Goal: Task Accomplishment & Management: Manage account settings

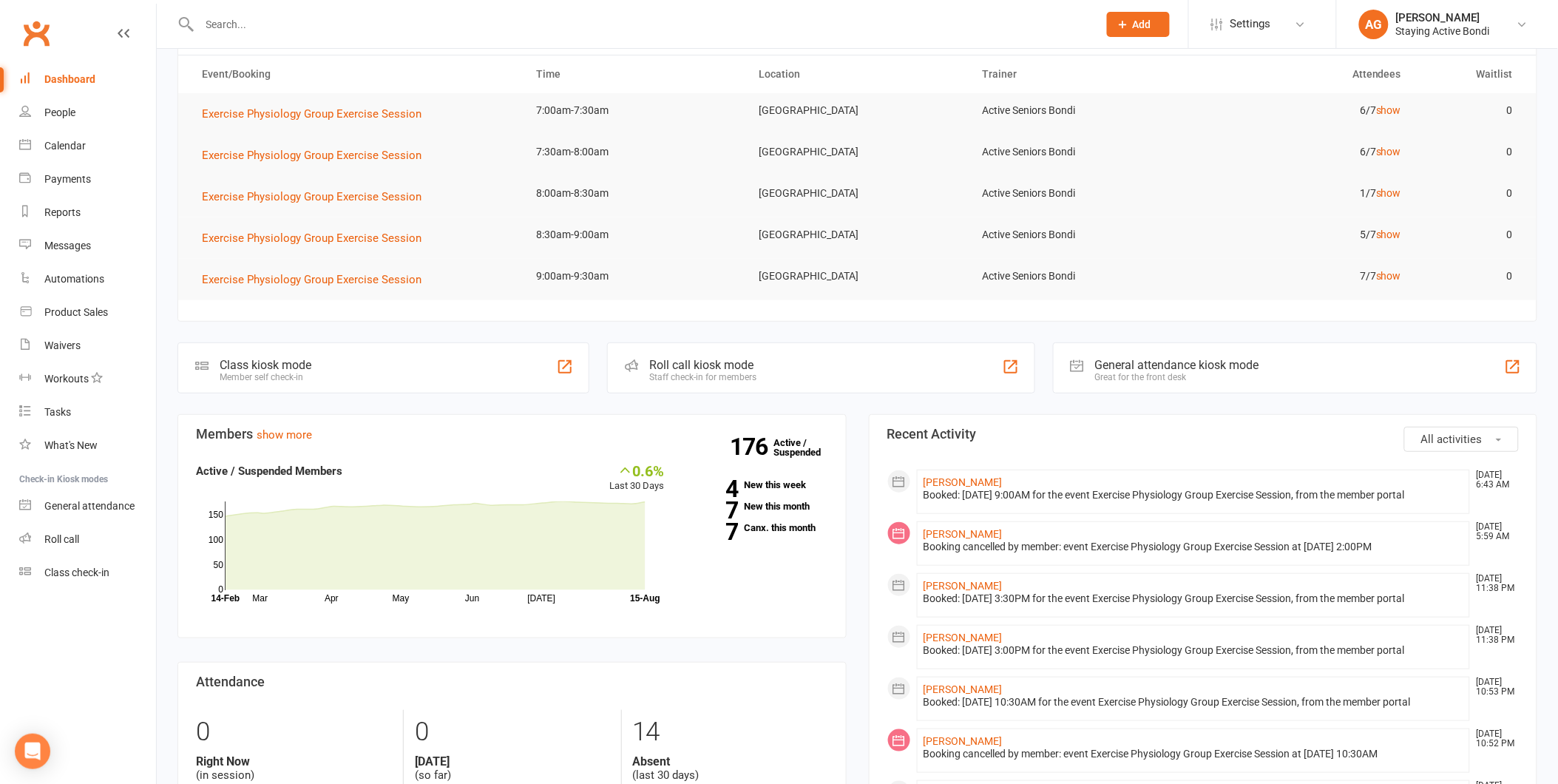
scroll to position [82, 0]
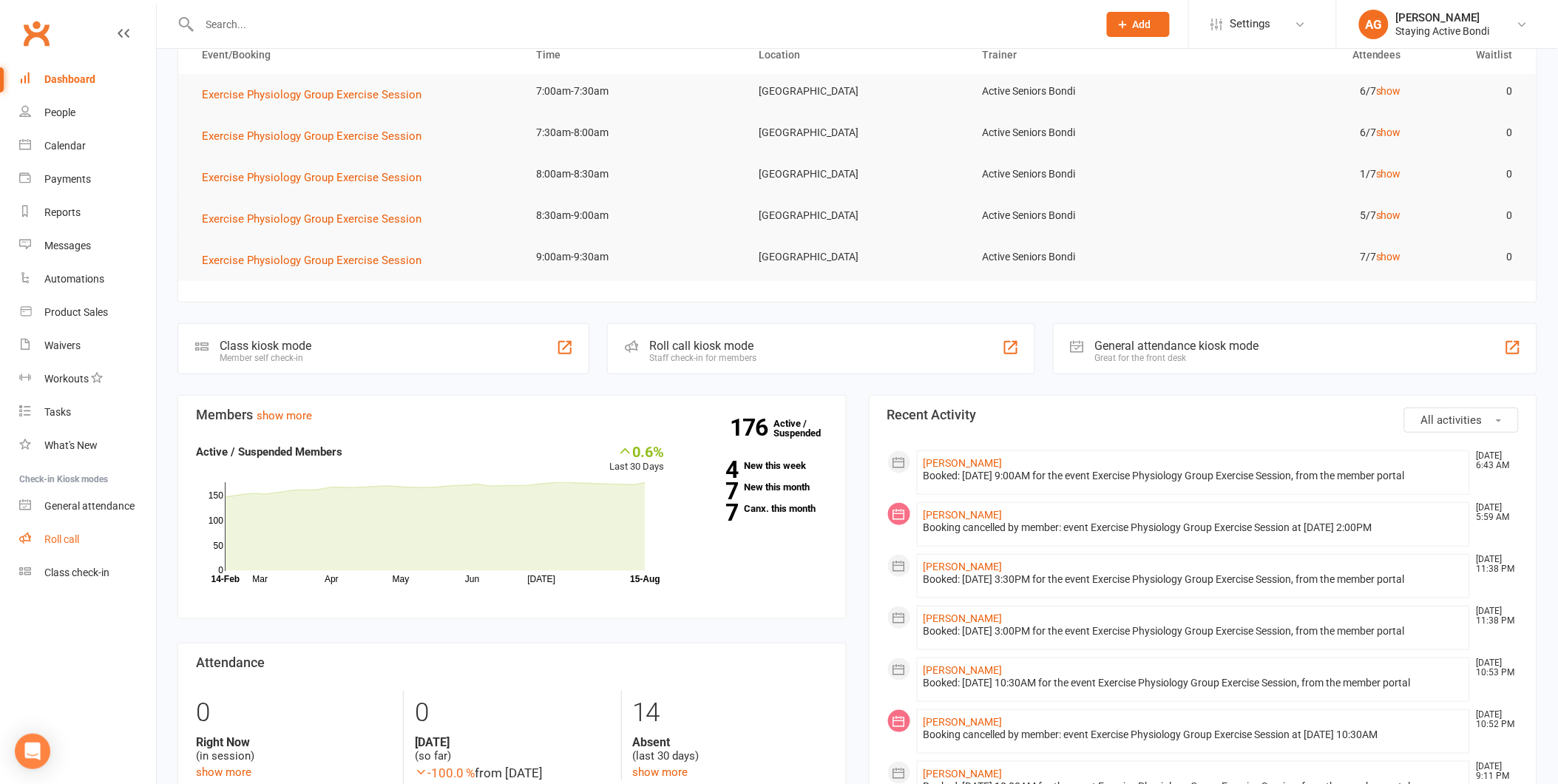
click at [94, 551] on link "Roll call" at bounding box center [88, 539] width 137 height 33
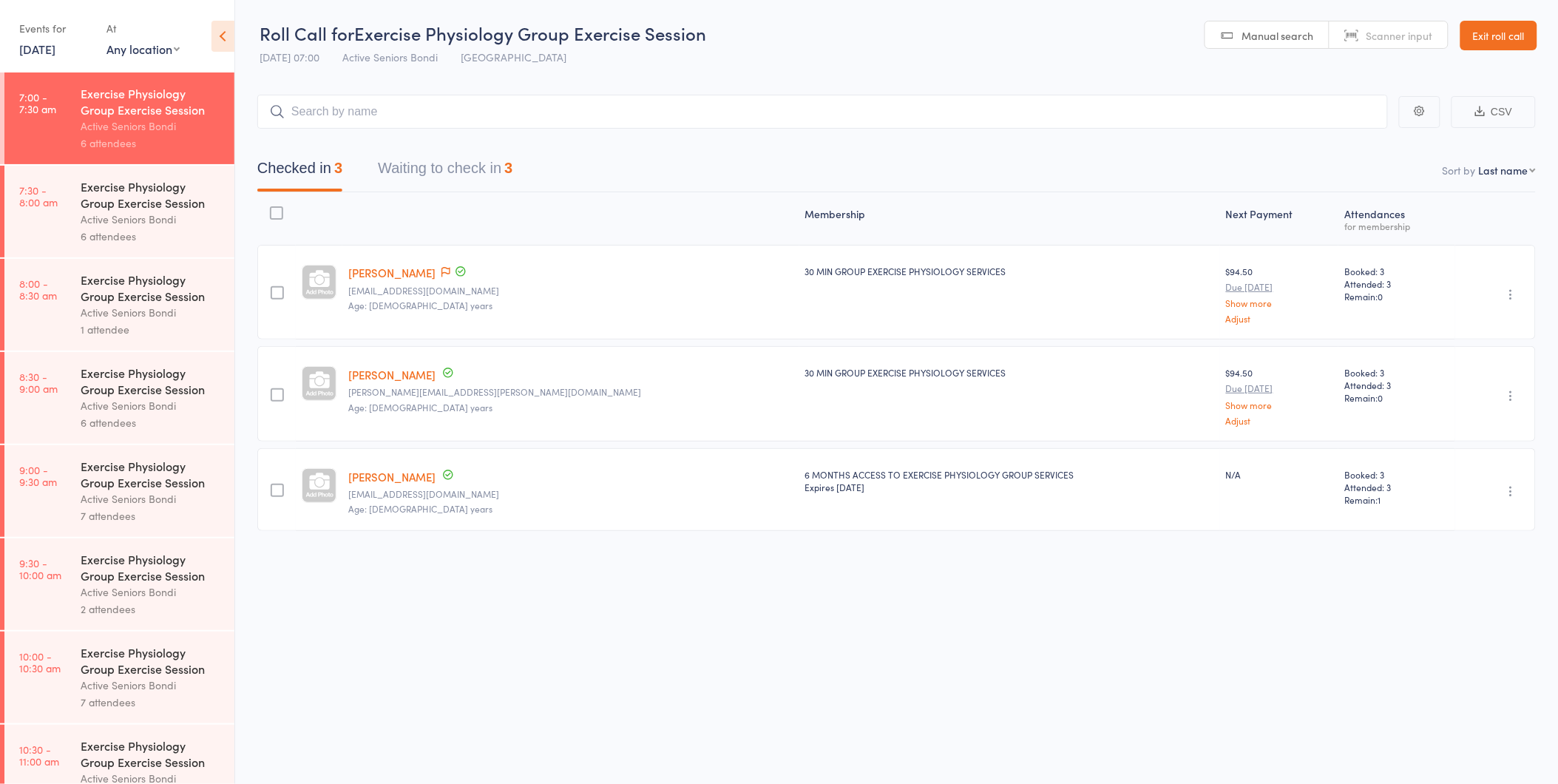
click at [498, 169] on button "Waiting to check in 3" at bounding box center [446, 172] width 135 height 39
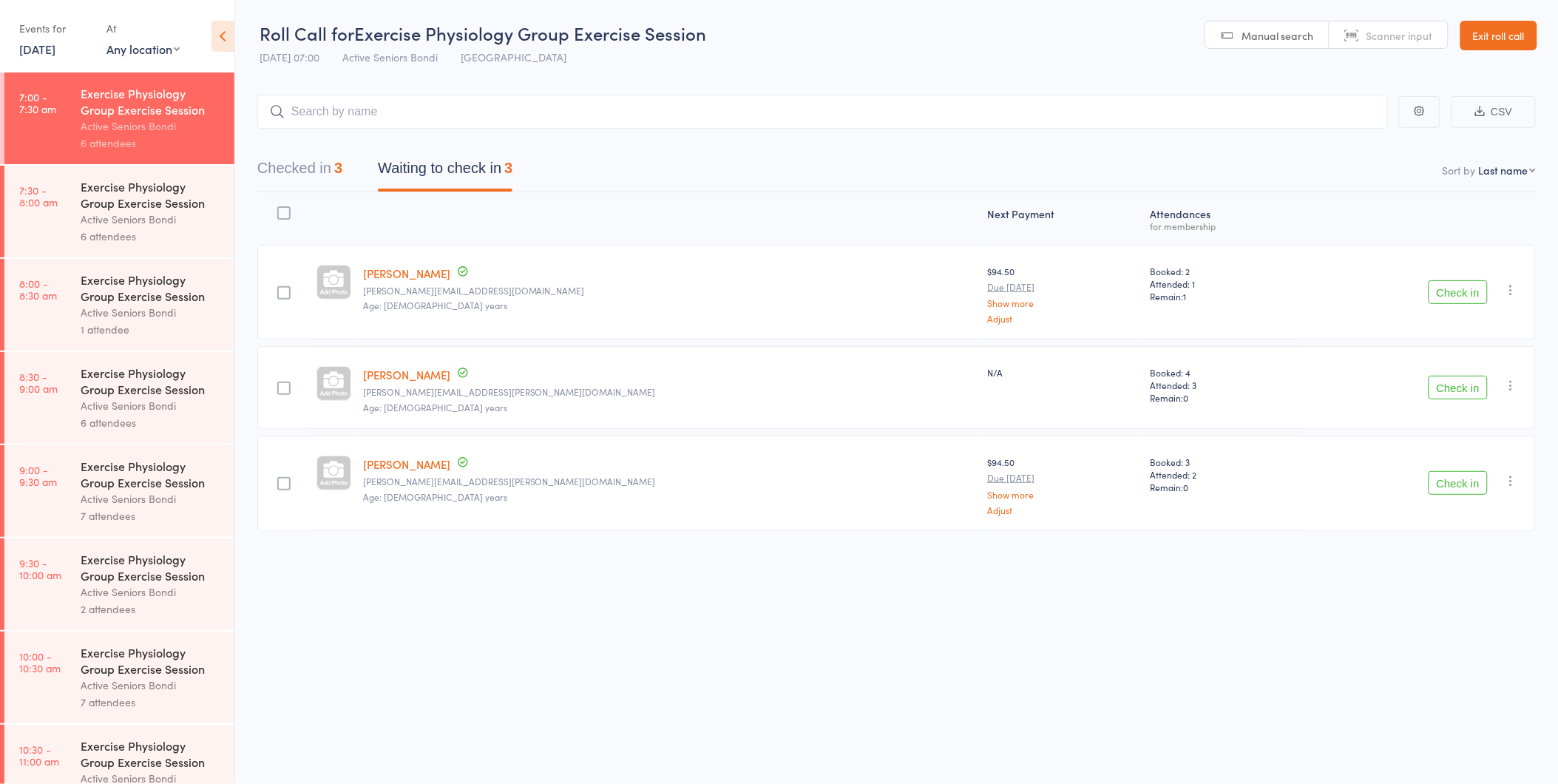
click at [1460, 378] on button "Check in" at bounding box center [1458, 387] width 60 height 24
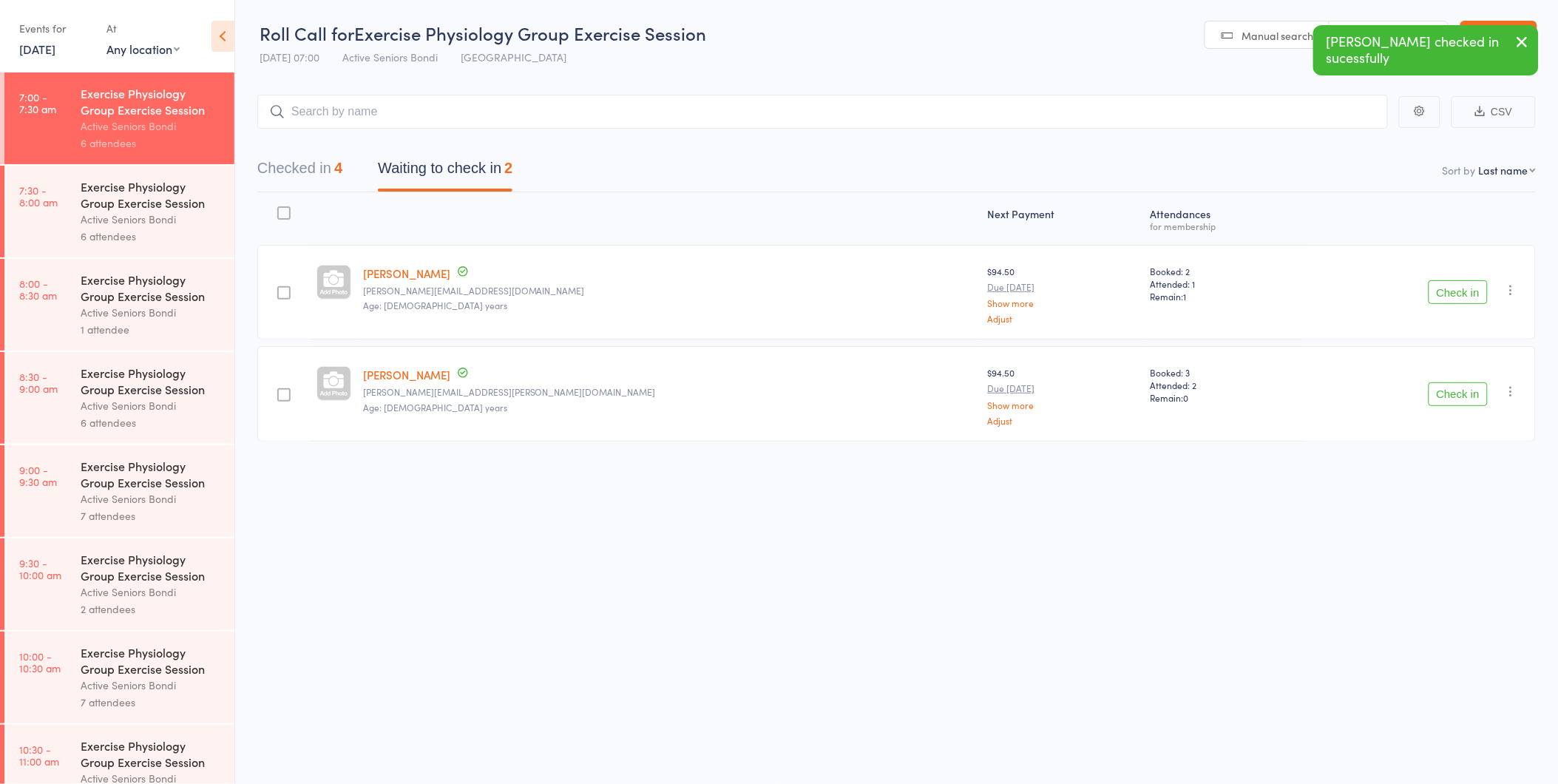
click at [1447, 298] on button "Check in" at bounding box center [1458, 291] width 60 height 24
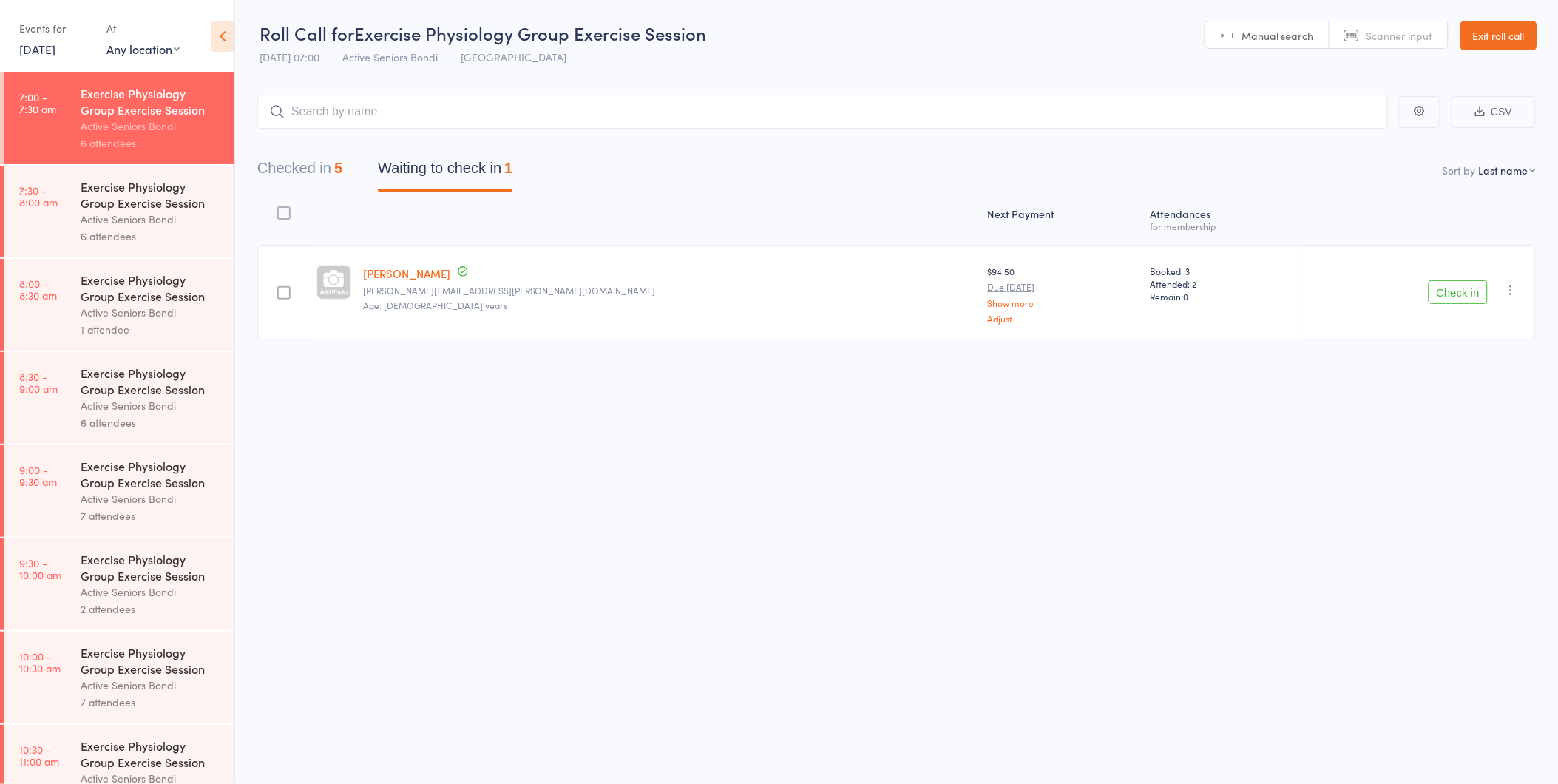
drag, startPoint x: 1466, startPoint y: 297, endPoint x: 1453, endPoint y: 285, distance: 17.7
click at [1463, 298] on button "Check in" at bounding box center [1458, 291] width 60 height 24
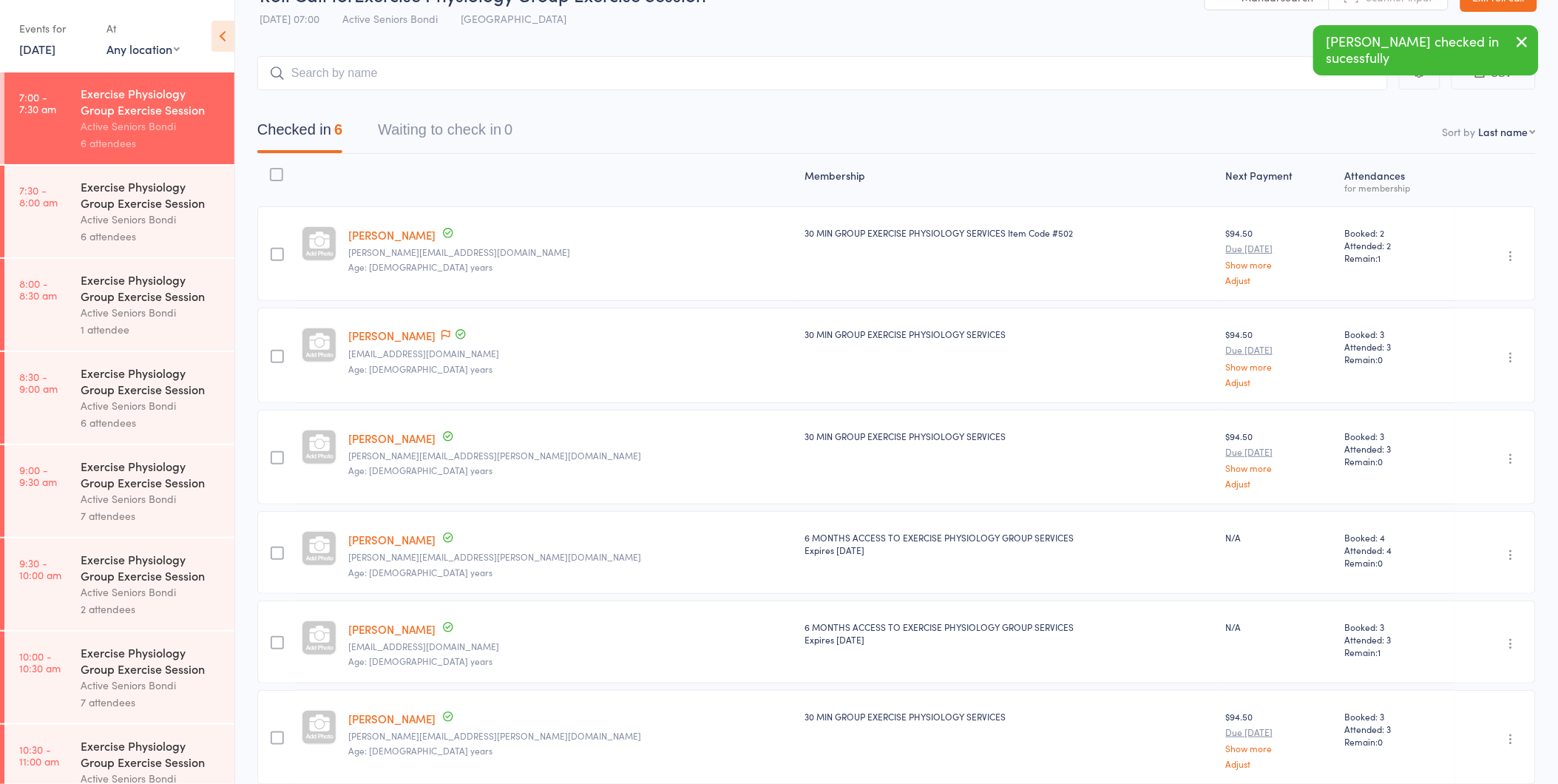
scroll to position [104, 0]
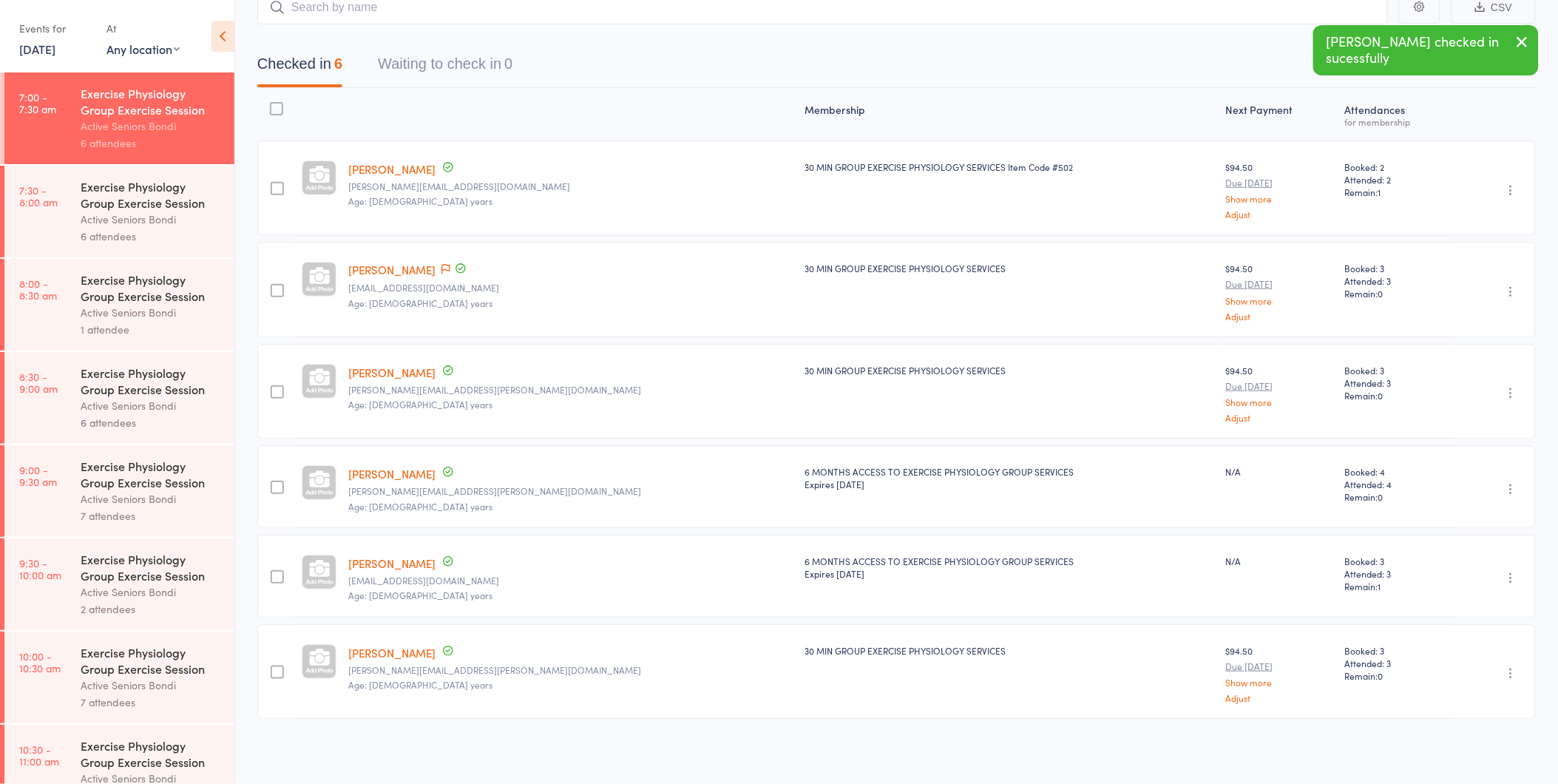
click at [390, 556] on link "[PERSON_NAME]" at bounding box center [392, 563] width 88 height 16
click at [348, 555] on link "[PERSON_NAME]" at bounding box center [392, 563] width 88 height 16
click at [100, 216] on div "Active Seniors Bondi" at bounding box center [151, 219] width 141 height 17
click at [176, 229] on div "6 attendees" at bounding box center [151, 235] width 141 height 17
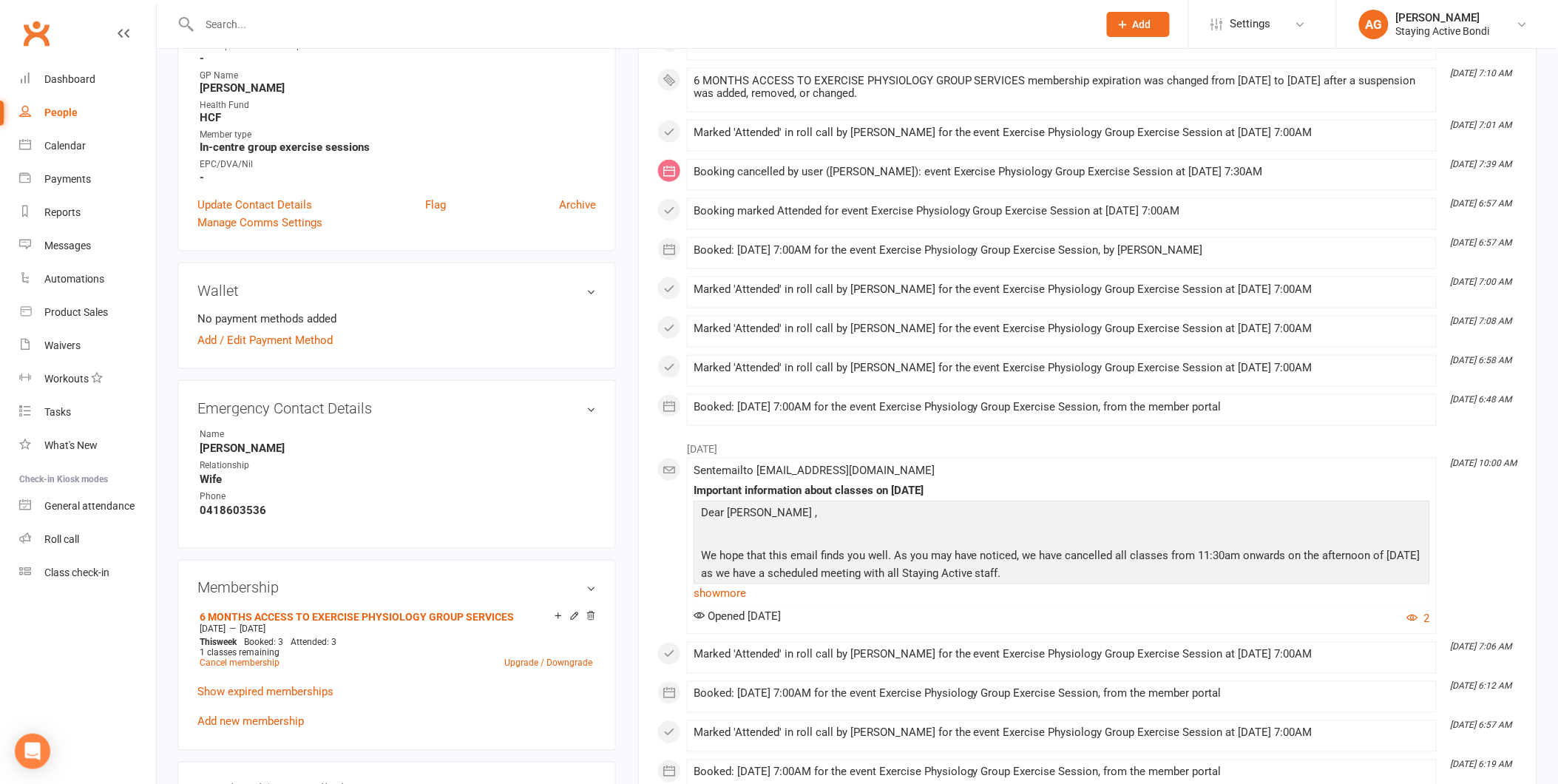
scroll to position [739, 0]
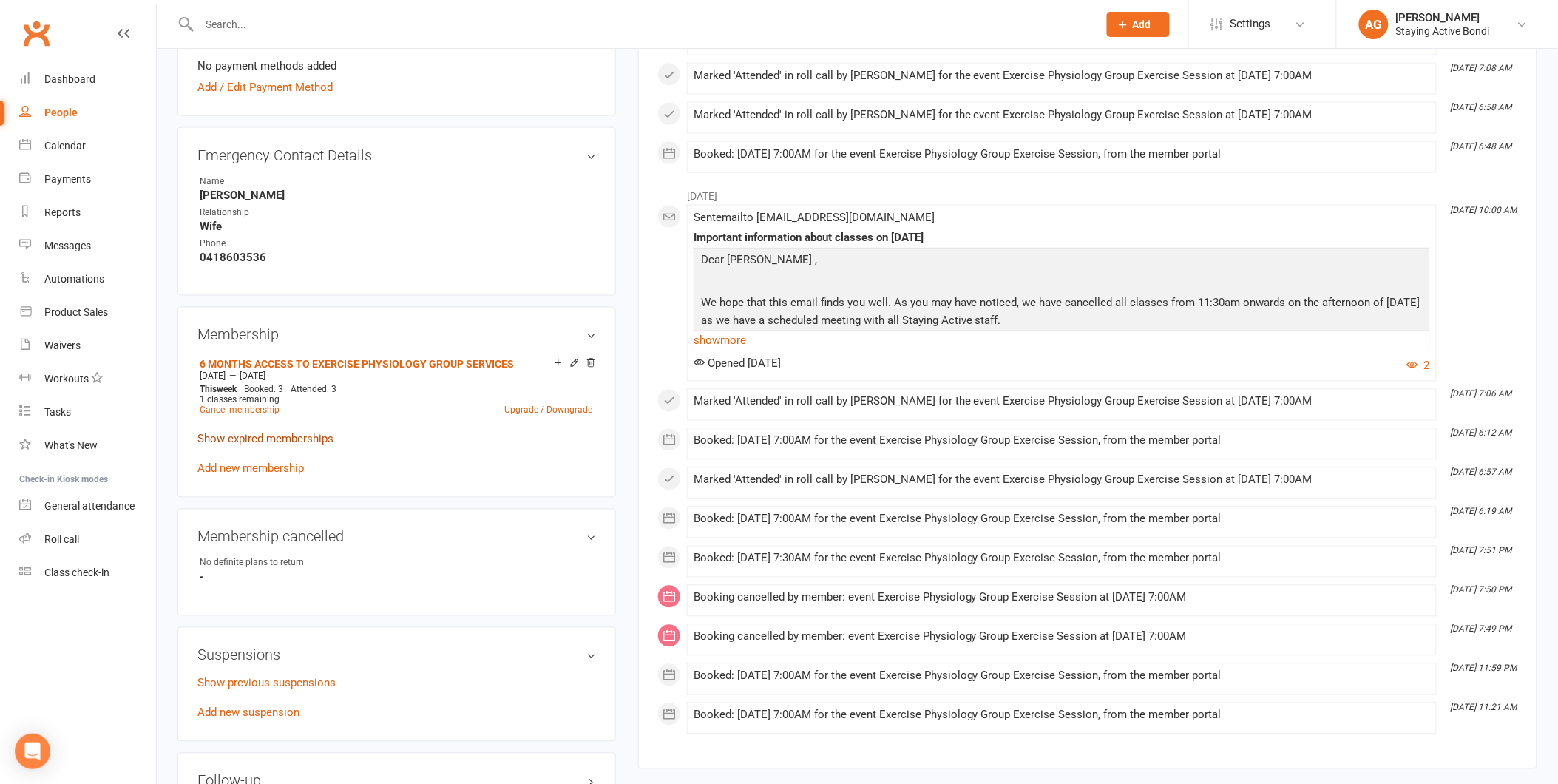
click at [293, 436] on link "Show expired memberships" at bounding box center [265, 438] width 136 height 13
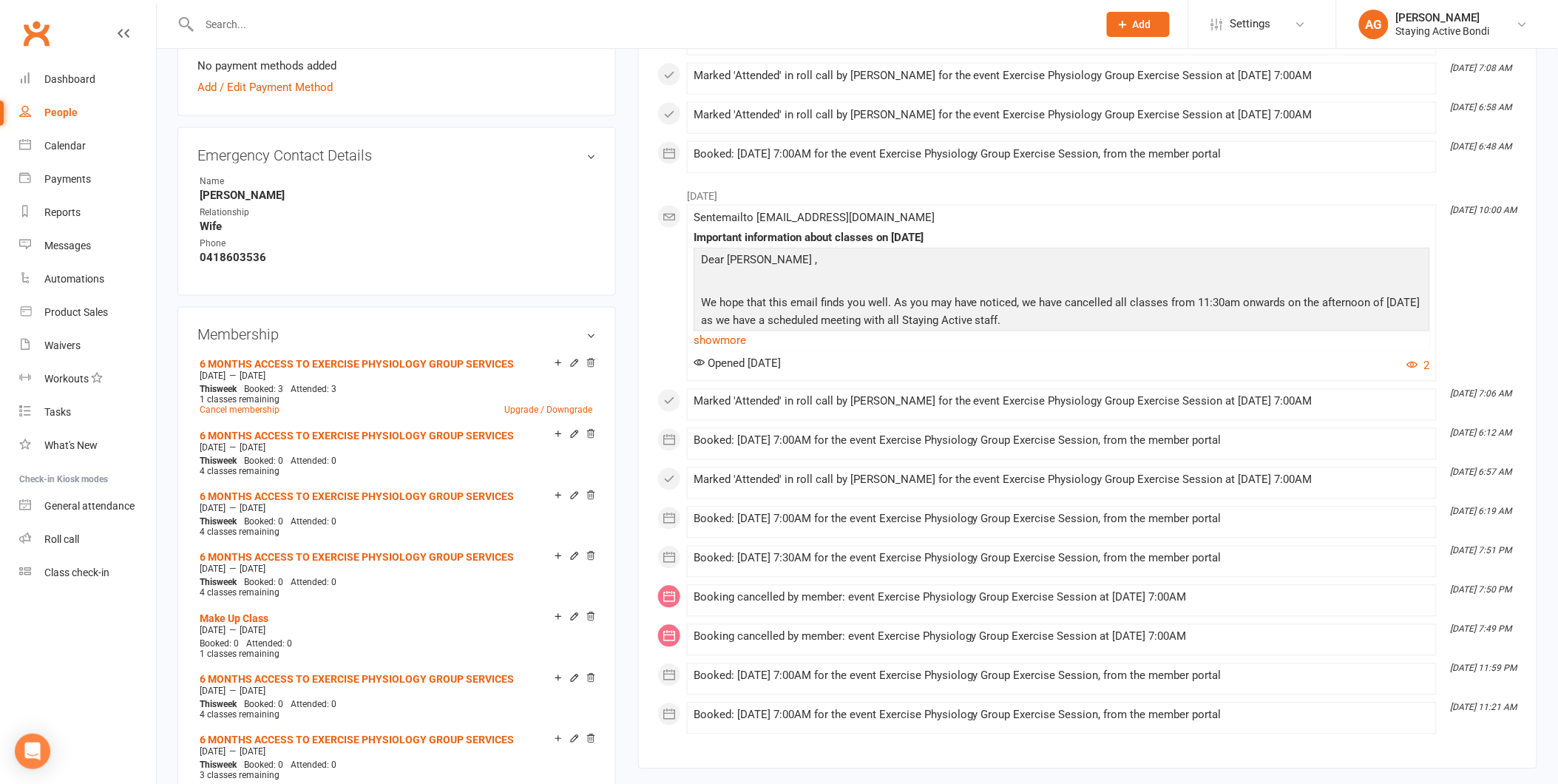
click at [346, 26] on input "text" at bounding box center [642, 24] width 893 height 21
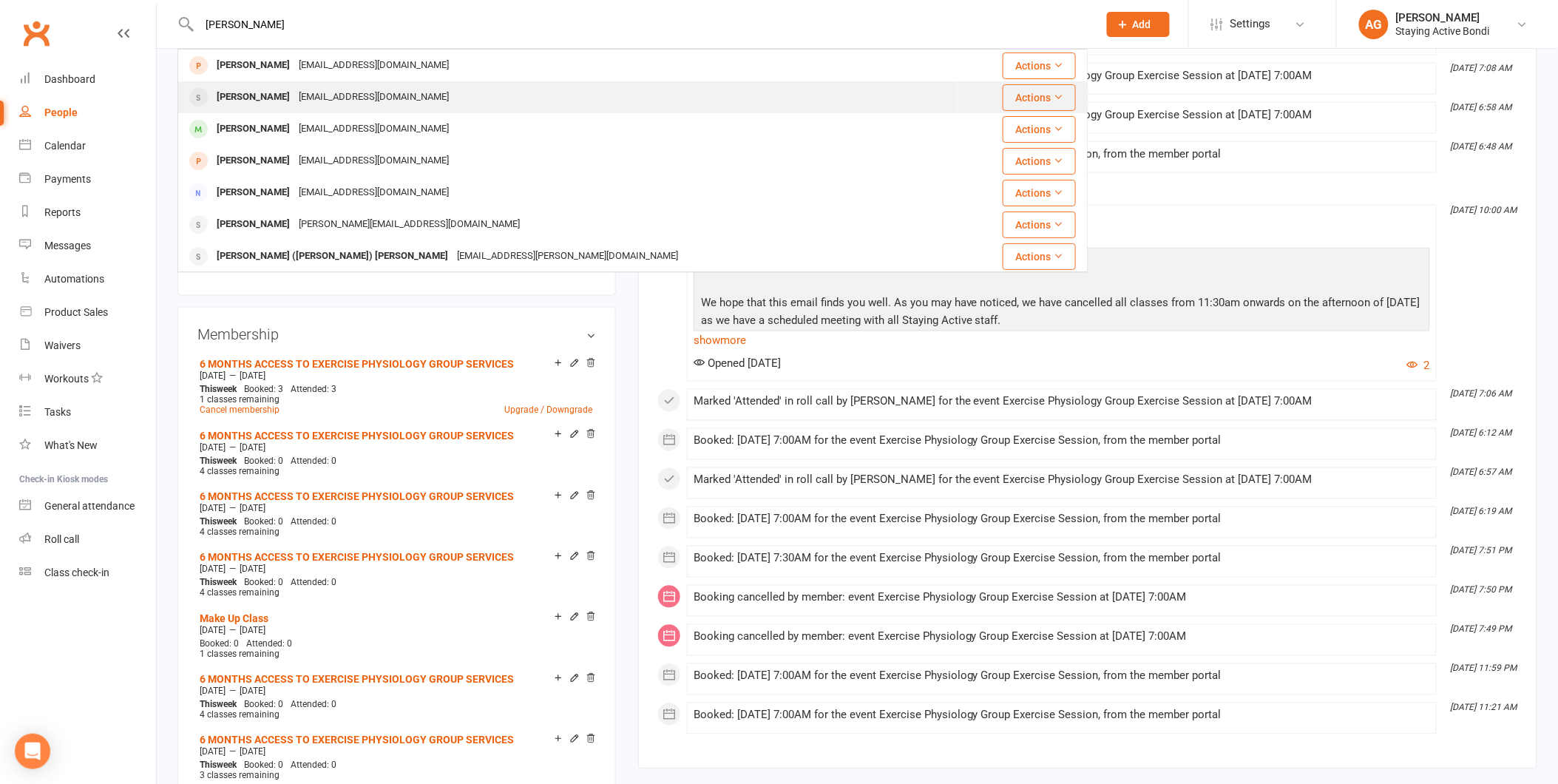
type input "jennifer"
click at [298, 88] on div "Jenniferflynch@icloud.com" at bounding box center [374, 97] width 159 height 22
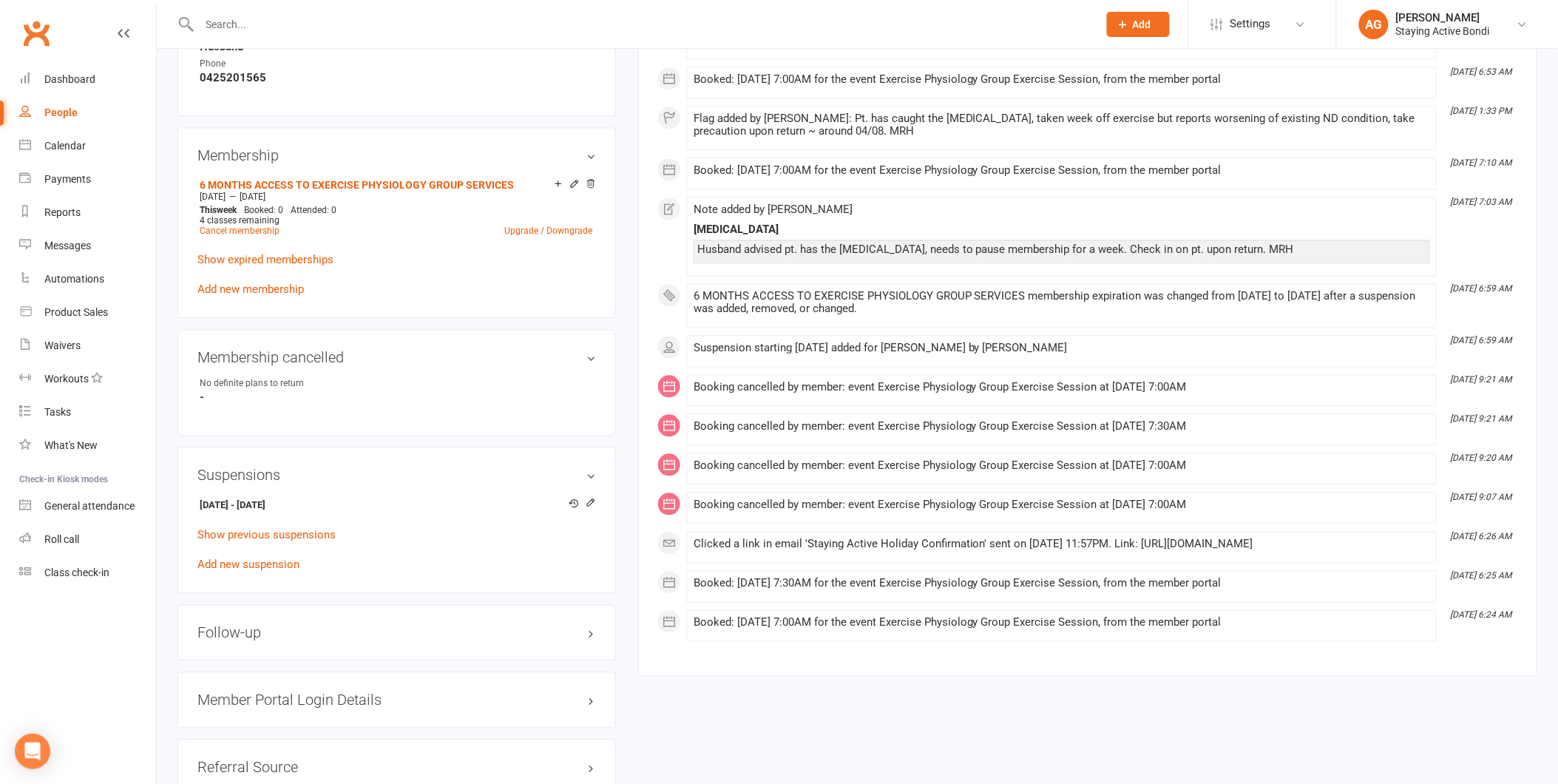
scroll to position [985, 0]
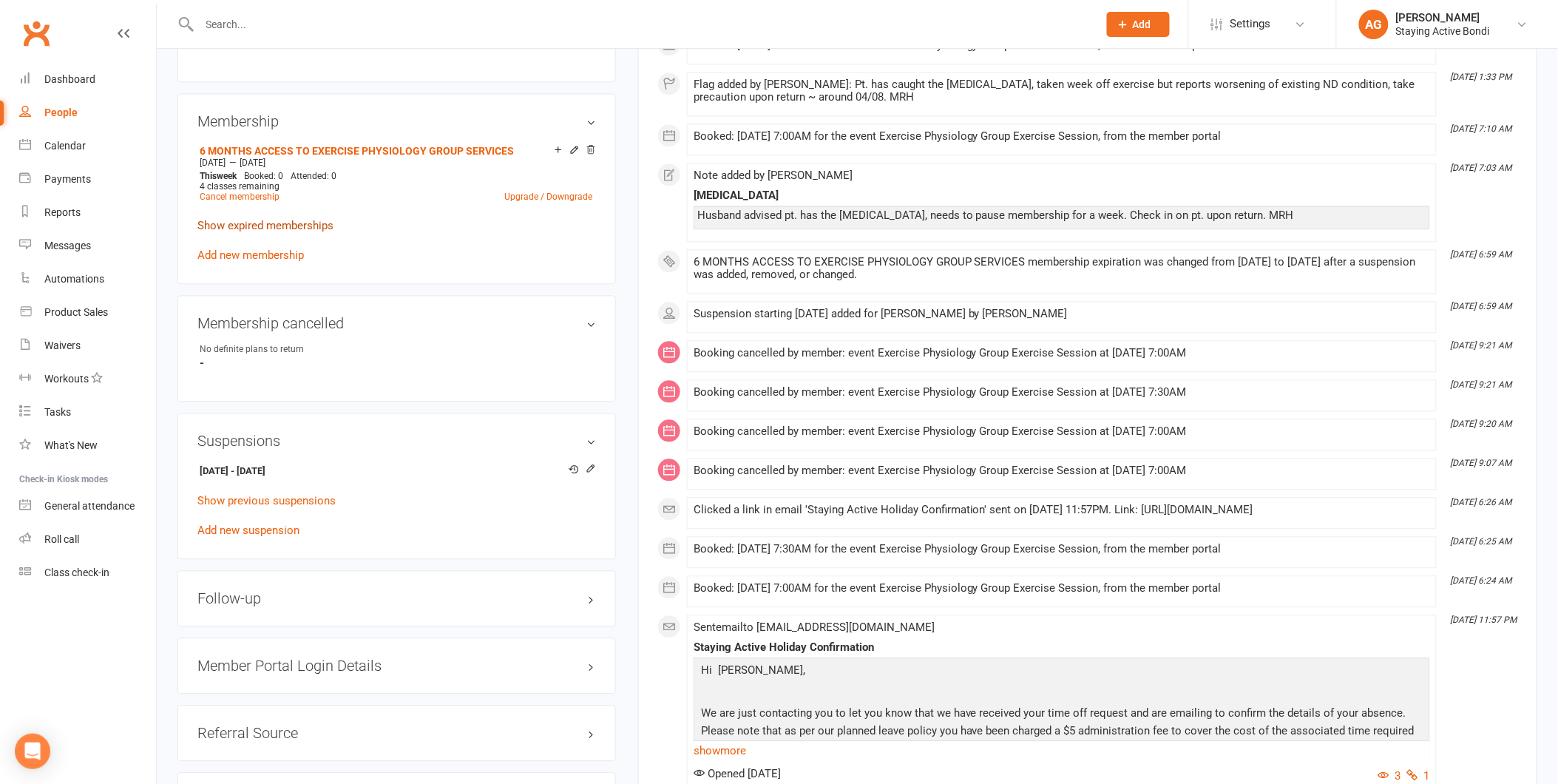
click at [294, 220] on link "Show expired memberships" at bounding box center [265, 226] width 136 height 13
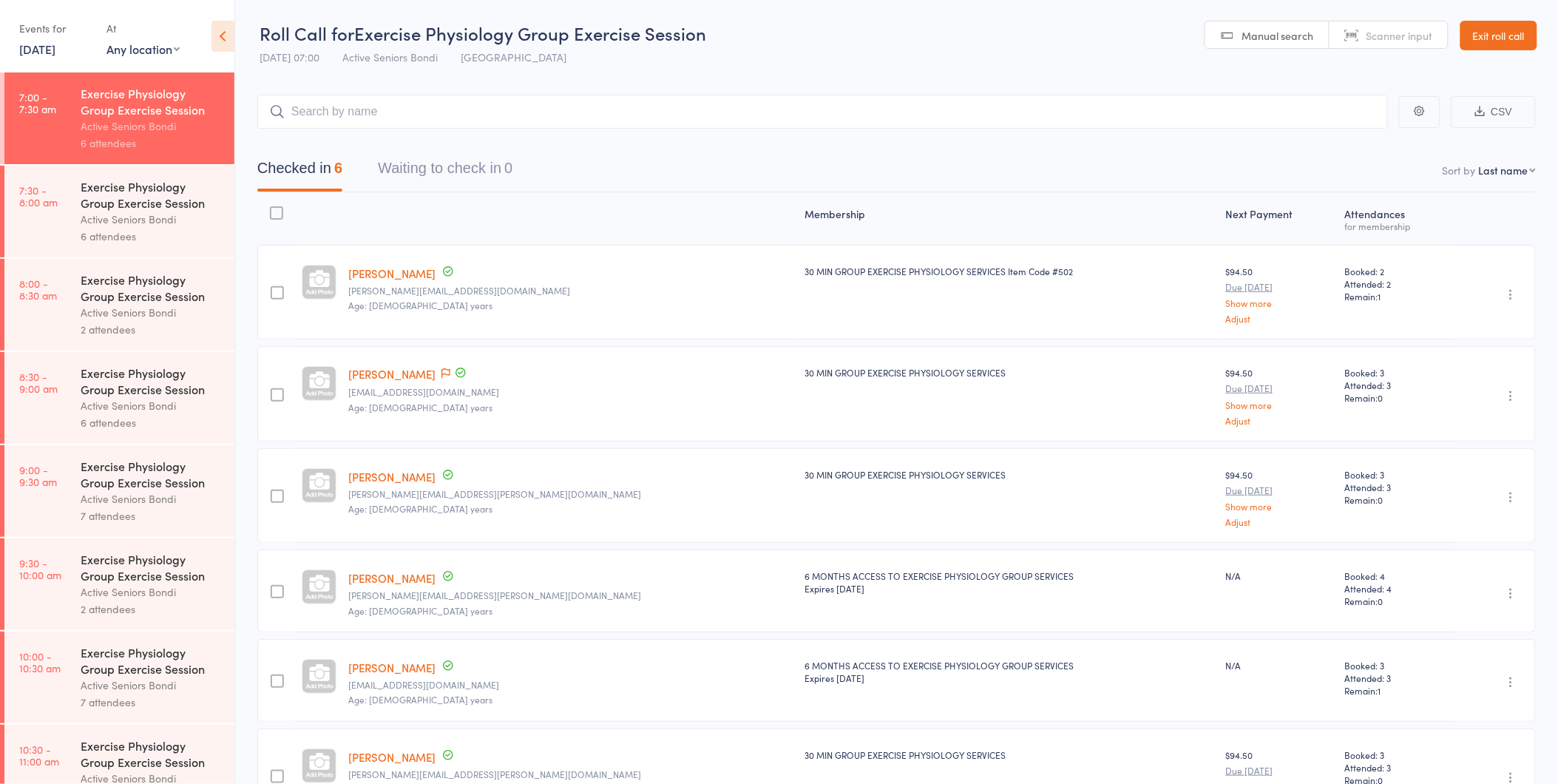
click at [122, 222] on div "Active Seniors Bondi" at bounding box center [151, 219] width 141 height 17
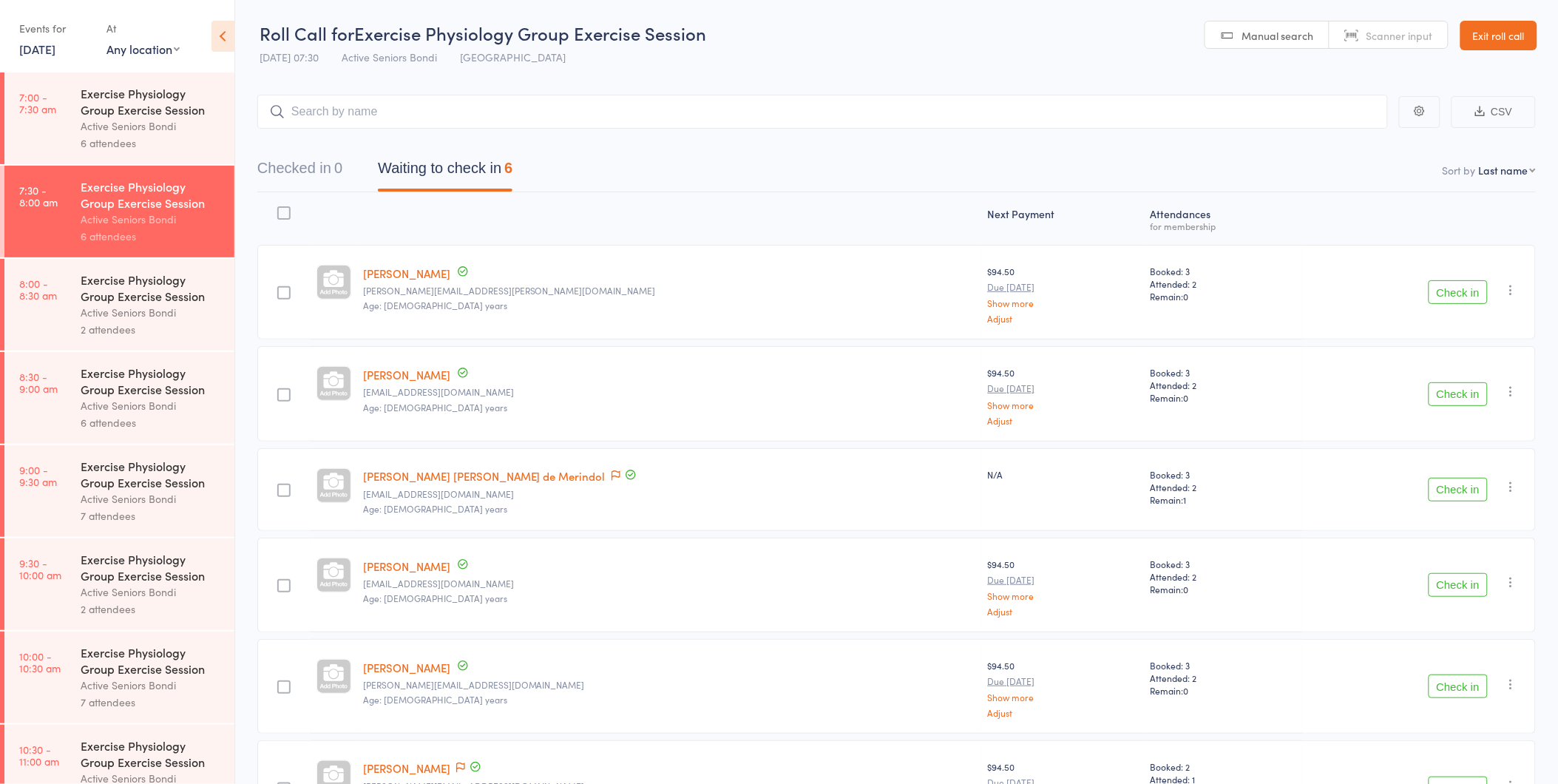
click at [1442, 298] on button "Check in" at bounding box center [1458, 291] width 60 height 24
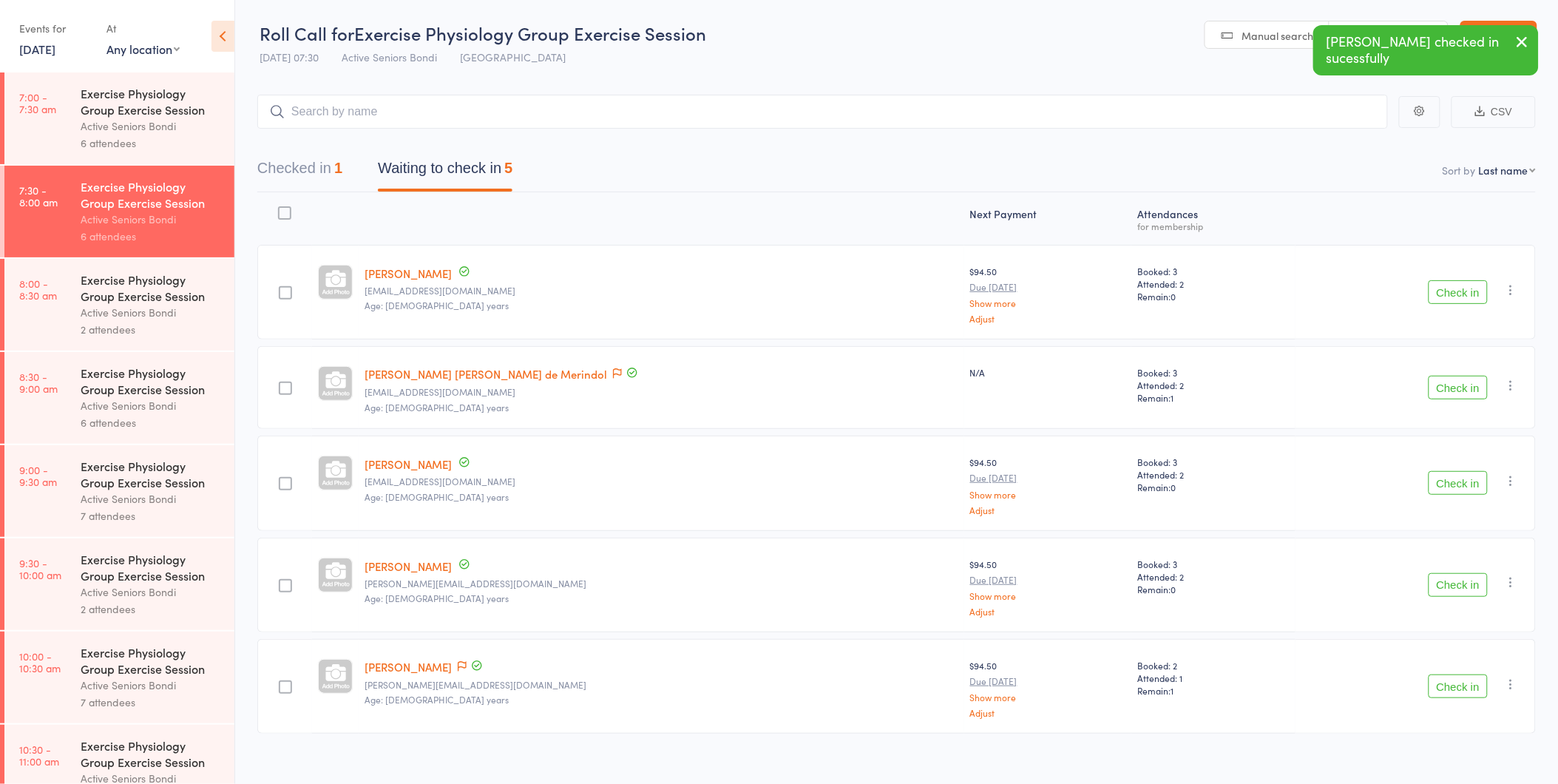
click at [1435, 298] on button "Check in" at bounding box center [1458, 291] width 60 height 24
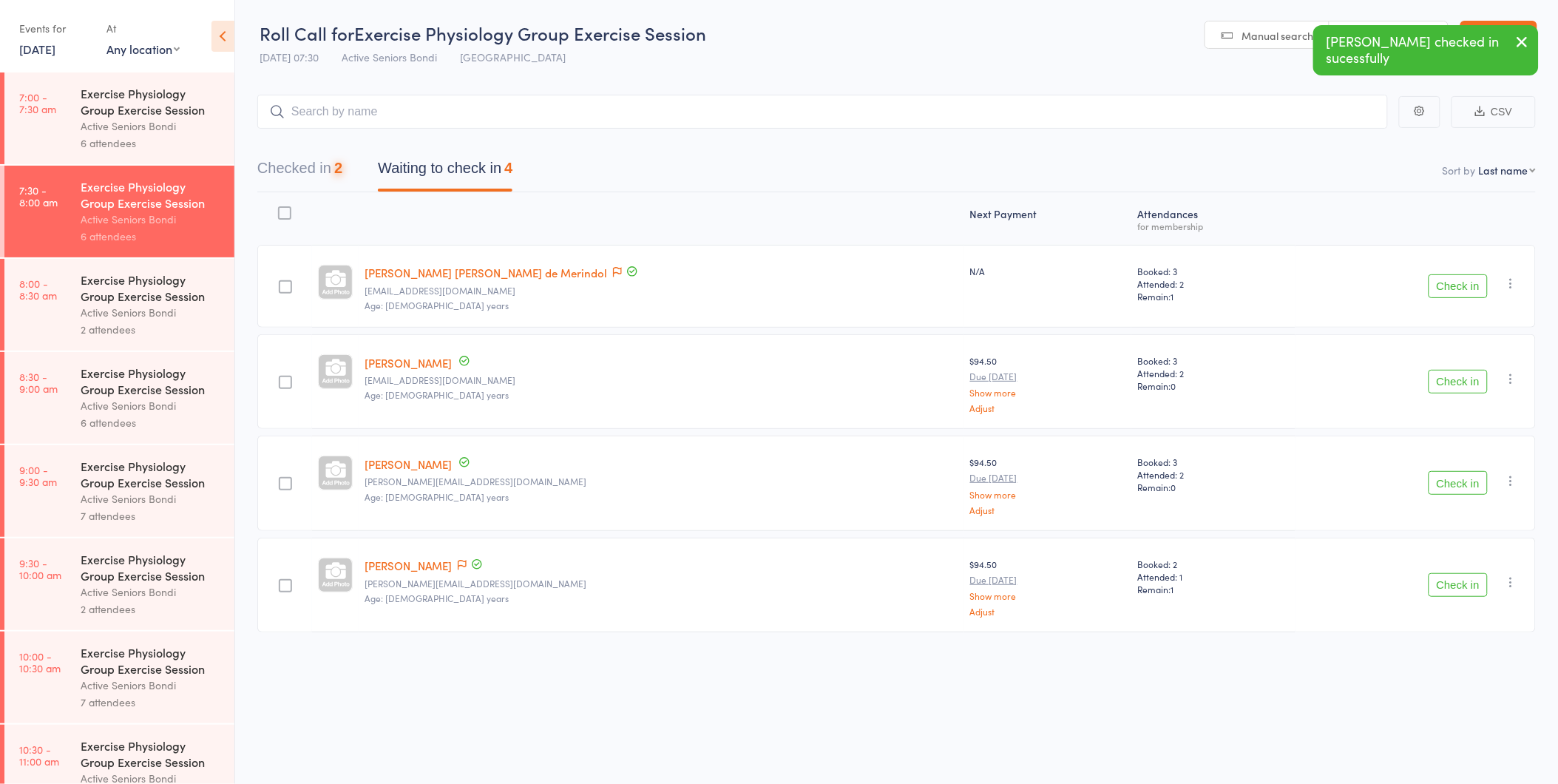
click at [1435, 298] on div "Check in Check in Send message Add Note Add Task Add Flag Remove Mark absent" at bounding box center [1415, 286] width 241 height 83
click at [1444, 297] on button "Check in" at bounding box center [1458, 285] width 60 height 24
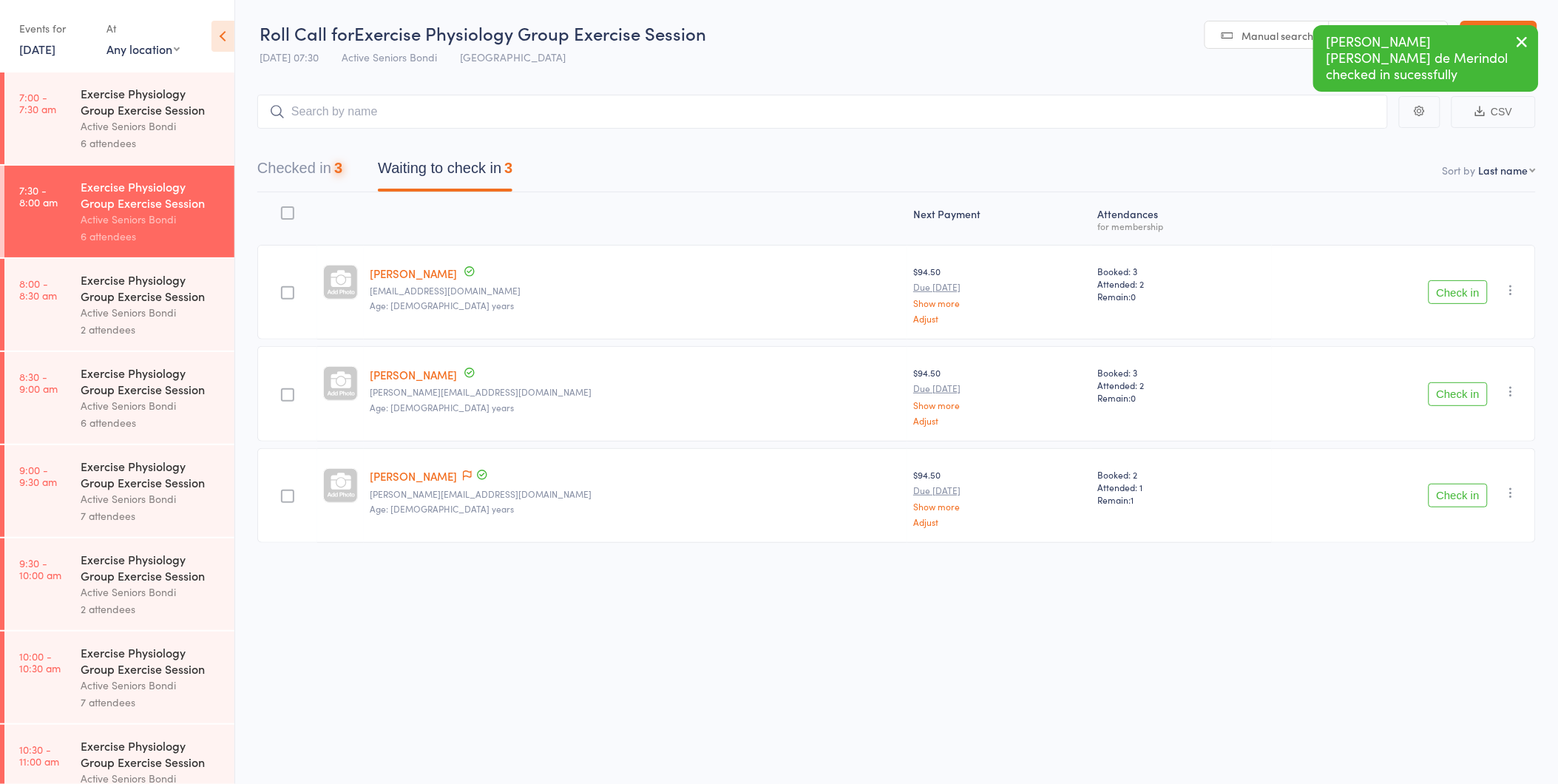
click at [1441, 284] on button "Check in" at bounding box center [1458, 291] width 60 height 24
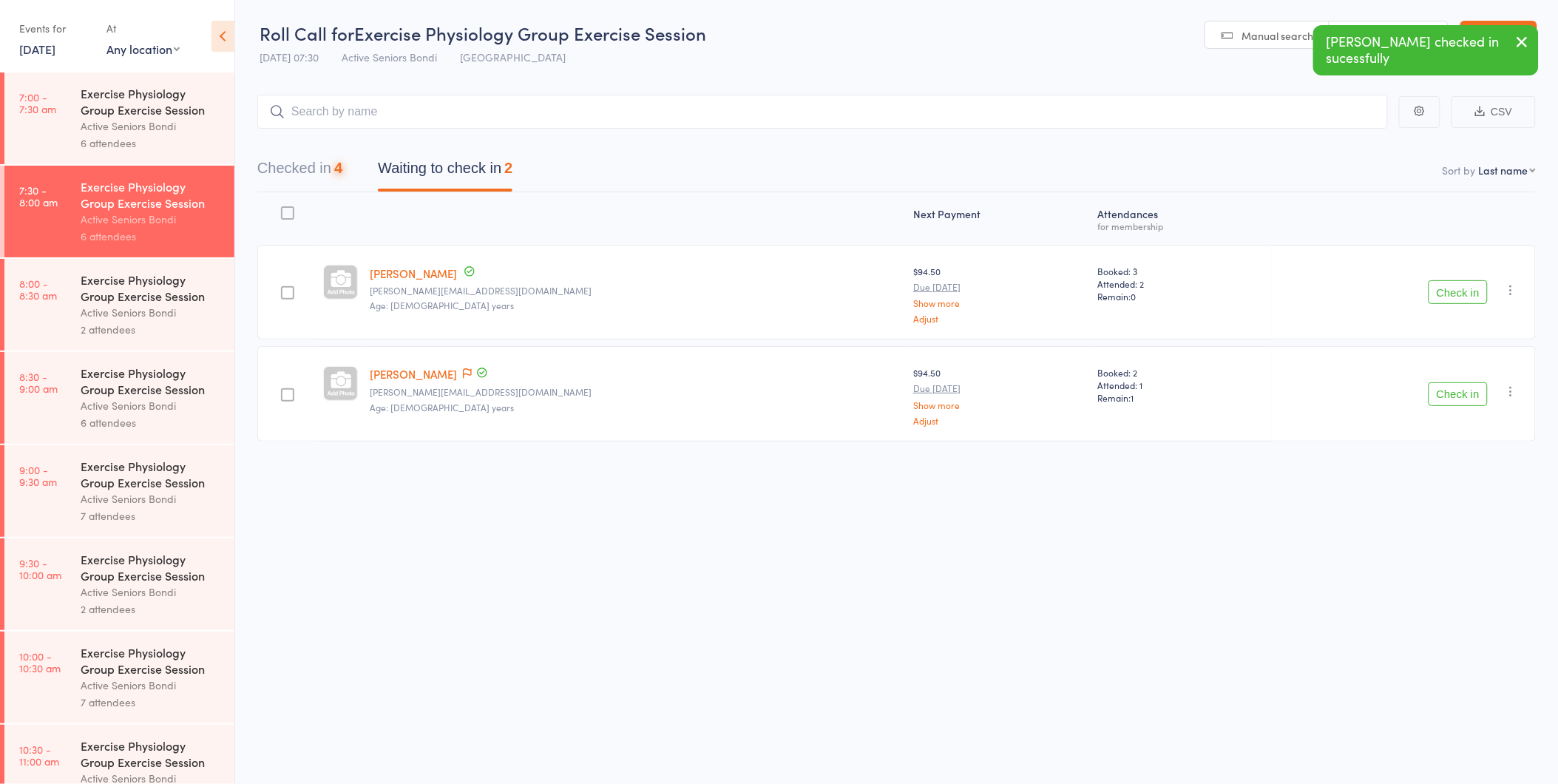
click at [1441, 284] on button "Check in" at bounding box center [1458, 291] width 60 height 24
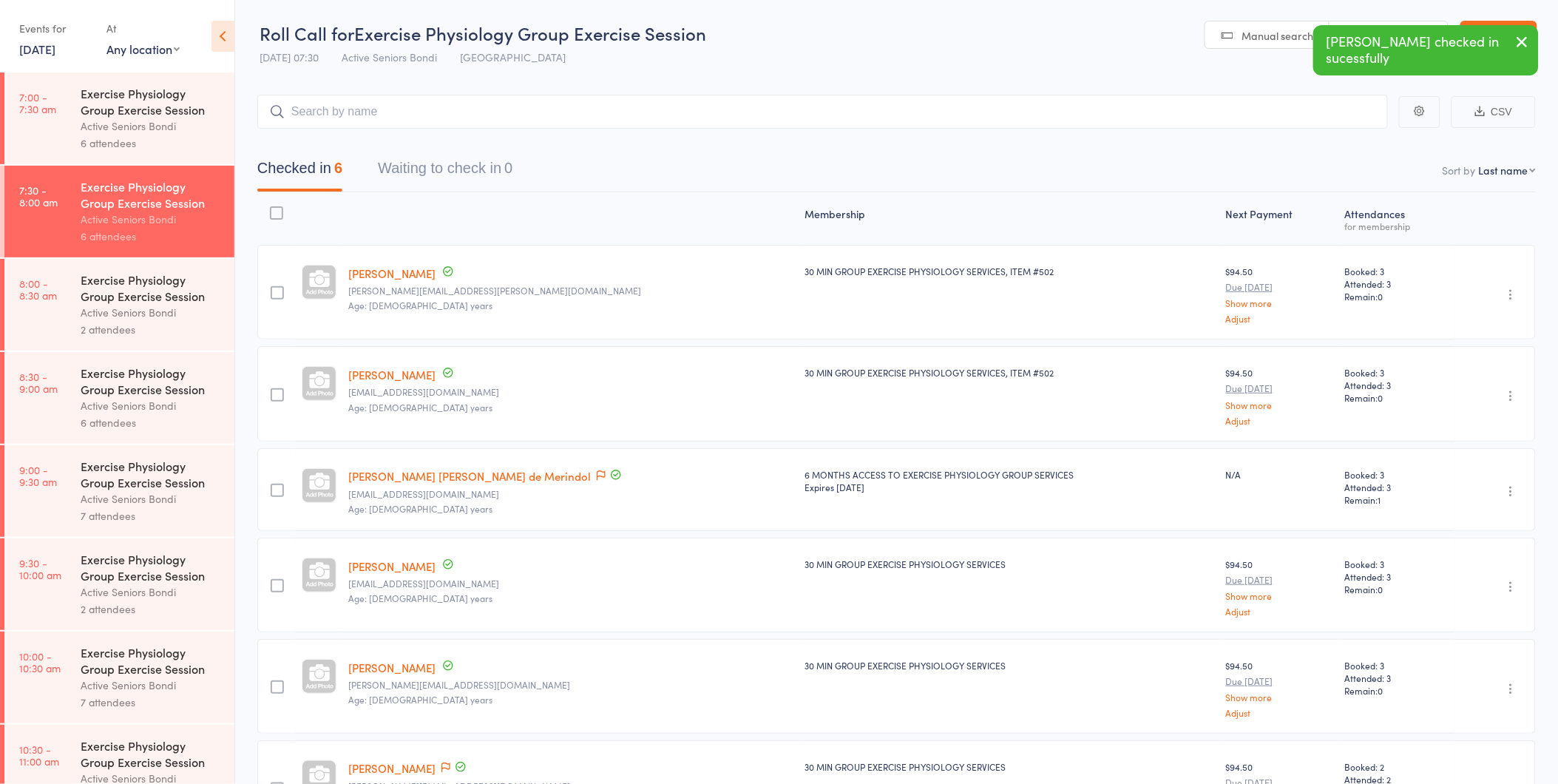
click at [1526, 55] on button "button" at bounding box center [1522, 43] width 32 height 34
click at [1513, 34] on link "Exit roll call" at bounding box center [1499, 36] width 77 height 30
click at [201, 305] on div "Active Seniors Bondi" at bounding box center [151, 312] width 141 height 17
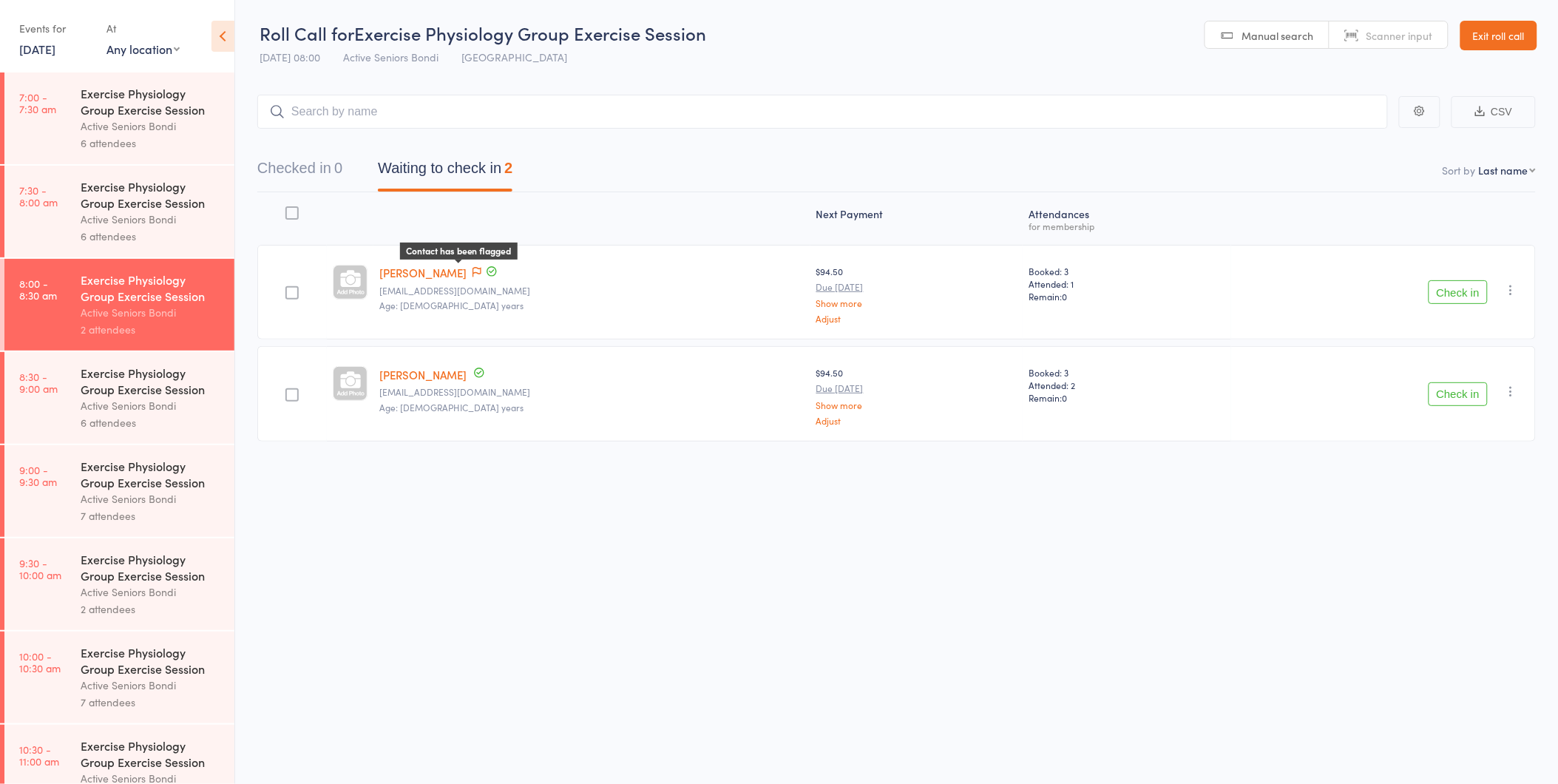
click at [473, 269] on icon at bounding box center [477, 272] width 9 height 10
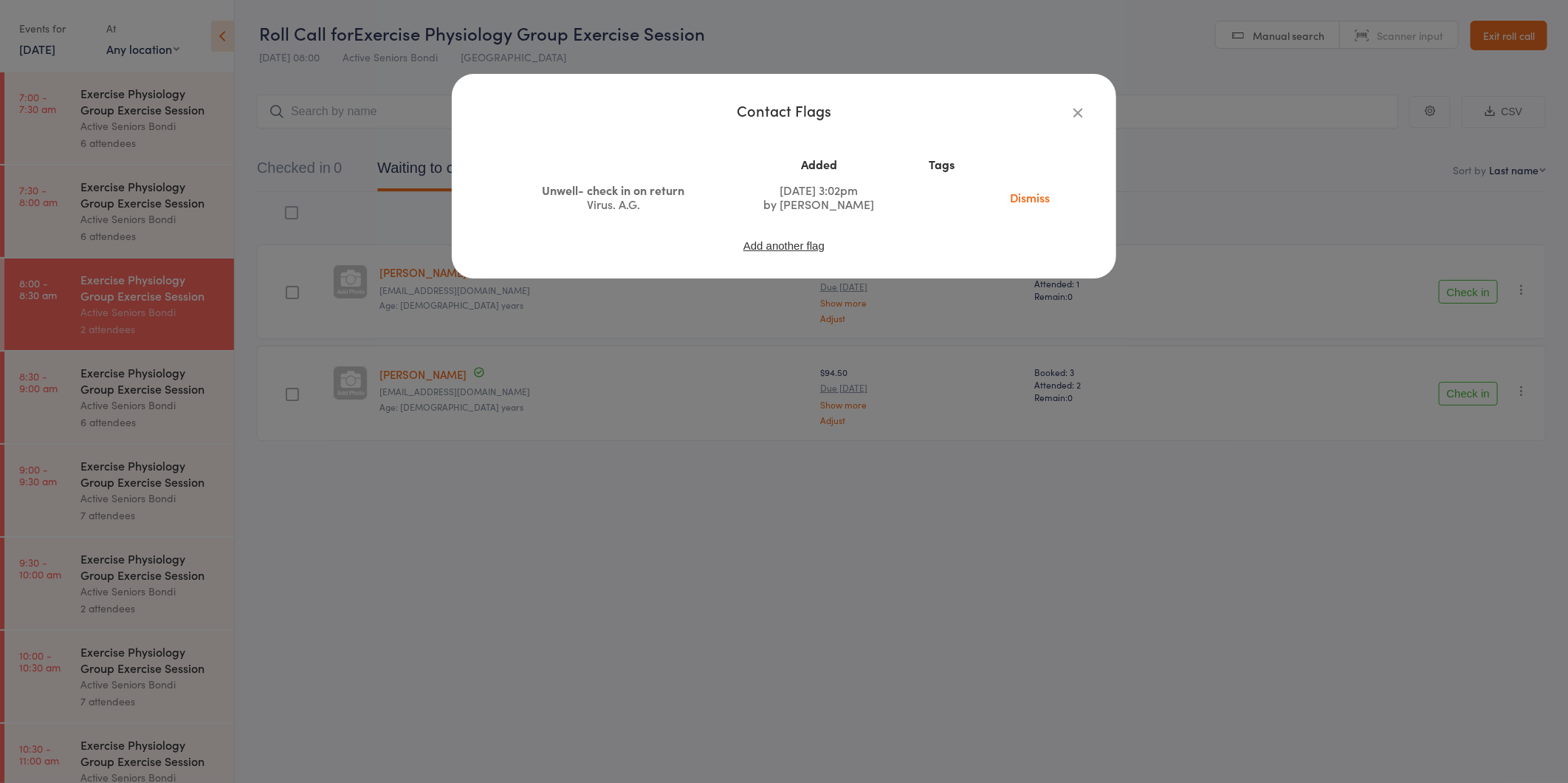
click at [490, 431] on div "Contact Flags Added Tags Unwell- check in on return Virus. A.G. Jul 31, 2025 3:…" at bounding box center [784, 392] width 1568 height 783
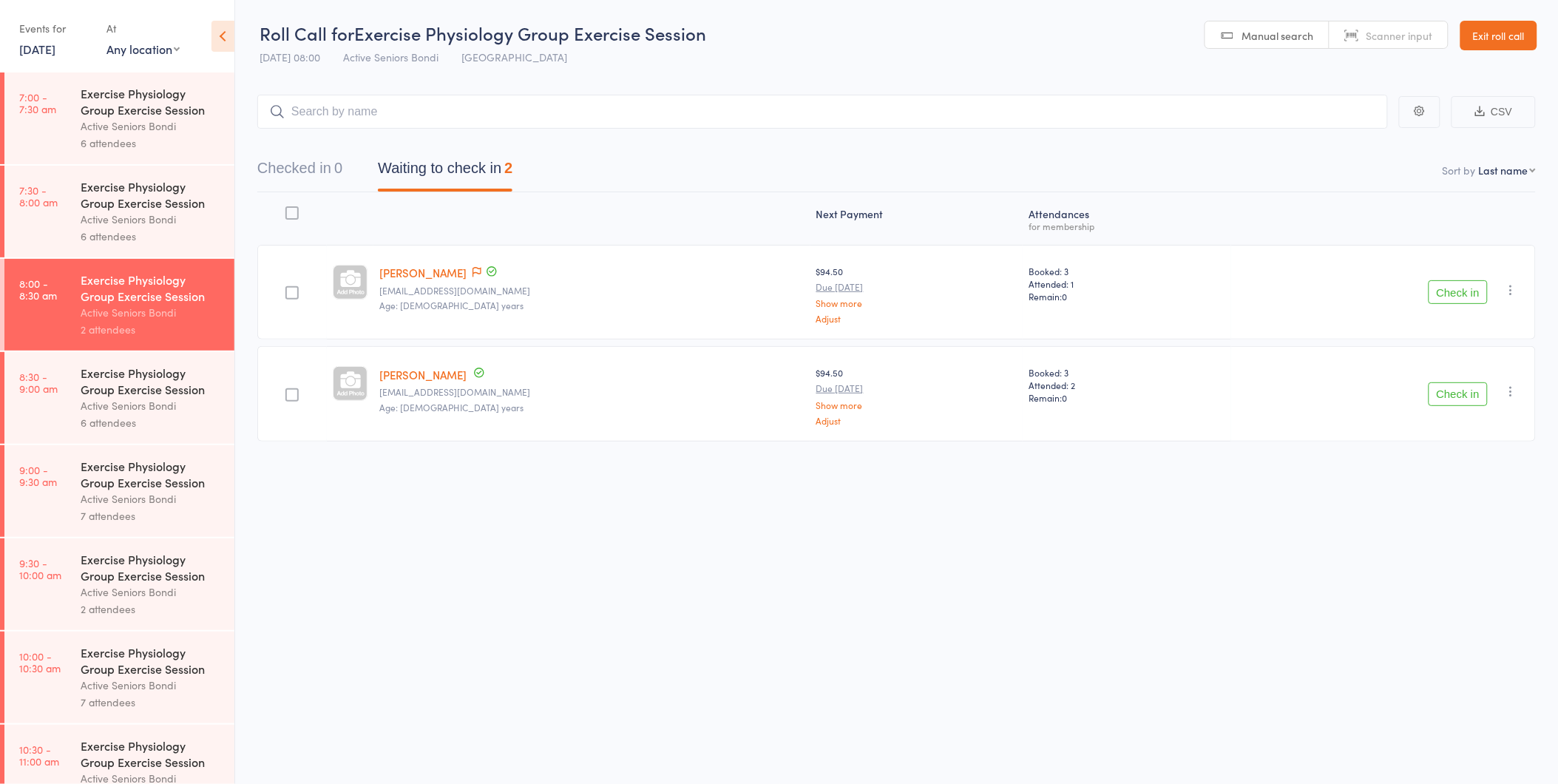
click at [1465, 393] on button "Check in" at bounding box center [1458, 394] width 60 height 24
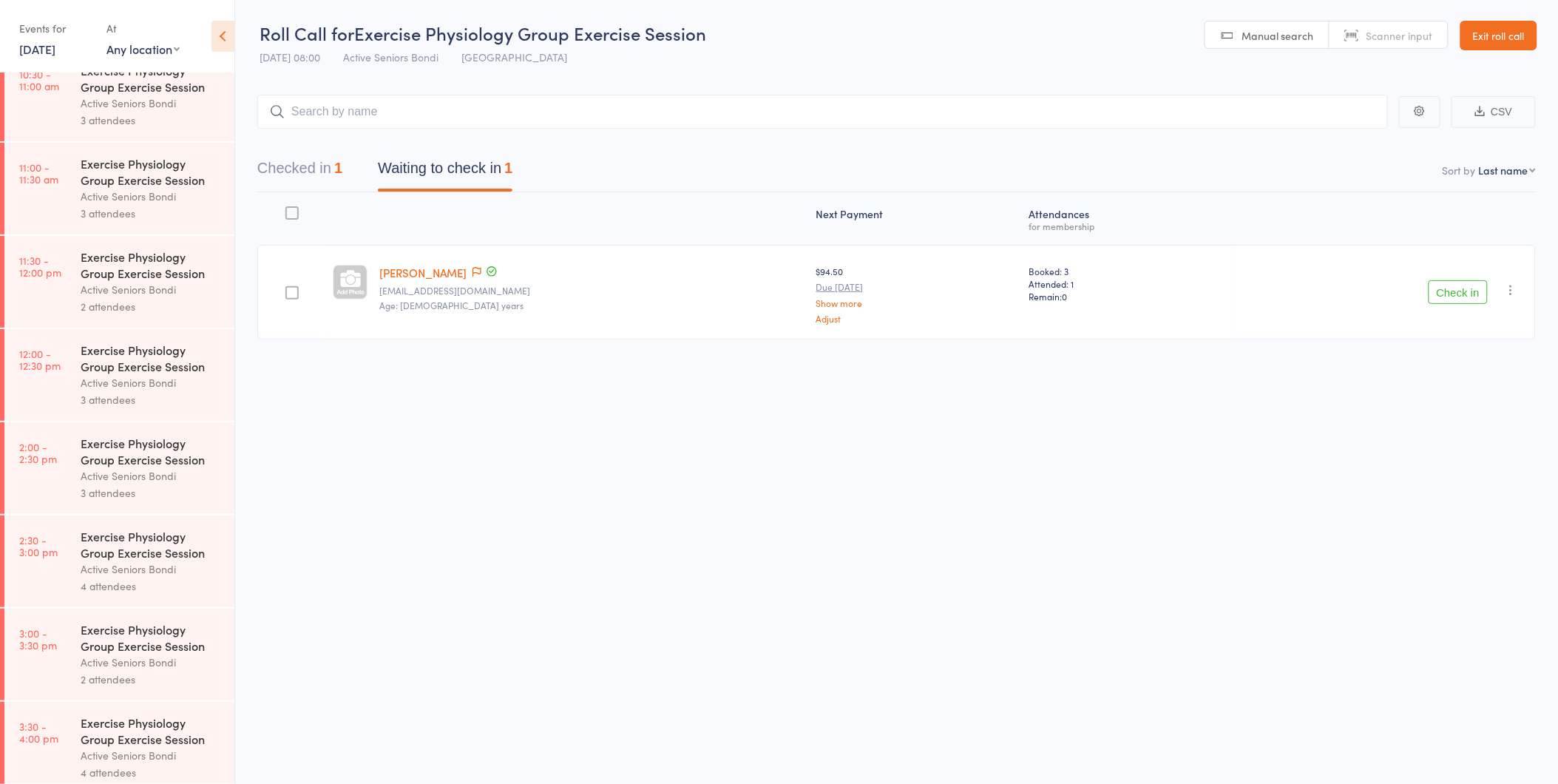
scroll to position [690, 0]
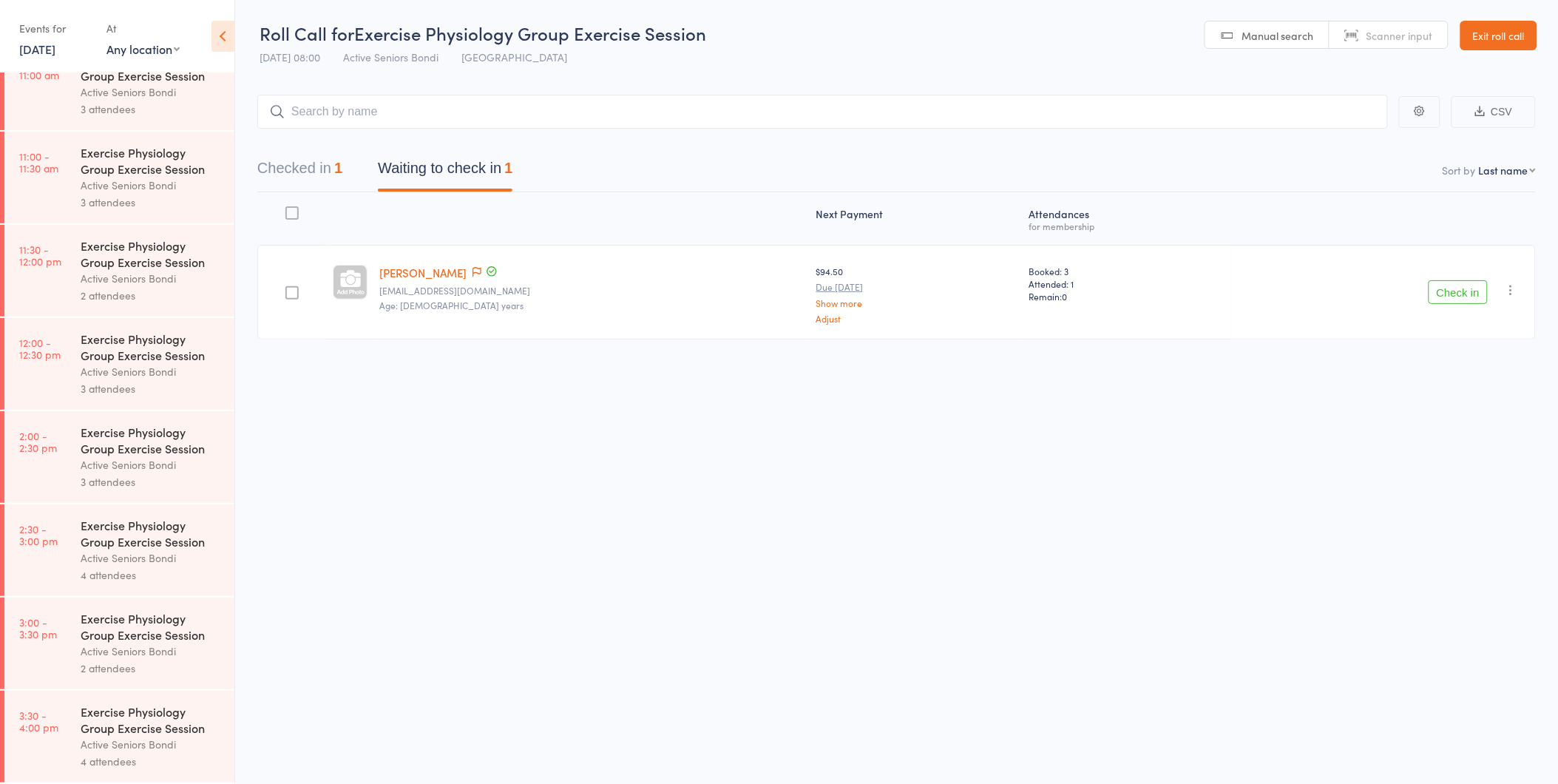
click at [46, 46] on link "15 Aug, 2025" at bounding box center [37, 48] width 36 height 17
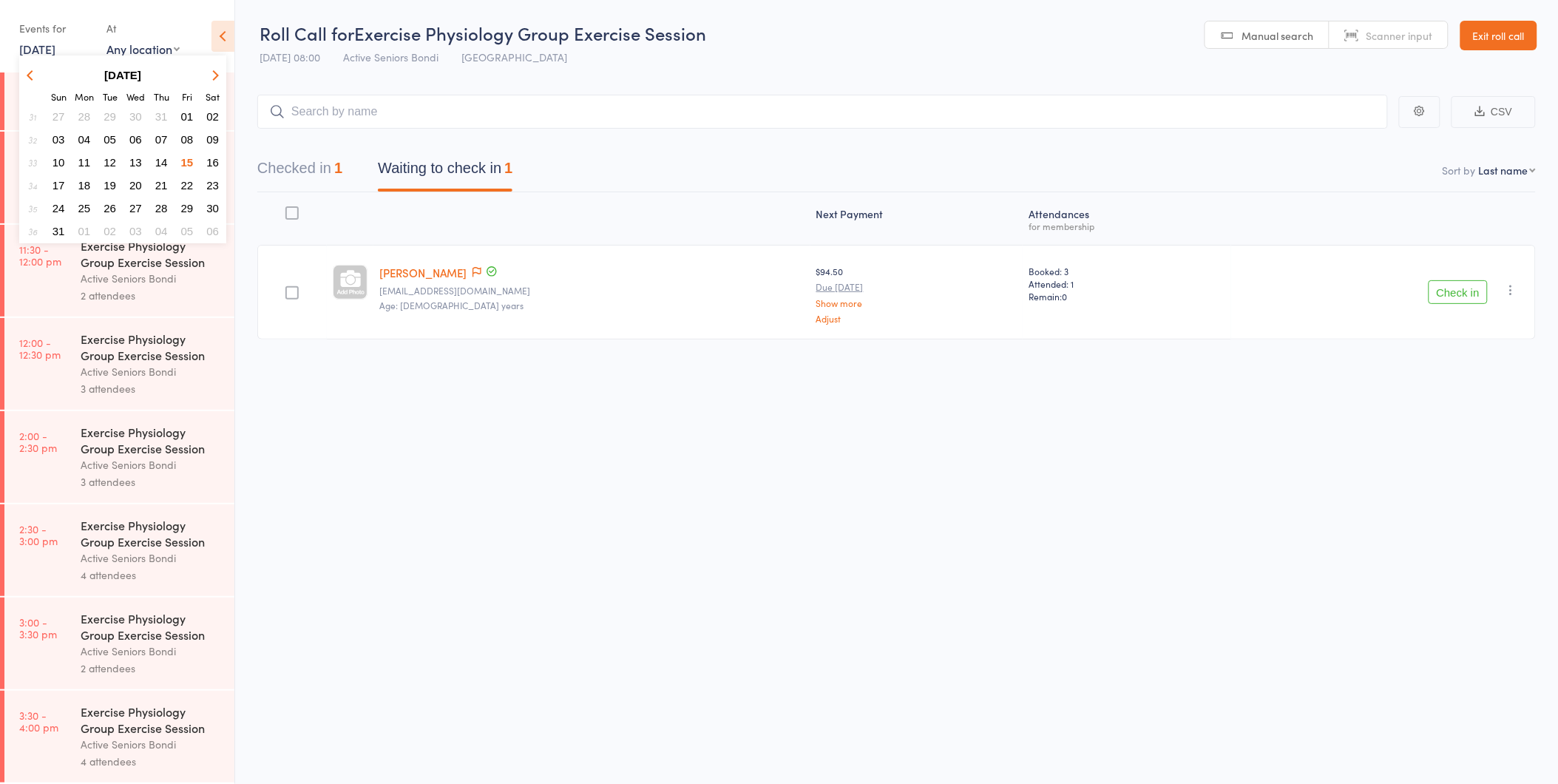
click at [113, 175] on button "19" at bounding box center [109, 185] width 23 height 20
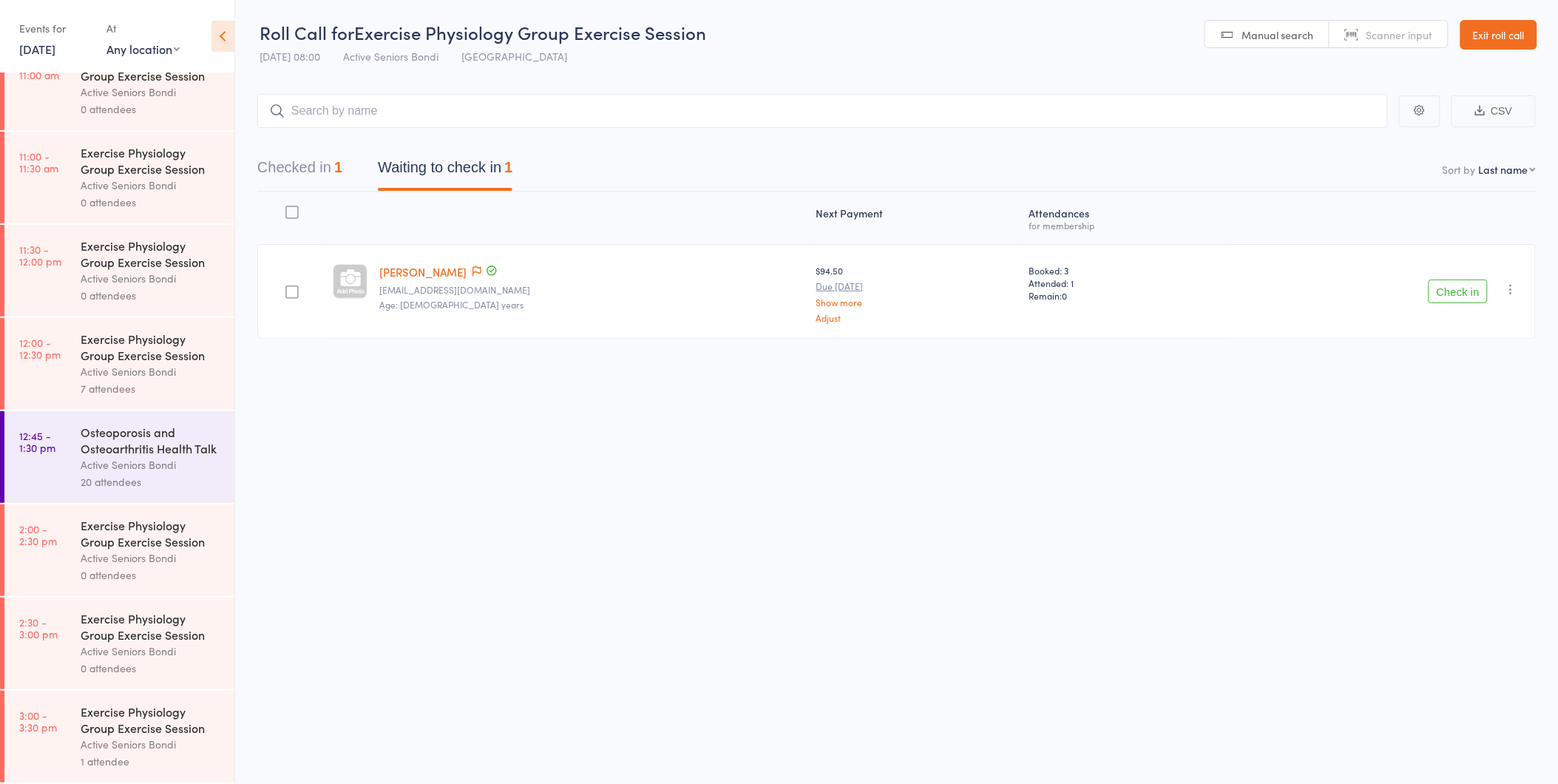
scroll to position [693, 0]
click at [1464, 39] on link "Exit roll call" at bounding box center [1499, 35] width 77 height 30
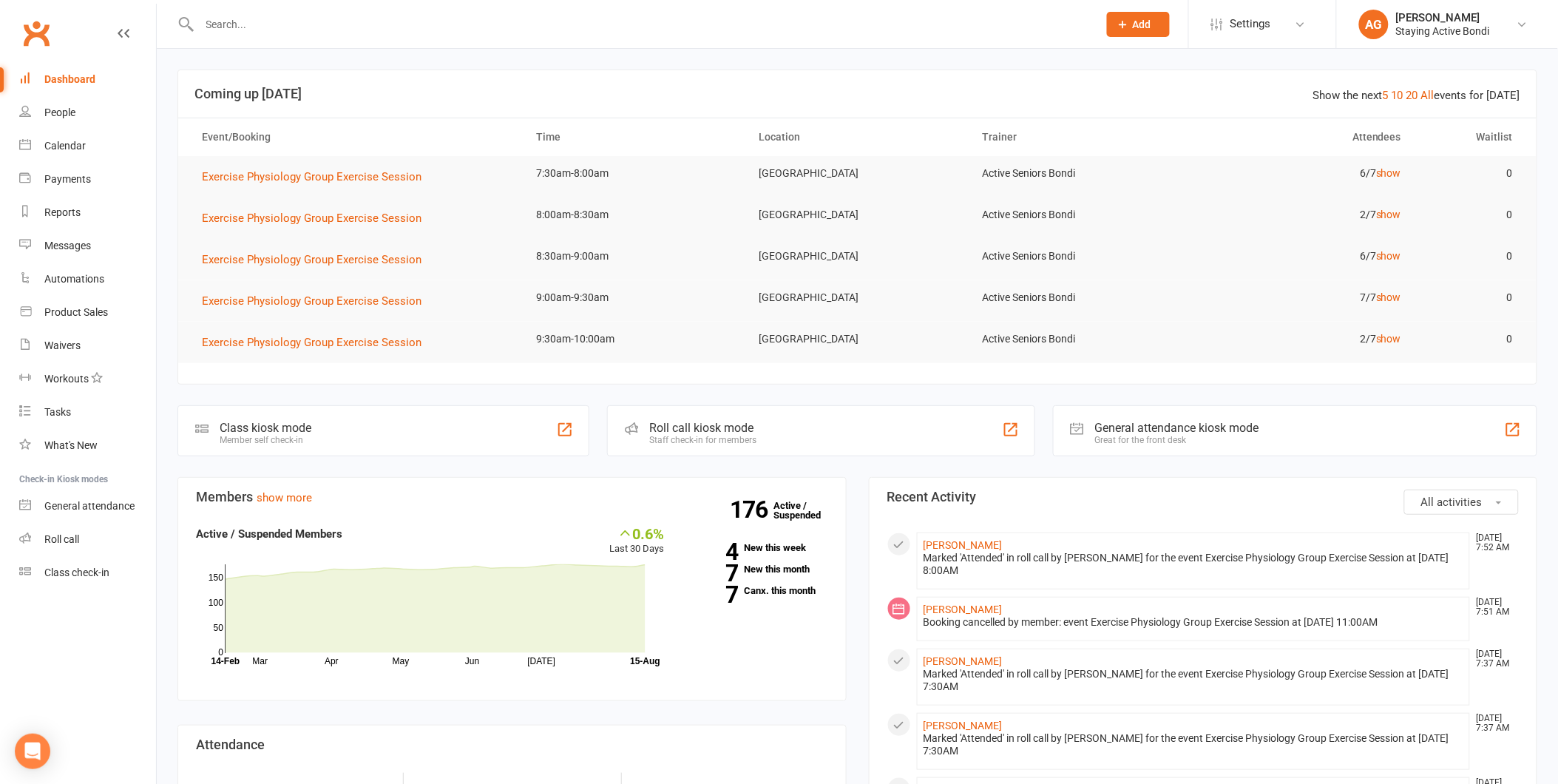
click at [512, 31] on input "text" at bounding box center [642, 24] width 893 height 21
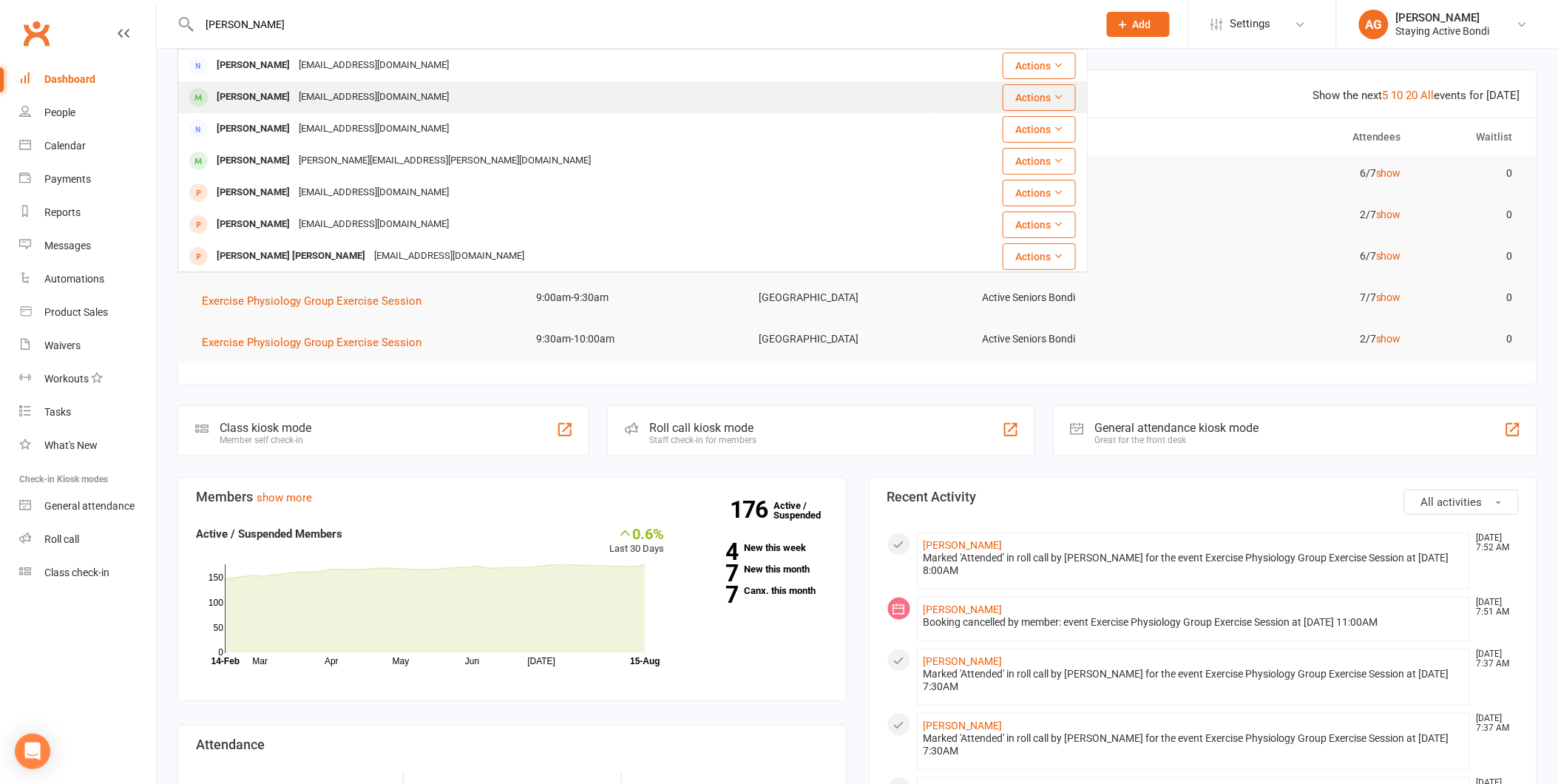
type input "[PERSON_NAME]"
click at [603, 88] on div "[PERSON_NAME] [EMAIL_ADDRESS][DOMAIN_NAME]" at bounding box center [556, 97] width 755 height 31
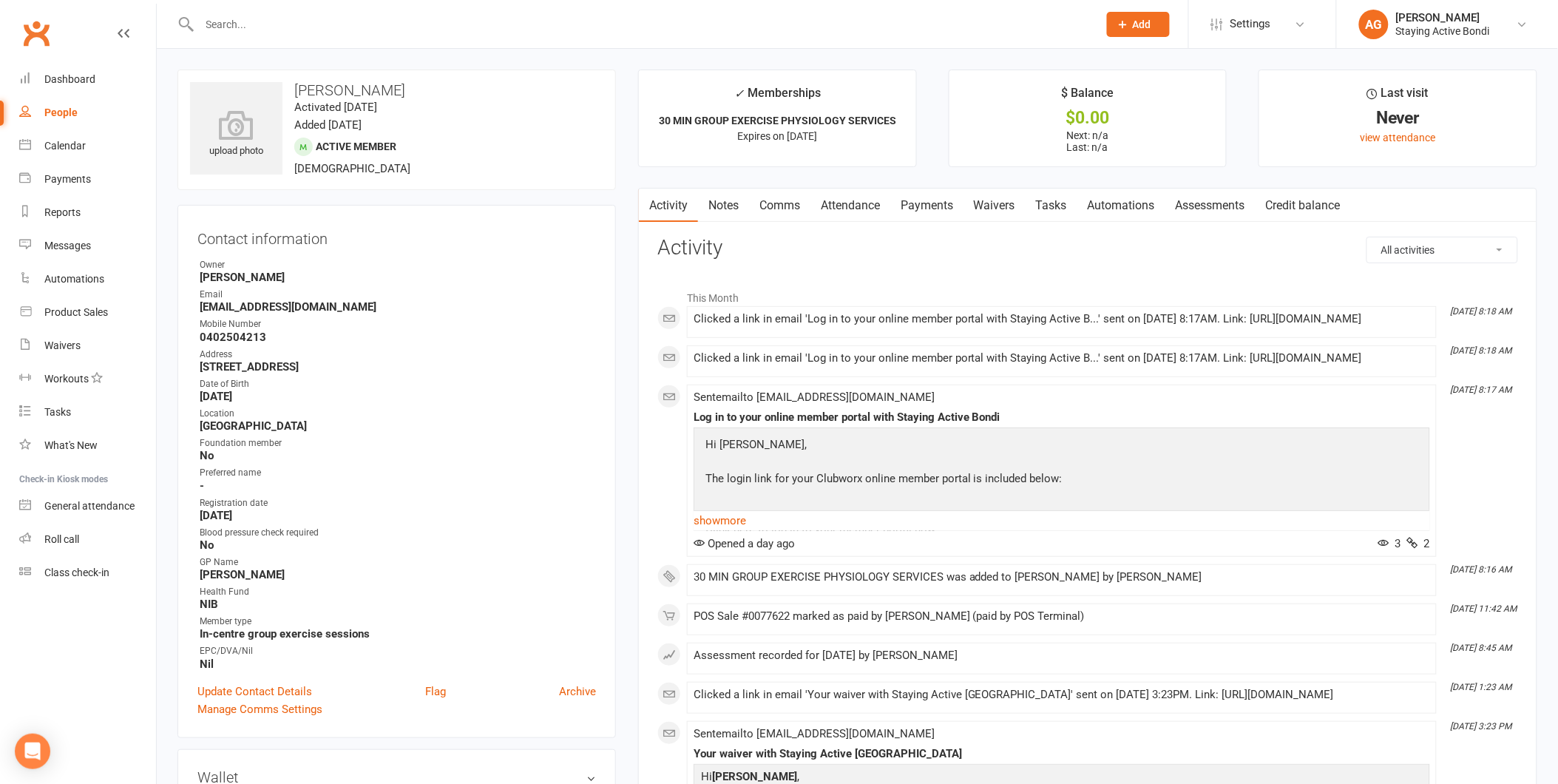
click at [427, 678] on div "Contact information Owner [PERSON_NAME] Email [EMAIL_ADDRESS][DOMAIN_NAME] Mobi…" at bounding box center [397, 471] width 439 height 533
click at [437, 686] on link "Flag" at bounding box center [436, 691] width 21 height 18
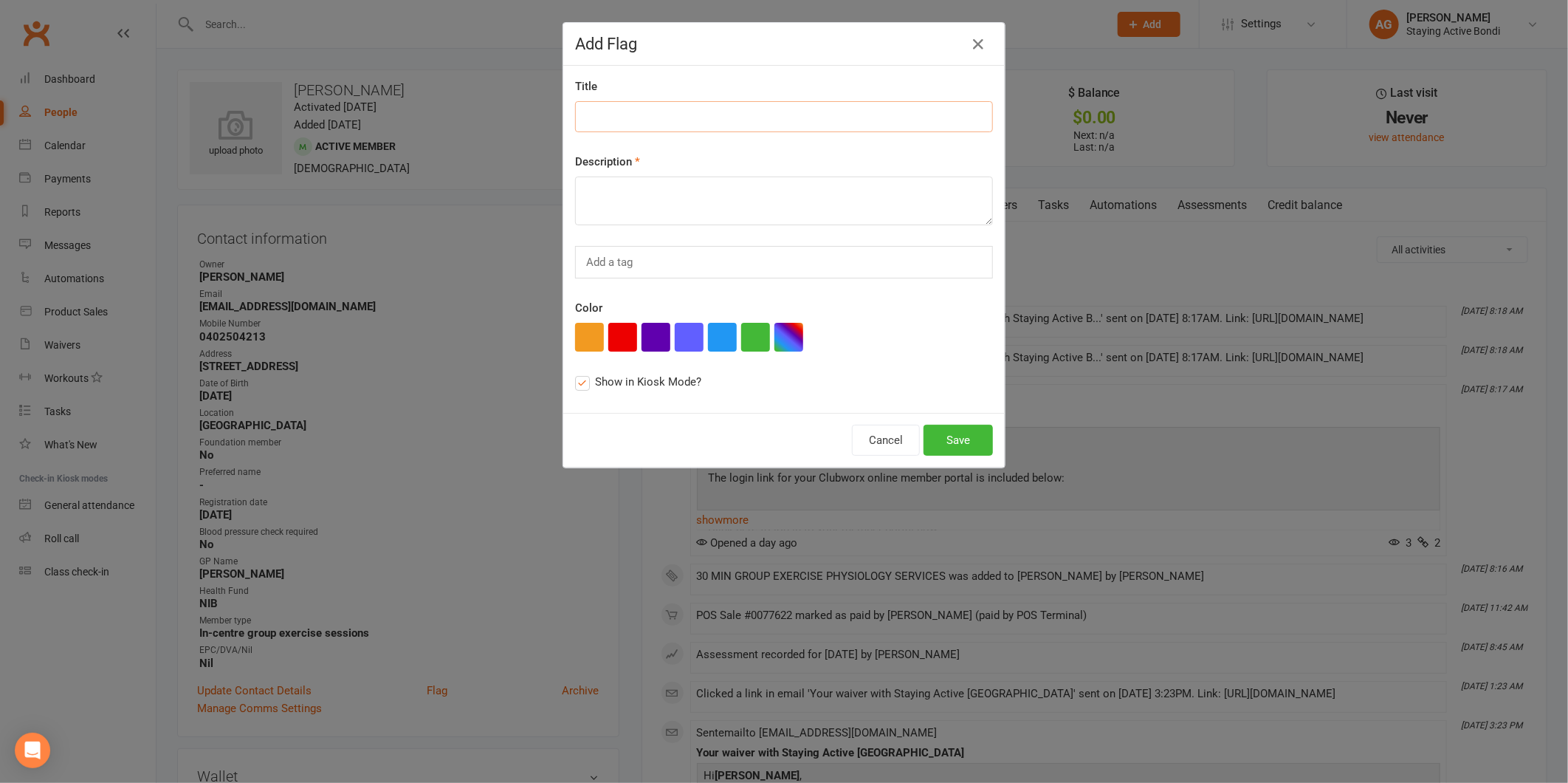
click at [749, 102] on input at bounding box center [784, 116] width 418 height 31
type input "New member"
click at [700, 183] on textarea at bounding box center [784, 201] width 418 height 49
type textarea "New Member, help and spend extra time, Rknee discomfort is main concern. AG"
click at [954, 440] on button "Save" at bounding box center [958, 440] width 69 height 31
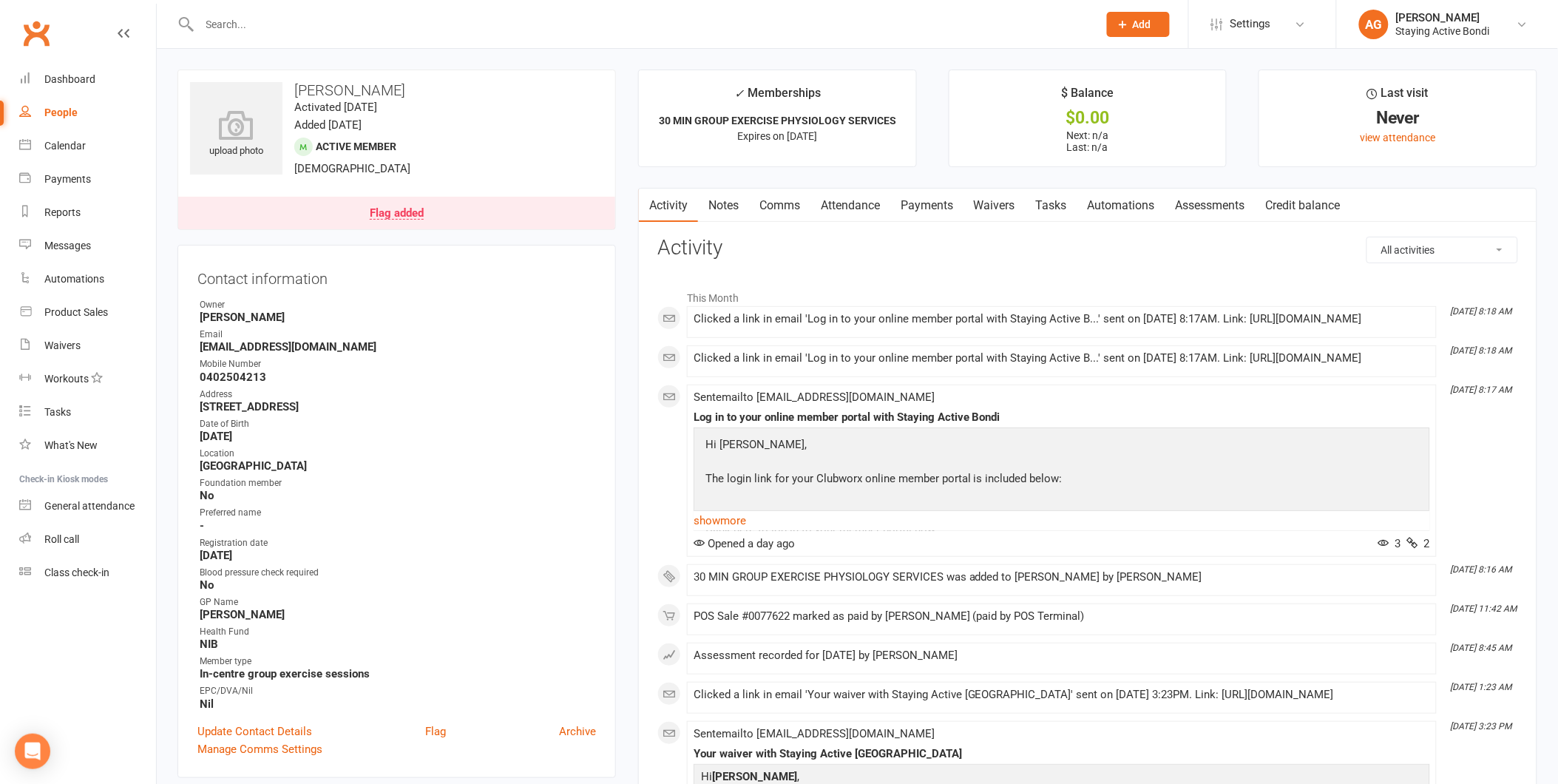
click at [354, 23] on input "text" at bounding box center [642, 24] width 893 height 21
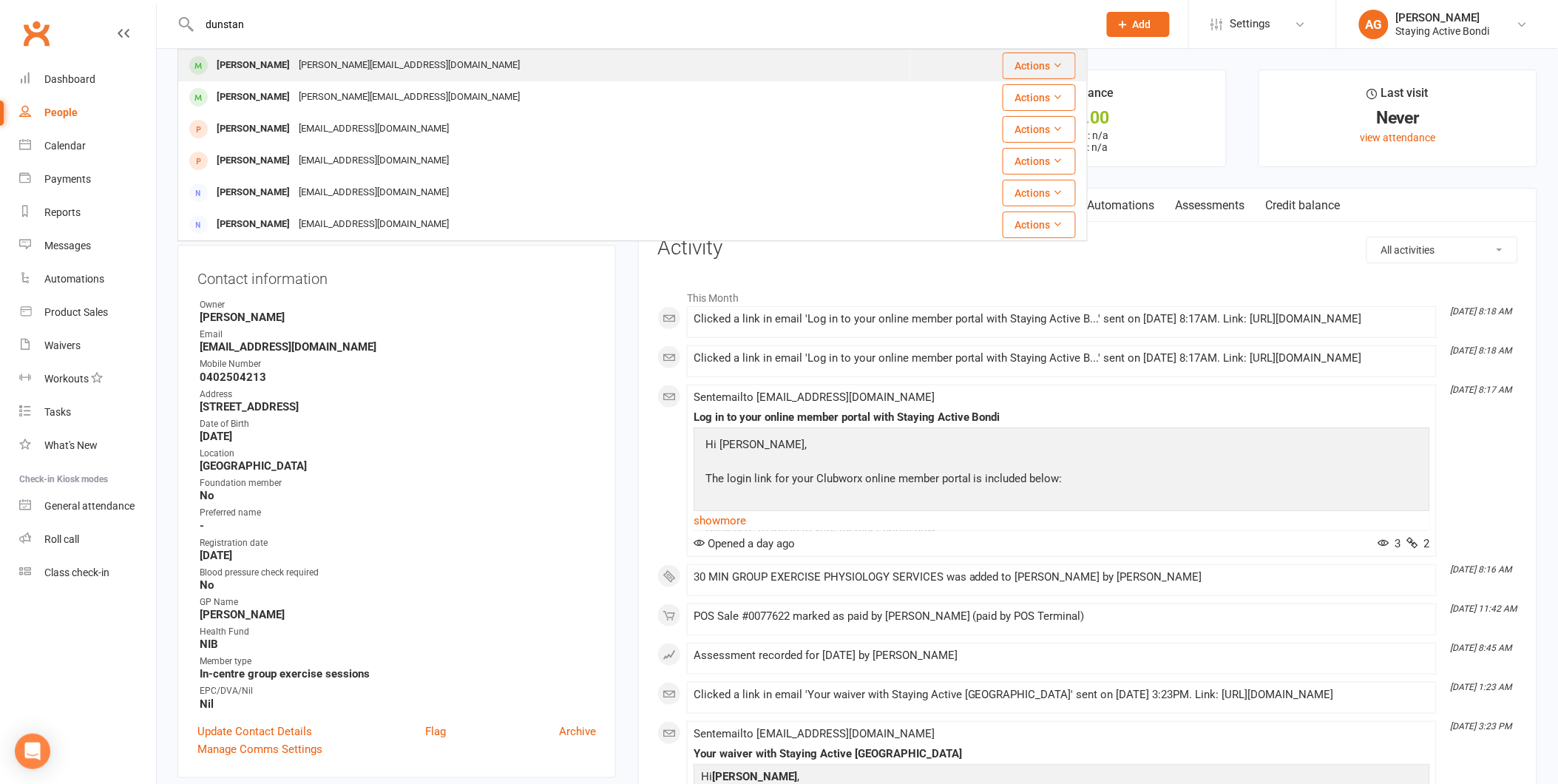
type input "dunstan"
click at [372, 60] on div "Kim.dunstan3939@gmail.com" at bounding box center [409, 66] width 230 height 22
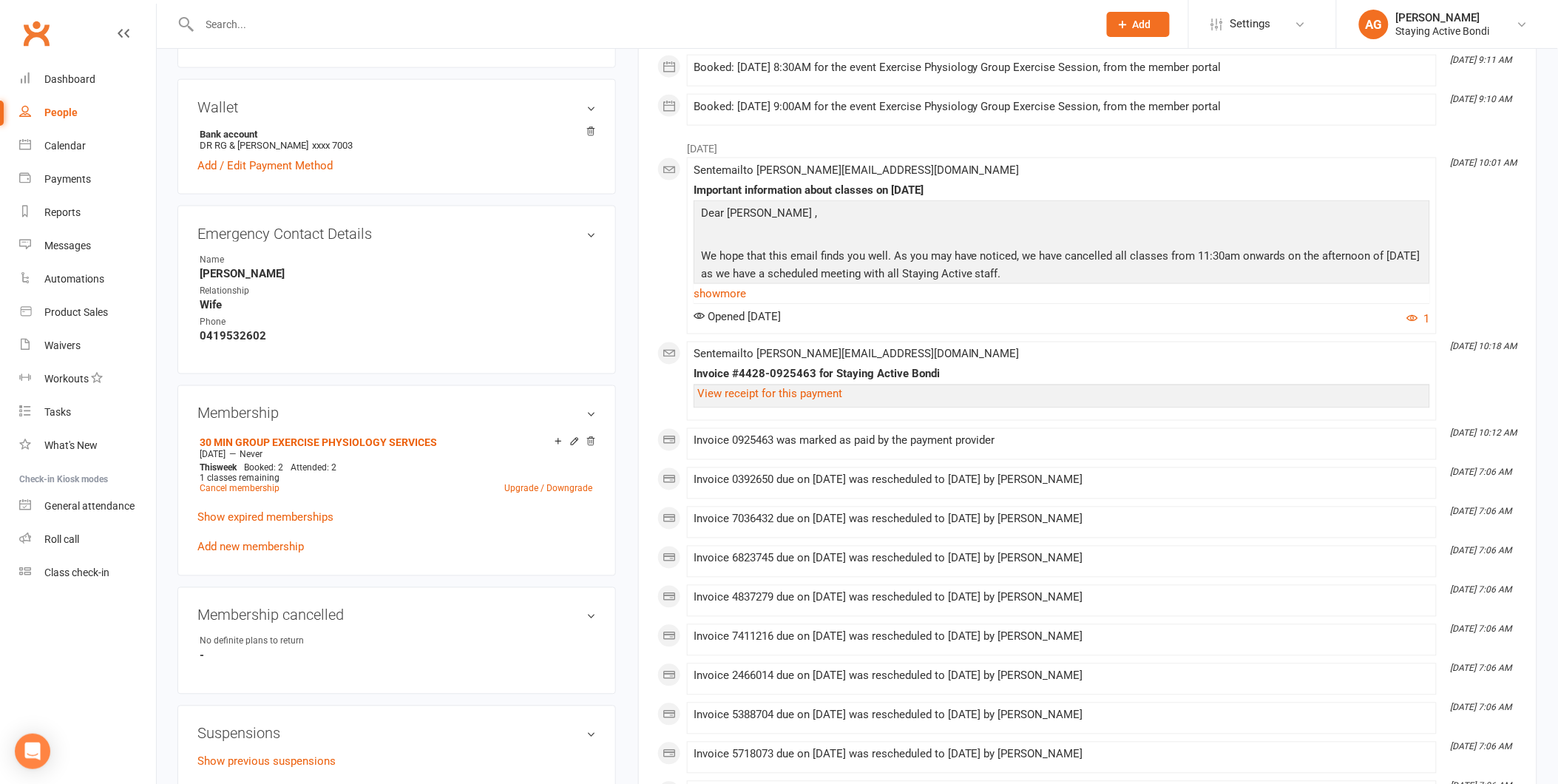
scroll to position [903, 0]
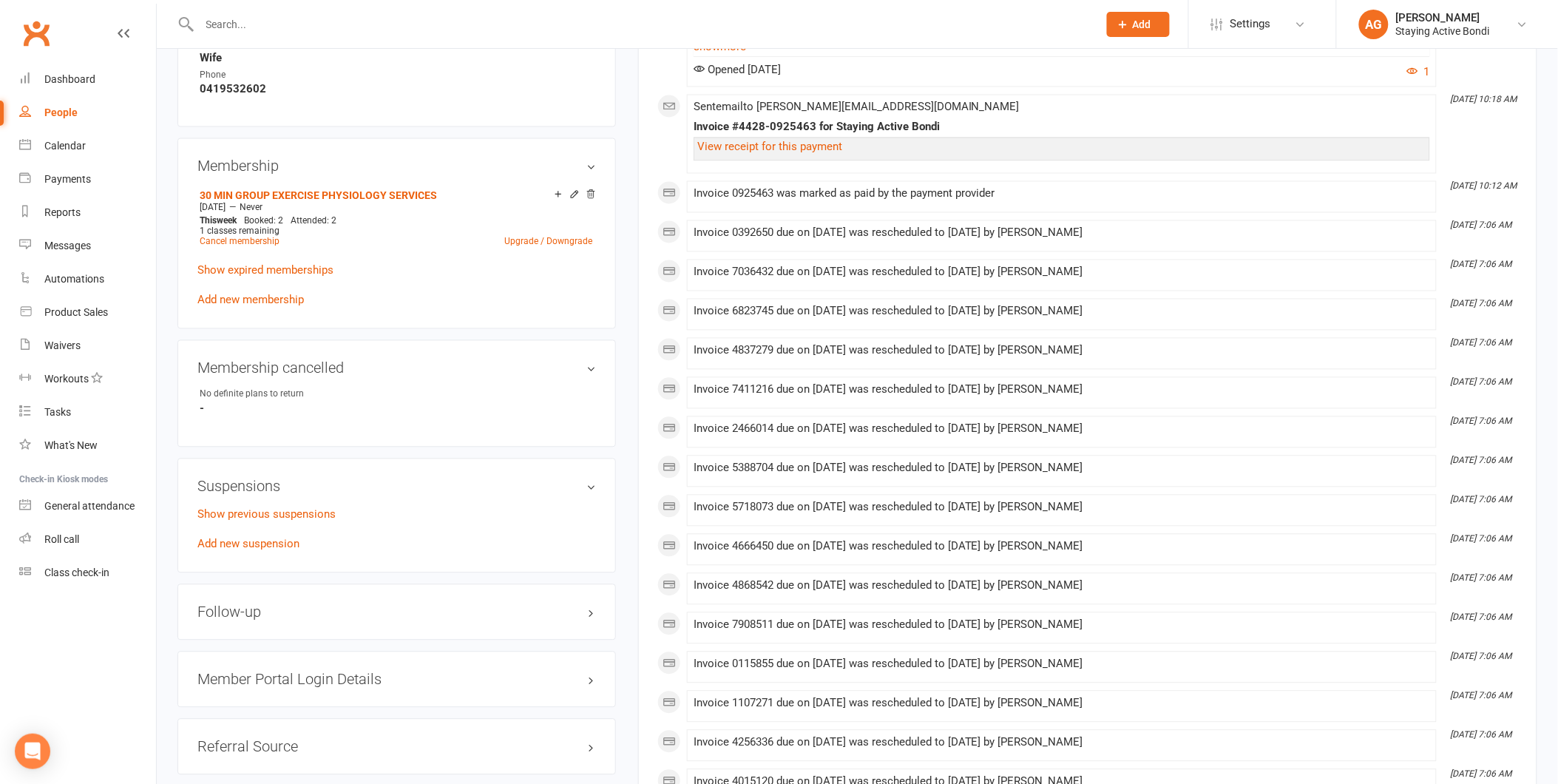
click at [241, 533] on div "Show previous suspensions Add new suspension" at bounding box center [397, 529] width 398 height 47
click at [241, 537] on link "Add new suspension" at bounding box center [249, 543] width 102 height 13
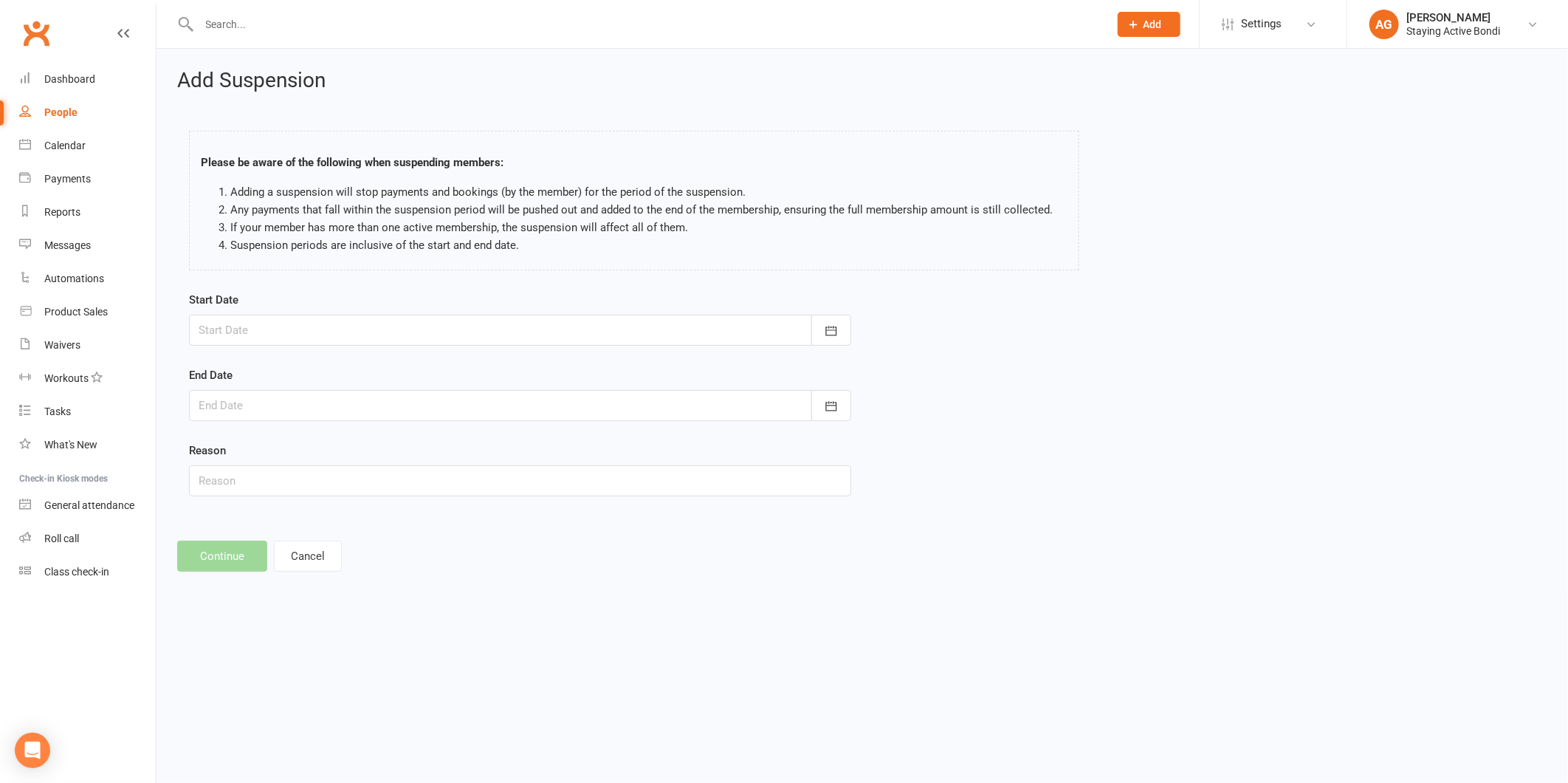
click at [242, 329] on div at bounding box center [520, 329] width 663 height 31
click at [281, 502] on span "18" at bounding box center [281, 508] width 12 height 12
type input "18 Aug 2025"
click at [263, 404] on div at bounding box center [520, 405] width 663 height 31
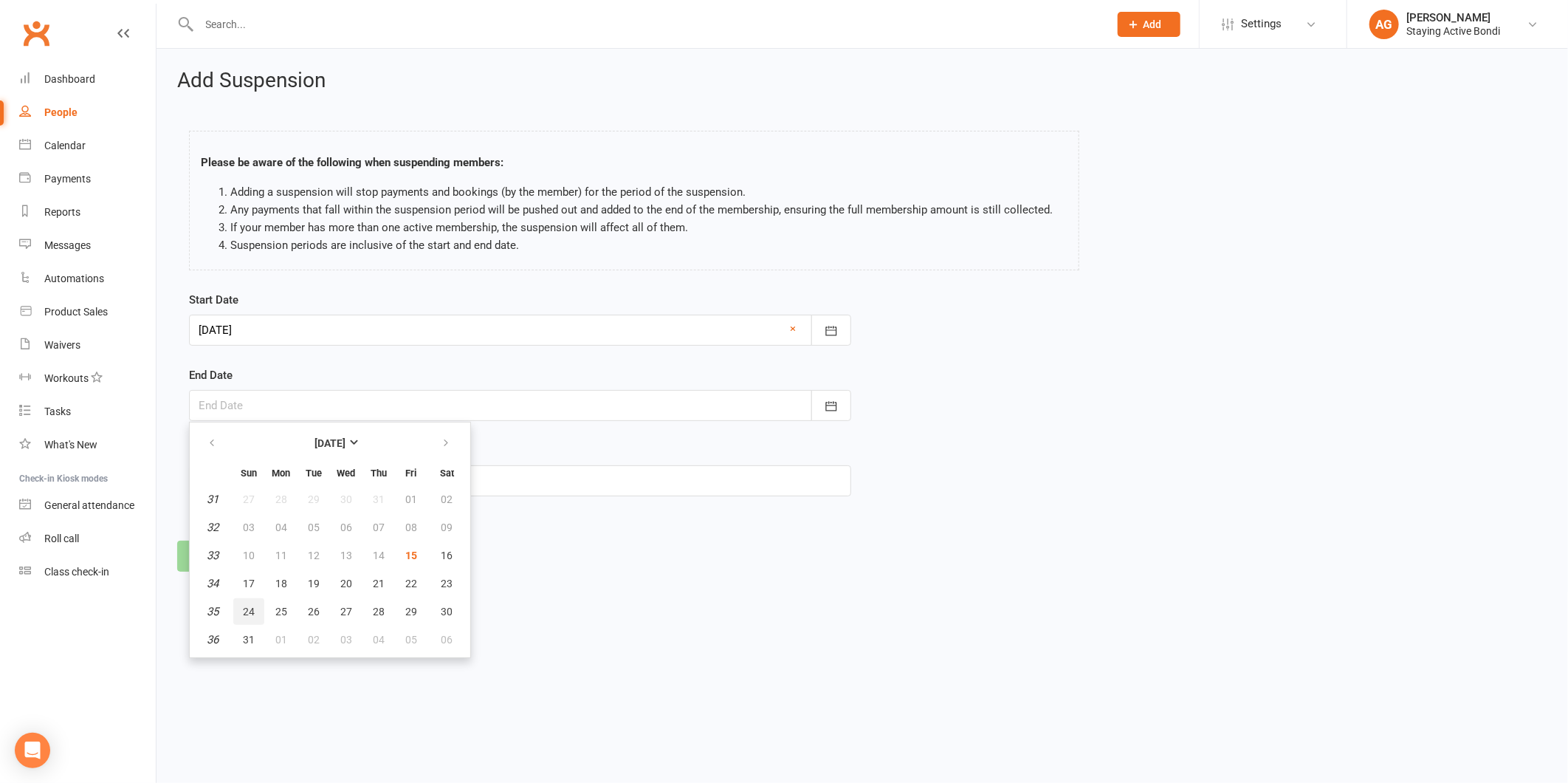
click at [240, 606] on button "24" at bounding box center [248, 611] width 31 height 26
type input "24 Aug 2025"
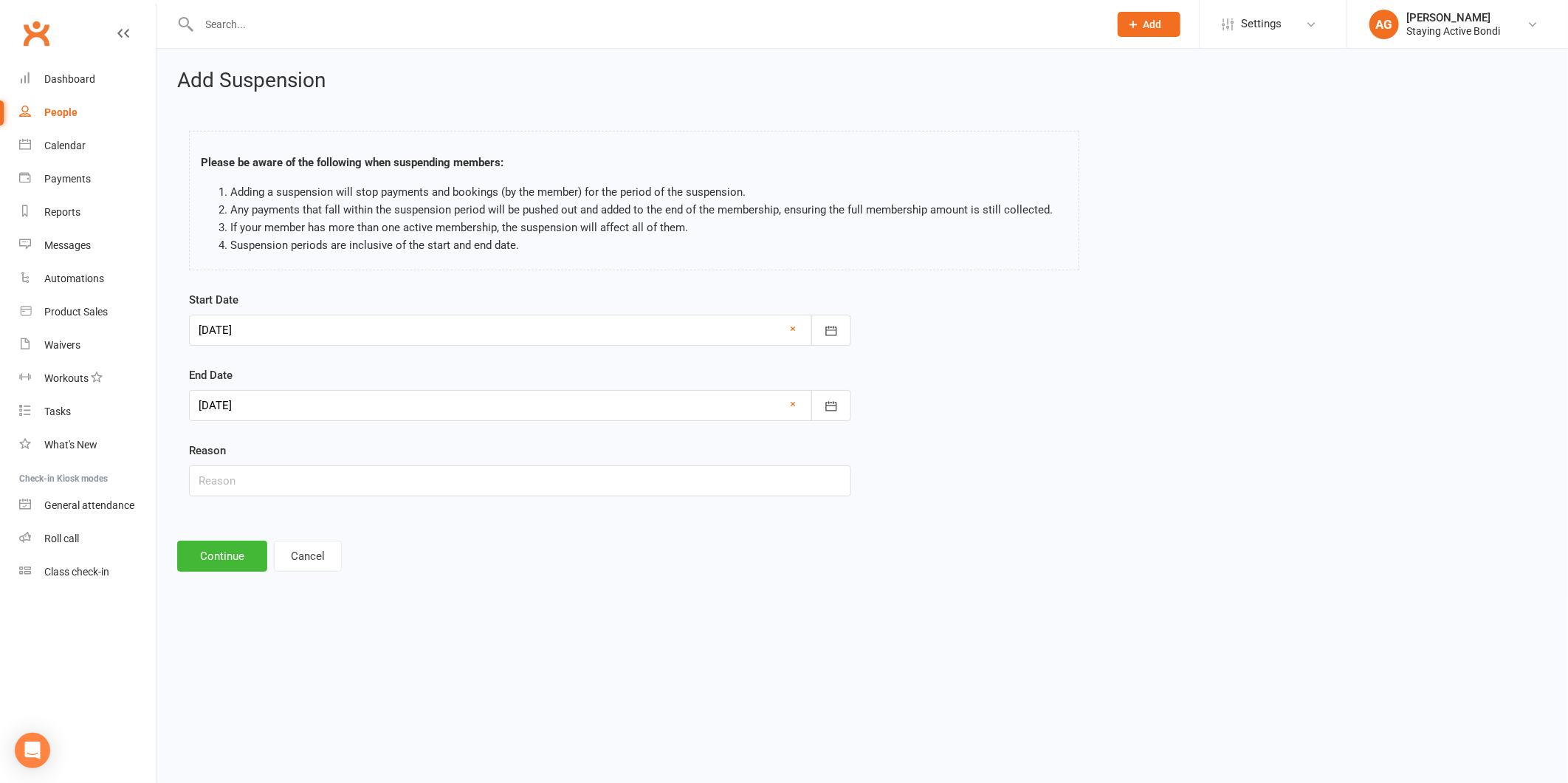
click at [231, 402] on div at bounding box center [520, 405] width 663 height 31
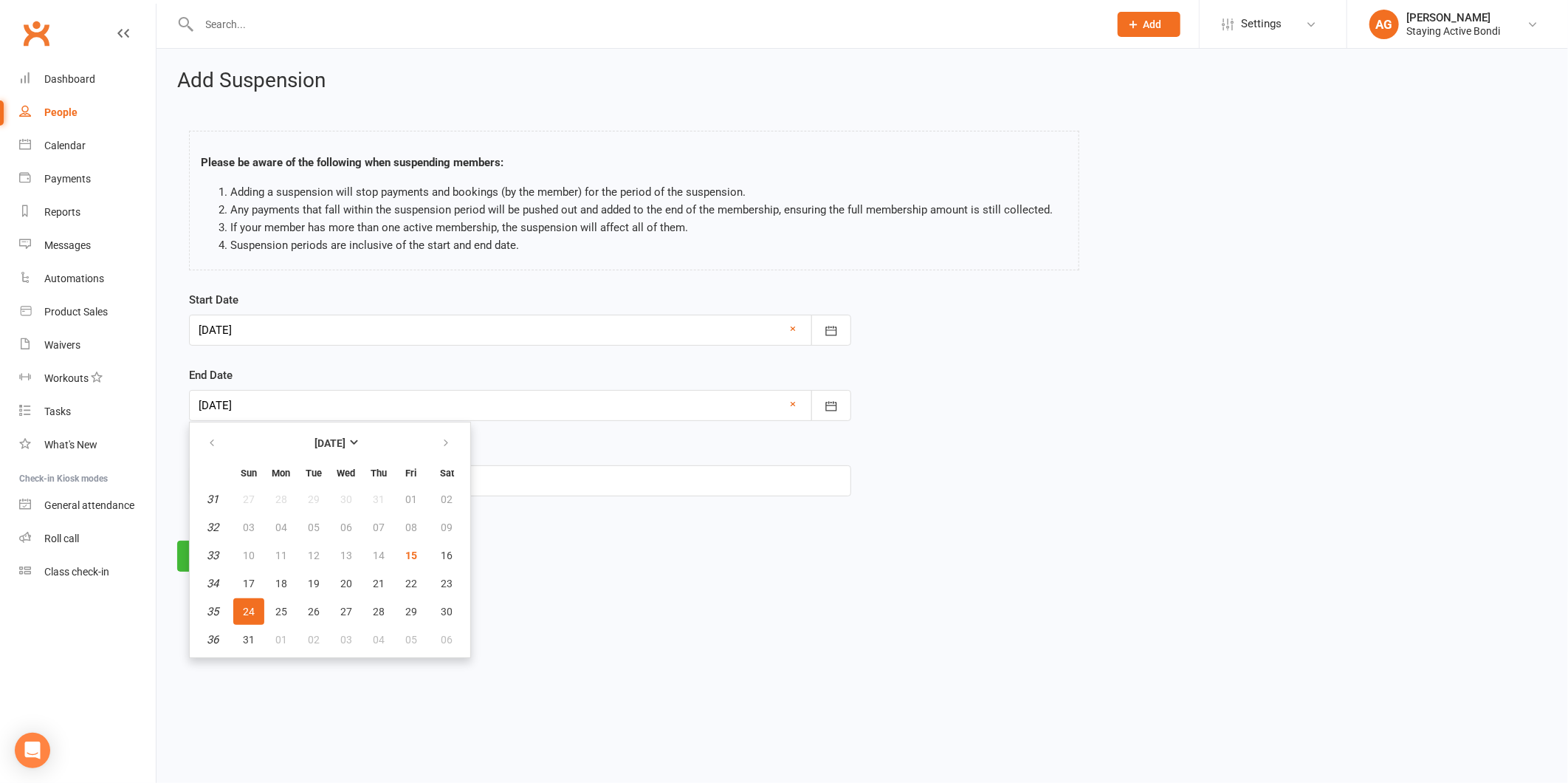
click at [602, 534] on div "Add Suspension Please be aware of the following when suspending members: Adding…" at bounding box center [862, 321] width 1412 height 544
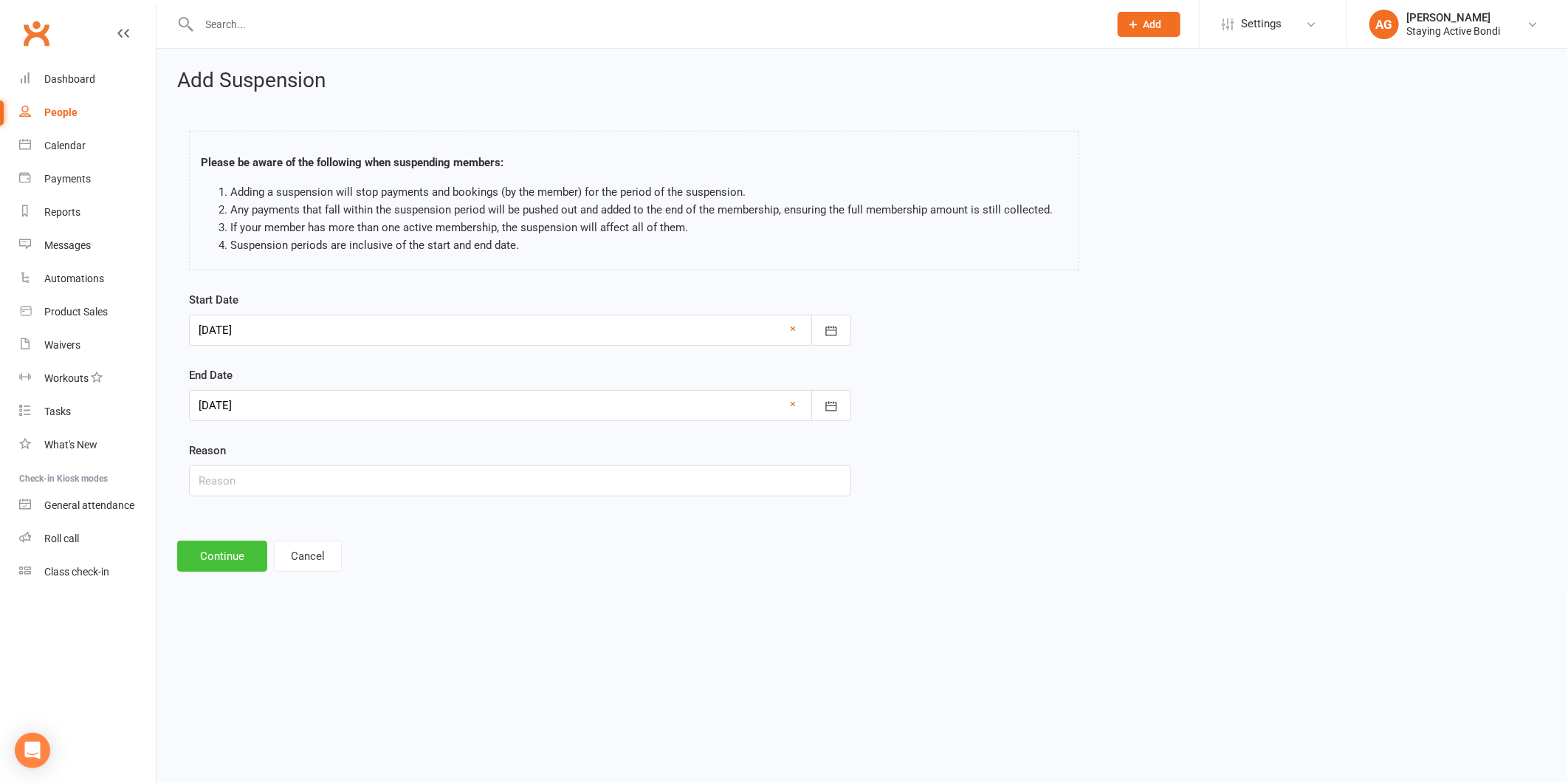
click at [217, 548] on button "Continue" at bounding box center [222, 555] width 90 height 31
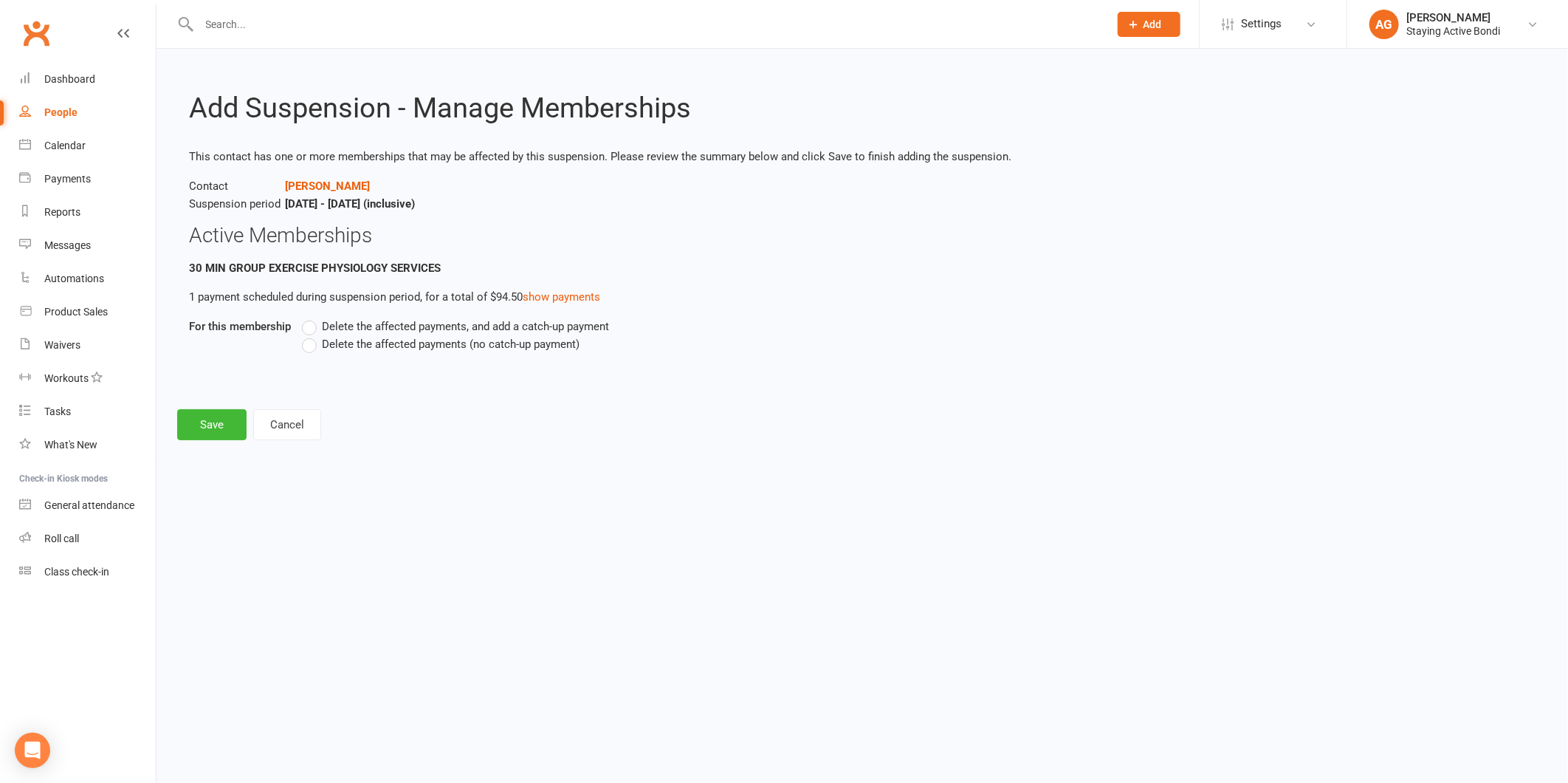
click at [298, 353] on div "Delete the affected payments, and add a catch-up payment Delete the affected pa…" at bounding box center [739, 345] width 898 height 56
click at [316, 345] on label "Delete the affected payments (no catch-up payment)" at bounding box center [441, 344] width 278 height 17
click at [312, 336] on input "Delete the affected payments (no catch-up payment)" at bounding box center [307, 336] width 10 height 0
click at [212, 410] on button "Save" at bounding box center [212, 424] width 69 height 31
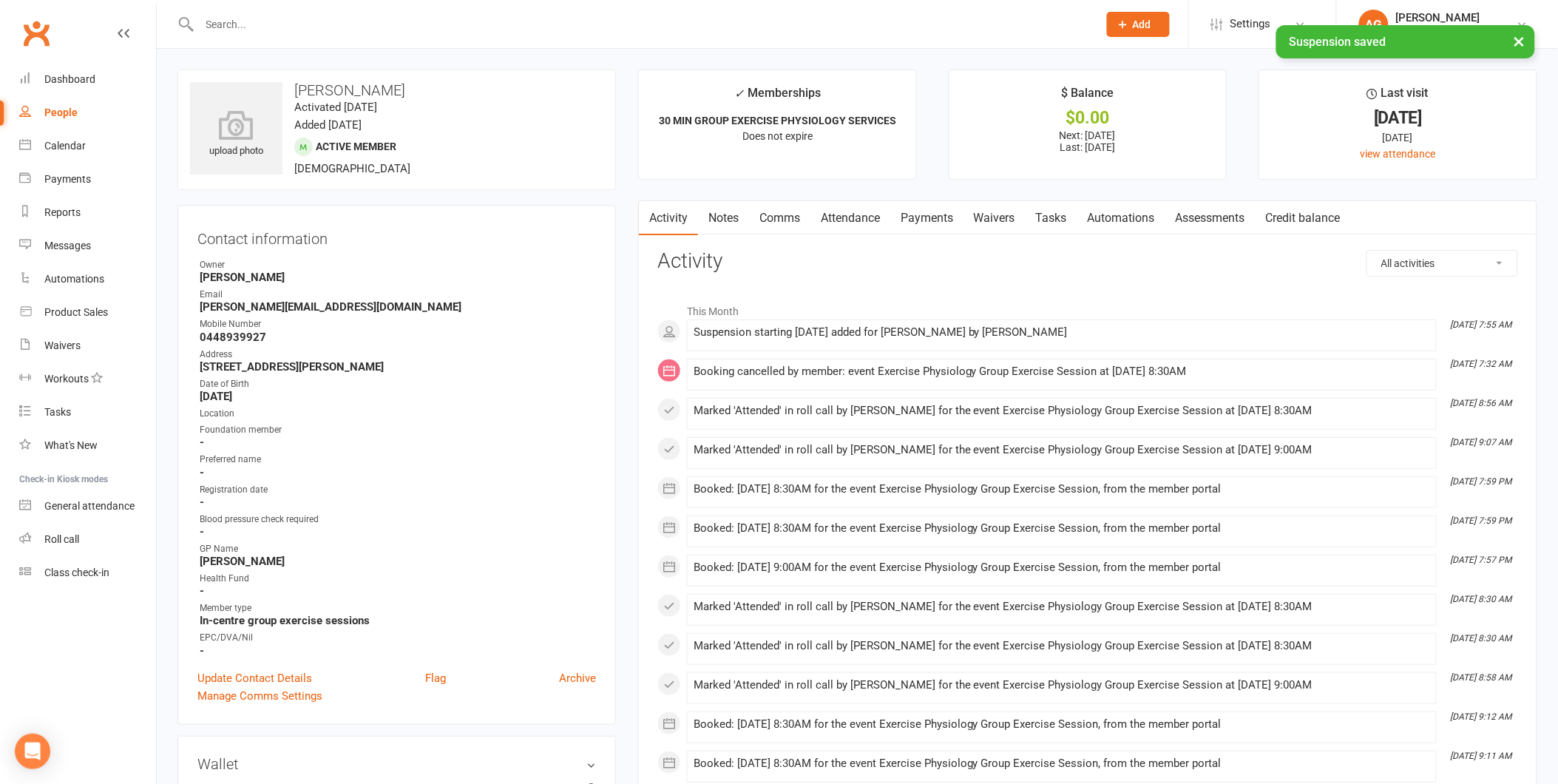
click at [235, 22] on input "text" at bounding box center [642, 24] width 893 height 21
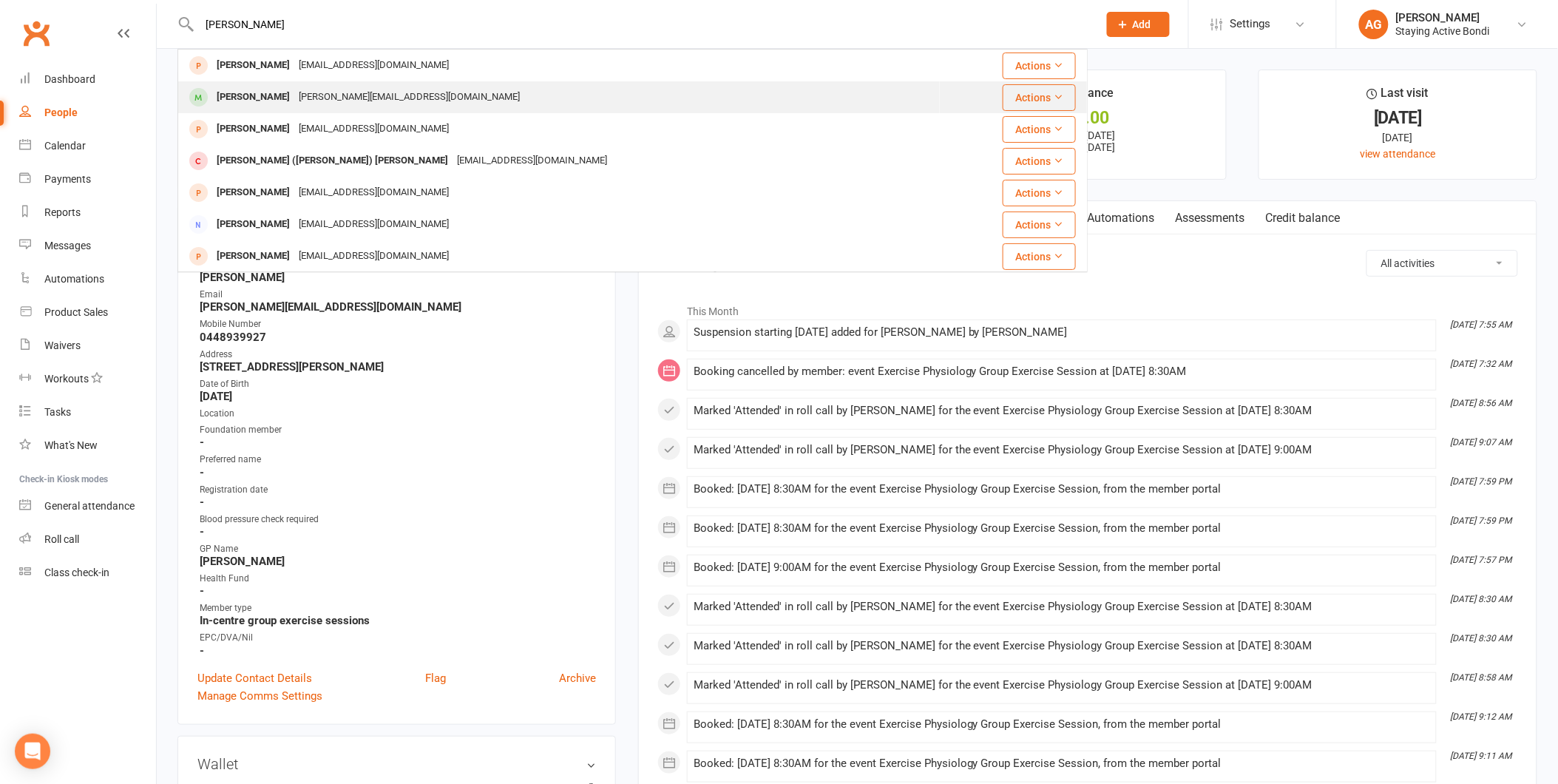
type input "margaret dun"
click at [317, 101] on div "margaret@somersethousebooks.com.au" at bounding box center [409, 97] width 230 height 22
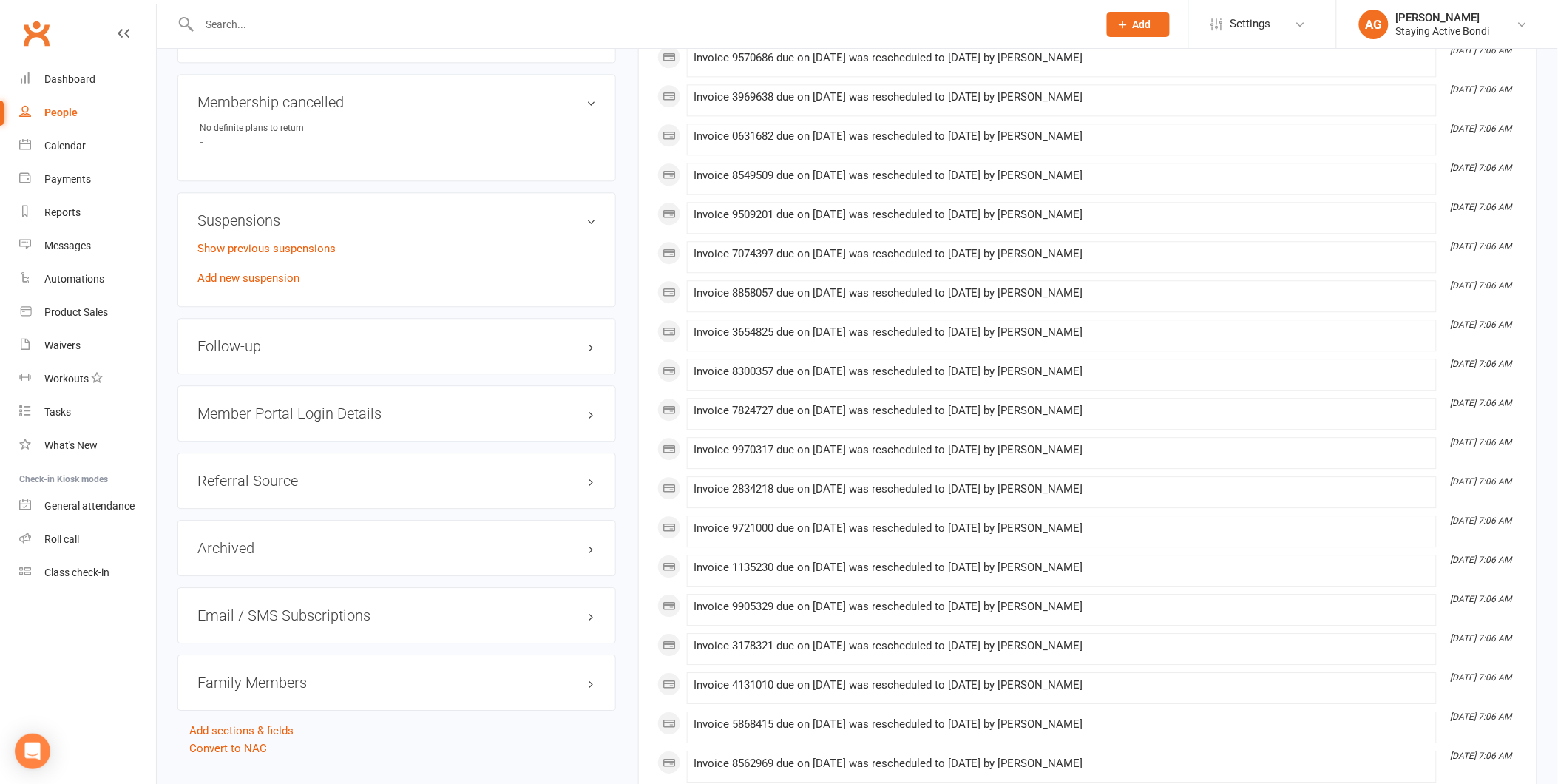
scroll to position [1232, 0]
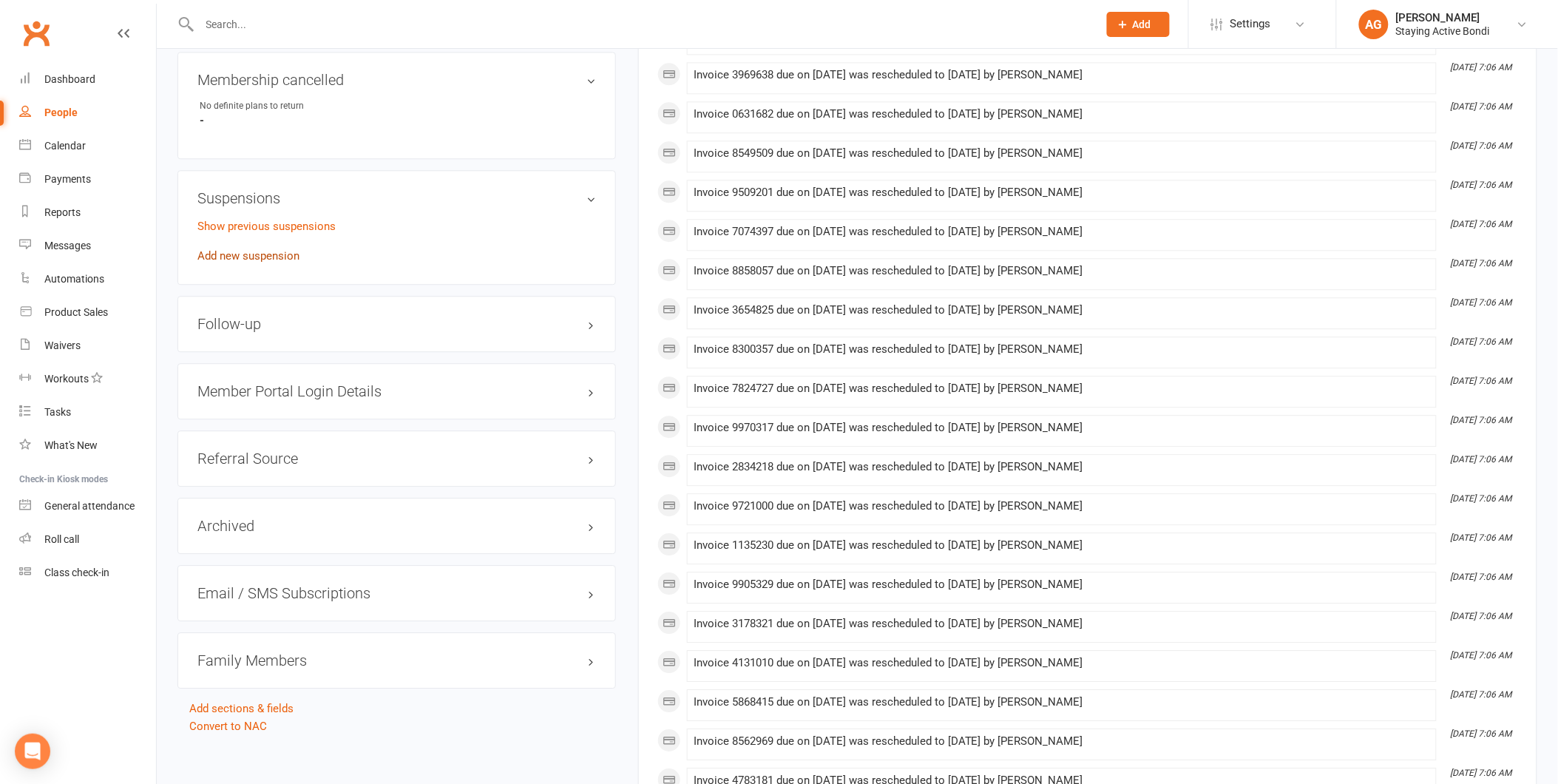
click at [247, 256] on link "Add new suspension" at bounding box center [249, 256] width 102 height 13
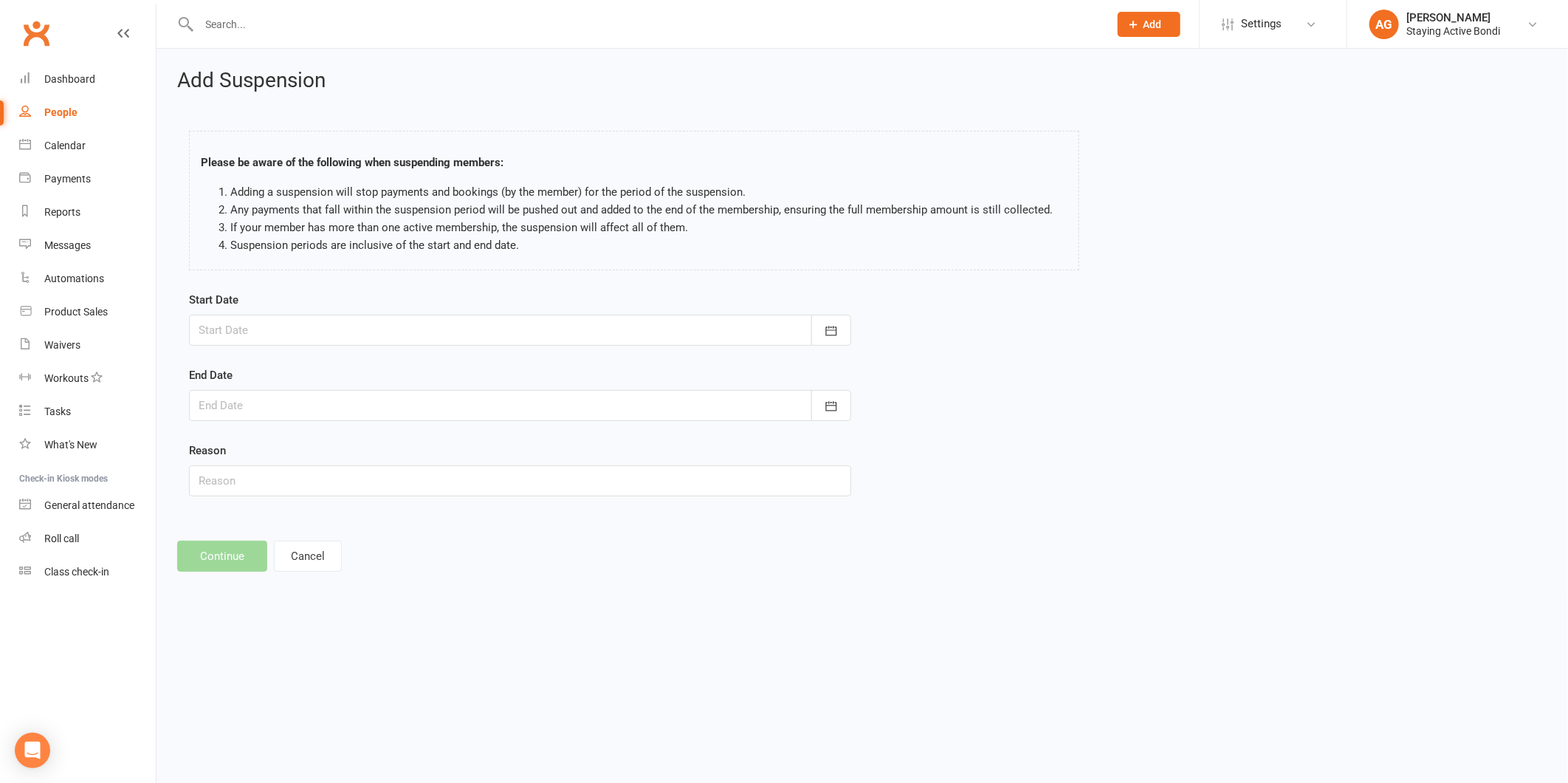
click at [285, 315] on div at bounding box center [520, 329] width 663 height 31
click at [271, 507] on button "18" at bounding box center [281, 508] width 31 height 26
type input "18 Aug 2025"
click at [232, 397] on div at bounding box center [520, 405] width 663 height 31
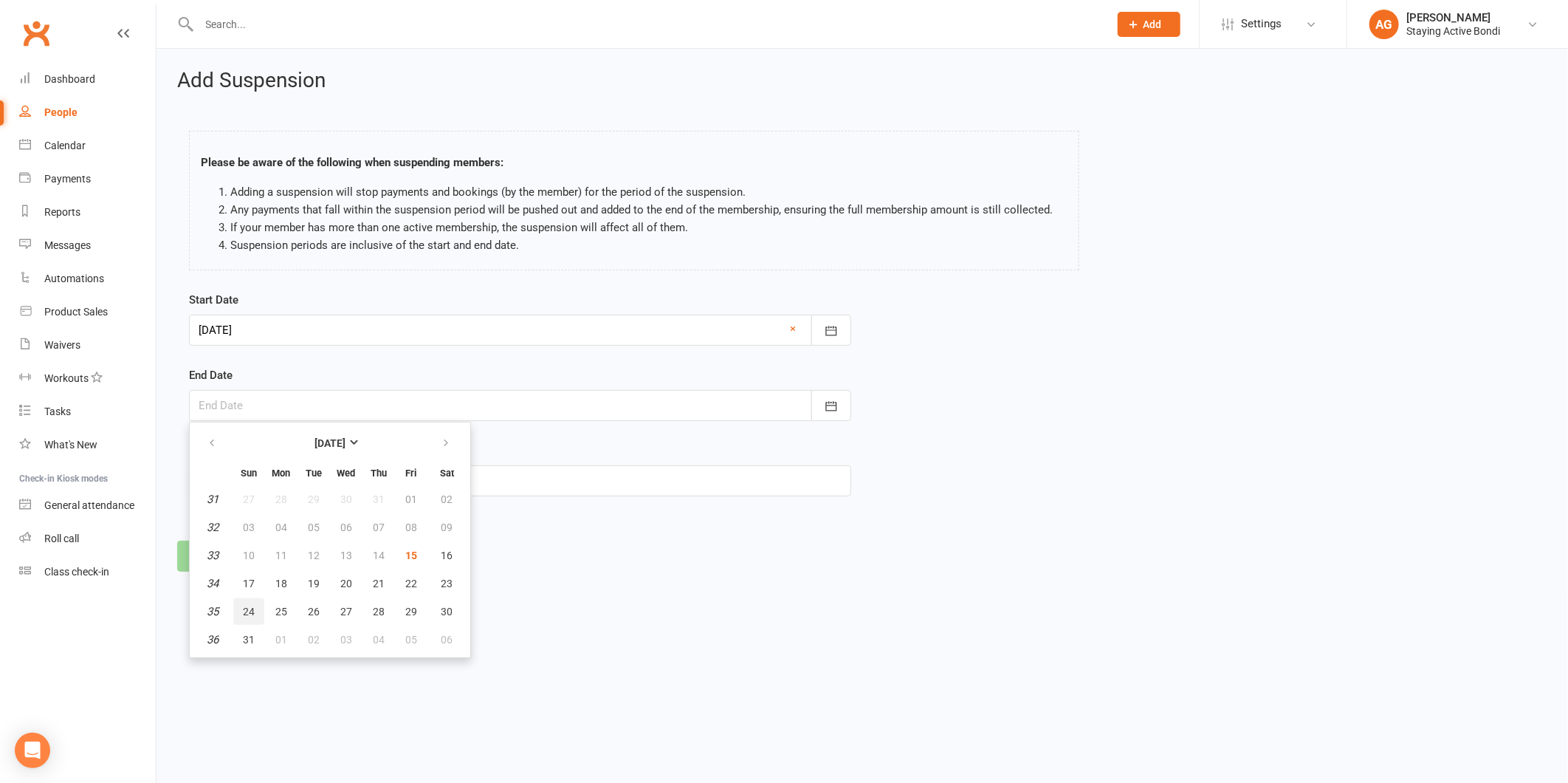
click at [249, 606] on span "24" at bounding box center [249, 612] width 12 height 12
type input "24 Aug 2025"
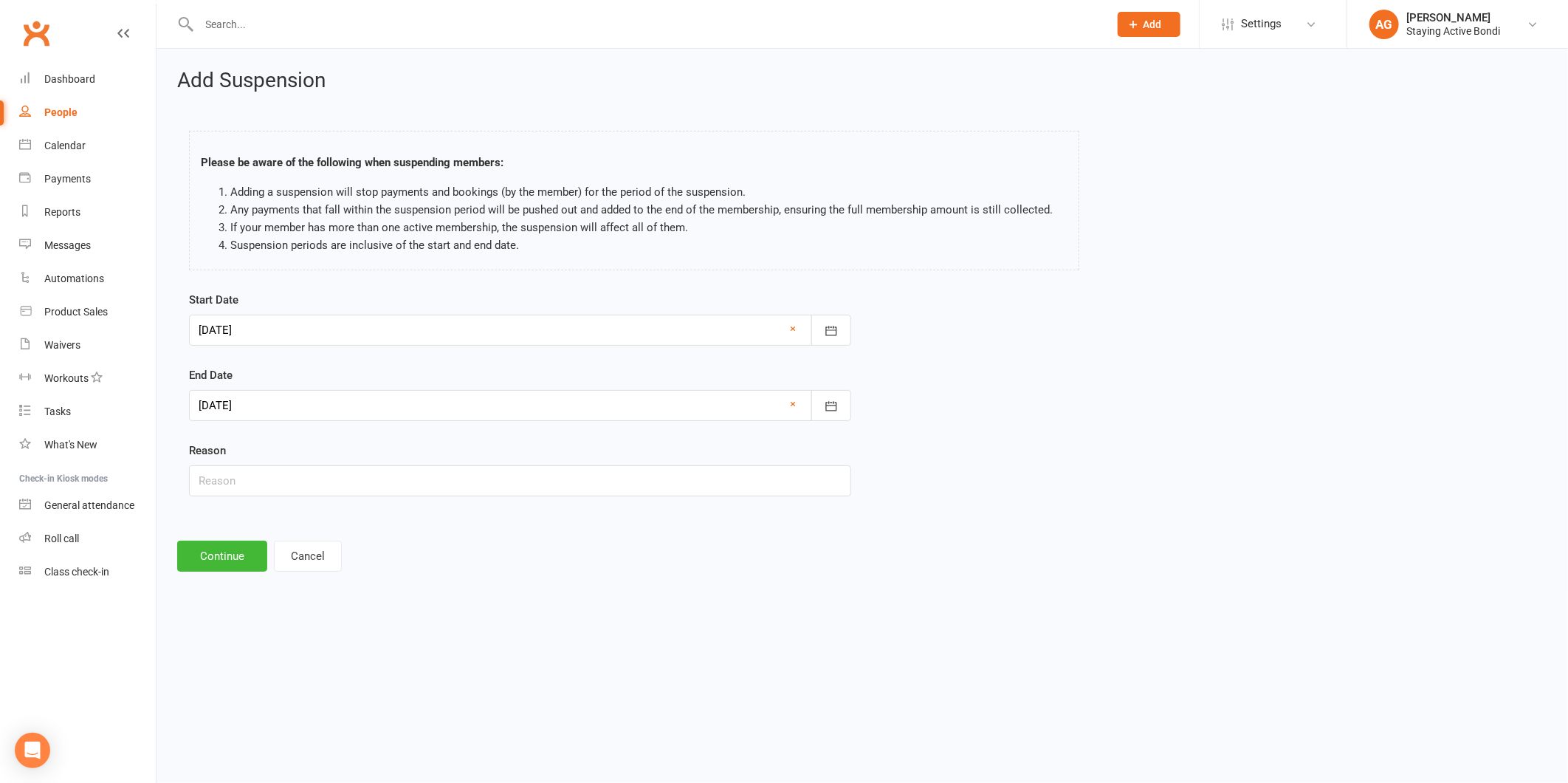
click at [237, 539] on div "Add Suspension Please be aware of the following when suspending members: Adding…" at bounding box center [862, 321] width 1412 height 544
click at [237, 542] on button "Continue" at bounding box center [222, 555] width 90 height 31
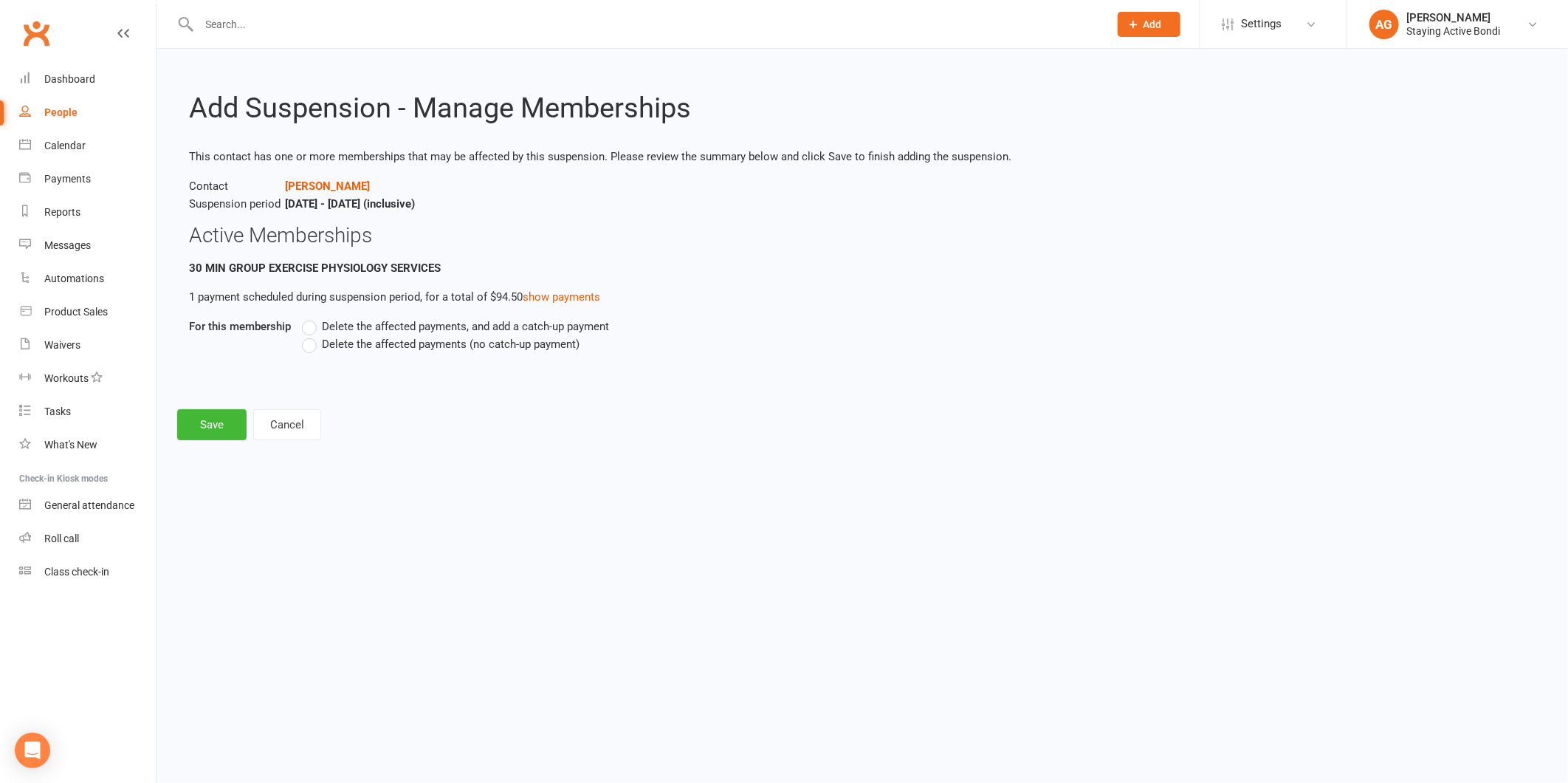
click at [308, 350] on label "Delete the affected payments (no catch-up payment)" at bounding box center [441, 344] width 278 height 17
click at [308, 336] on input "Delete the affected payments (no catch-up payment)" at bounding box center [307, 336] width 10 height 0
click at [198, 436] on button "Save" at bounding box center [212, 424] width 69 height 31
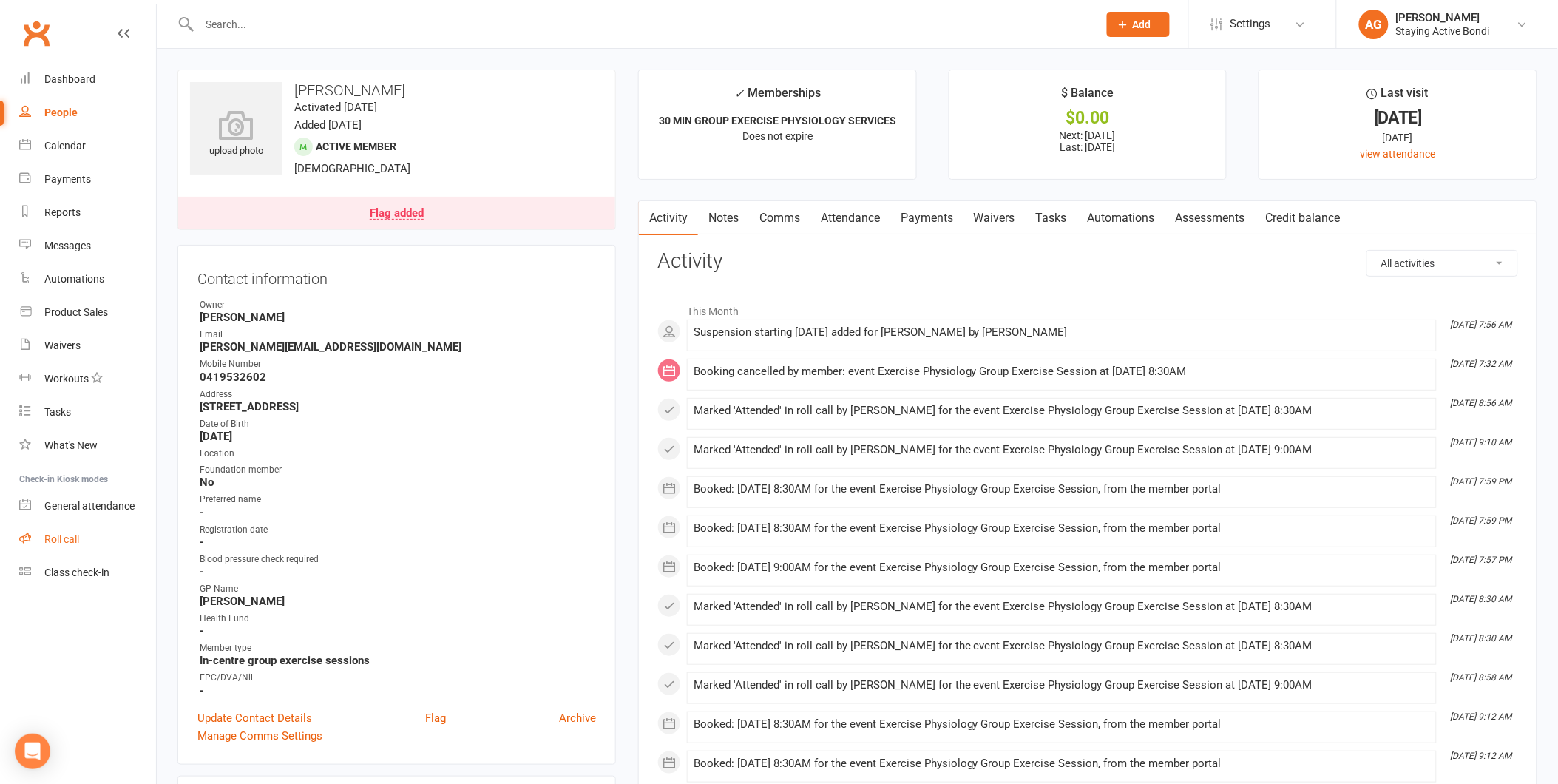
click at [101, 550] on link "Roll call" at bounding box center [88, 539] width 137 height 33
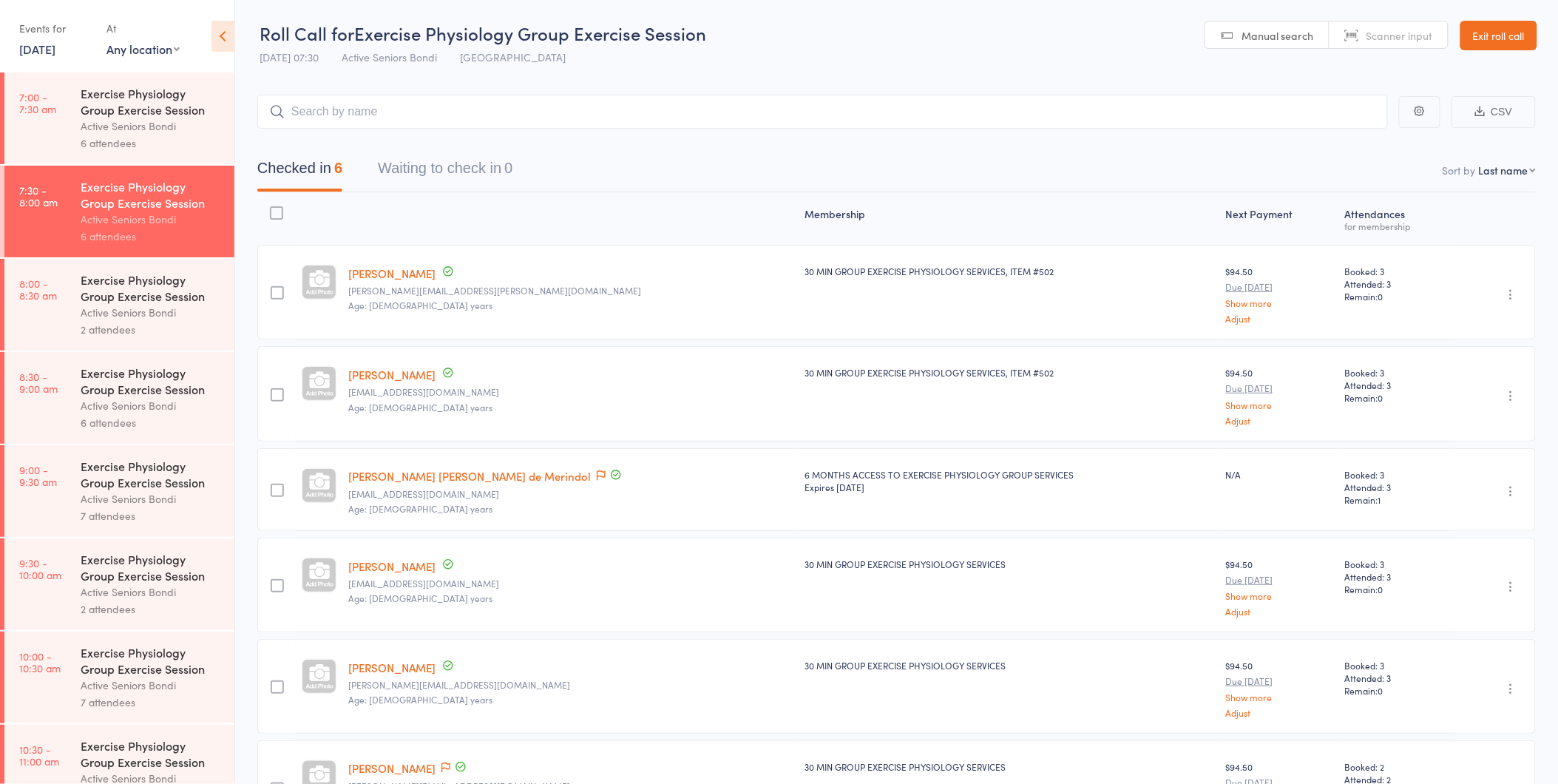
click at [119, 314] on div "Active Seniors Bondi" at bounding box center [151, 312] width 141 height 17
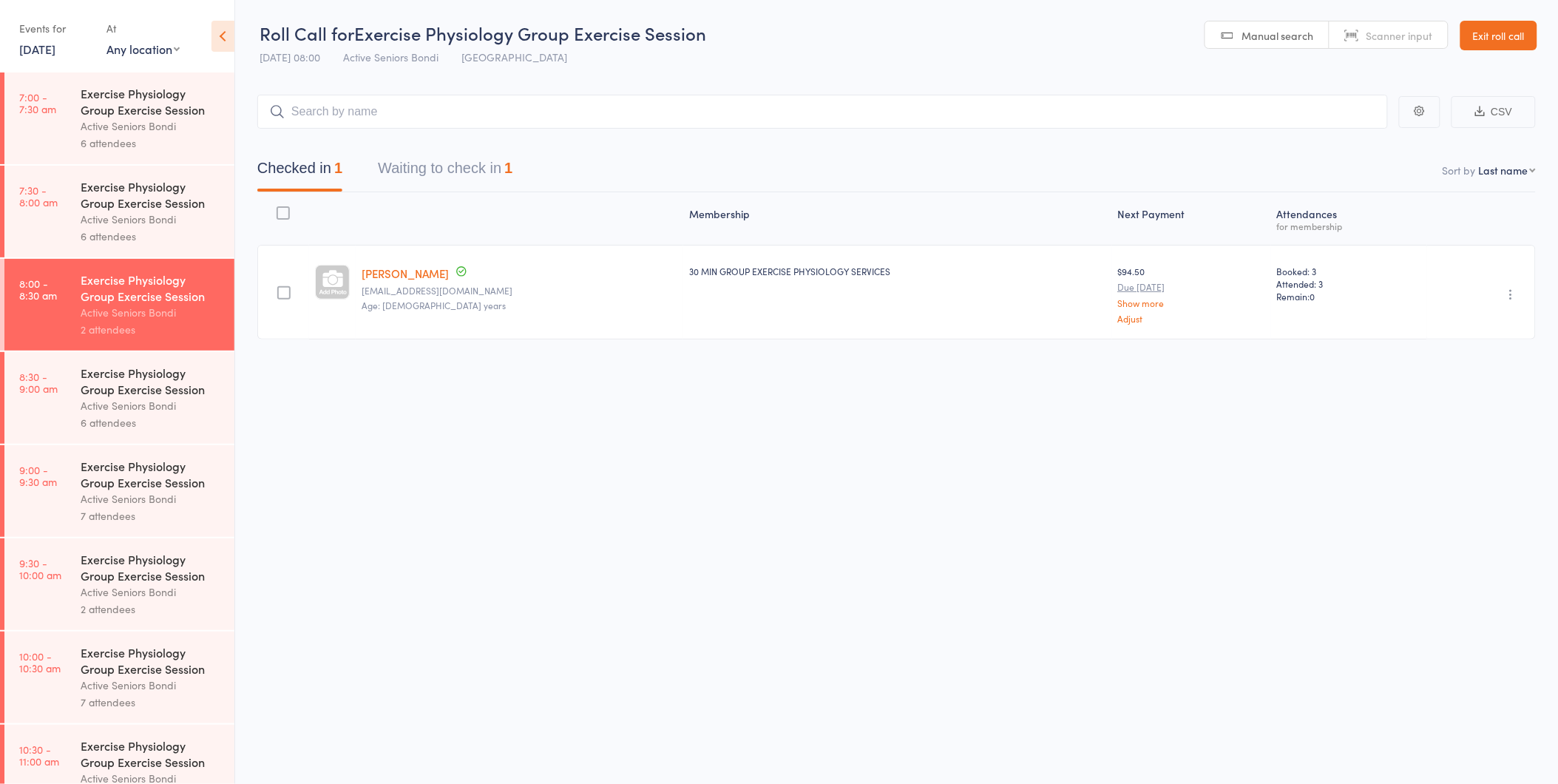
click at [482, 158] on button "Waiting to check in 1" at bounding box center [446, 172] width 135 height 39
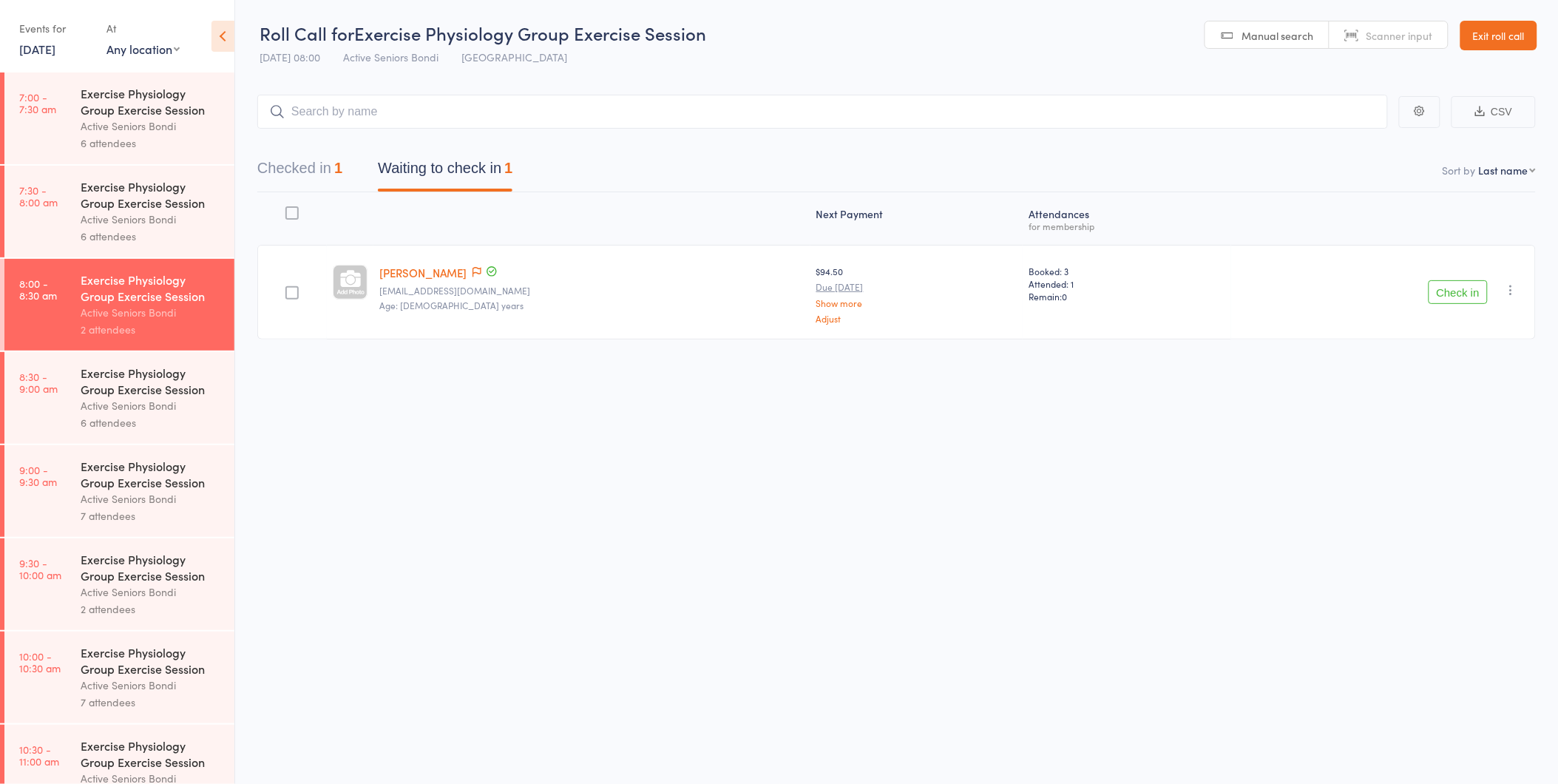
click at [1456, 298] on button "Check in" at bounding box center [1458, 291] width 60 height 24
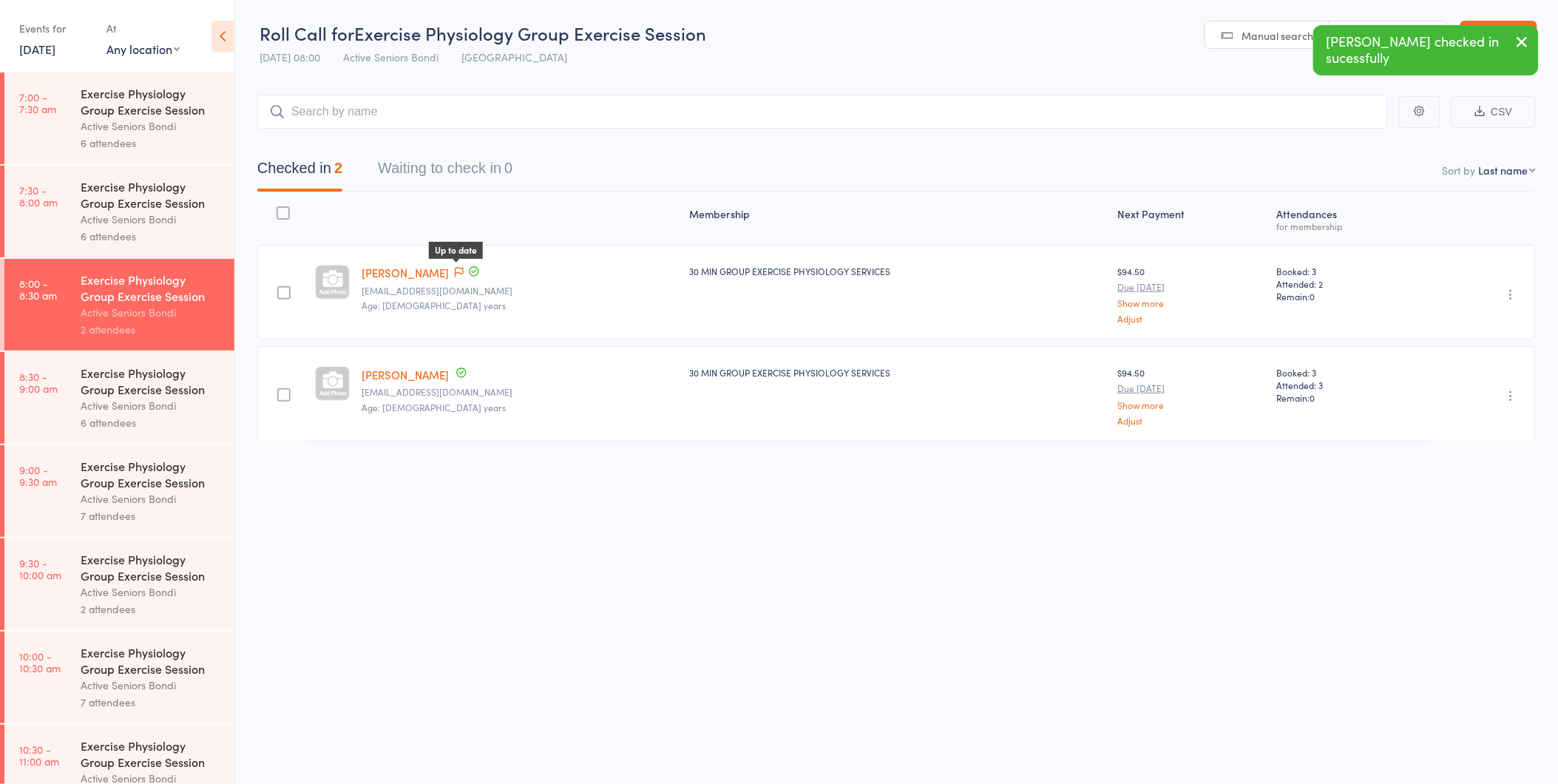
click at [467, 274] on icon at bounding box center [474, 270] width 13 height 13
click at [455, 270] on icon at bounding box center [460, 272] width 9 height 10
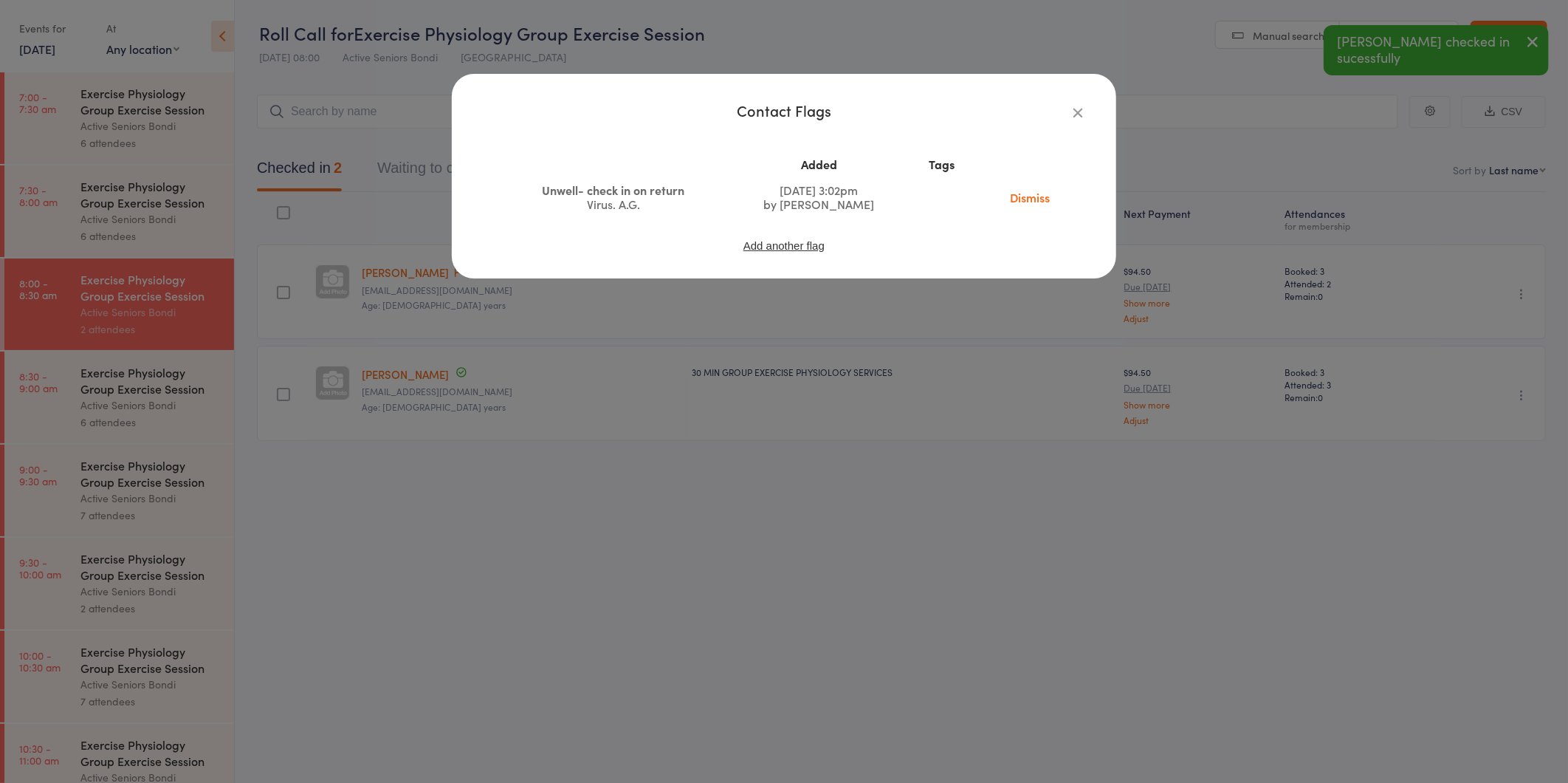
drag, startPoint x: 999, startPoint y: 185, endPoint x: 992, endPoint y: 179, distance: 9.2
click at [1000, 184] on td "Dismiss" at bounding box center [1030, 197] width 114 height 40
click at [1072, 109] on icon "button" at bounding box center [1078, 112] width 17 height 17
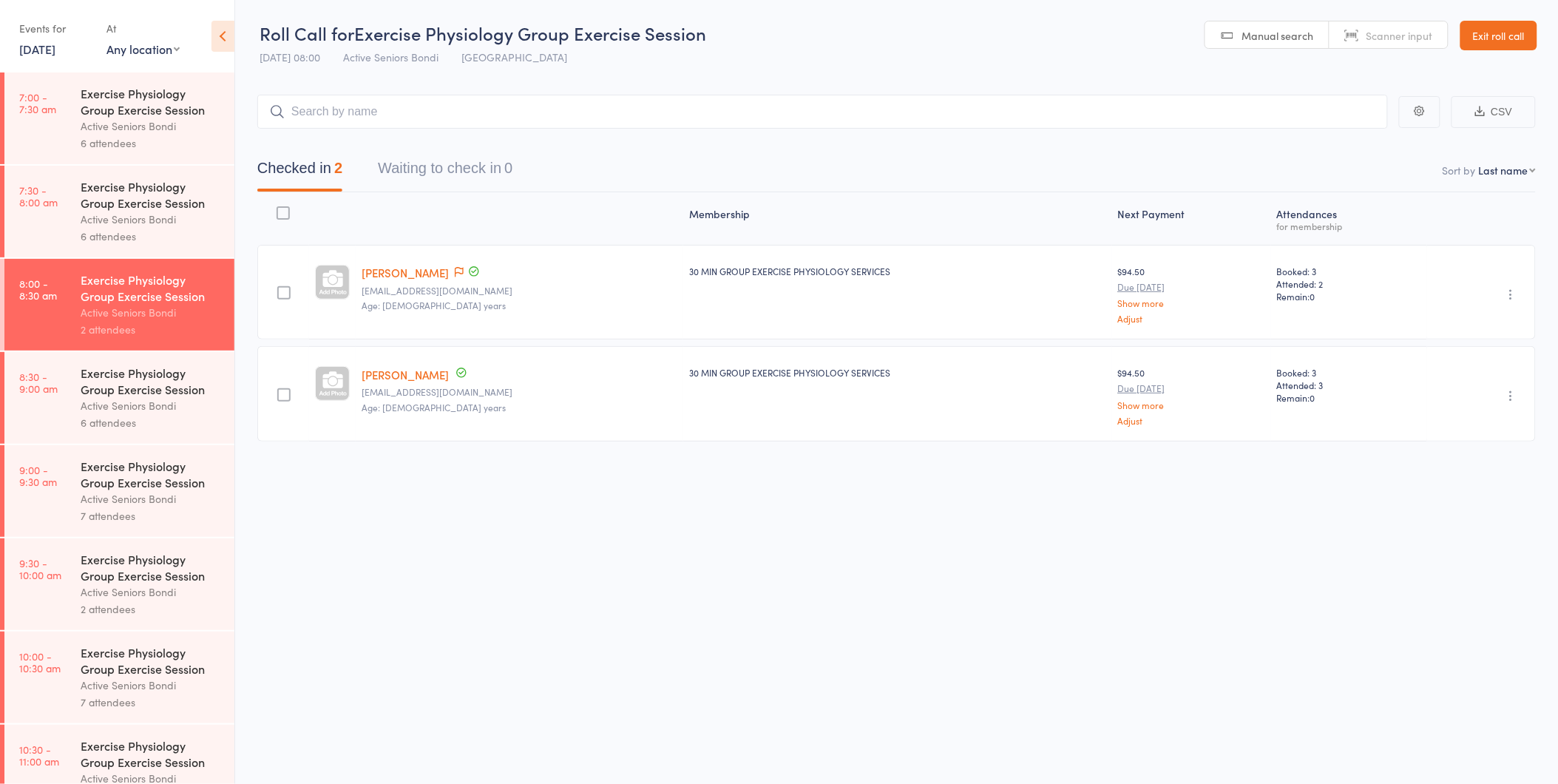
click at [202, 380] on div "Exercise Physiology Group Exercise Session" at bounding box center [151, 381] width 141 height 32
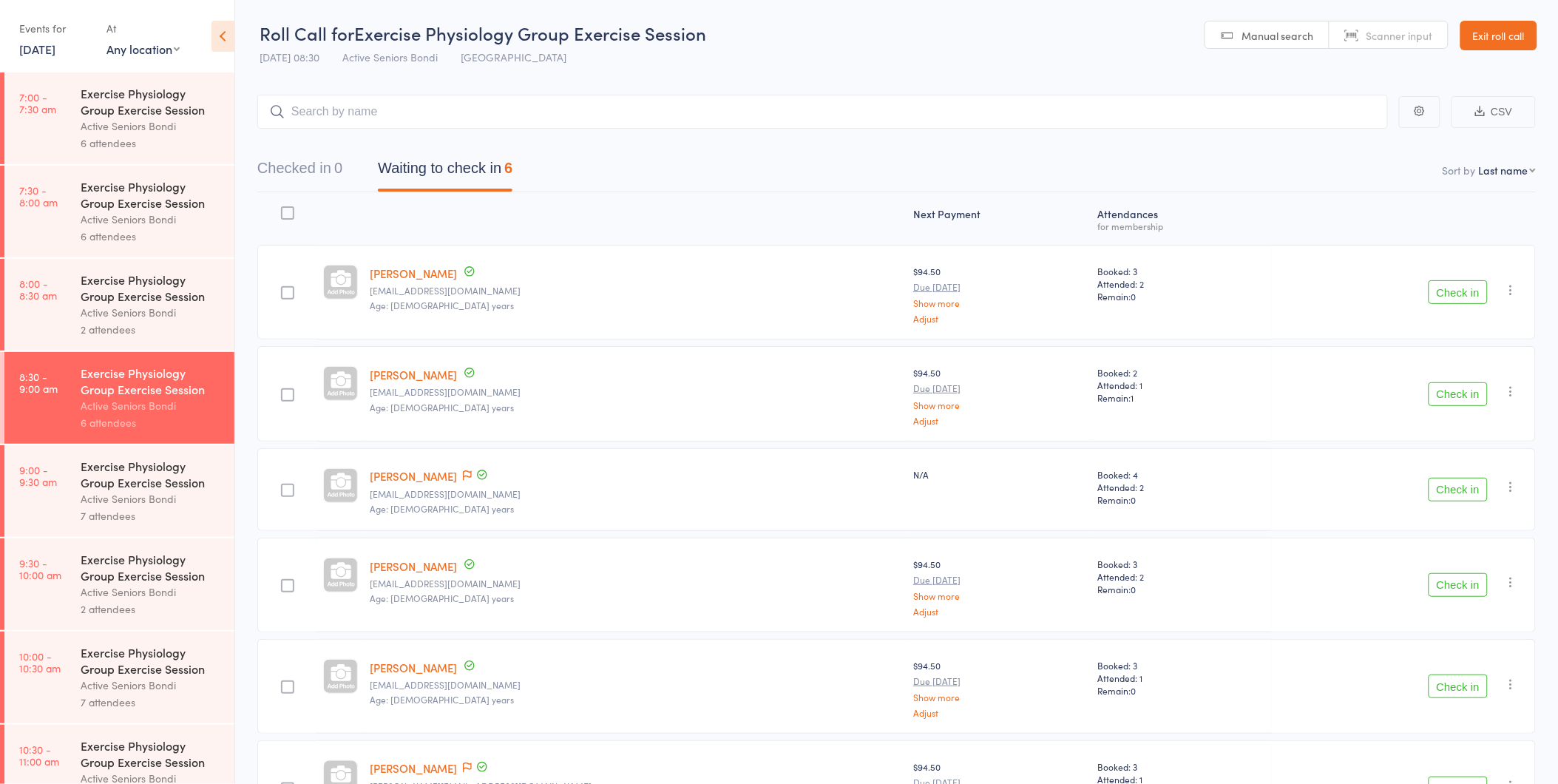
drag, startPoint x: 1471, startPoint y: 28, endPoint x: 1460, endPoint y: 31, distance: 11.4
click at [1471, 28] on link "Exit roll call" at bounding box center [1499, 36] width 77 height 30
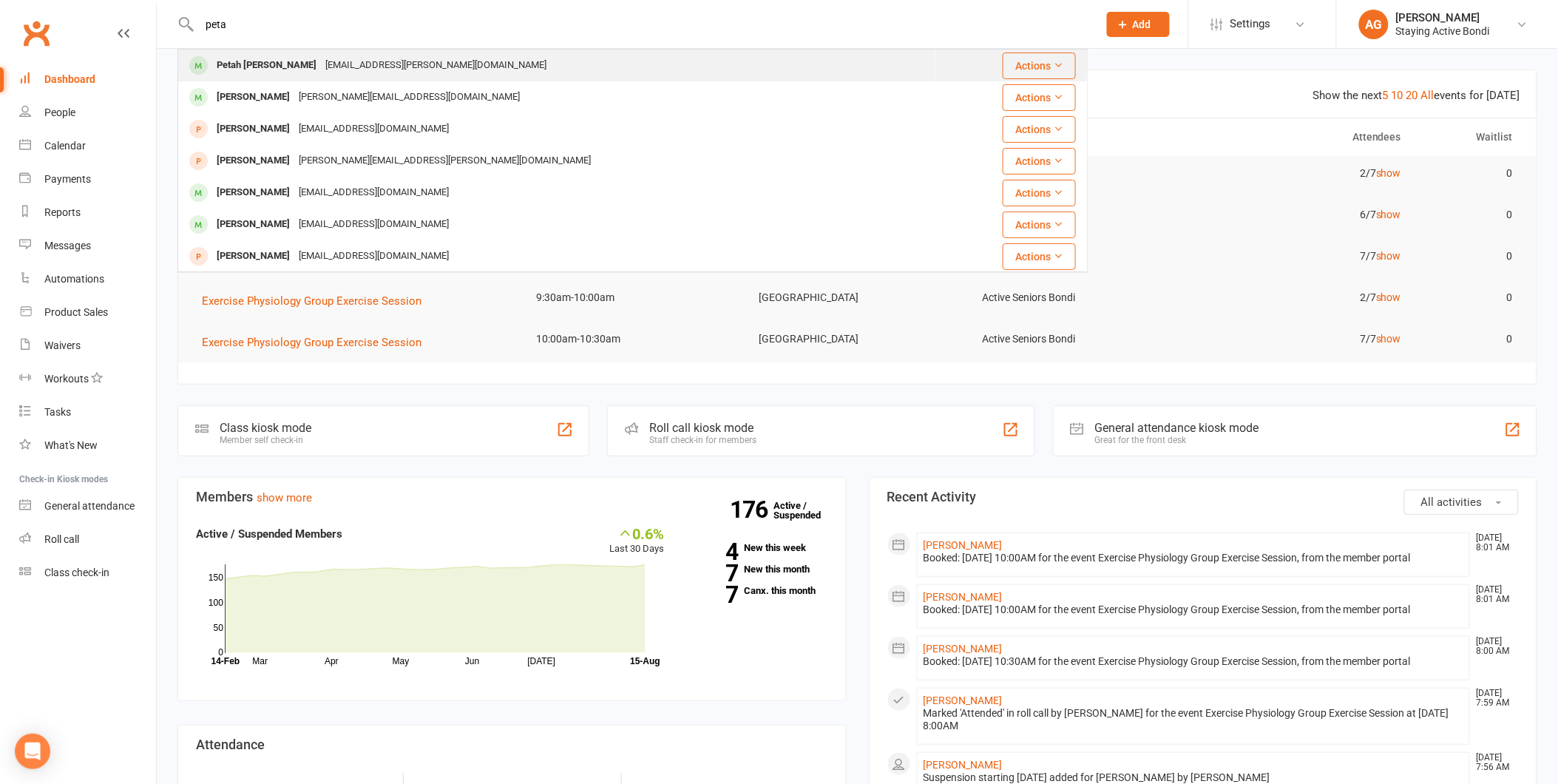
type input "peta"
click at [321, 55] on div "[EMAIL_ADDRESS][PERSON_NAME][DOMAIN_NAME]" at bounding box center [436, 66] width 230 height 22
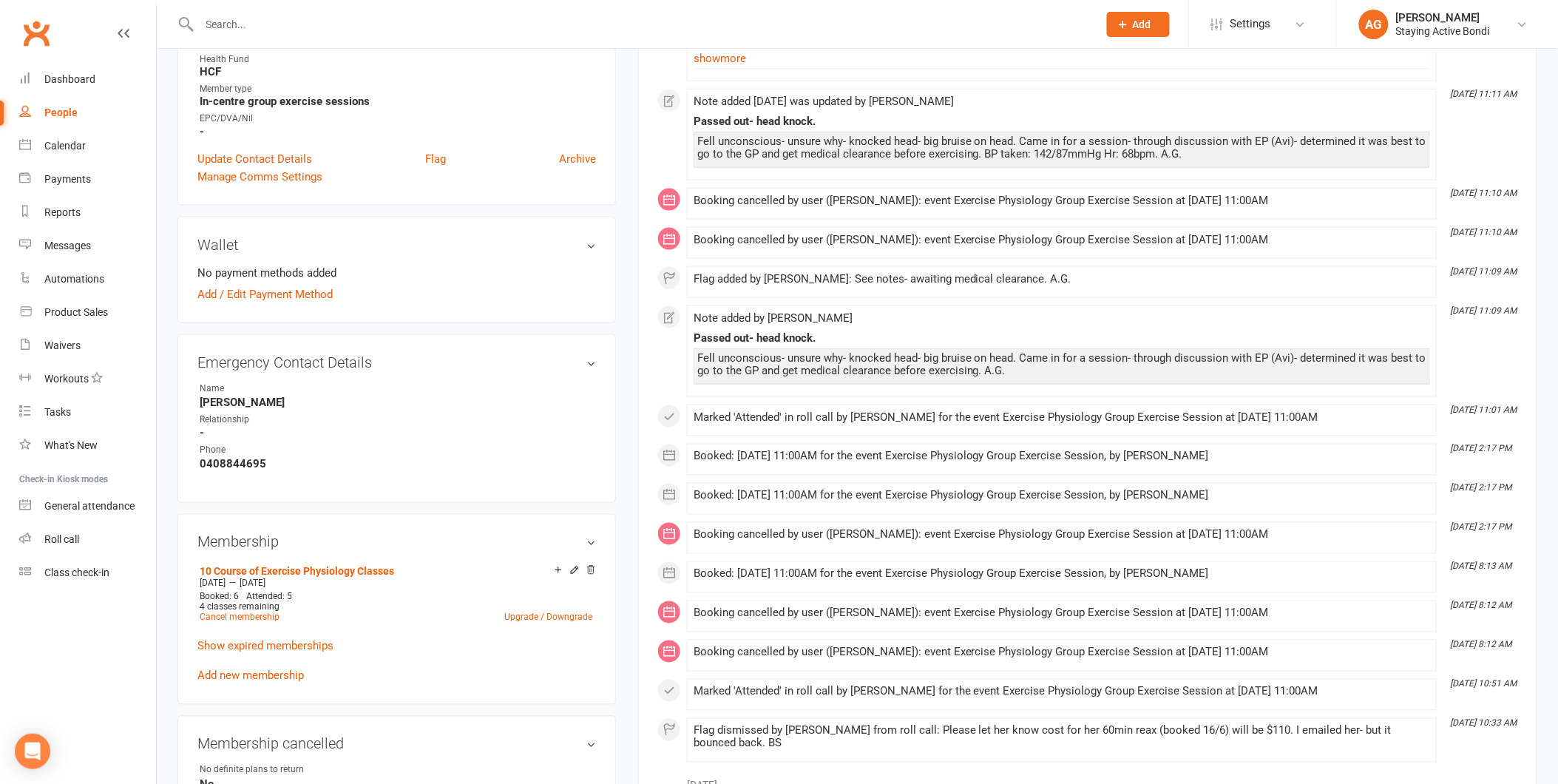
scroll to position [574, 0]
click at [55, 533] on div "Roll call" at bounding box center [62, 539] width 35 height 12
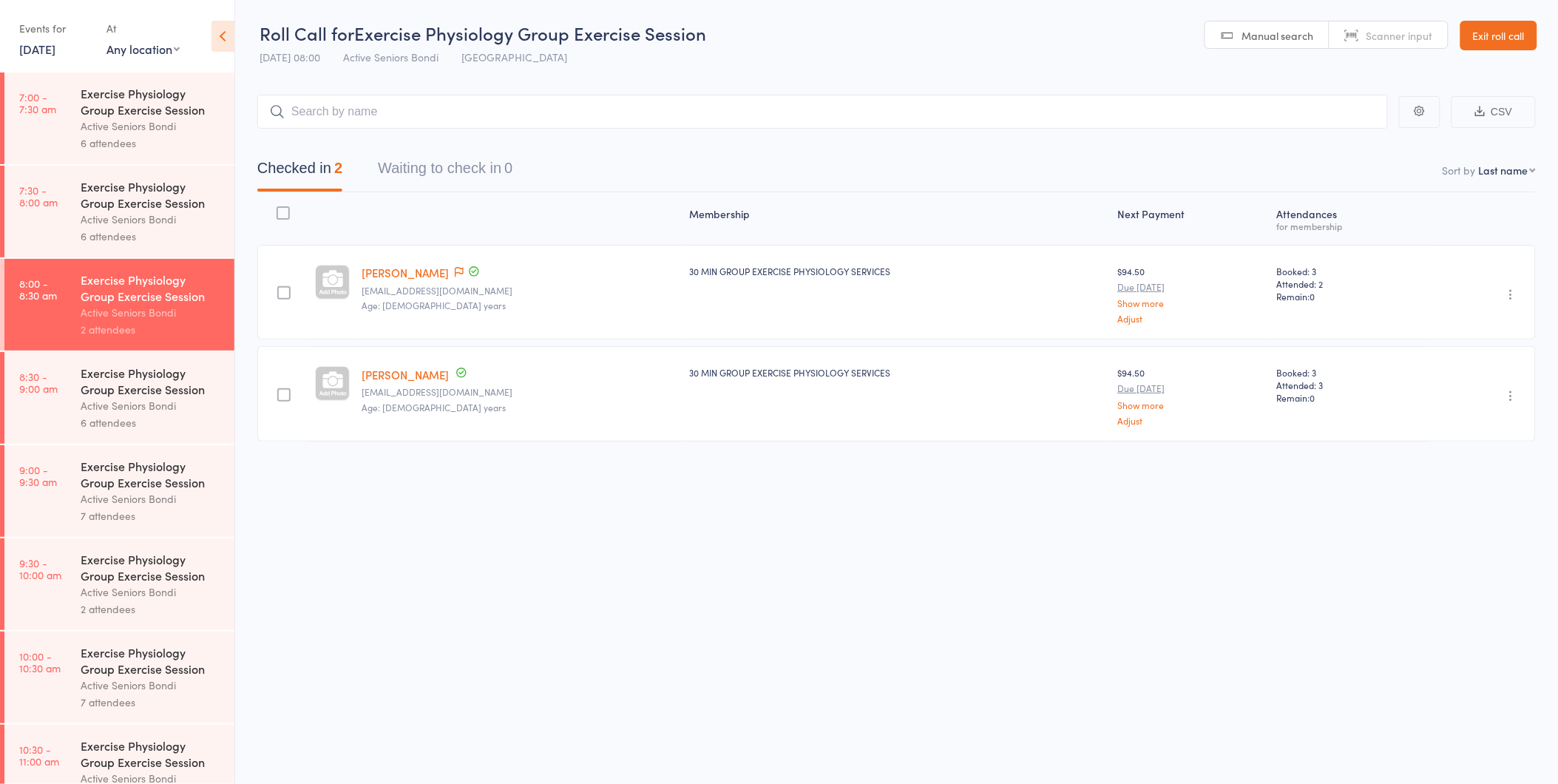
click at [50, 50] on link "[DATE]" at bounding box center [37, 48] width 36 height 17
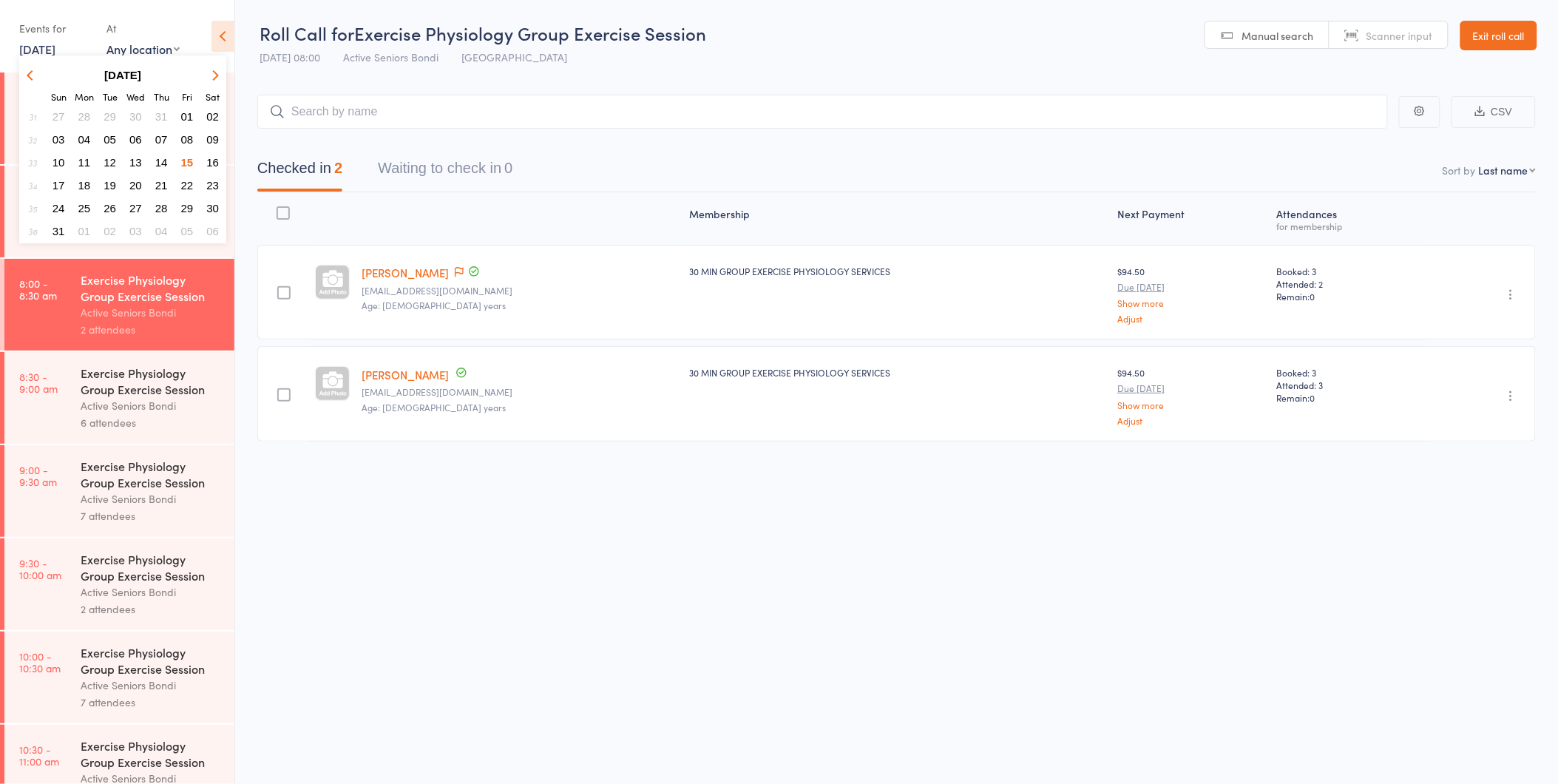
click at [85, 178] on span "18" at bounding box center [85, 185] width 12 height 12
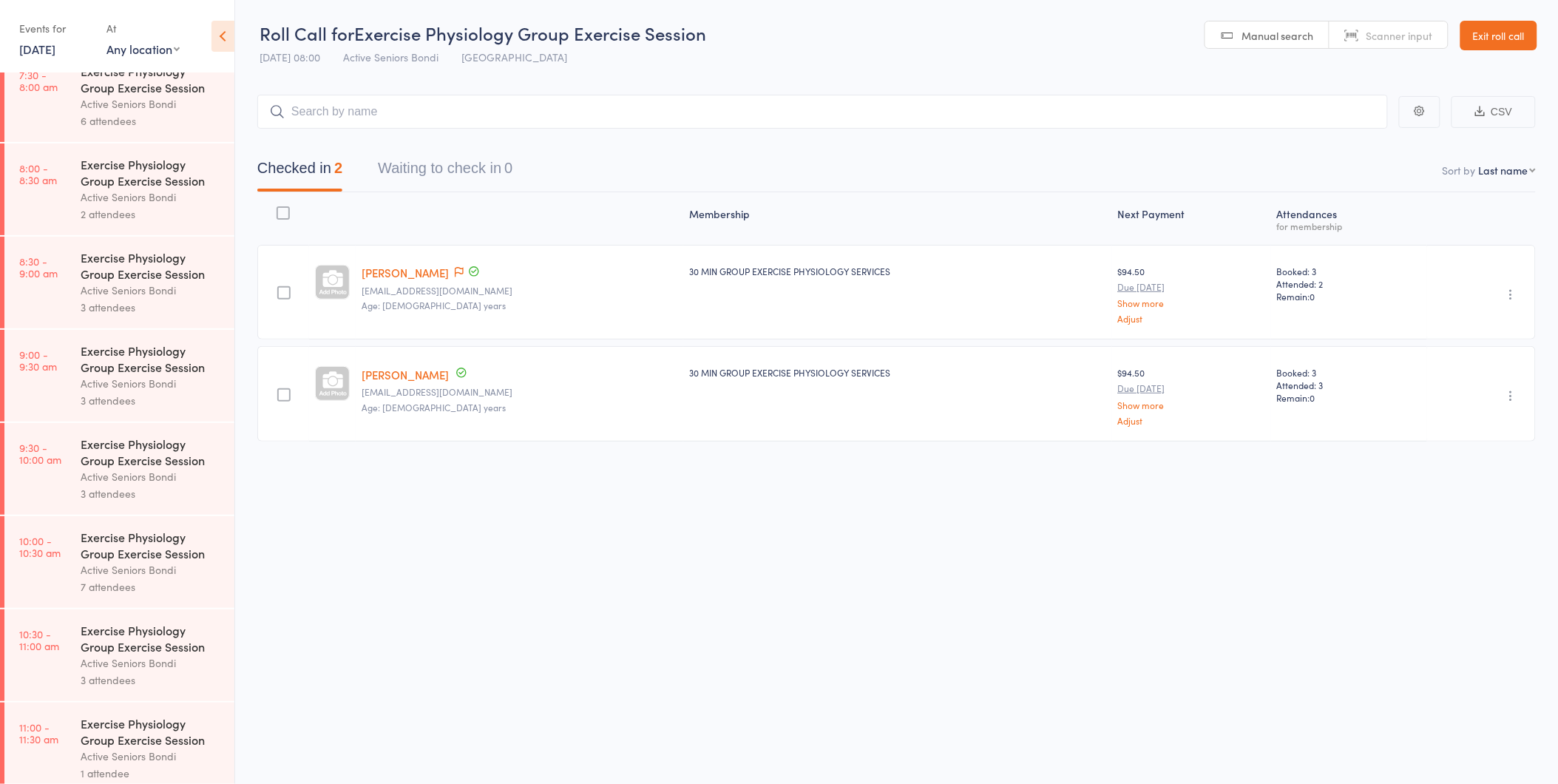
scroll to position [328, 0]
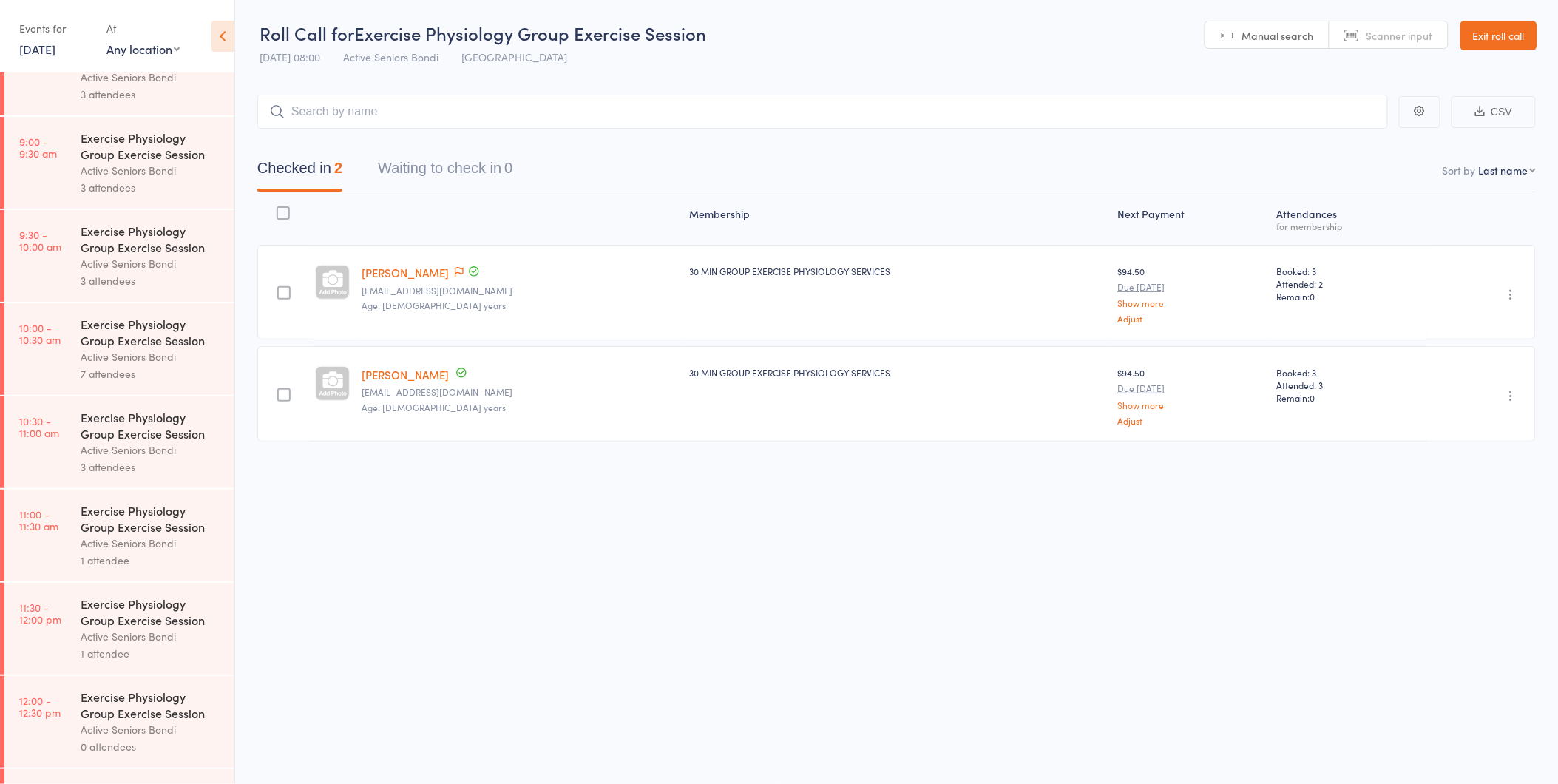
click at [182, 516] on div "Exercise Physiology Group Exercise Session" at bounding box center [151, 518] width 141 height 32
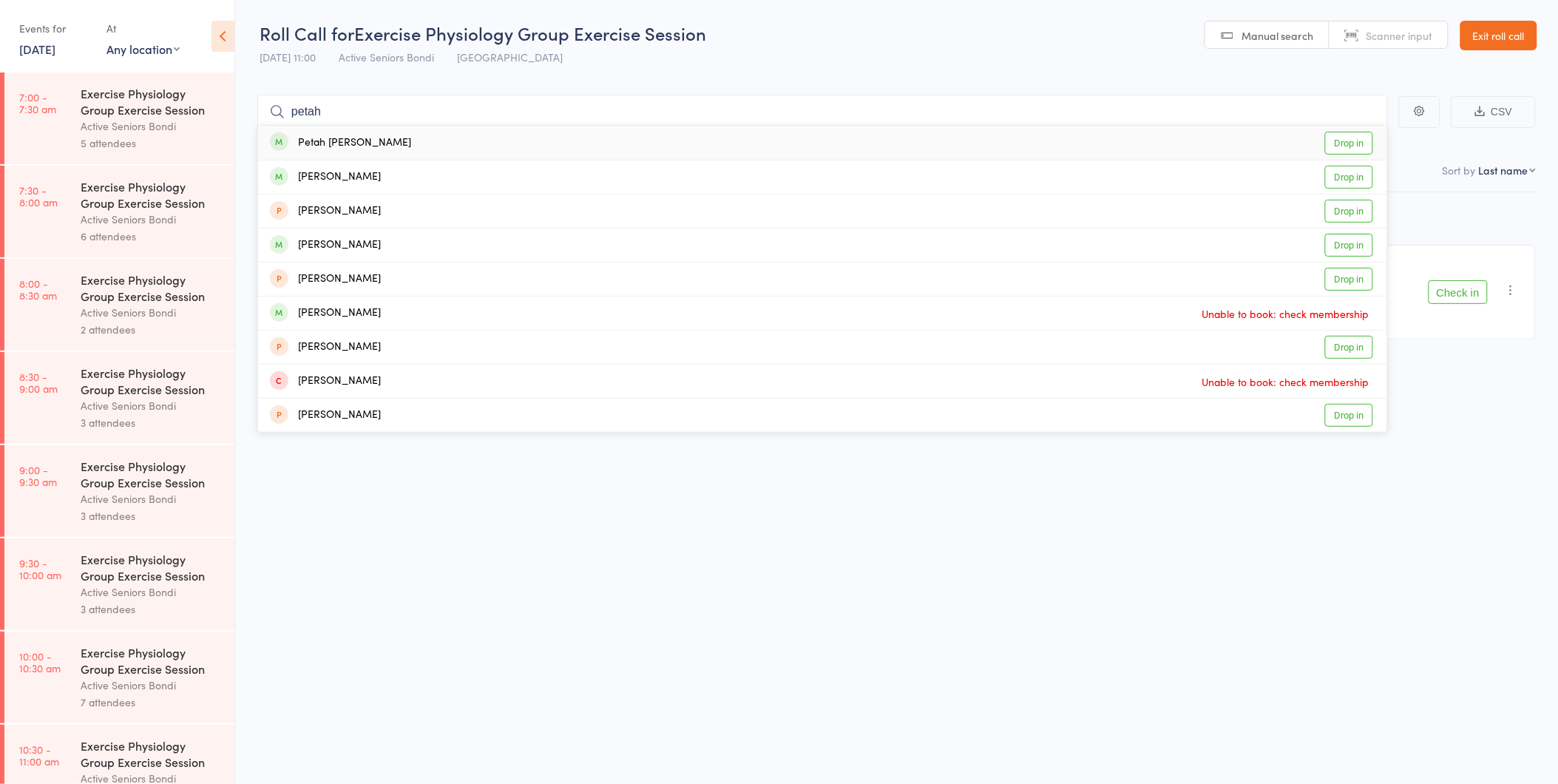
type input "petah"
click at [1350, 144] on link "Drop in" at bounding box center [1349, 143] width 48 height 23
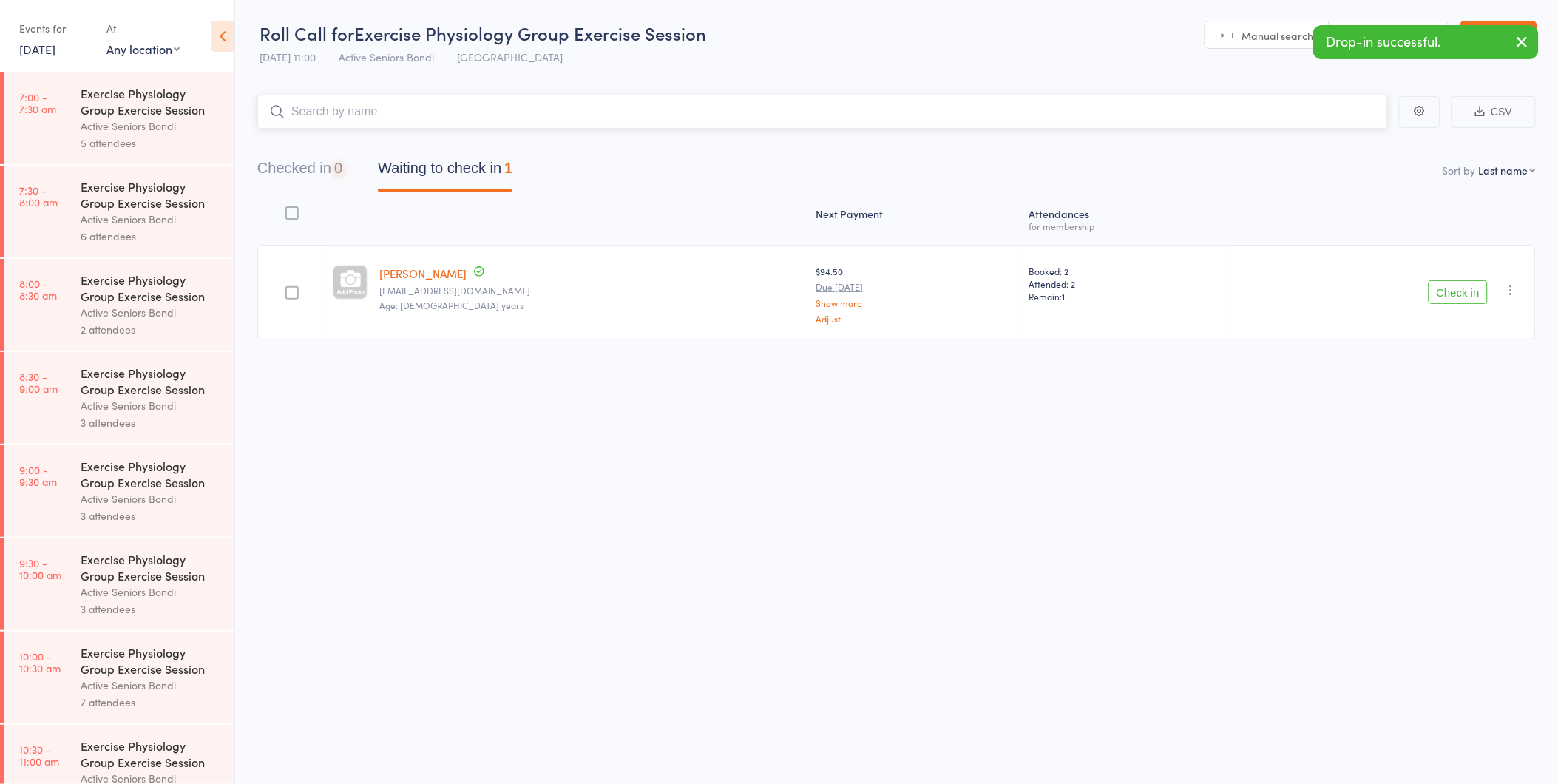
click at [322, 182] on button "Checked in 0" at bounding box center [299, 172] width 85 height 39
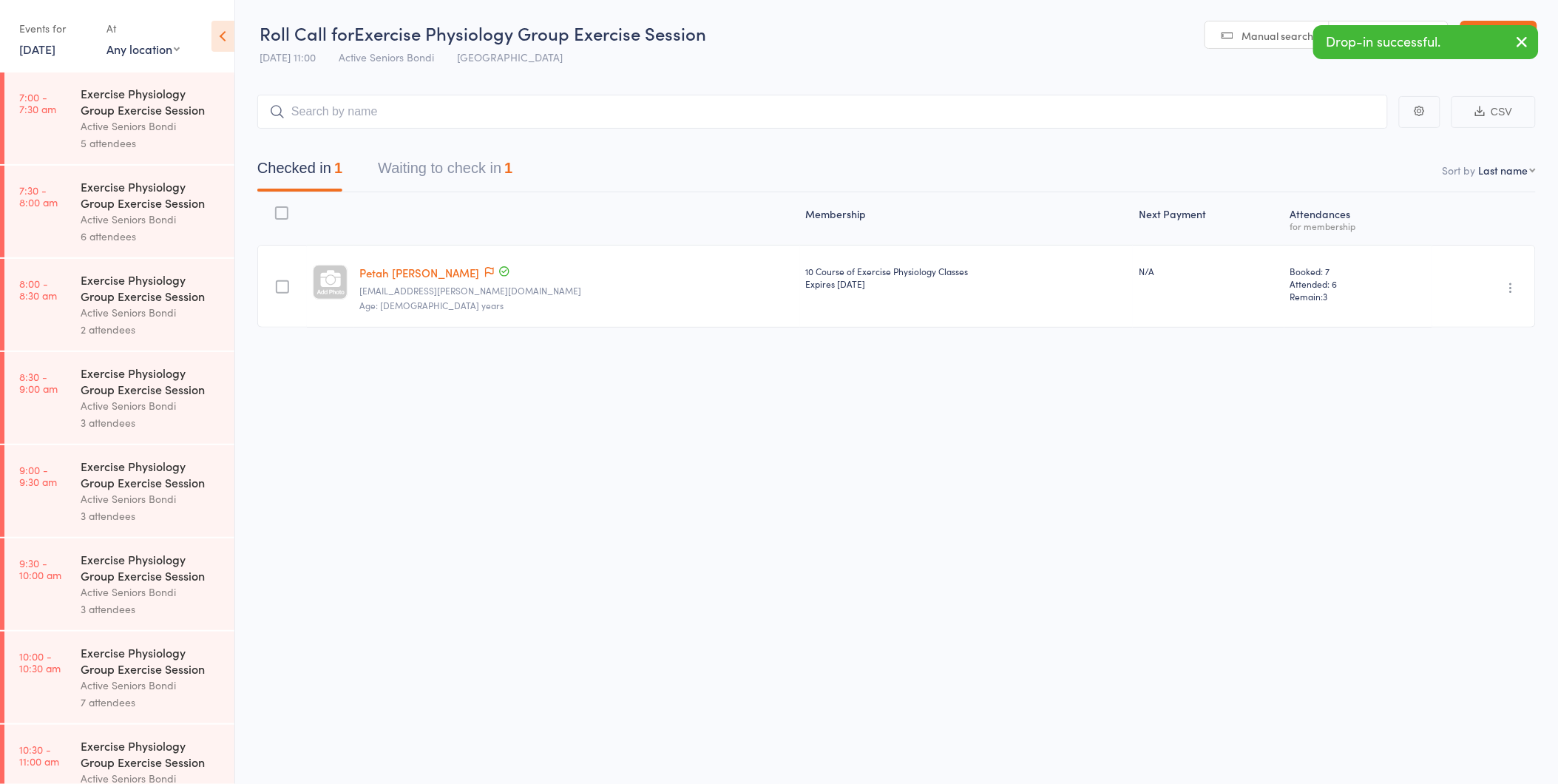
click at [1510, 289] on icon "button" at bounding box center [1511, 287] width 15 height 15
drag, startPoint x: 1504, startPoint y: 312, endPoint x: 1504, endPoint y: 302, distance: 10.0
click at [1505, 312] on li "Undo check-in" at bounding box center [1458, 316] width 122 height 18
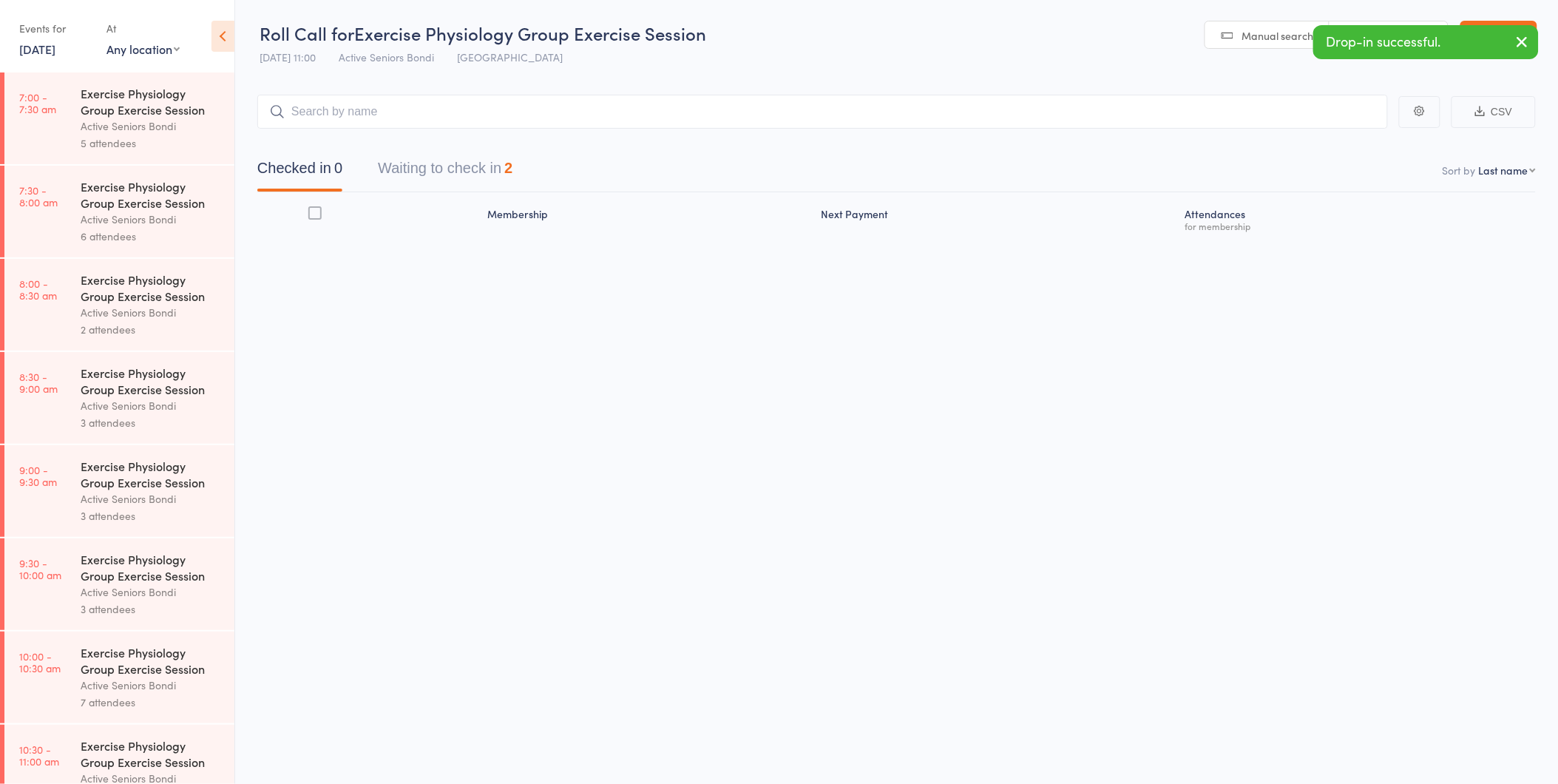
click at [25, 50] on link "18 Aug, 2025" at bounding box center [37, 48] width 36 height 17
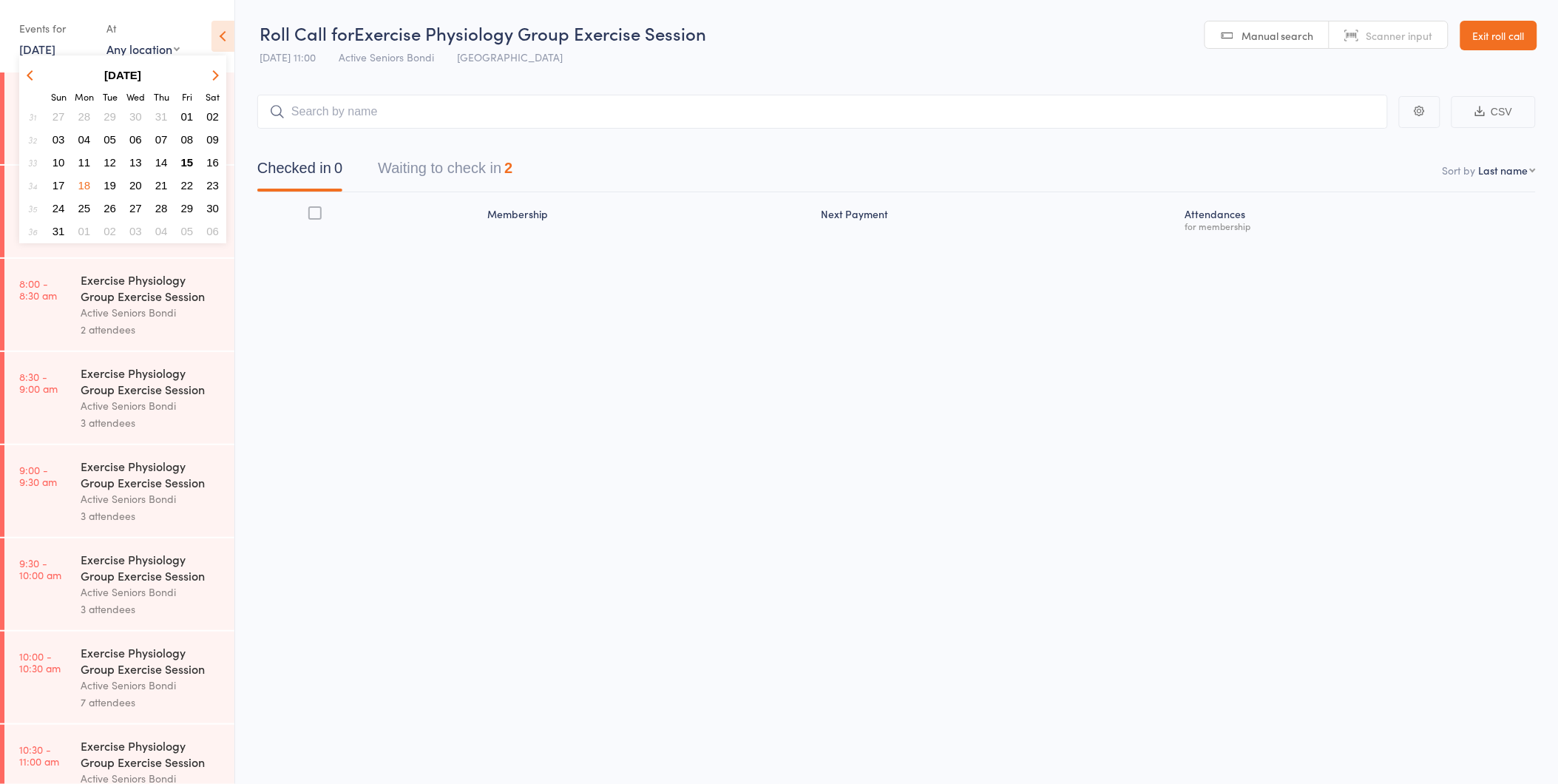
click at [155, 178] on span "21" at bounding box center [161, 185] width 12 height 12
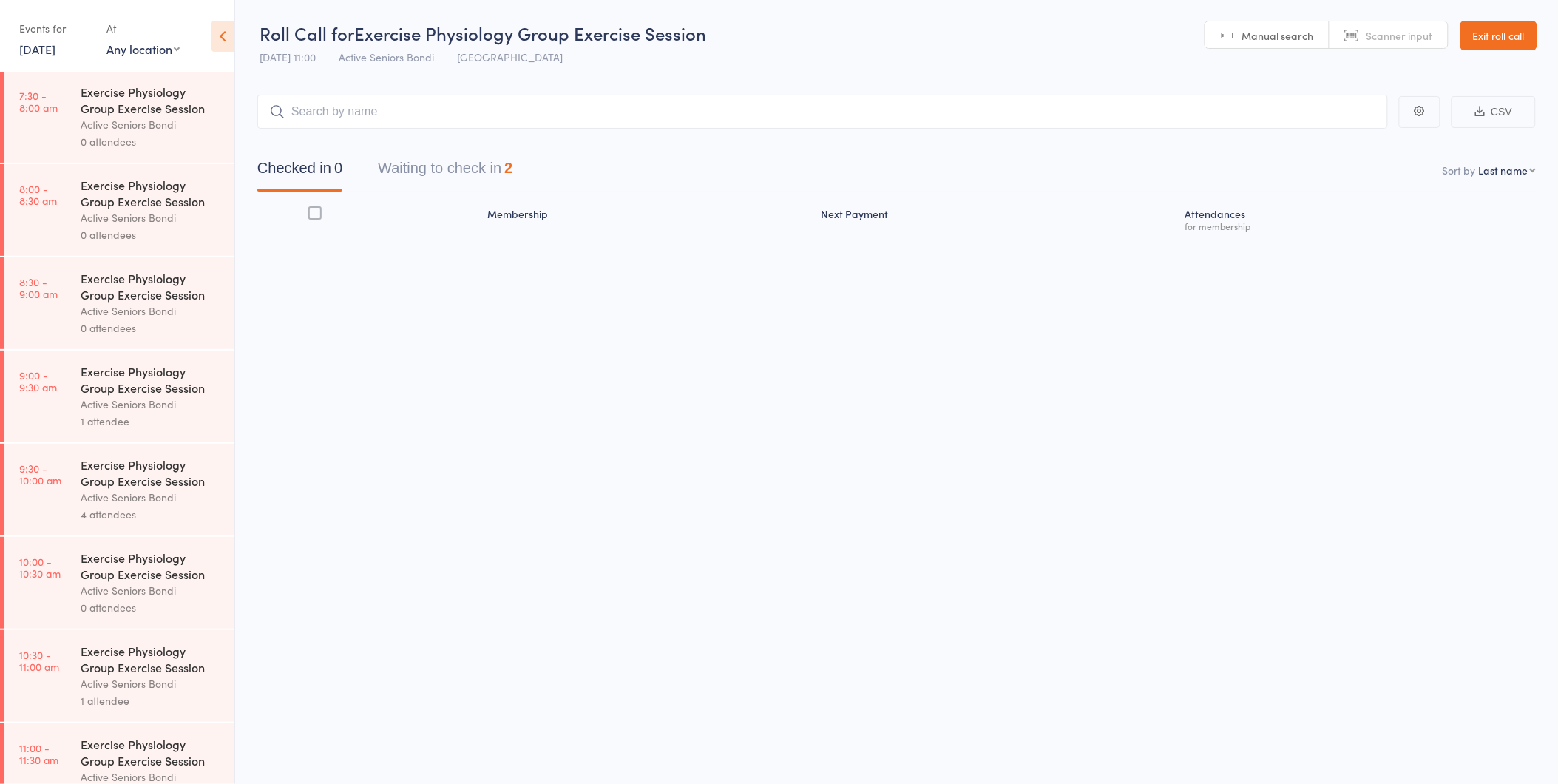
scroll to position [328, 0]
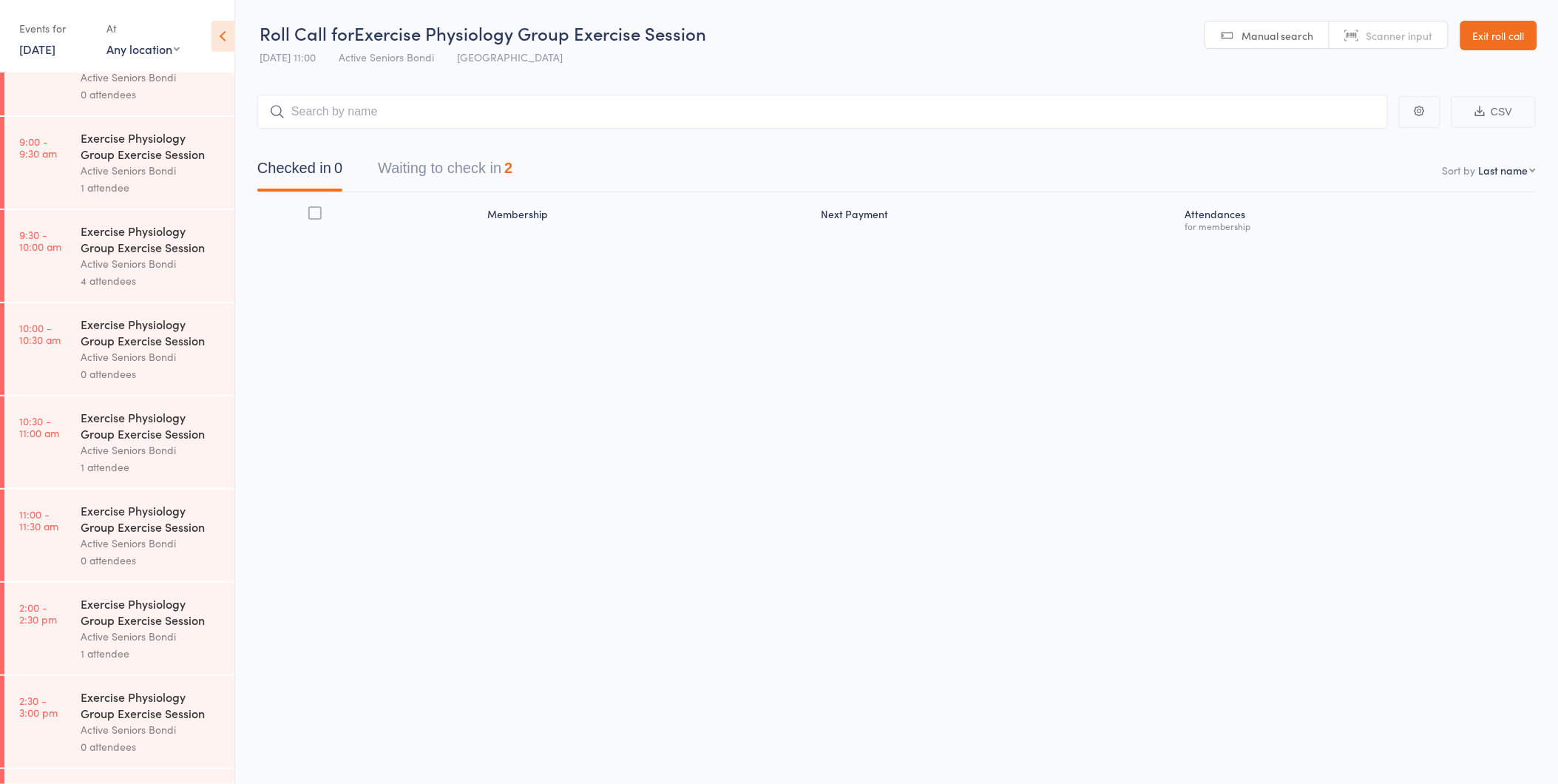
click at [167, 526] on div "Exercise Physiology Group Exercise Session" at bounding box center [151, 518] width 141 height 32
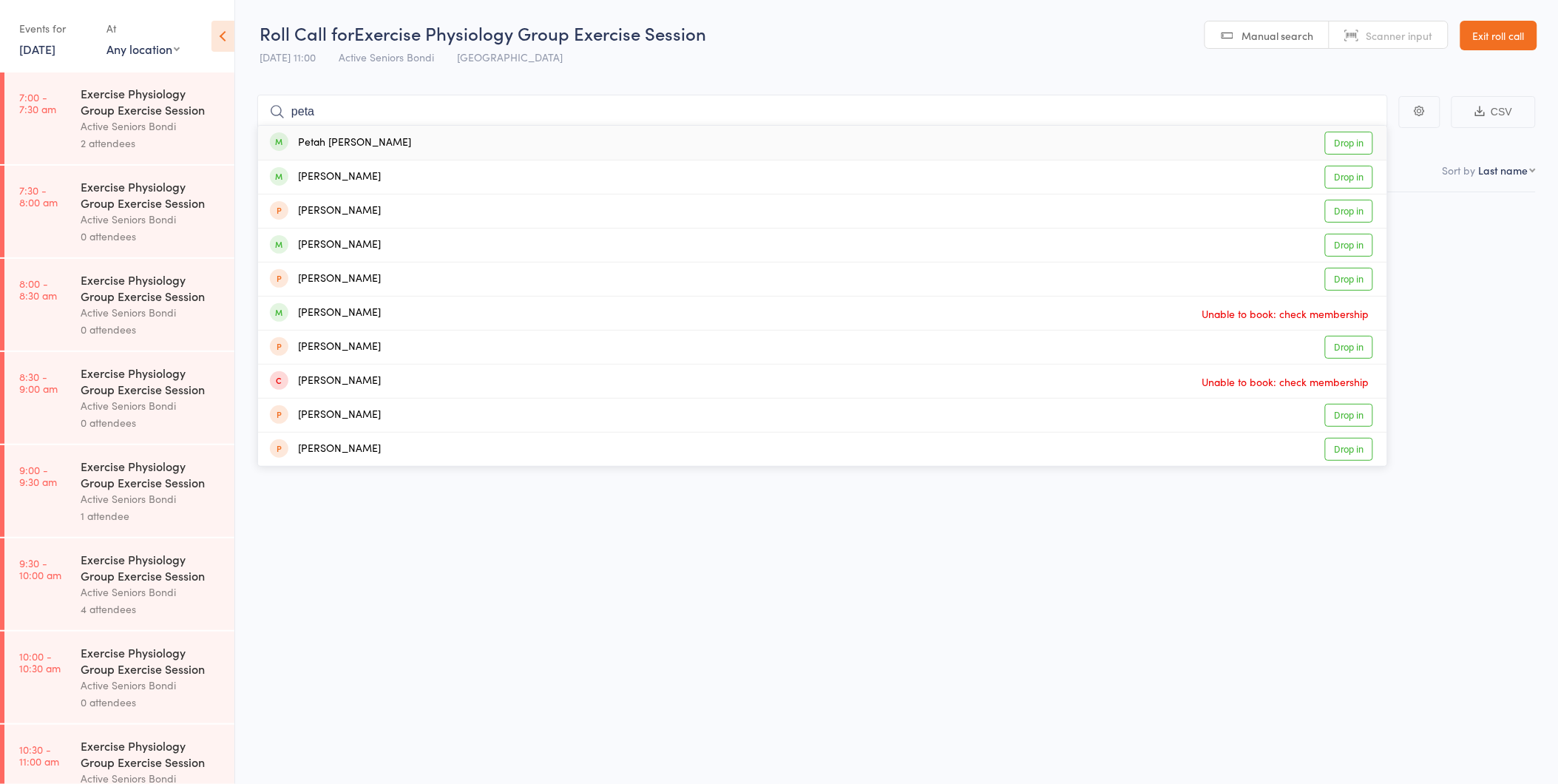
type input "peta"
click at [1340, 150] on link "Drop in" at bounding box center [1349, 143] width 48 height 23
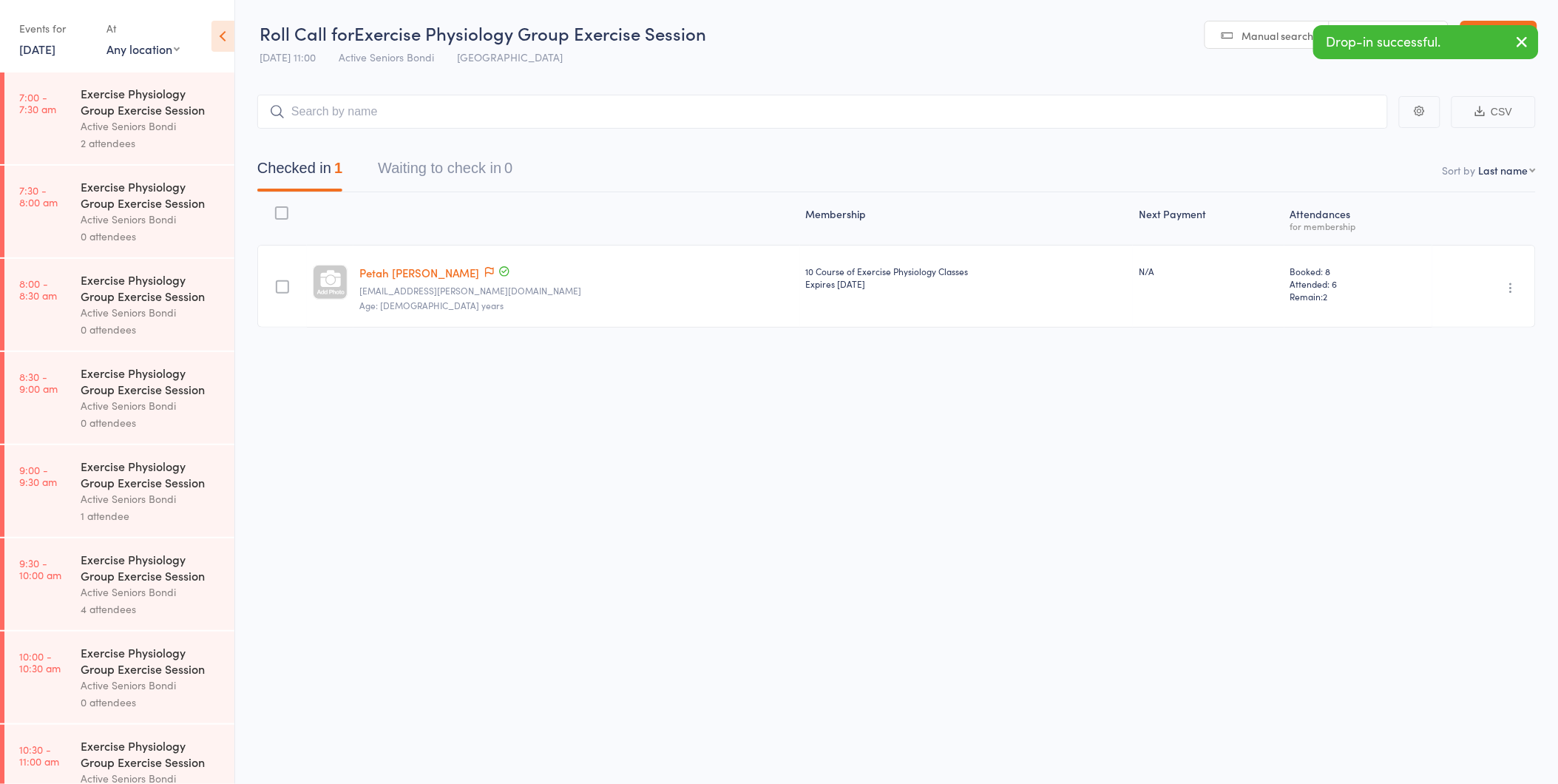
click at [1514, 298] on div "Undo check-in Send message Add Note Add Task Add Flag Remove Mark absent" at bounding box center [1484, 286] width 103 height 83
click at [1512, 290] on icon "button" at bounding box center [1511, 287] width 15 height 15
click at [1512, 309] on li "Undo check-in" at bounding box center [1458, 316] width 122 height 18
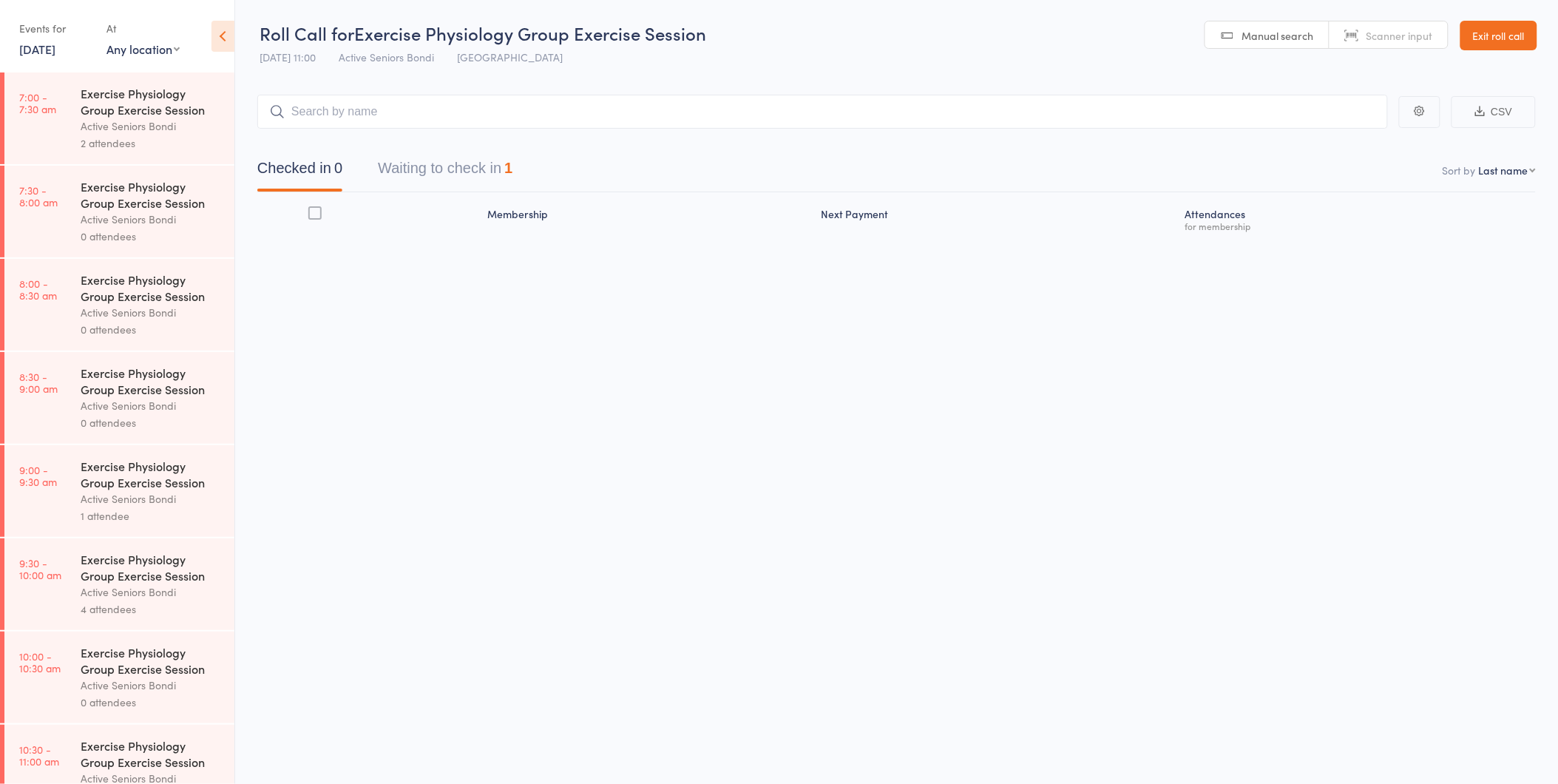
click at [439, 173] on button "Waiting to check in 1" at bounding box center [446, 172] width 135 height 39
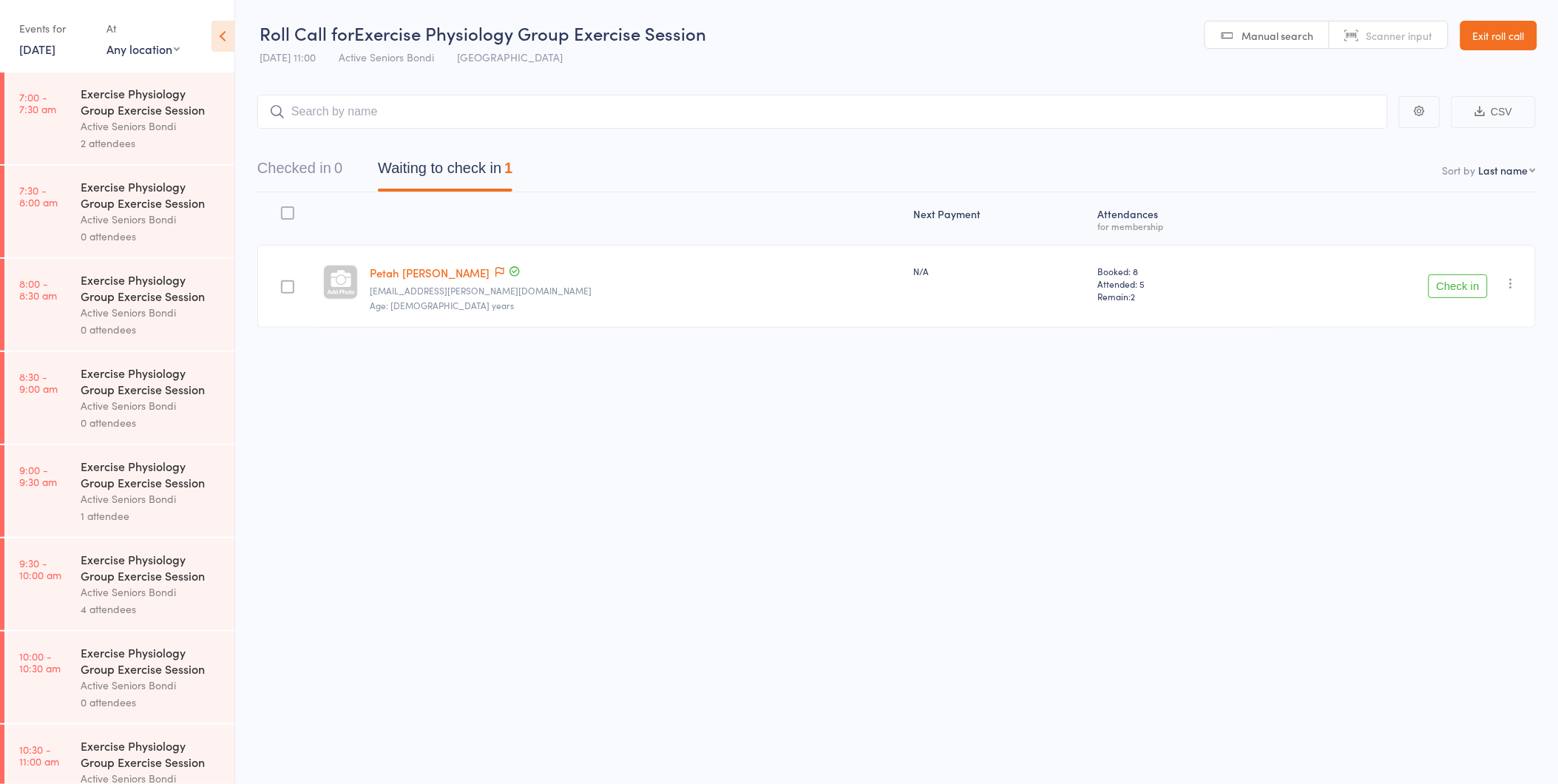
click at [492, 268] on div "Contact has been flagged" at bounding box center [507, 272] width 30 height 17
click at [492, 270] on div "Contact has been flagged" at bounding box center [507, 272] width 30 height 17
click at [495, 270] on icon at bounding box center [500, 272] width 9 height 10
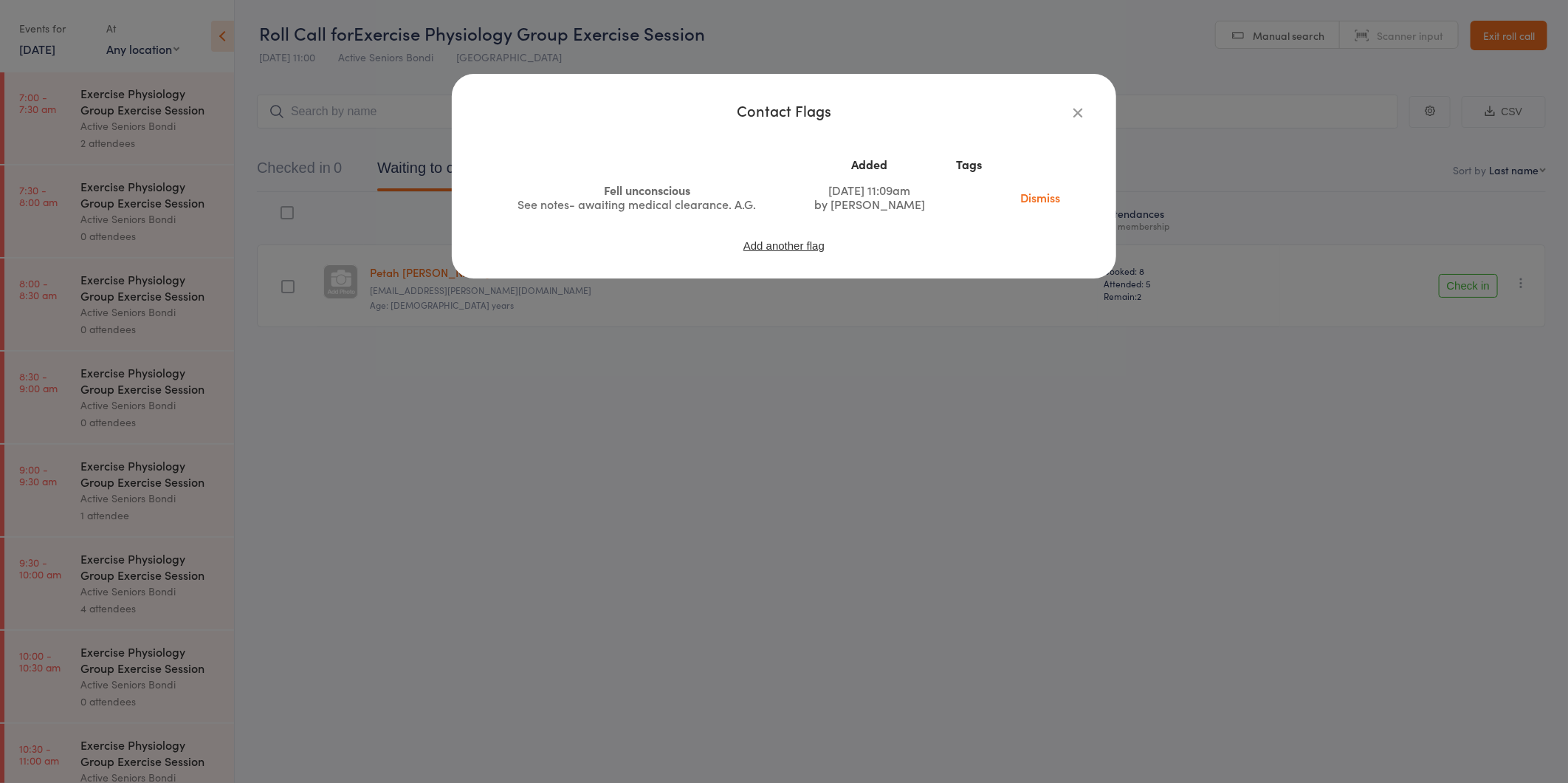
click at [520, 350] on div "Contact Flags Added Tags Fell unconscious See notes- awaiting medical clearance…" at bounding box center [784, 392] width 1568 height 783
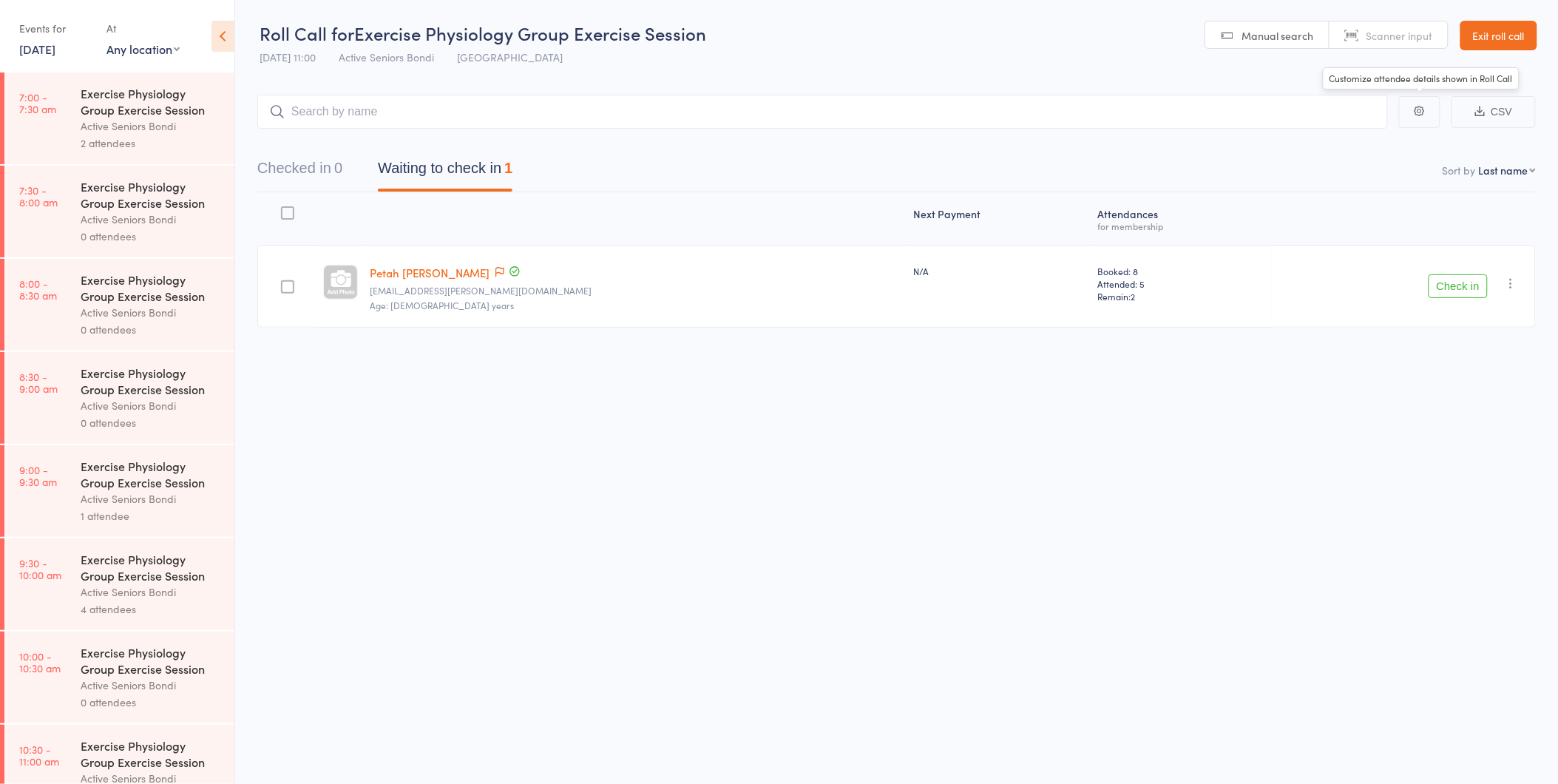
drag, startPoint x: 1484, startPoint y: 38, endPoint x: 1413, endPoint y: 40, distance: 71.0
click at [1484, 38] on link "Exit roll call" at bounding box center [1499, 36] width 77 height 30
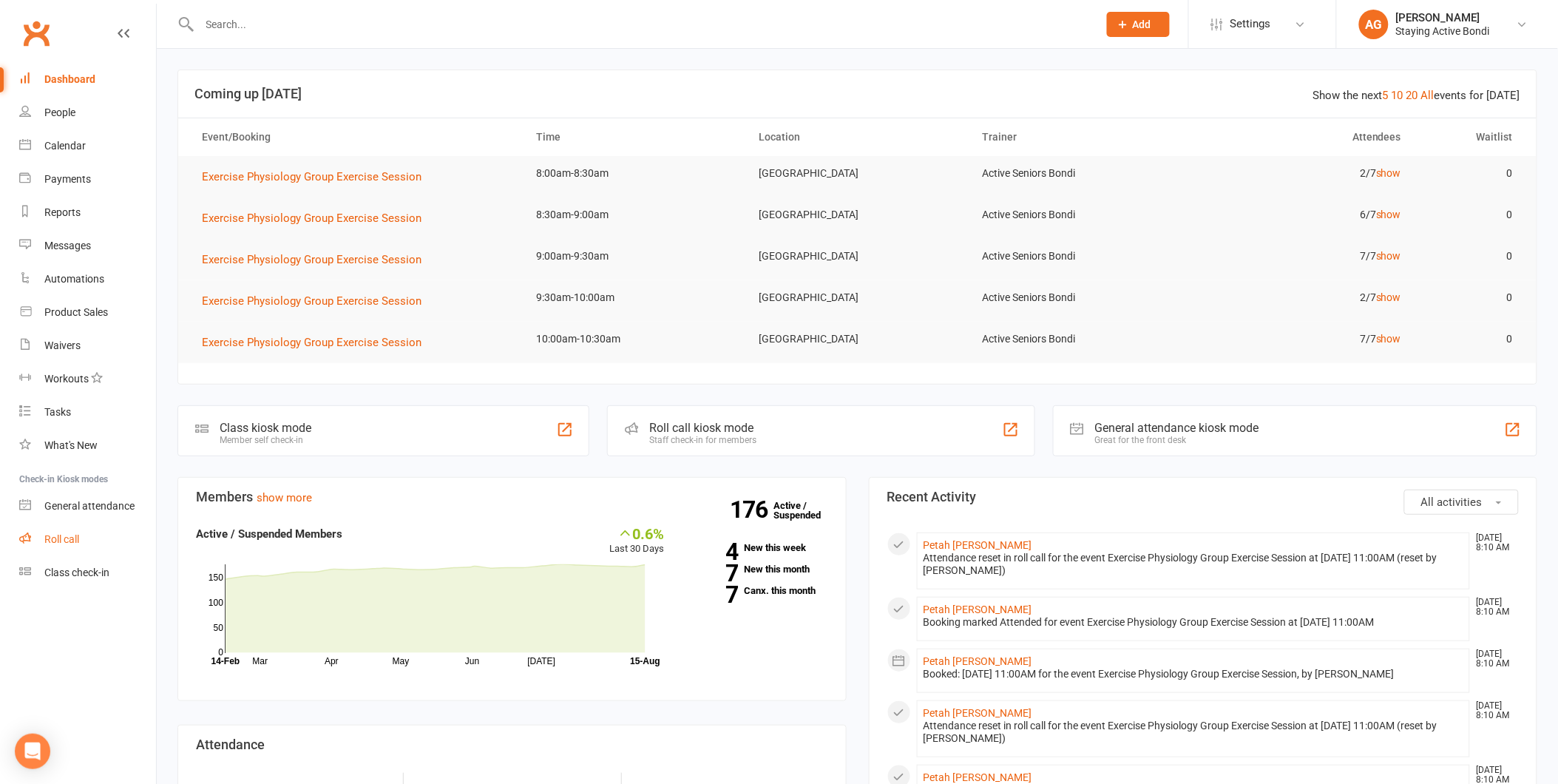
click at [113, 525] on link "Roll call" at bounding box center [88, 539] width 137 height 33
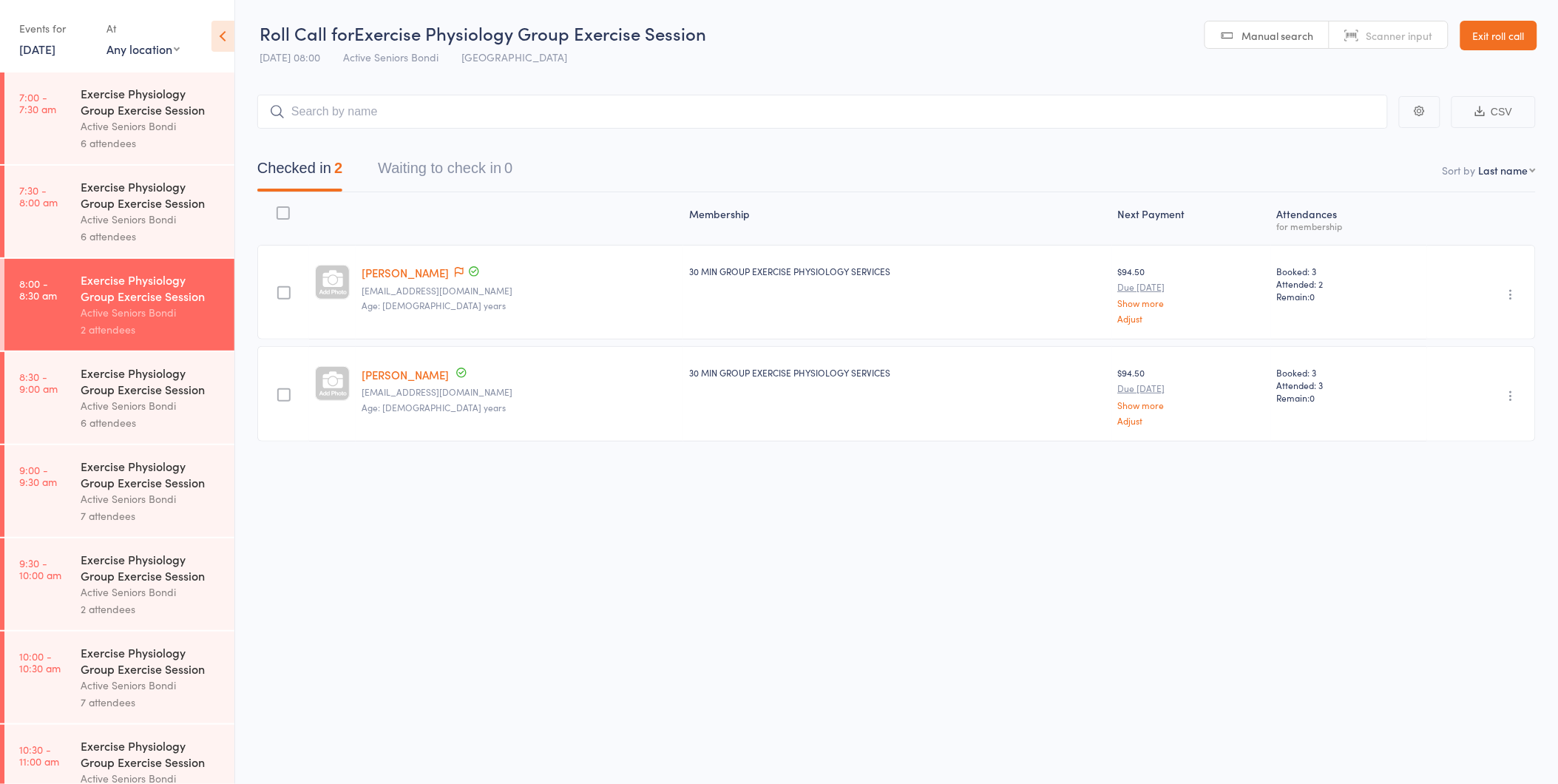
click at [68, 430] on link "8:30 - 9:00 am Exercise Physiology Group Exercise Session Active Seniors Bondi …" at bounding box center [119, 397] width 230 height 92
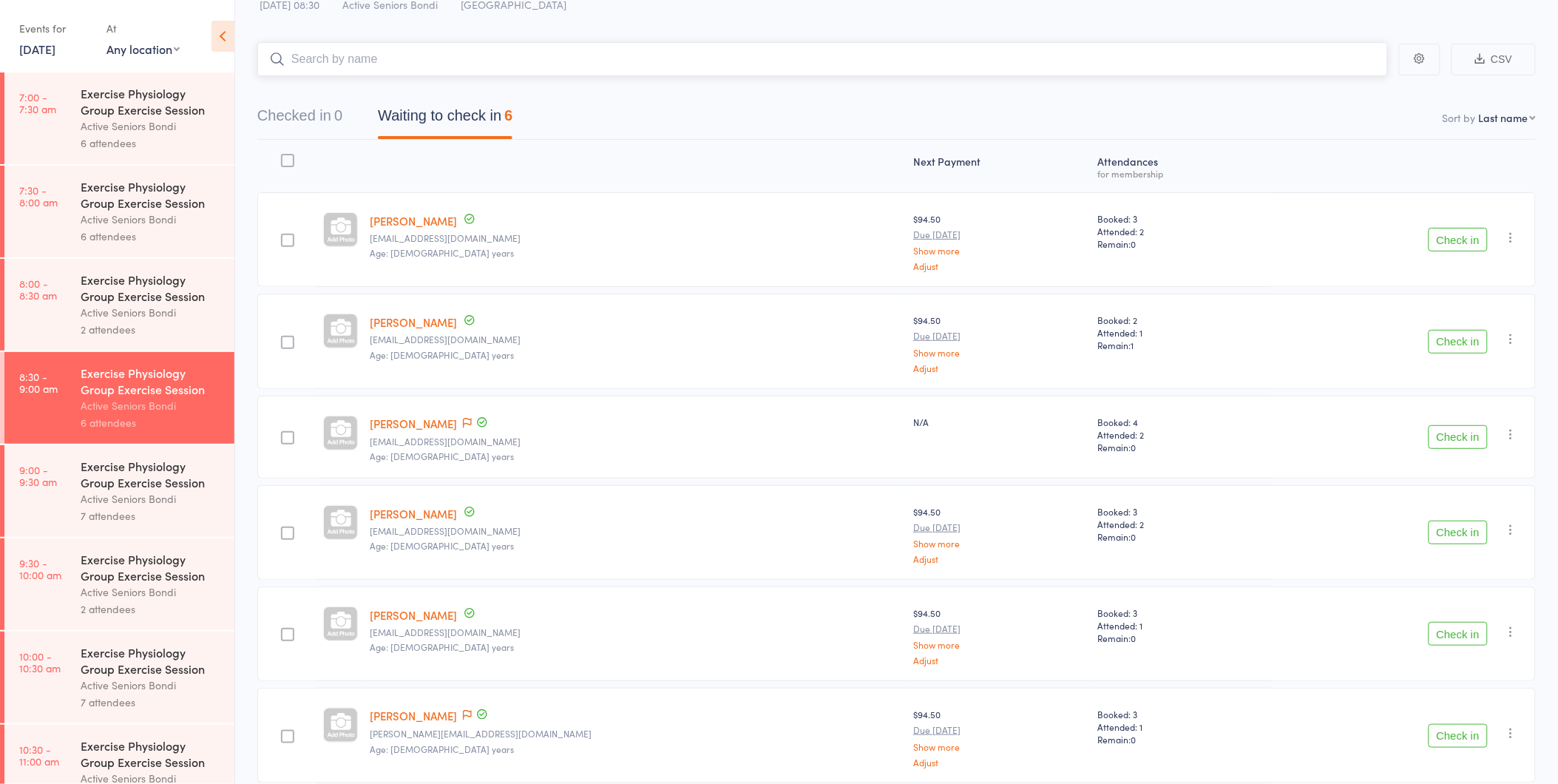
scroll to position [116, 0]
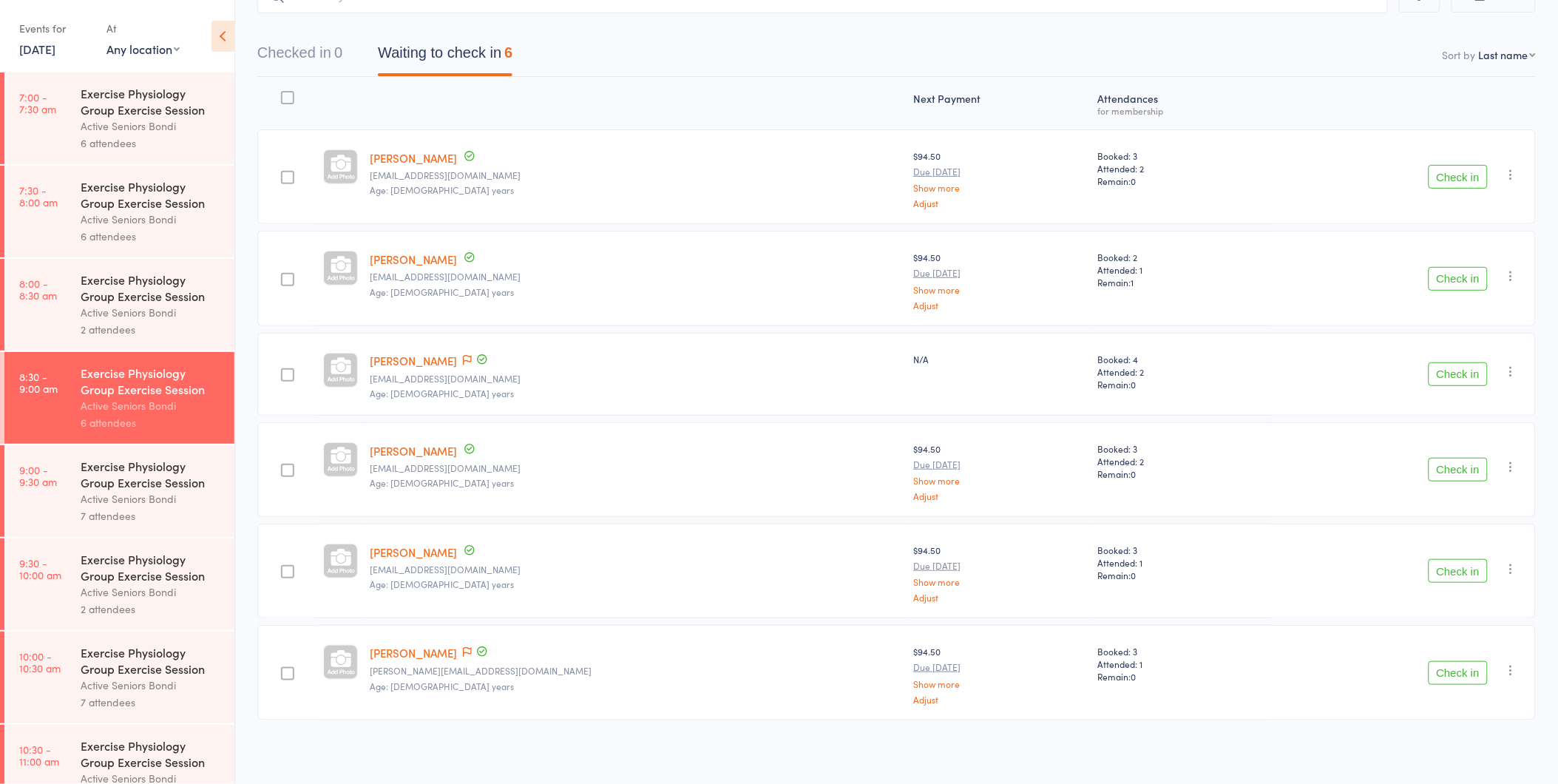
click at [1467, 467] on button "Check in" at bounding box center [1458, 469] width 60 height 24
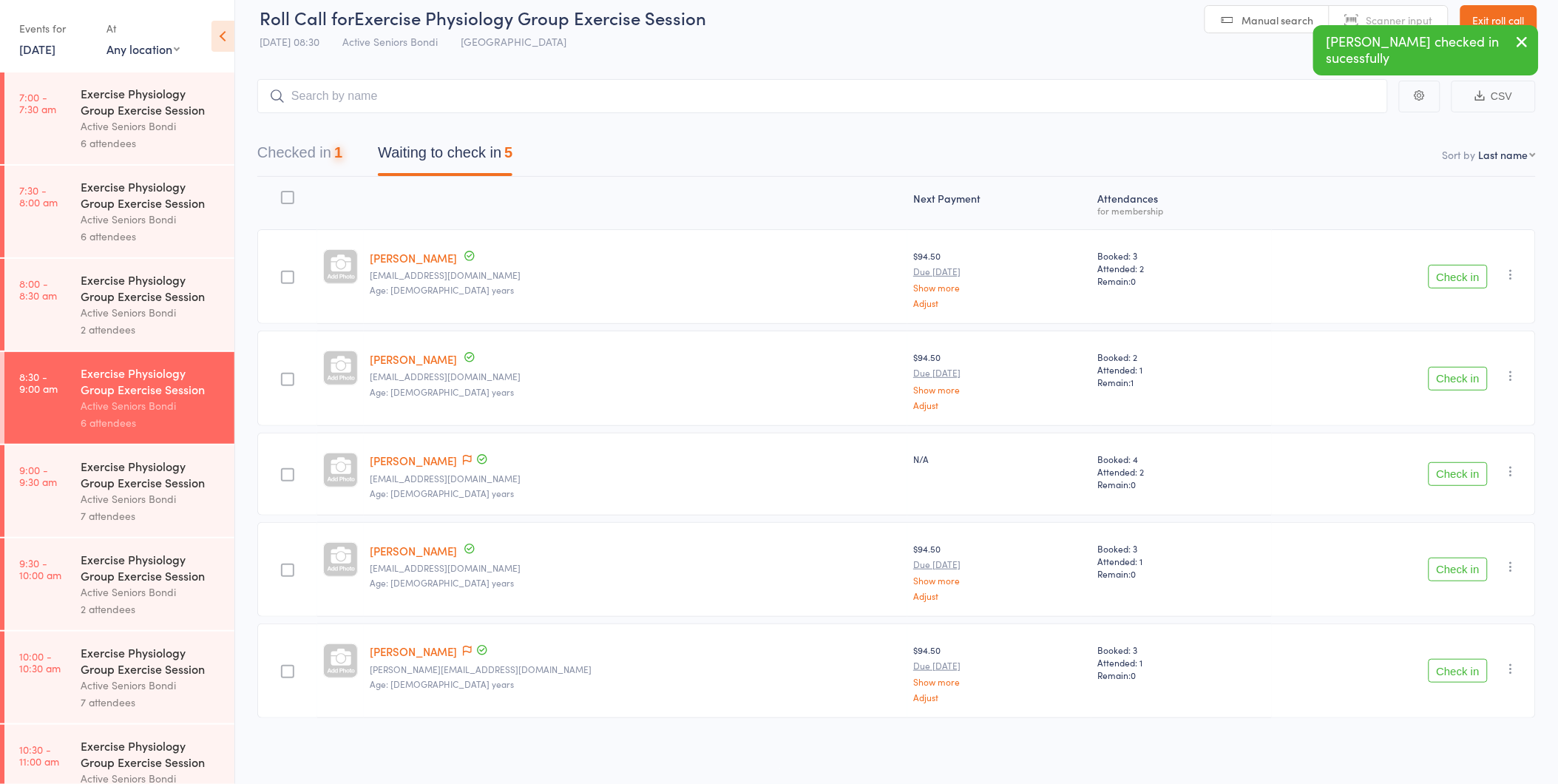
scroll to position [13, 0]
click at [460, 649] on div "Contact has been flagged" at bounding box center [474, 654] width 30 height 17
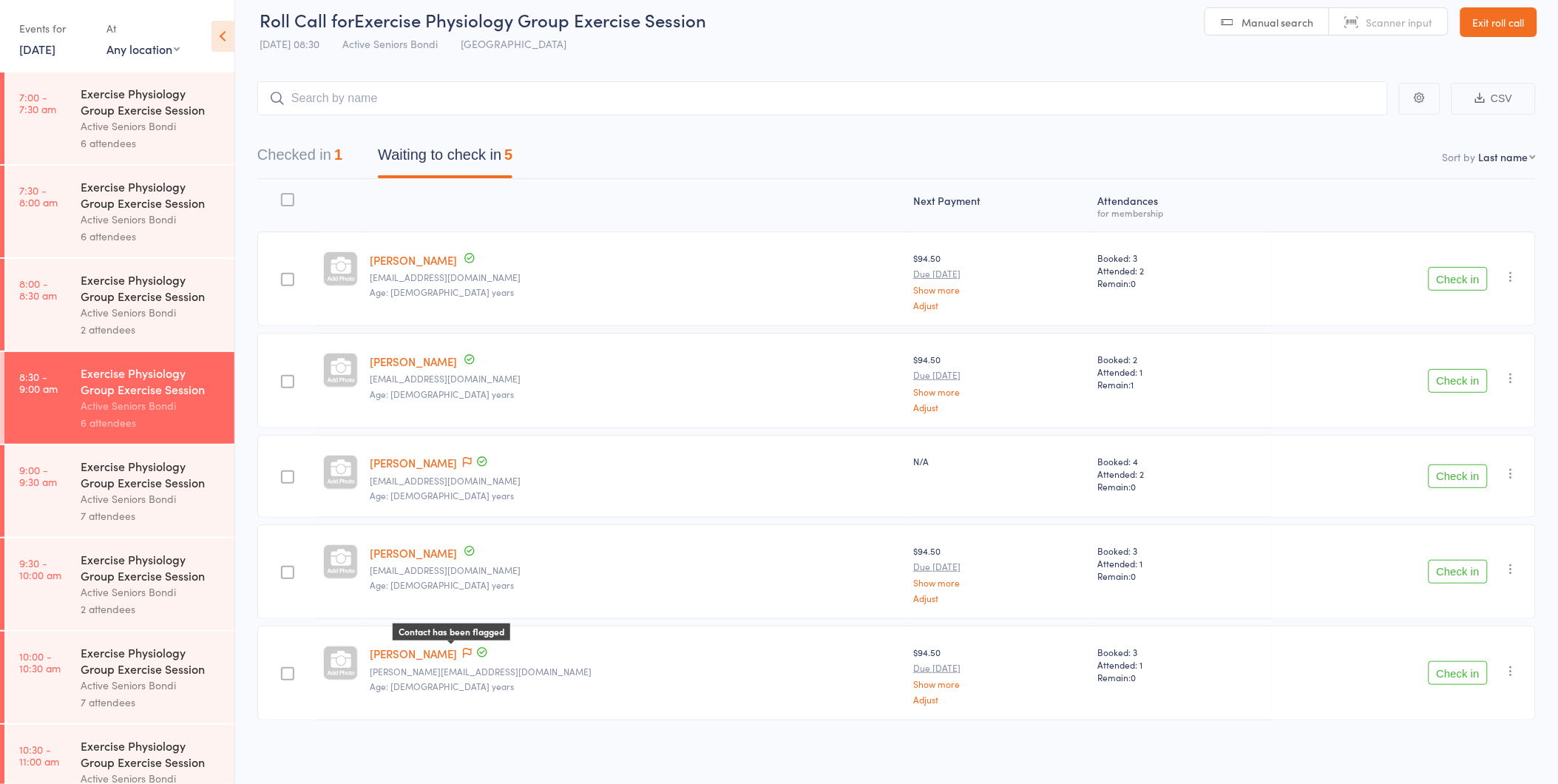
click at [464, 648] on icon at bounding box center [467, 653] width 9 height 10
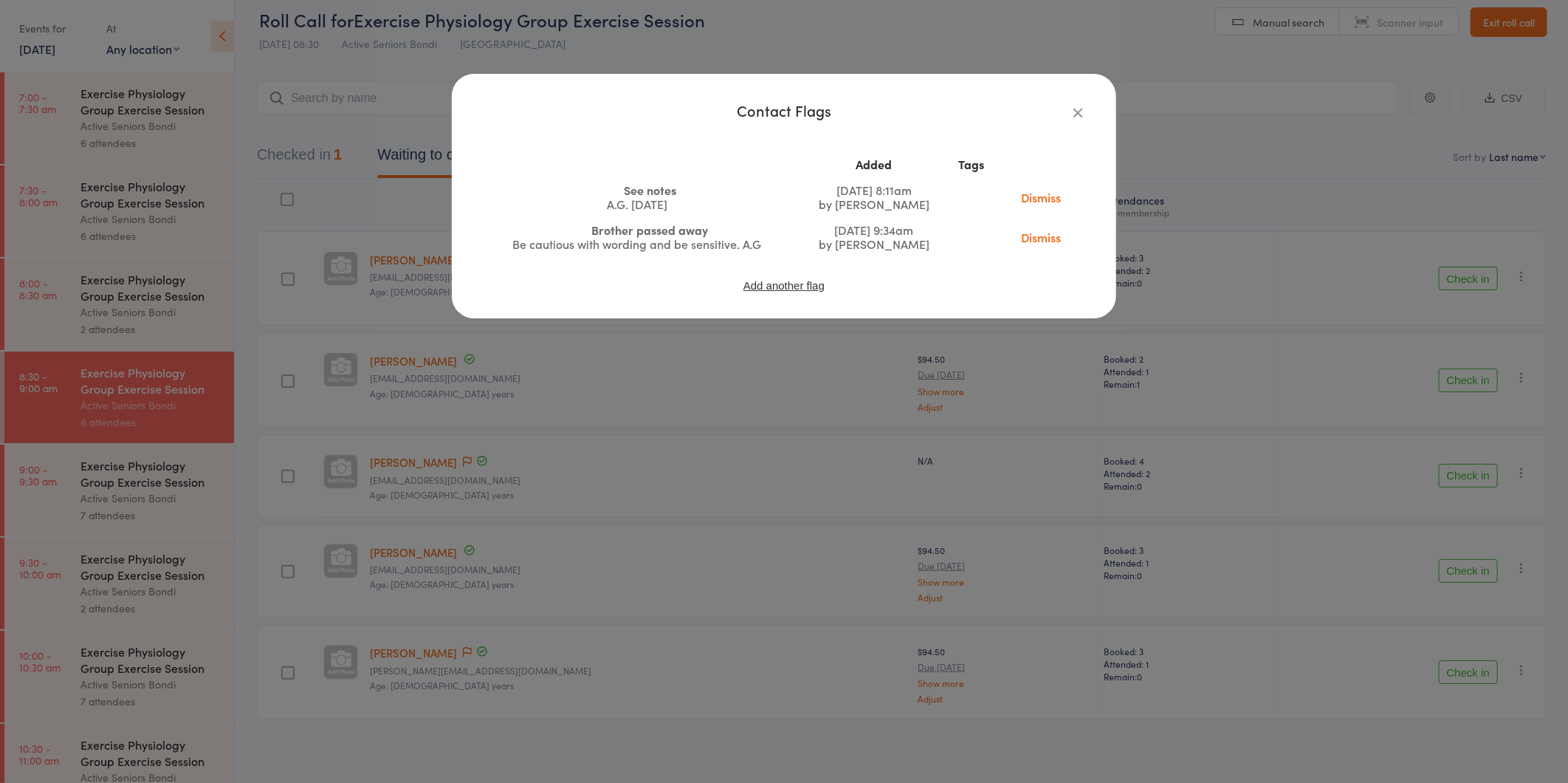
click at [1059, 186] on td "Dismiss" at bounding box center [1042, 197] width 90 height 40
click at [1044, 195] on link "Dismiss" at bounding box center [1042, 197] width 62 height 17
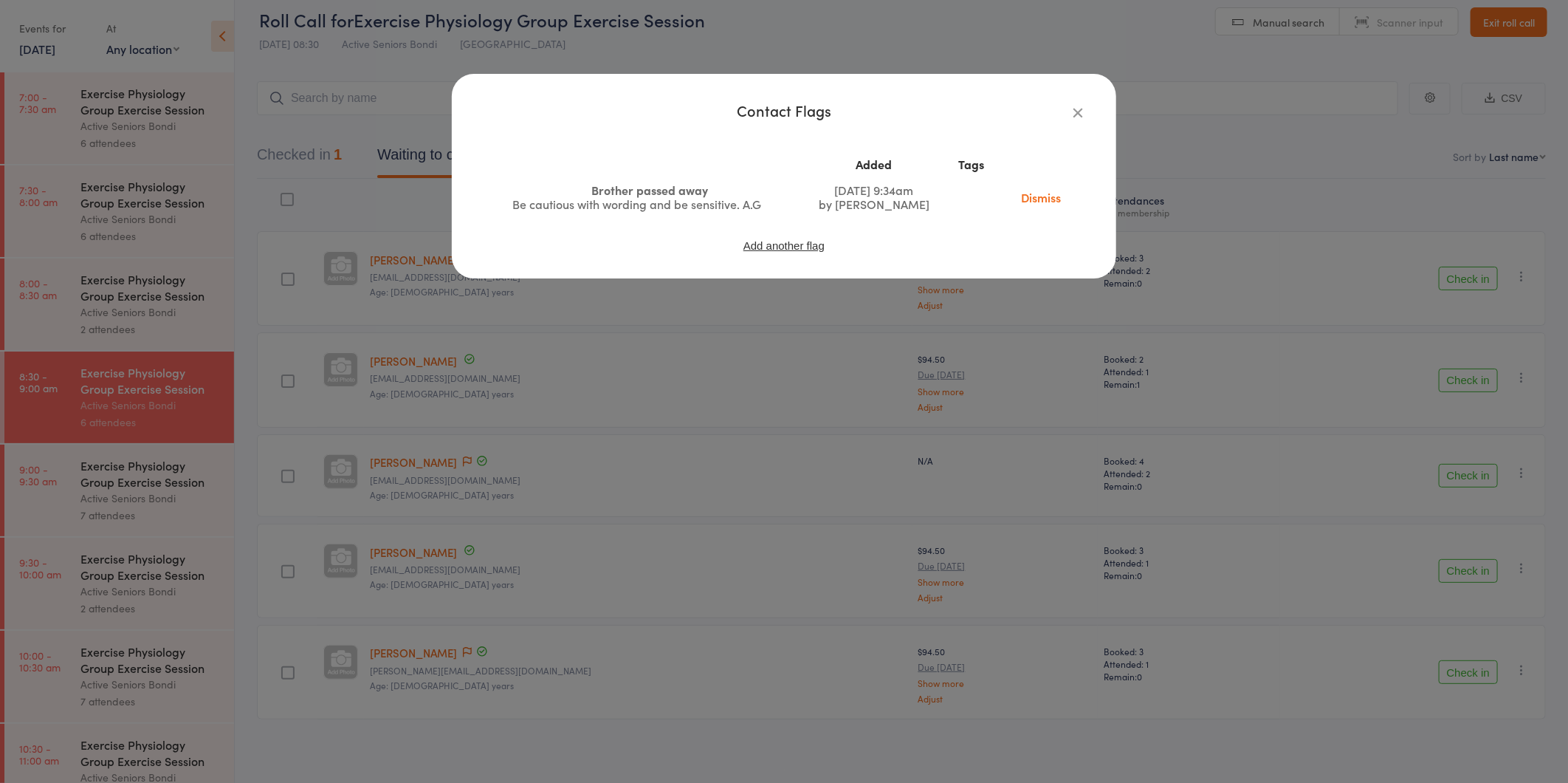
click at [1053, 191] on link "Dismiss" at bounding box center [1042, 197] width 62 height 17
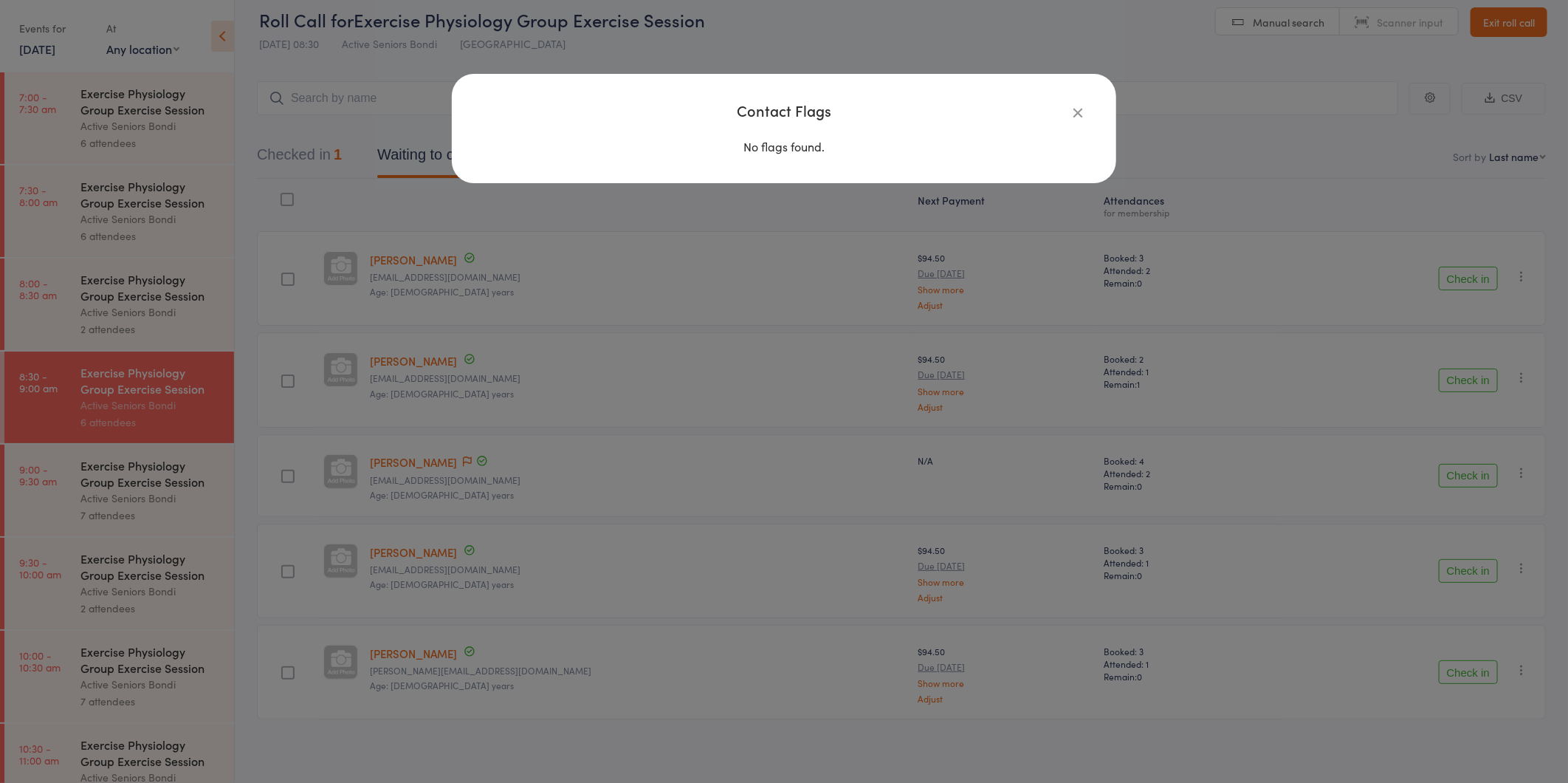
click at [1089, 468] on div "Contact Flags No flags found." at bounding box center [784, 392] width 1568 height 783
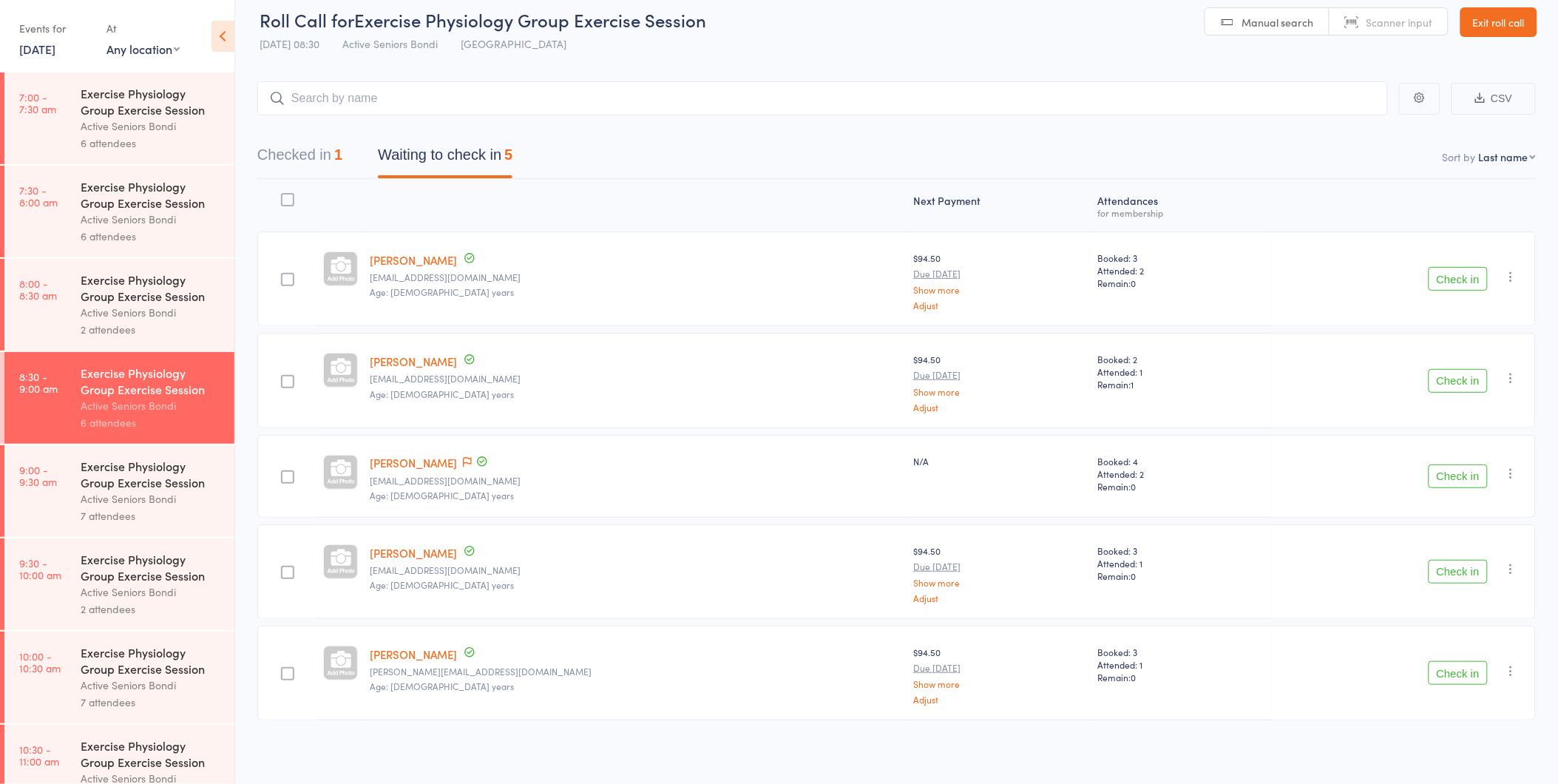
click at [1483, 555] on div "Check in Check in Send message Add Note Add Task Add Flag Remove Mark absent" at bounding box center [1404, 571] width 264 height 94
click at [1470, 560] on button "Check in" at bounding box center [1458, 571] width 60 height 24
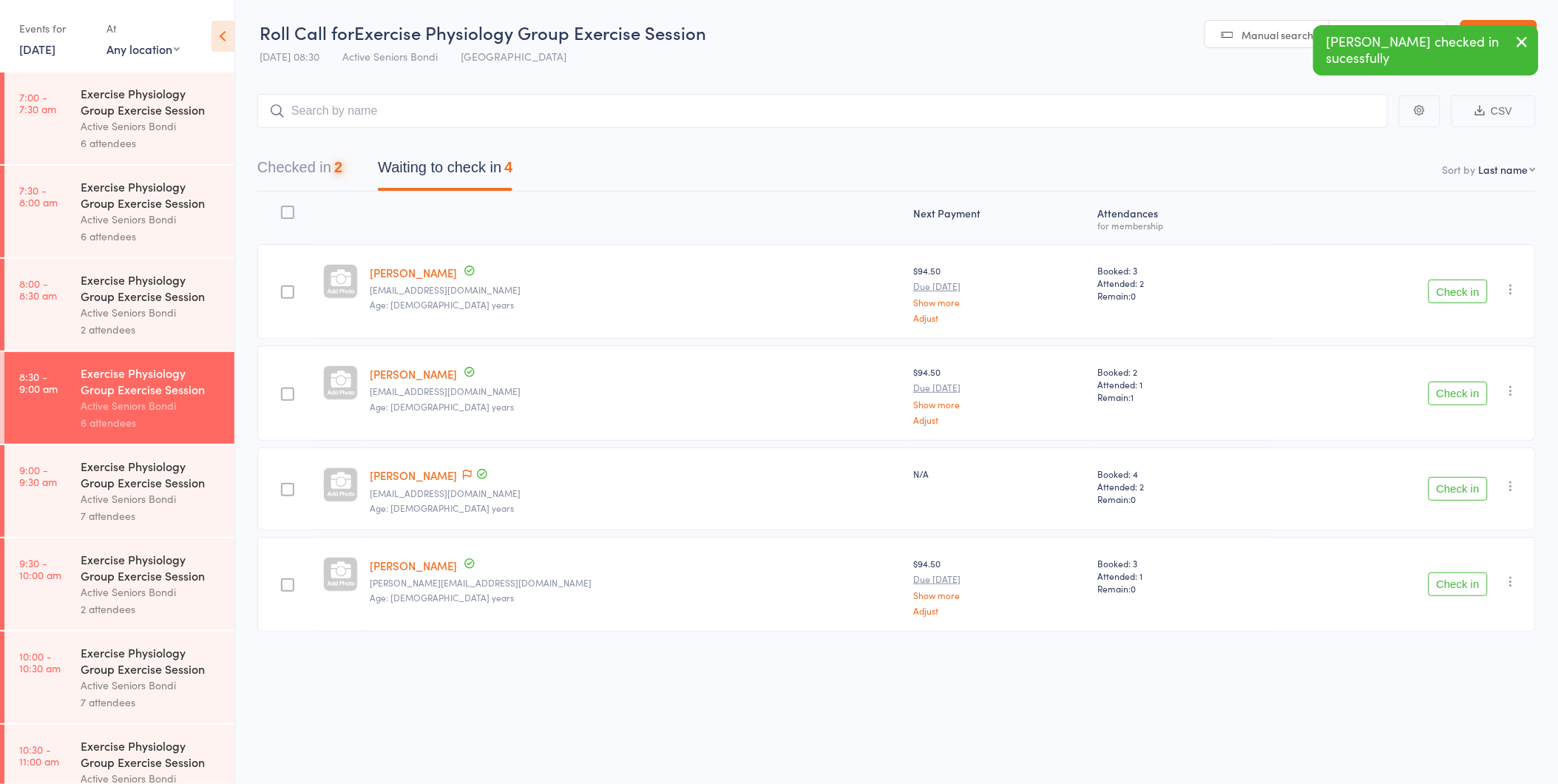
scroll to position [1, 0]
click at [1470, 557] on div "Check in Check in Send message Add Note Add Task Add Flag Remove Mark absent" at bounding box center [1404, 584] width 264 height 94
click at [1458, 574] on button "Check in" at bounding box center [1458, 584] width 60 height 24
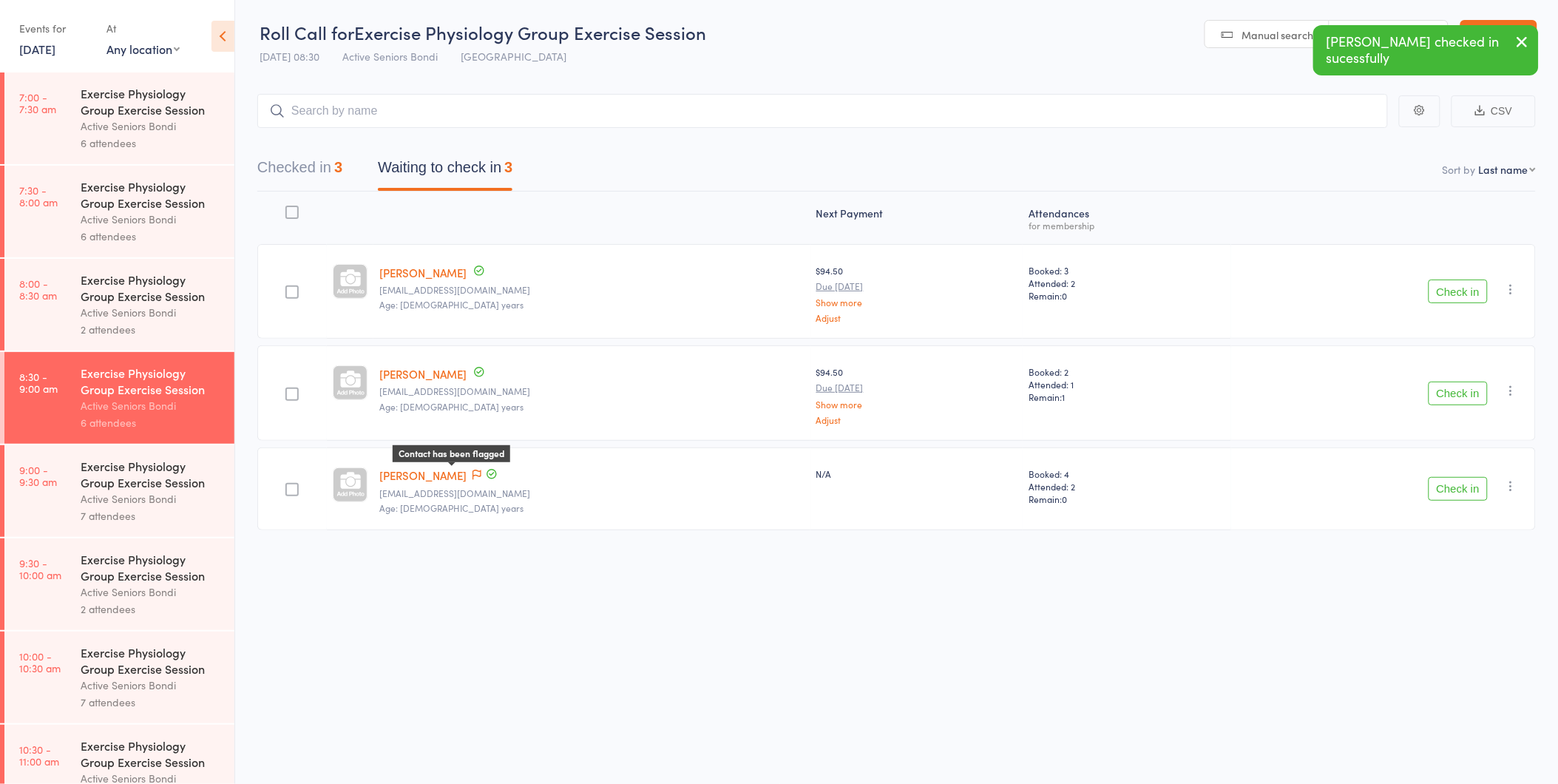
click at [473, 474] on icon at bounding box center [477, 474] width 9 height 10
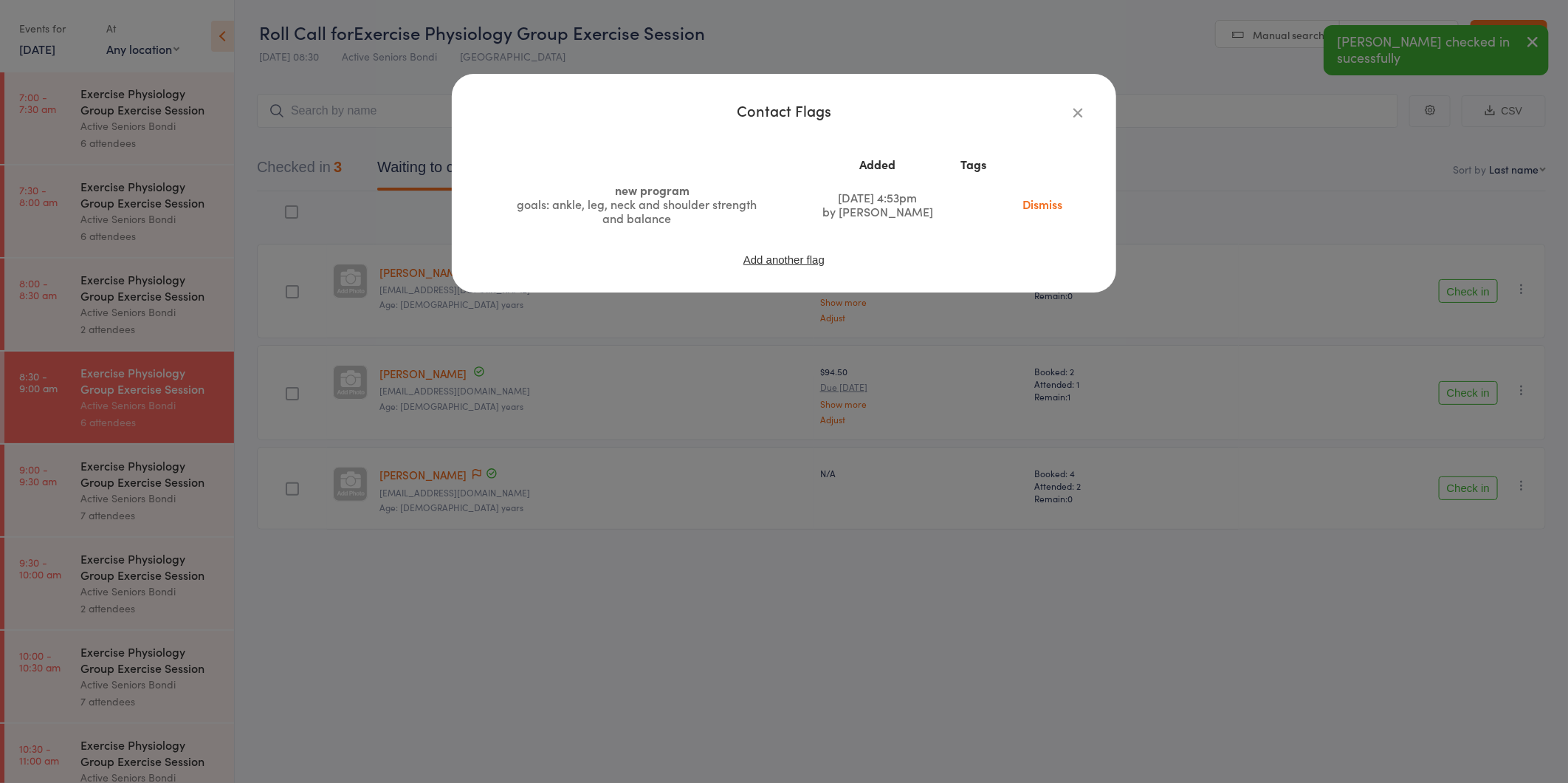
click at [477, 521] on div "Contact Flags Added Tags new program goals: ankle, leg, neck and shoulder stren…" at bounding box center [784, 392] width 1568 height 783
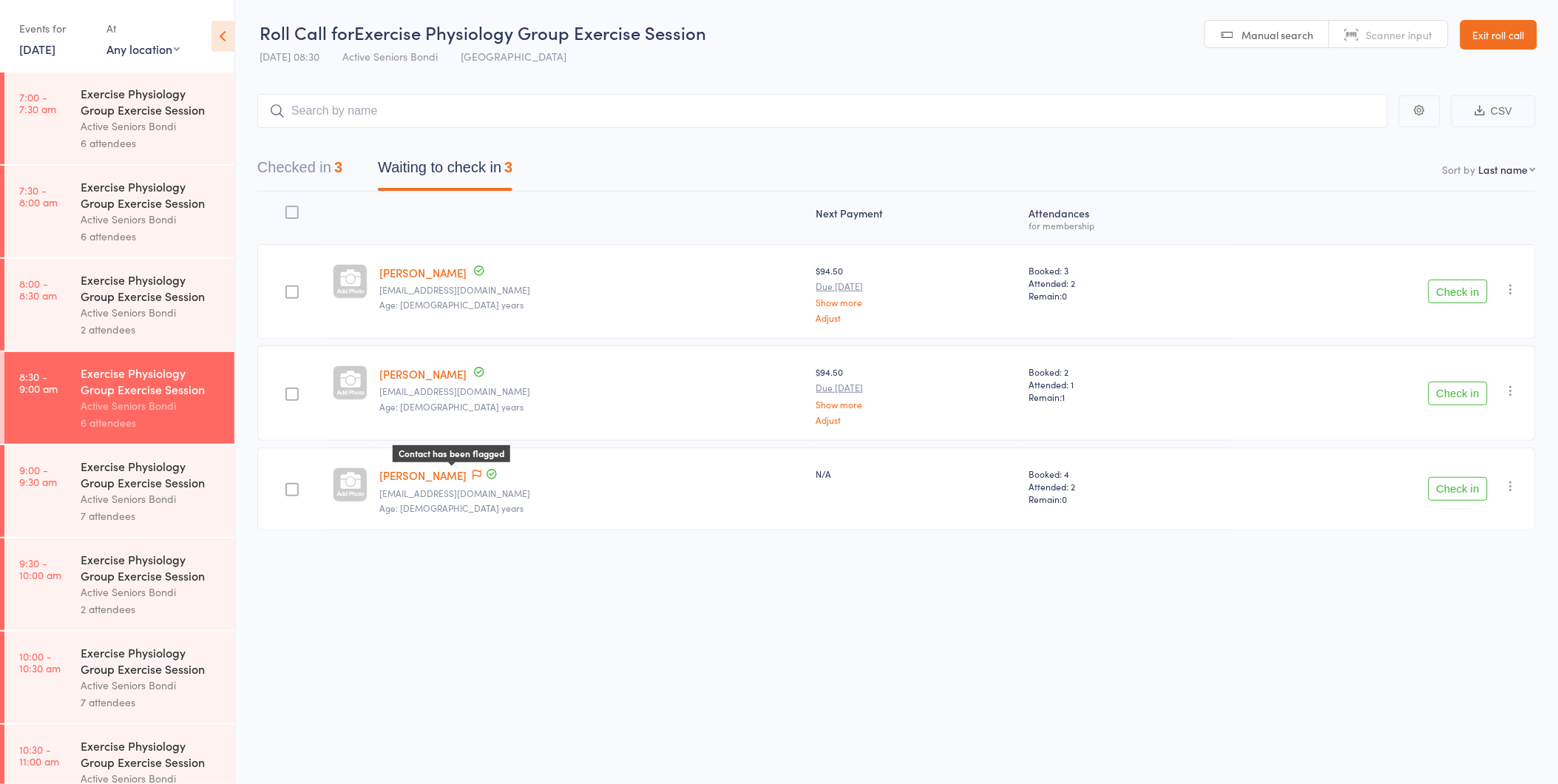
click at [473, 468] on span at bounding box center [477, 475] width 9 height 15
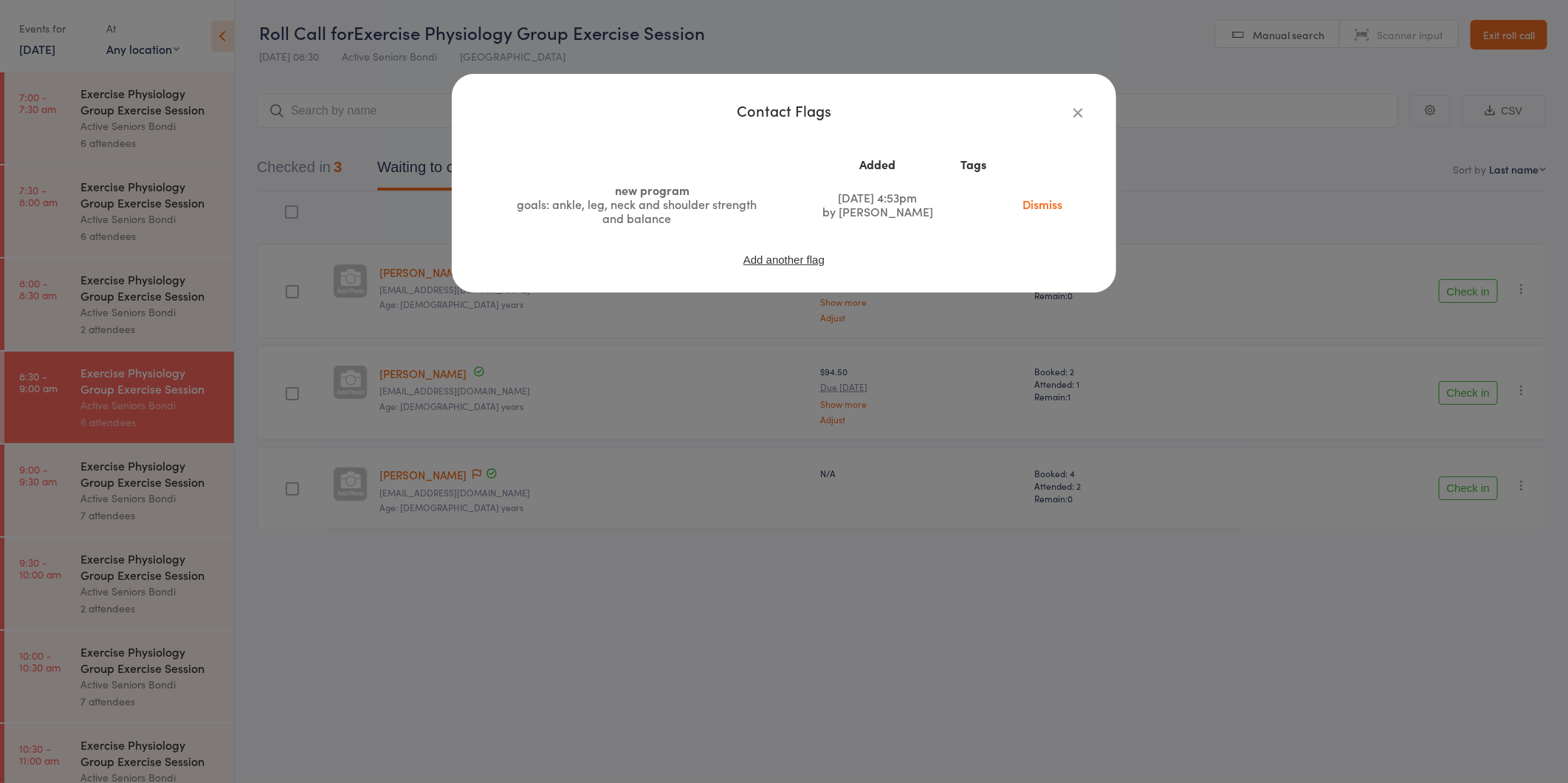
click at [467, 526] on div "Contact Flags Added Tags new program goals: ankle, leg, neck and shoulder stren…" at bounding box center [784, 392] width 1568 height 783
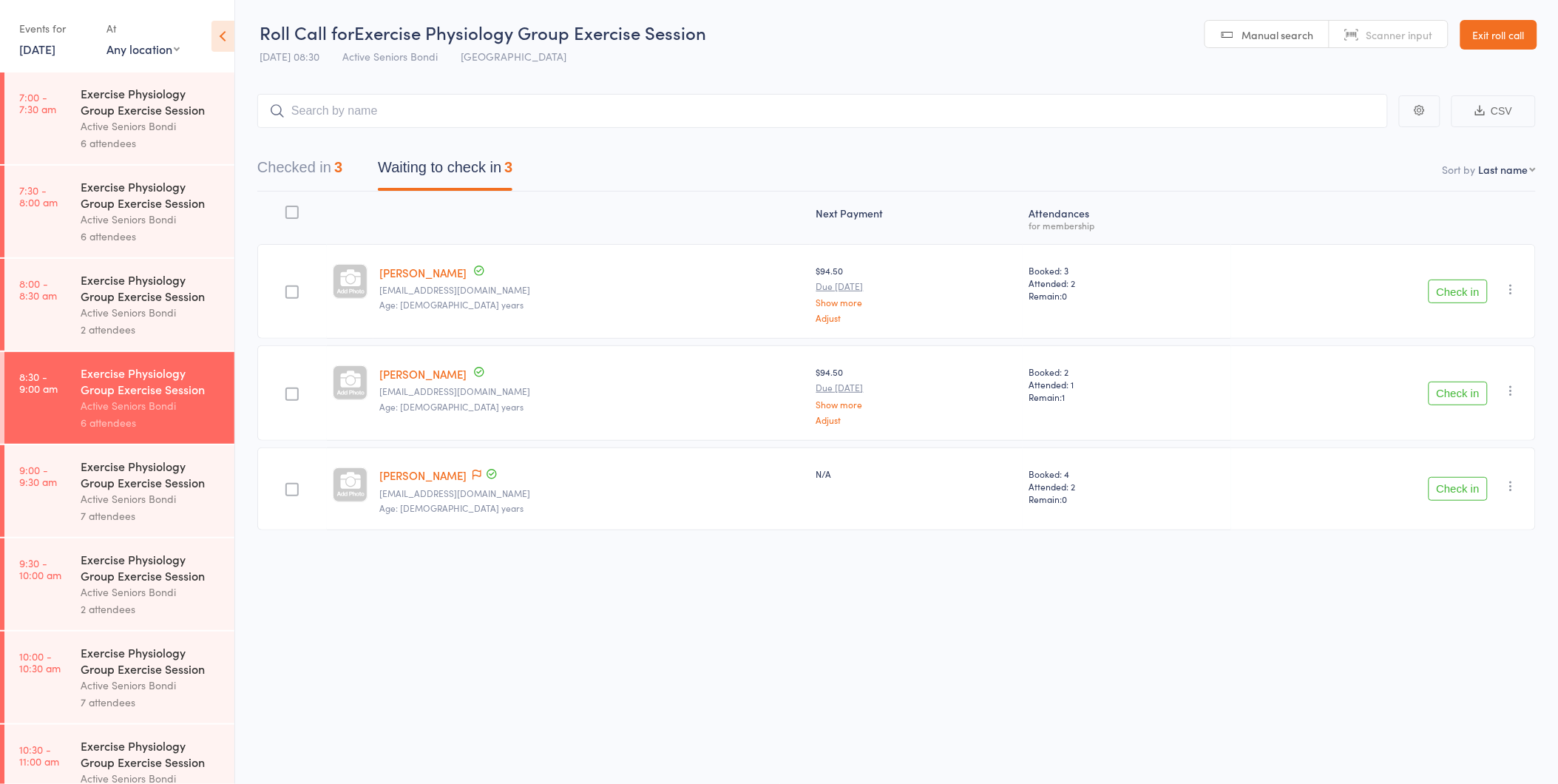
scroll to position [0, 0]
click at [1498, 41] on link "Exit roll call" at bounding box center [1499, 36] width 77 height 30
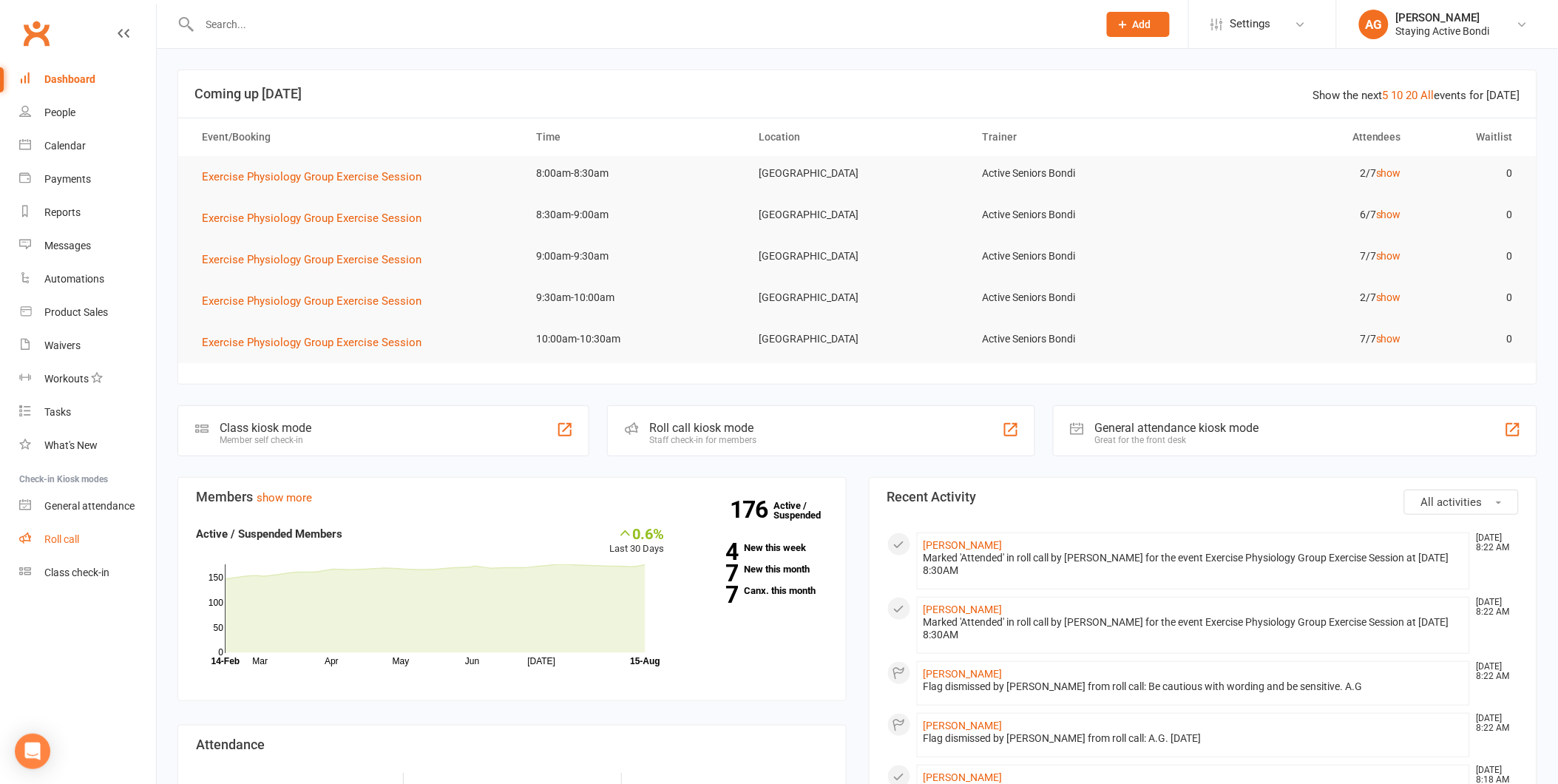
click at [25, 545] on link "Roll call" at bounding box center [88, 539] width 137 height 33
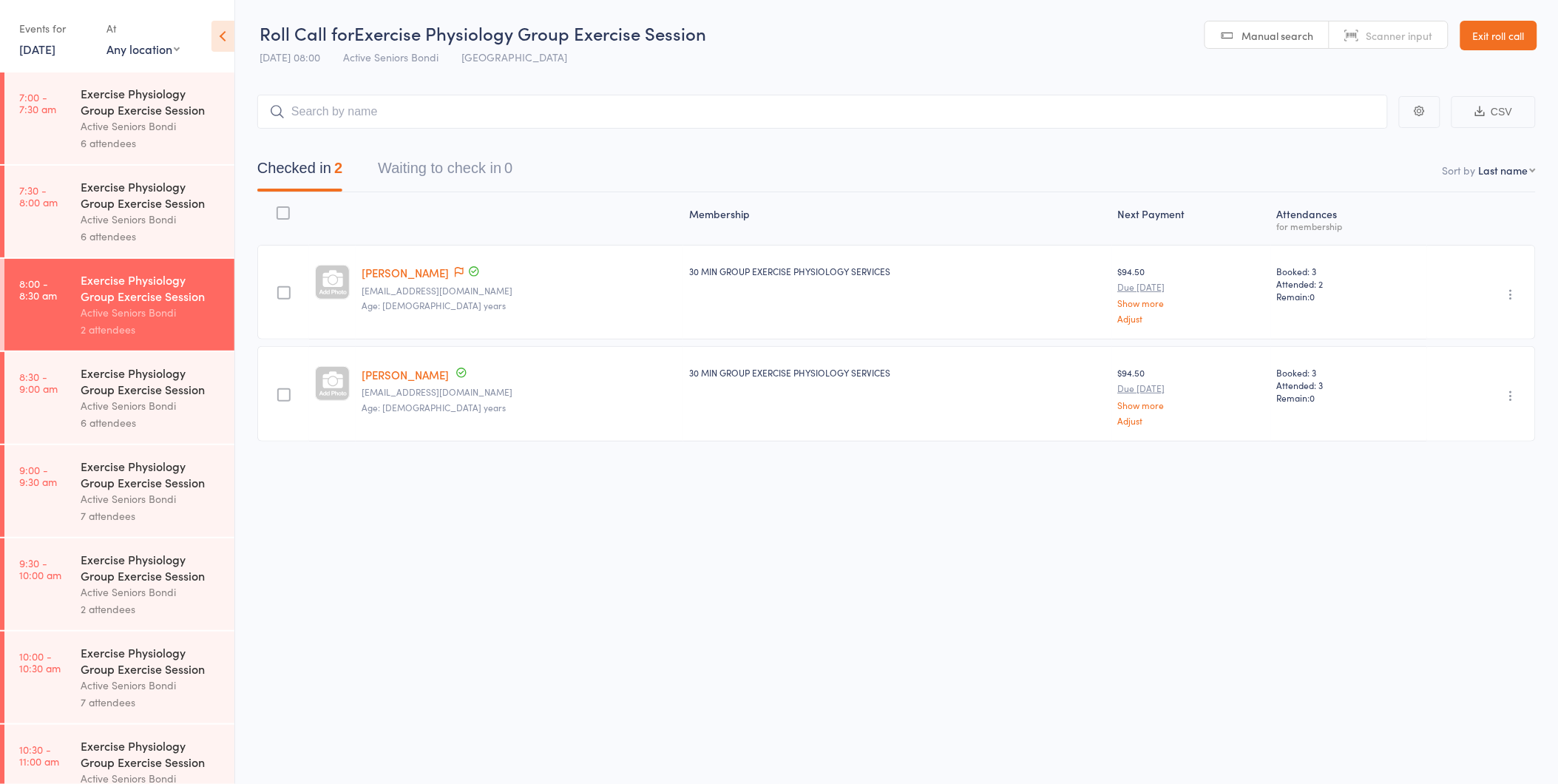
click at [145, 363] on div "Exercise Physiology Group Exercise Session Active Seniors Bondi 6 attendees" at bounding box center [158, 397] width 154 height 92
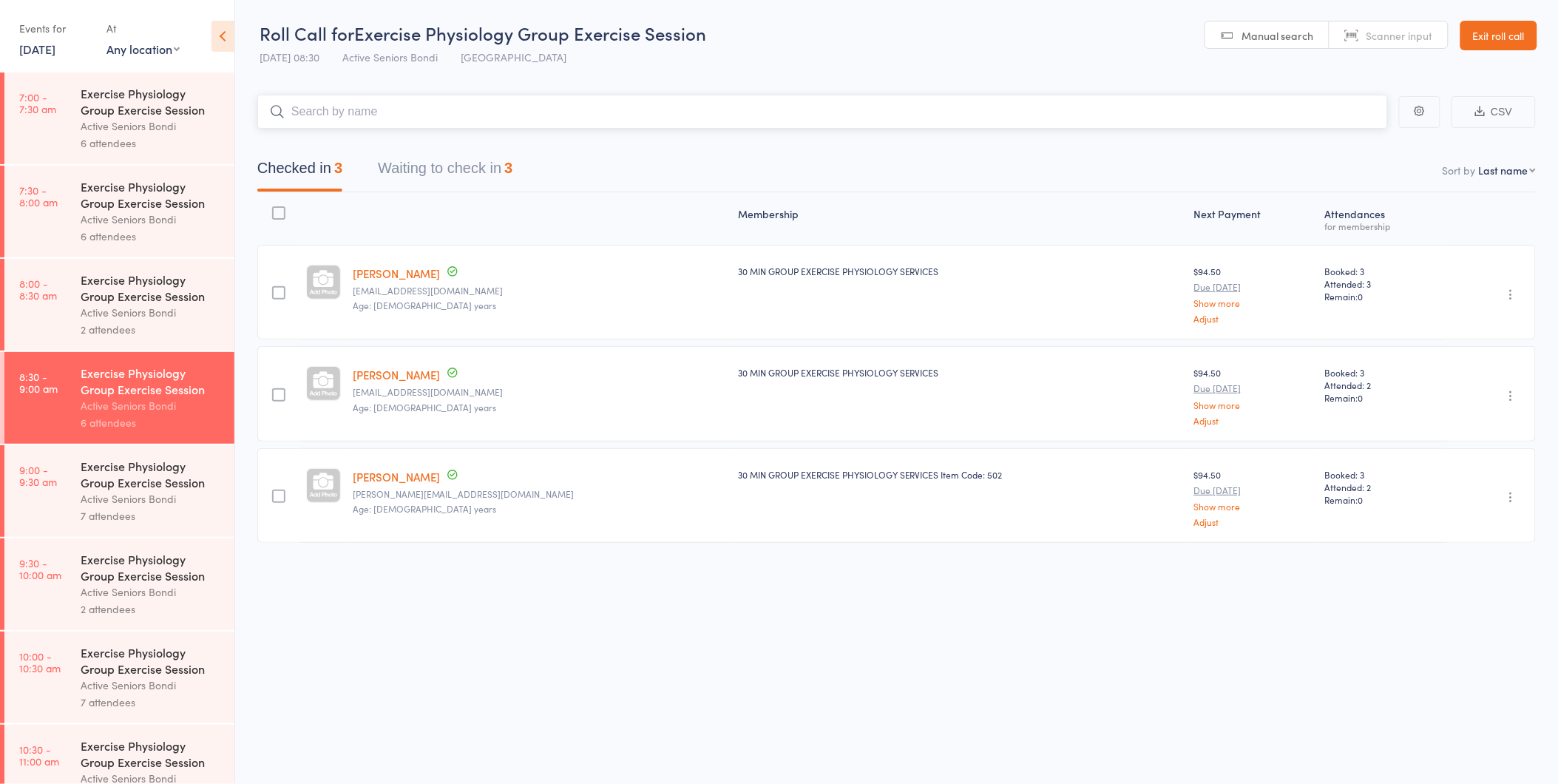
click at [482, 161] on button "Waiting to check in 3" at bounding box center [446, 172] width 135 height 39
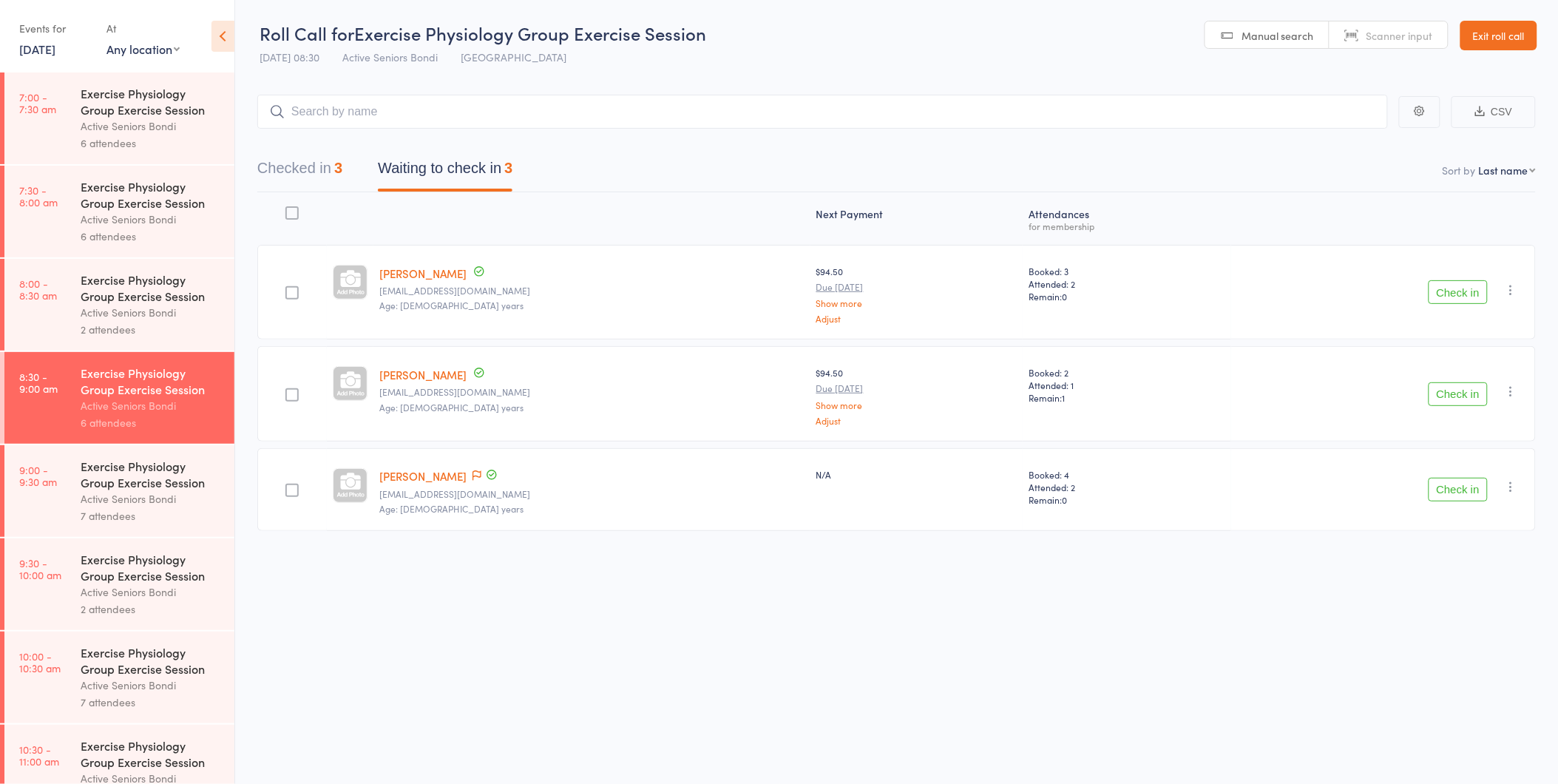
click at [1457, 292] on button "Check in" at bounding box center [1458, 291] width 60 height 24
click at [1457, 382] on button "Check in" at bounding box center [1458, 394] width 60 height 24
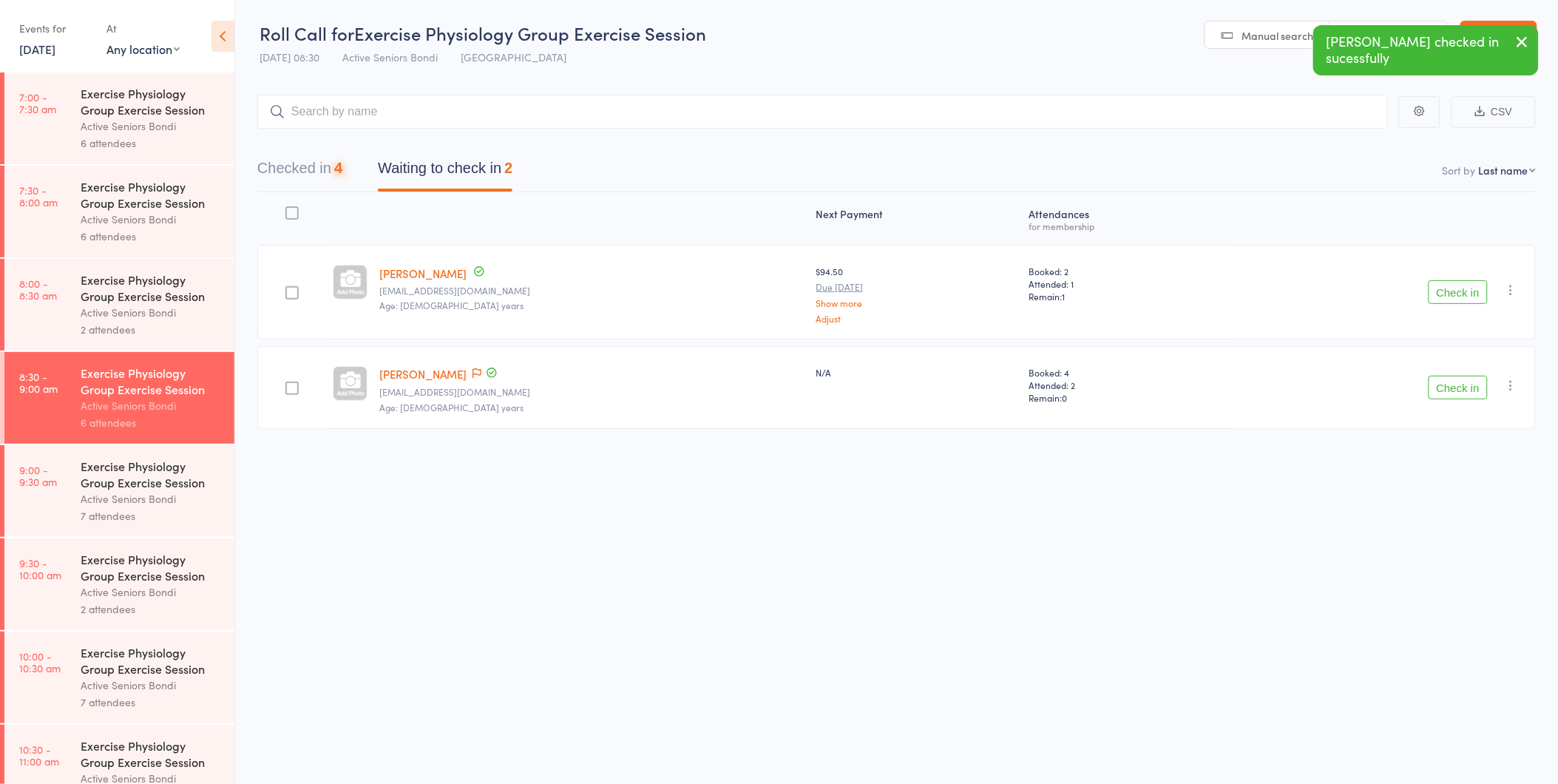
click at [1457, 292] on button "Check in" at bounding box center [1458, 291] width 60 height 24
click at [1457, 292] on button "Check in" at bounding box center [1458, 285] width 60 height 24
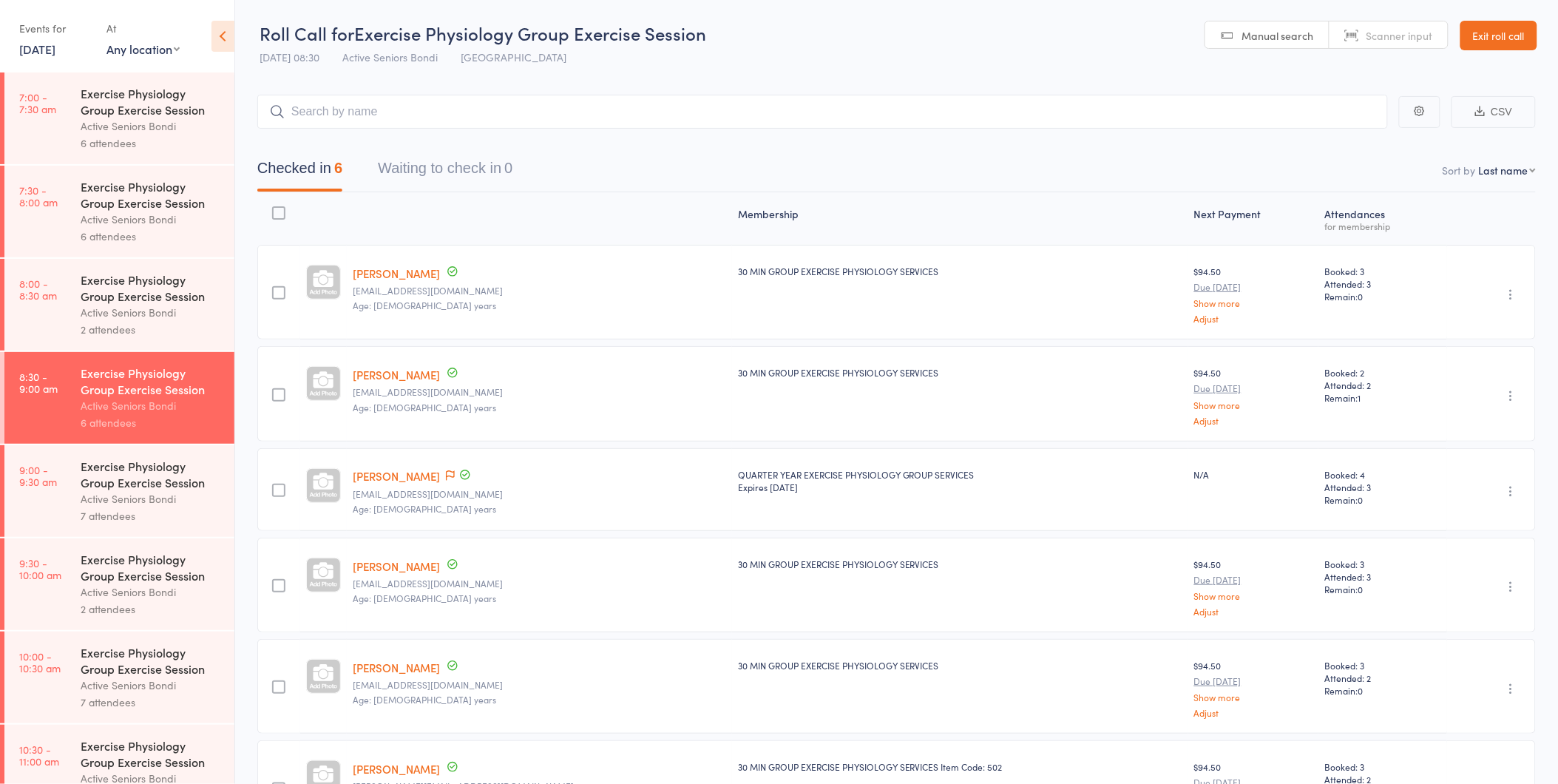
click at [1510, 36] on link "Exit roll call" at bounding box center [1499, 36] width 77 height 30
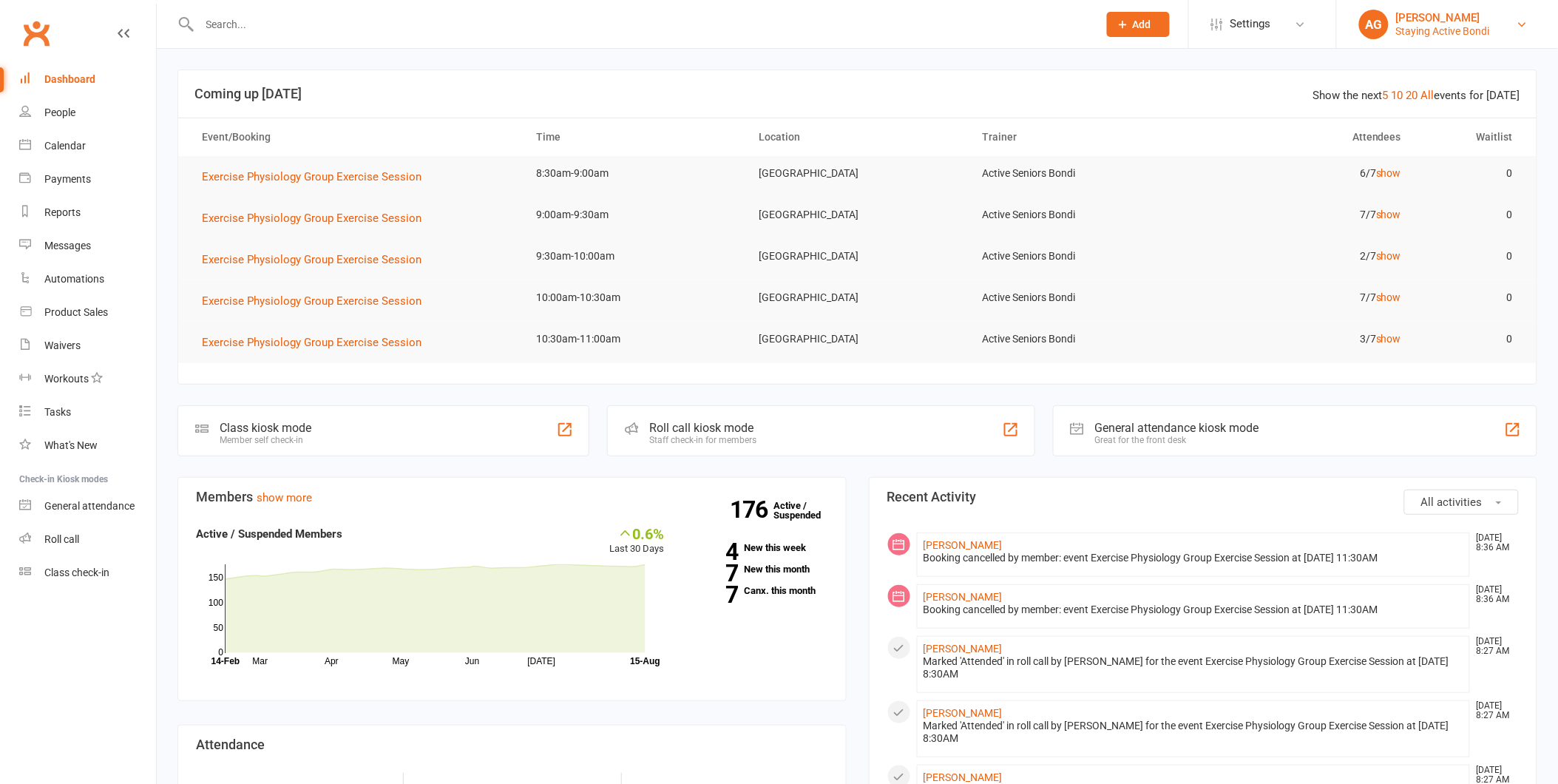
drag, startPoint x: 0, startPoint y: 0, endPoint x: 1484, endPoint y: 17, distance: 1484.1
click at [1484, 17] on div "[PERSON_NAME]" at bounding box center [1442, 18] width 94 height 13
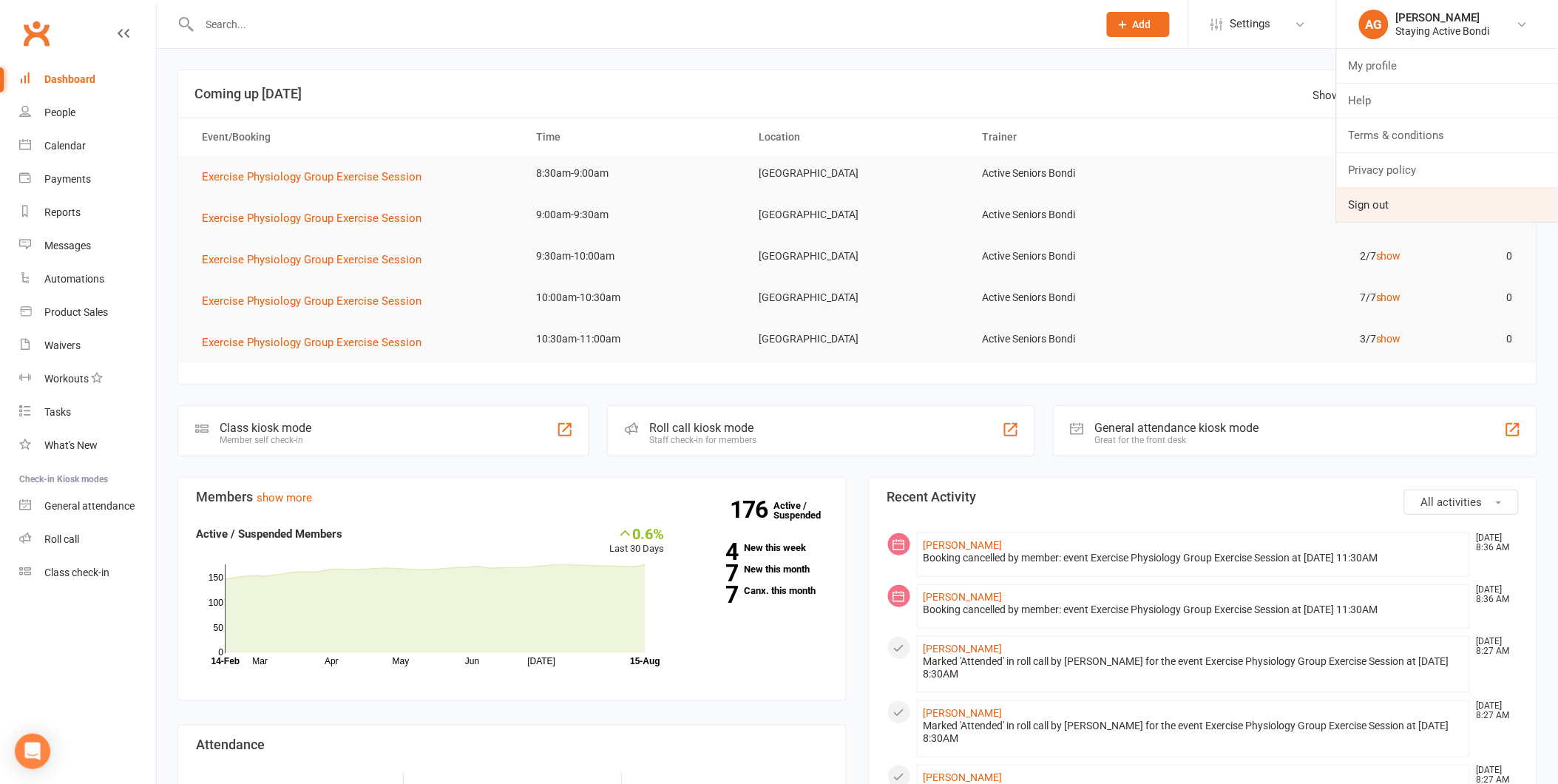
click at [1375, 201] on link "Sign out" at bounding box center [1447, 205] width 221 height 34
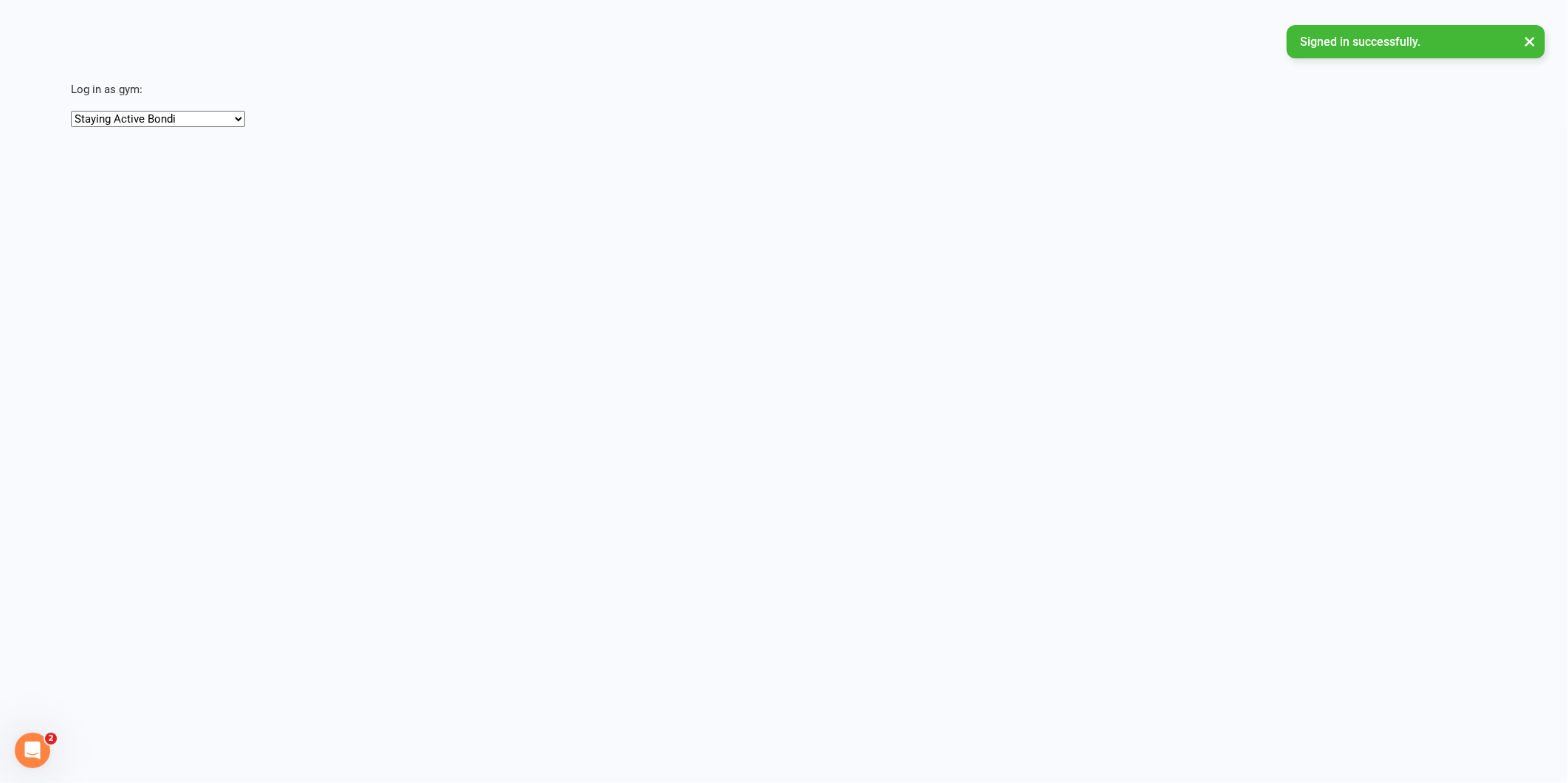
click at [178, 116] on select "Staying Active Bondi Staying Active [PERSON_NAME]" at bounding box center [157, 119] width 174 height 17
click at [71, 111] on select "Staying Active Bondi Staying Active [PERSON_NAME]" at bounding box center [157, 119] width 174 height 17
click at [901, 149] on html "Signed in successfully. × × × × Log in as gym: Staying Active Bondi Staying Act…" at bounding box center [784, 74] width 1568 height 149
click at [34, 745] on icon "Open Intercom Messenger" at bounding box center [33, 750] width 24 height 24
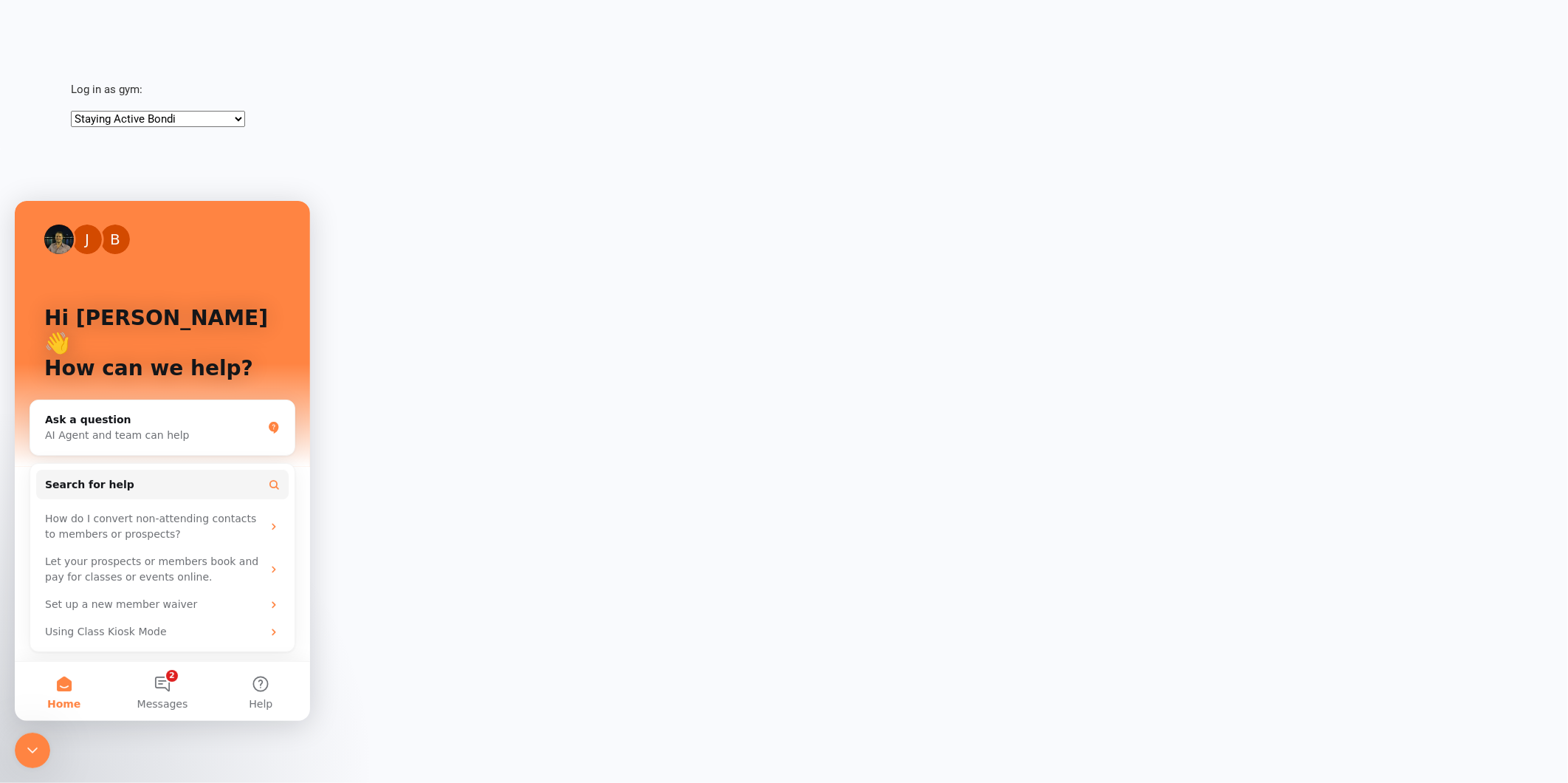
click at [500, 149] on html "Signed in successfully. × × × × Log in as gym: Staying Active Bondi Staying Act…" at bounding box center [784, 74] width 1568 height 149
click at [74, 26] on main "Log in as gym: Staying Active Bondi Staying Active Gordon" at bounding box center [784, 64] width 1568 height 128
click at [621, 149] on html "Signed in successfully. × × × × Log in as gym: Staying Active Bondi Staying Act…" at bounding box center [784, 74] width 1568 height 149
click at [176, 119] on select "Staying Active Bondi Staying Active Gordon" at bounding box center [157, 119] width 174 height 17
click at [71, 111] on select "Staying Active Bondi Staying Active Gordon" at bounding box center [157, 119] width 174 height 17
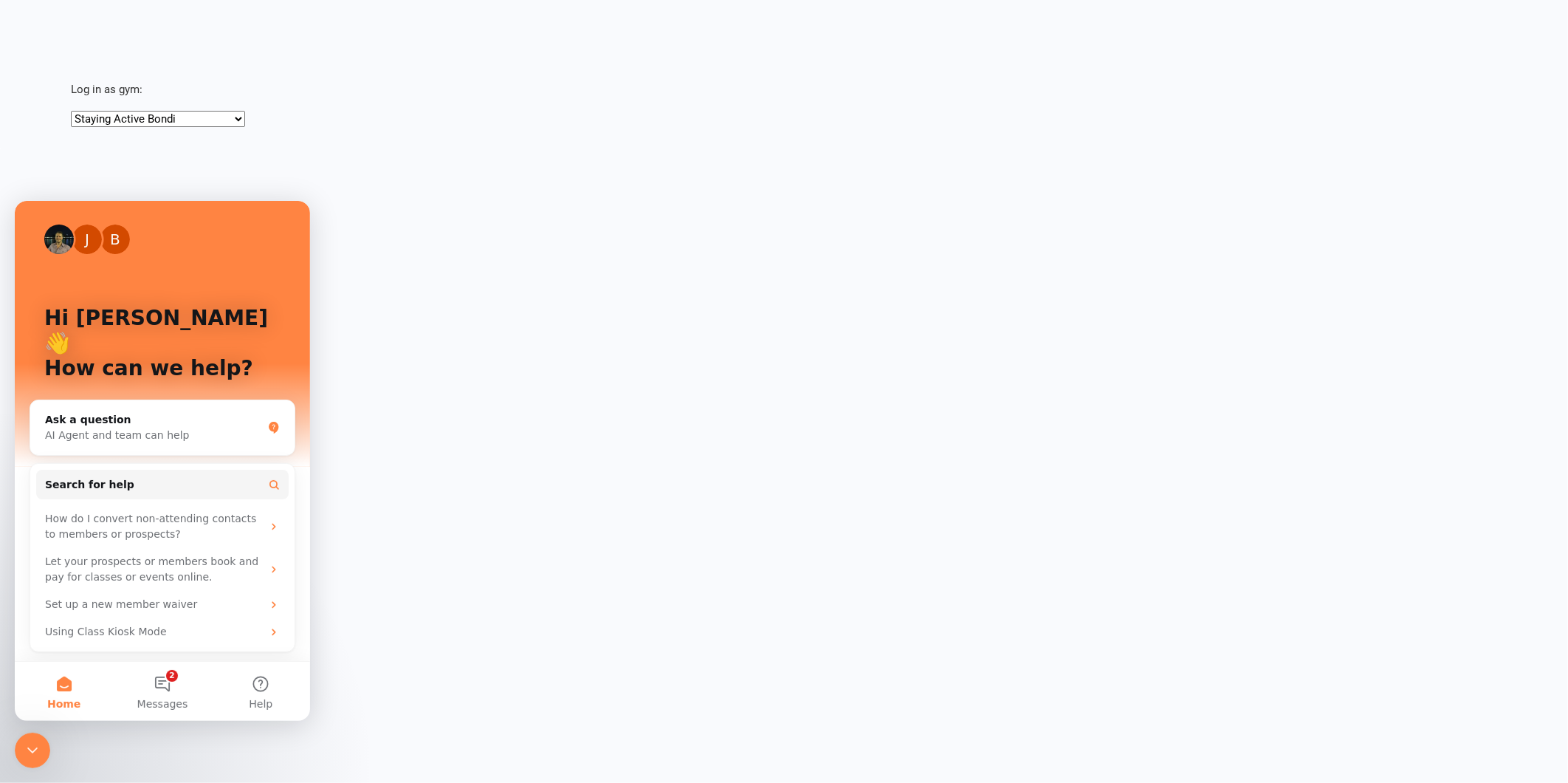
click at [1302, 62] on div "Log in as gym: Staying Active Bondi Staying Active Gordon" at bounding box center [808, 88] width 1518 height 79
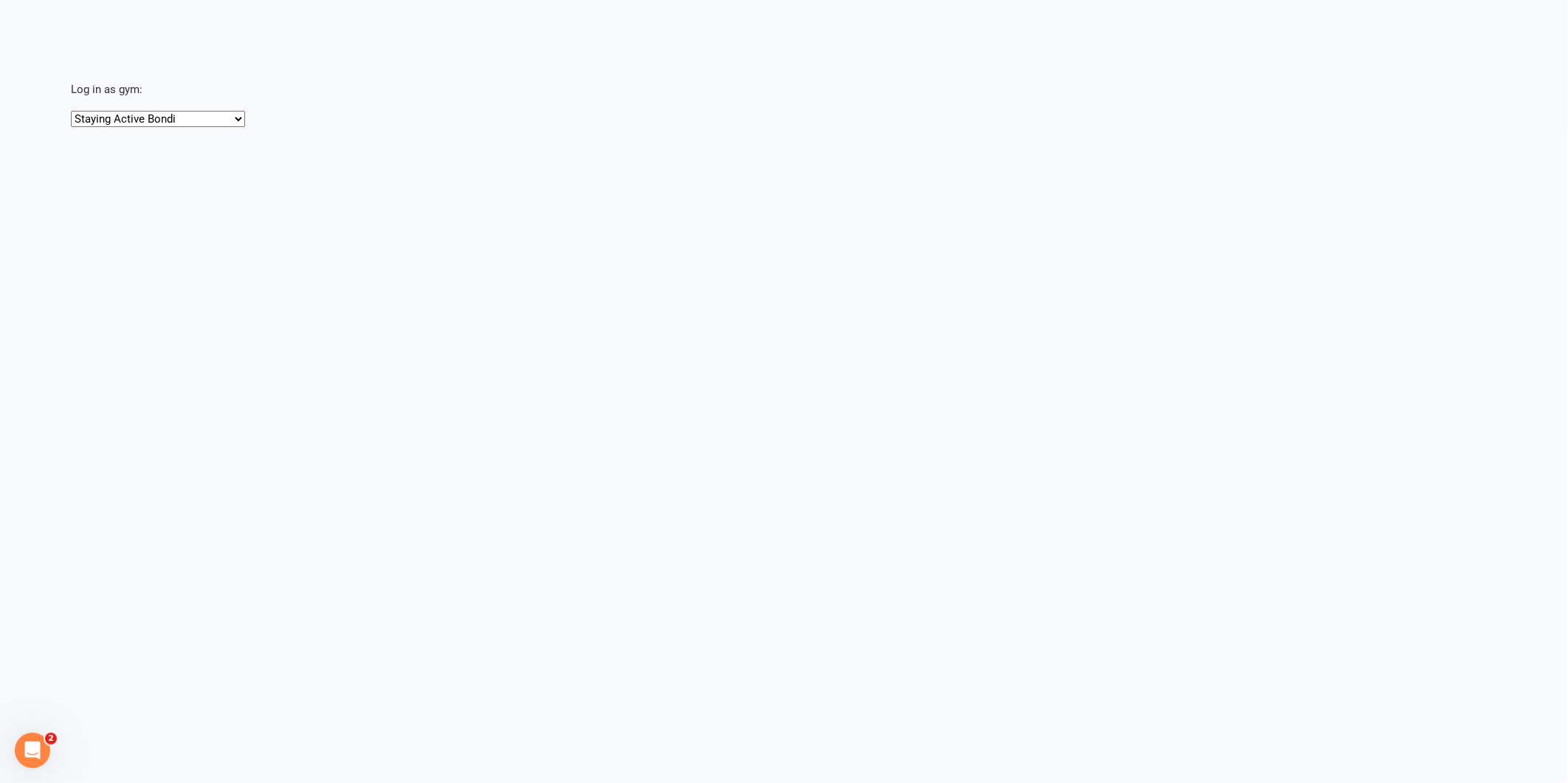
click at [98, 115] on select "Staying Active Bondi Staying Active [PERSON_NAME]" at bounding box center [157, 119] width 174 height 17
click at [71, 111] on select "Staying Active Bondi Staying Active [PERSON_NAME]" at bounding box center [157, 119] width 174 height 17
click at [780, 149] on html "× × × Log in as gym: Staying Active Bondi Staying Active [PERSON_NAME] Loading 2" at bounding box center [784, 74] width 1568 height 149
drag, startPoint x: 1141, startPoint y: 720, endPoint x: 1141, endPoint y: 710, distance: 10.0
click at [1140, 149] on html "× × × Log in as gym: Staying Active Bondi Staying Active [PERSON_NAME] Loading 2" at bounding box center [784, 74] width 1568 height 149
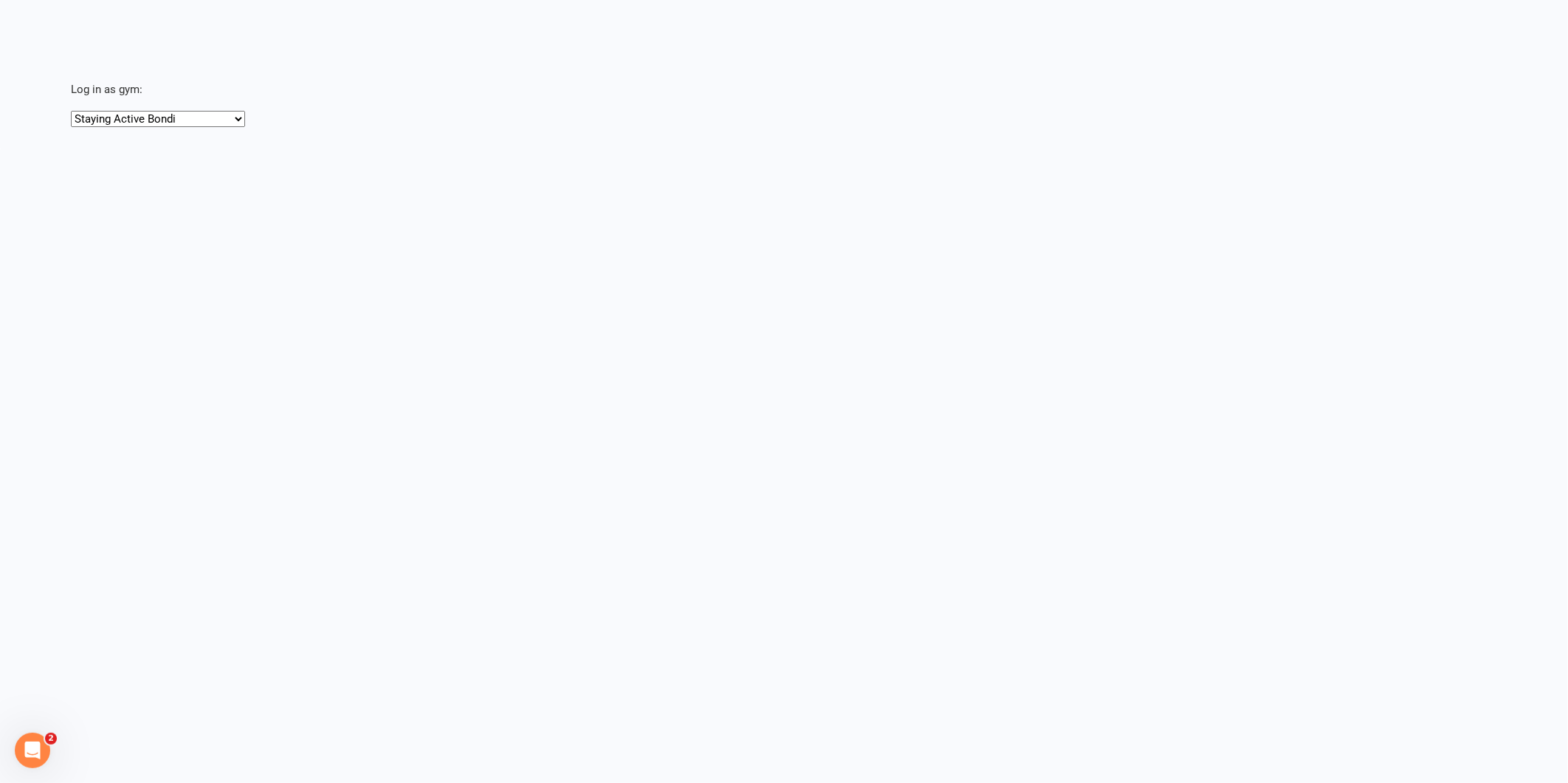
click at [1568, 149] on html "× × × Log in as gym: Staying Active Bondi Staying Active [PERSON_NAME] Loading 2" at bounding box center [784, 74] width 1568 height 149
click at [1551, 149] on html "× × × Log in as gym: Staying Active Bondi Staying Active [PERSON_NAME] Loading 2" at bounding box center [784, 74] width 1568 height 149
click at [173, 126] on select "Staying Active Bondi Staying Active Gordon" at bounding box center [157, 119] width 174 height 17
click at [71, 111] on select "Staying Active Bondi Staying Active Gordon" at bounding box center [157, 119] width 174 height 17
click at [184, 116] on select "Staying Active Bondi Staying Active Gordon" at bounding box center [157, 119] width 174 height 17
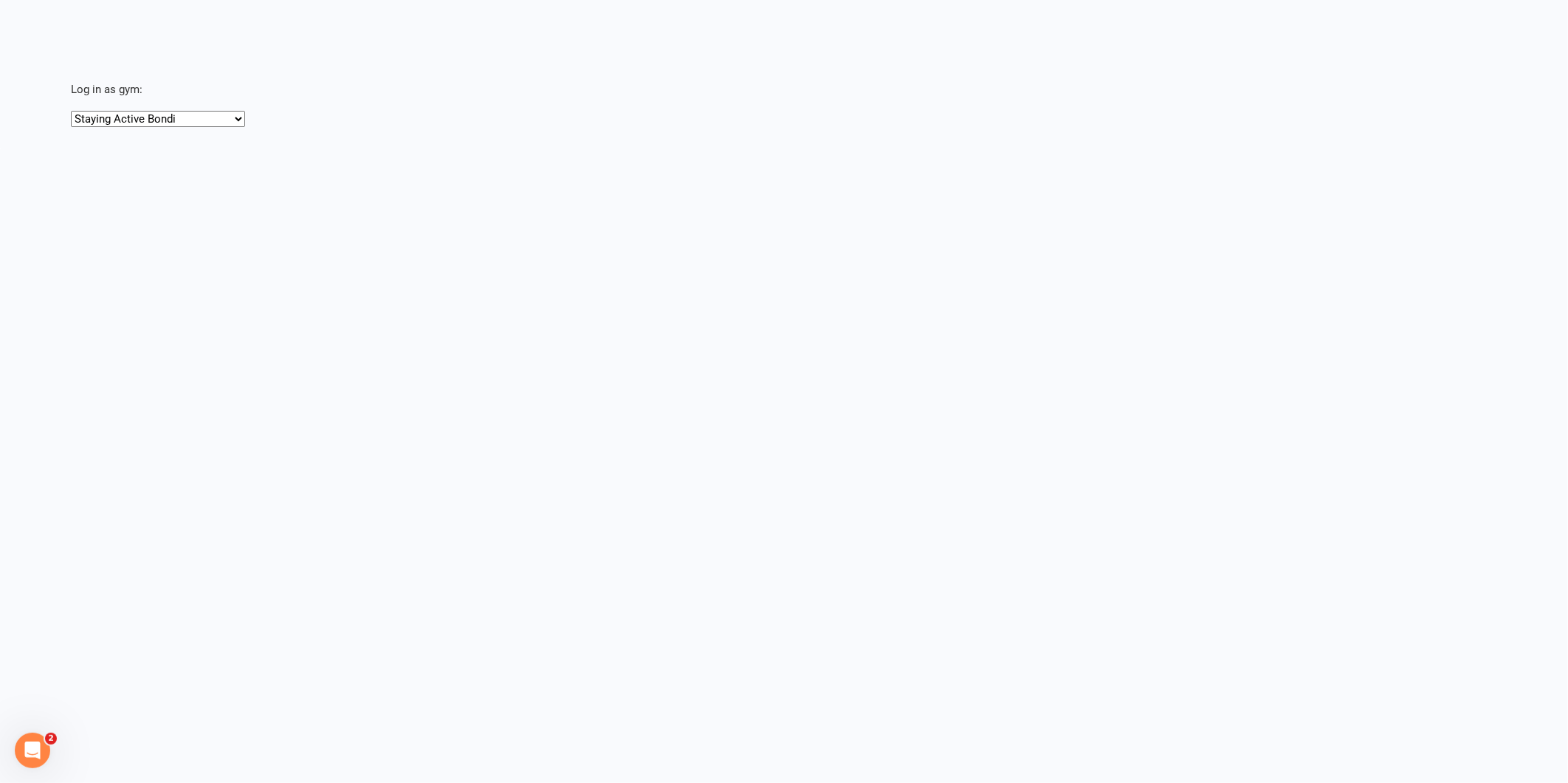
select select "https://app.clubworx.com/head_office/masquerades/4295"
click at [71, 111] on select "Staying Active Bondi Staying Active Gordon" at bounding box center [157, 119] width 174 height 17
click at [276, 149] on html "× × × Log in as gym: Staying Active Bondi Staying Active Gordon Loading 2" at bounding box center [784, 74] width 1568 height 149
click at [107, 149] on html "× × × Log in as gym: Staying Active Bondi Staying Active Gordon Loading 2" at bounding box center [784, 74] width 1568 height 149
click at [80, 149] on html "× × × Log in as gym: Staying Active Bondi Staying Active Gordon Loading 2" at bounding box center [784, 74] width 1568 height 149
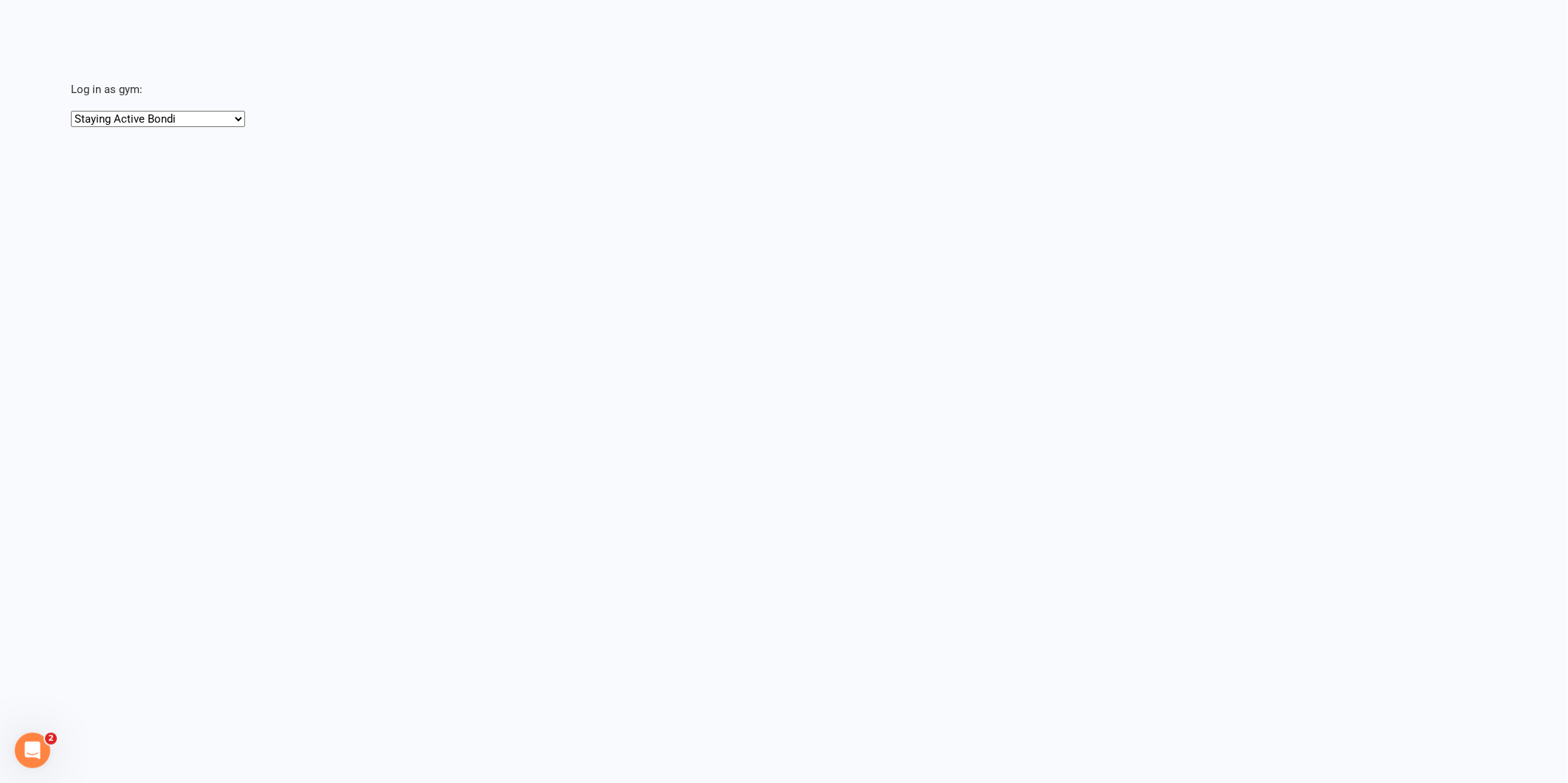
drag, startPoint x: 99, startPoint y: 137, endPoint x: 362, endPoint y: 360, distance: 344.8
click at [364, 149] on html "× × × Log in as gym: Staying Active Bondi Staying Active Gordon Loading 2" at bounding box center [784, 74] width 1568 height 149
drag, startPoint x: 38, startPoint y: 52, endPoint x: 1558, endPoint y: 641, distance: 1630.1
click at [1558, 149] on html "× × × Log in as gym: Staying Active Bondi Staying Active Gordon Loading 2" at bounding box center [784, 74] width 1568 height 149
drag, startPoint x: 1369, startPoint y: 621, endPoint x: 735, endPoint y: 226, distance: 747.0
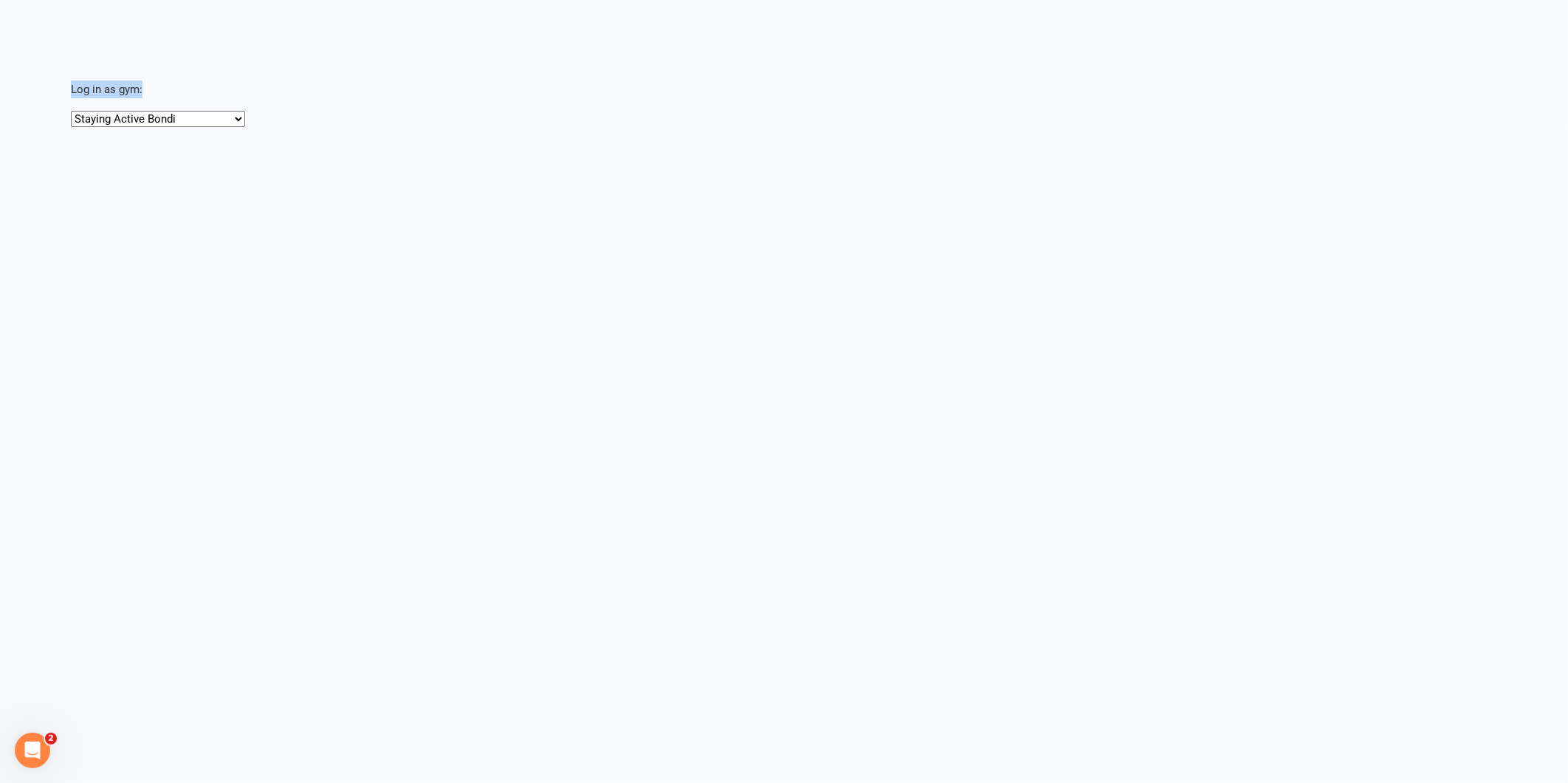
click at [736, 149] on html "× × × Log in as gym: Staying Active Bondi Staying Active Gordon Loading 2" at bounding box center [784, 74] width 1568 height 149
drag, startPoint x: 1126, startPoint y: 579, endPoint x: 1087, endPoint y: 564, distance: 41.8
click at [113, 116] on select "Staying Active Bondi Staying Active [PERSON_NAME]" at bounding box center [157, 119] width 174 height 17
click at [71, 111] on select "Staying Active Bondi Staying Active [PERSON_NAME]" at bounding box center [157, 119] width 174 height 17
click at [118, 135] on html "× × × Log in as gym: Staying Active Bondi Staying Active [PERSON_NAME] Loading 2" at bounding box center [784, 74] width 1568 height 149
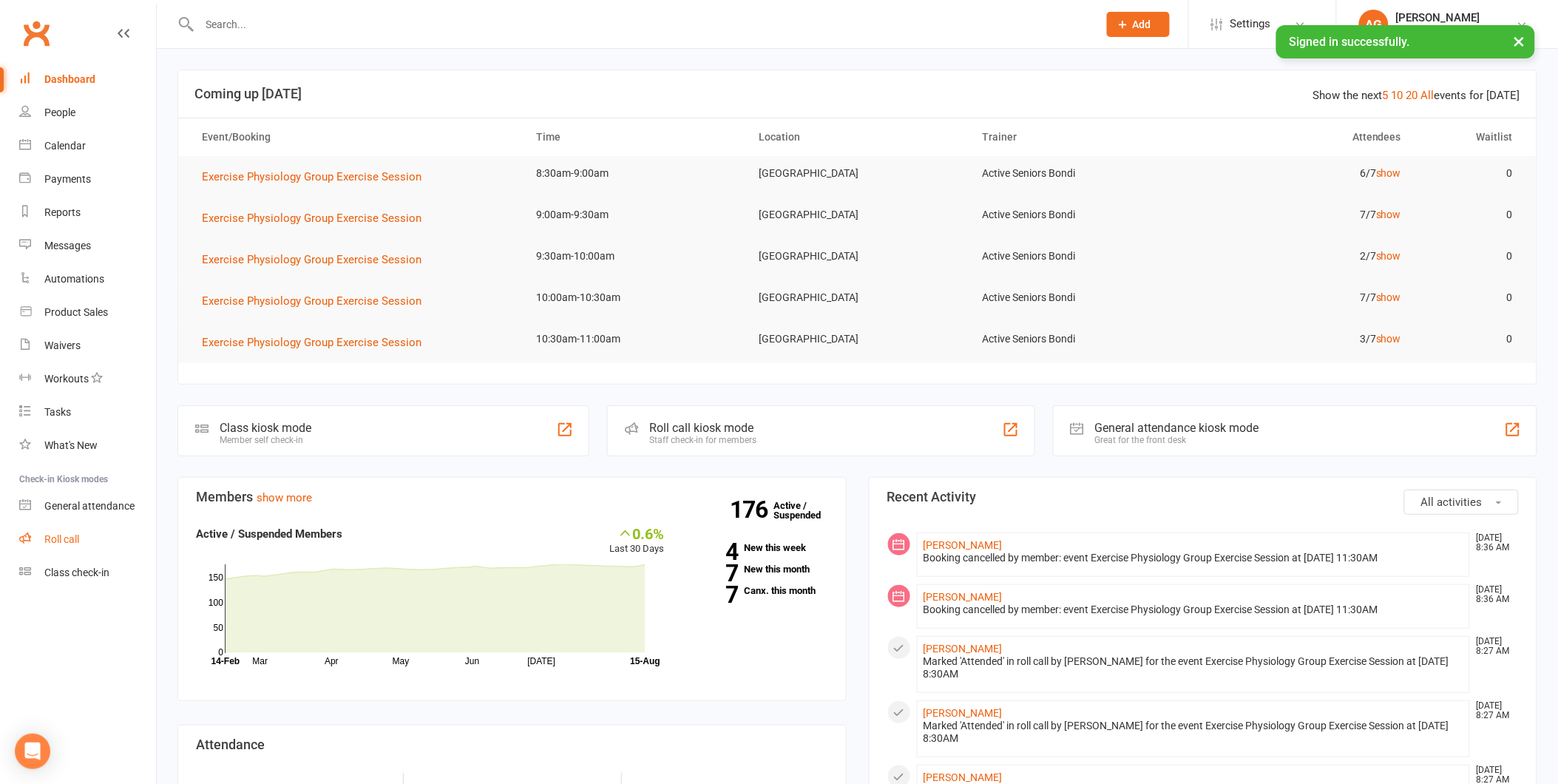
click at [79, 533] on div "Roll call" at bounding box center [62, 539] width 35 height 12
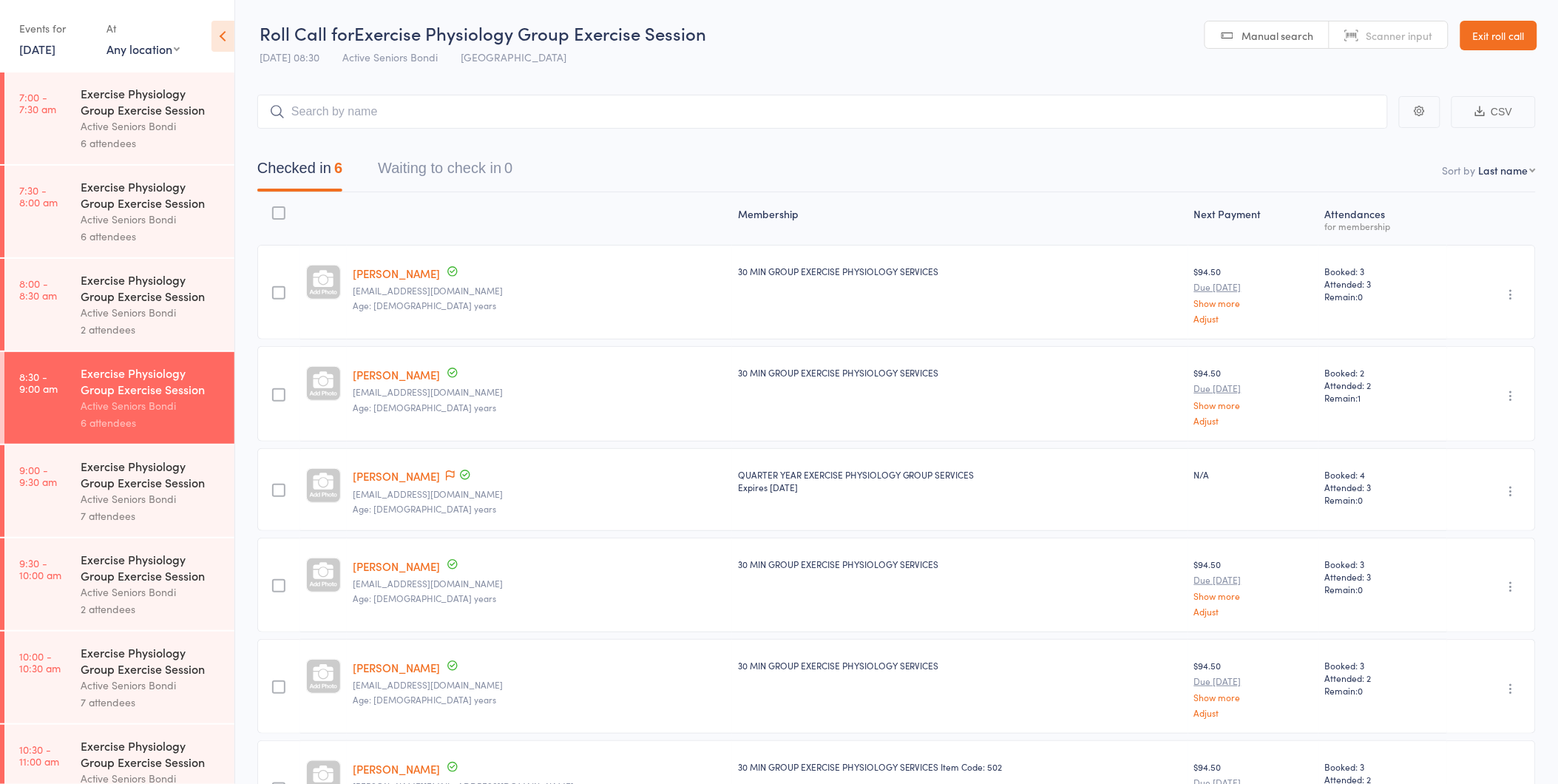
click at [112, 492] on div "Active Seniors Bondi" at bounding box center [151, 498] width 141 height 17
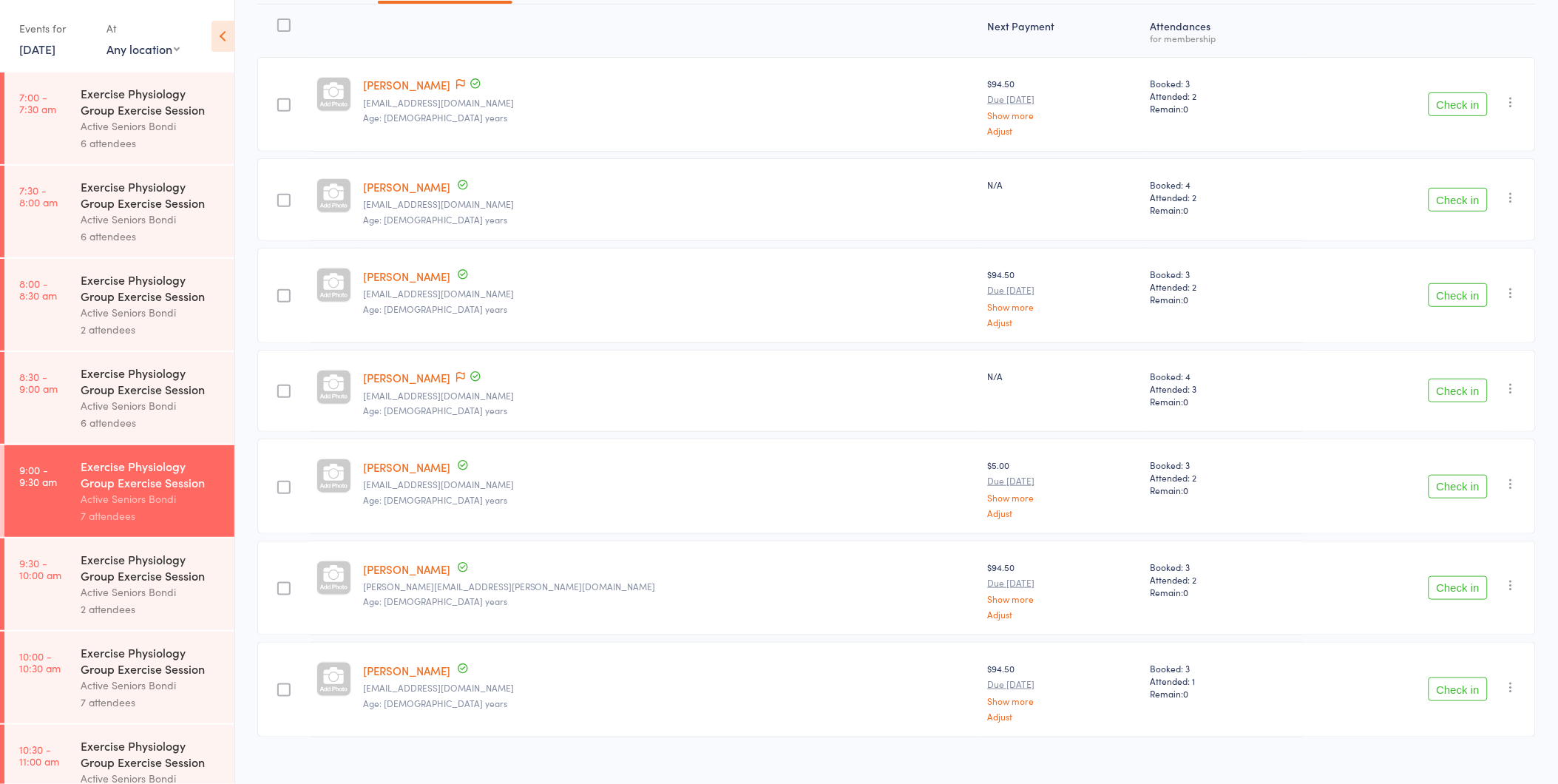
scroll to position [205, 0]
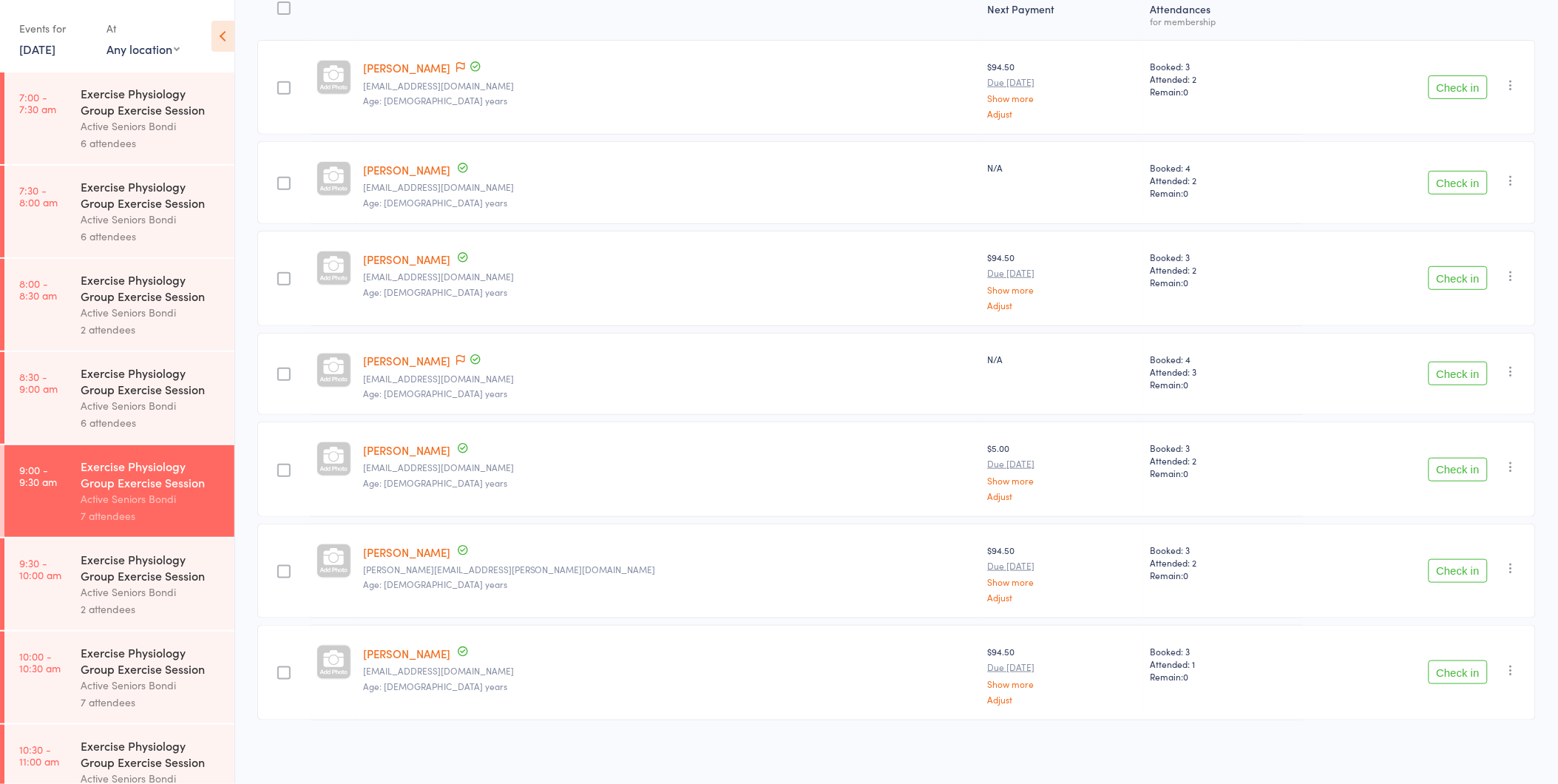
click at [1449, 572] on button "Check in" at bounding box center [1458, 570] width 60 height 24
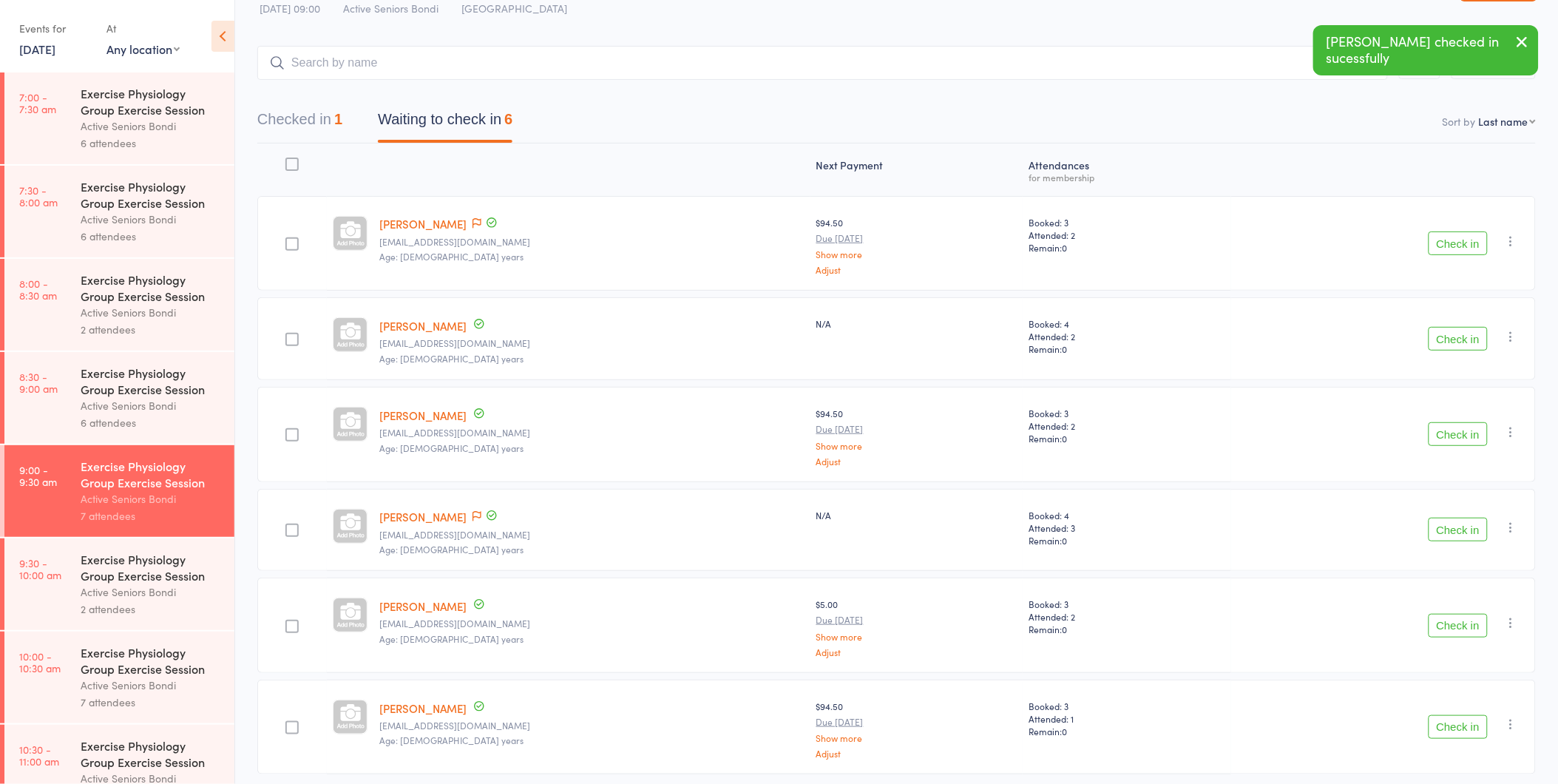
scroll to position [0, 0]
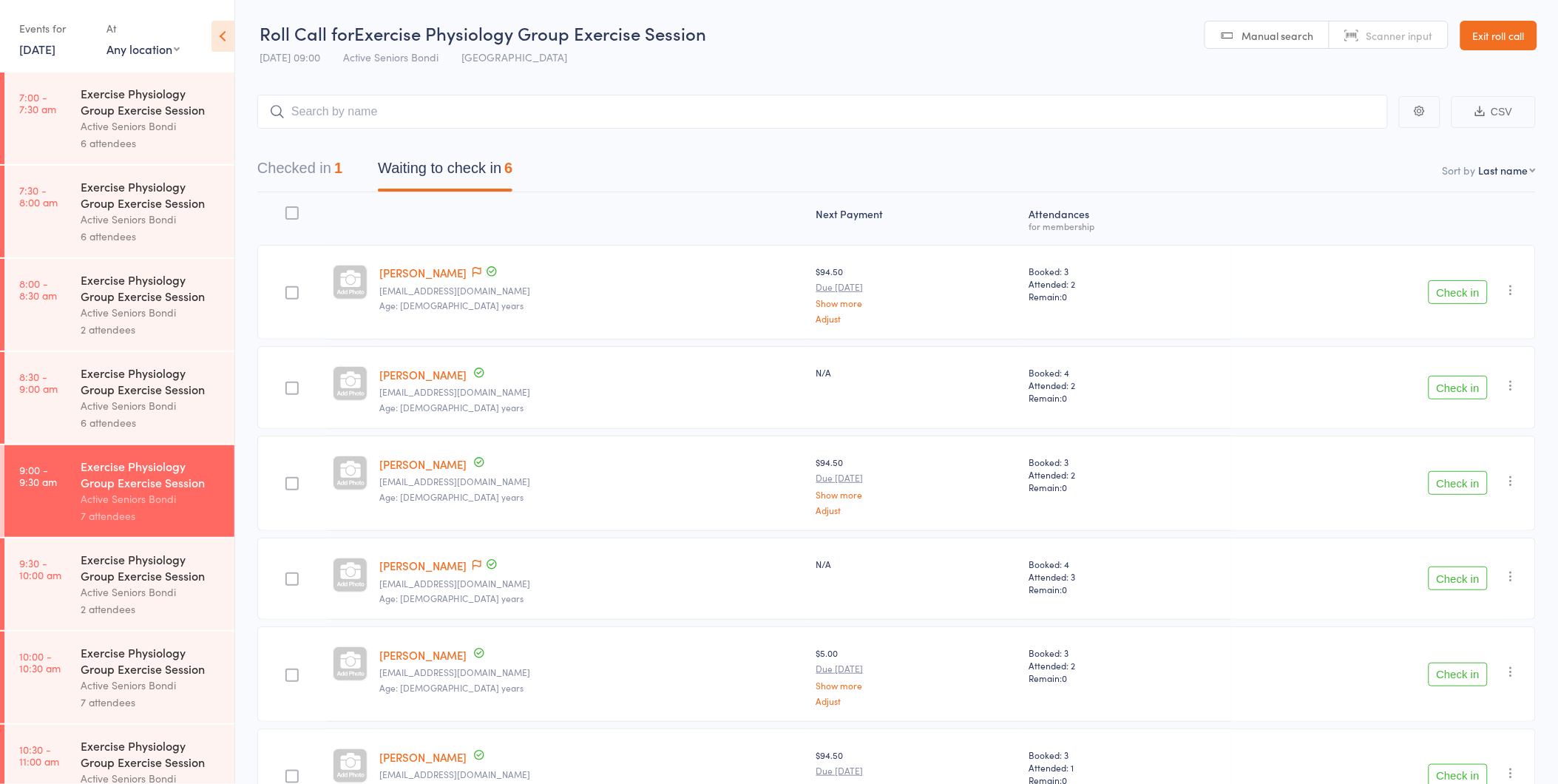
click at [1498, 48] on link "Exit roll call" at bounding box center [1499, 36] width 77 height 30
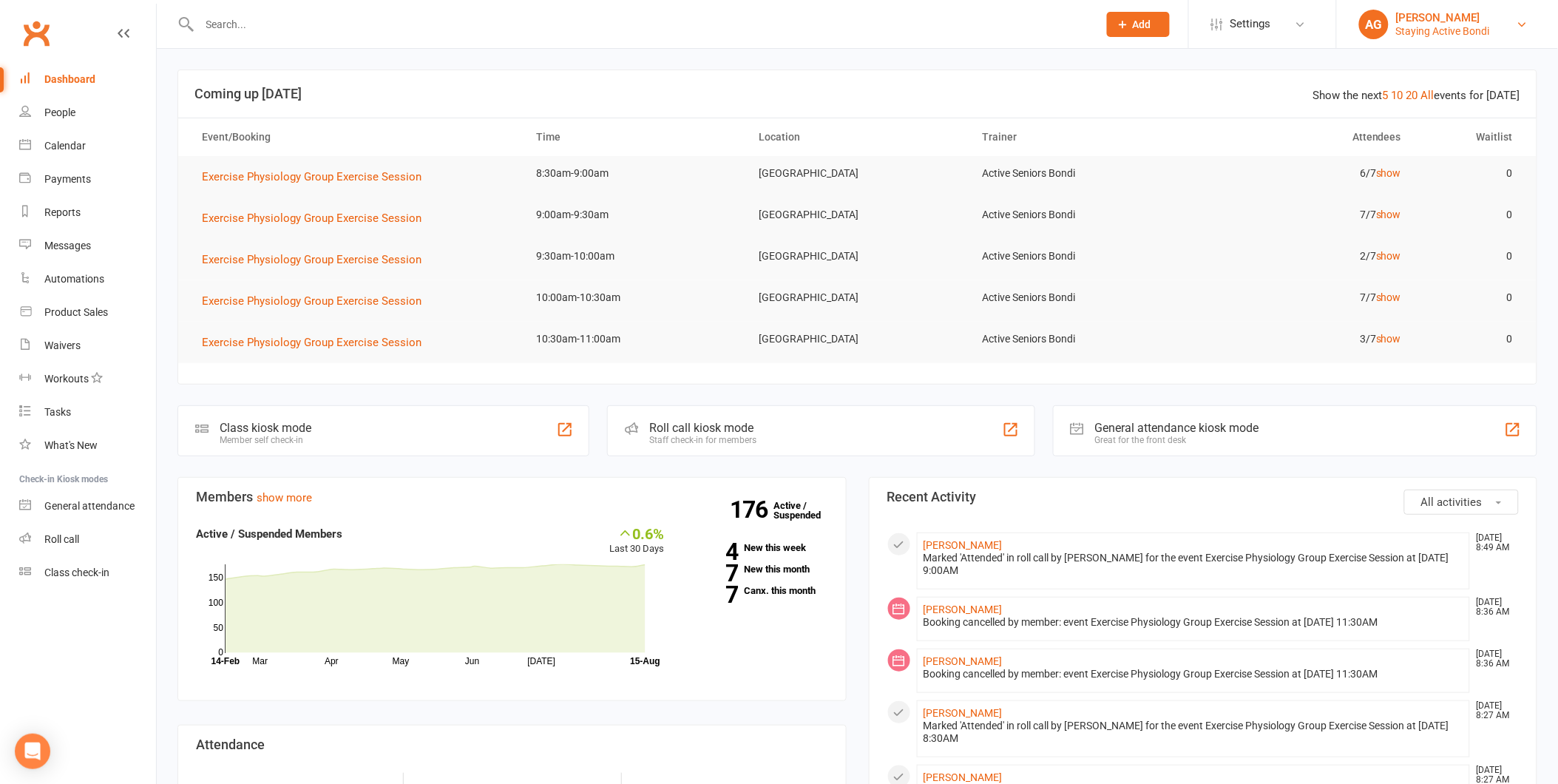
click at [1372, 26] on div "AG" at bounding box center [1374, 24] width 30 height 30
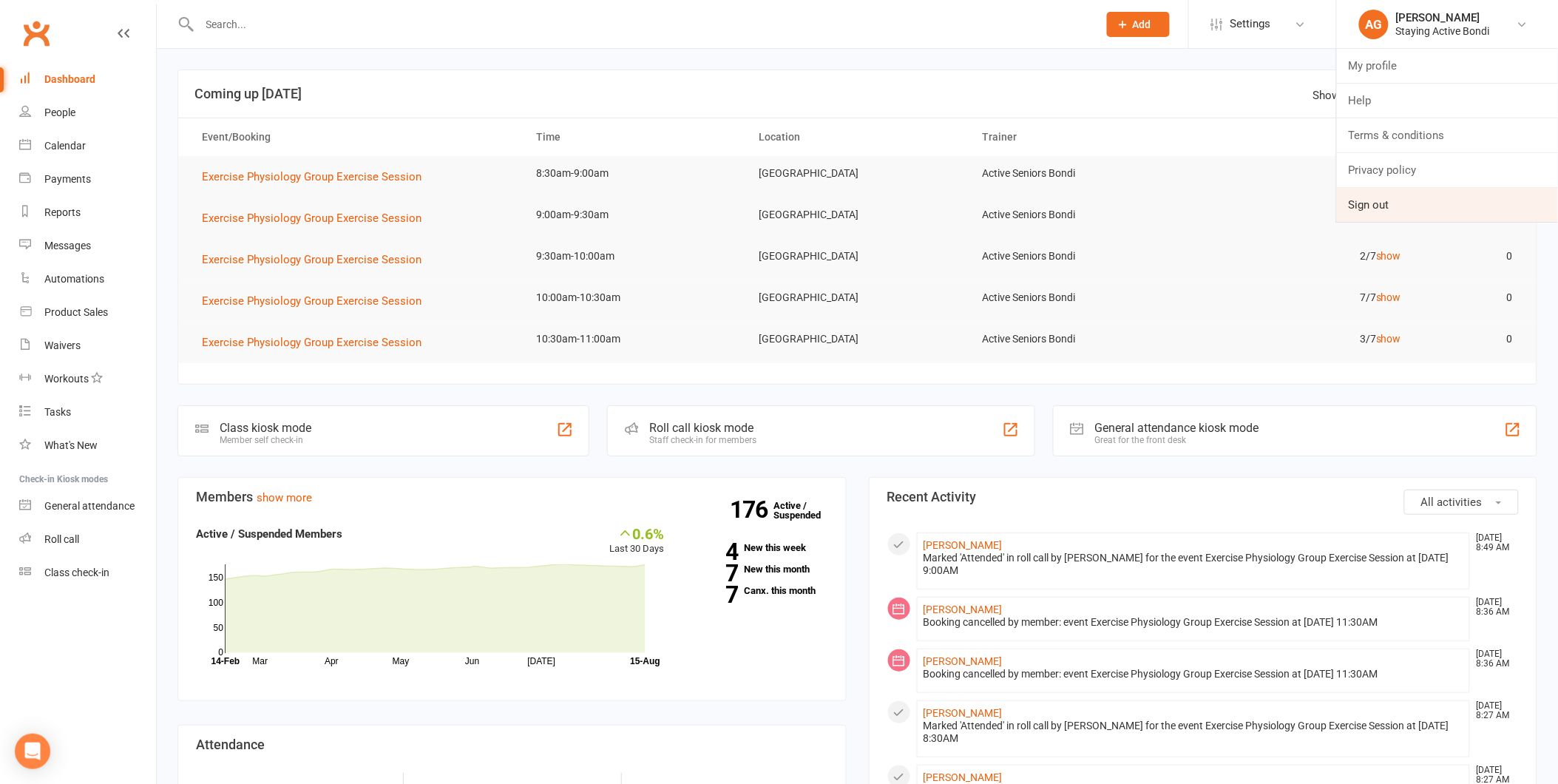
click at [1399, 213] on link "Sign out" at bounding box center [1447, 205] width 221 height 34
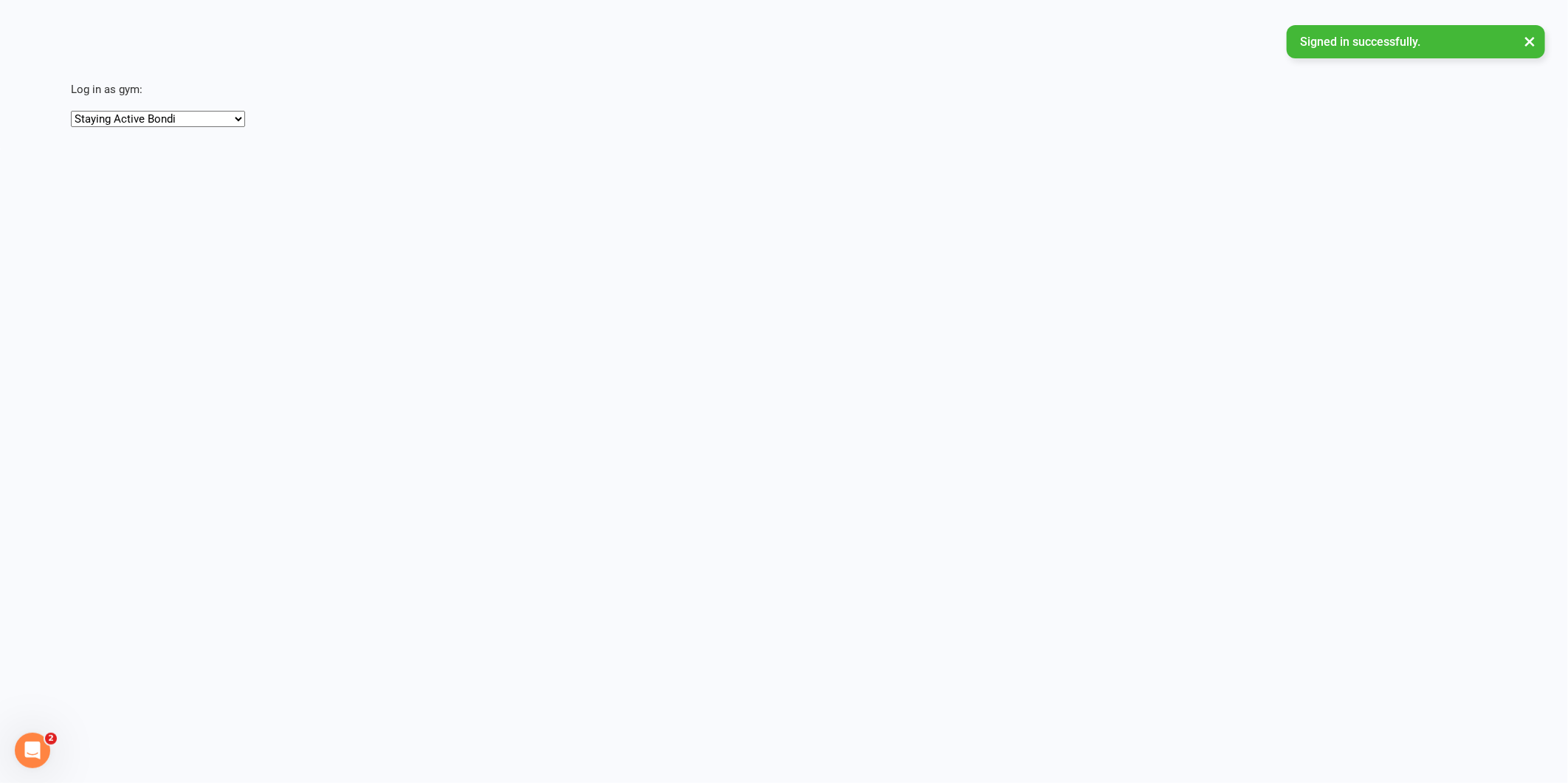
click at [124, 113] on select "Staying Active Bondi Staying Active Gordon" at bounding box center [157, 119] width 174 height 17
click at [71, 111] on select "Staying Active Bondi Staying Active Gordon" at bounding box center [157, 119] width 174 height 17
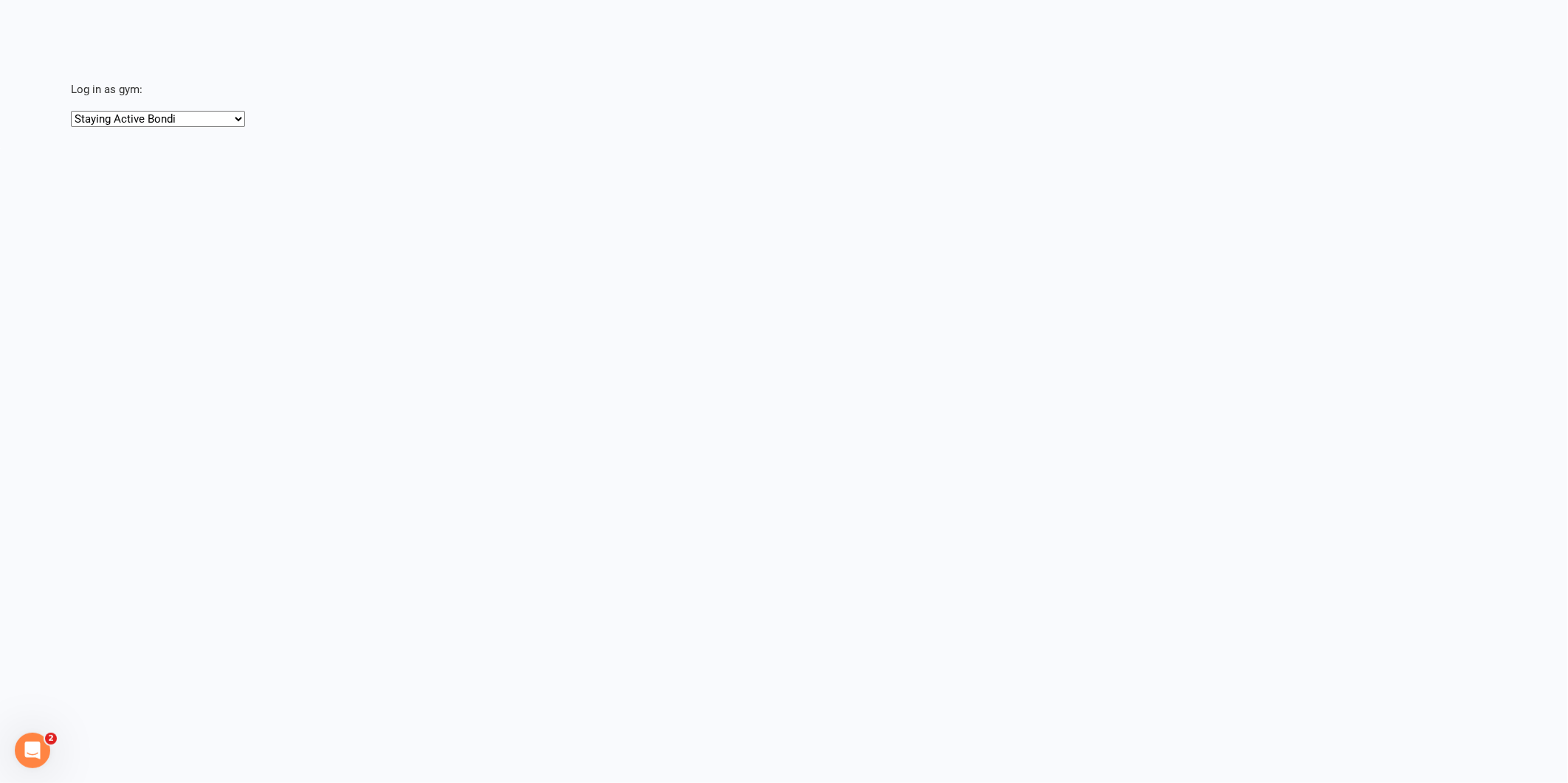
click at [88, 149] on html "Signed in successfully. × × × × Log in as gym: Staying Active Bondi Staying Act…" at bounding box center [784, 74] width 1568 height 149
click at [156, 149] on html "Signed in successfully. × × × × Log in as gym: Staying Active Bondi Staying Act…" at bounding box center [784, 74] width 1568 height 149
click at [150, 128] on html "× × × Log in as gym: Staying Active Bondi Staying Active Gordon Loading 2" at bounding box center [784, 74] width 1568 height 149
click at [145, 118] on select "Staying Active Bondi Staying Active [PERSON_NAME]" at bounding box center [157, 119] width 174 height 17
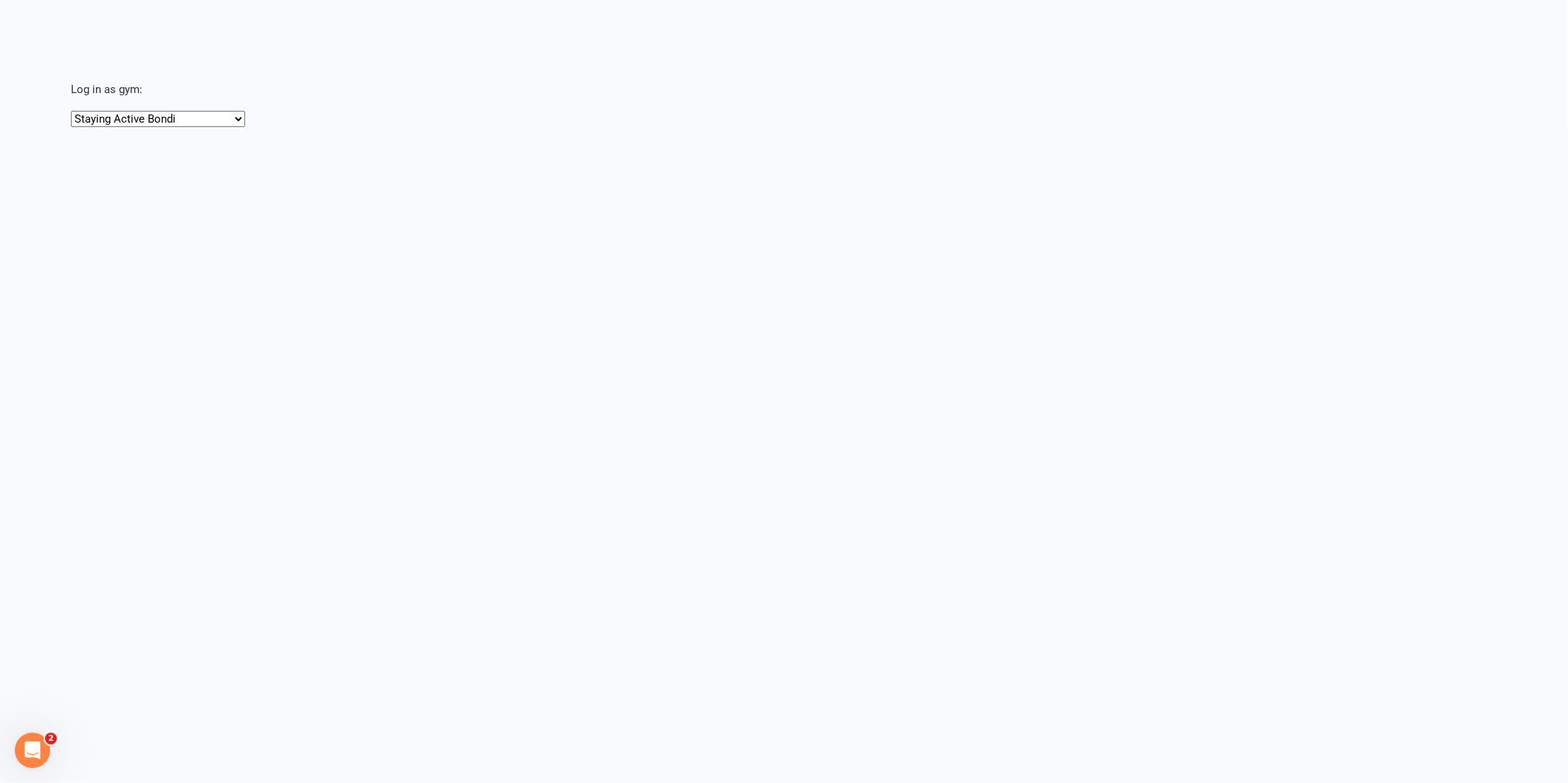
click at [254, 149] on html "× × × Log in as gym: Staying Active Bondi Staying Active Gordon Loading 2" at bounding box center [784, 74] width 1568 height 149
click at [178, 121] on select "Staying Active Bondi Staying Active [PERSON_NAME]" at bounding box center [157, 119] width 174 height 17
click at [428, 45] on main "Log in as gym: Staying Active Bondi Staying Active [PERSON_NAME]" at bounding box center [784, 64] width 1568 height 128
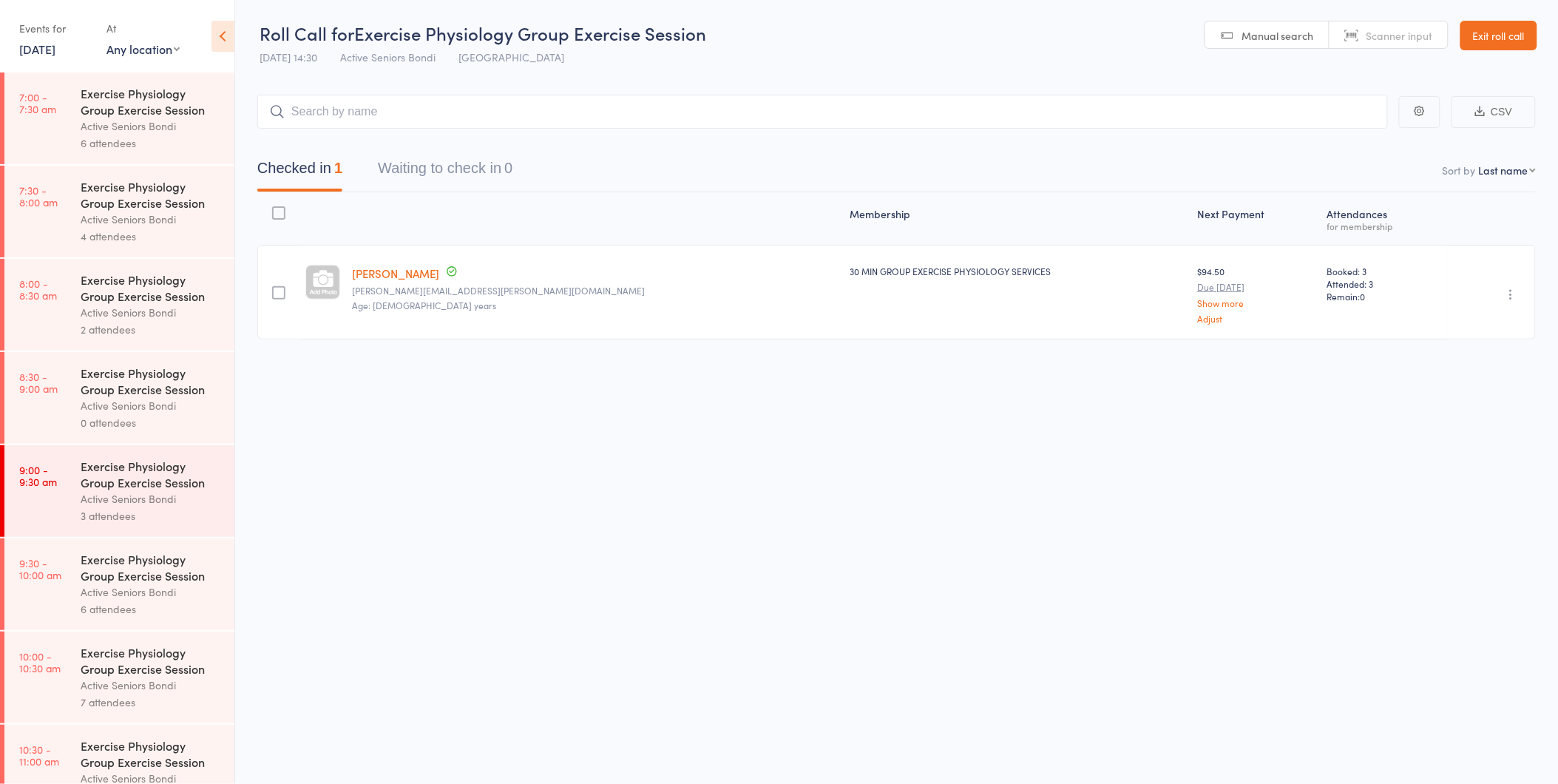
click at [1494, 38] on link "Exit roll call" at bounding box center [1499, 36] width 77 height 30
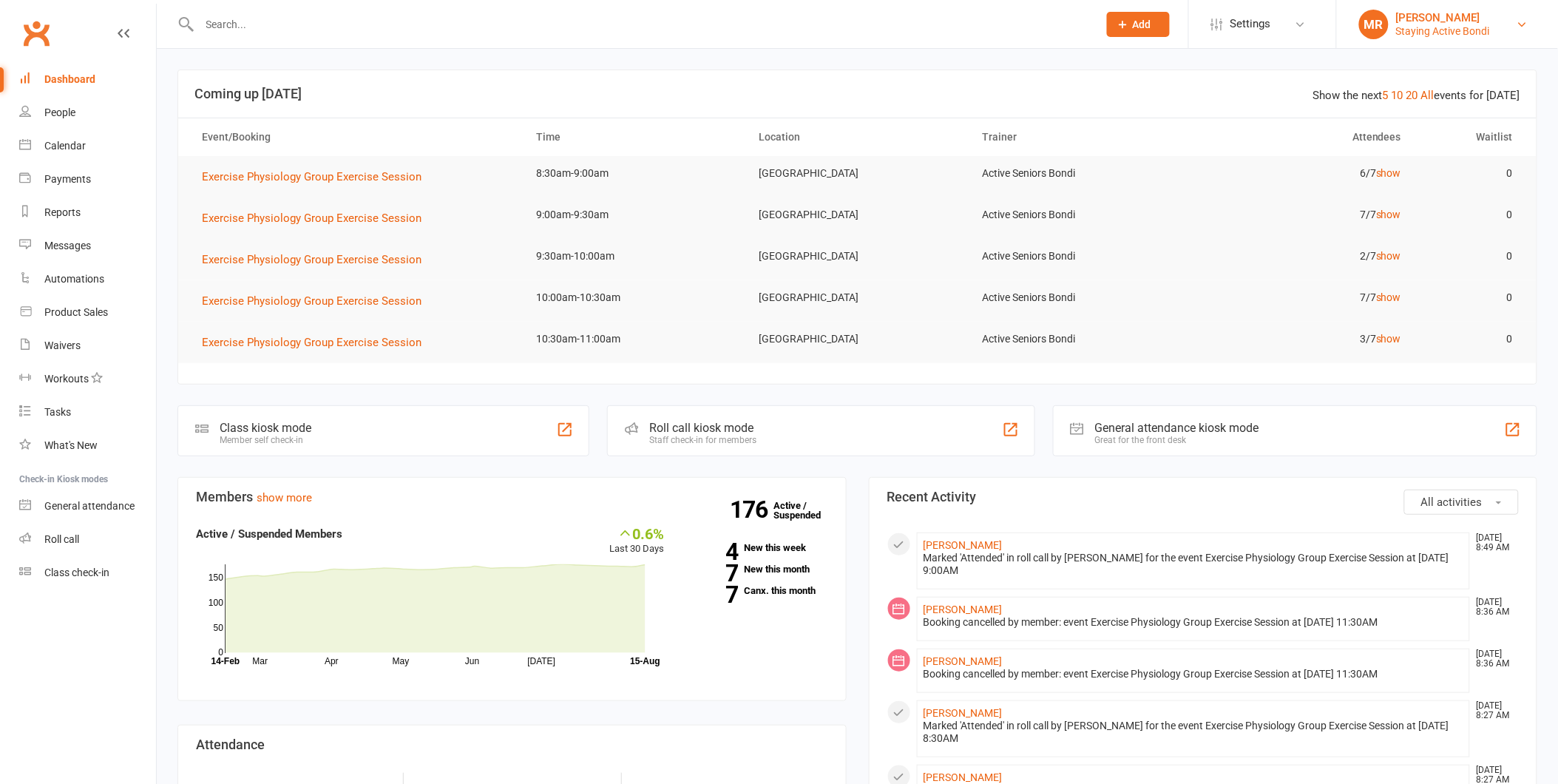
click at [1491, 38] on link "MR Miranda Rudd Hughes Staying Active Bondi" at bounding box center [1448, 24] width 177 height 30
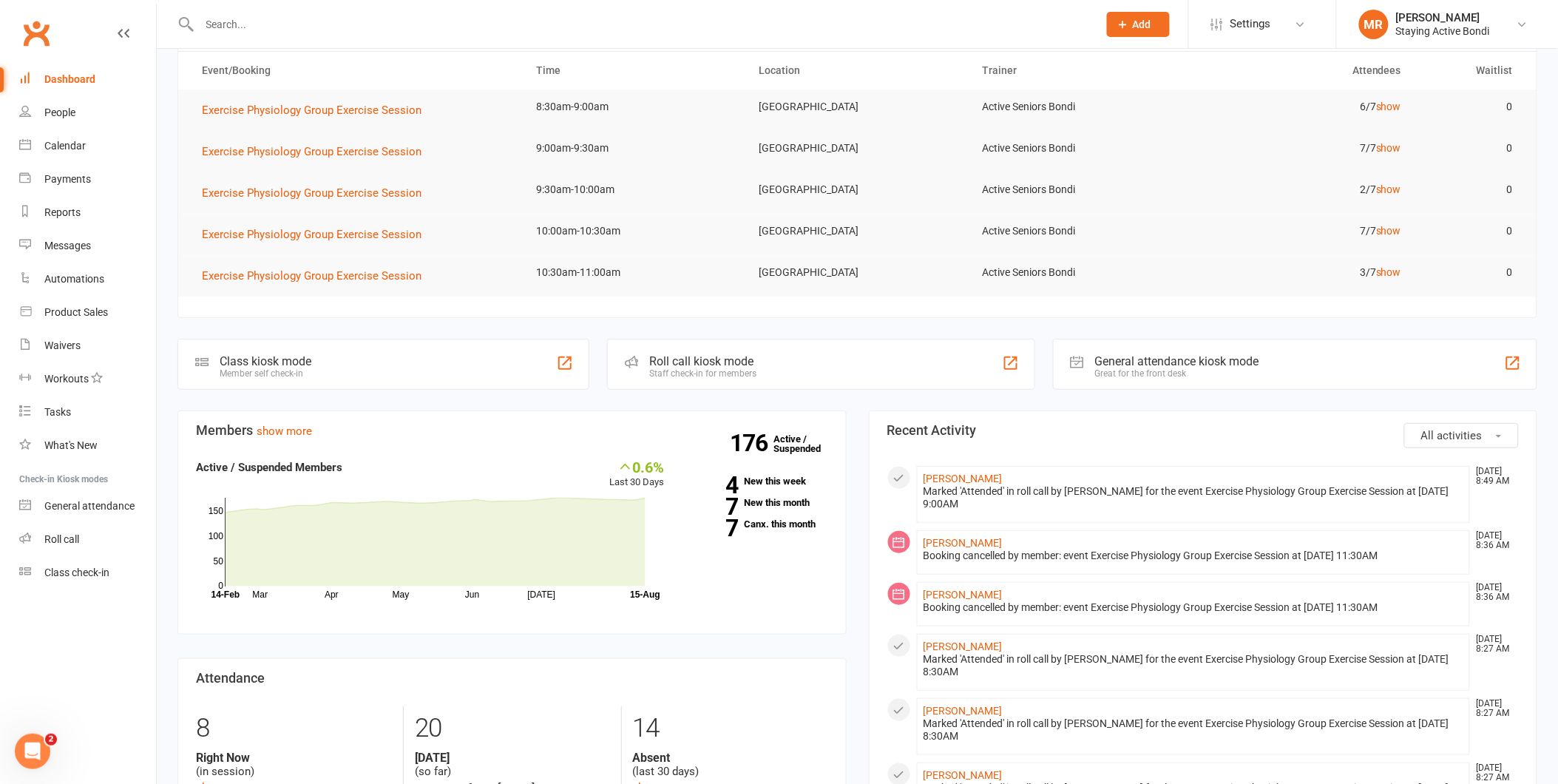
scroll to position [82, 0]
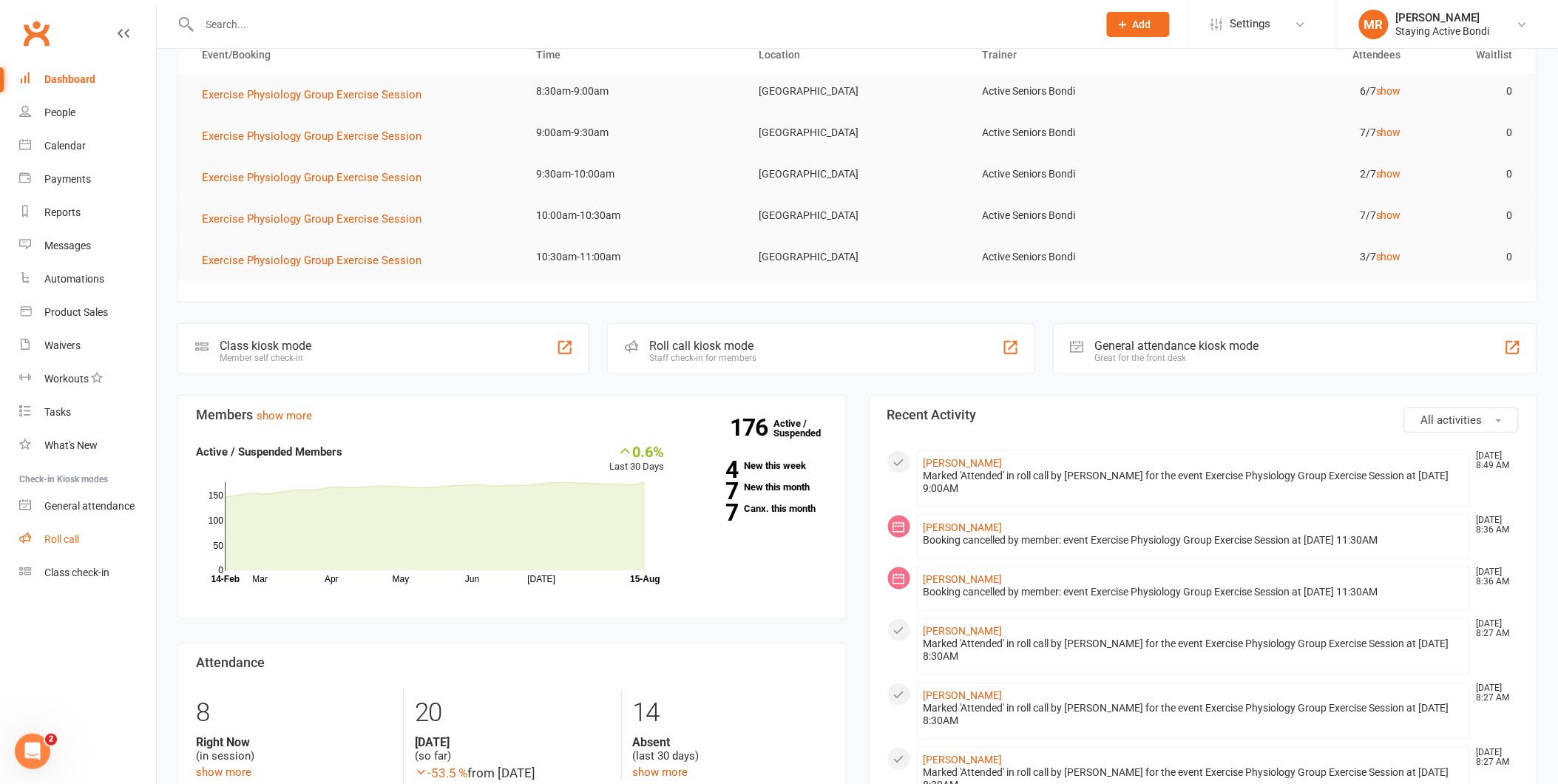
click at [71, 541] on div "Roll call" at bounding box center [62, 539] width 35 height 12
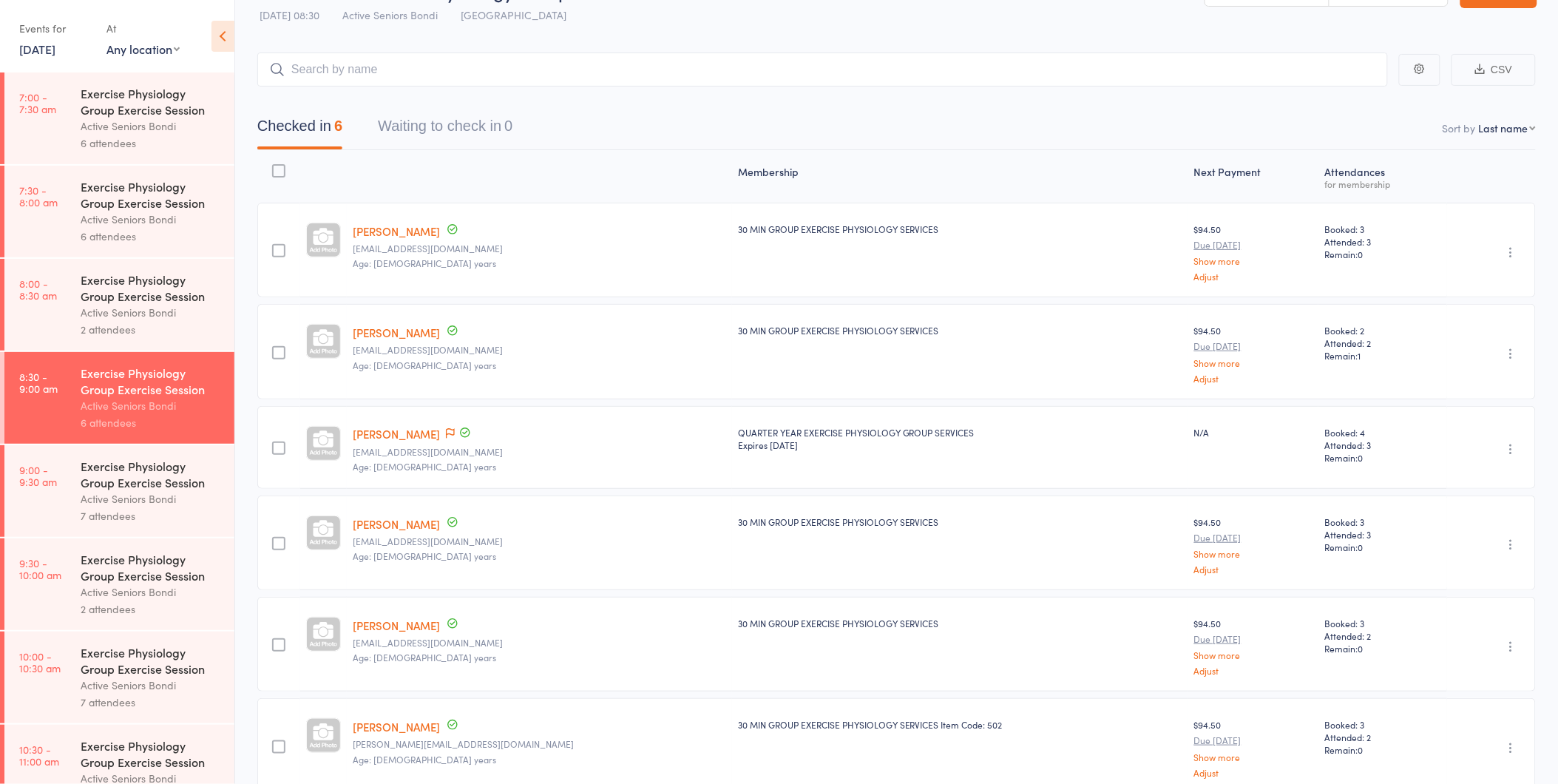
scroll to position [82, 0]
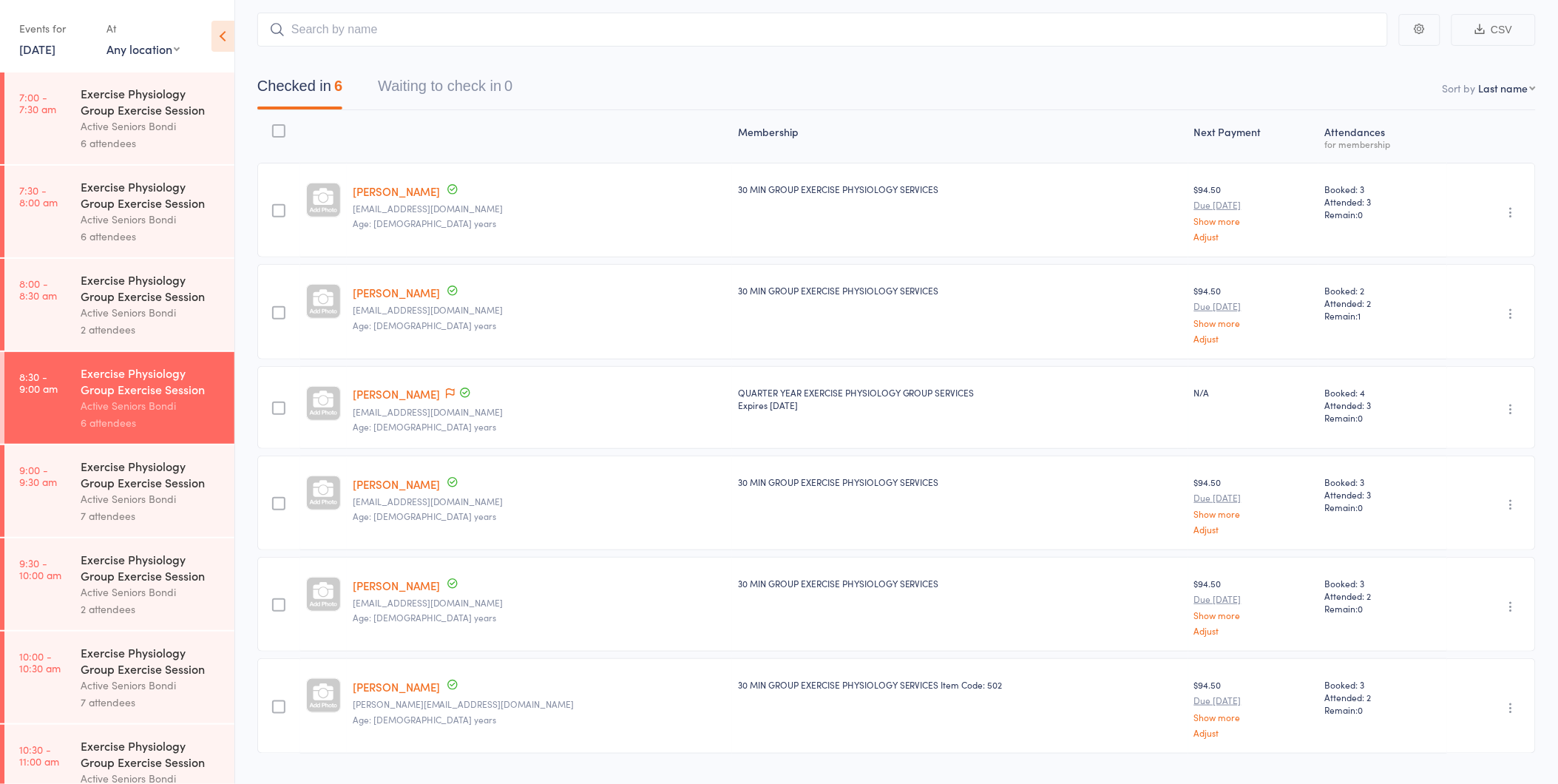
click at [109, 483] on div "Exercise Physiology Group Exercise Session" at bounding box center [151, 473] width 141 height 32
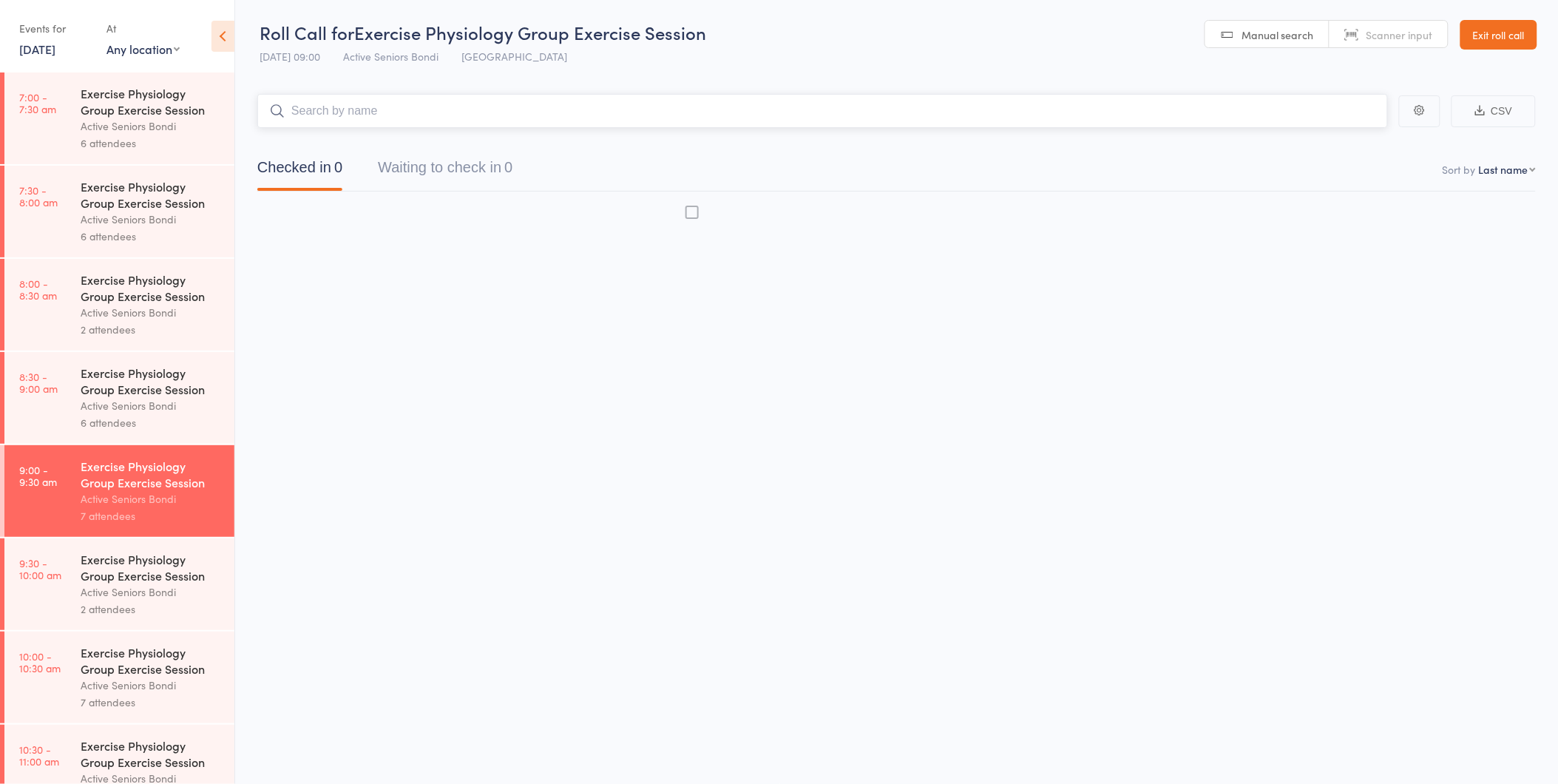
scroll to position [1, 0]
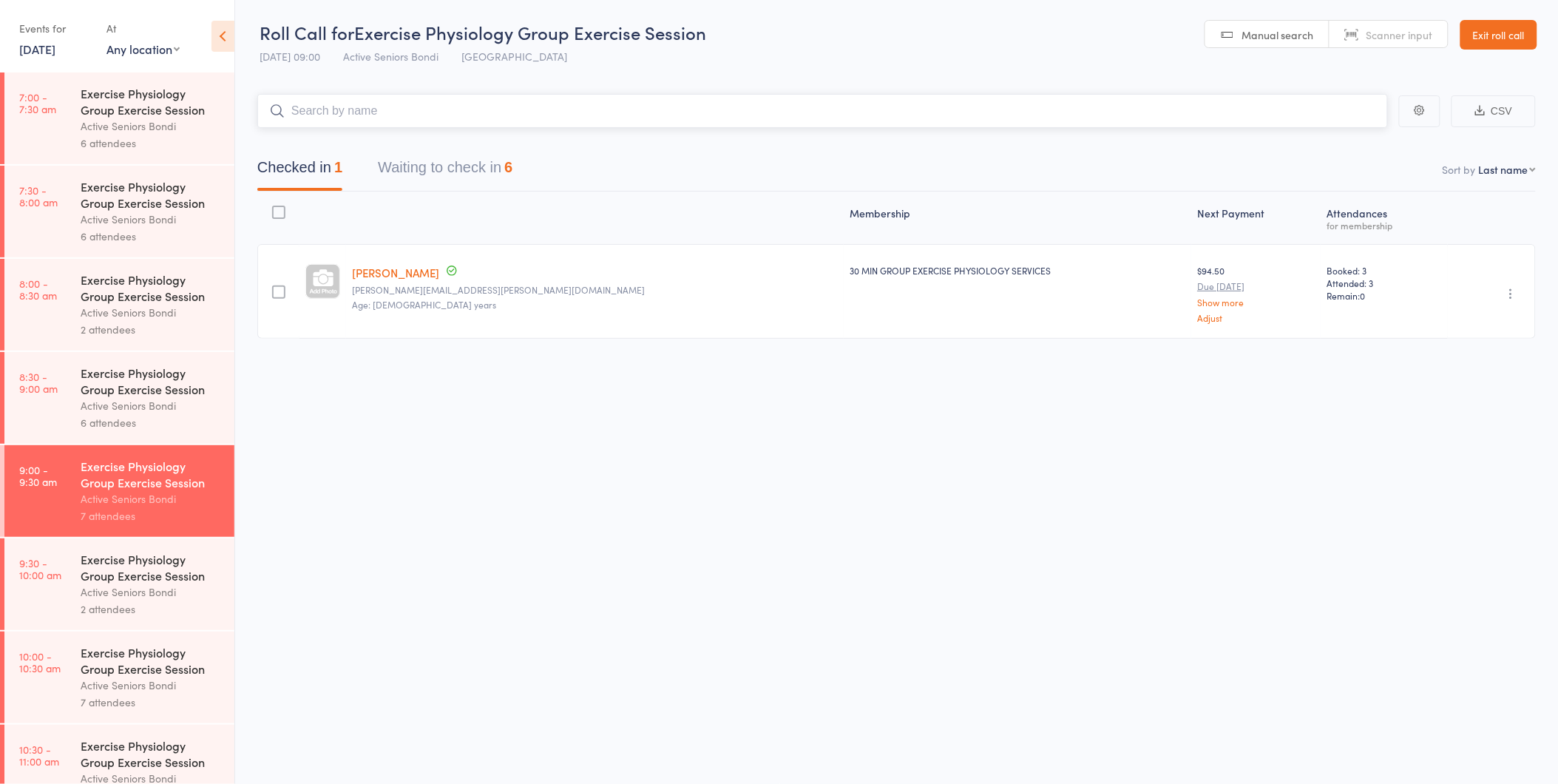
click at [456, 167] on button "Waiting to check in 6" at bounding box center [446, 171] width 135 height 39
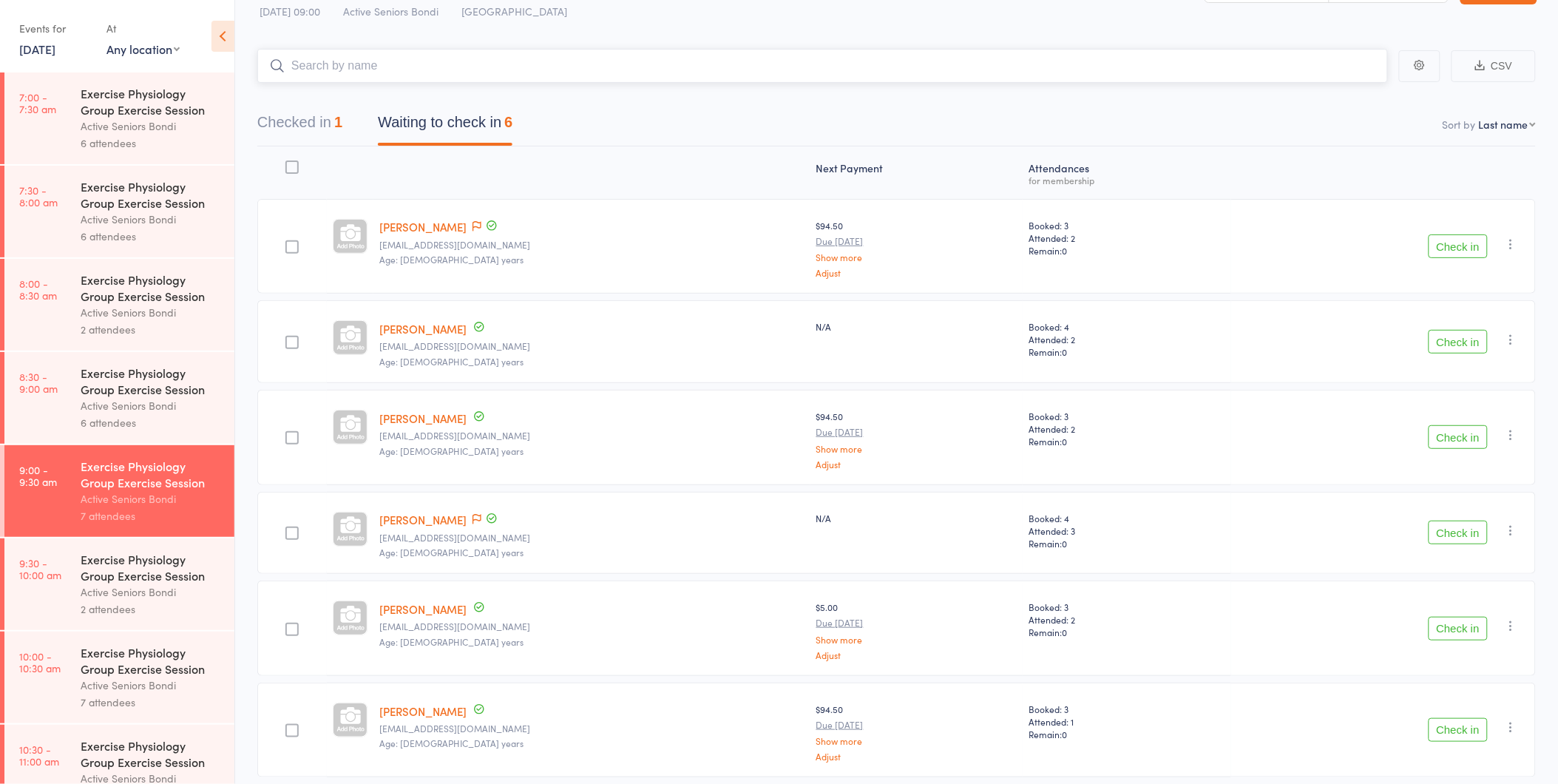
scroll to position [21, 0]
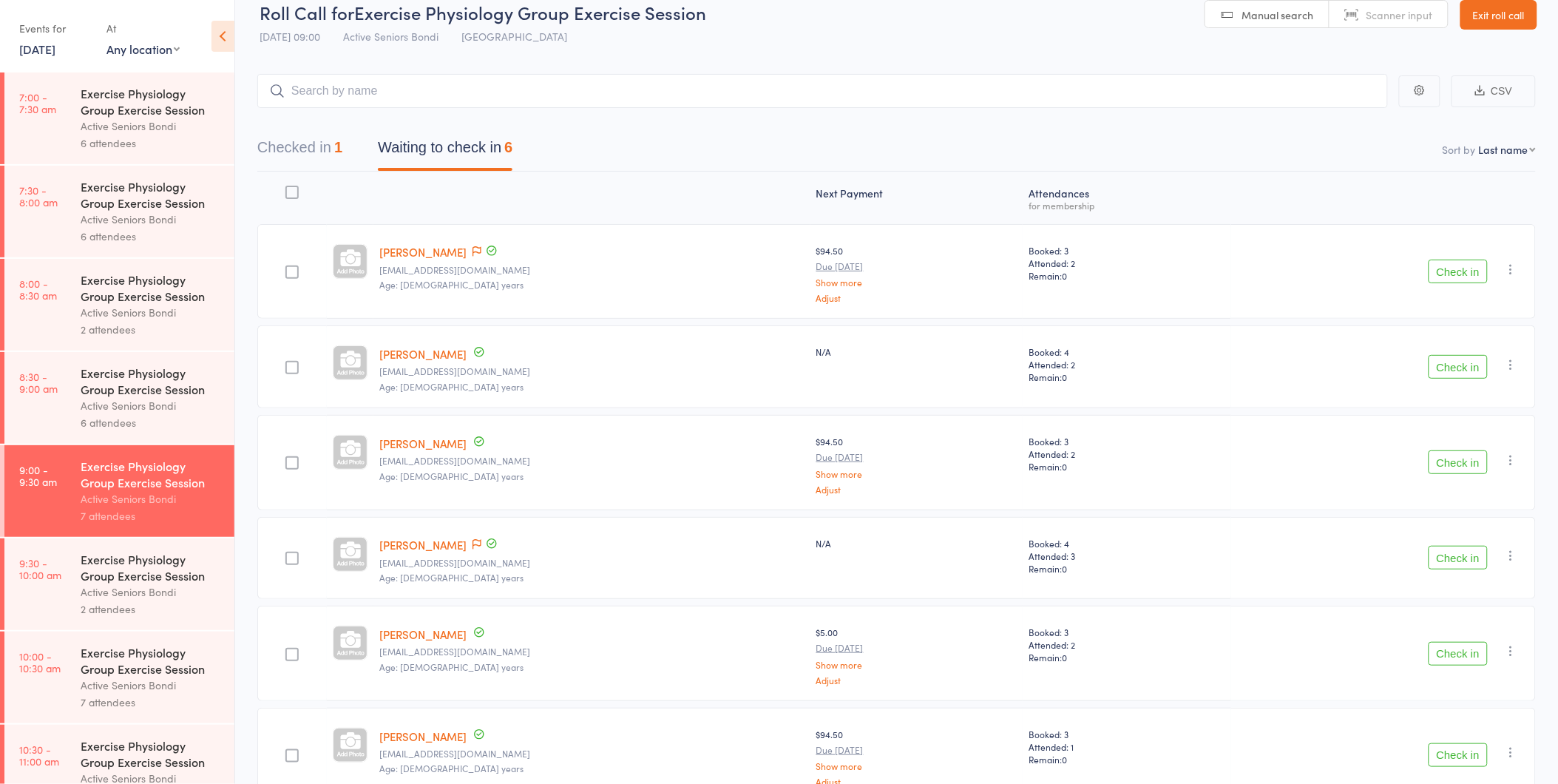
click at [1472, 362] on button "Check in" at bounding box center [1458, 367] width 60 height 24
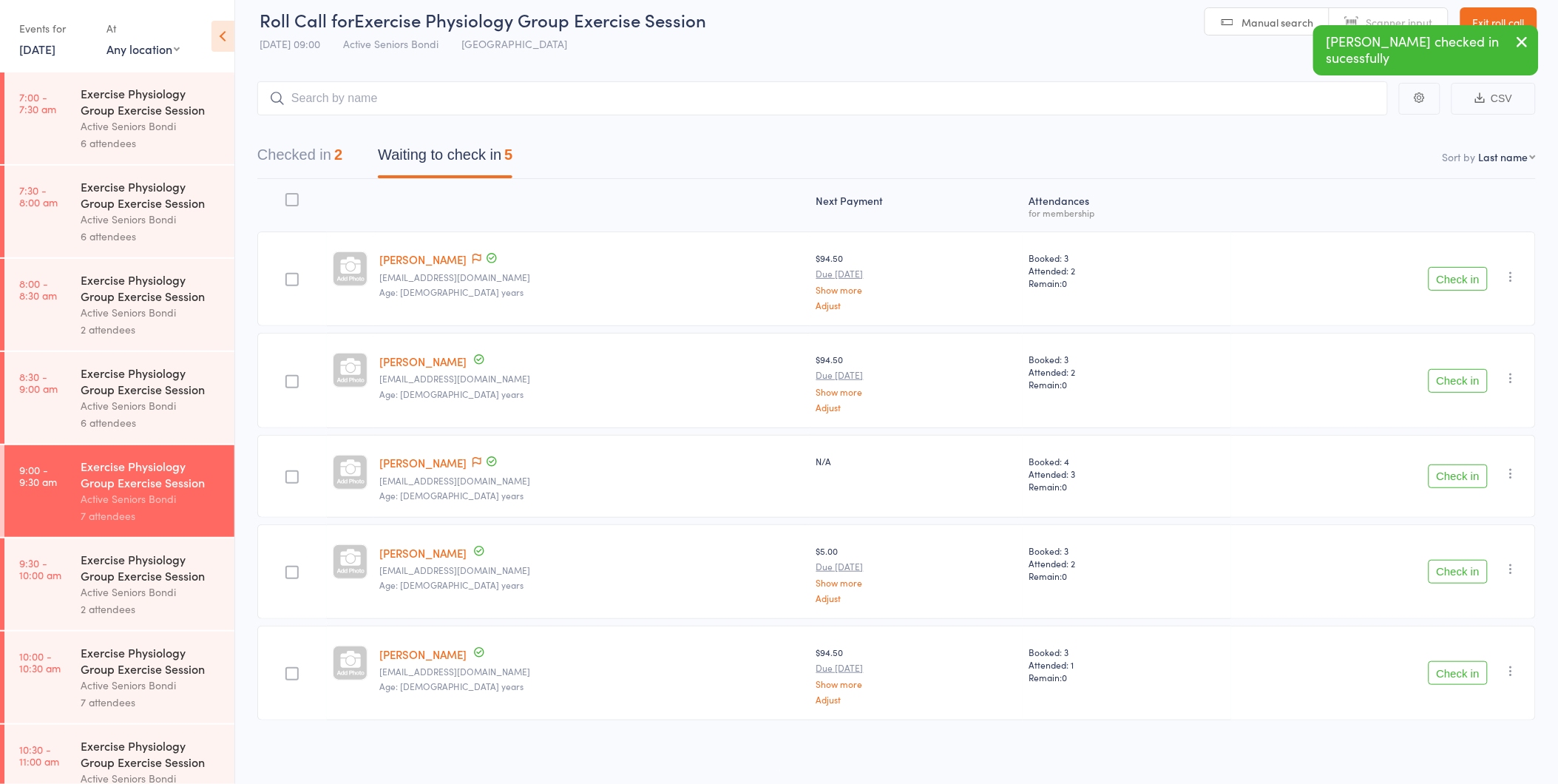
click at [1442, 571] on button "Check in" at bounding box center [1458, 571] width 60 height 24
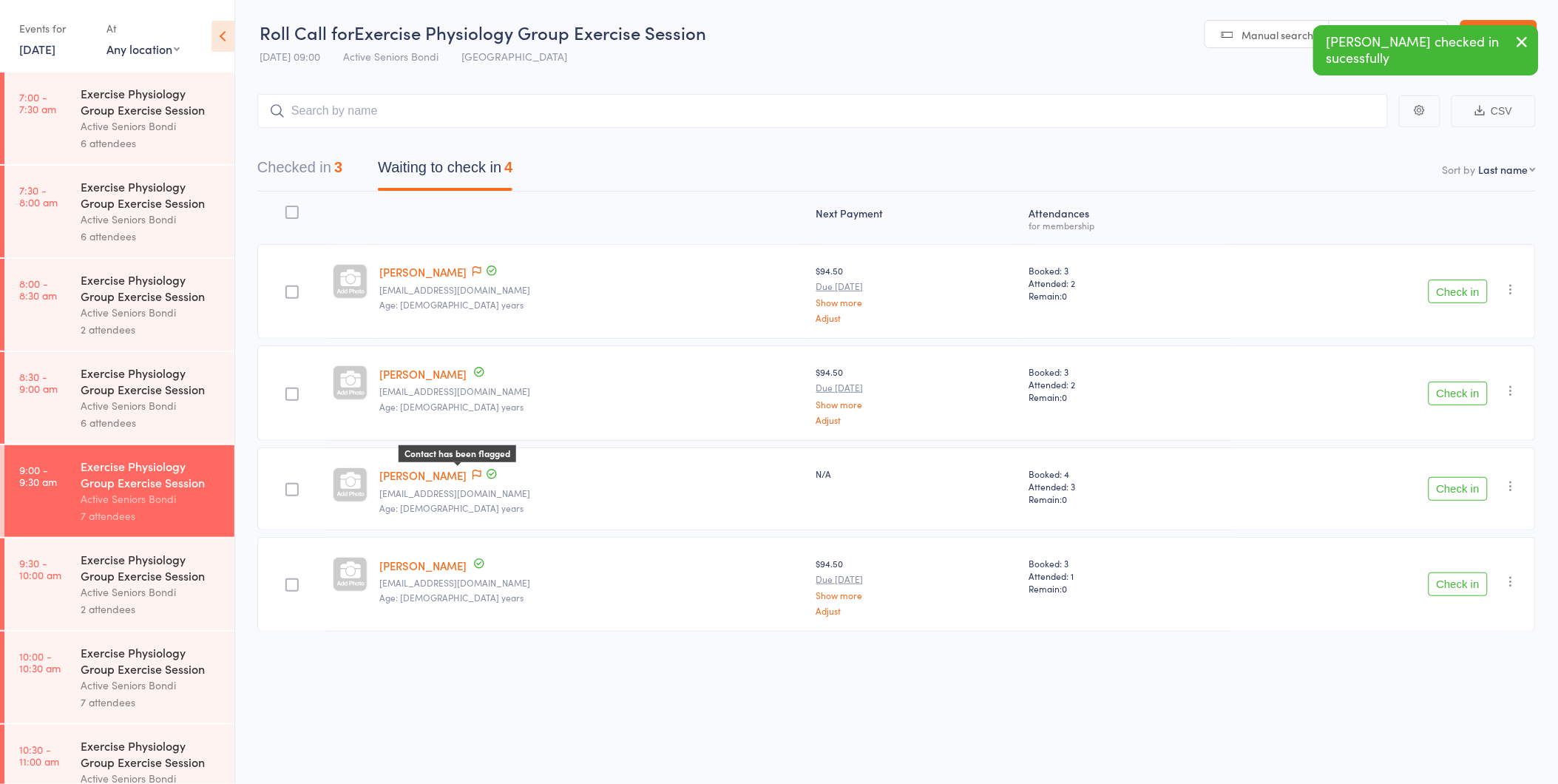
click at [473, 470] on icon at bounding box center [477, 474] width 9 height 10
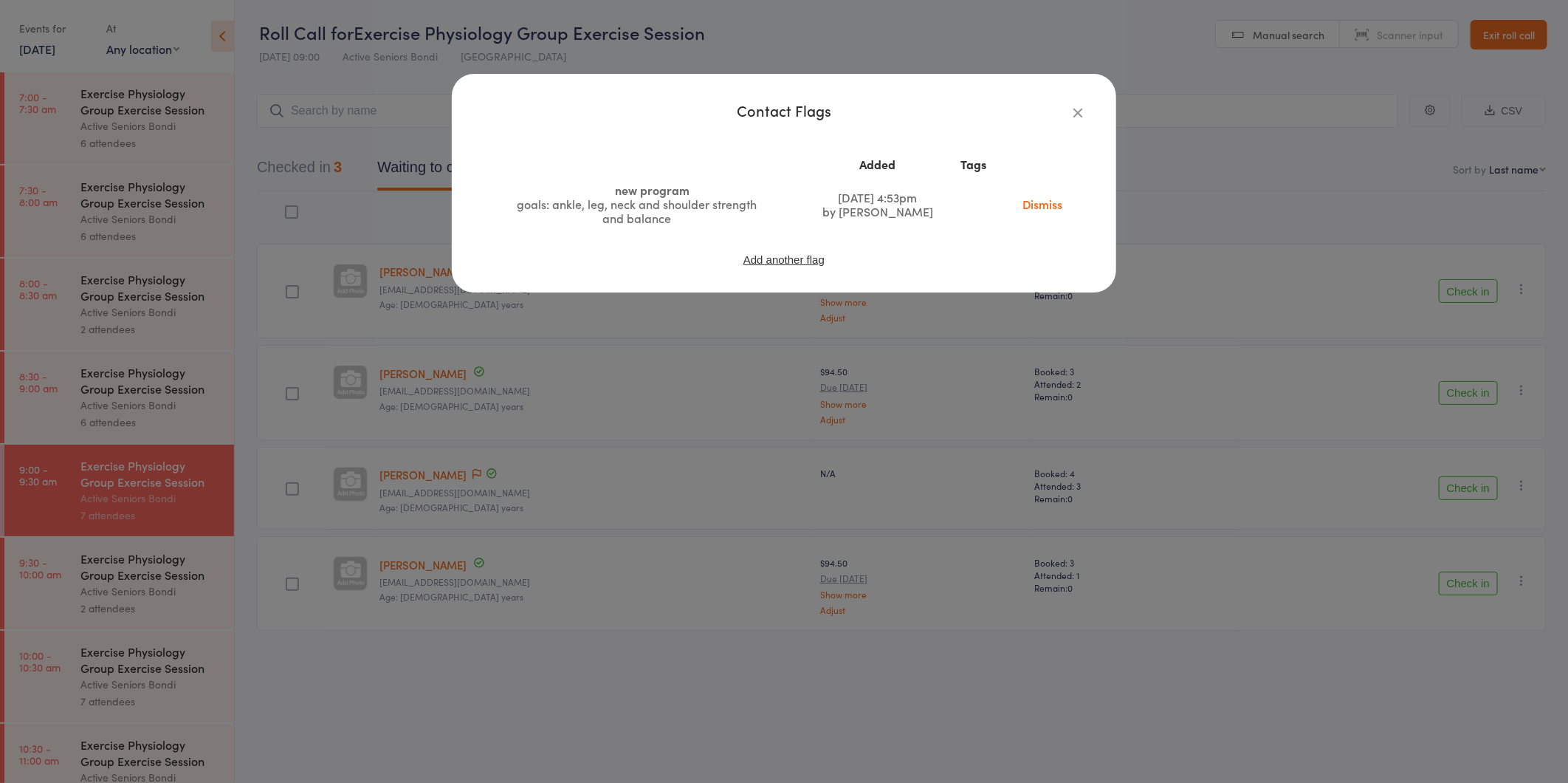
click at [1069, 112] on button "button" at bounding box center [1078, 112] width 17 height 17
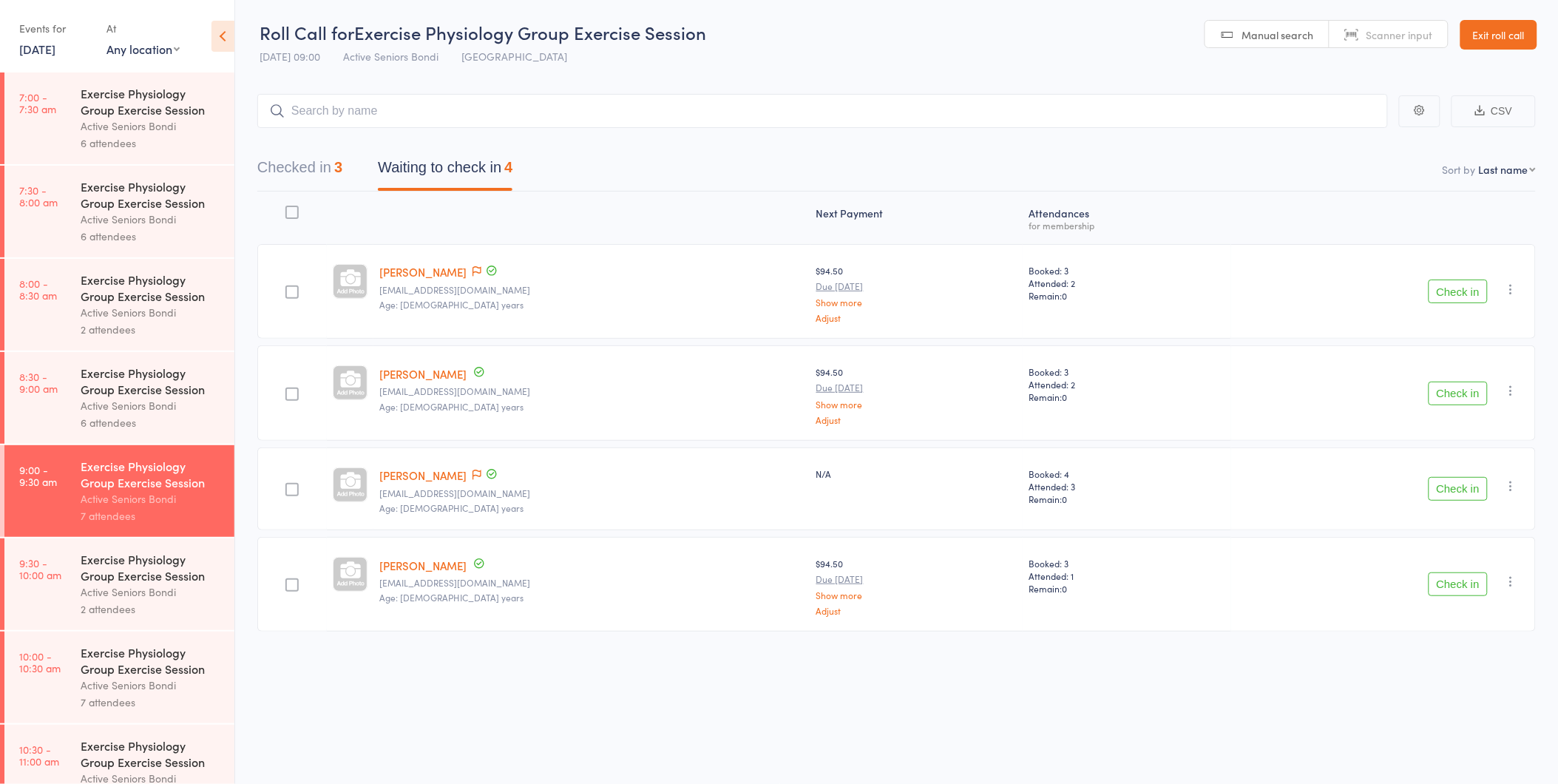
click at [1456, 481] on button "Check in" at bounding box center [1458, 488] width 60 height 24
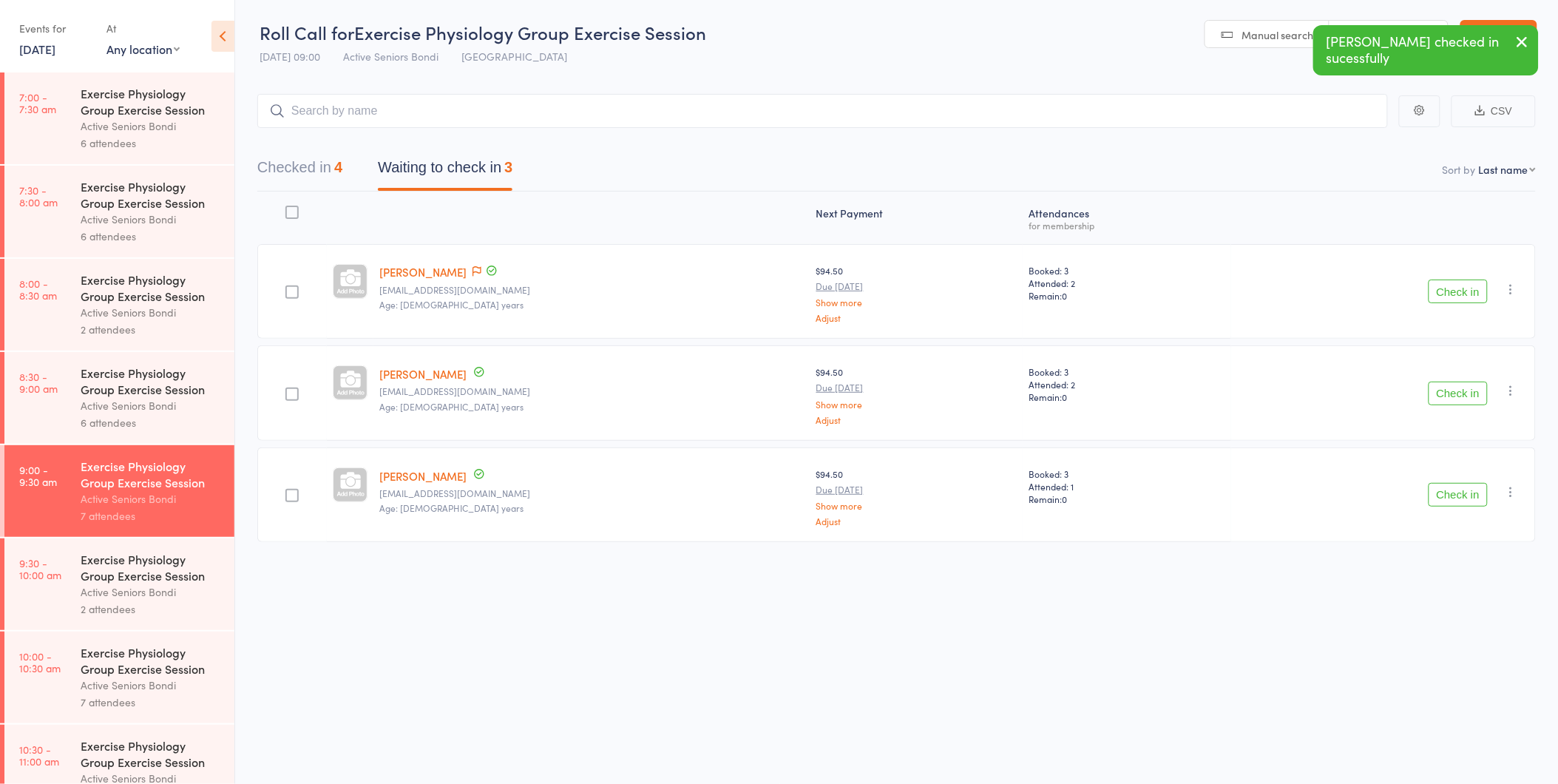
scroll to position [0, 0]
click at [1449, 390] on button "Check in" at bounding box center [1458, 394] width 60 height 24
click at [1461, 388] on button "Check in" at bounding box center [1458, 394] width 60 height 24
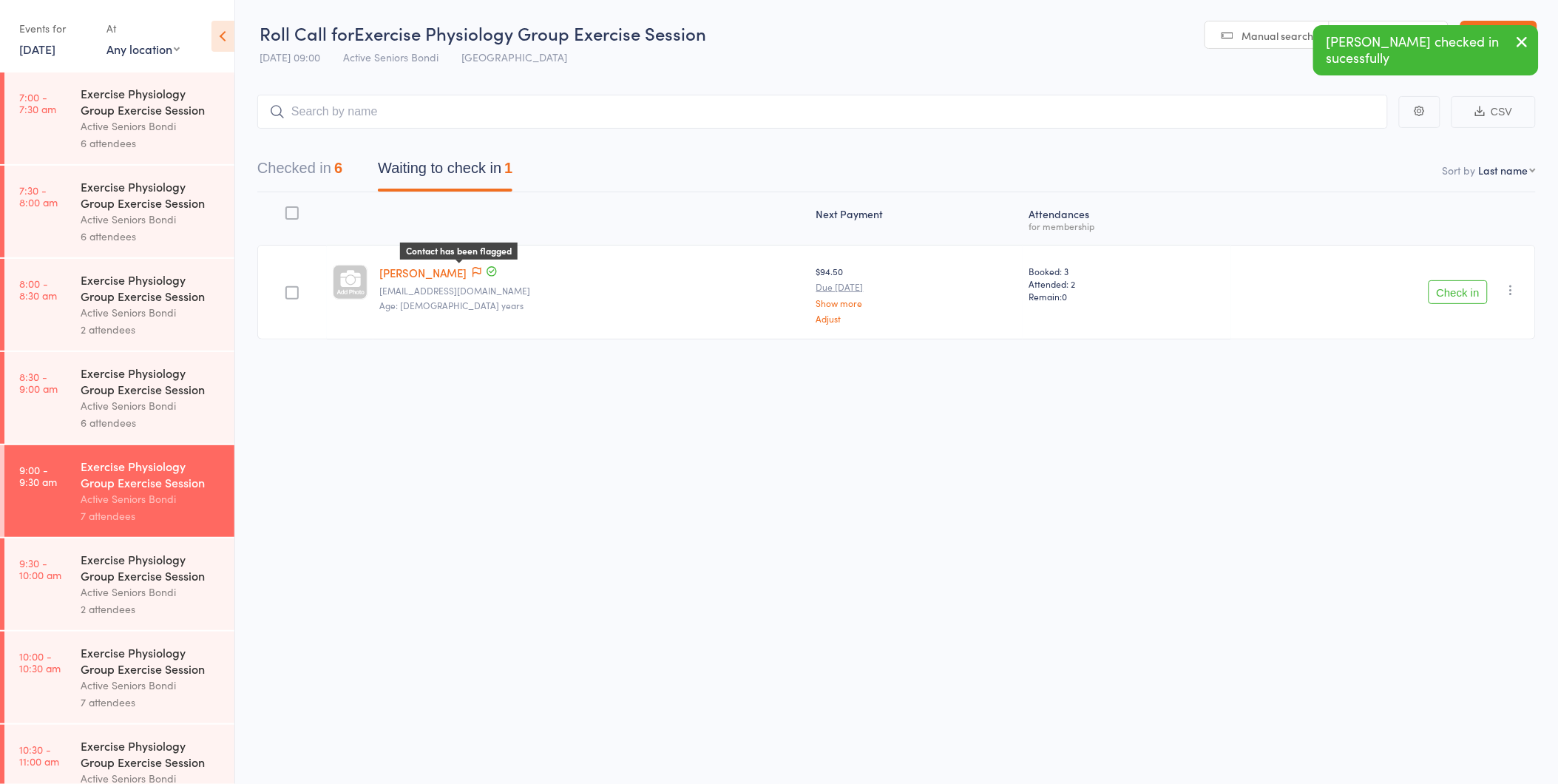
click at [473, 270] on icon at bounding box center [477, 272] width 9 height 10
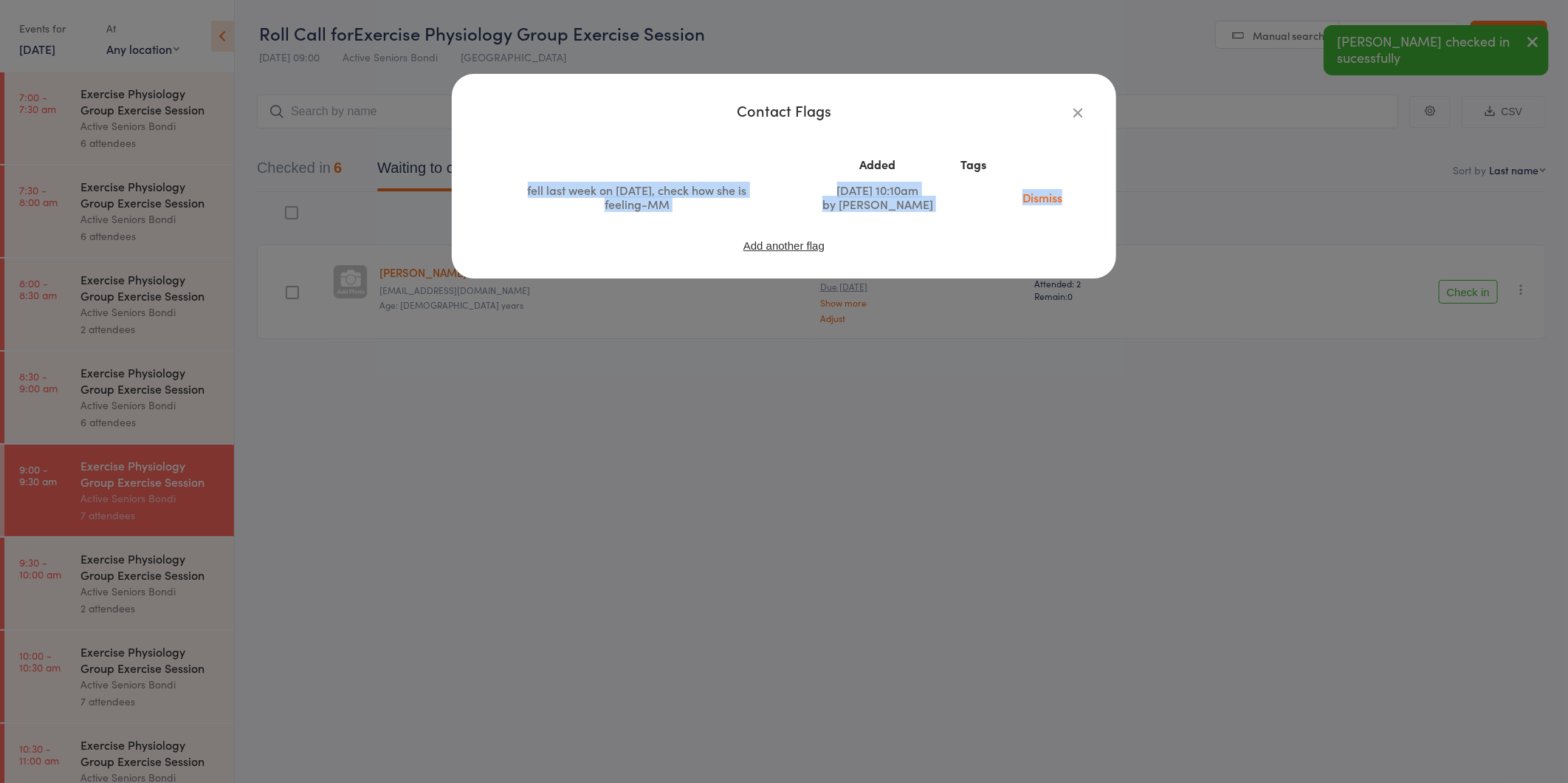
drag, startPoint x: 507, startPoint y: 184, endPoint x: 815, endPoint y: 232, distance: 311.7
click at [815, 232] on div "Added Tags fell last week on [DATE], check how she is feeling-MM [DATE] 10:10am…" at bounding box center [784, 202] width 606 height 124
click at [1081, 104] on icon "button" at bounding box center [1078, 112] width 17 height 17
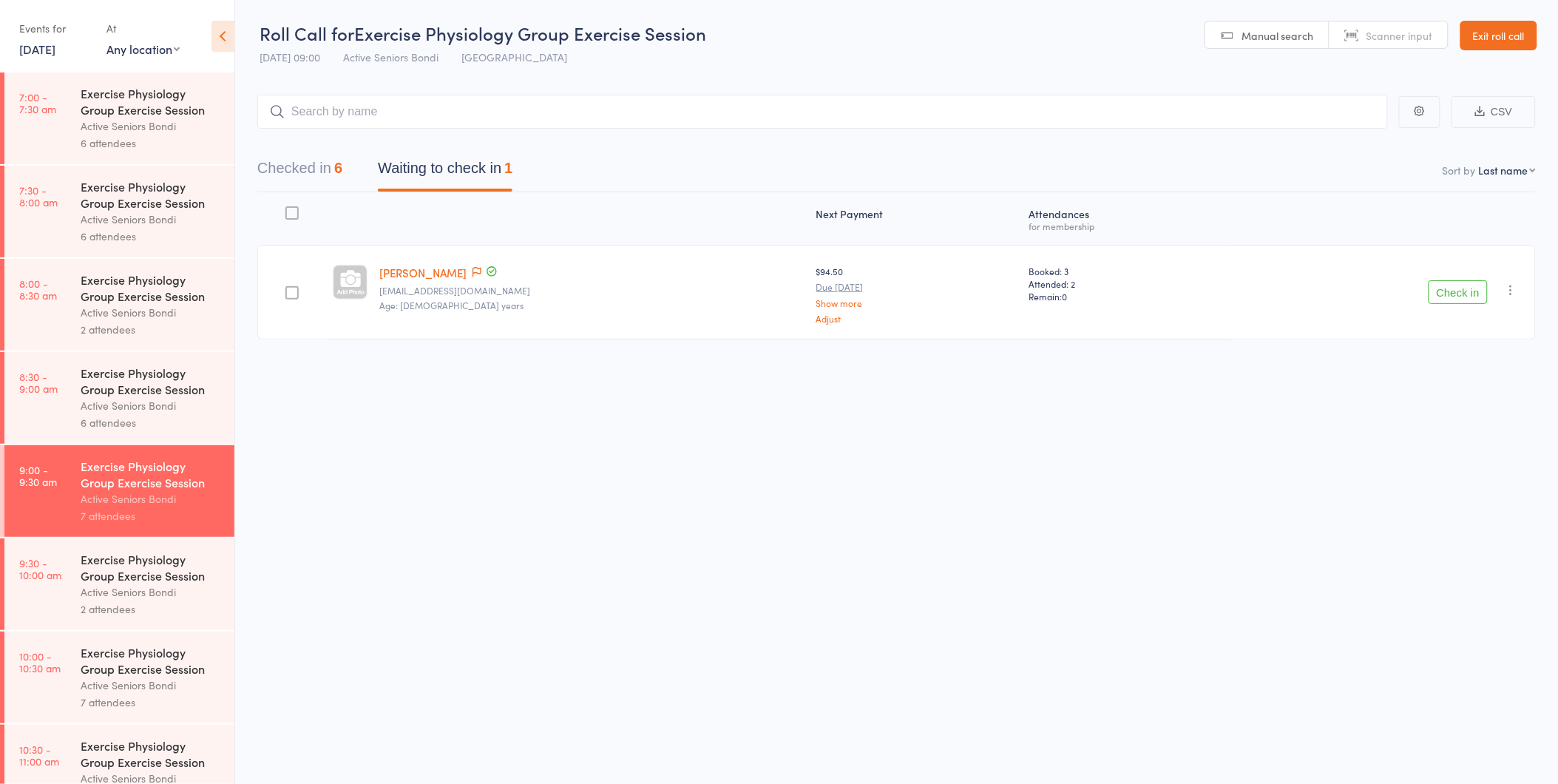
click at [1457, 288] on button "Check in" at bounding box center [1458, 291] width 60 height 24
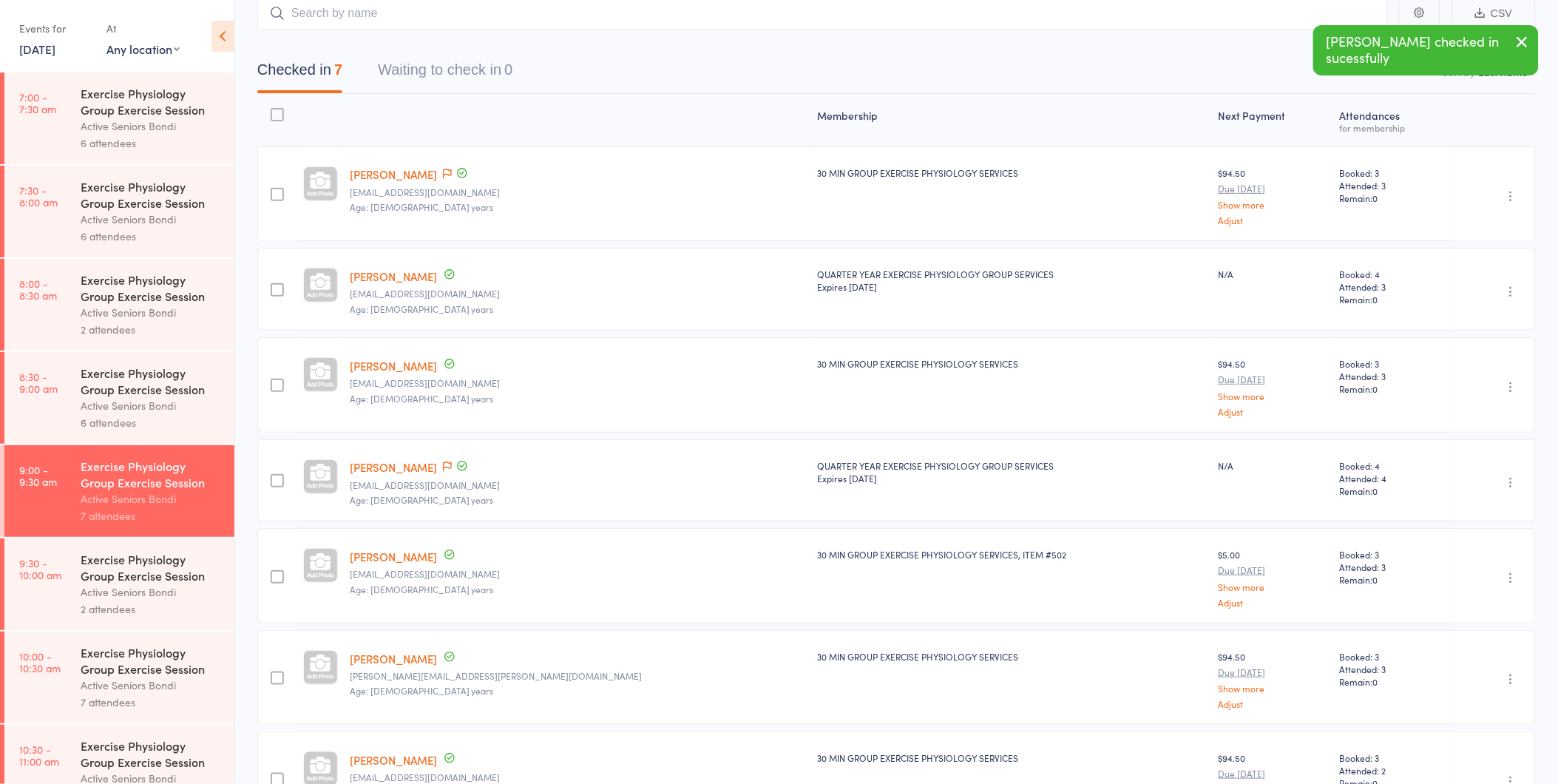
scroll to position [205, 0]
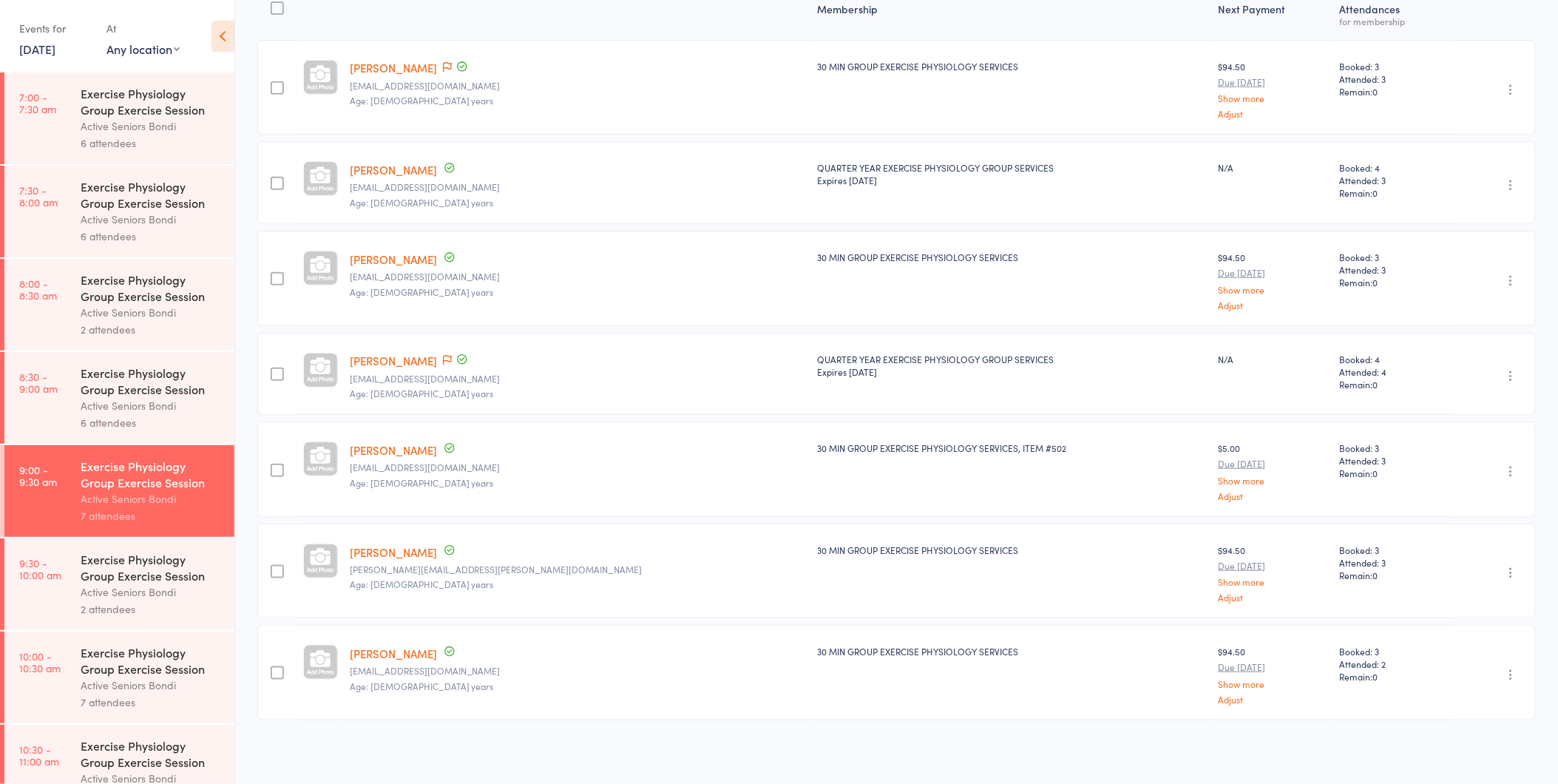
click at [118, 590] on div "Active Seniors Bondi" at bounding box center [151, 592] width 141 height 17
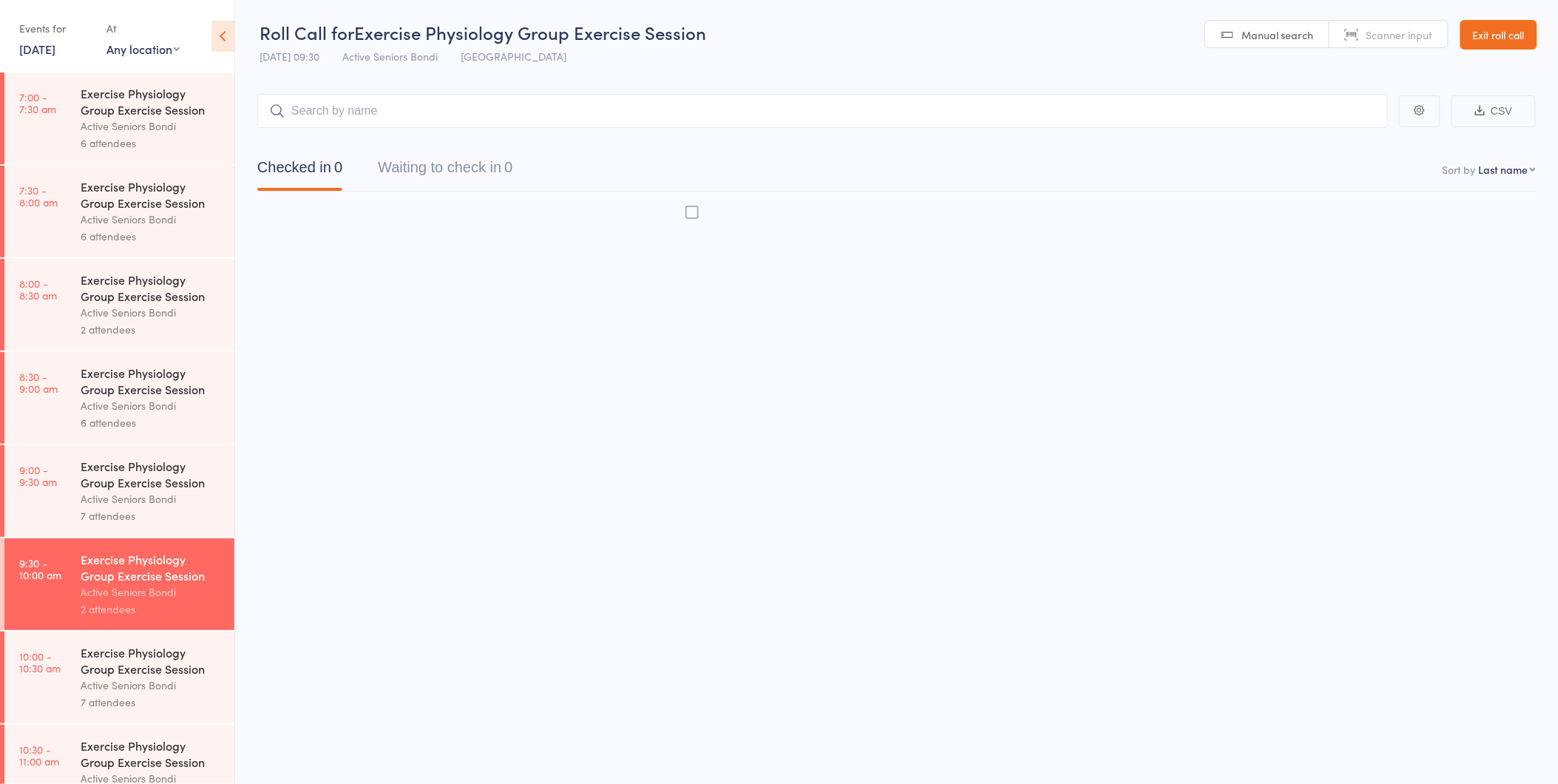
scroll to position [1, 0]
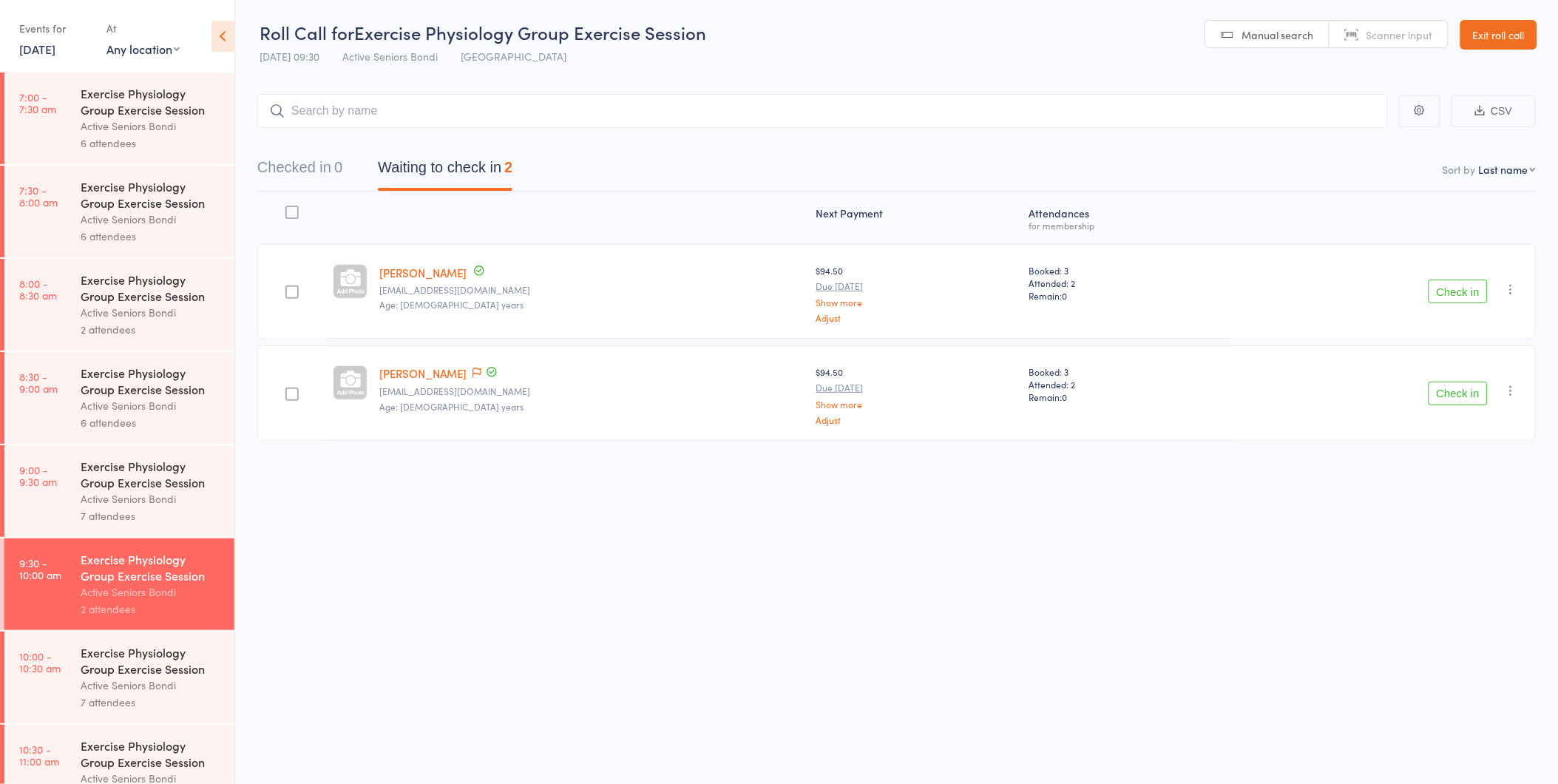
click at [472, 374] on div at bounding box center [484, 373] width 30 height 17
click at [475, 370] on icon at bounding box center [477, 373] width 9 height 10
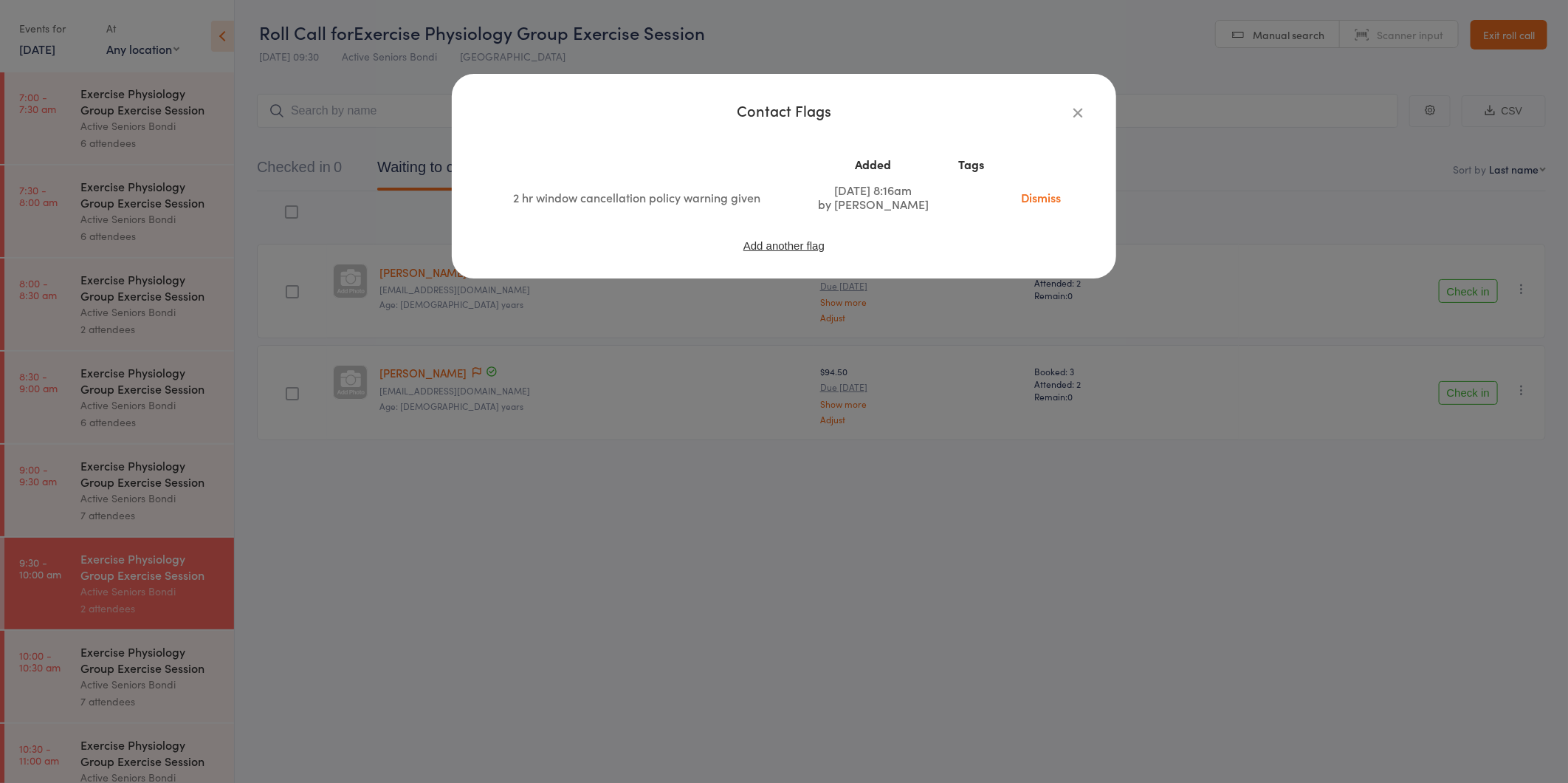
click at [1074, 108] on icon "button" at bounding box center [1078, 112] width 17 height 17
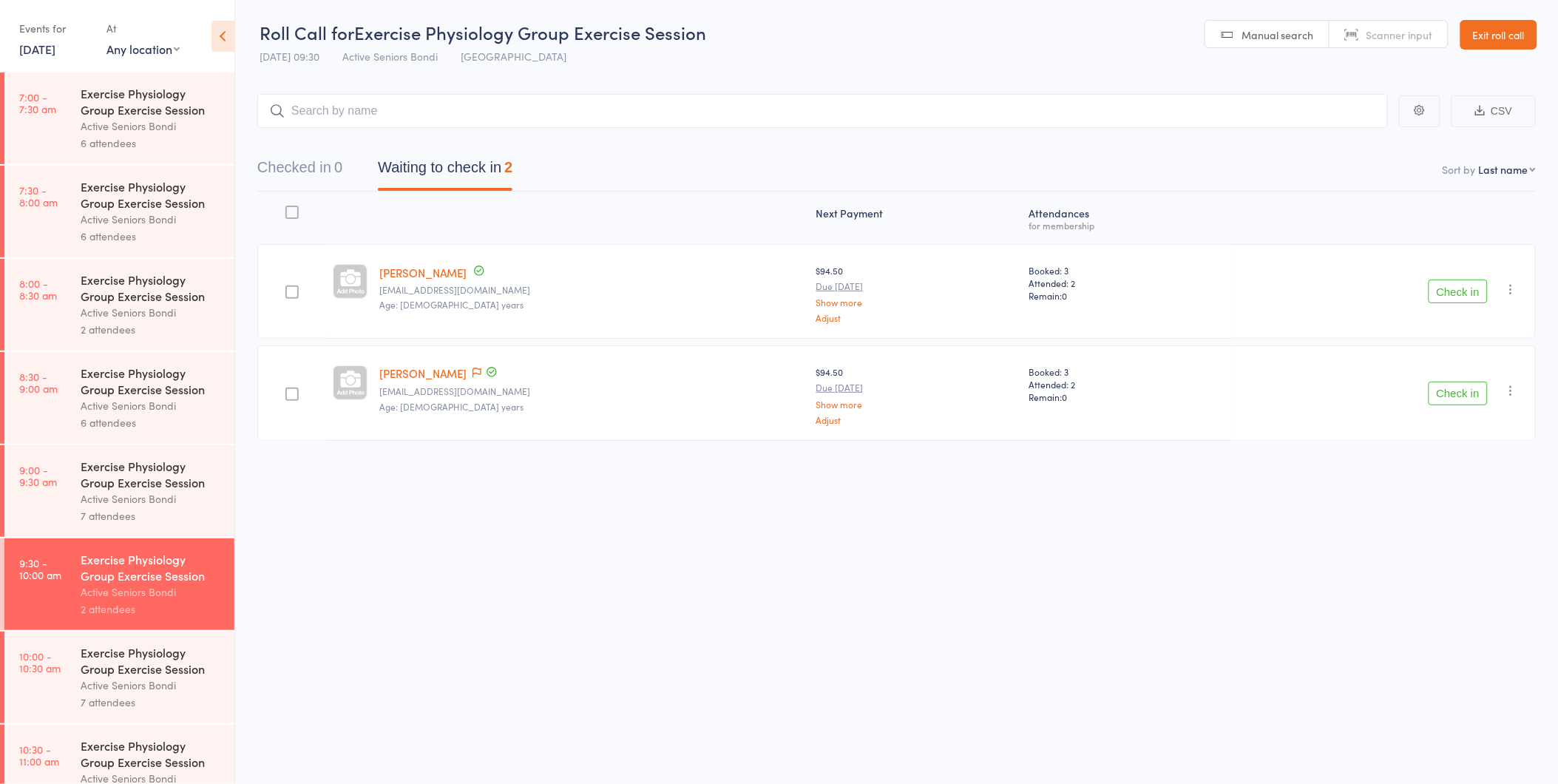
click at [1456, 385] on button "Check in" at bounding box center [1458, 393] width 60 height 24
click at [1457, 294] on button "Check in" at bounding box center [1458, 290] width 60 height 24
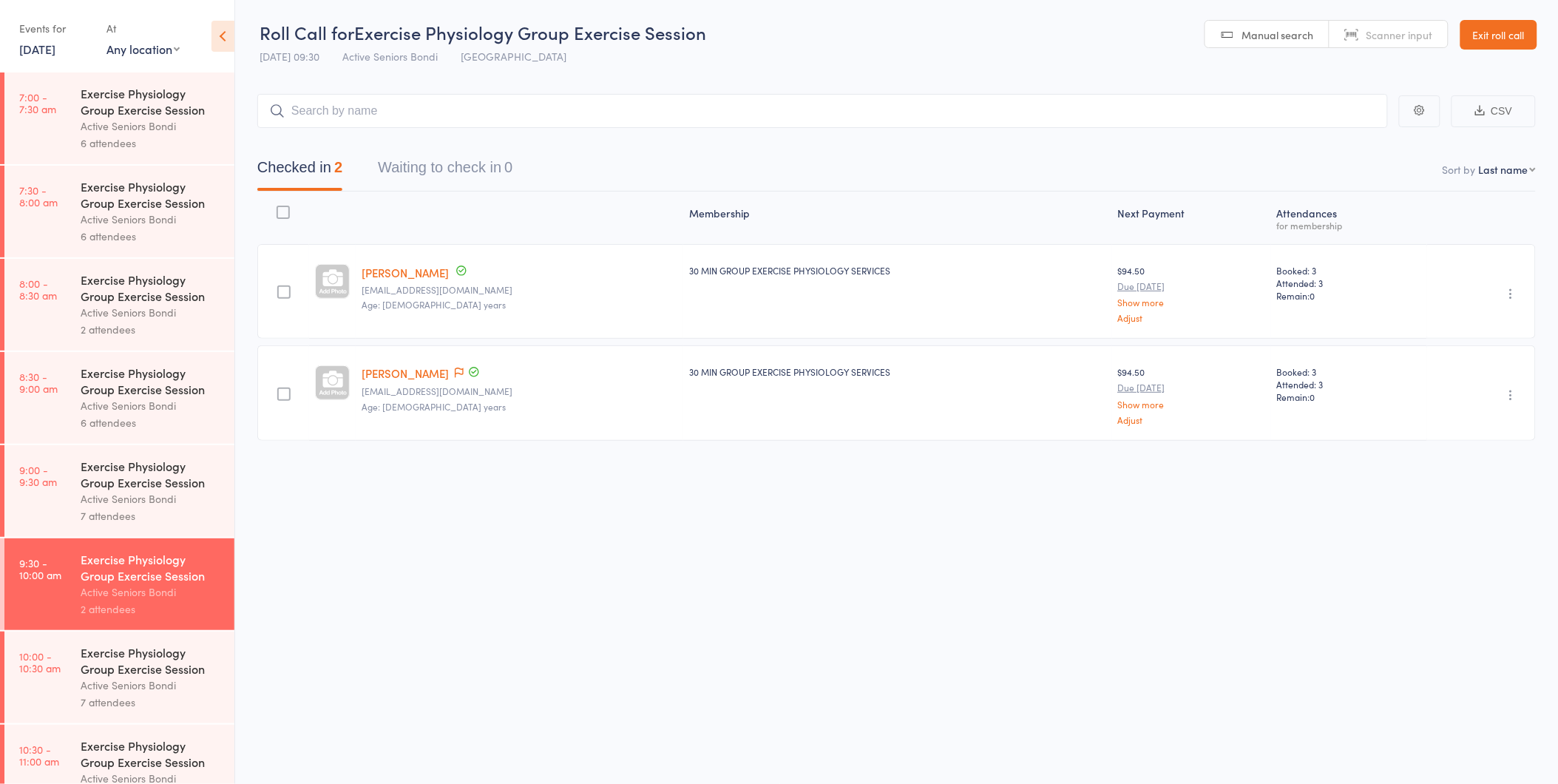
click at [1180, 61] on header "Roll Call for Exercise Physiology Group Exercise Session 15 Aug 09:30 Active Se…" at bounding box center [896, 35] width 1323 height 73
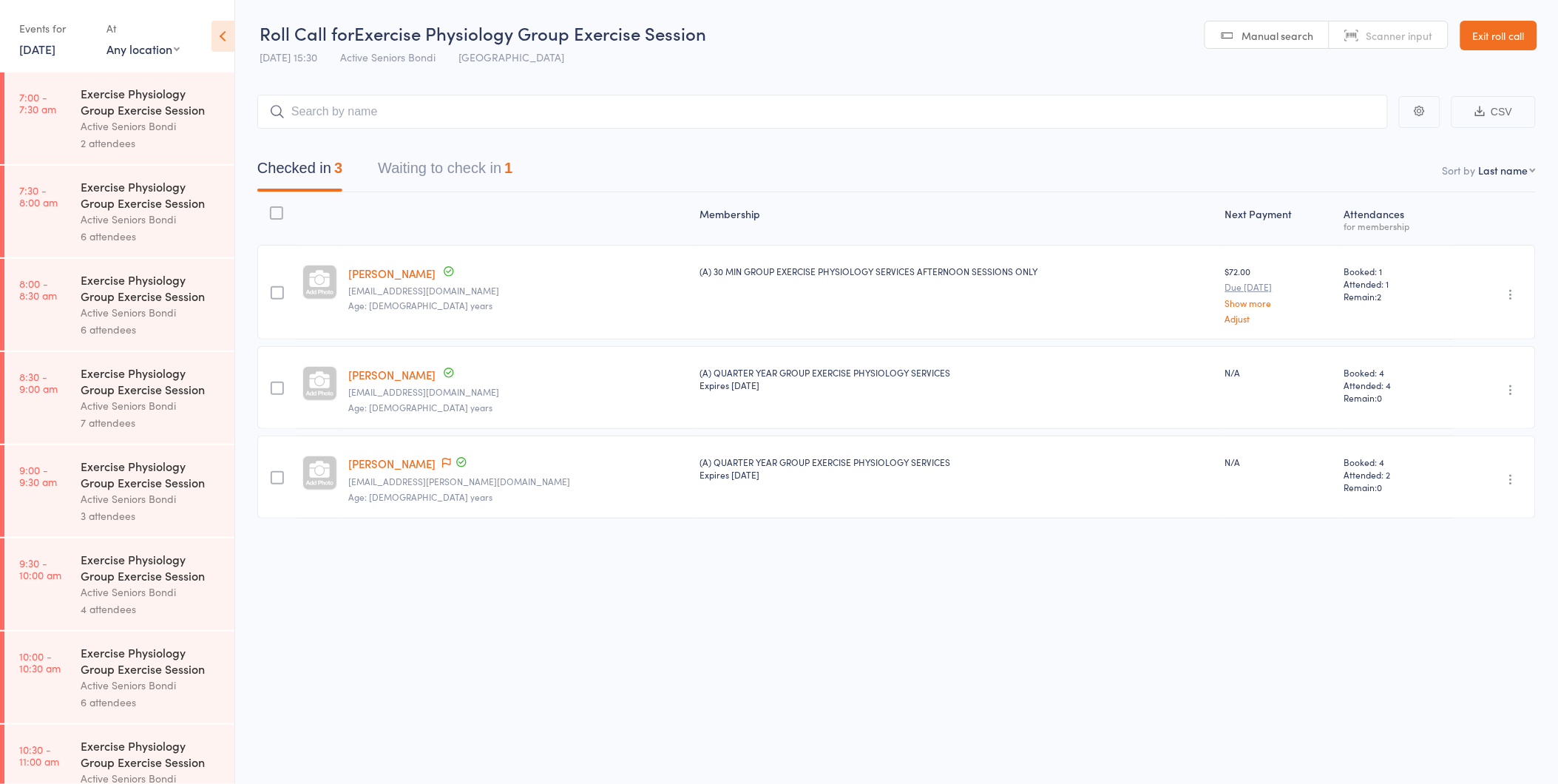
click at [55, 50] on link "8 Aug, 2025" at bounding box center [37, 48] width 36 height 17
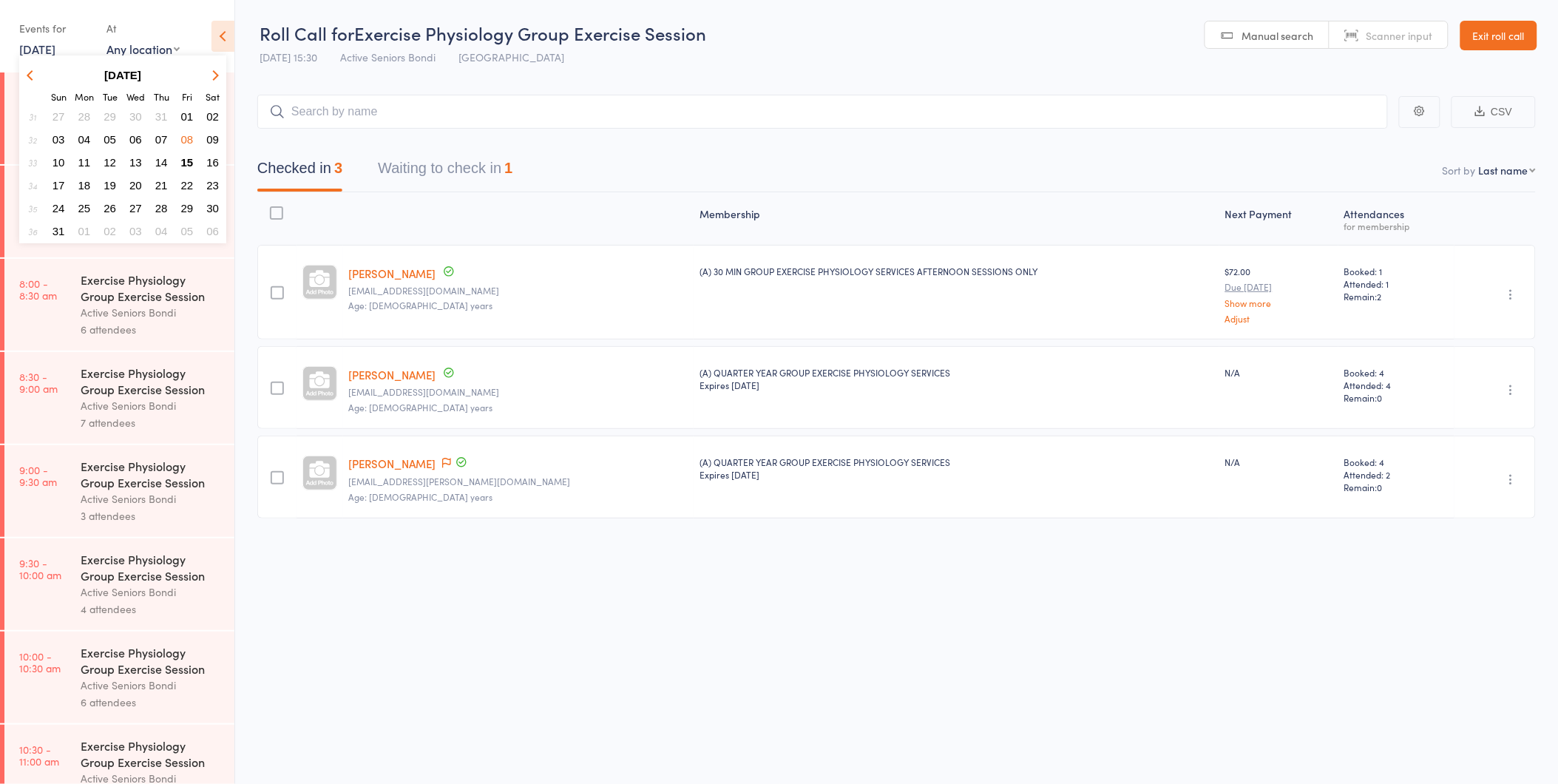
click at [186, 152] on button "15" at bounding box center [187, 162] width 23 height 20
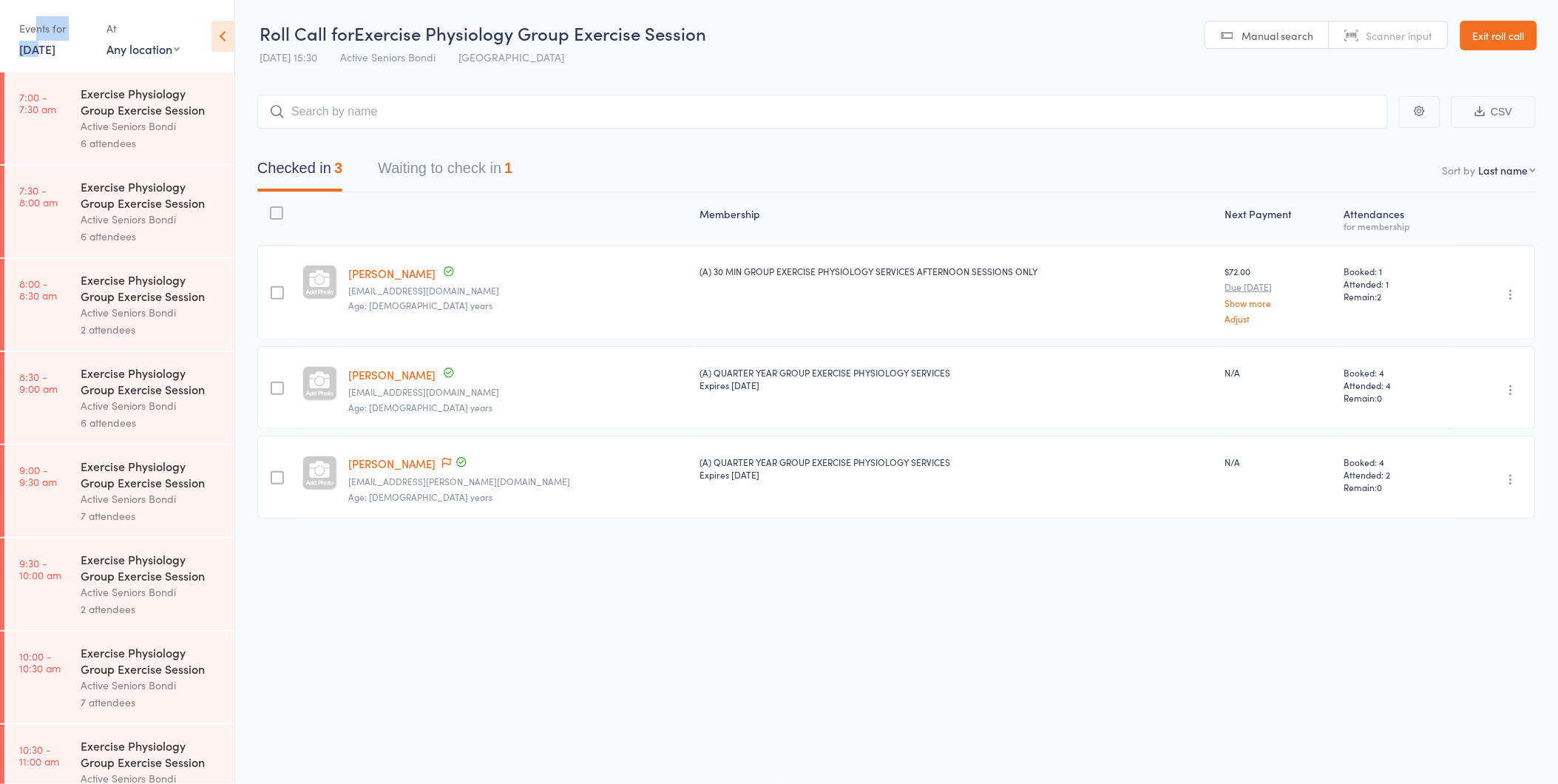
click at [34, 41] on div "Events for 15 Aug, 2025 D Aug, YYYY August 2025 Sun Mon Tue Wed Thu Fri Sat 31 …" at bounding box center [55, 38] width 73 height 44
drag, startPoint x: 34, startPoint y: 41, endPoint x: 22, endPoint y: 55, distance: 18.4
click at [22, 55] on link "[DATE]" at bounding box center [37, 48] width 36 height 17
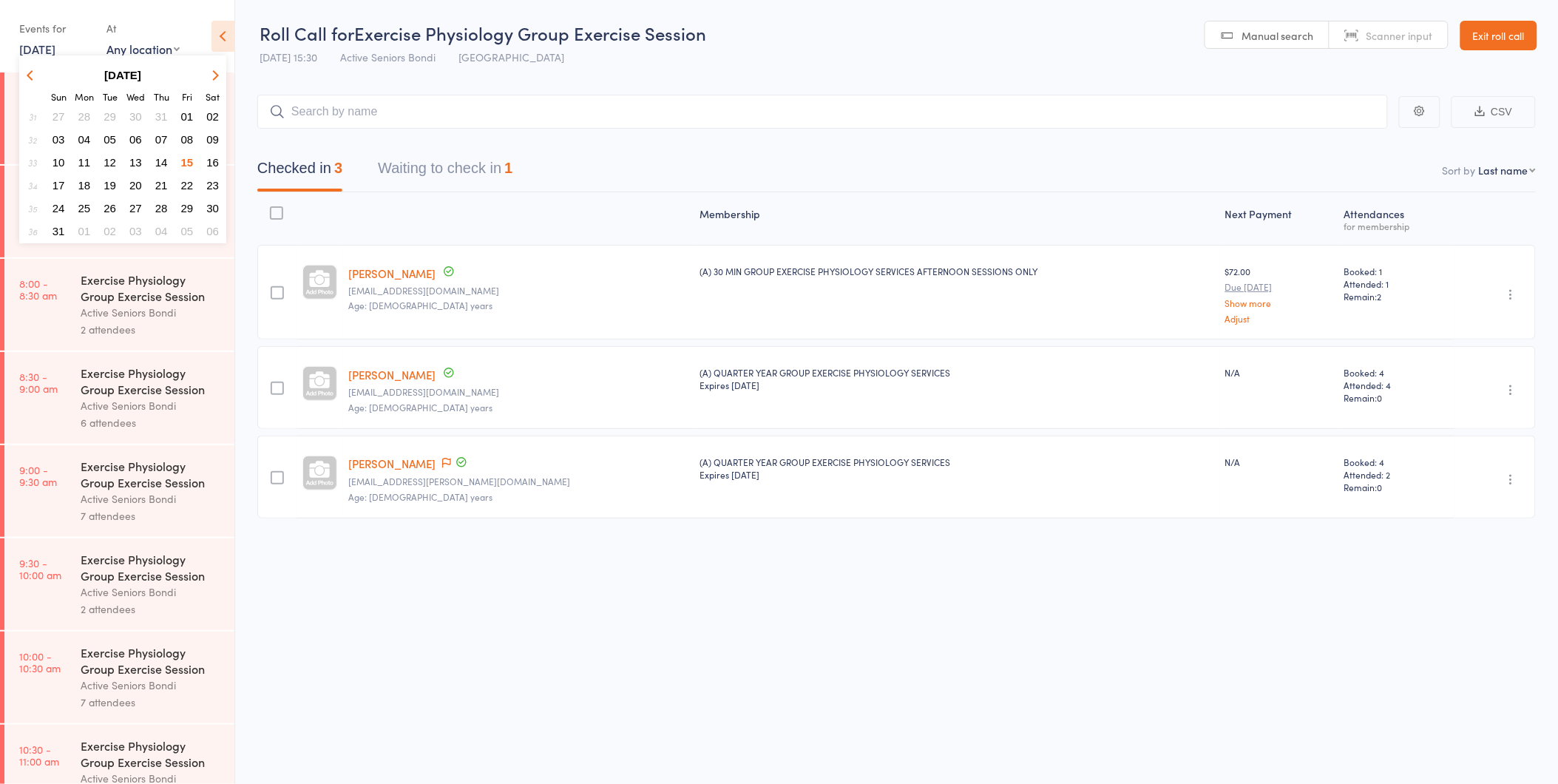
click at [87, 225] on span "01" at bounding box center [85, 231] width 12 height 12
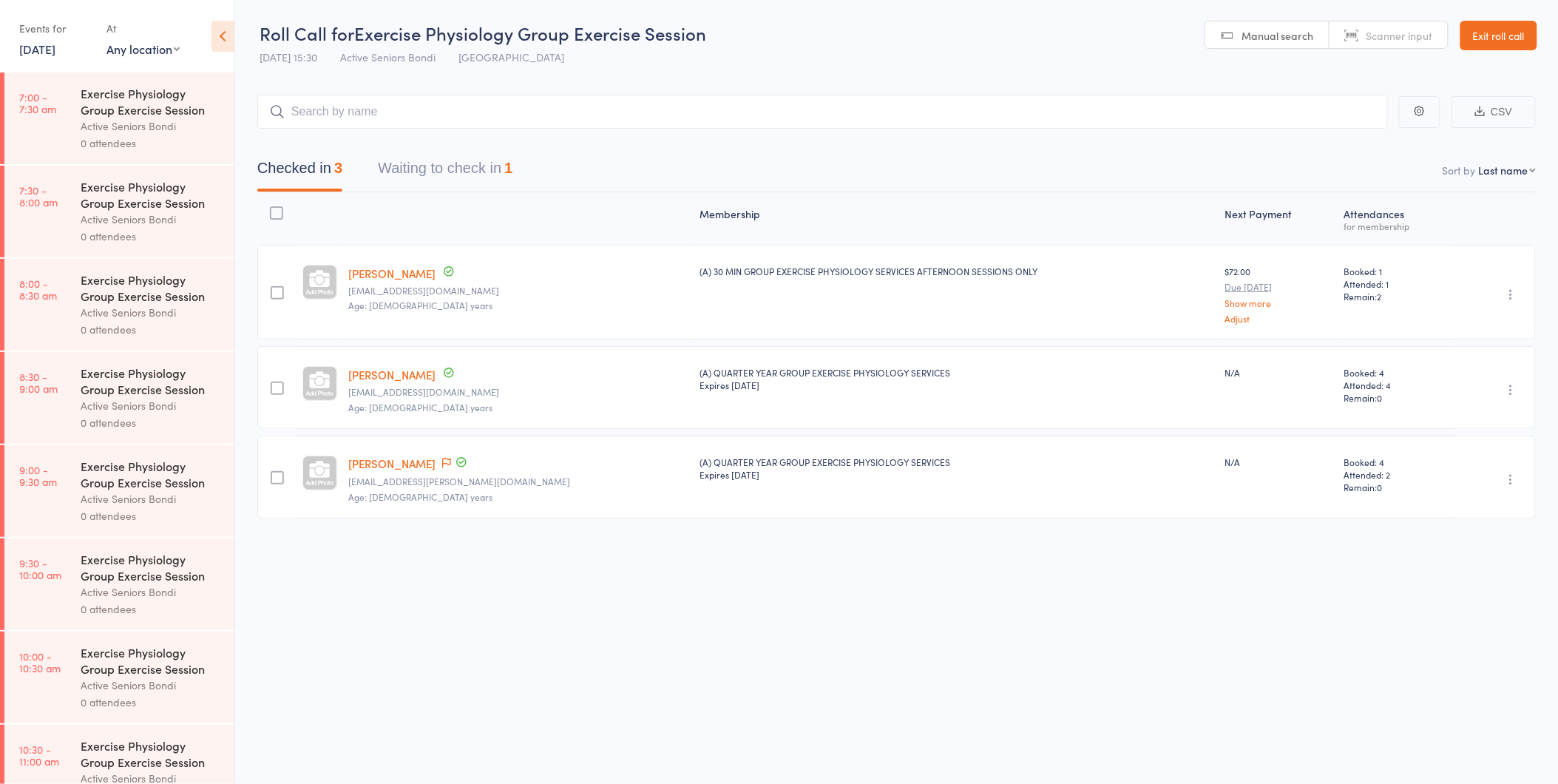
click at [144, 55] on select "Any location Health talks Bondi Junction Bondi Junction" at bounding box center [144, 48] width 74 height 17
click at [50, 46] on link "1 Sep, 2025" at bounding box center [37, 48] width 36 height 17
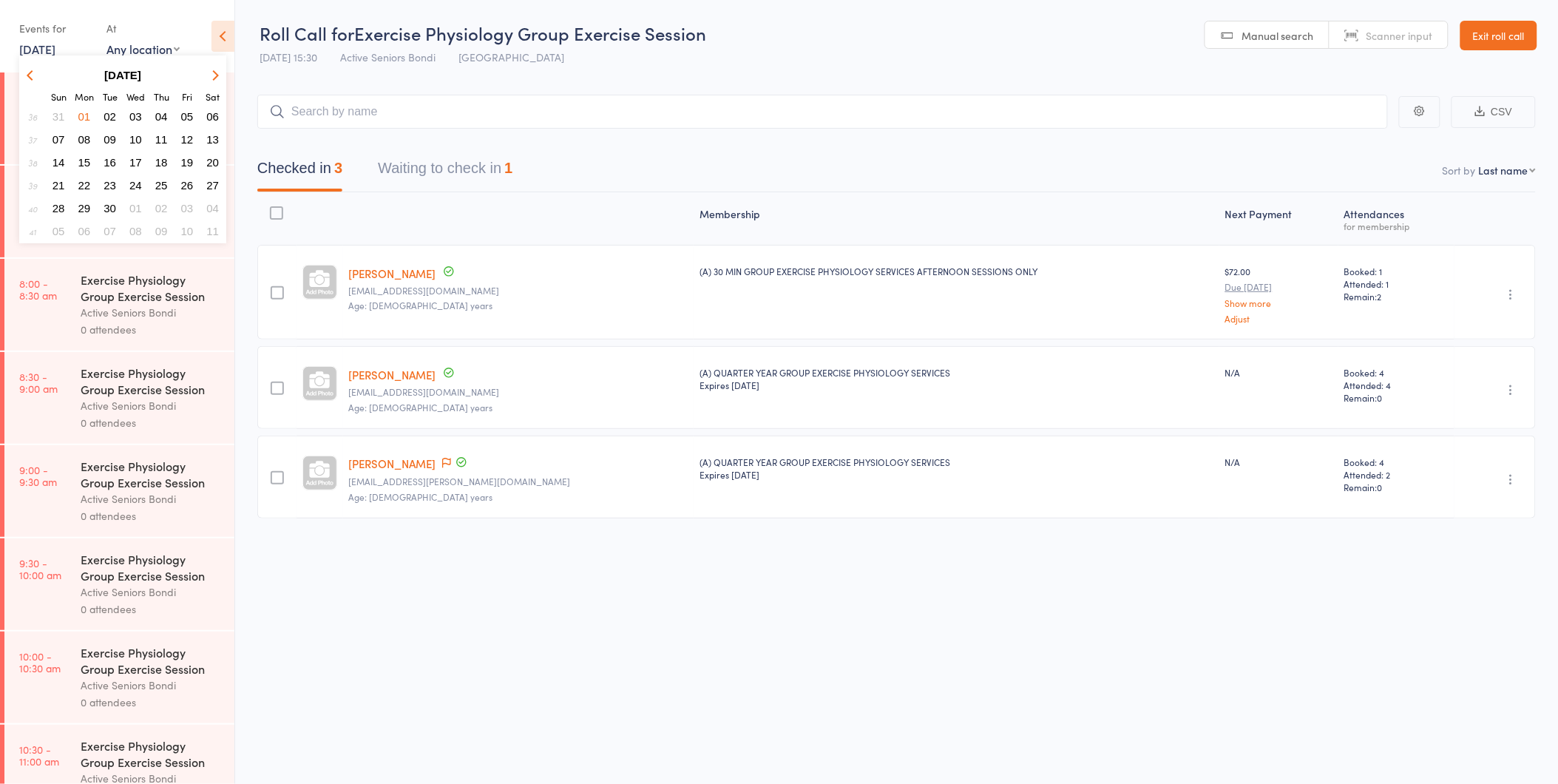
click at [22, 72] on button "button" at bounding box center [32, 74] width 22 height 20
click at [84, 179] on span "18" at bounding box center [85, 185] width 12 height 12
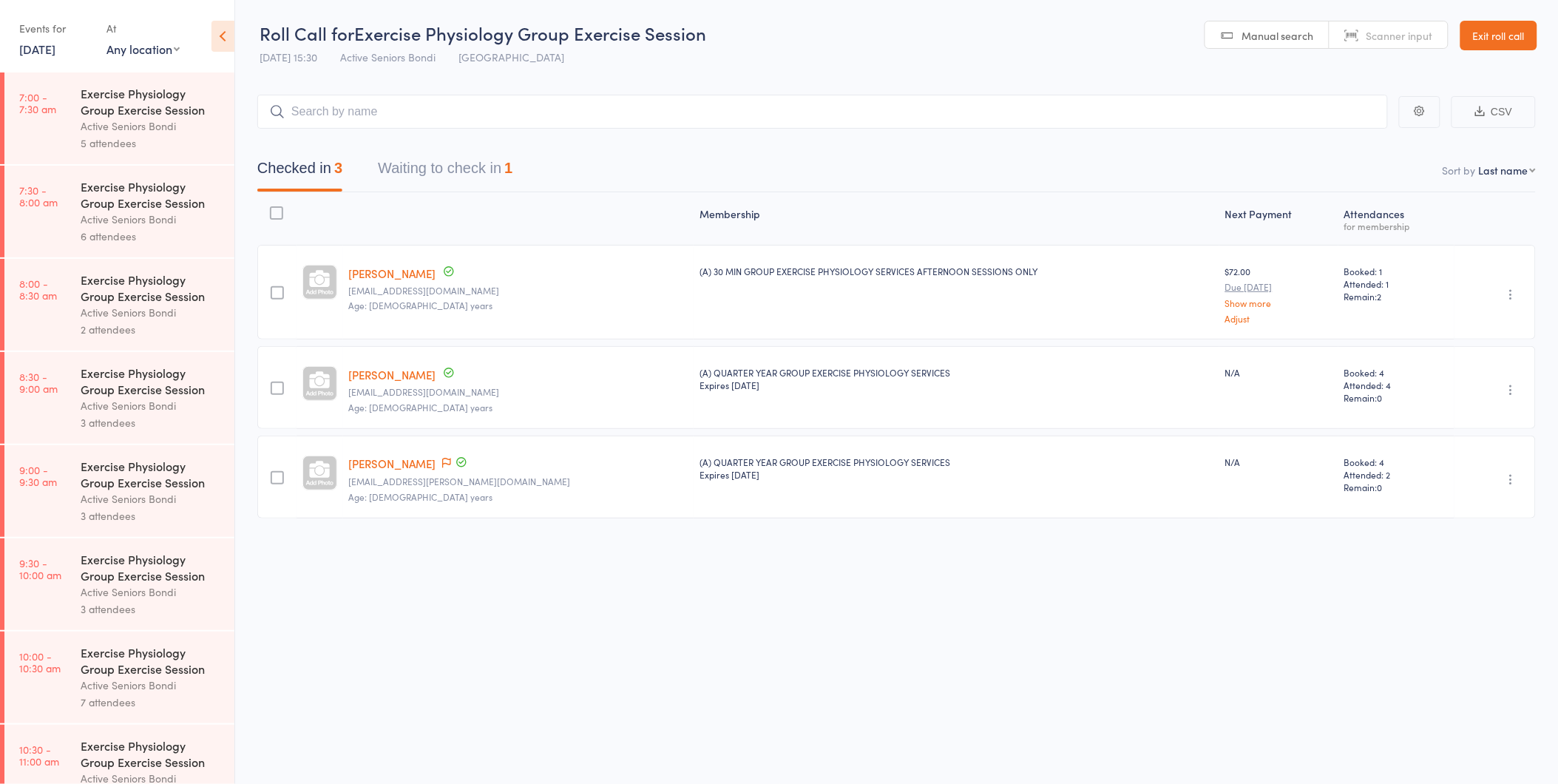
click at [55, 52] on link "18 Aug, 2025" at bounding box center [37, 48] width 36 height 17
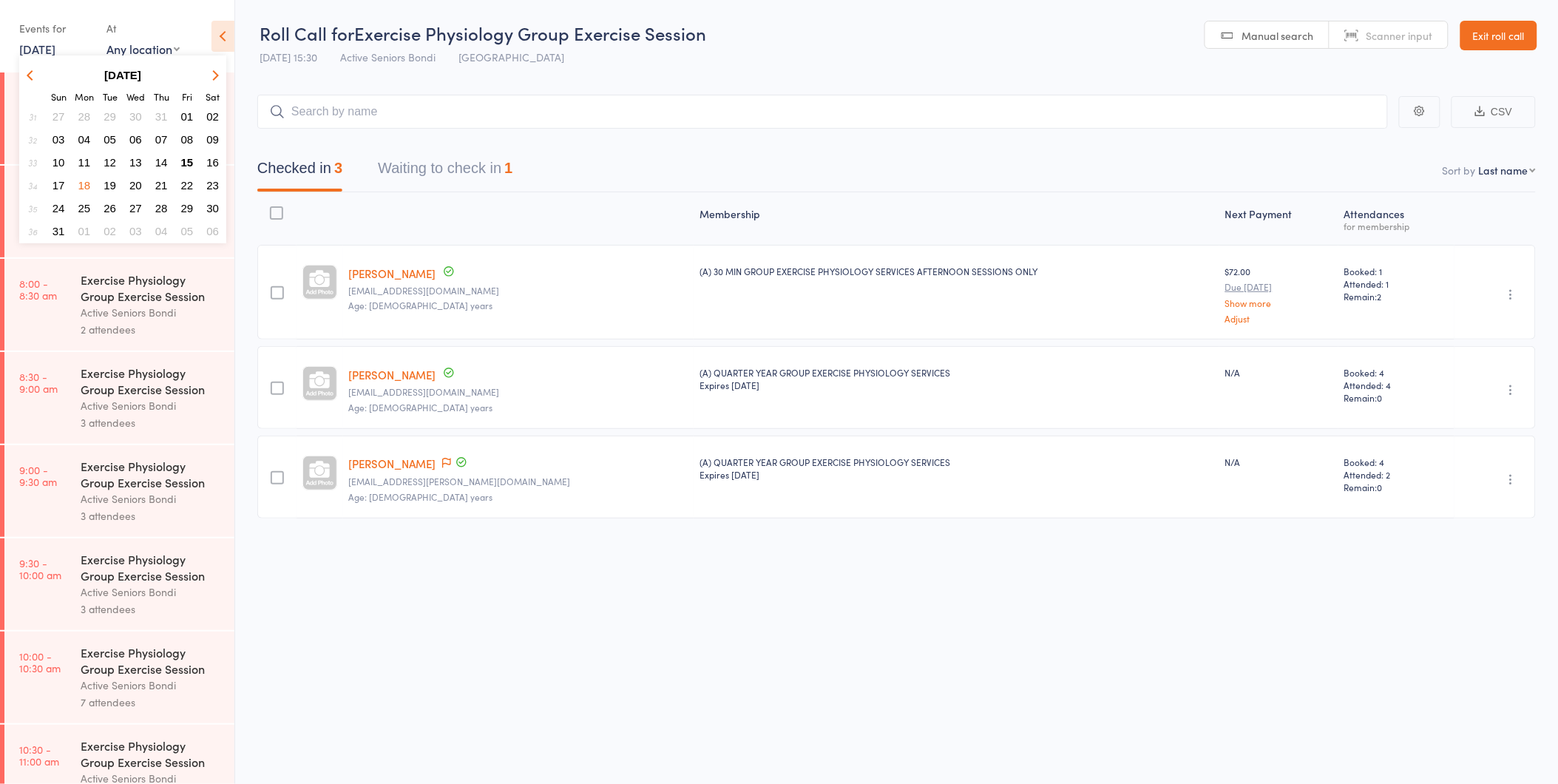
click at [348, 81] on main "CSV Checked in 3 Waiting to check in 1 Sort by Last name First name Last name B…" at bounding box center [896, 328] width 1323 height 512
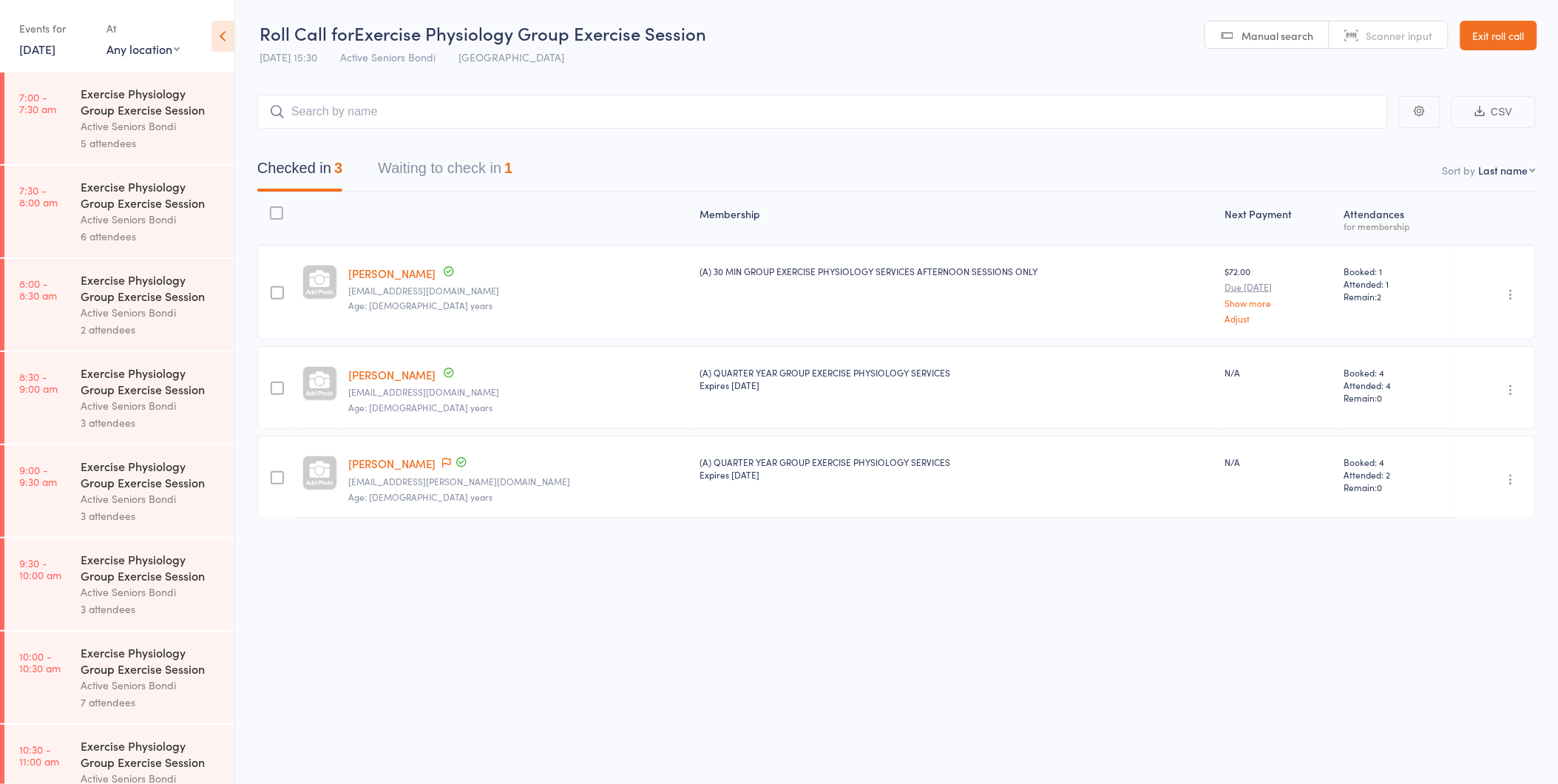
click at [55, 47] on link "18 Aug, 2025" at bounding box center [37, 48] width 36 height 17
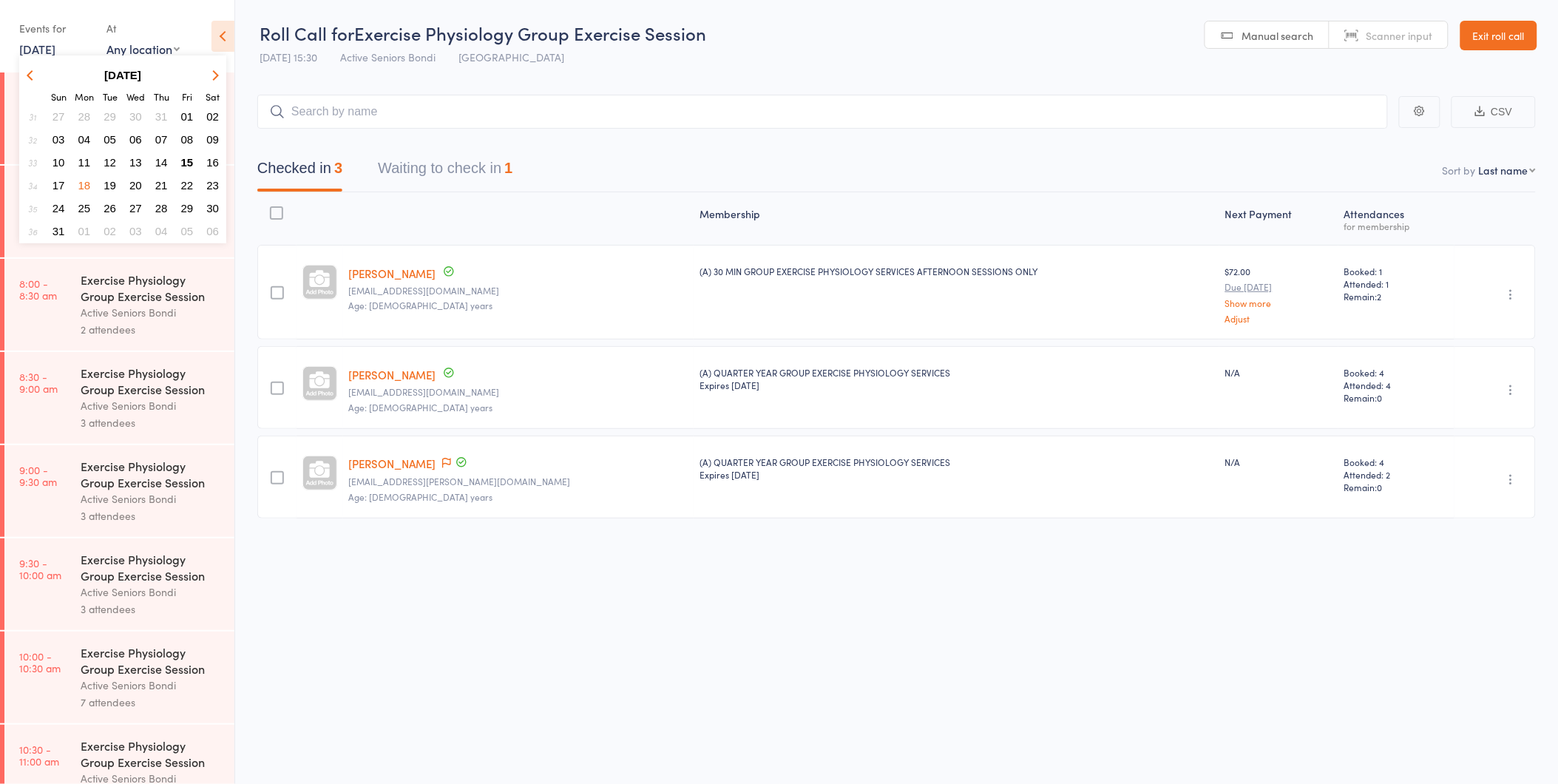
click at [186, 156] on span "15" at bounding box center [187, 162] width 12 height 12
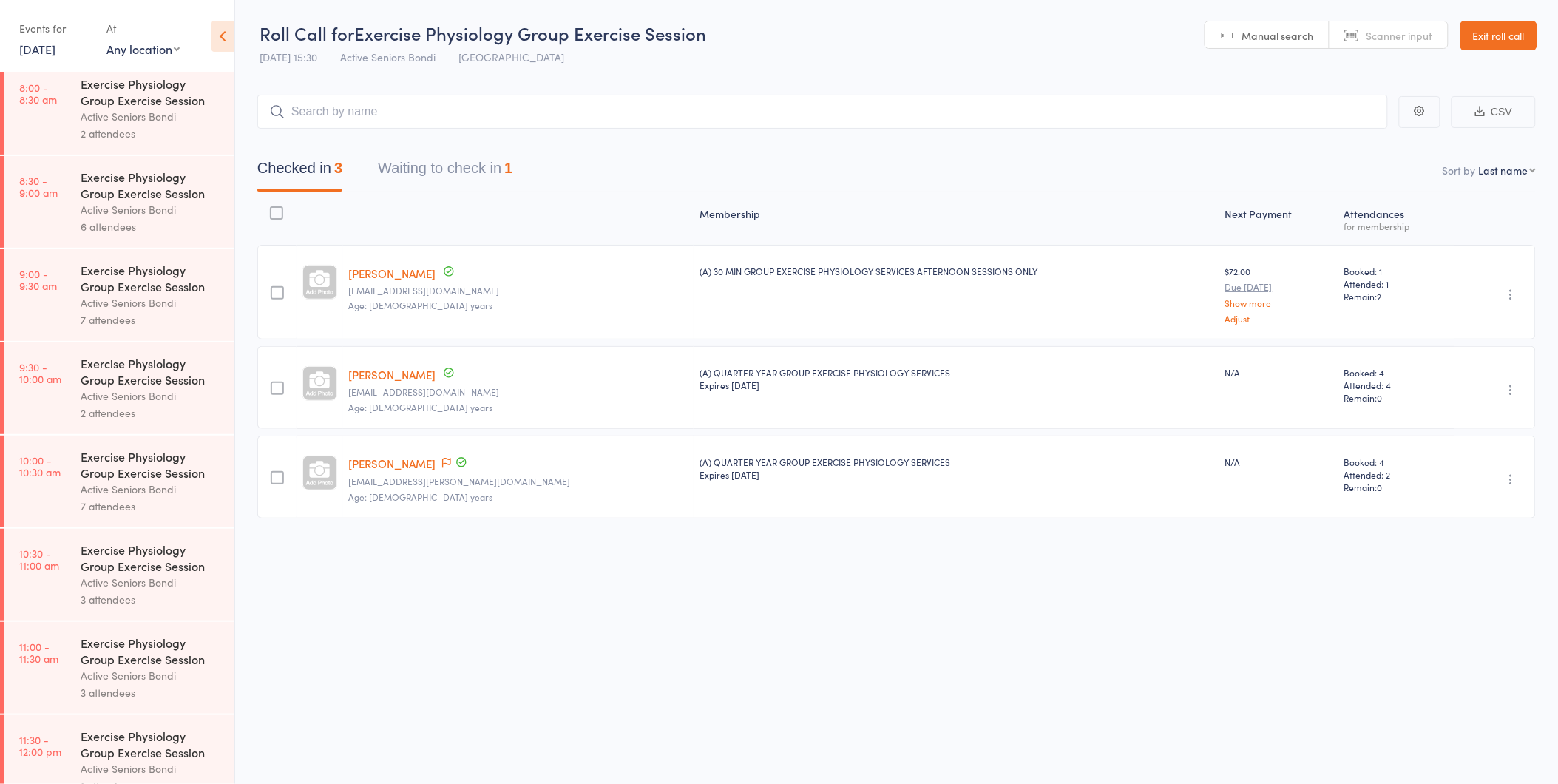
scroll to position [246, 0]
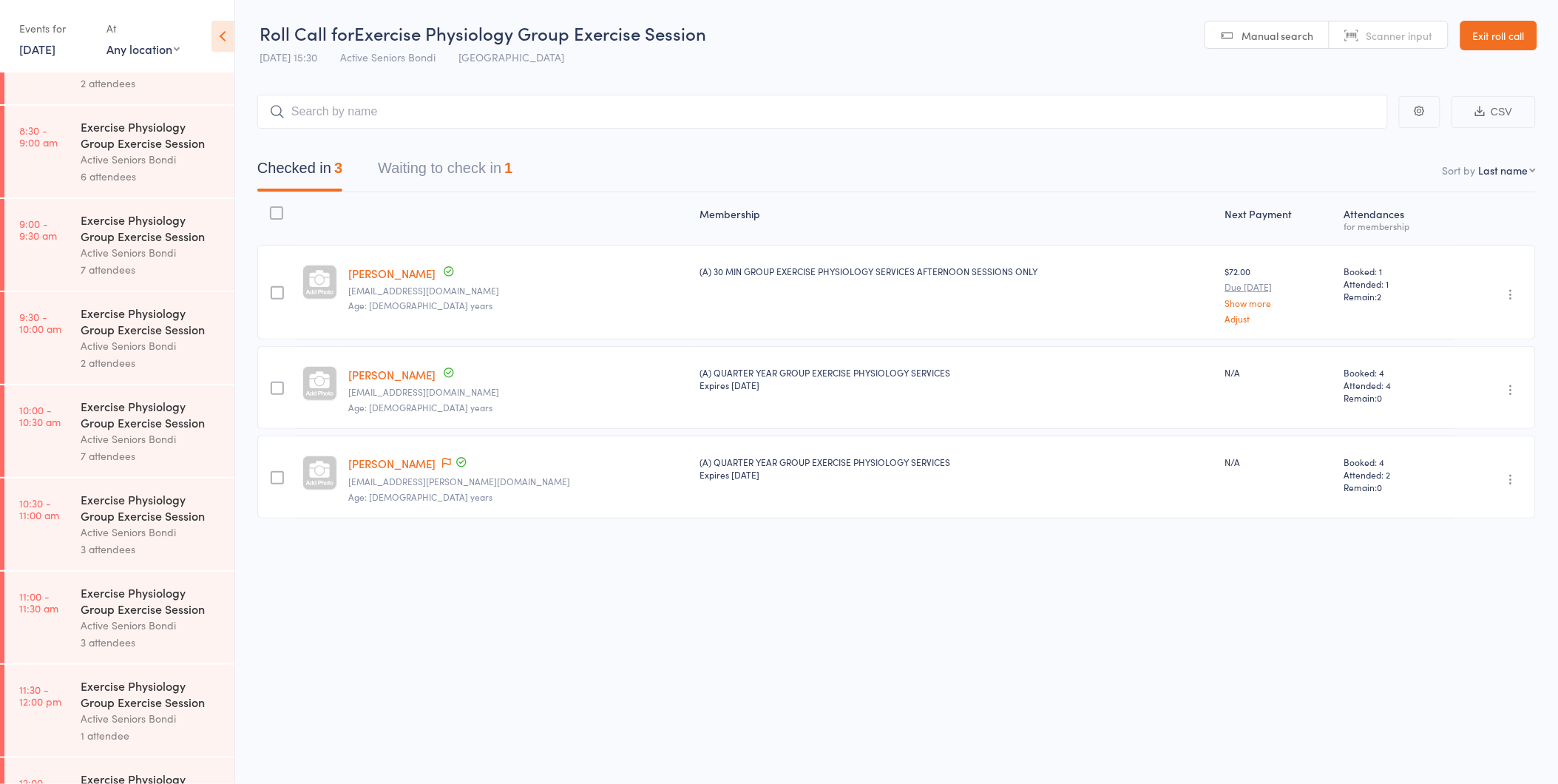
click at [148, 424] on div "Exercise Physiology Group Exercise Session" at bounding box center [151, 414] width 141 height 32
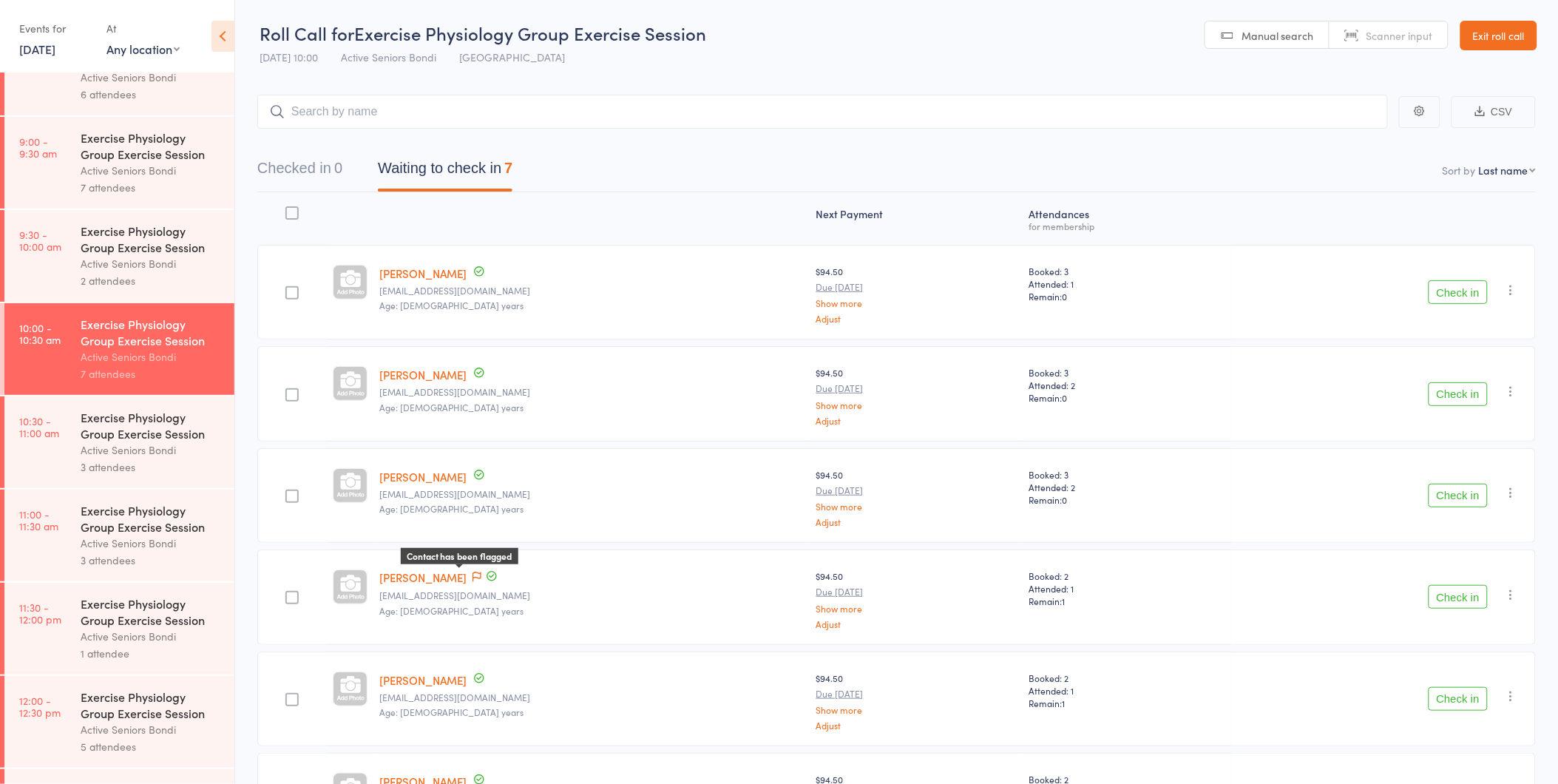
click at [473, 572] on icon at bounding box center [477, 577] width 9 height 10
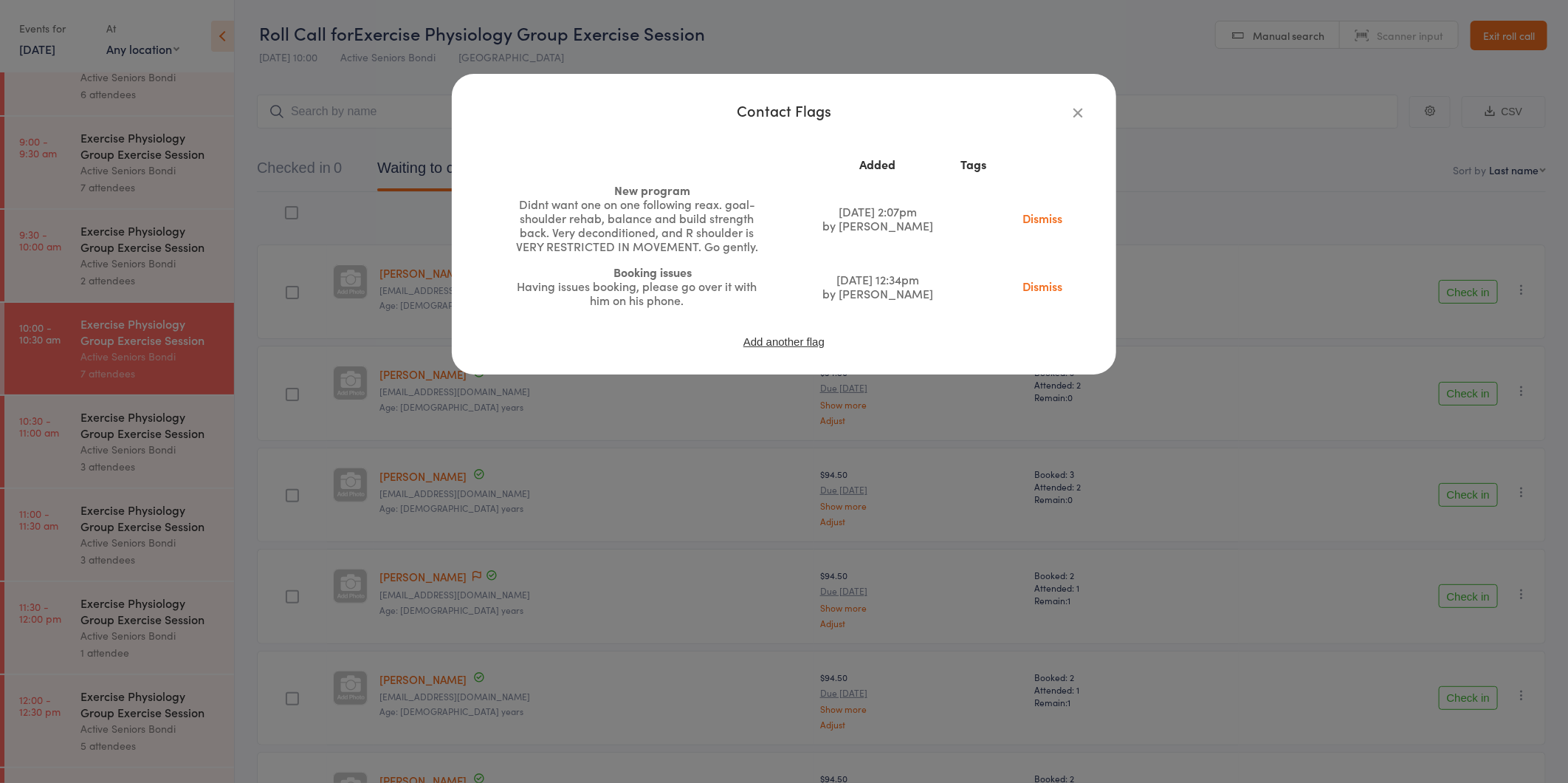
click at [1078, 108] on icon "button" at bounding box center [1078, 112] width 17 height 17
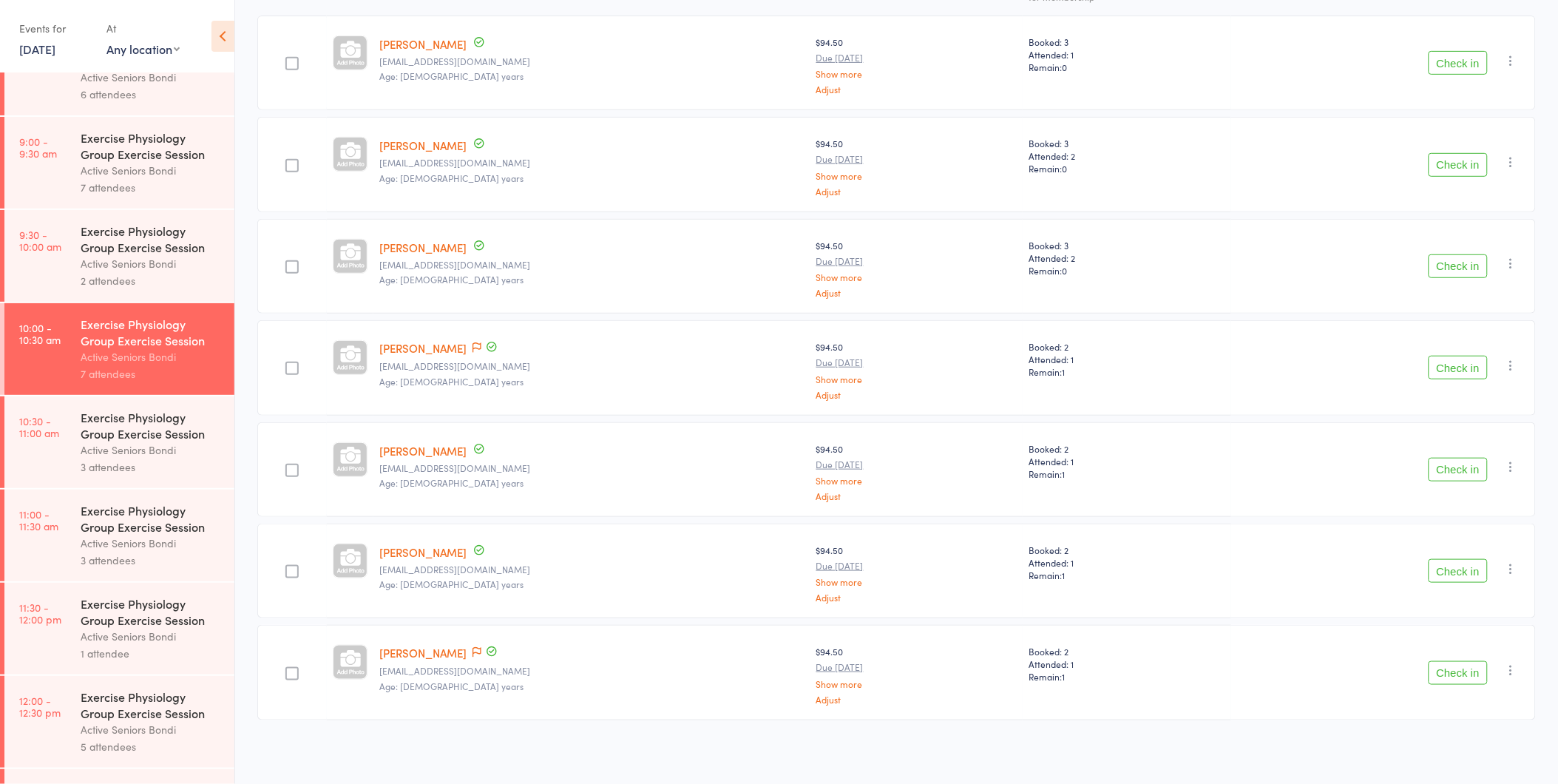
scroll to position [146, 0]
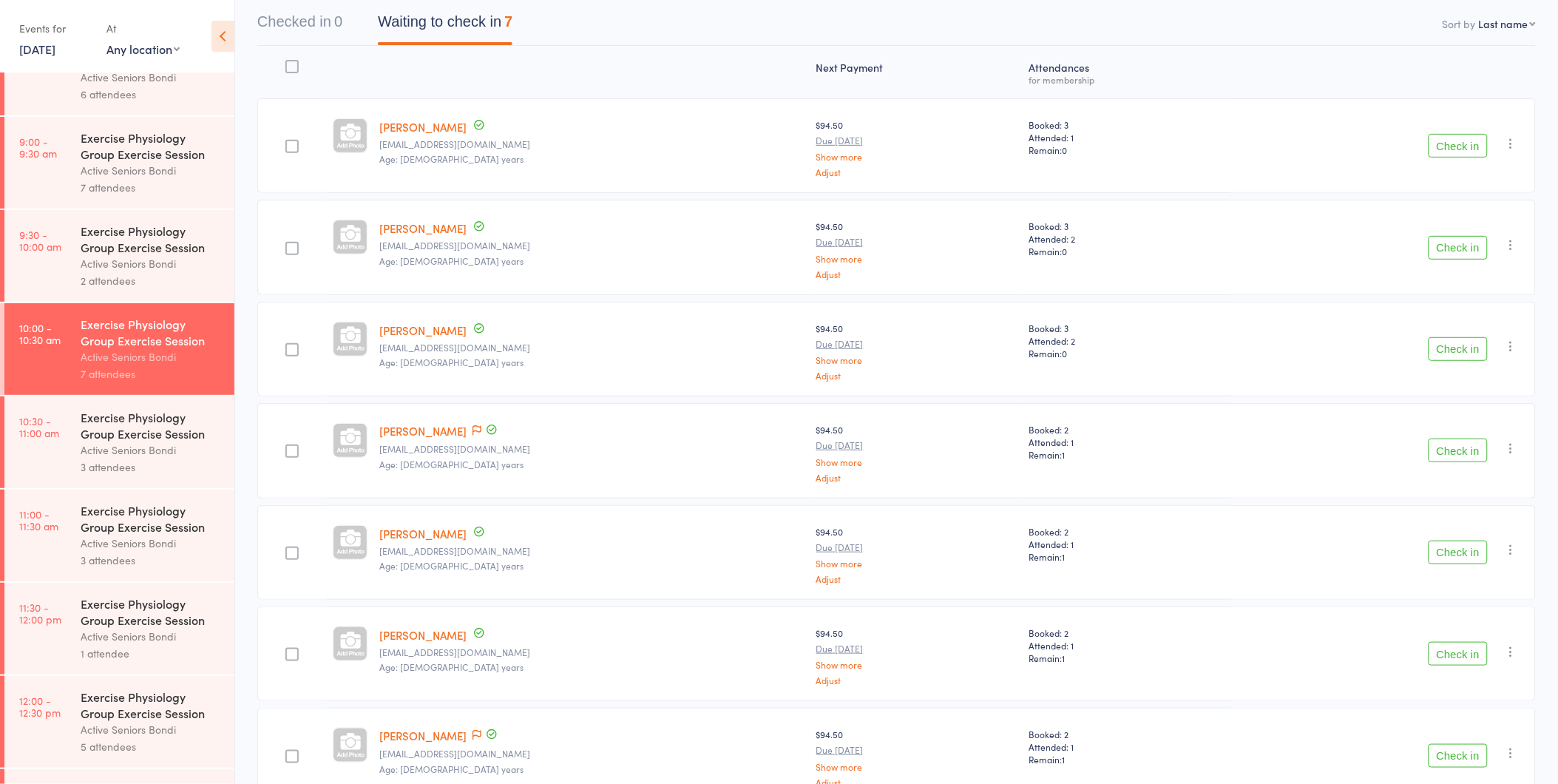
click at [1461, 248] on button "Check in" at bounding box center [1458, 248] width 60 height 24
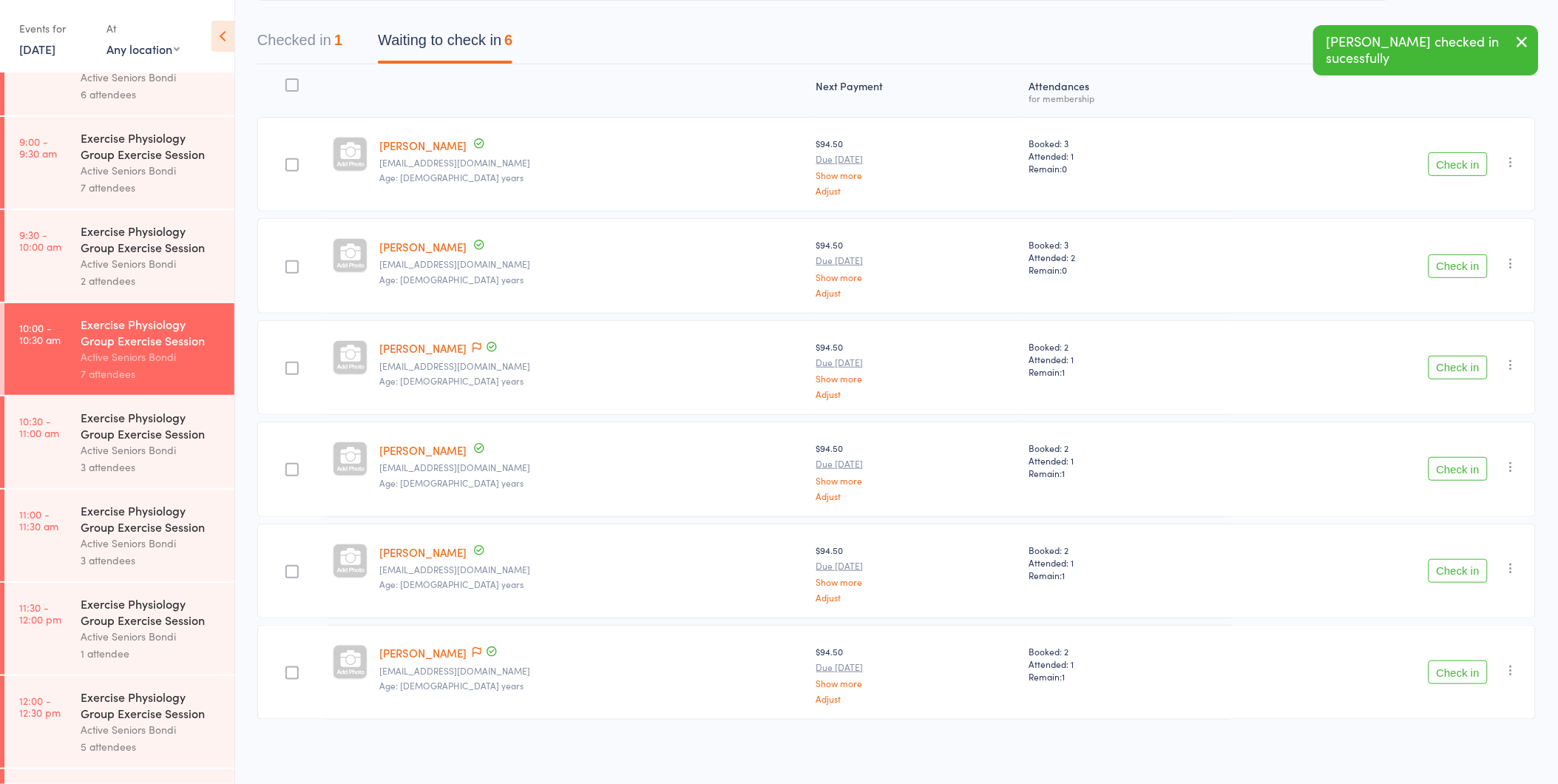
click at [1451, 257] on button "Check in" at bounding box center [1458, 266] width 60 height 24
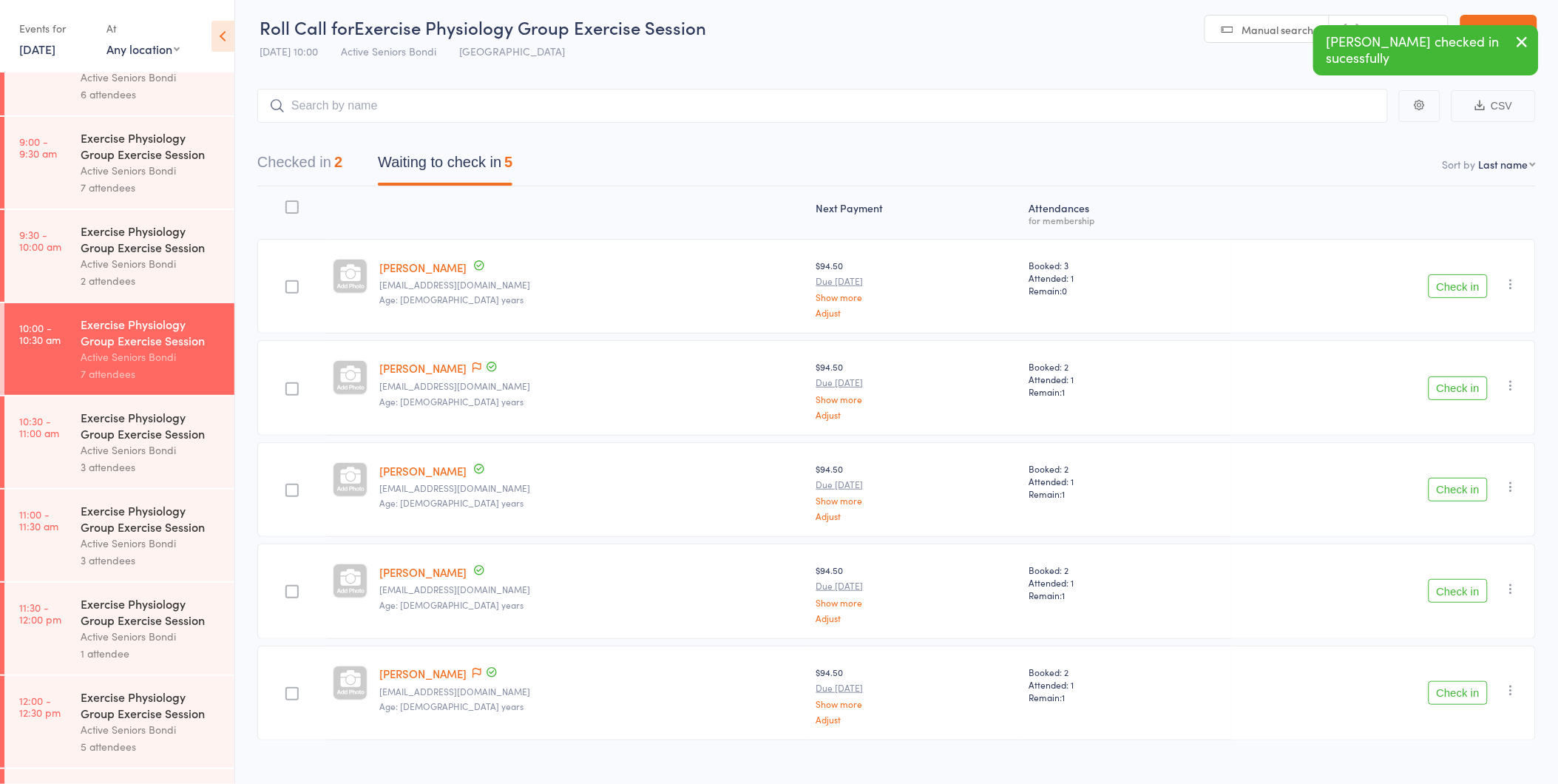
scroll to position [0, 0]
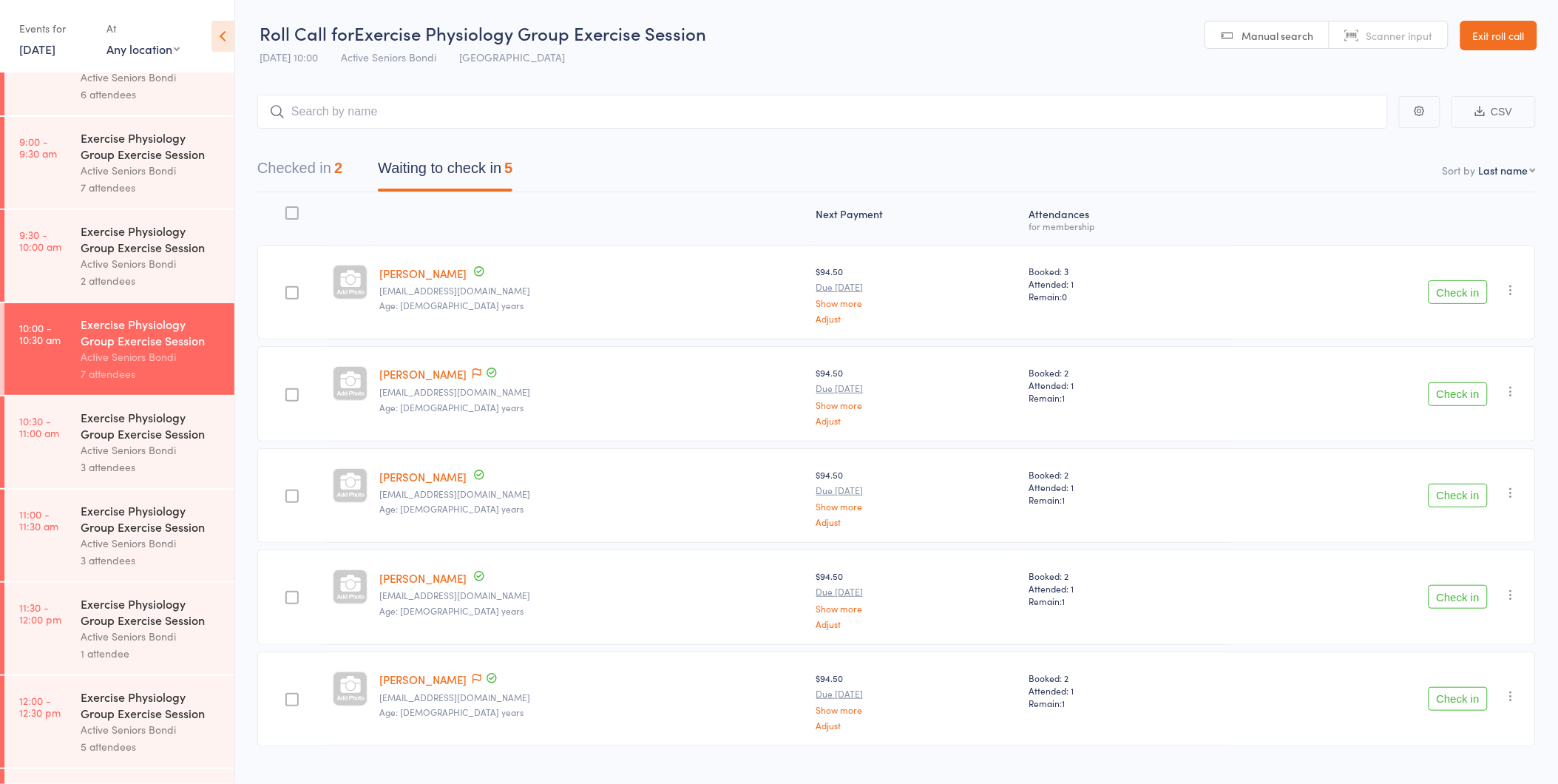
click at [1462, 496] on button "Check in" at bounding box center [1458, 495] width 60 height 24
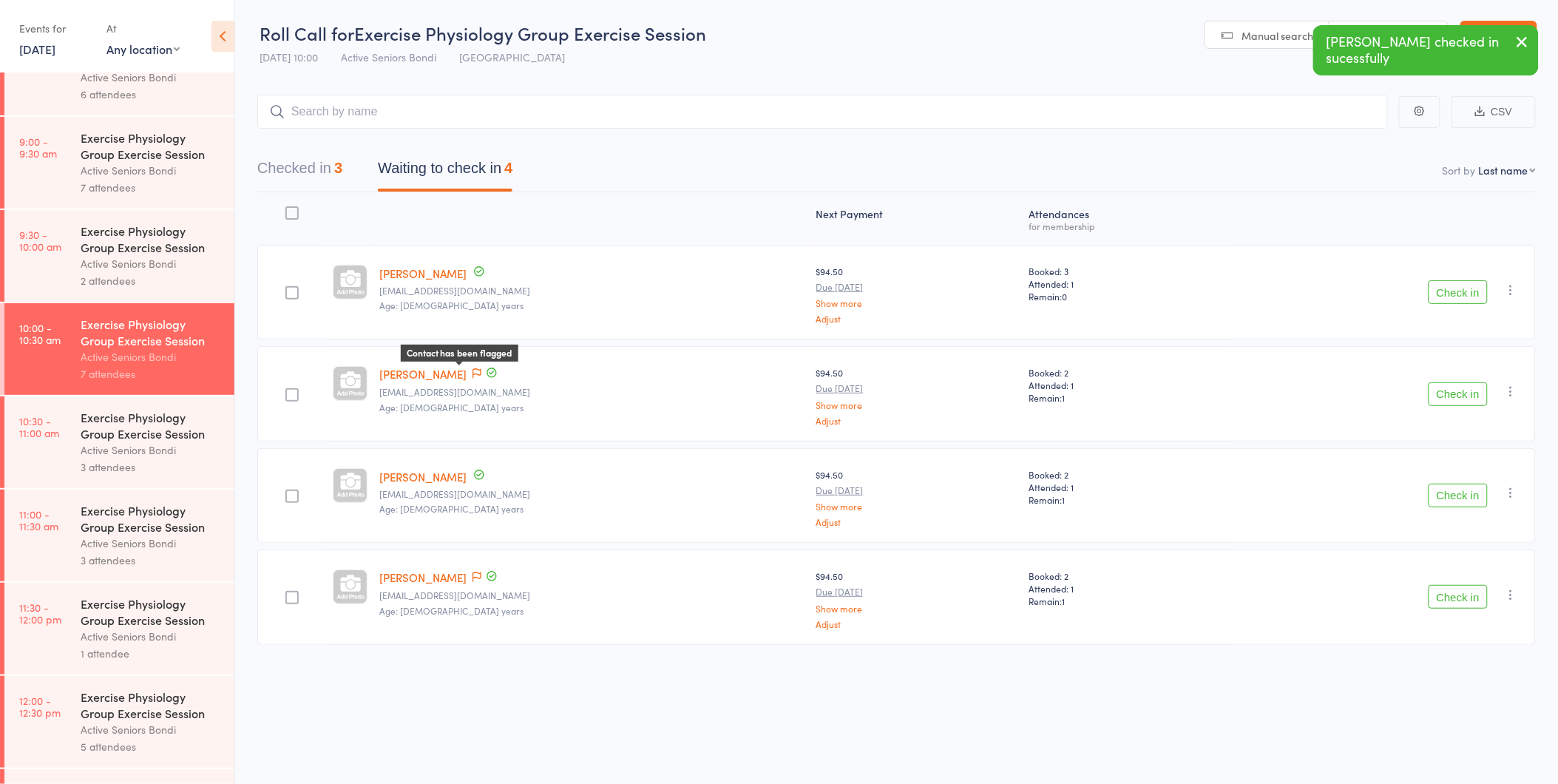
click at [473, 374] on icon at bounding box center [477, 374] width 9 height 10
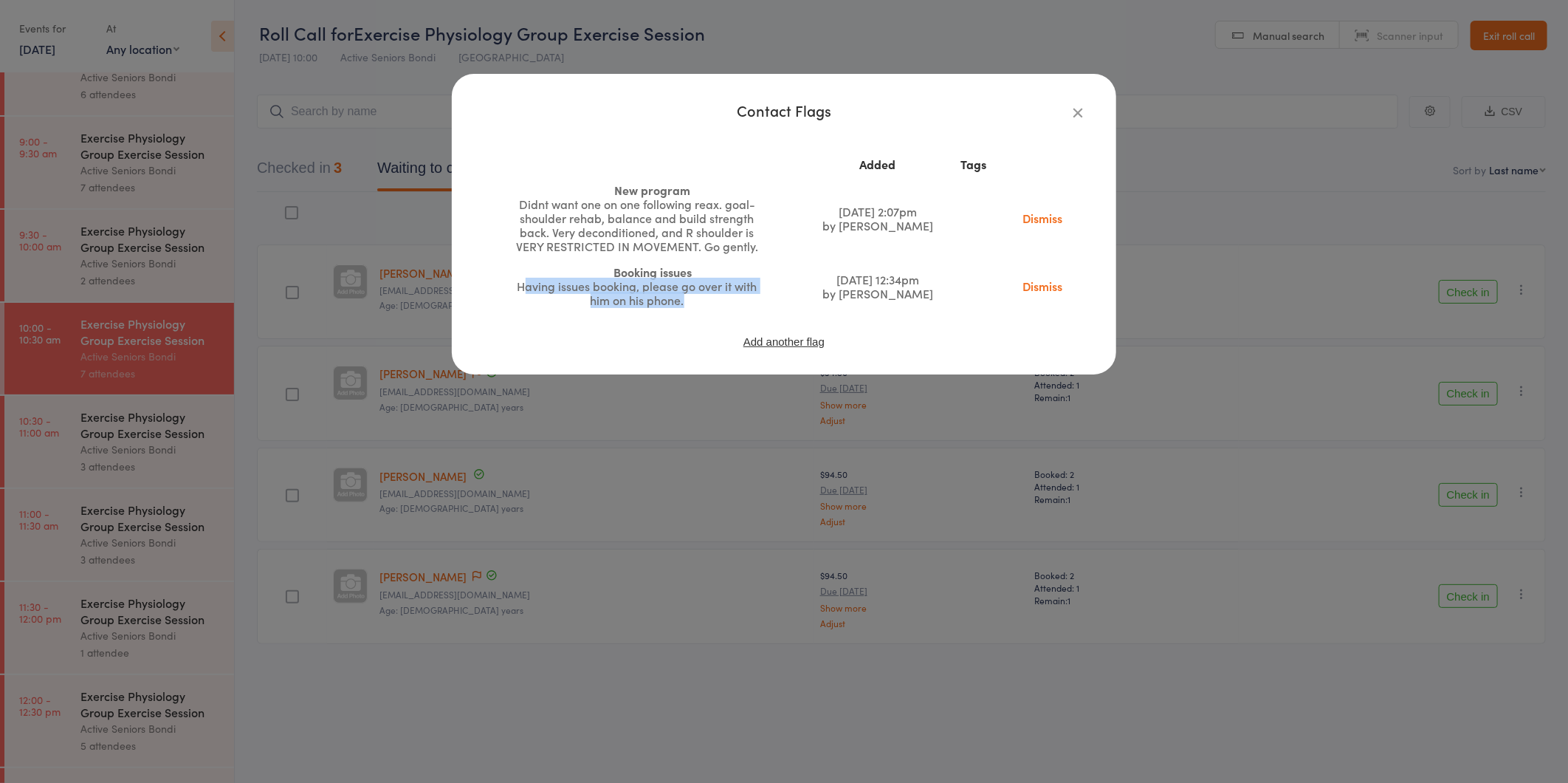
drag, startPoint x: 524, startPoint y: 283, endPoint x: 724, endPoint y: 296, distance: 200.4
click at [724, 296] on div "Having issues booking, please go over it with him on his phone." at bounding box center [637, 293] width 259 height 28
drag, startPoint x: 724, startPoint y: 296, endPoint x: 676, endPoint y: 292, distance: 48.2
click at [676, 292] on div "Having issues booking, please go over it with him on his phone." at bounding box center [637, 293] width 259 height 28
click at [1075, 107] on icon "button" at bounding box center [1078, 112] width 17 height 17
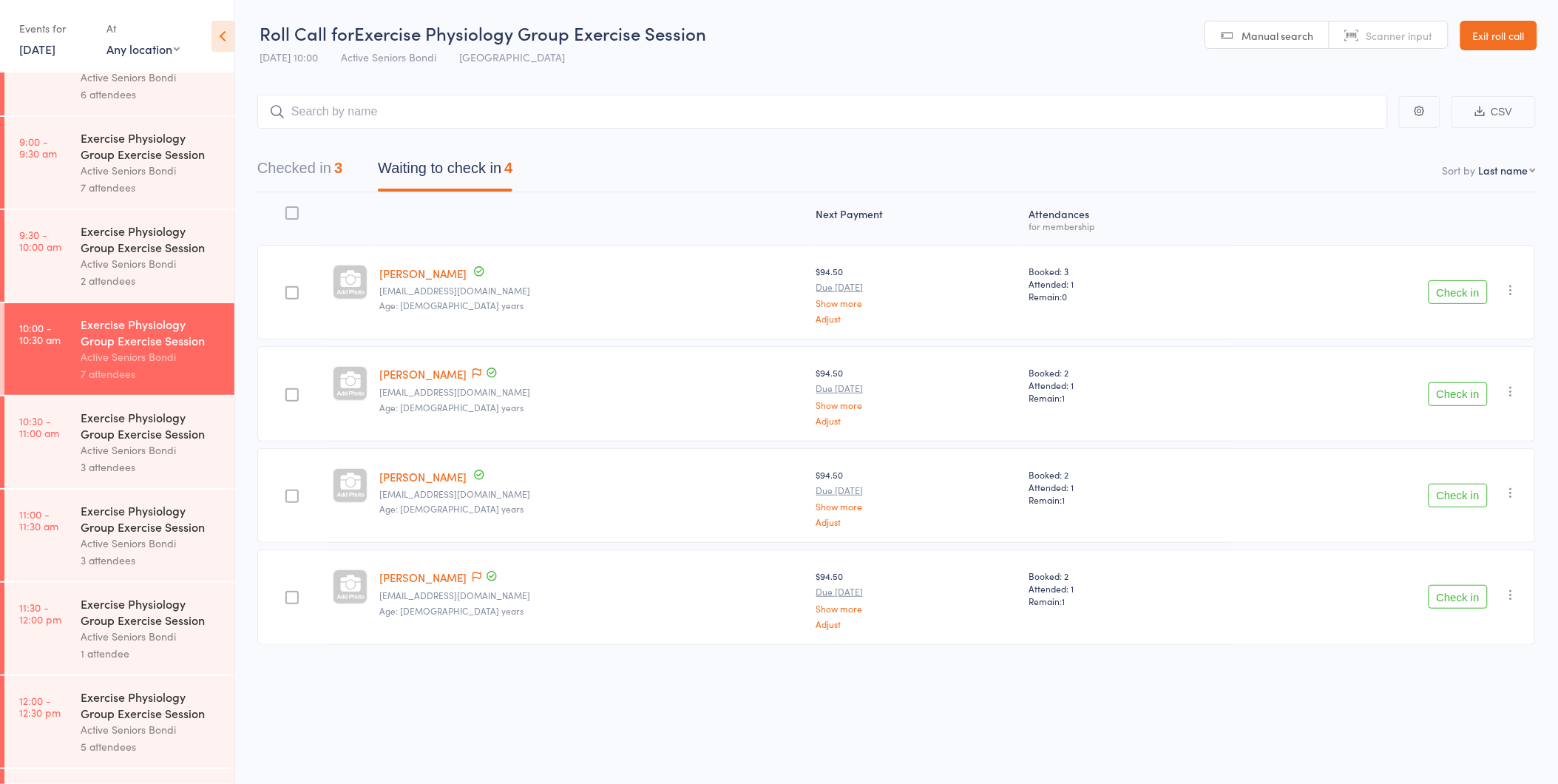
click at [1454, 401] on button "Check in" at bounding box center [1458, 394] width 60 height 24
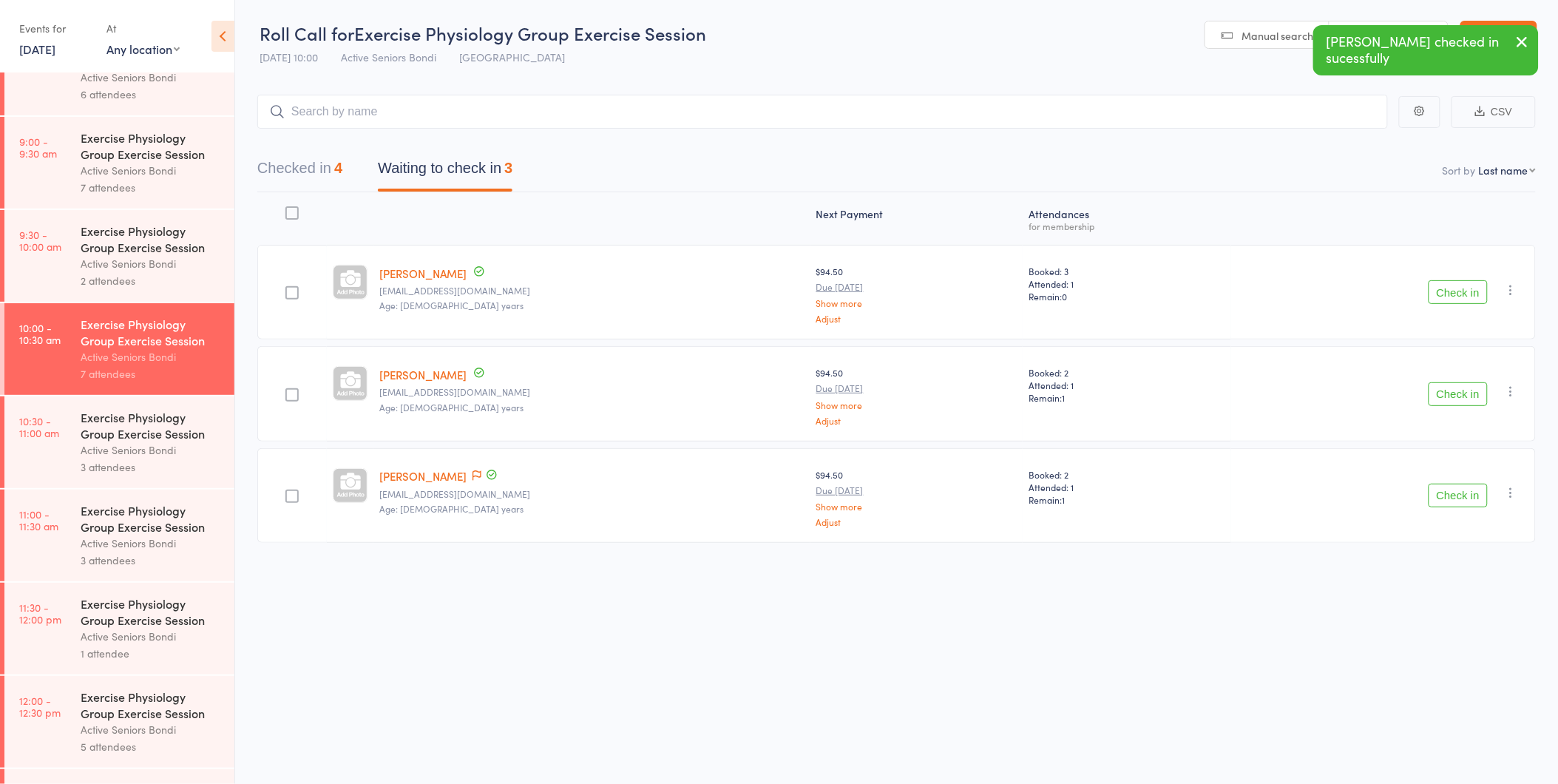
click at [1465, 388] on button "Check in" at bounding box center [1458, 394] width 60 height 24
click at [1448, 397] on button "Check in" at bounding box center [1458, 394] width 60 height 24
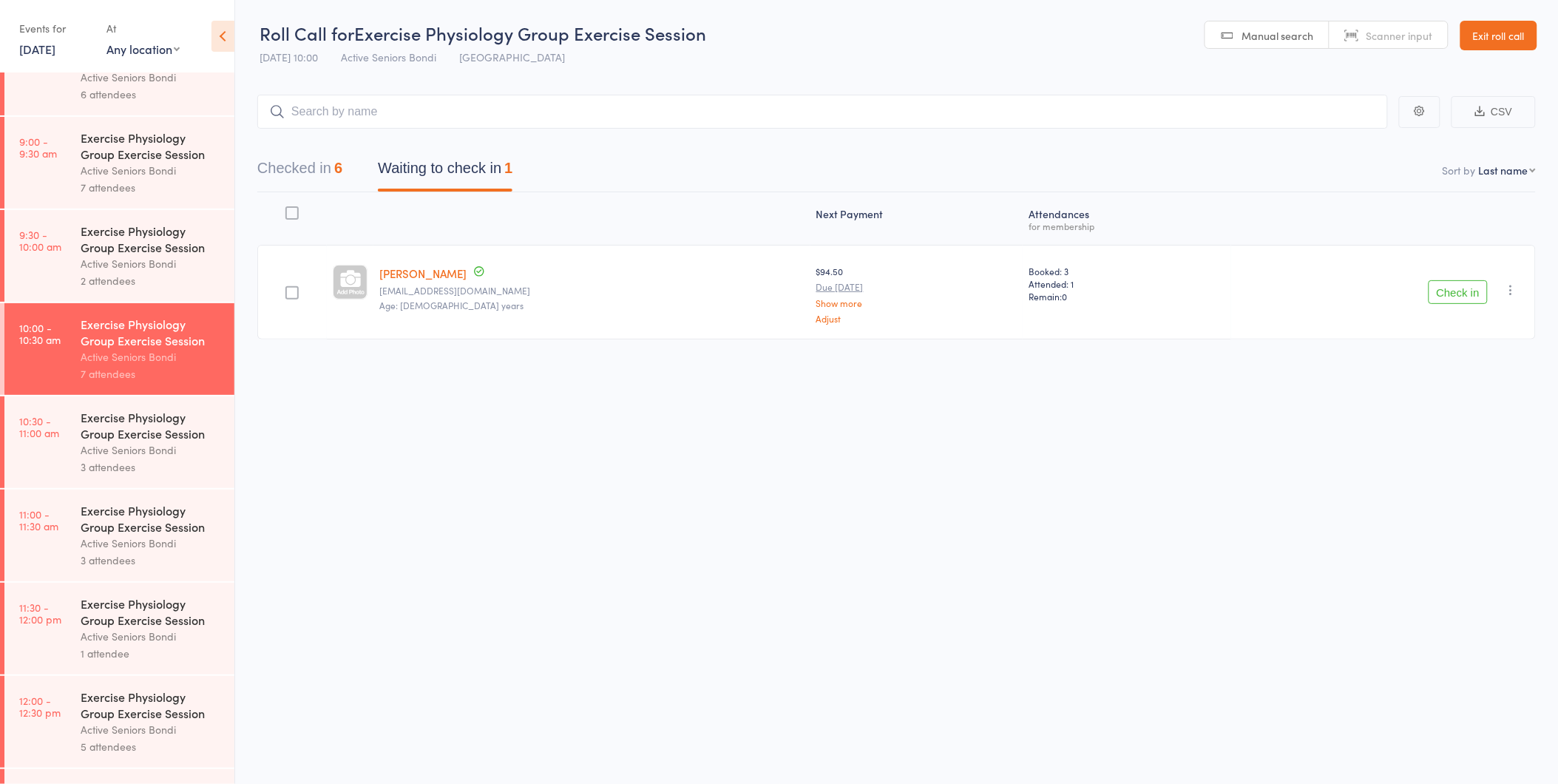
click at [113, 422] on div "Exercise Physiology Group Exercise Session" at bounding box center [151, 424] width 141 height 32
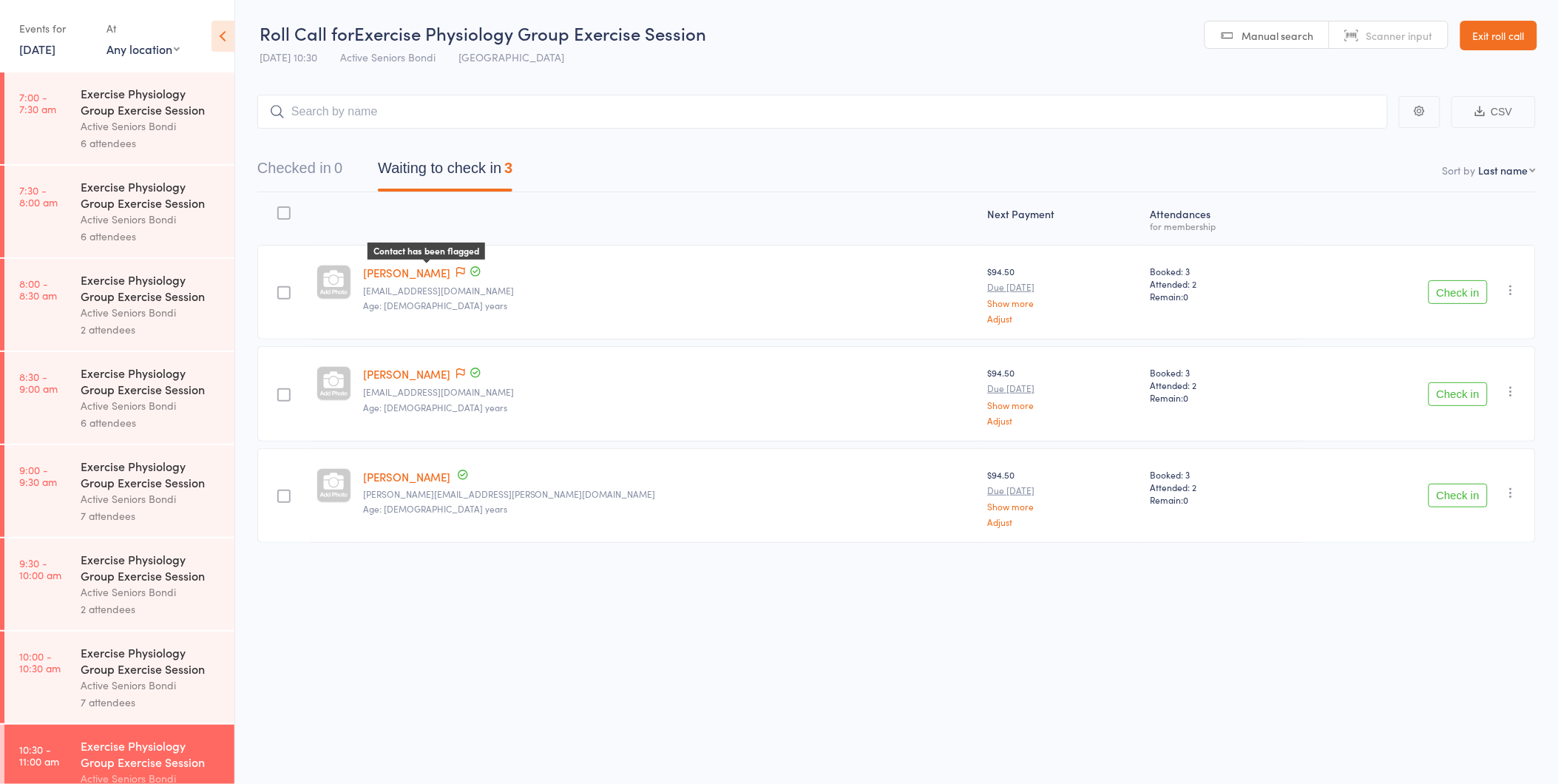
click at [456, 271] on icon at bounding box center [460, 272] width 9 height 10
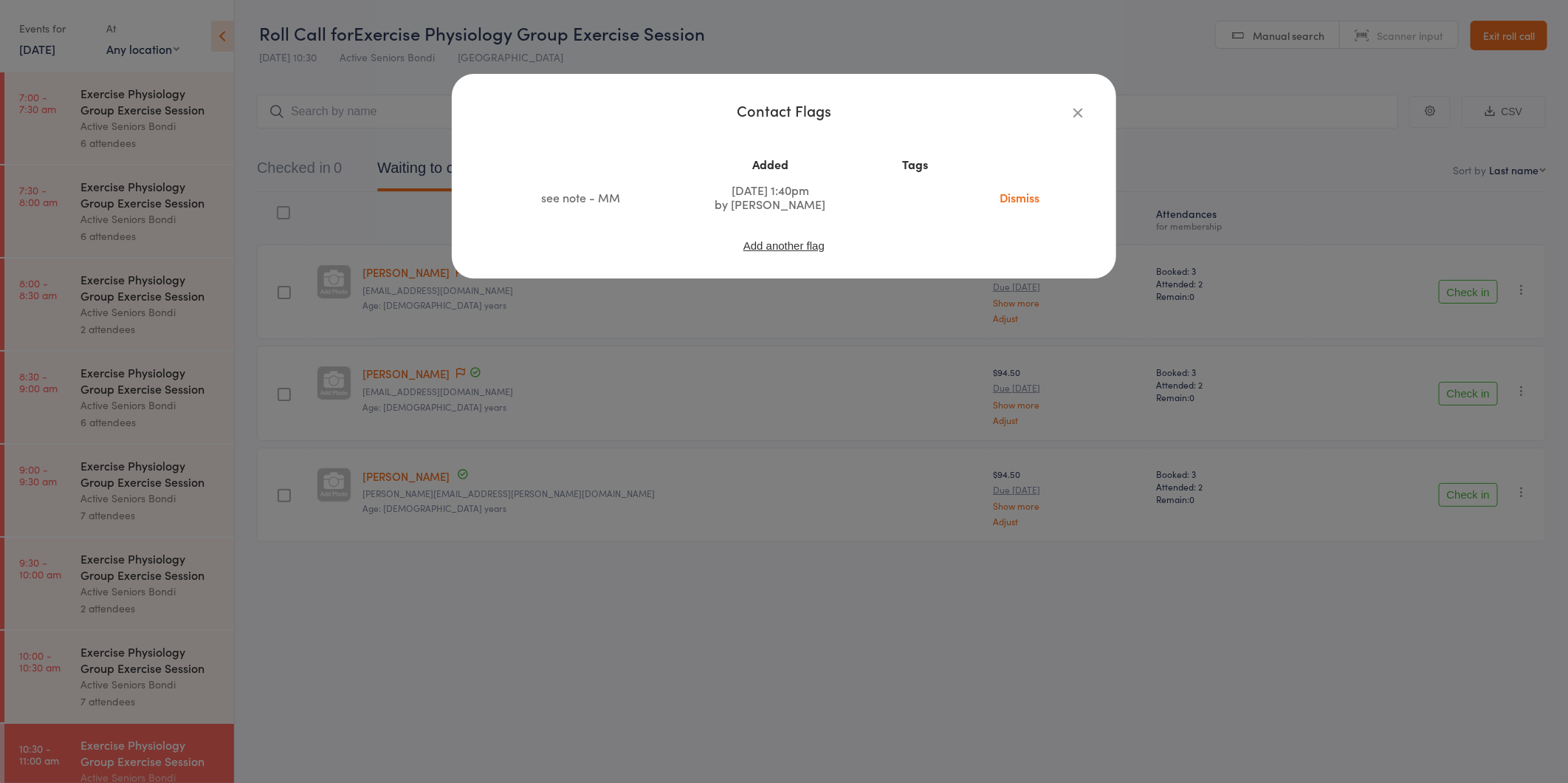
click at [1079, 112] on icon "button" at bounding box center [1078, 112] width 17 height 17
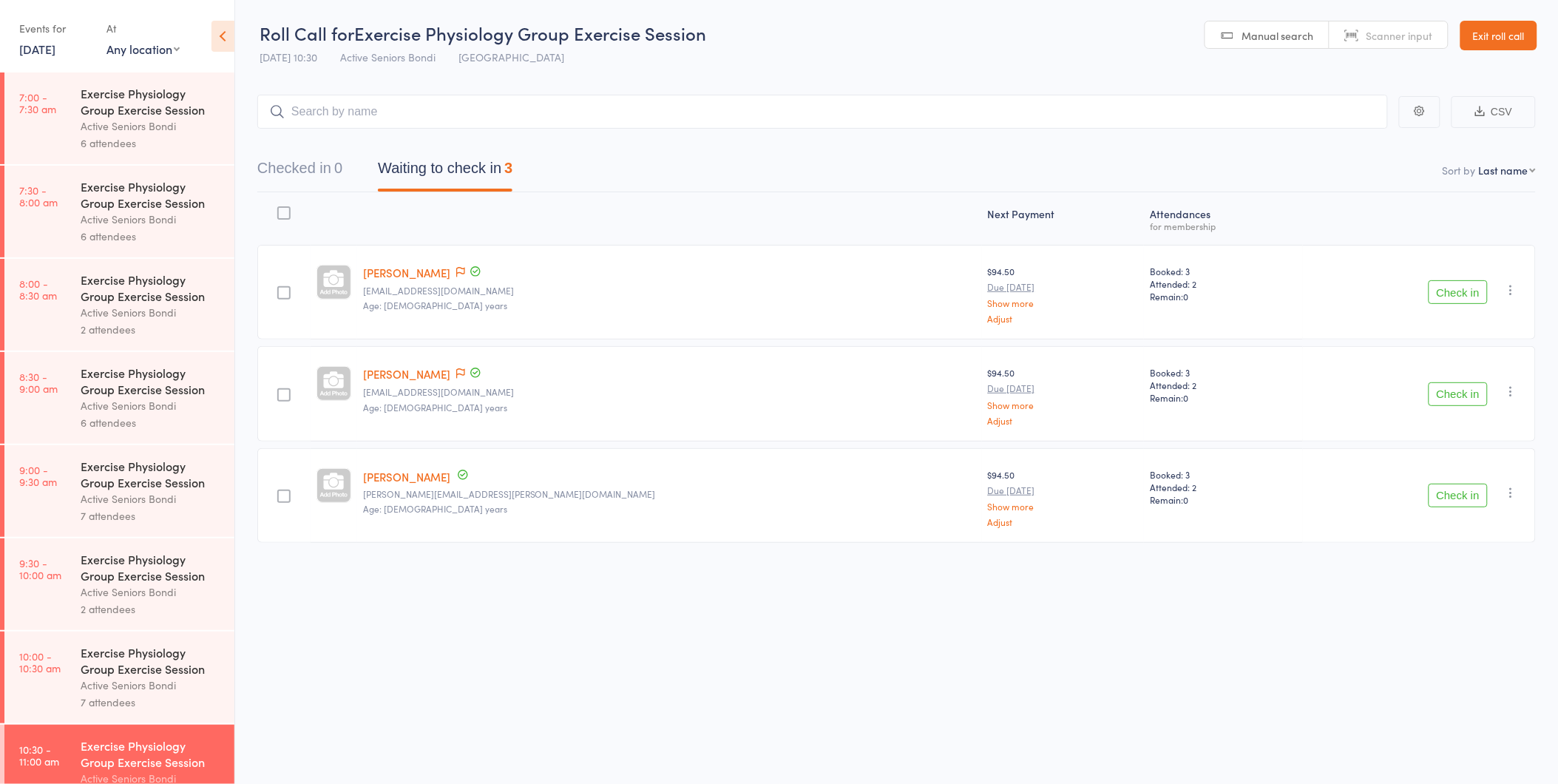
click at [412, 274] on link "Gail Booth" at bounding box center [407, 272] width 88 height 16
click at [1459, 298] on button "Check in" at bounding box center [1458, 291] width 60 height 24
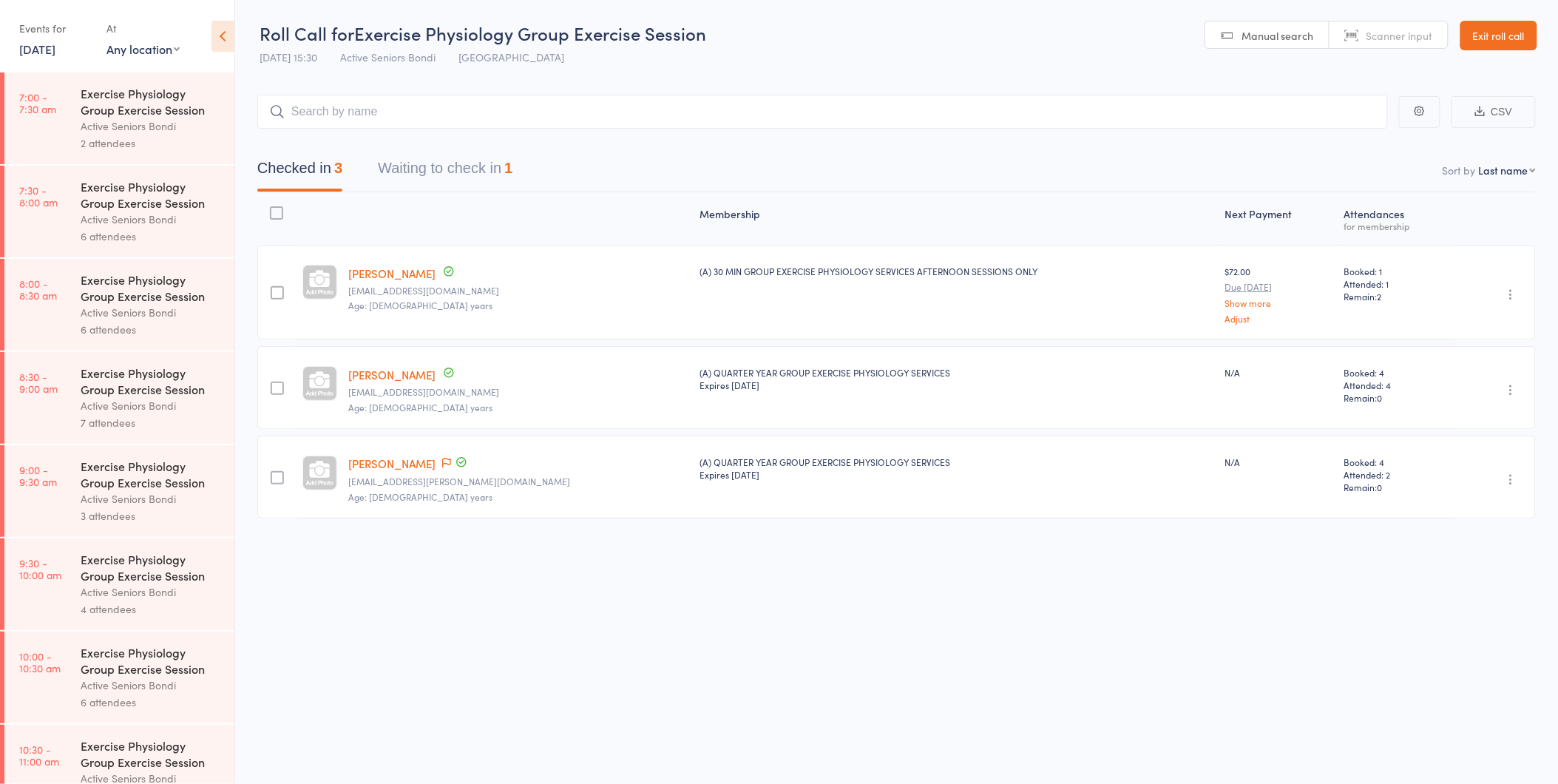
scroll to position [82, 0]
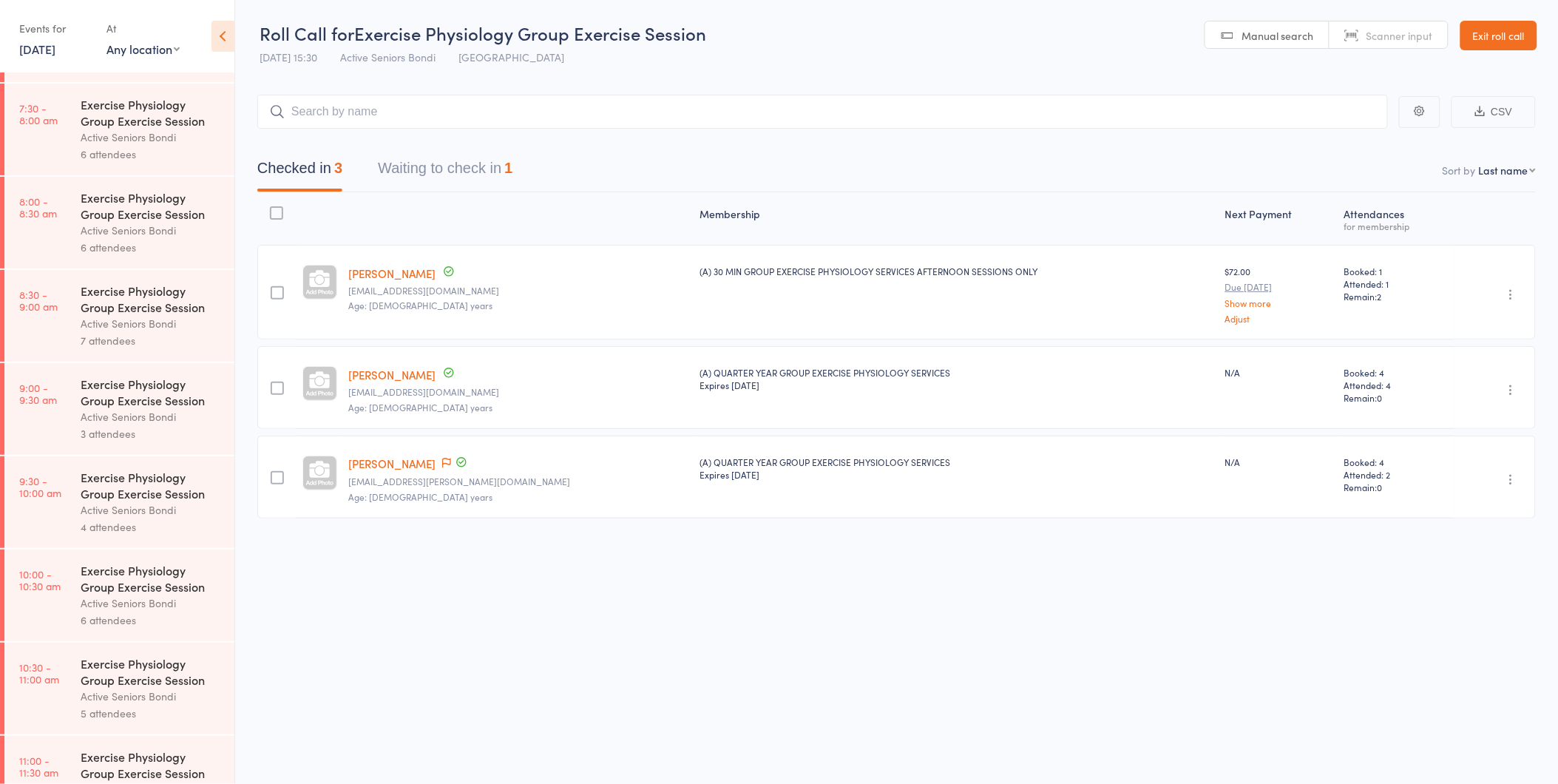
click at [1486, 38] on link "Exit roll call" at bounding box center [1499, 36] width 77 height 30
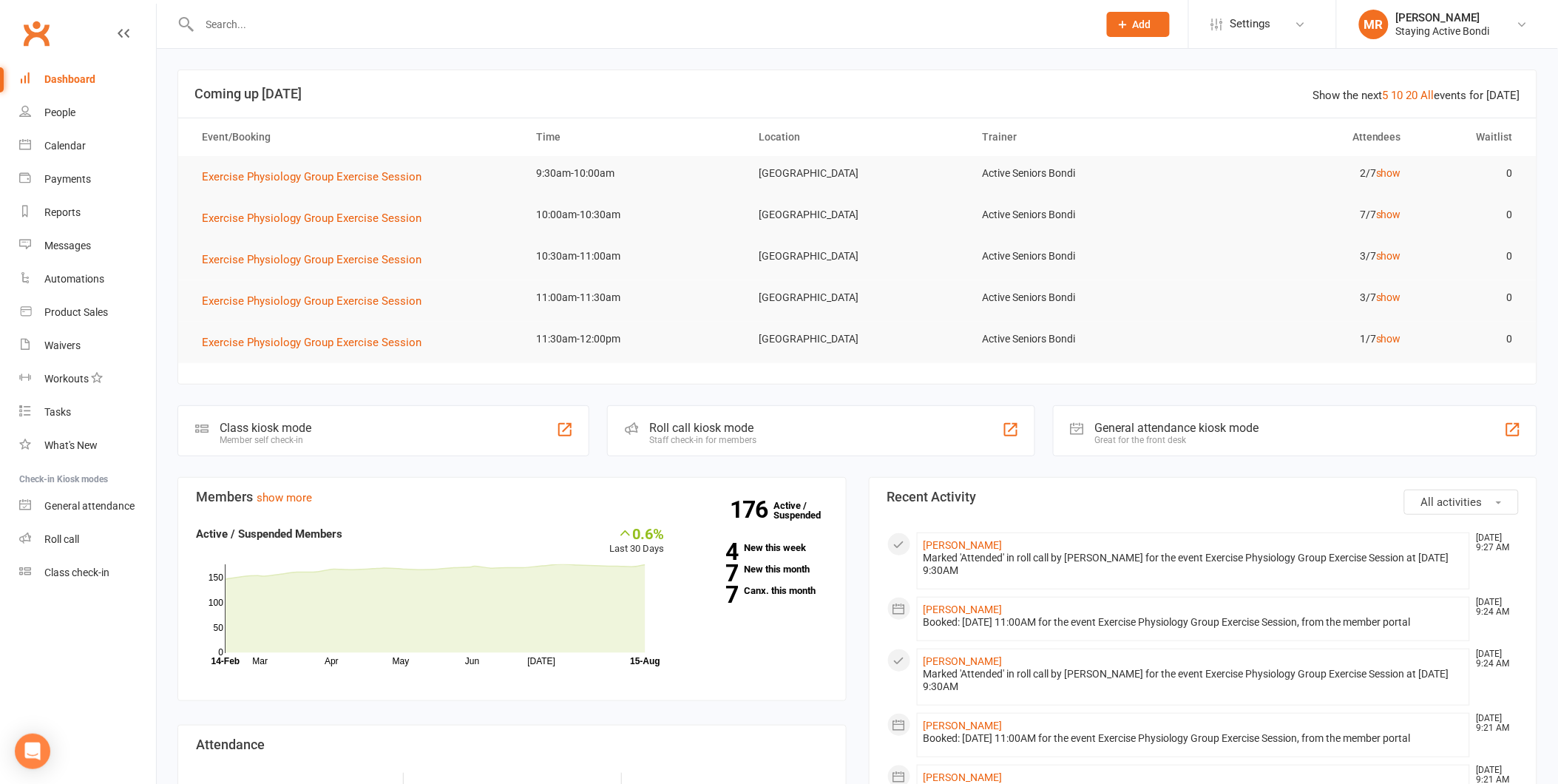
click at [395, 4] on div at bounding box center [633, 24] width 910 height 48
click at [394, 31] on input "text" at bounding box center [642, 24] width 893 height 21
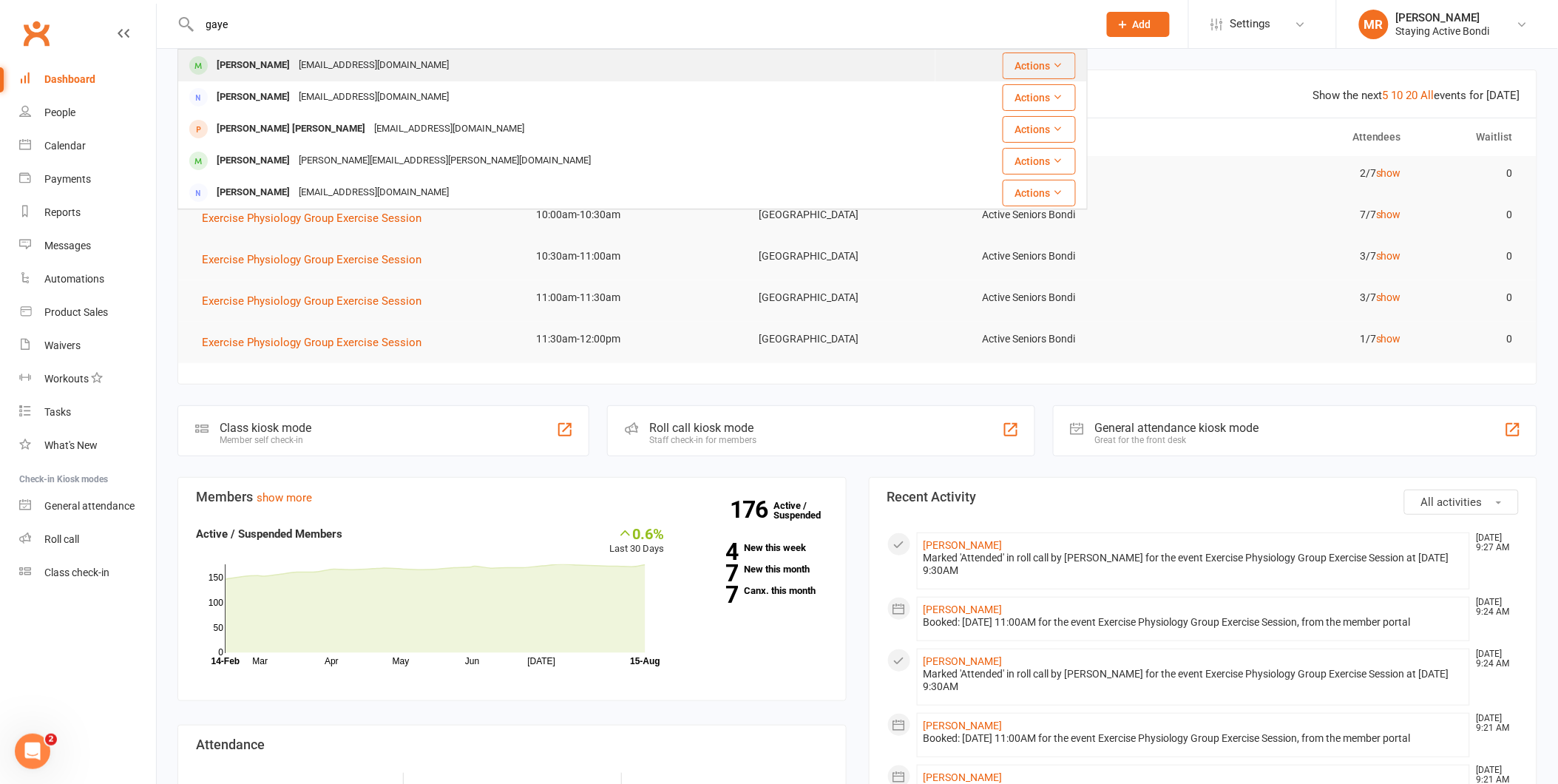
type input "gaye"
click at [294, 55] on div "[EMAIL_ADDRESS][DOMAIN_NAME]" at bounding box center [374, 66] width 159 height 22
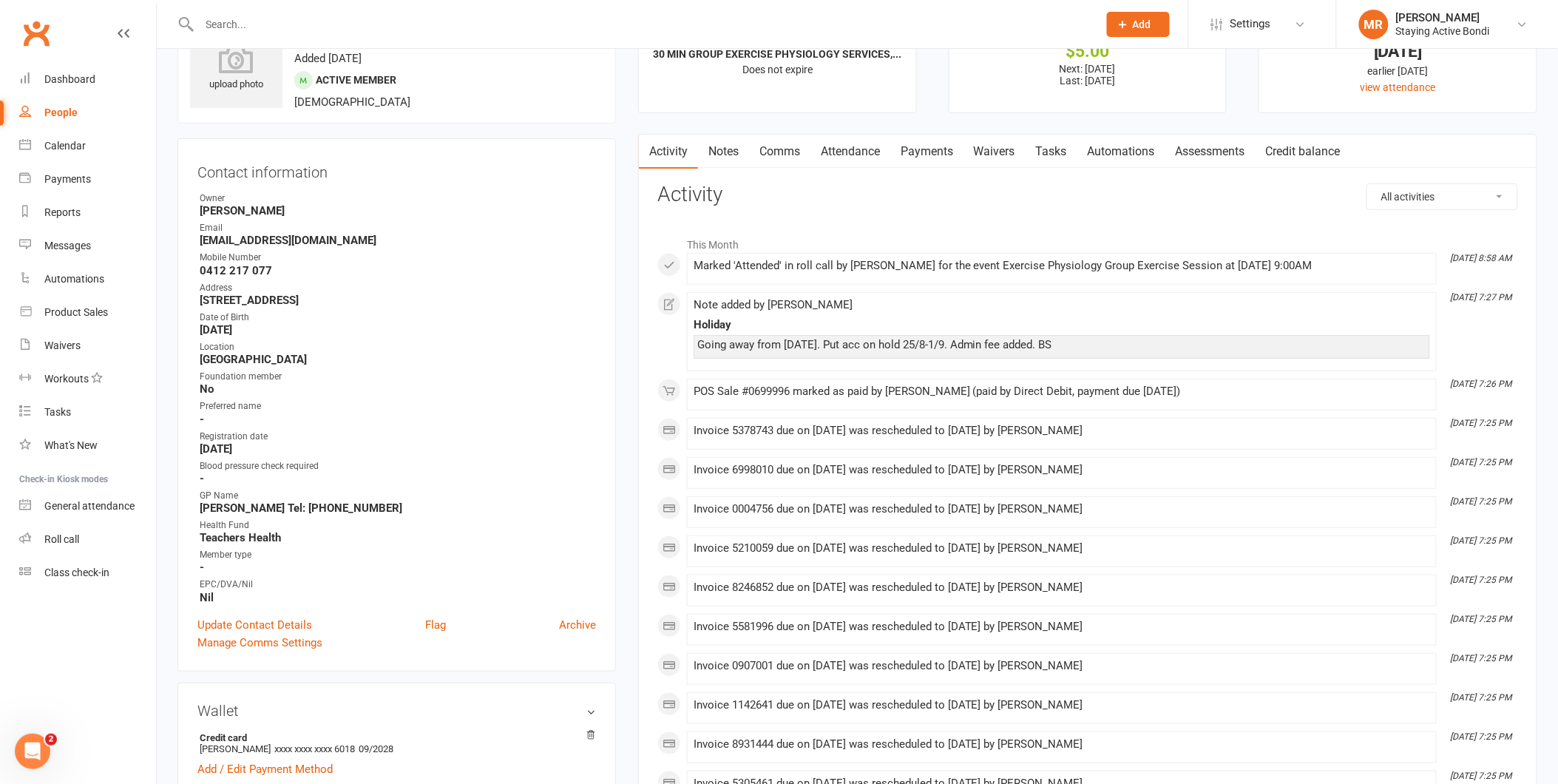
scroll to position [82, 0]
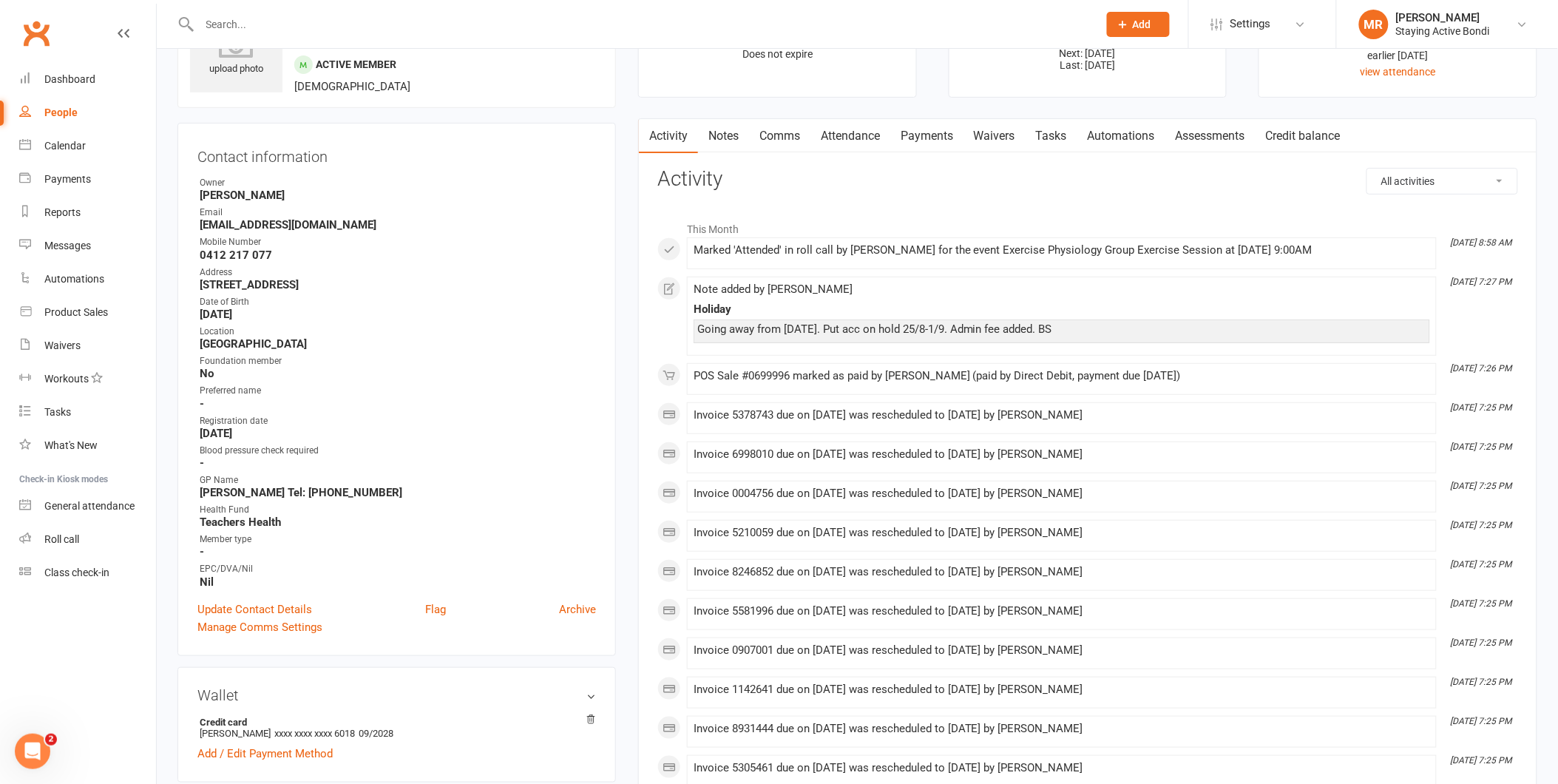
click at [845, 133] on link "Attendance" at bounding box center [850, 136] width 80 height 34
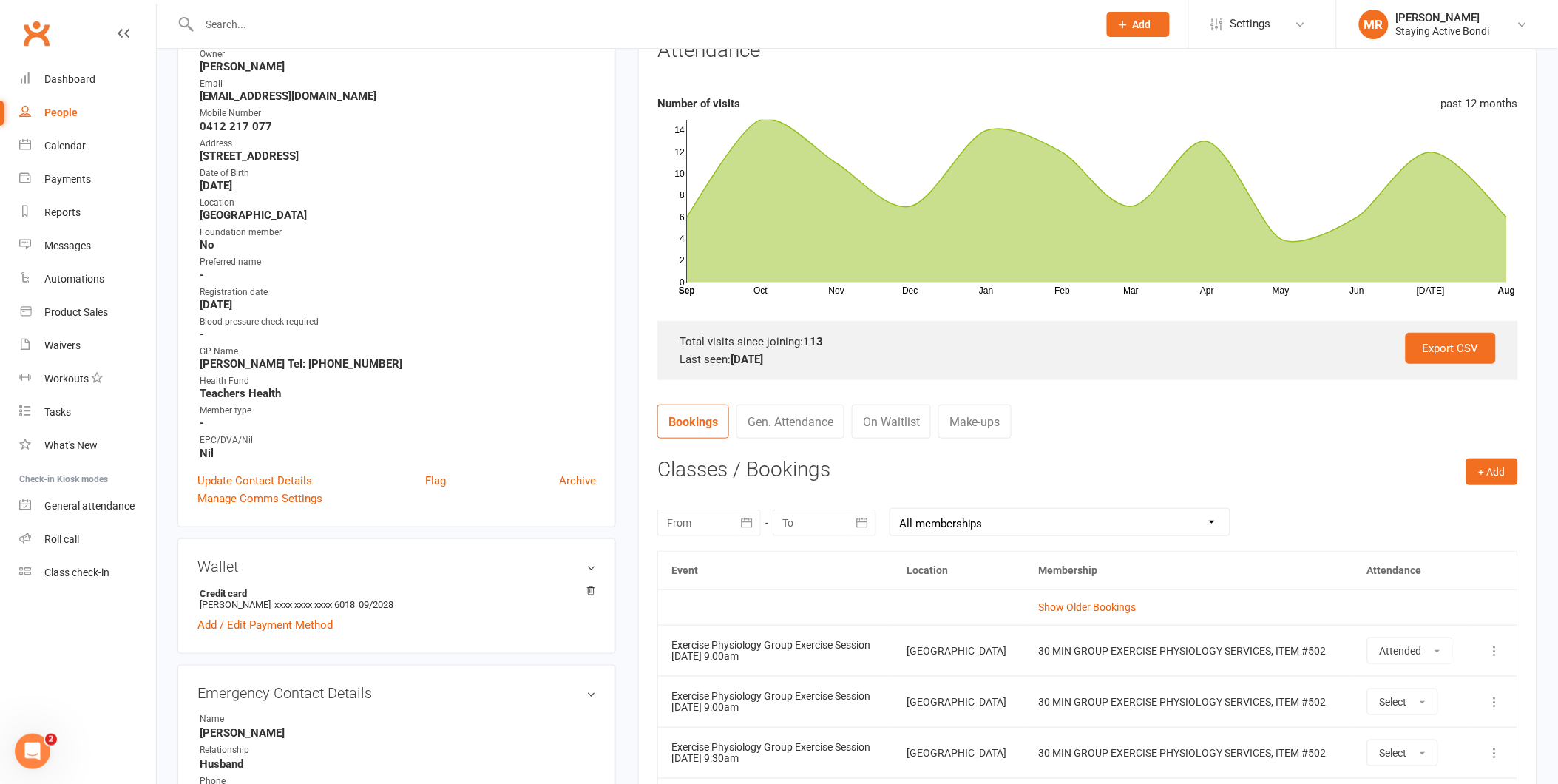
scroll to position [410, 0]
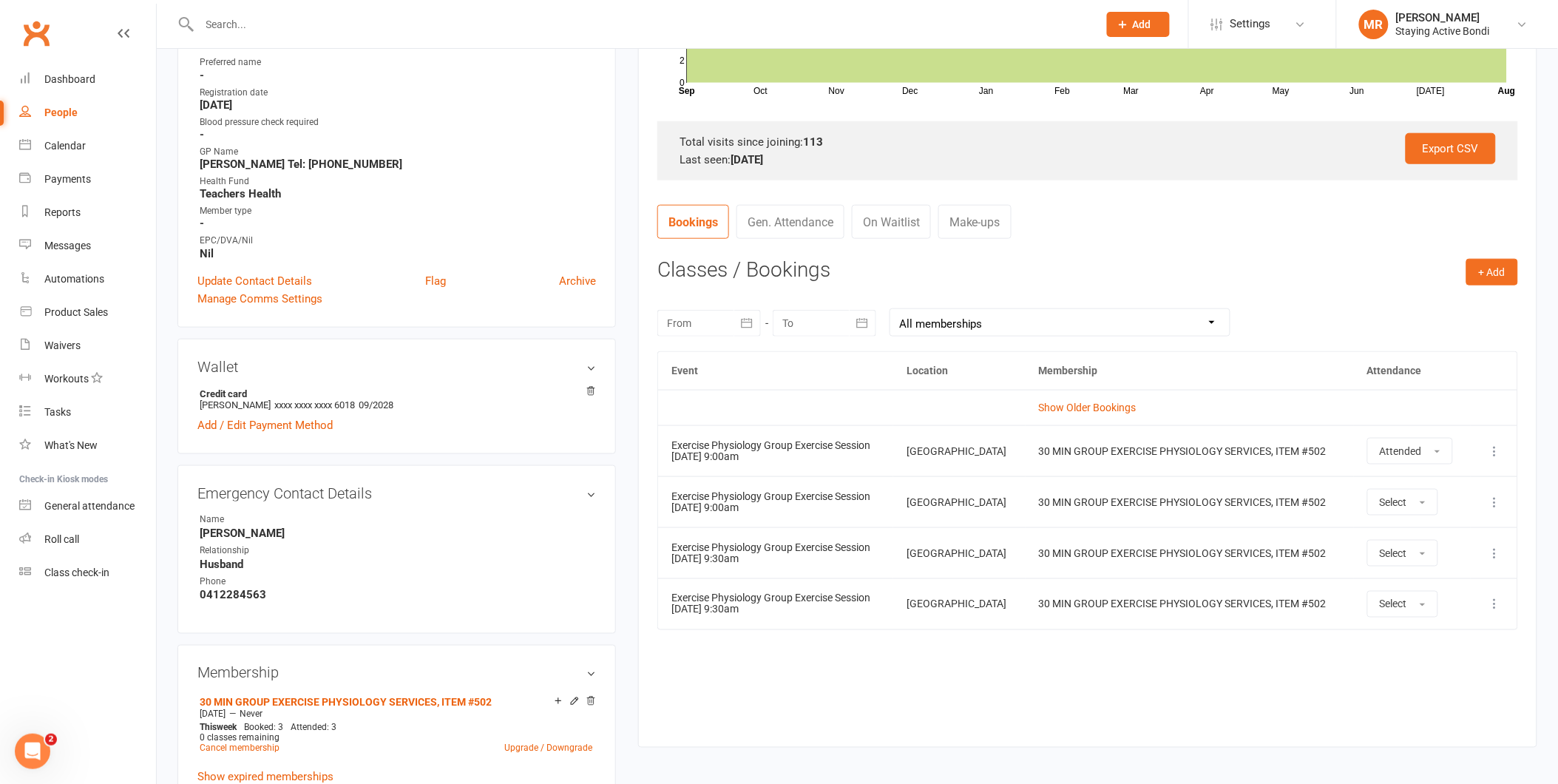
click at [960, 655] on div "Event Location Membership Attendance Show Older Bookings Exercise Physiology Gr…" at bounding box center [1087, 537] width 860 height 374
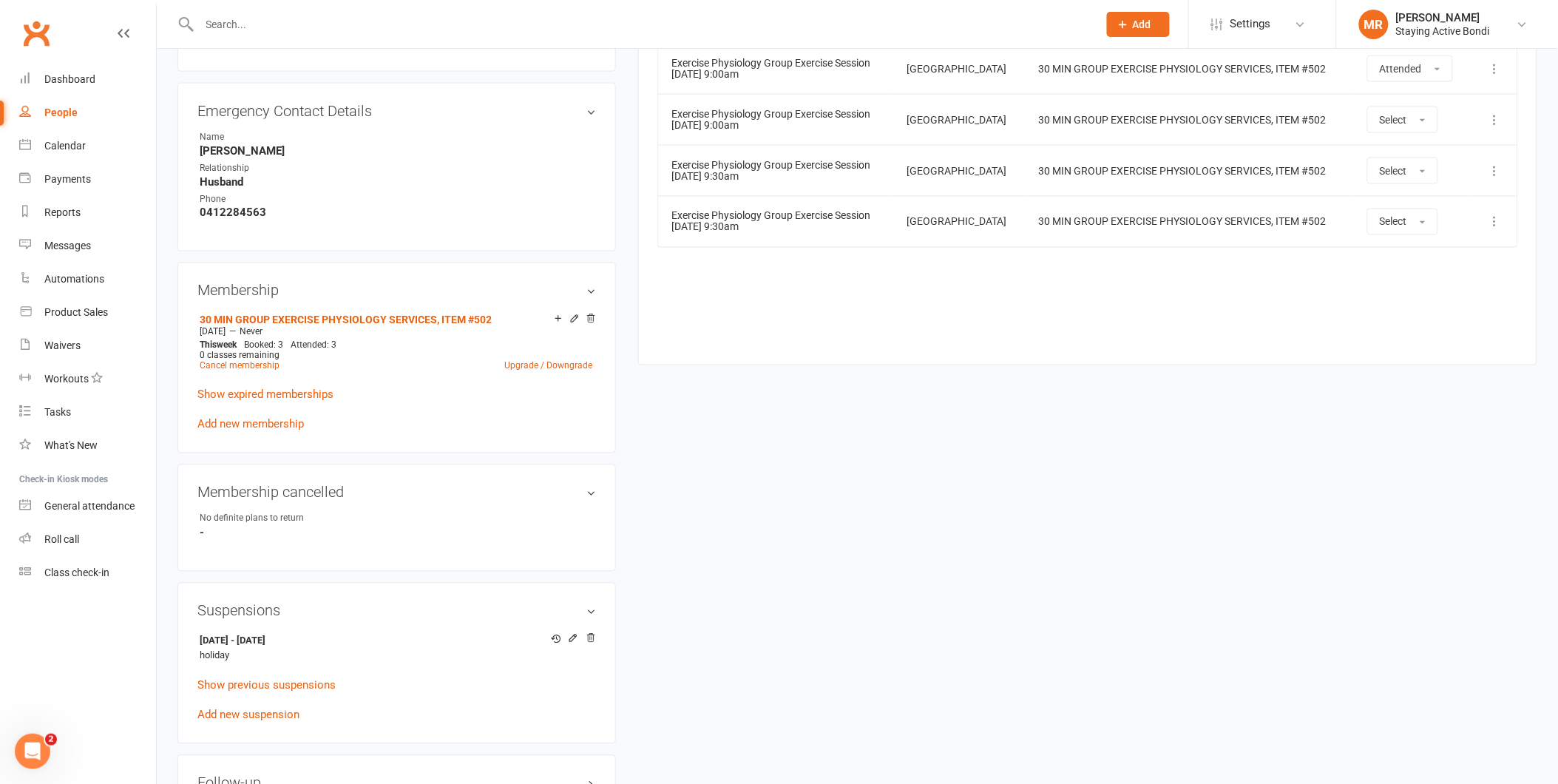
scroll to position [822, 0]
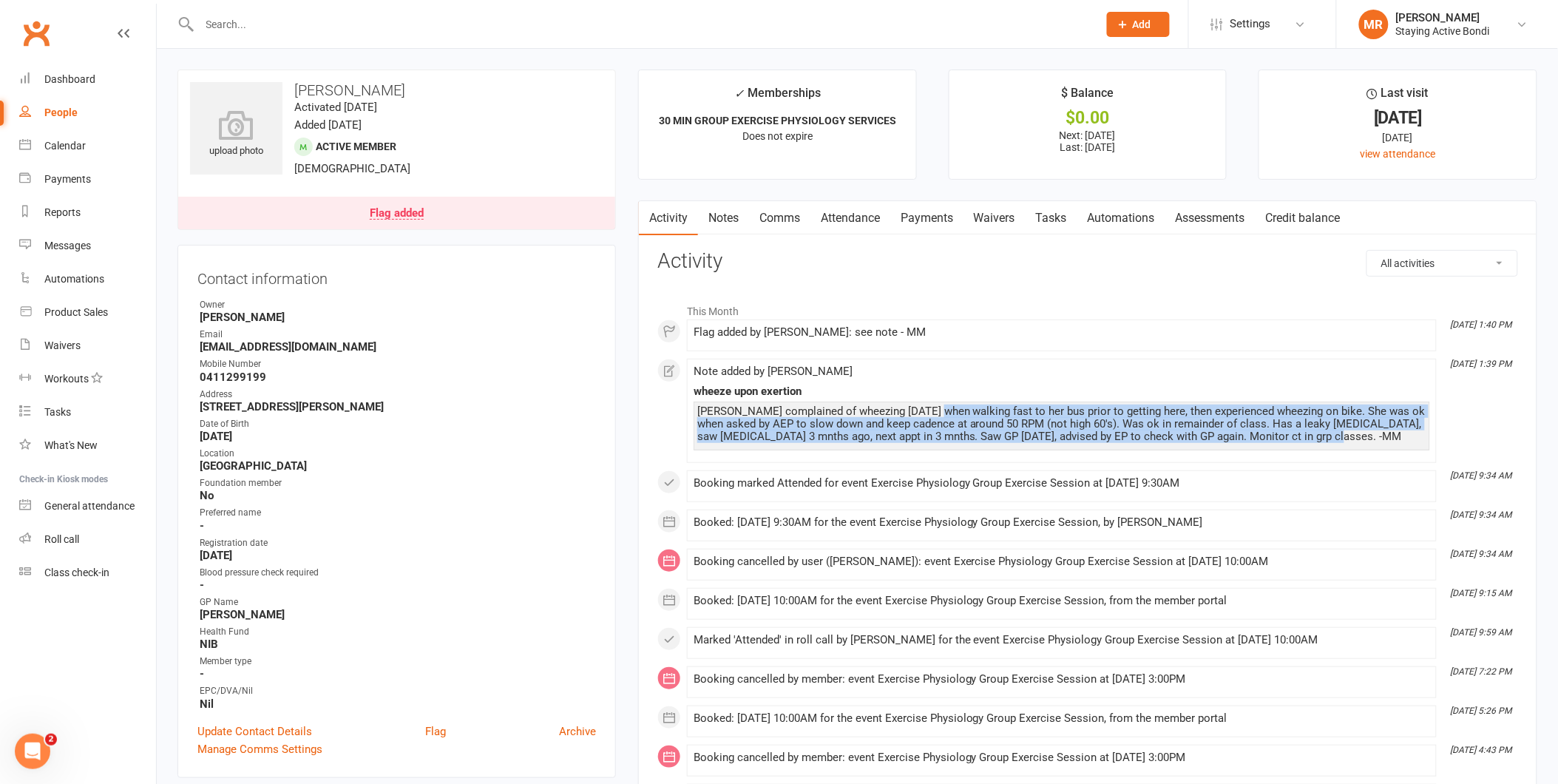
drag, startPoint x: 928, startPoint y: 408, endPoint x: 1337, endPoint y: 444, distance: 410.6
click at [1337, 444] on div "[PERSON_NAME] complained of wheezing [DATE] when walking fast to her bus prior …" at bounding box center [1061, 426] width 736 height 49
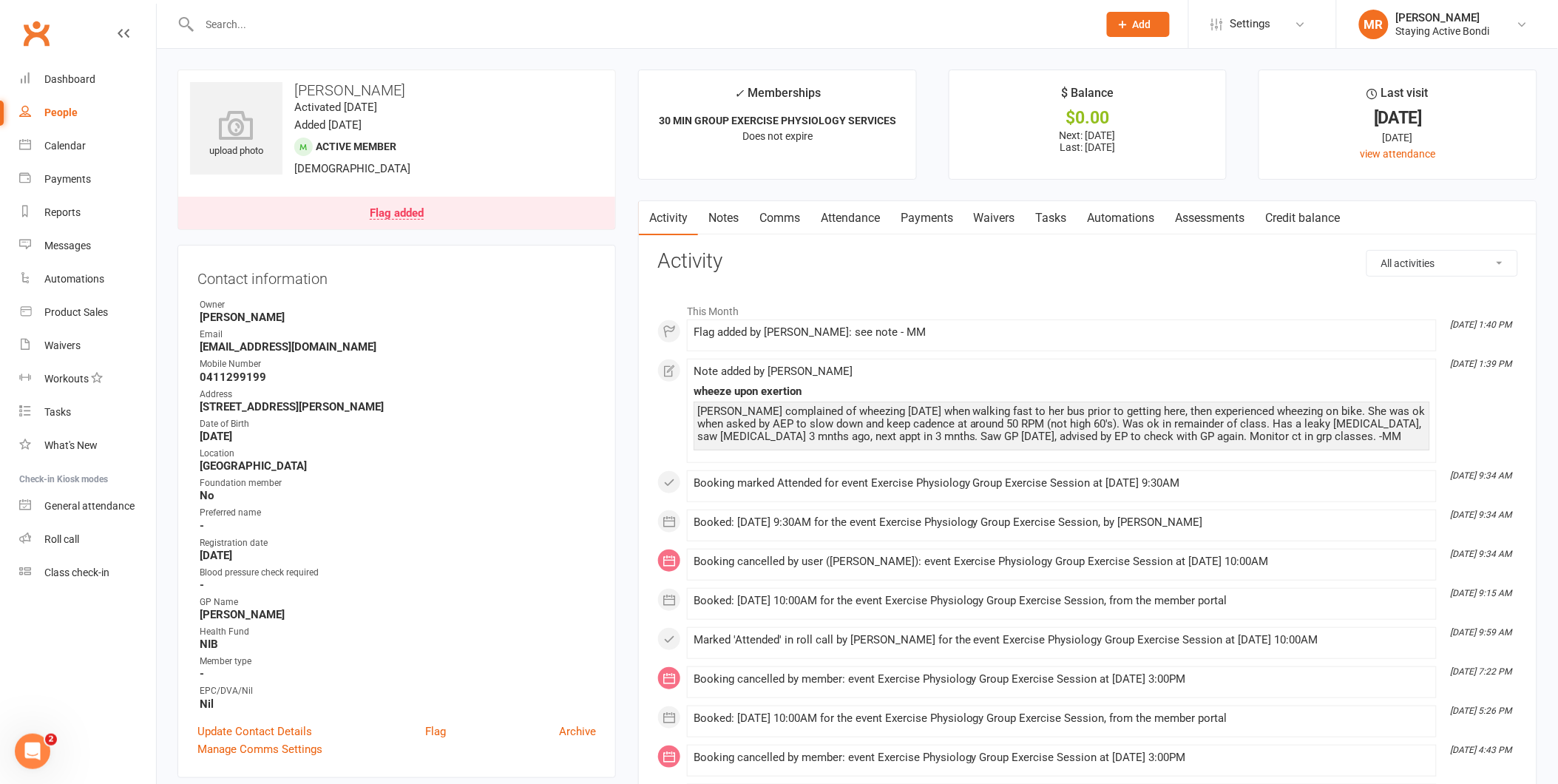
click at [853, 412] on div "[PERSON_NAME] complained of wheezing [DATE] when walking fast to her bus prior …" at bounding box center [1062, 424] width 729 height 38
click at [65, 537] on div "Roll call" at bounding box center [62, 539] width 35 height 12
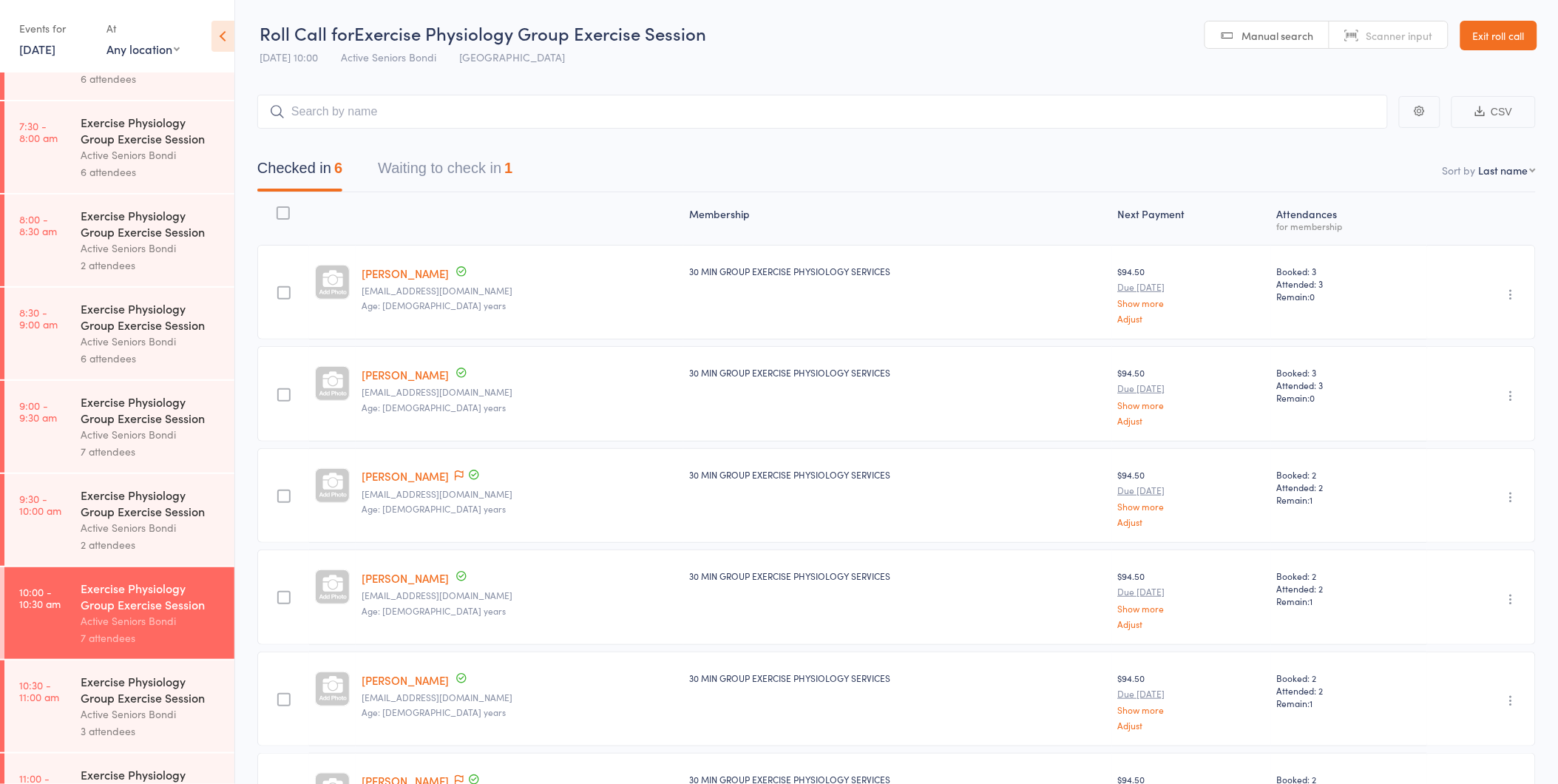
scroll to position [246, 0]
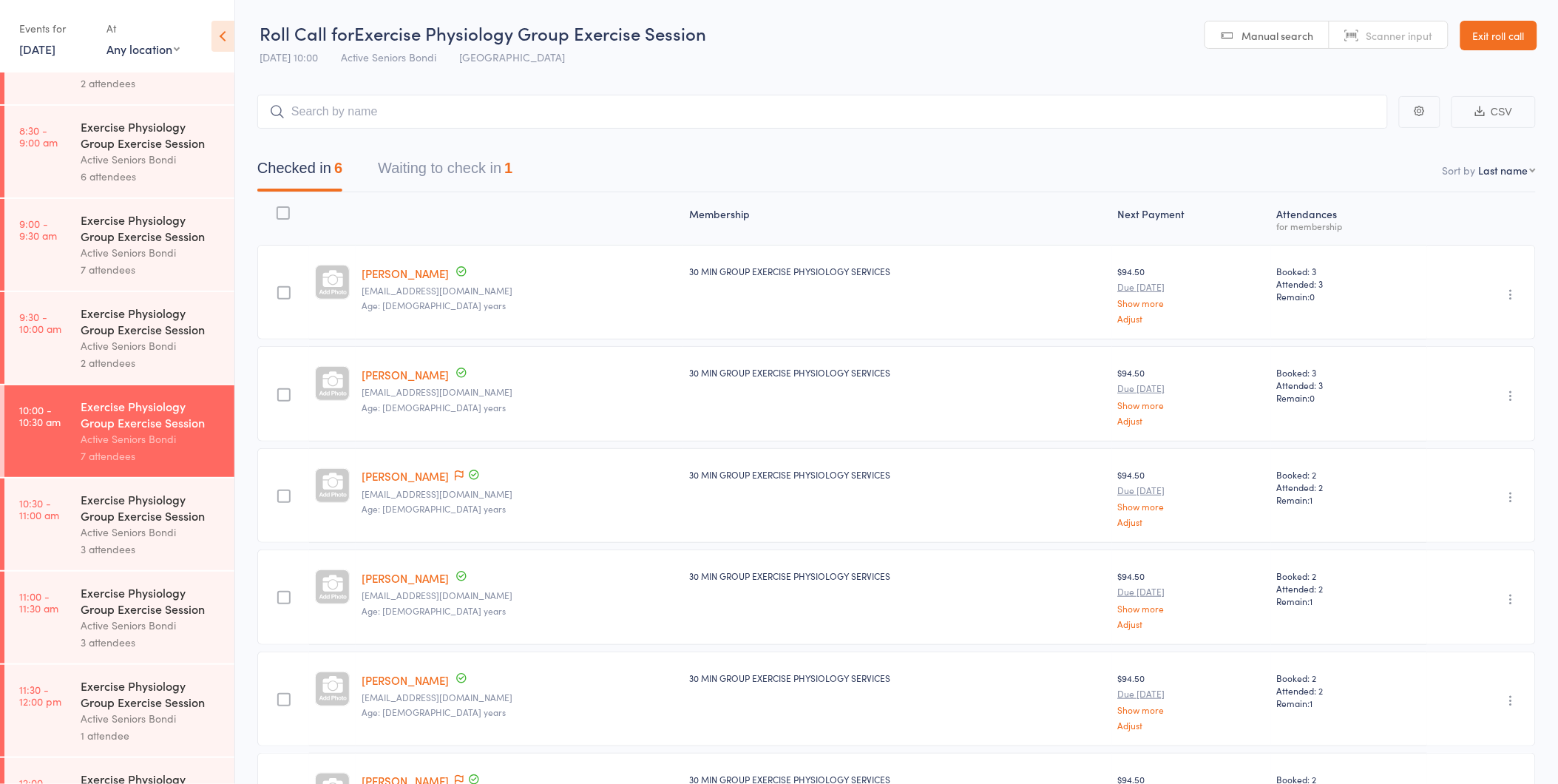
click at [122, 531] on div "Active Seniors Bondi" at bounding box center [151, 531] width 141 height 17
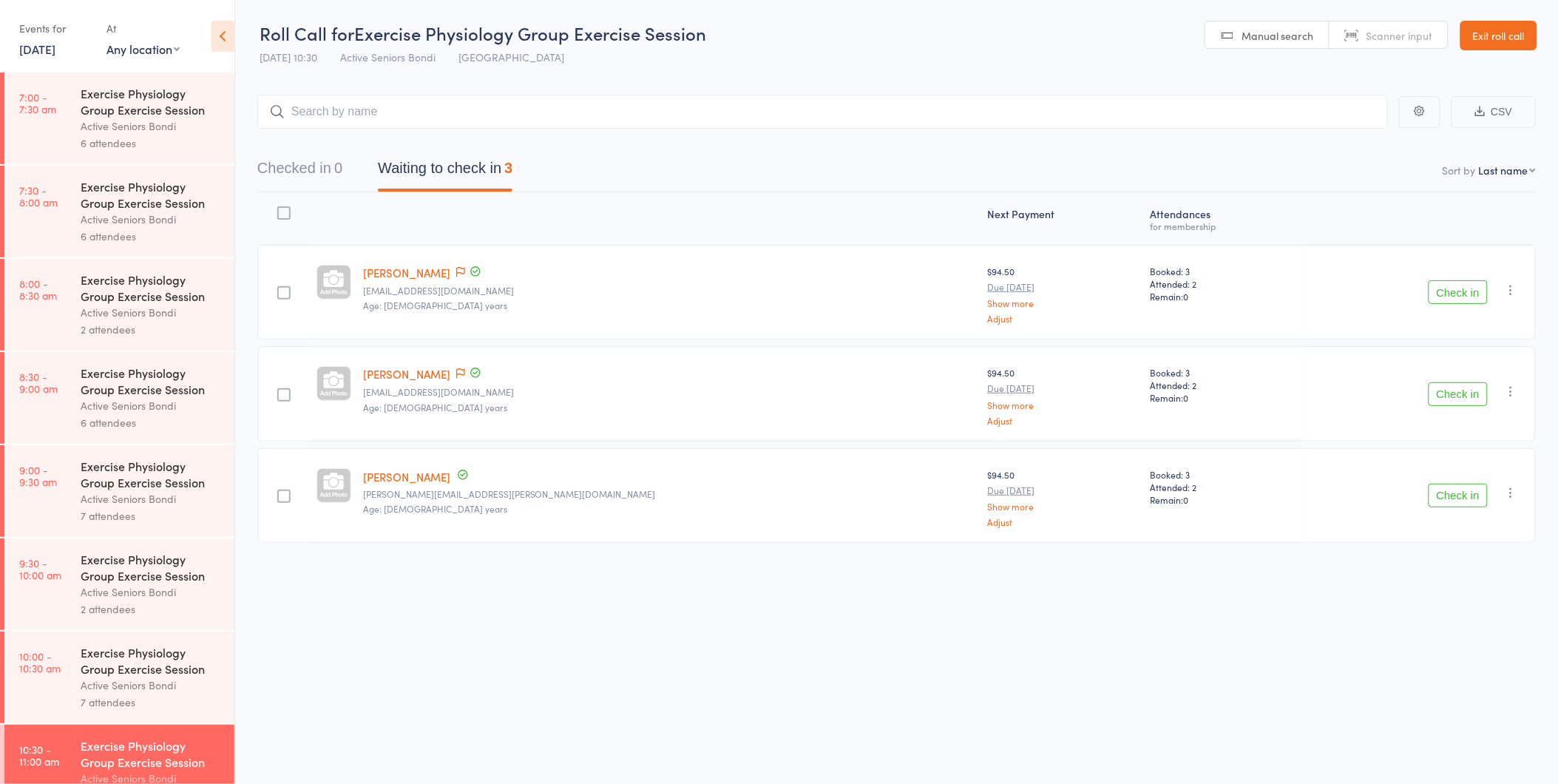
click at [1455, 286] on button "Check in" at bounding box center [1458, 291] width 60 height 24
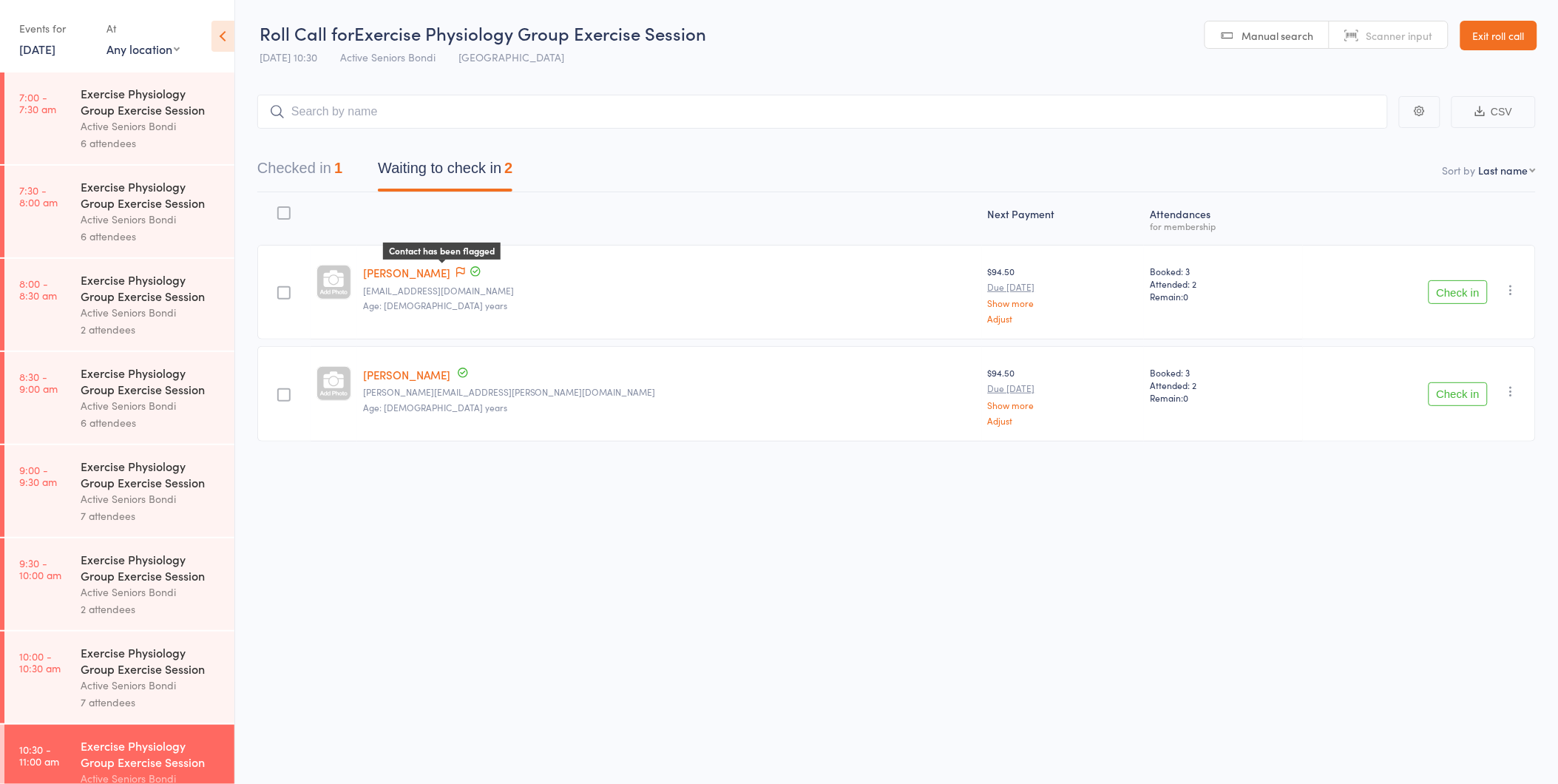
click at [460, 267] on icon at bounding box center [460, 272] width 9 height 10
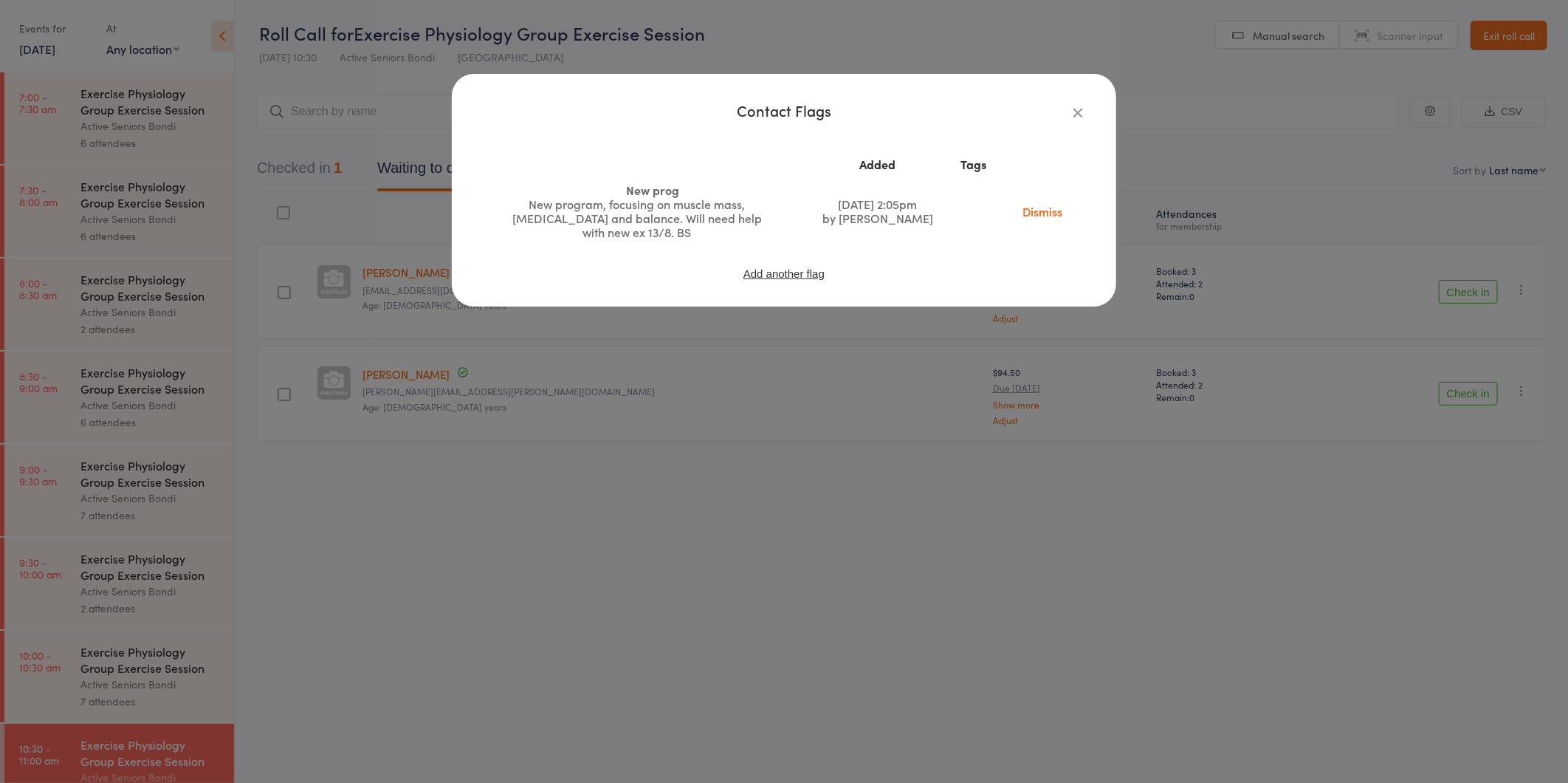
click at [1072, 100] on div "Contact Flags Added Tags New prog New program, focusing on muscle mass, [MEDICA…" at bounding box center [784, 190] width 664 height 232
click at [1081, 111] on icon "button" at bounding box center [1078, 112] width 17 height 17
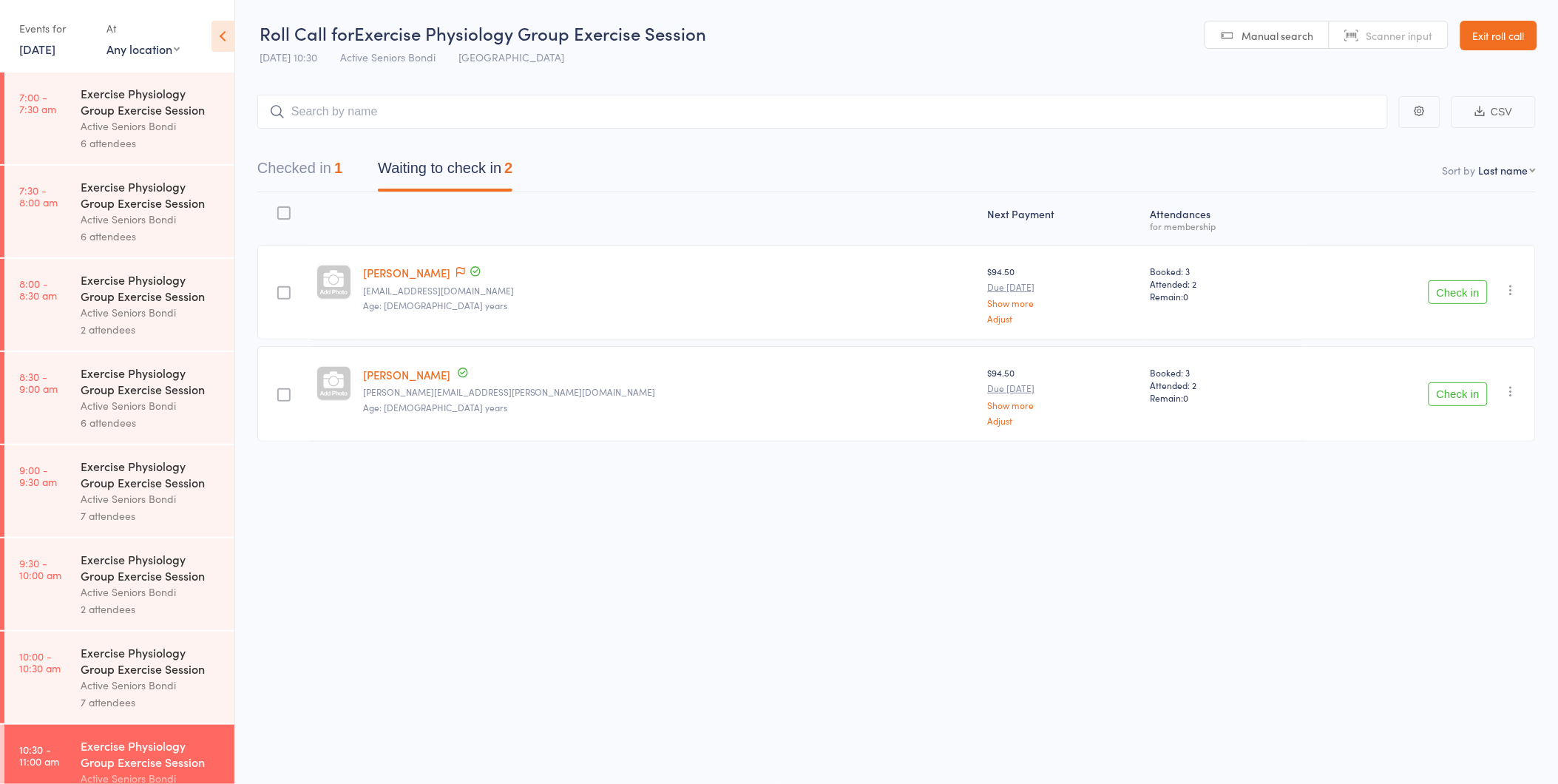
click at [1454, 296] on button "Check in" at bounding box center [1458, 291] width 60 height 24
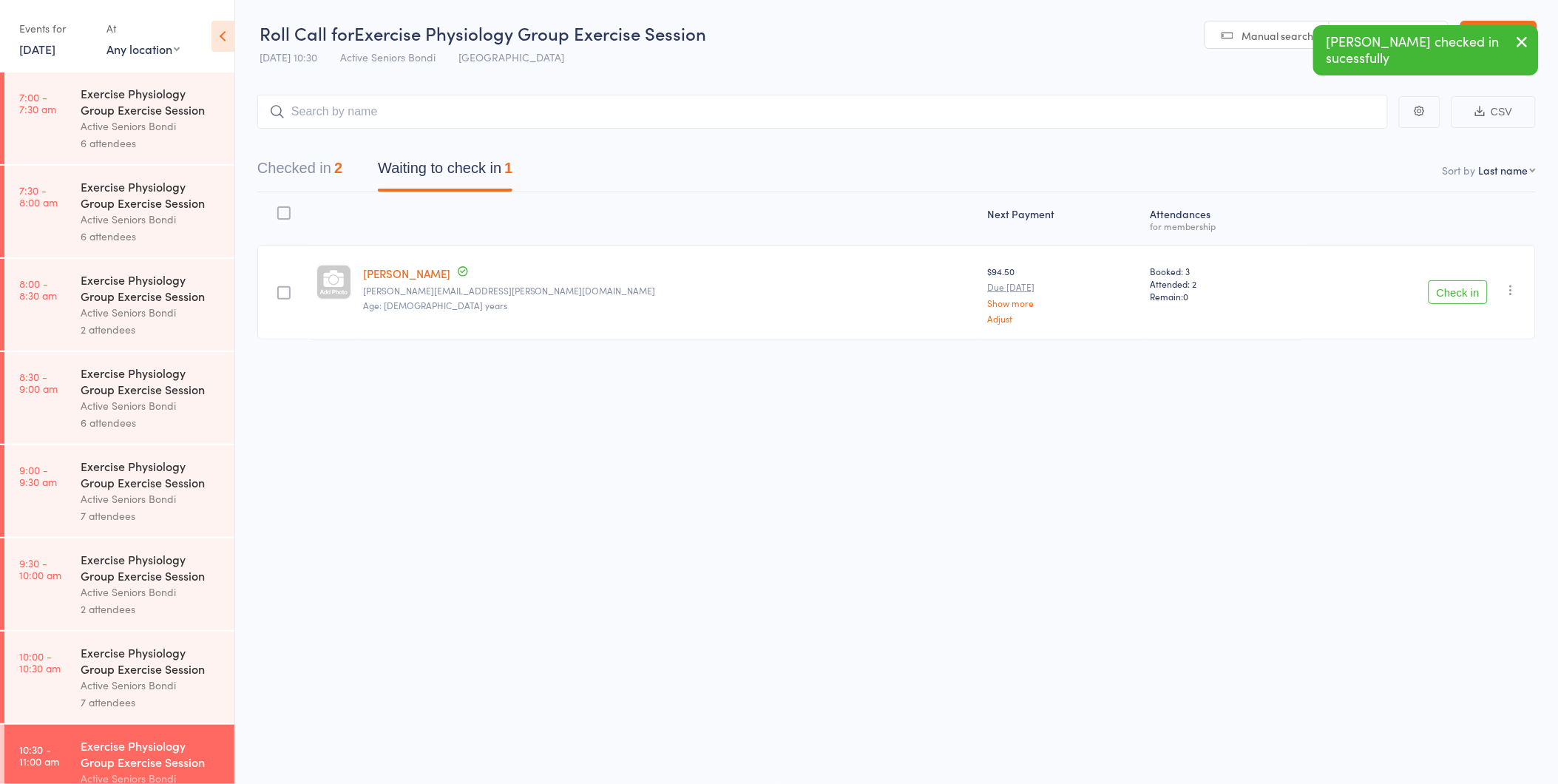
scroll to position [1, 0]
click at [296, 164] on button "Checked in 2" at bounding box center [299, 171] width 85 height 39
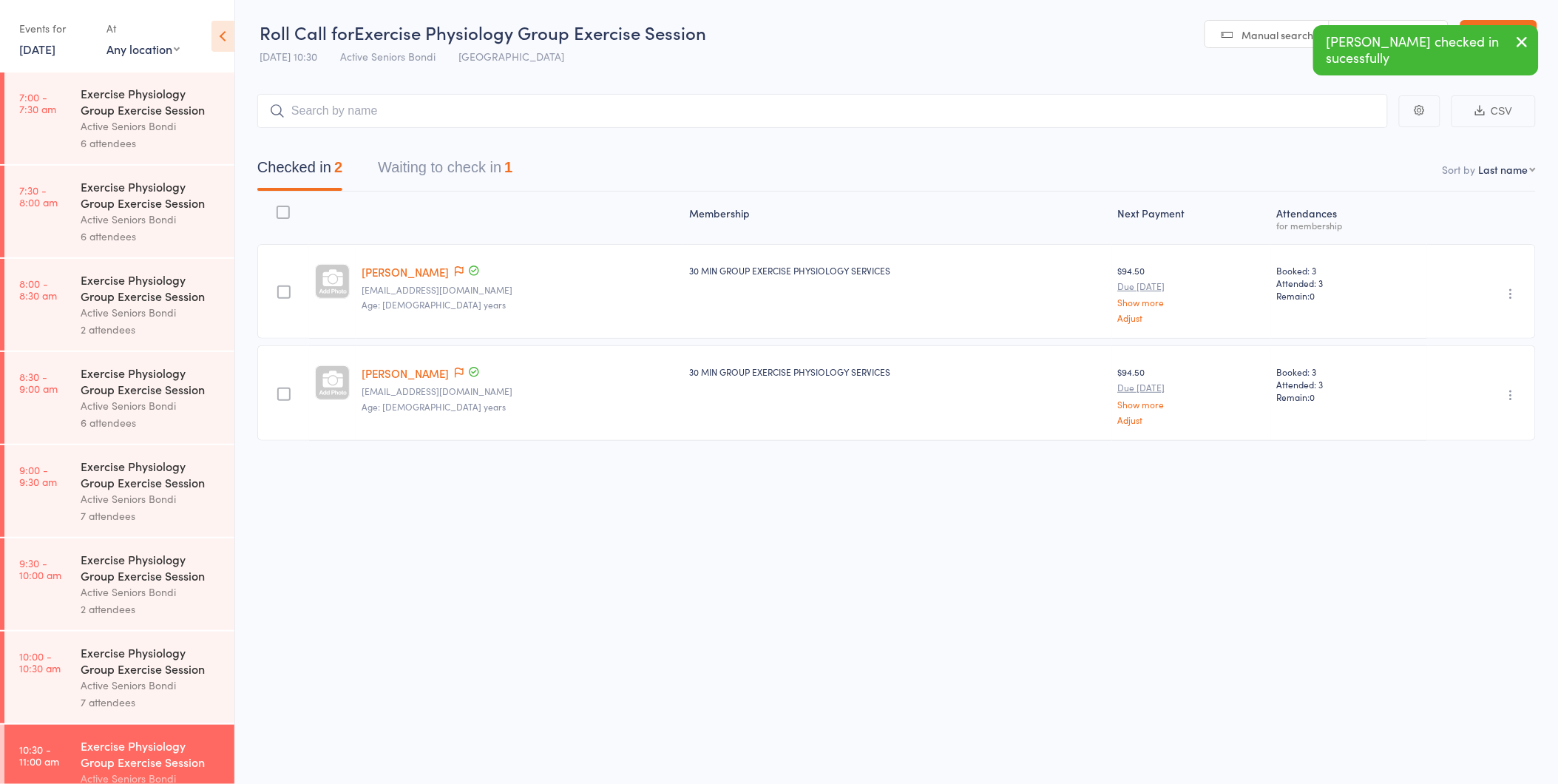
click at [412, 166] on button "Waiting to check in 1" at bounding box center [446, 171] width 135 height 39
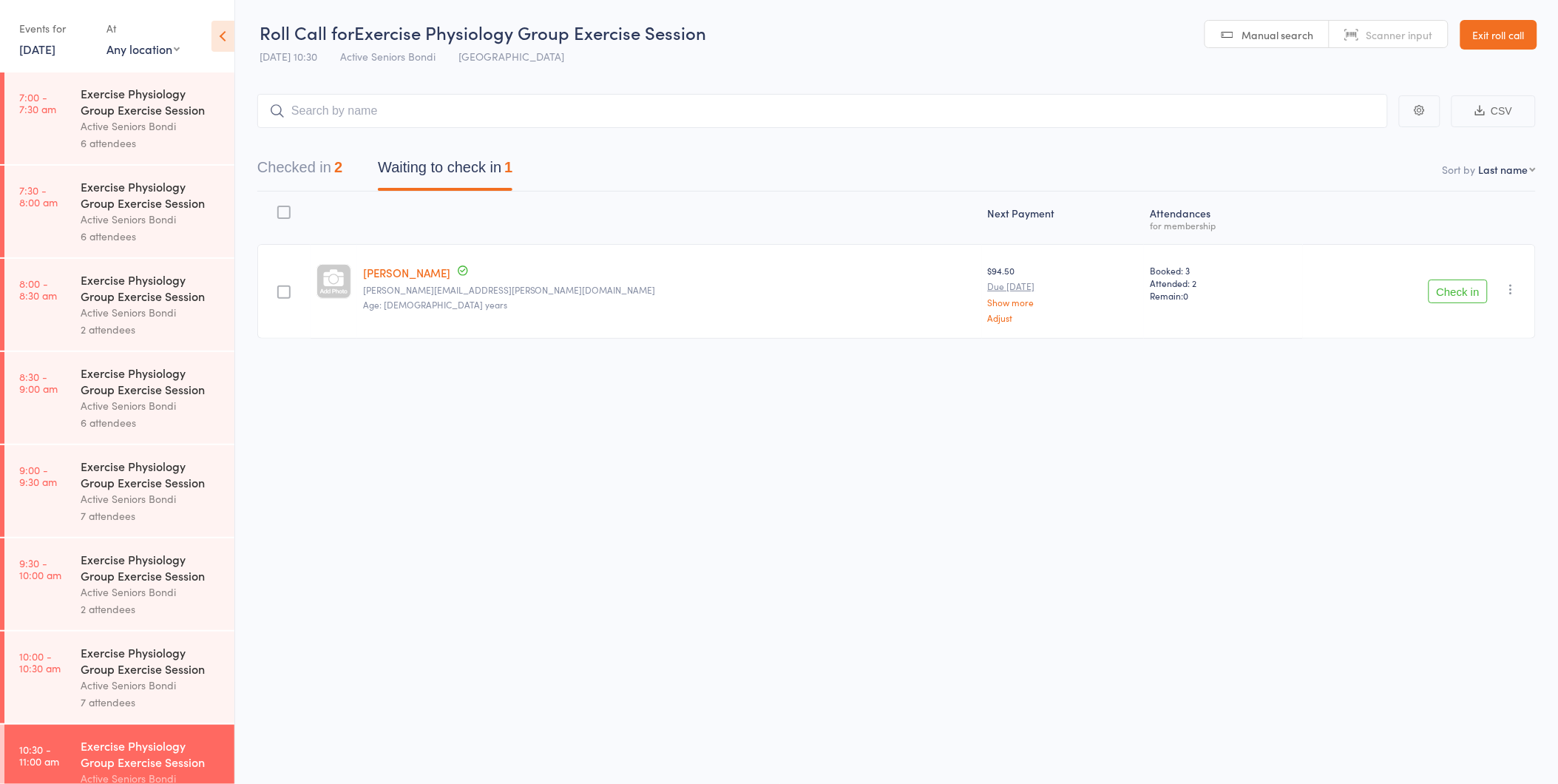
click at [1449, 291] on button "Check in" at bounding box center [1458, 290] width 60 height 24
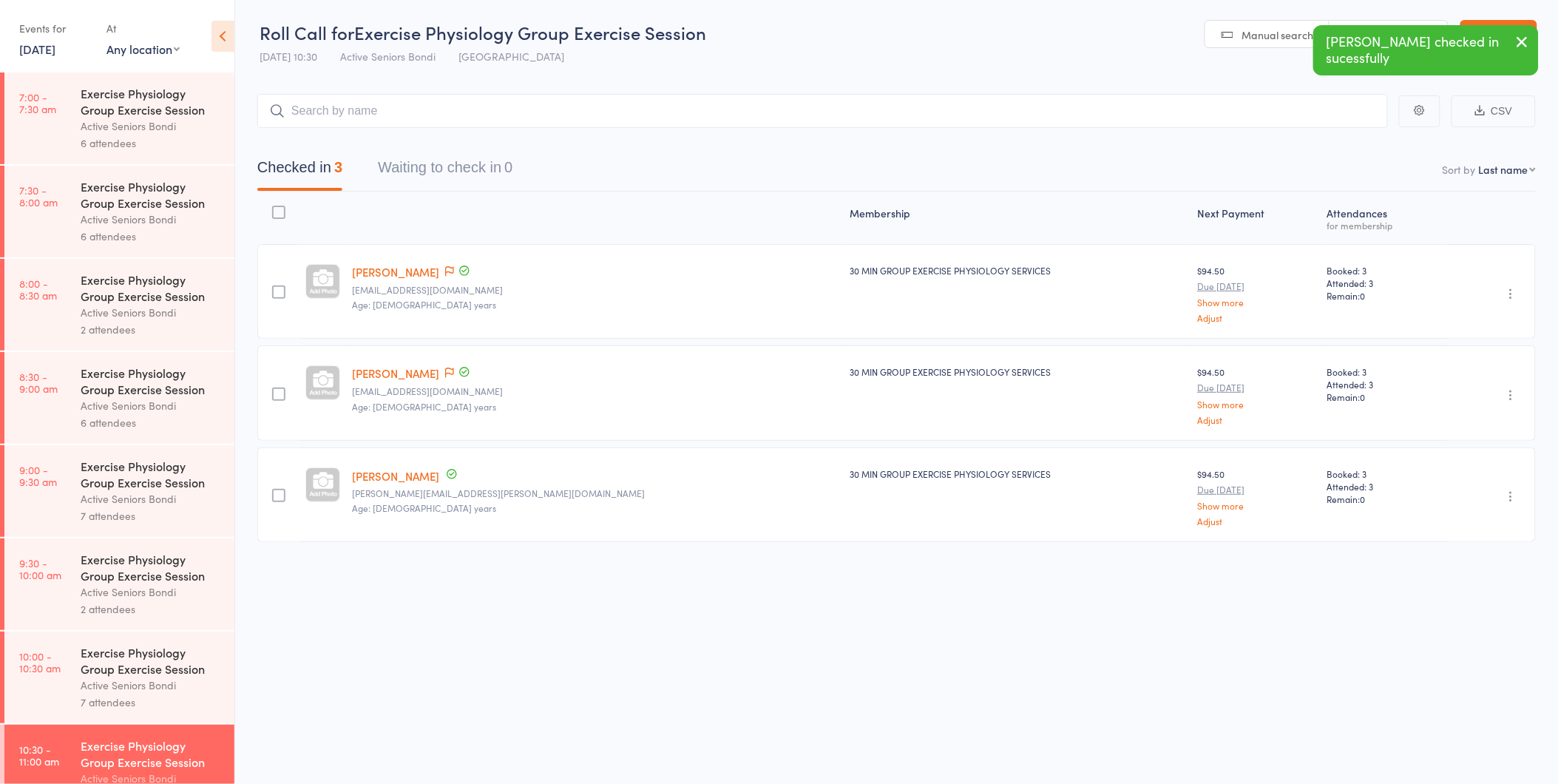
scroll to position [328, 0]
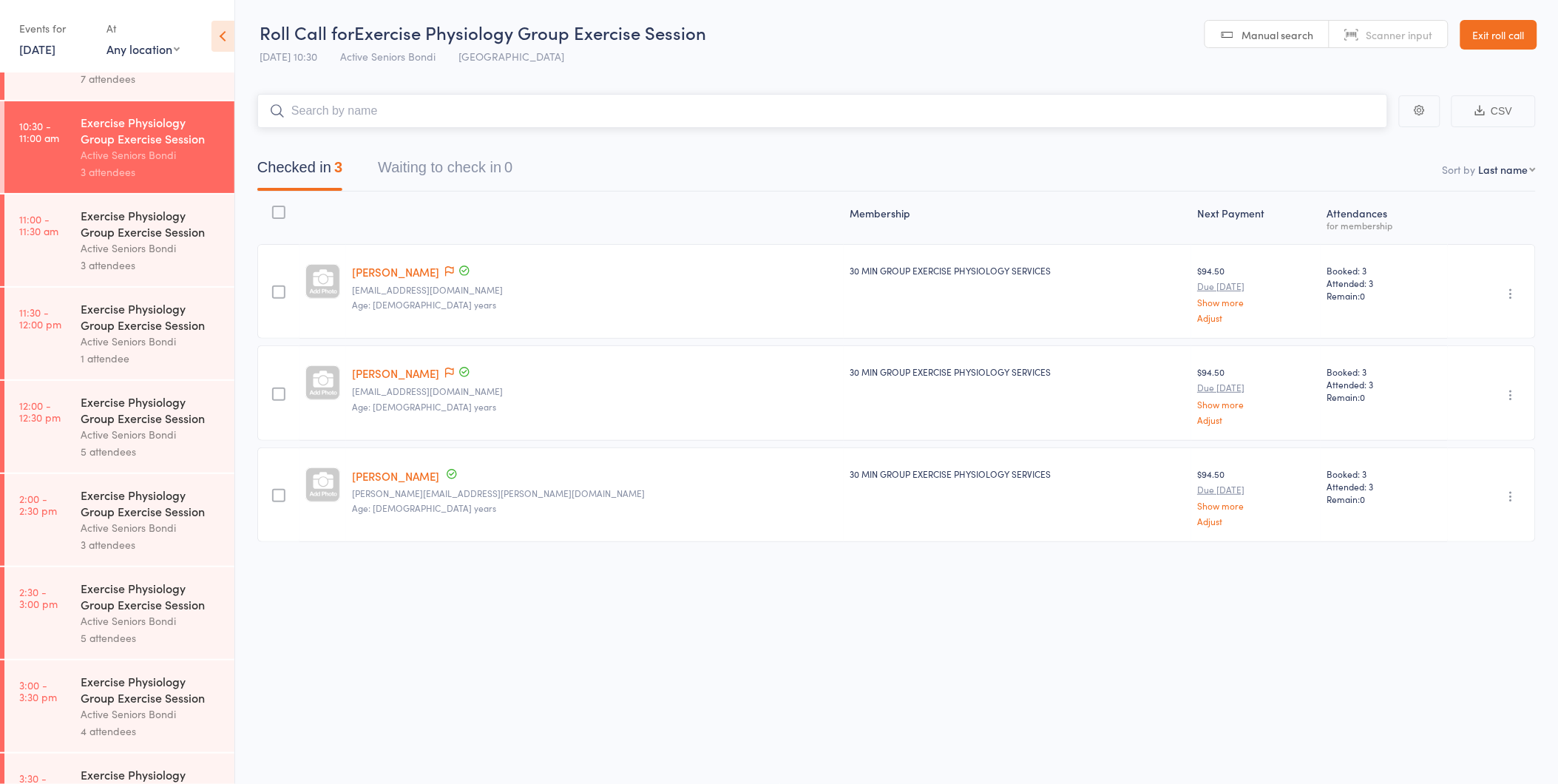
scroll to position [656, 0]
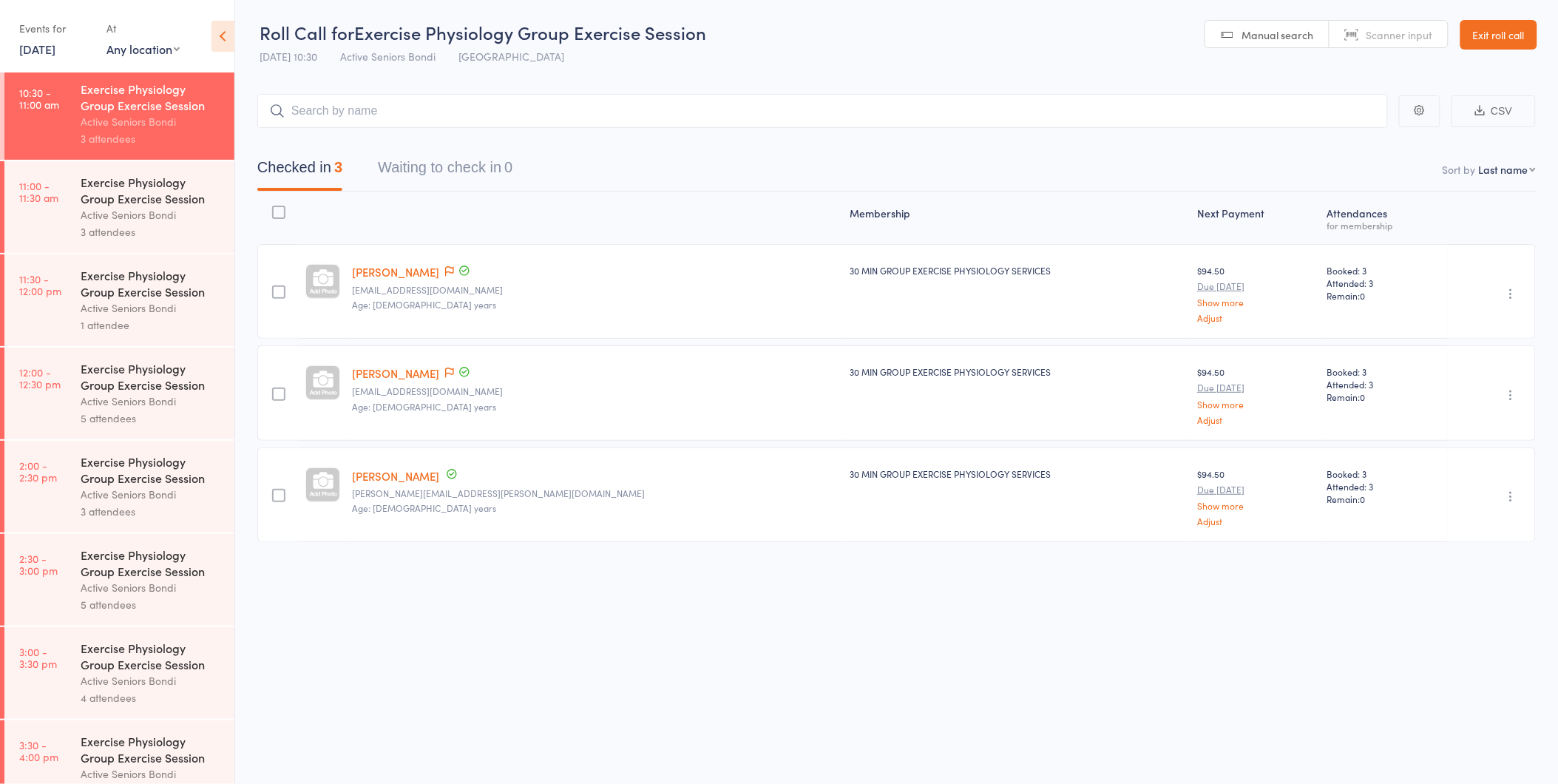
click at [104, 266] on div "Exercise Physiology Group Exercise Session Active Seniors Bondi 1 attendee" at bounding box center [158, 300] width 154 height 92
click at [109, 251] on div "Exercise Physiology Group Exercise Session Active Seniors Bondi 3 attendees" at bounding box center [158, 206] width 154 height 92
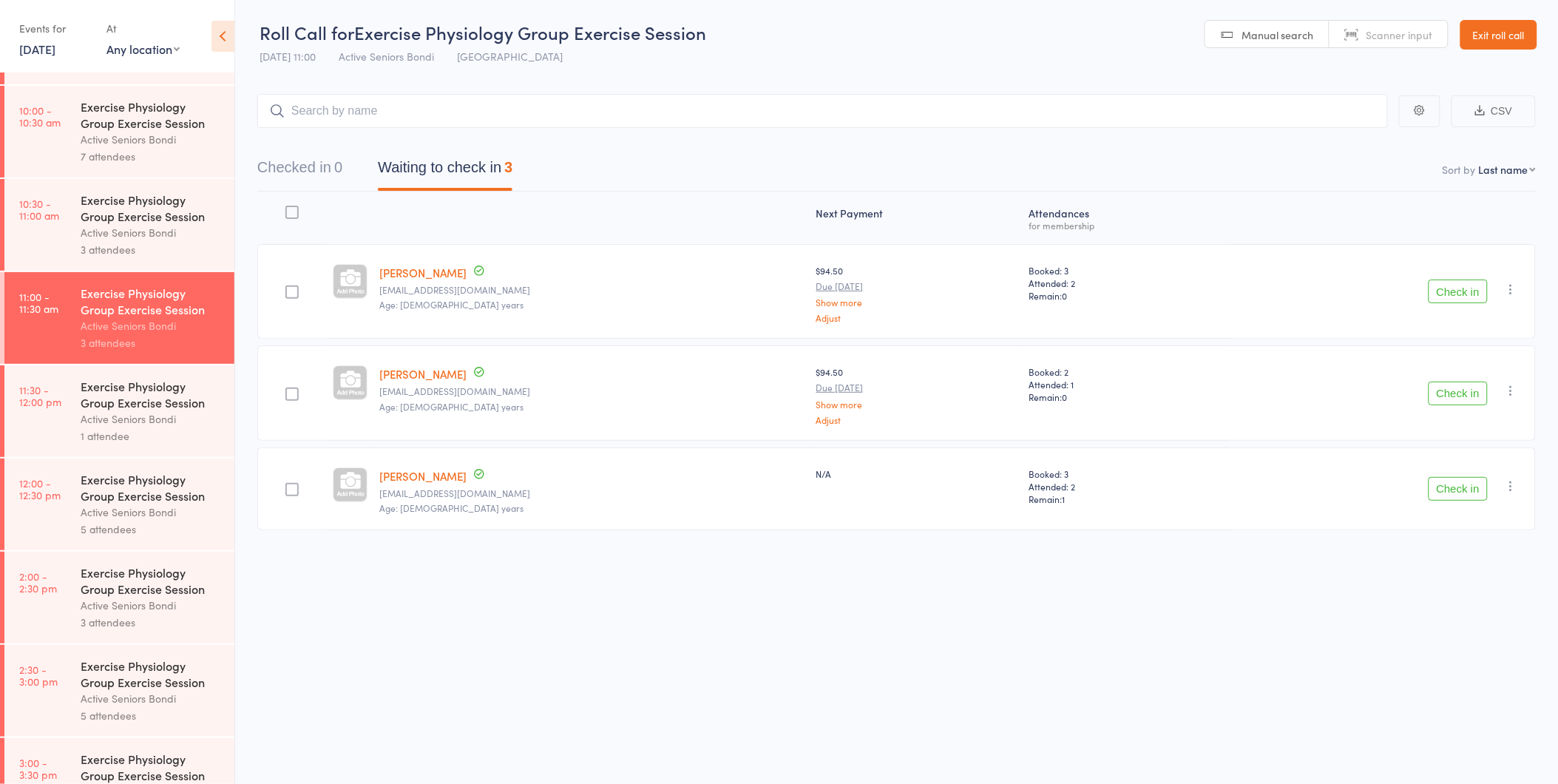
scroll to position [690, 0]
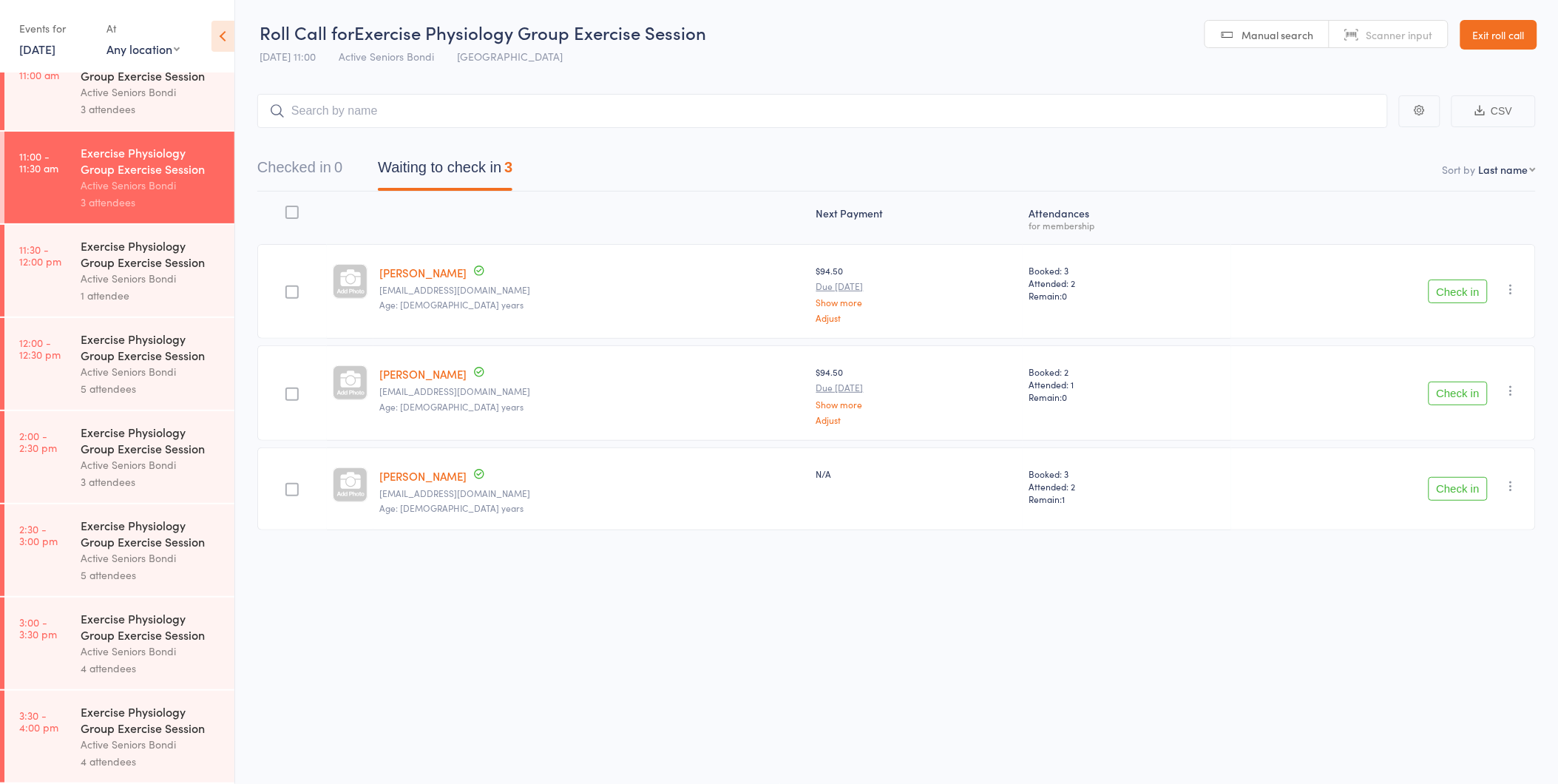
click at [109, 252] on div "Exercise Physiology Group Exercise Session" at bounding box center [151, 253] width 141 height 32
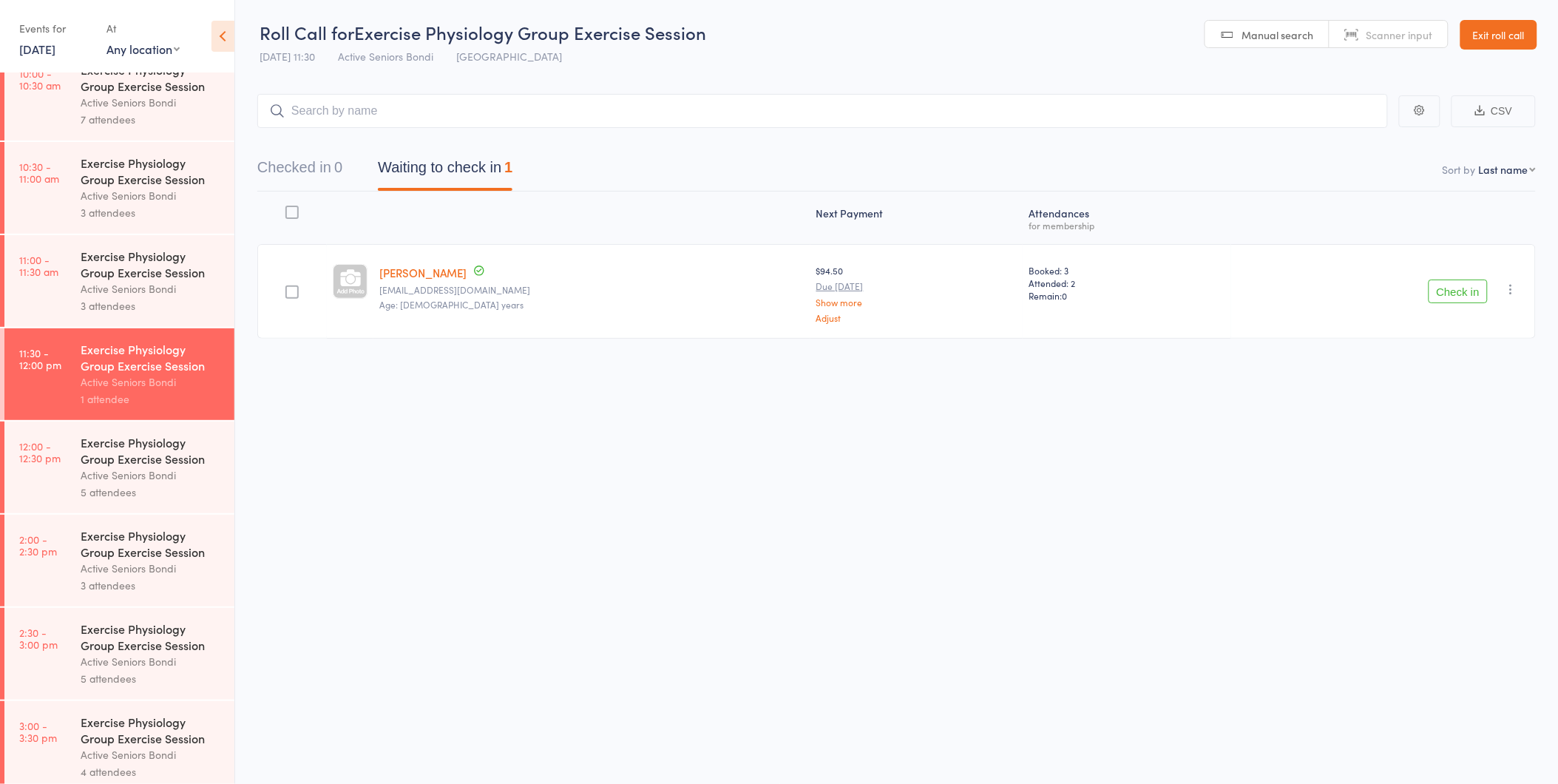
scroll to position [690, 0]
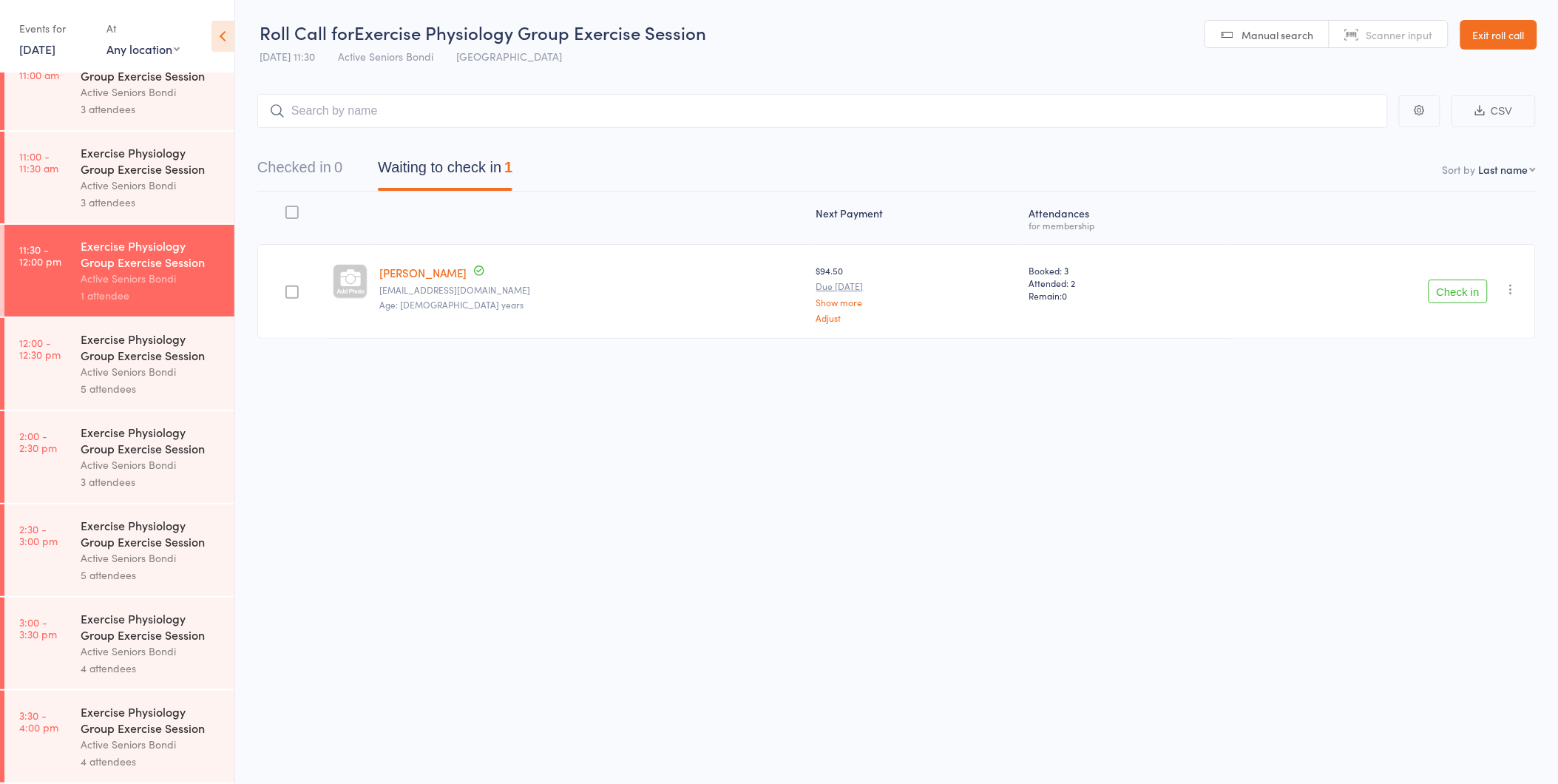
click at [113, 323] on div "Exercise Physiology Group Exercise Session Active Seniors Bondi 5 attendees" at bounding box center [158, 363] width 154 height 92
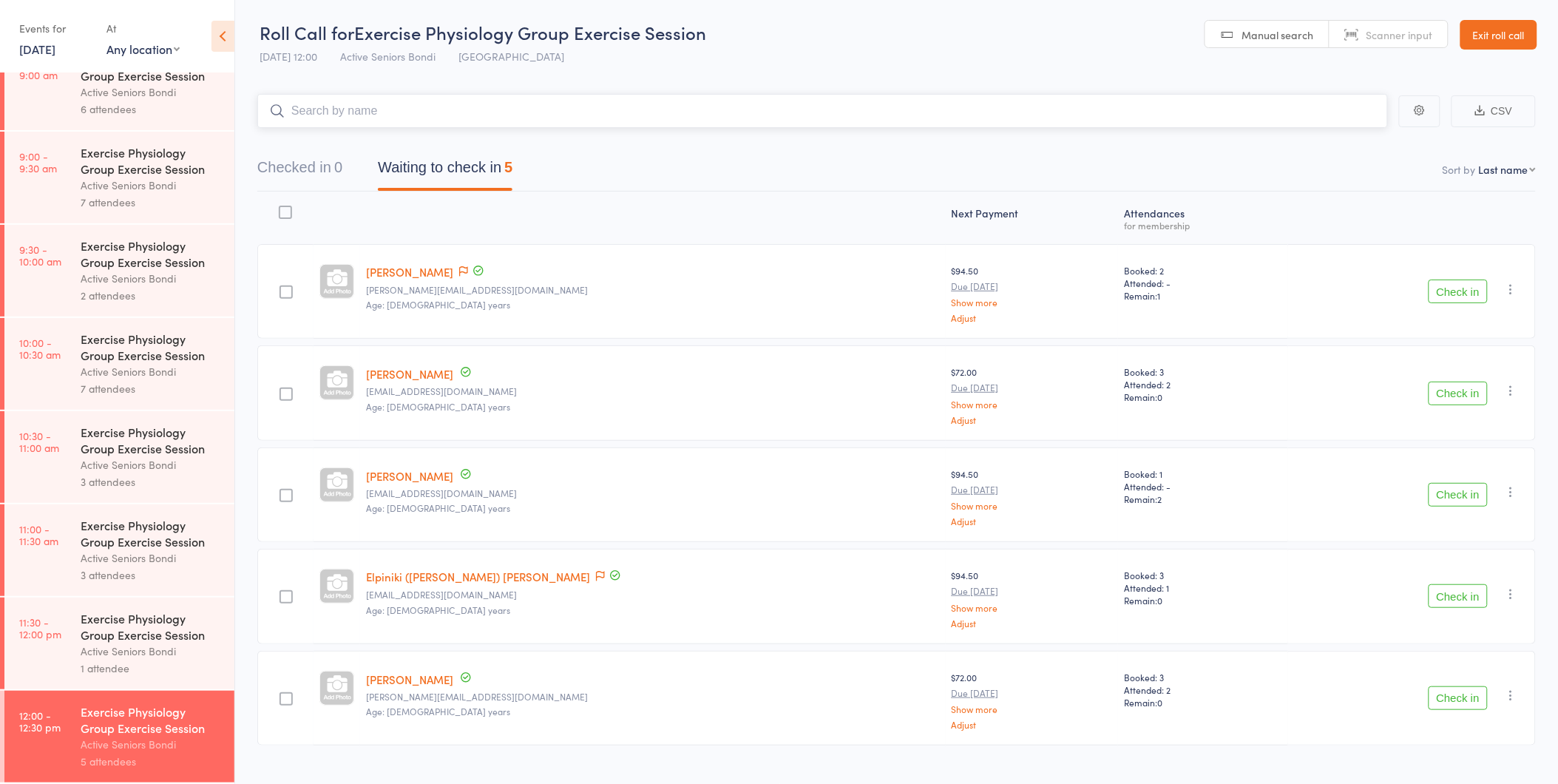
scroll to position [410, 0]
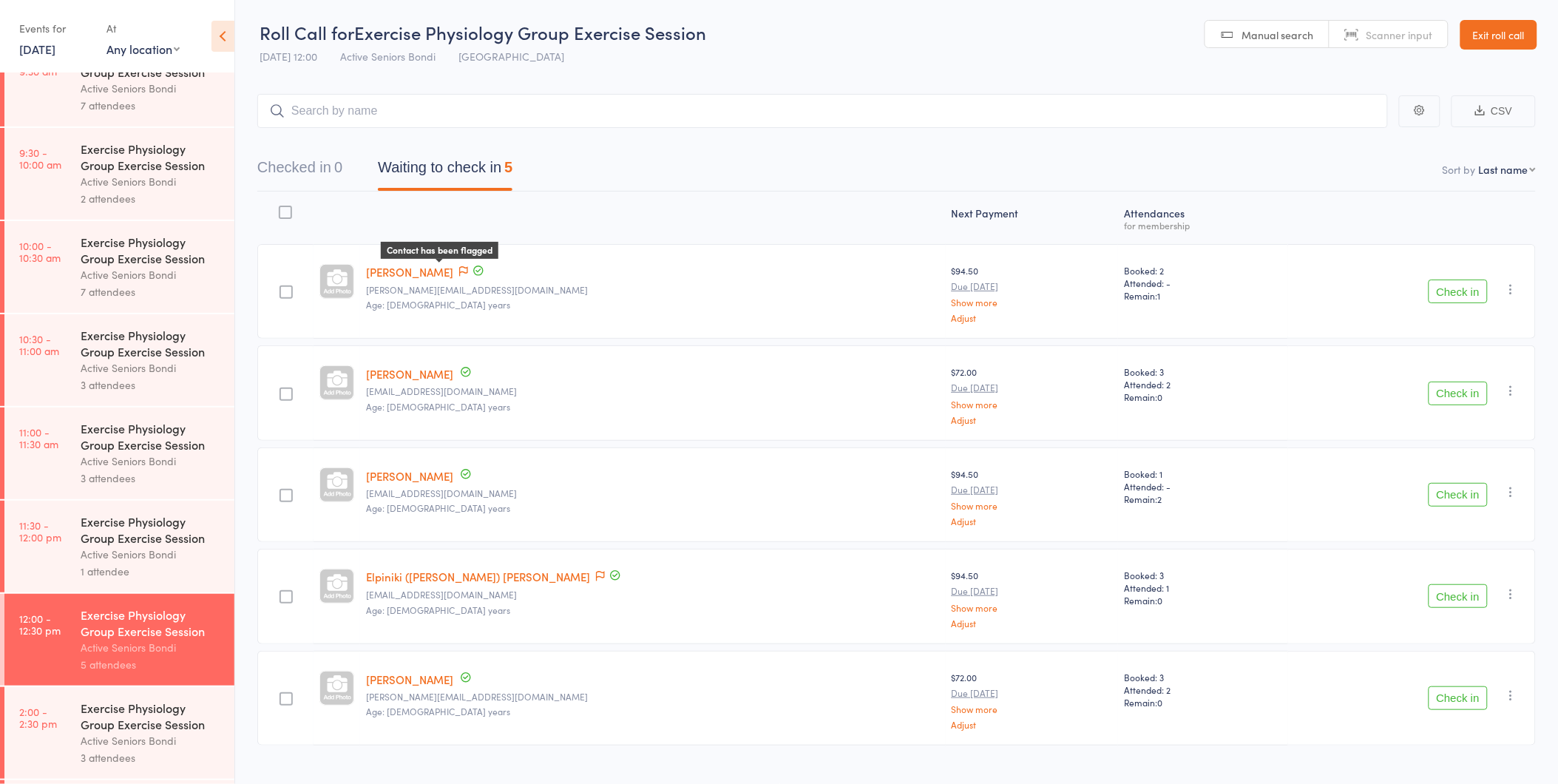
click at [460, 266] on icon at bounding box center [464, 271] width 9 height 10
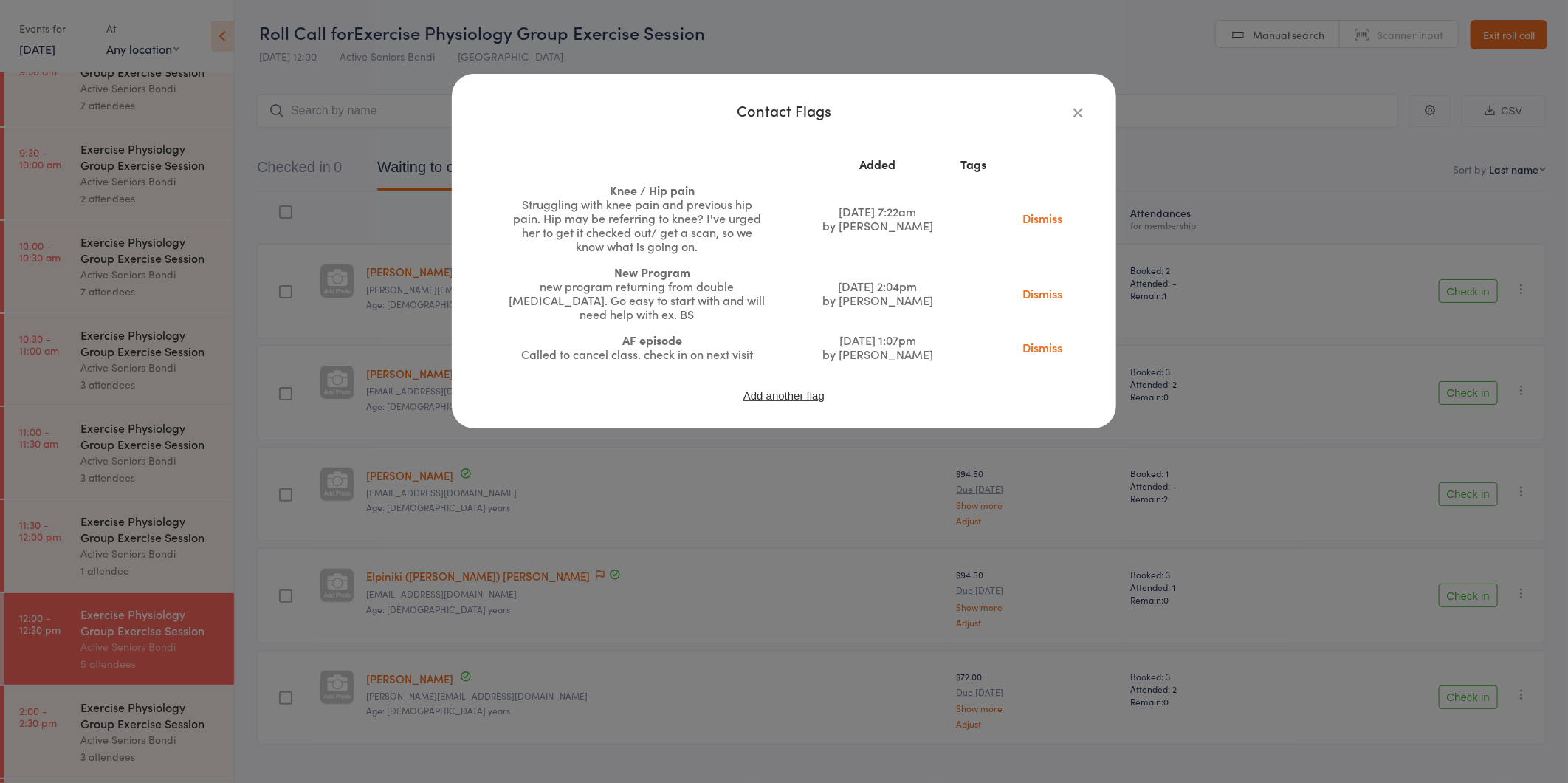
click at [440, 244] on div "Contact Flags Added Tags Knee / Hip pain Struggling with knee pain and previous…" at bounding box center [784, 392] width 1568 height 783
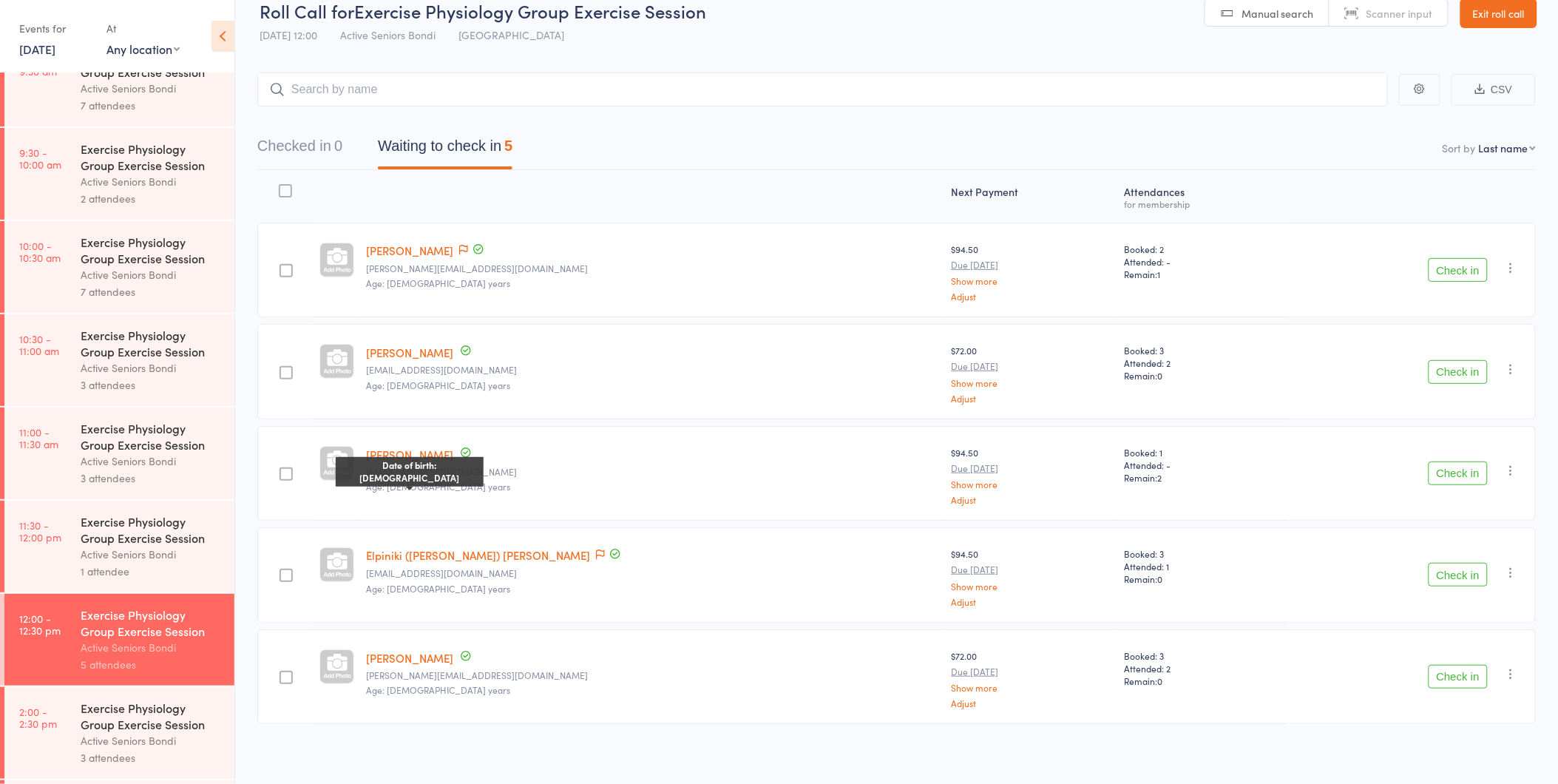
scroll to position [26, 0]
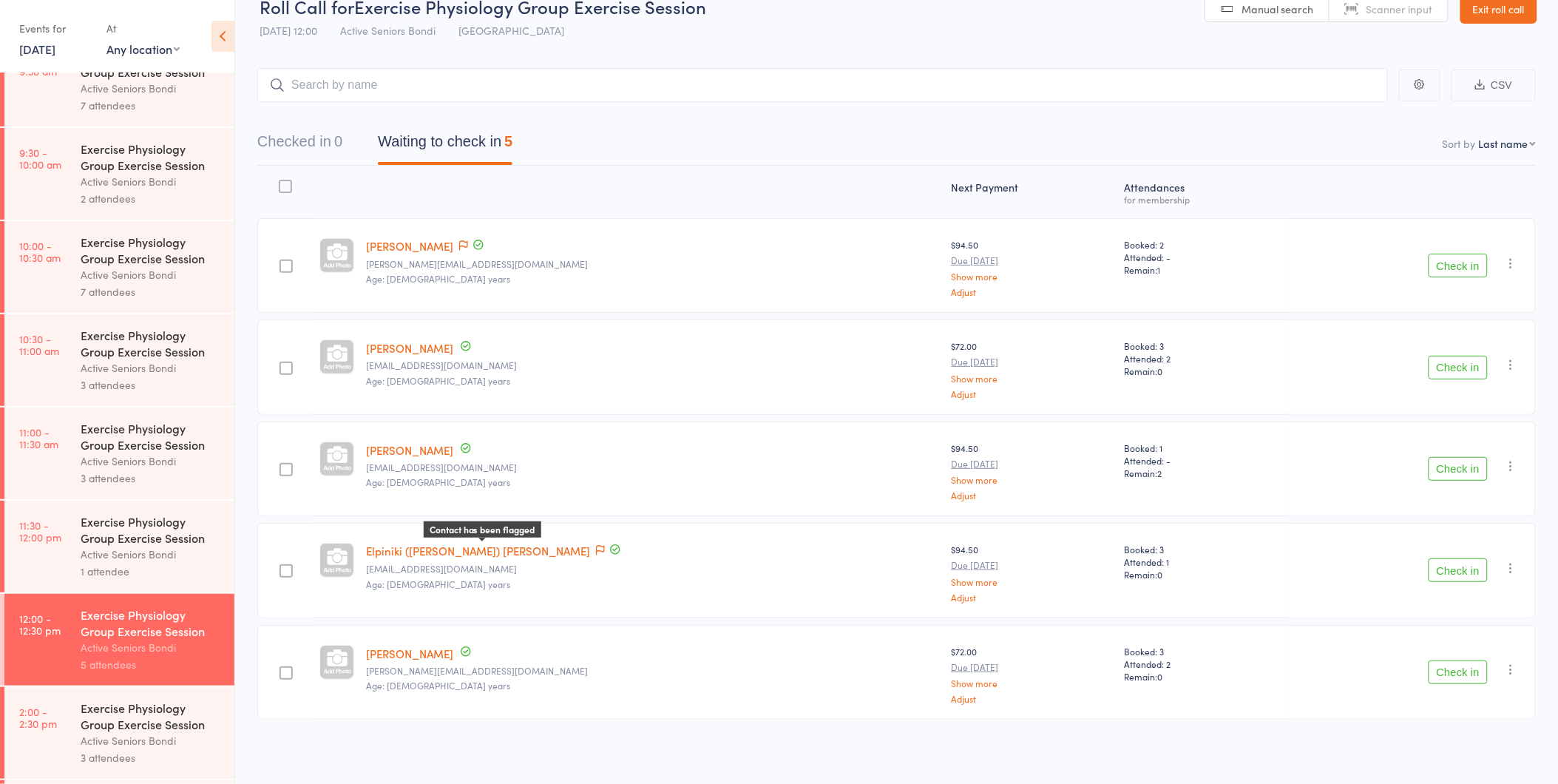
click at [596, 543] on span at bounding box center [600, 550] width 9 height 15
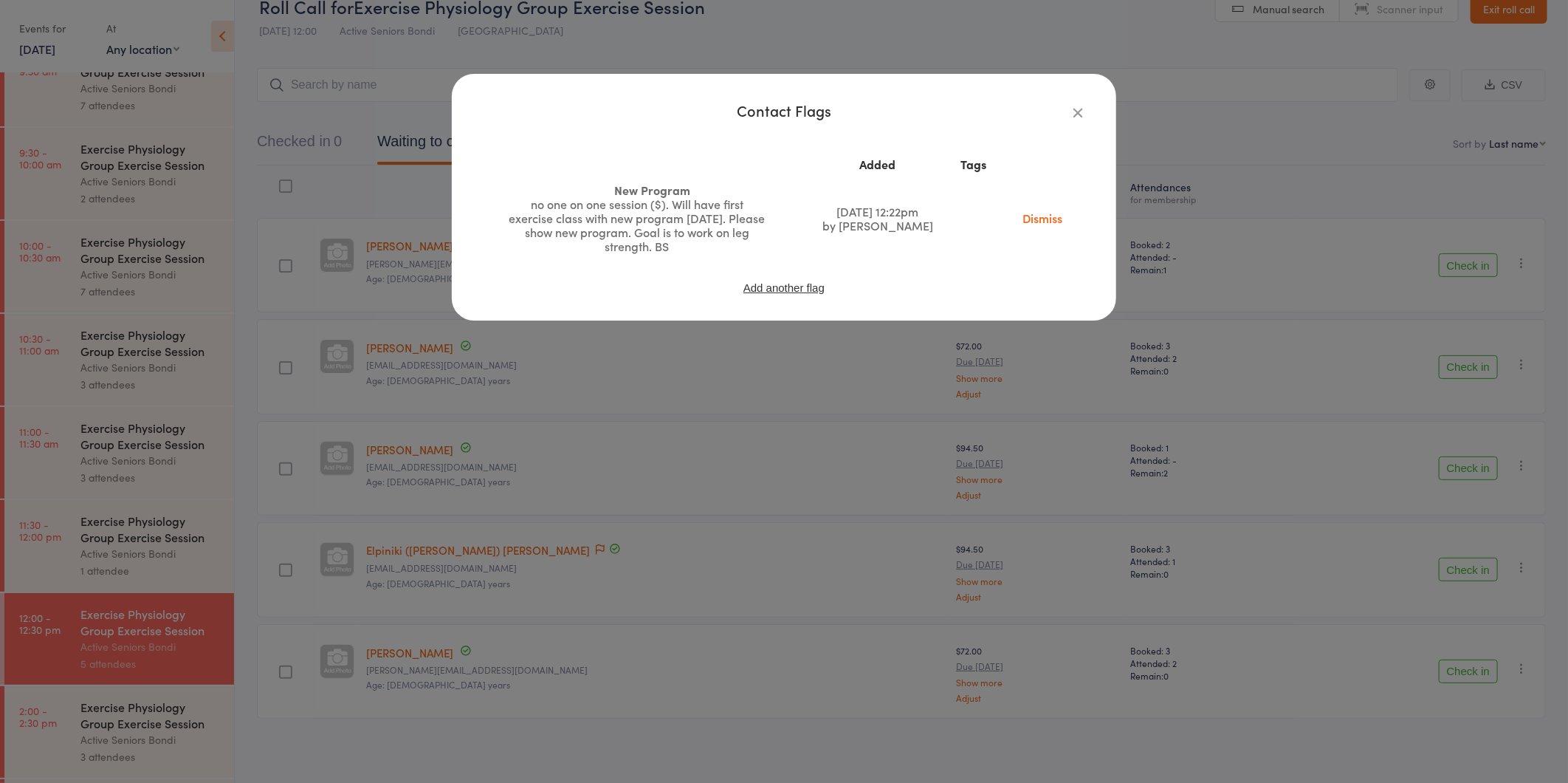
click at [437, 482] on div "Contact Flags Added Tags New Program no one on one session ($). Will have first…" at bounding box center [784, 392] width 1568 height 783
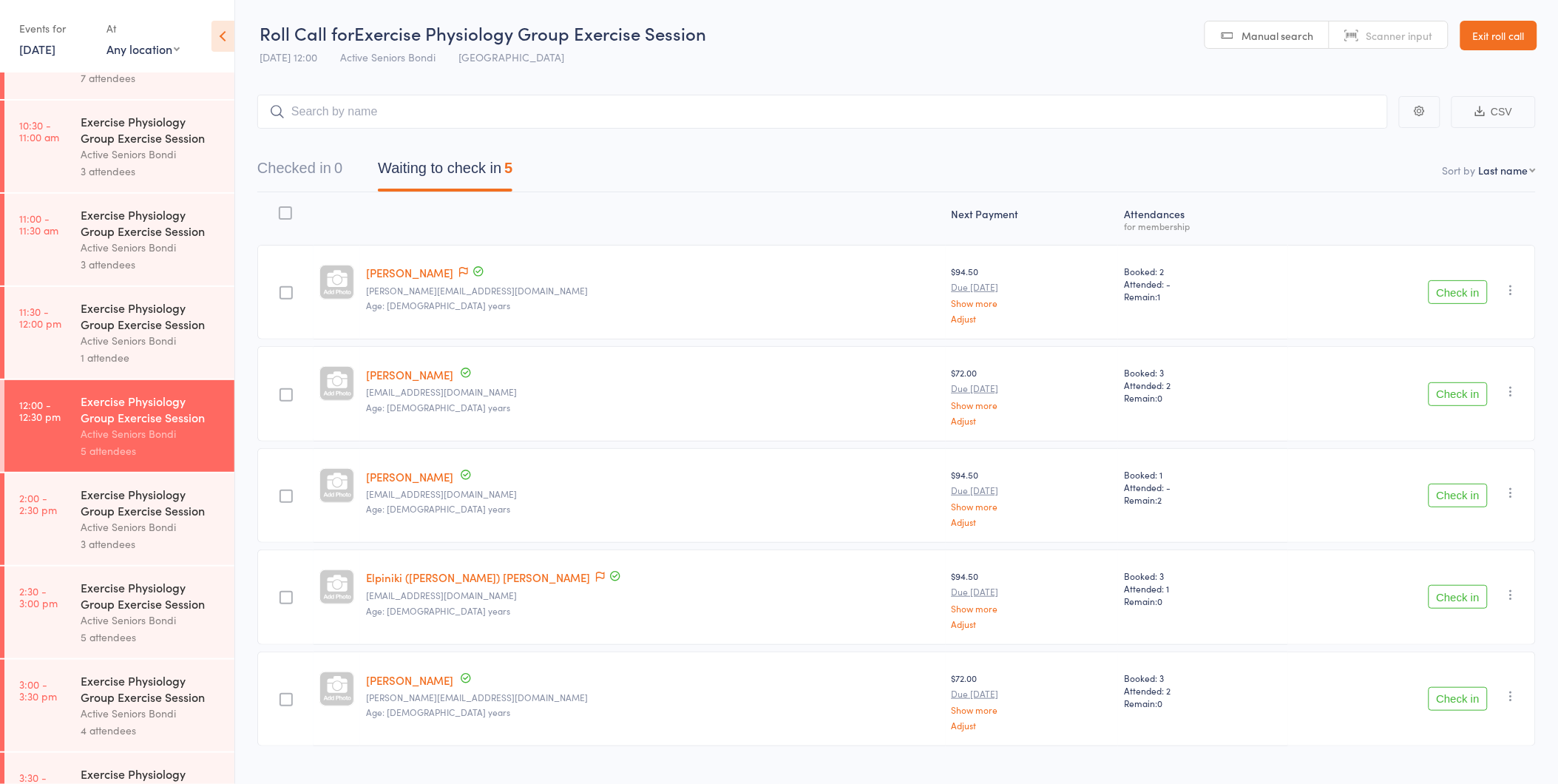
scroll to position [527, 0]
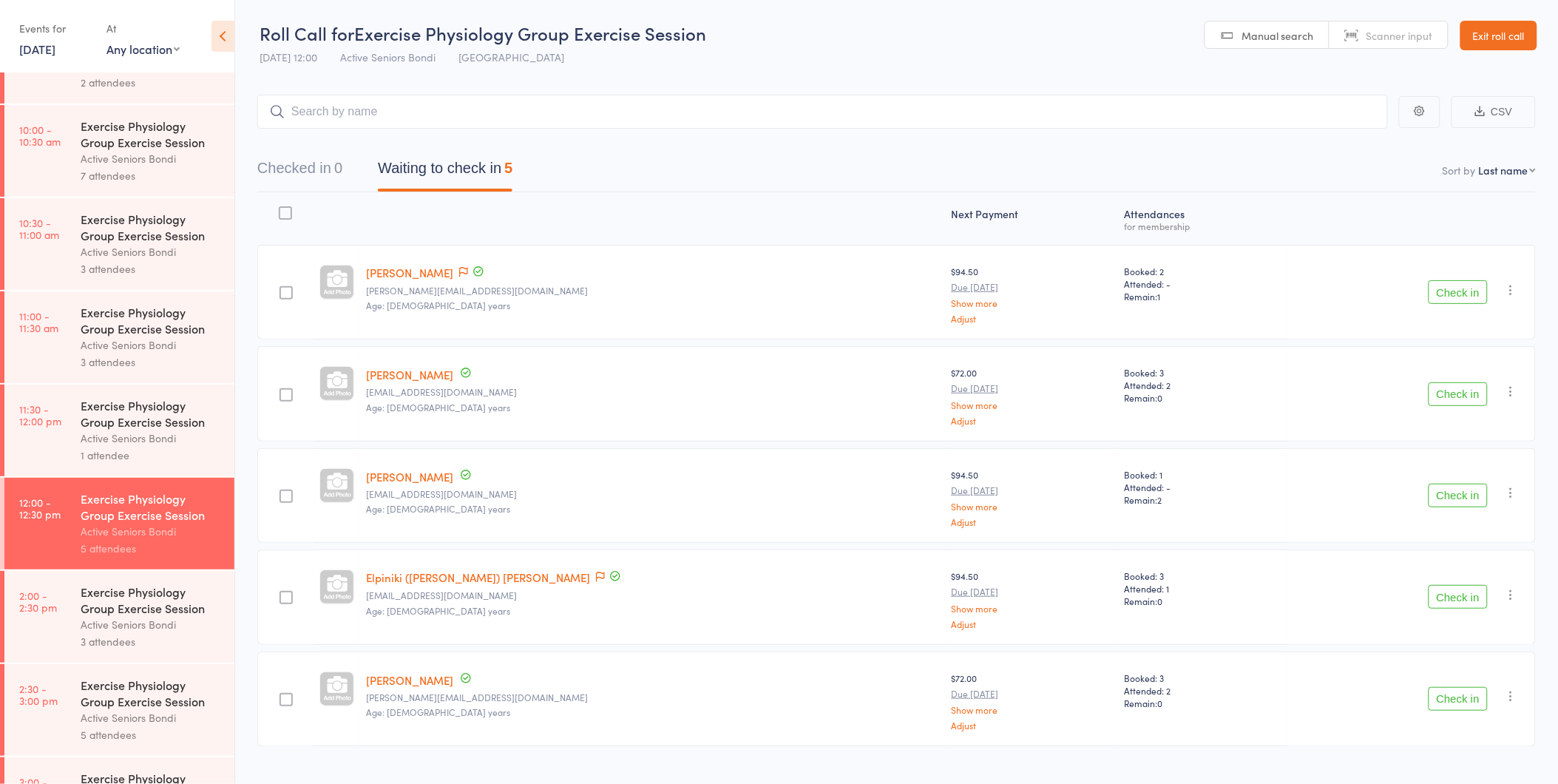
click at [82, 313] on div "Exercise Physiology Group Exercise Session" at bounding box center [151, 319] width 141 height 32
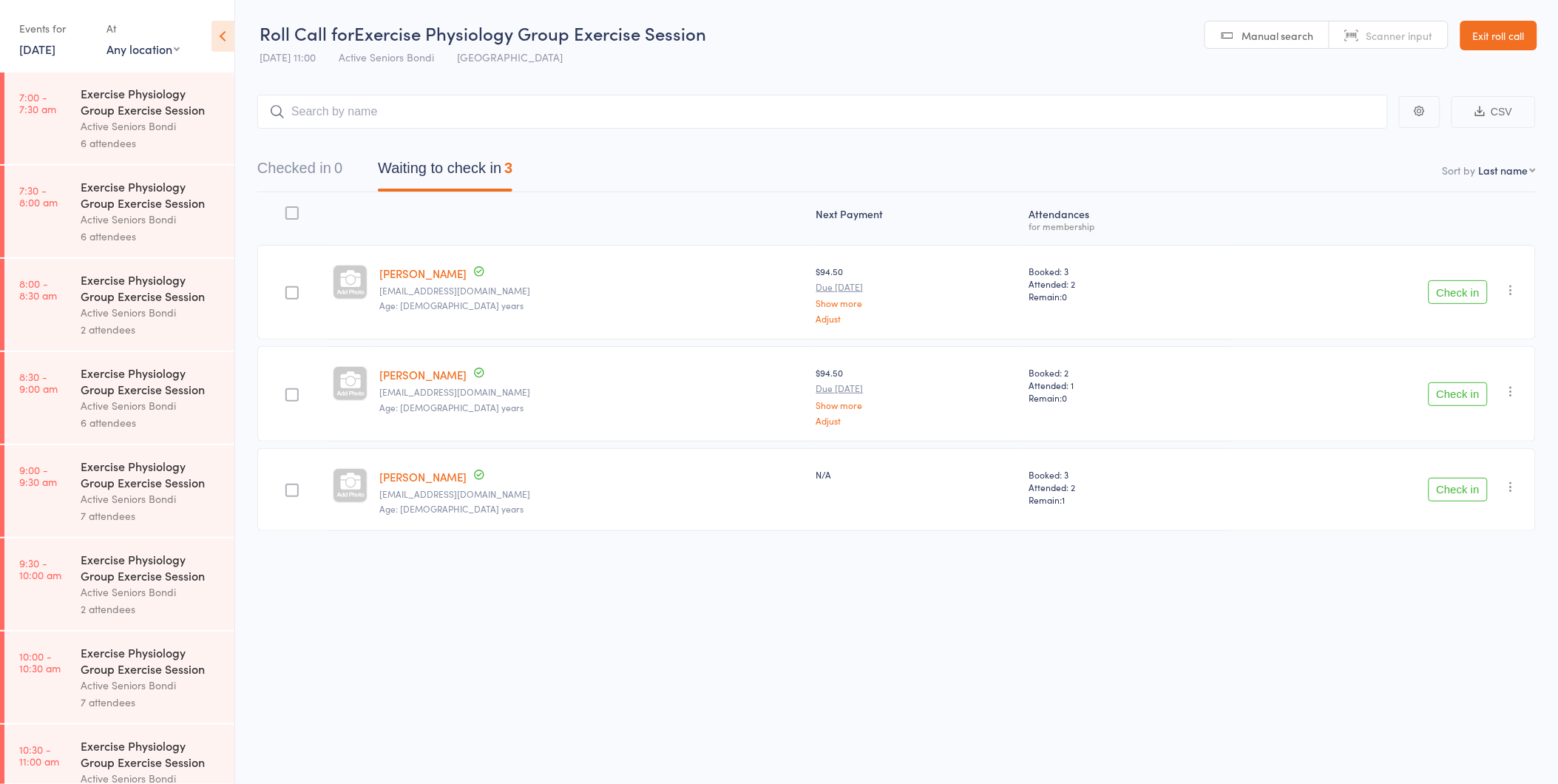
click at [440, 270] on link "[PERSON_NAME]" at bounding box center [423, 273] width 88 height 16
drag, startPoint x: 452, startPoint y: 311, endPoint x: 379, endPoint y: 255, distance: 92.0
click at [379, 255] on div "[PERSON_NAME] [PERSON_NAME][EMAIL_ADDRESS][DOMAIN_NAME] Age: [DEMOGRAPHIC_DATA]…" at bounding box center [592, 292] width 437 height 94
drag, startPoint x: 379, startPoint y: 255, endPoint x: 355, endPoint y: 210, distance: 51.0
click at [355, 210] on div at bounding box center [349, 218] width 46 height 39
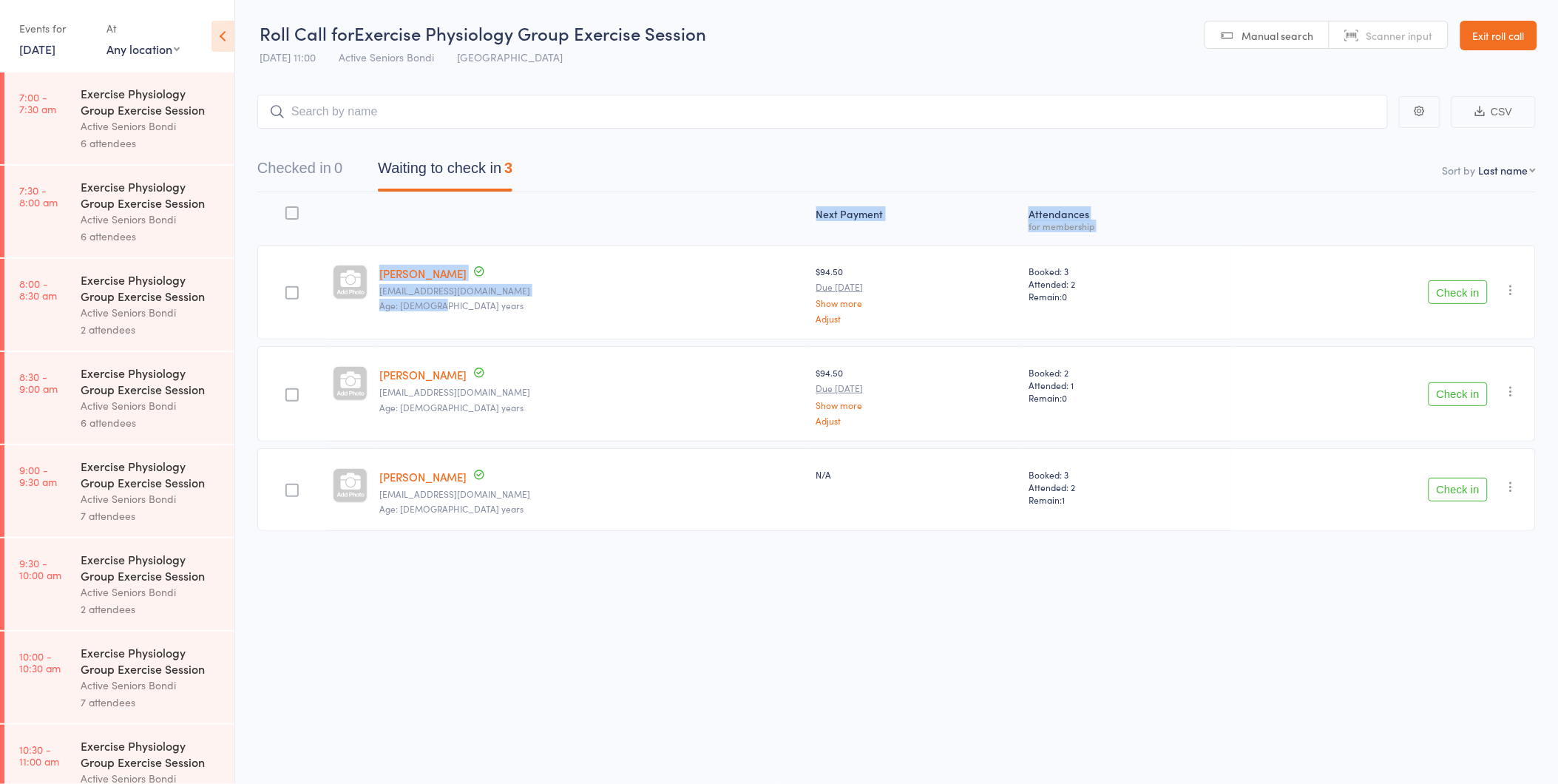
drag, startPoint x: 372, startPoint y: 219, endPoint x: 488, endPoint y: 335, distance: 164.0
click at [488, 335] on div "Next Payment Atten­dances for membership [PERSON_NAME] [PERSON_NAME][EMAIL_ADDR…" at bounding box center [896, 365] width 1279 height 346
drag, startPoint x: 488, startPoint y: 335, endPoint x: 685, endPoint y: 212, distance: 232.2
click at [685, 212] on div at bounding box center [592, 218] width 437 height 39
click at [1513, 290] on icon "button" at bounding box center [1511, 290] width 15 height 15
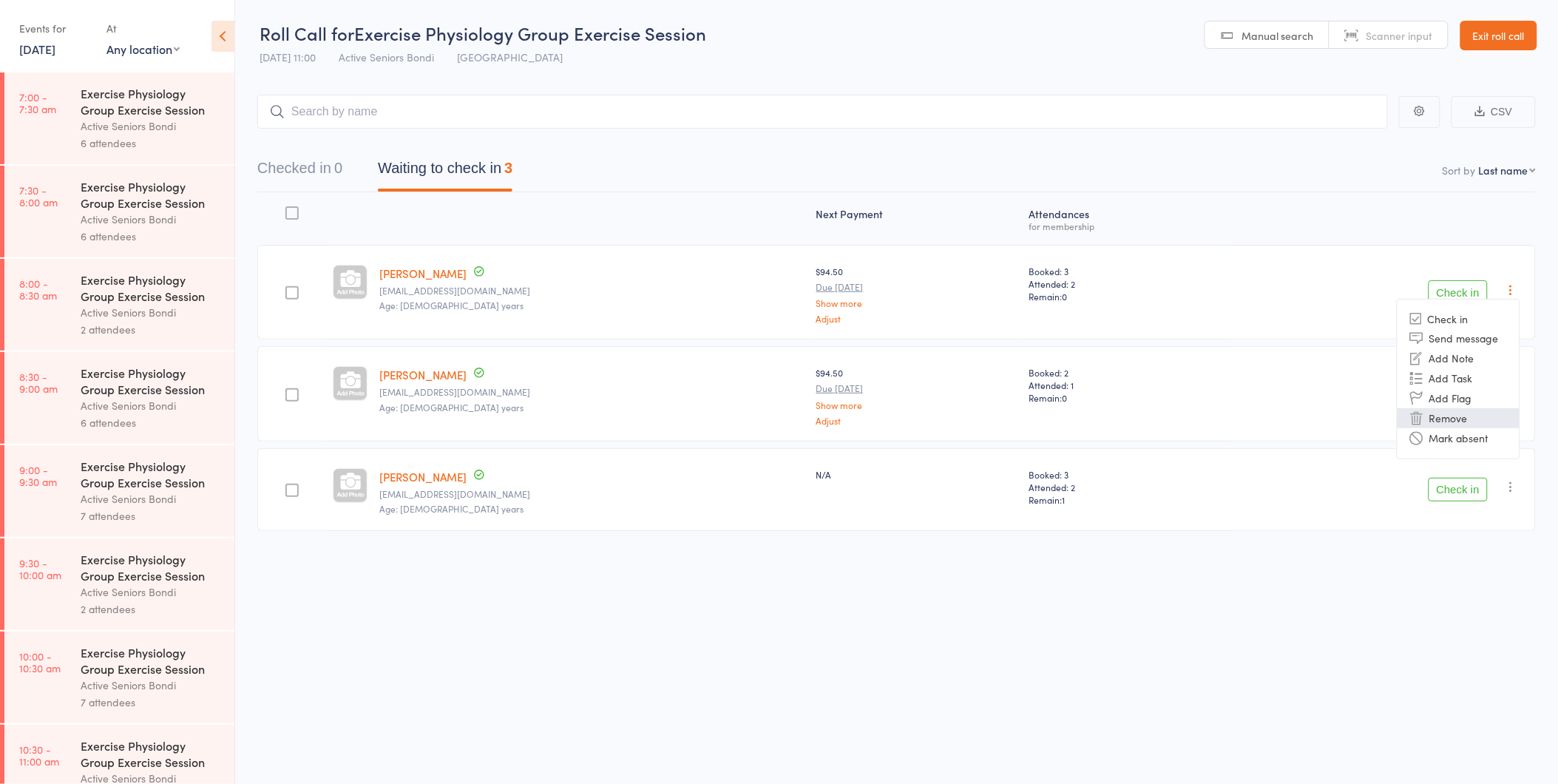
click at [1471, 412] on li "Remove" at bounding box center [1458, 417] width 122 height 20
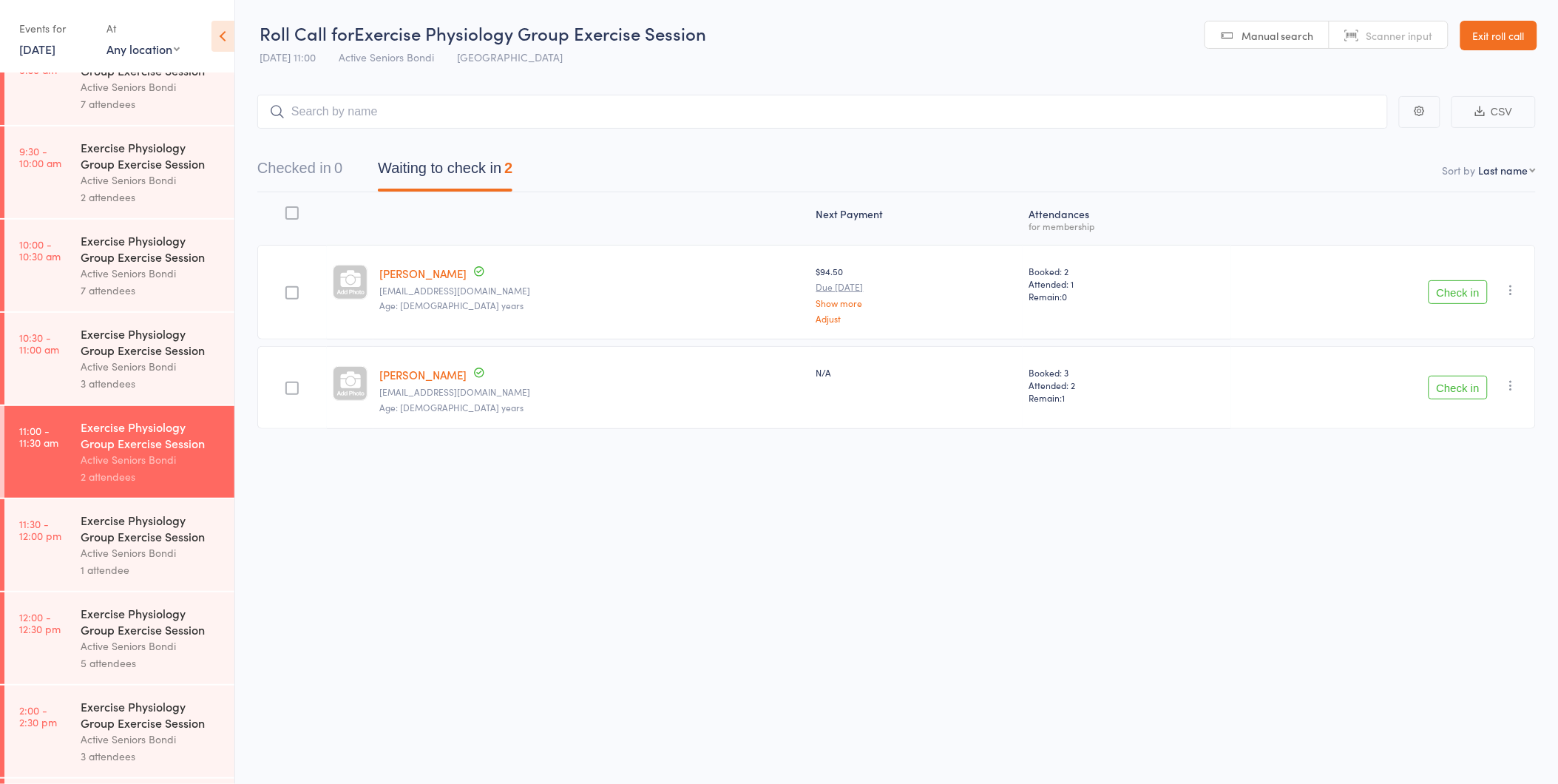
scroll to position [425, 0]
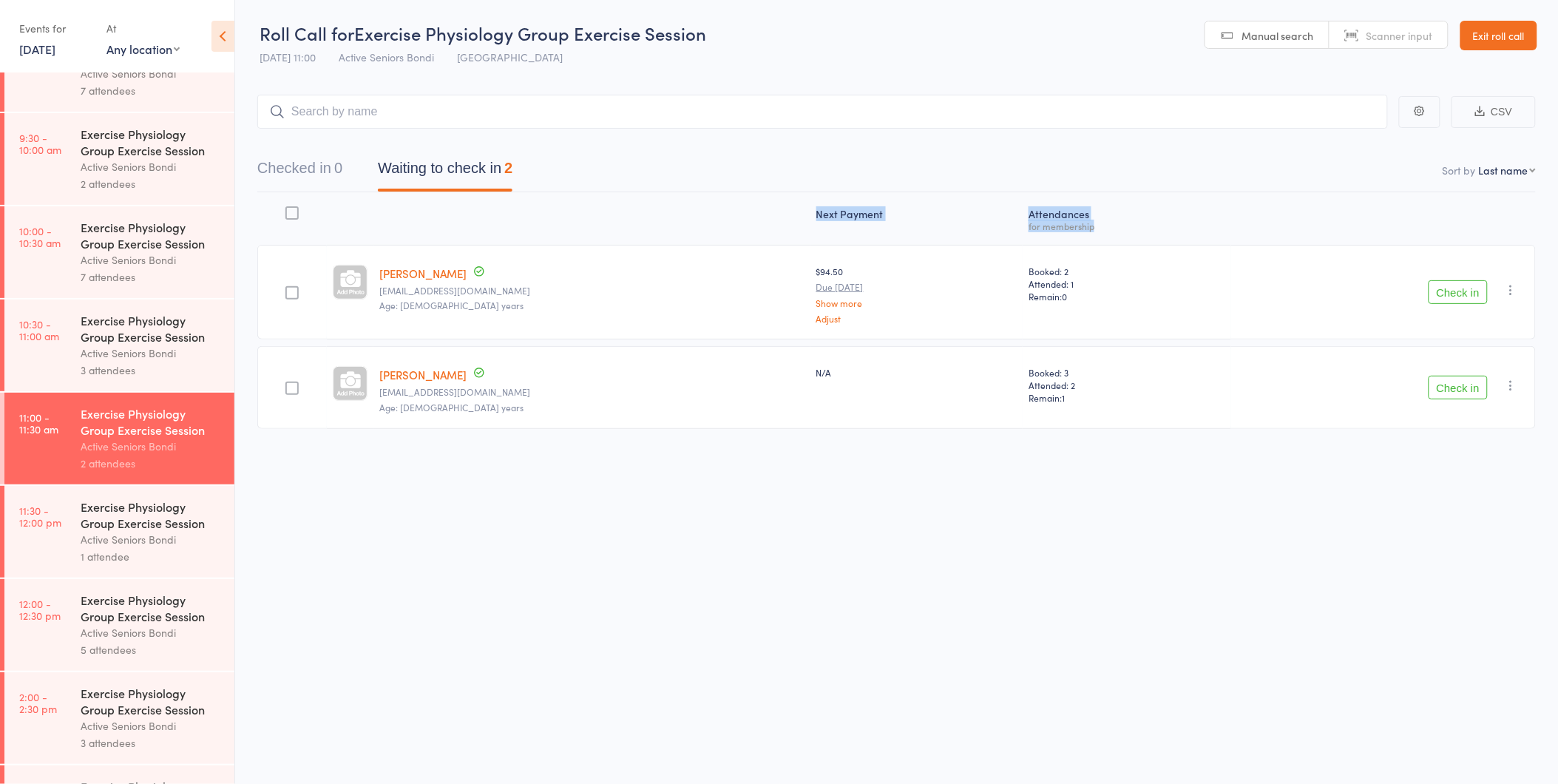
drag, startPoint x: 777, startPoint y: 213, endPoint x: 1141, endPoint y: 226, distance: 364.2
click at [1141, 226] on div "Next Payment Atten­dances for membership" at bounding box center [896, 218] width 1279 height 39
drag, startPoint x: 1141, startPoint y: 226, endPoint x: 1056, endPoint y: 220, distance: 85.2
click at [1056, 221] on div "for membership" at bounding box center [1126, 226] width 197 height 10
drag, startPoint x: 1080, startPoint y: 220, endPoint x: 736, endPoint y: 218, distance: 344.0
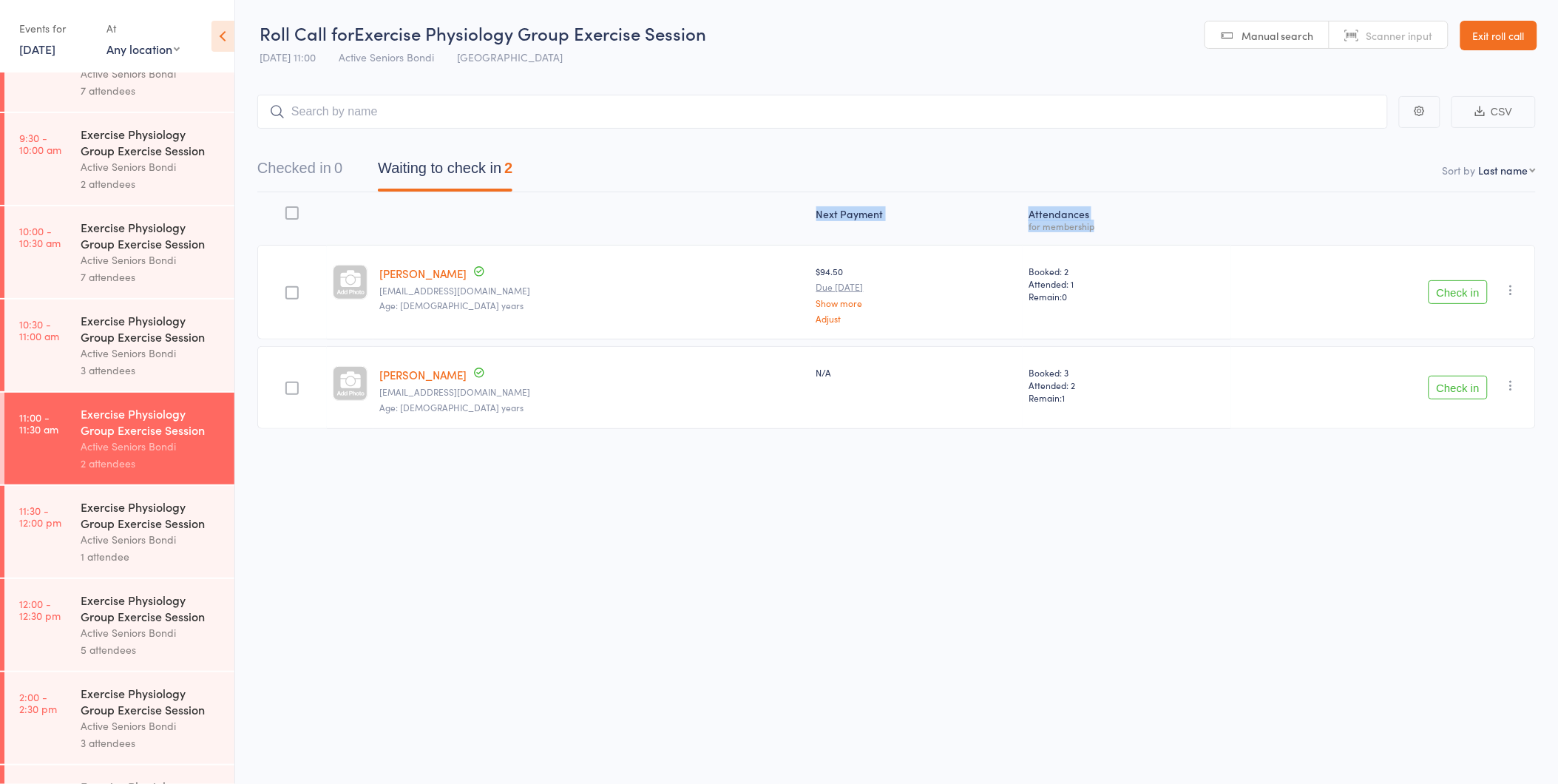
click at [736, 218] on div "Next Payment Atten­dances for membership" at bounding box center [896, 218] width 1279 height 39
drag, startPoint x: 736, startPoint y: 218, endPoint x: 692, endPoint y: 150, distance: 81.0
click at [692, 150] on div "Checked in 0 Waiting to check in 2" at bounding box center [896, 160] width 1279 height 64
drag, startPoint x: 775, startPoint y: 210, endPoint x: 1110, endPoint y: 227, distance: 335.4
click at [1110, 227] on div "Next Payment Atten­dances for membership" at bounding box center [896, 218] width 1279 height 39
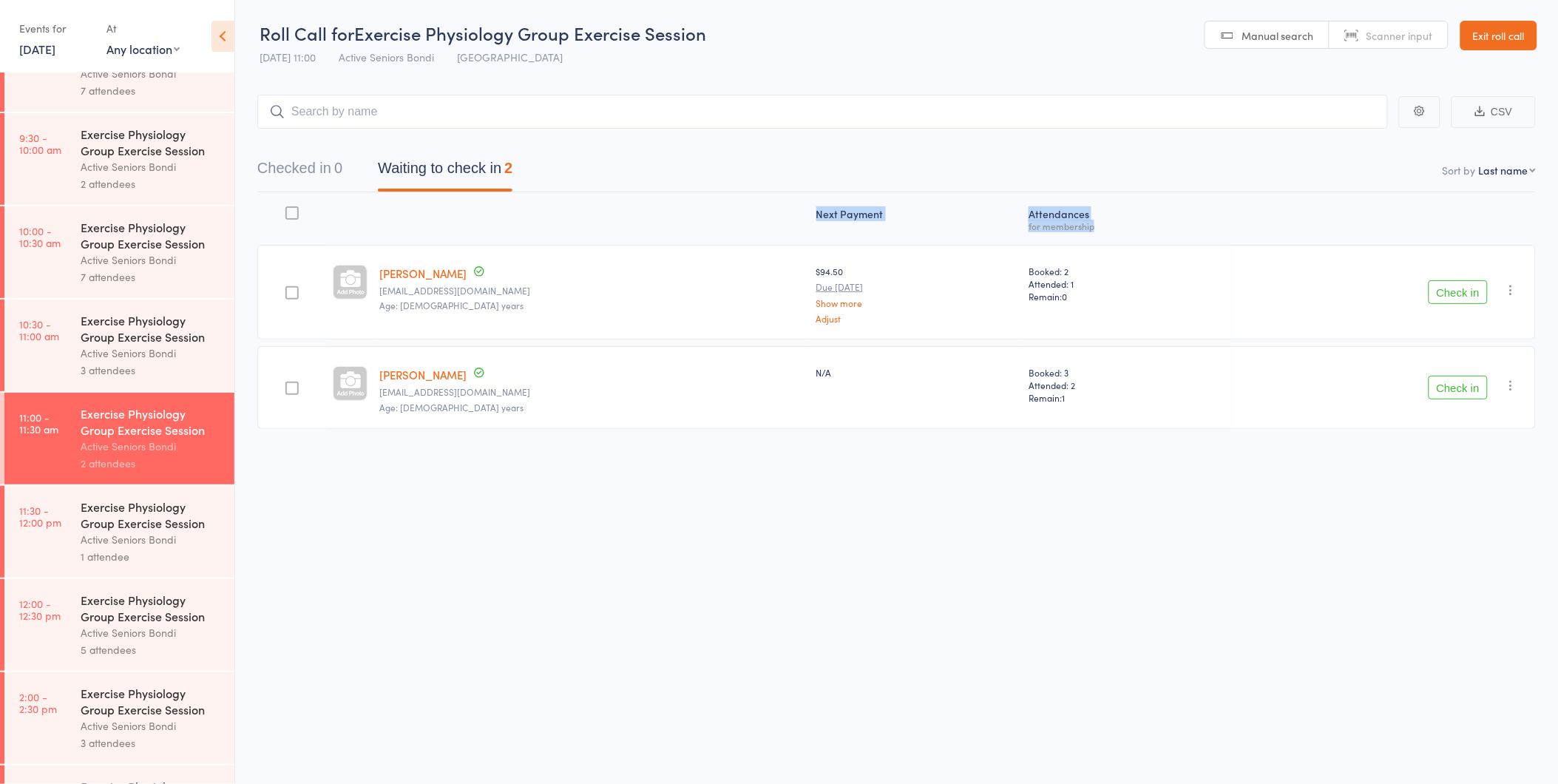
drag, startPoint x: 1110, startPoint y: 227, endPoint x: 1053, endPoint y: 215, distance: 58.2
click at [1053, 215] on div "Atten­dances for membership" at bounding box center [1126, 218] width 208 height 39
drag, startPoint x: 1429, startPoint y: 158, endPoint x: 1544, endPoint y: 190, distance: 119.4
click at [1544, 190] on main "CSV Checked in 0 Waiting to check in 2 Sort by Last name First name Last name B…" at bounding box center [896, 284] width 1323 height 422
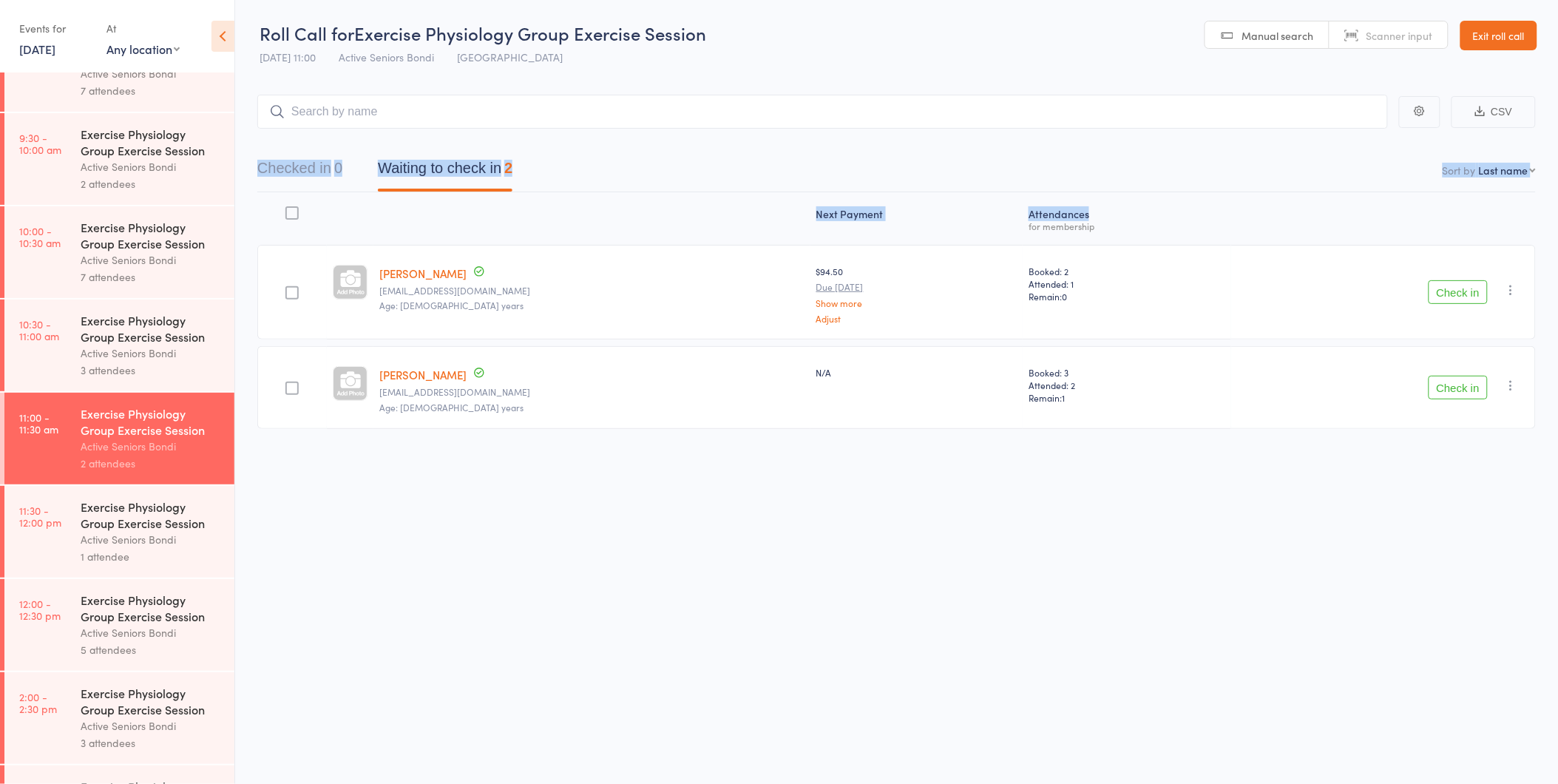
drag, startPoint x: 1536, startPoint y: 197, endPoint x: 1411, endPoint y: 159, distance: 130.6
click at [1411, 159] on main "CSV Checked in 0 Waiting to check in 2 Sort by Last name First name Last name B…" at bounding box center [896, 284] width 1323 height 422
drag, startPoint x: 1411, startPoint y: 159, endPoint x: 1282, endPoint y: 158, distance: 129.0
click at [1282, 158] on nav "Checked in 0 Waiting to check in 2" at bounding box center [896, 172] width 1314 height 39
click at [1422, 148] on div "Checked in 0 Waiting to check in 2" at bounding box center [896, 160] width 1279 height 64
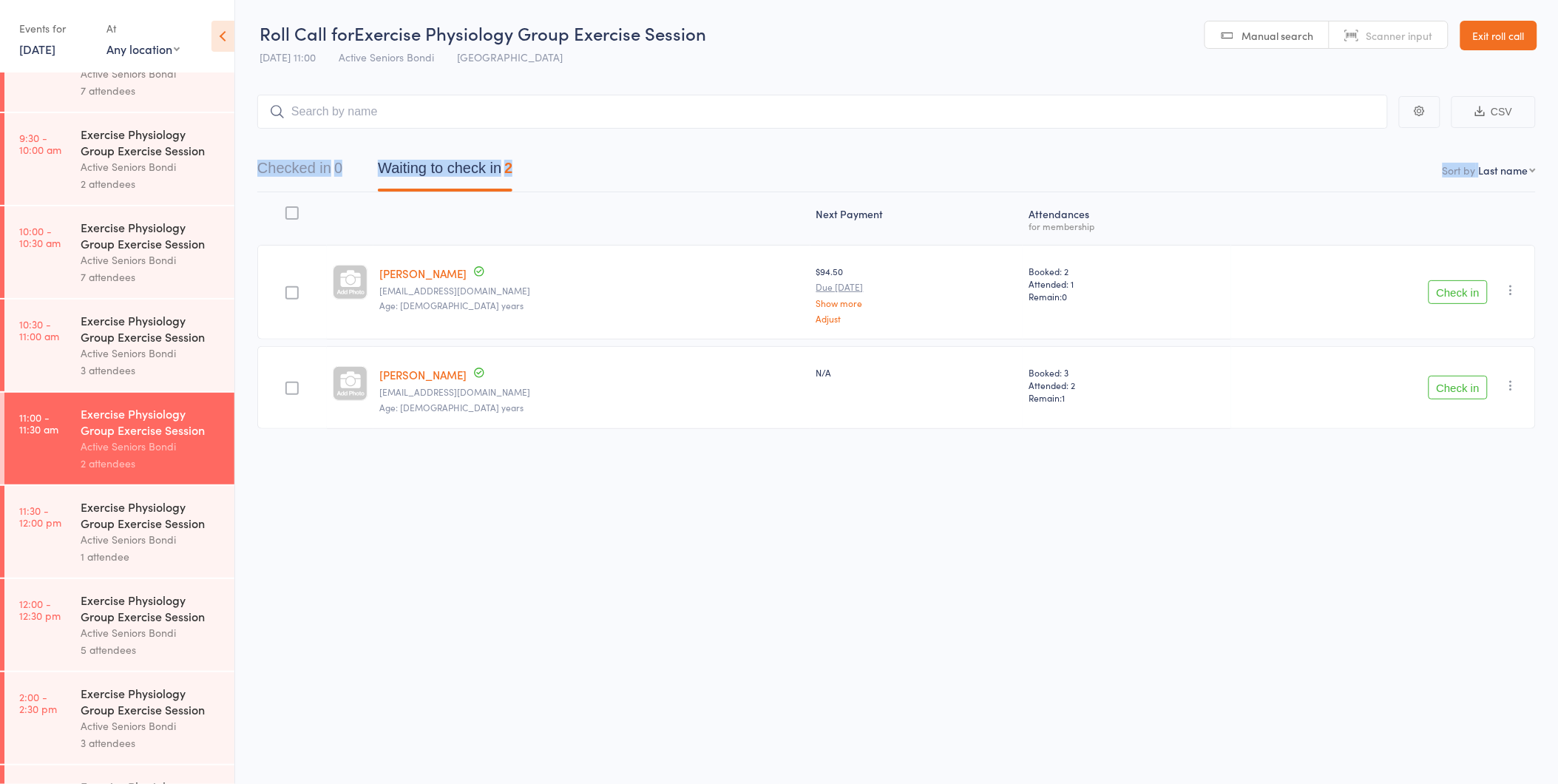
drag, startPoint x: 1422, startPoint y: 149, endPoint x: 1528, endPoint y: 175, distance: 109.1
click at [1528, 175] on div "Checked in 0 Waiting to check in 2 Sort by Last name First name Last name Birth…" at bounding box center [896, 160] width 1279 height 64
click at [1361, 174] on nav "Checked in 0 Waiting to check in 2" at bounding box center [896, 172] width 1314 height 39
click at [1306, 186] on nav "Checked in 0 Waiting to check in 2" at bounding box center [896, 172] width 1314 height 39
click at [1147, 213] on div "Atten­dances for membership" at bounding box center [1126, 218] width 208 height 39
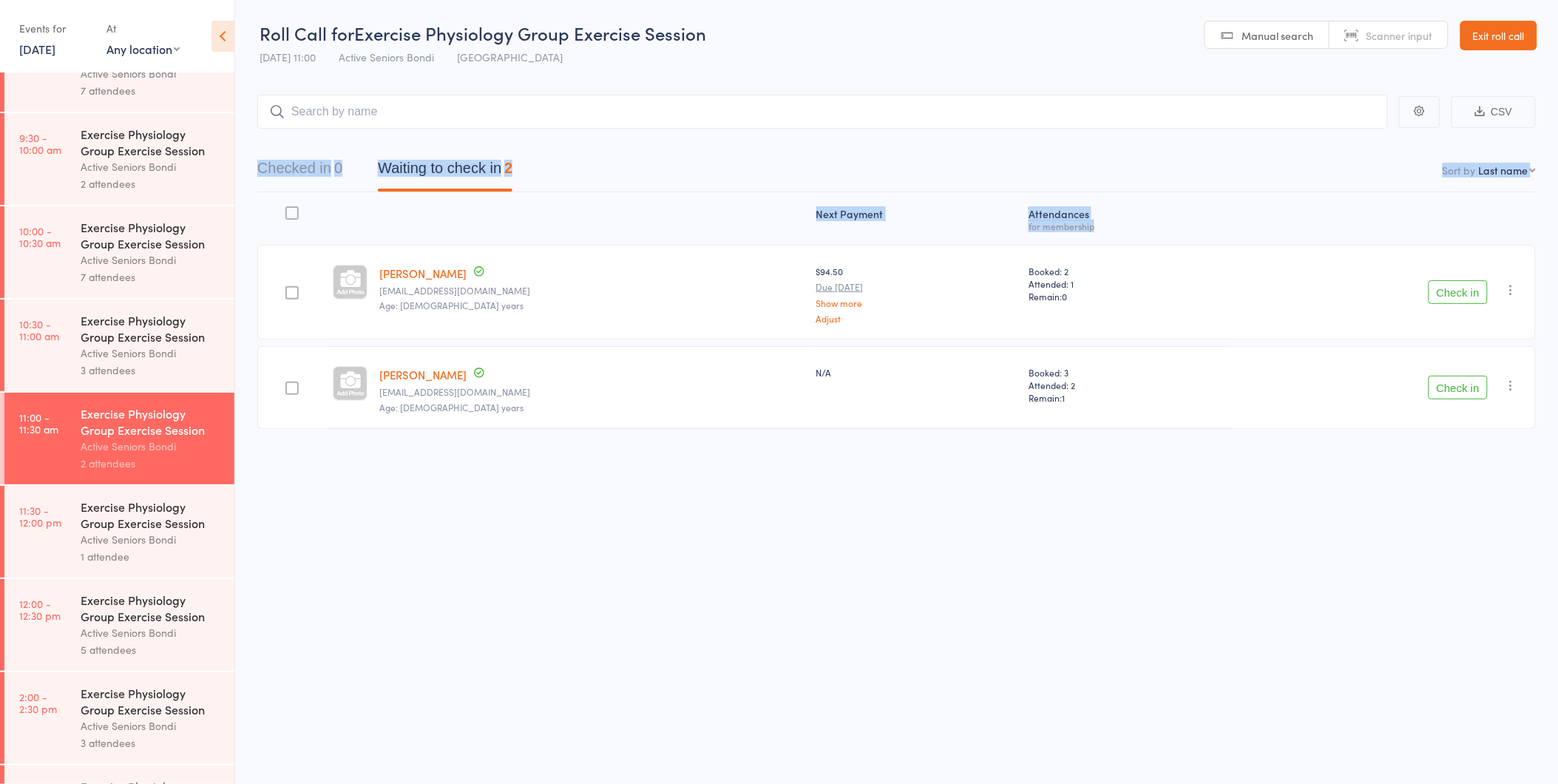
drag, startPoint x: 1092, startPoint y: 230, endPoint x: 248, endPoint y: 159, distance: 847.0
click at [248, 159] on main "CSV Checked in 0 Waiting to check in 2 Sort by Last name First name Last name B…" at bounding box center [896, 284] width 1323 height 422
click at [656, 152] on nav "Checked in 0 Waiting to check in 2" at bounding box center [896, 172] width 1314 height 39
click at [587, 208] on div at bounding box center [592, 218] width 437 height 39
drag, startPoint x: 1081, startPoint y: 225, endPoint x: 249, endPoint y: 137, distance: 836.6
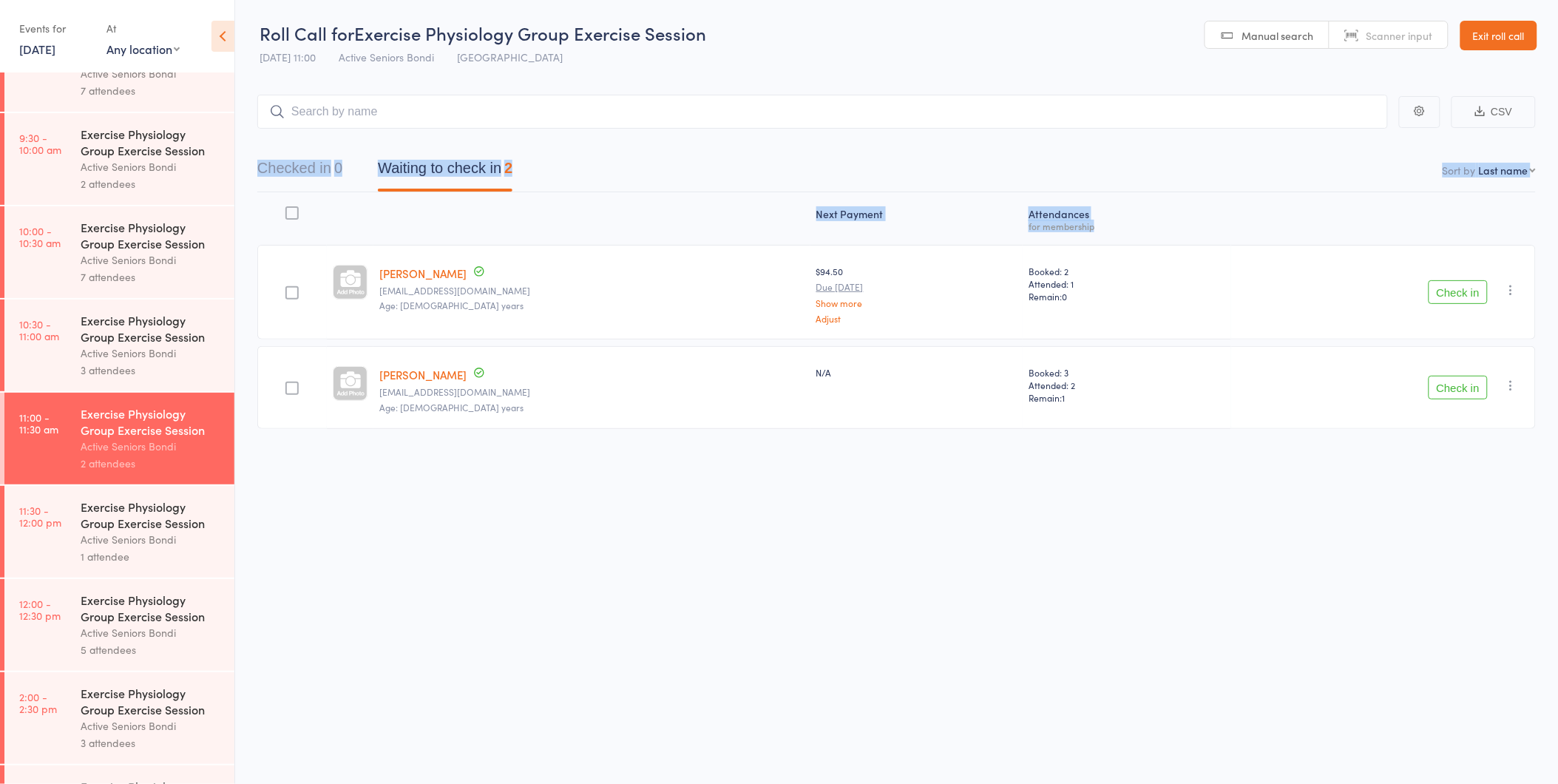
click at [249, 137] on main "CSV Checked in 0 Waiting to check in 2 Sort by Last name First name Last name B…" at bounding box center [896, 284] width 1323 height 422
click at [250, 136] on main "CSV Checked in 0 Waiting to check in 2 Sort by Last name First name Last name B…" at bounding box center [896, 284] width 1323 height 422
drag, startPoint x: 769, startPoint y: 215, endPoint x: 1078, endPoint y: 230, distance: 309.4
click at [1079, 230] on div "Next Payment Atten­dances for membership" at bounding box center [896, 218] width 1279 height 39
drag, startPoint x: 1078, startPoint y: 230, endPoint x: 1063, endPoint y: 224, distance: 16.2
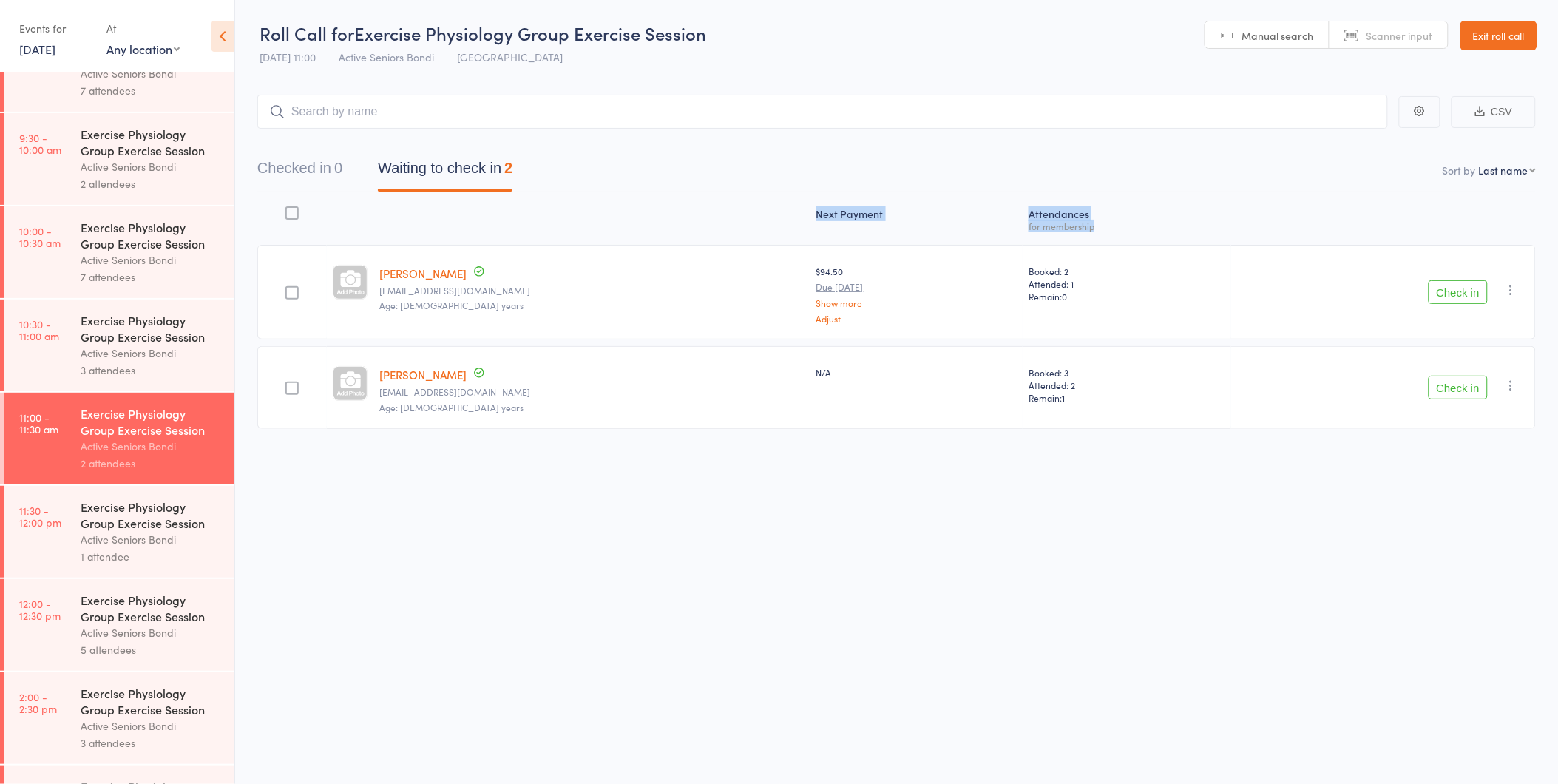
click at [1063, 224] on div "for membership" at bounding box center [1126, 226] width 197 height 10
drag, startPoint x: 1078, startPoint y: 226, endPoint x: 653, endPoint y: 131, distance: 435.5
click at [653, 131] on main "CSV Checked in 0 Waiting to check in 2 Sort by Last name First name Last name B…" at bounding box center [896, 284] width 1323 height 422
drag, startPoint x: 653, startPoint y: 131, endPoint x: 684, endPoint y: 155, distance: 39.2
click at [684, 155] on nav "Checked in 0 Waiting to check in 2" at bounding box center [896, 172] width 1314 height 39
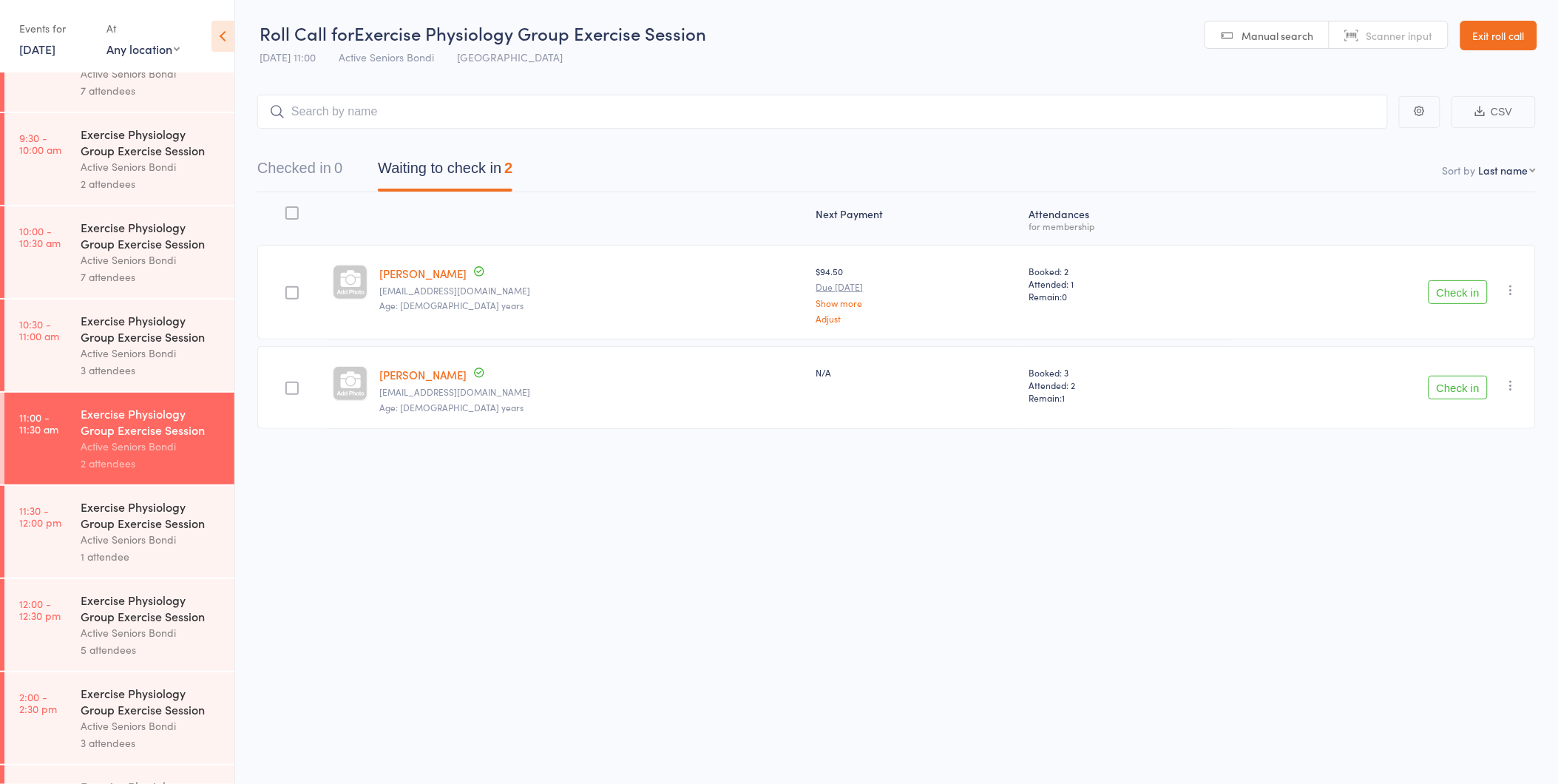
click at [690, 150] on div "Checked in 0 Waiting to check in 2" at bounding box center [896, 160] width 1279 height 64
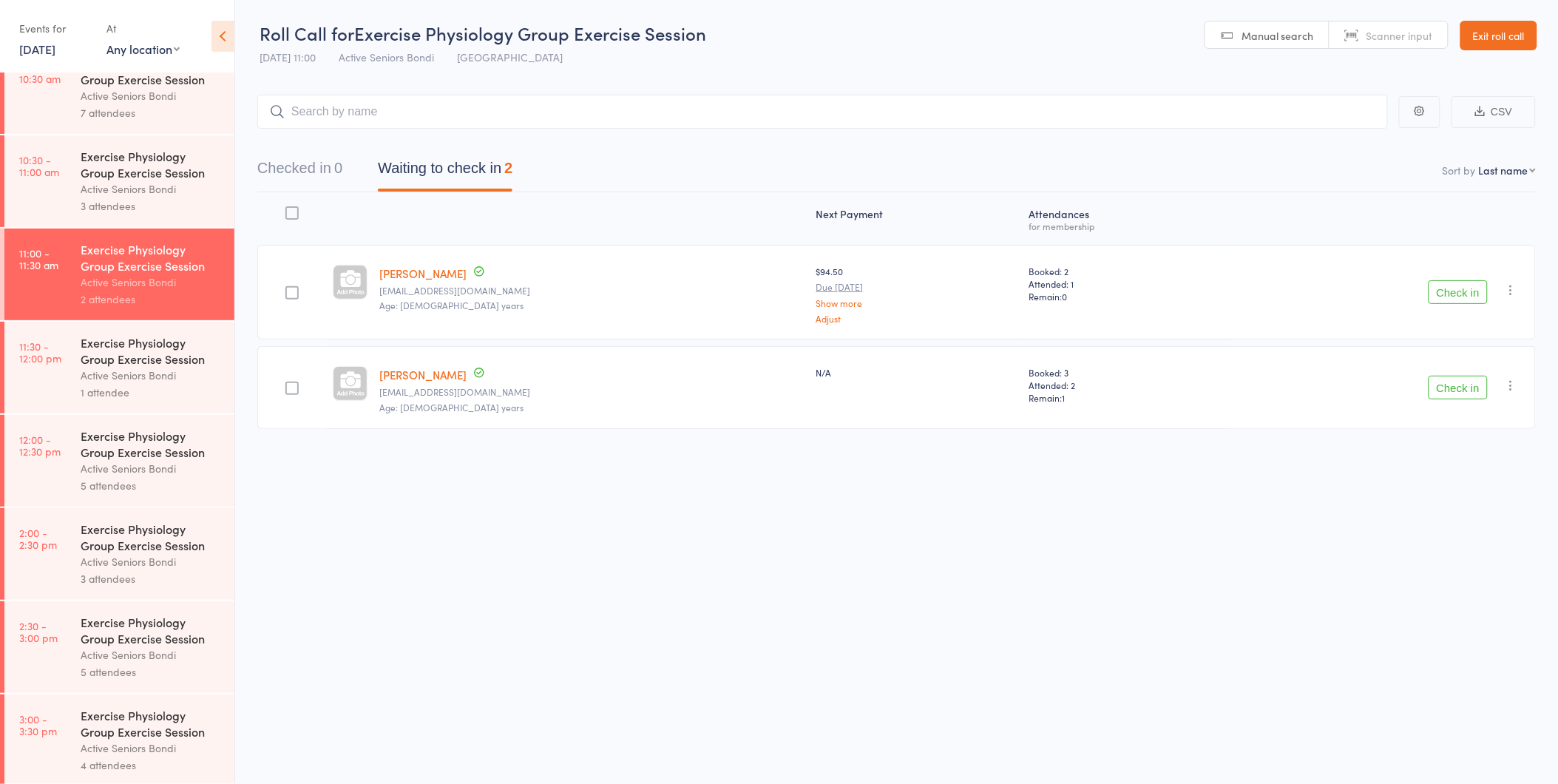
scroll to position [671, 0]
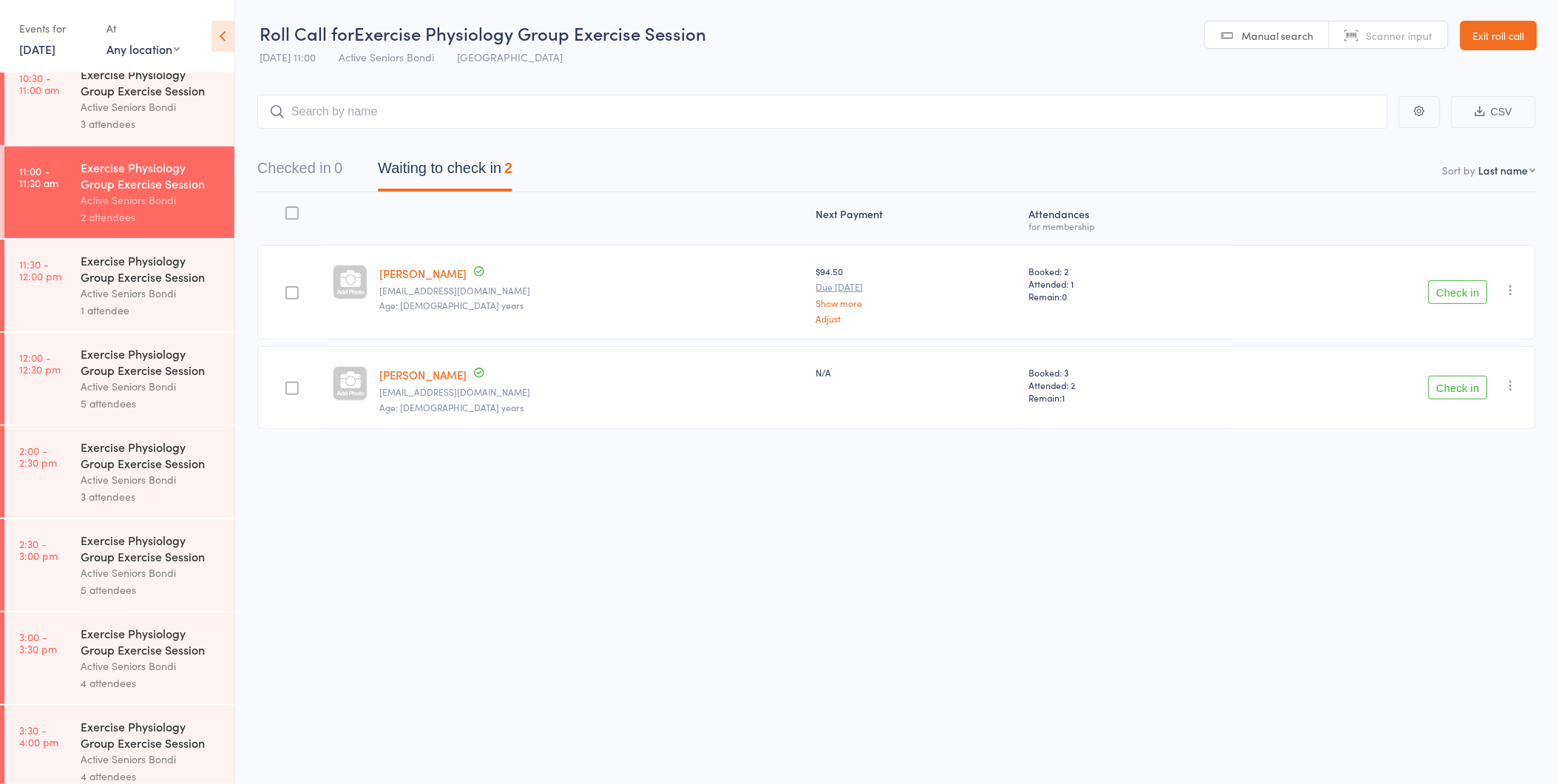
click at [1458, 290] on button "Check in" at bounding box center [1458, 291] width 60 height 24
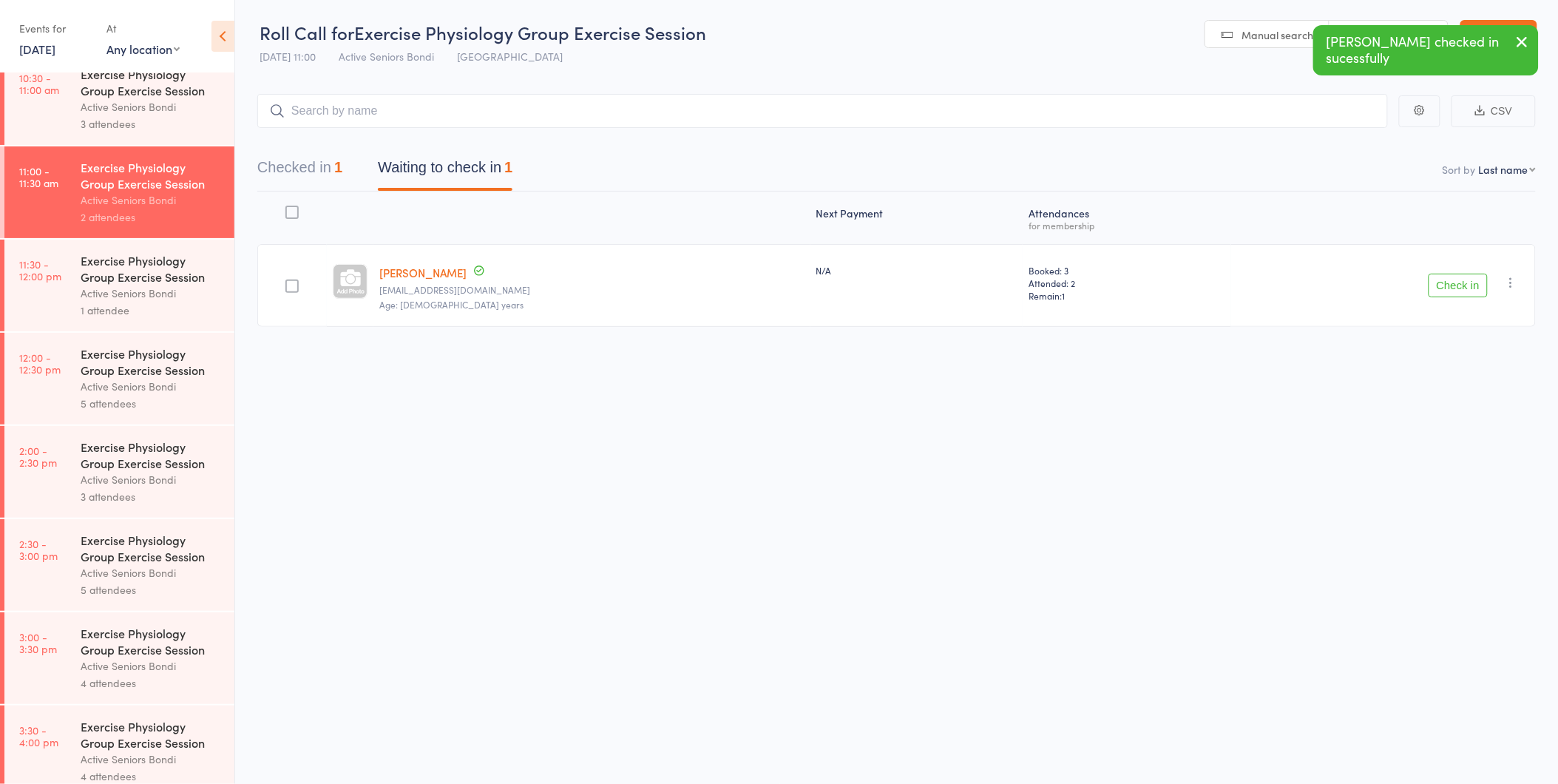
scroll to position [0, 0]
click at [1471, 292] on button "Check in" at bounding box center [1458, 285] width 60 height 24
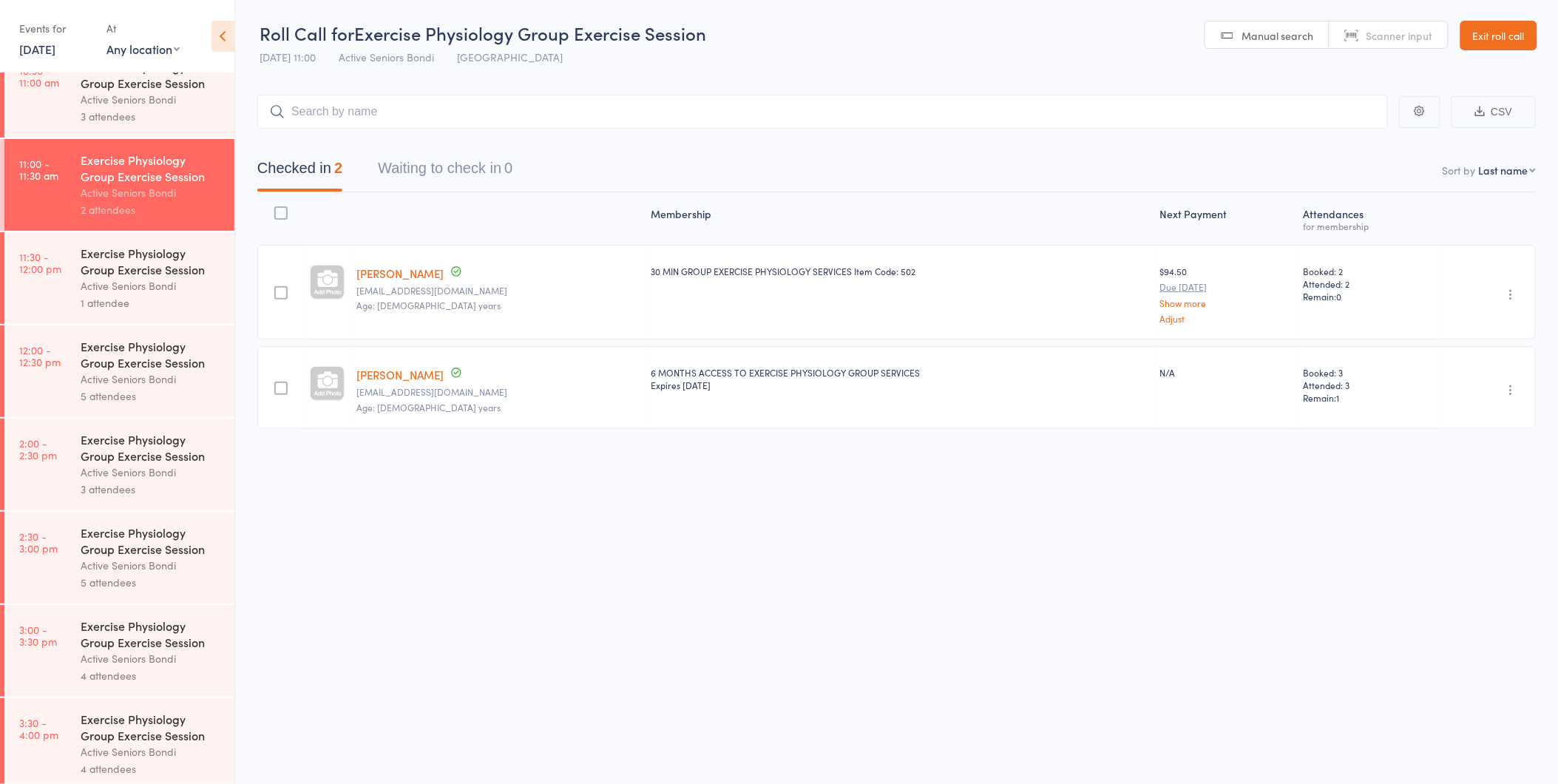
scroll to position [690, 0]
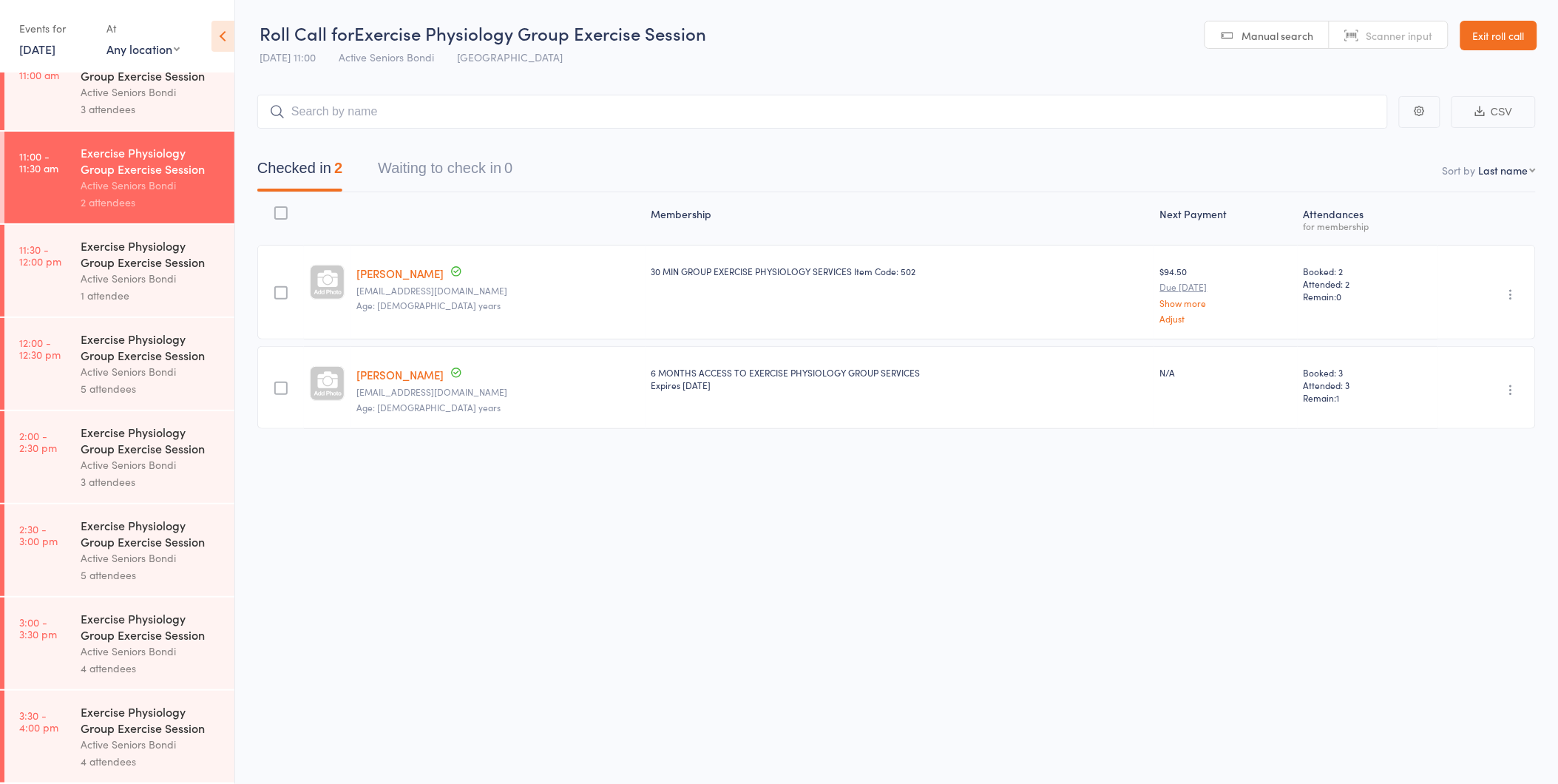
click at [112, 260] on div "Exercise Physiology Group Exercise Session" at bounding box center [151, 253] width 141 height 32
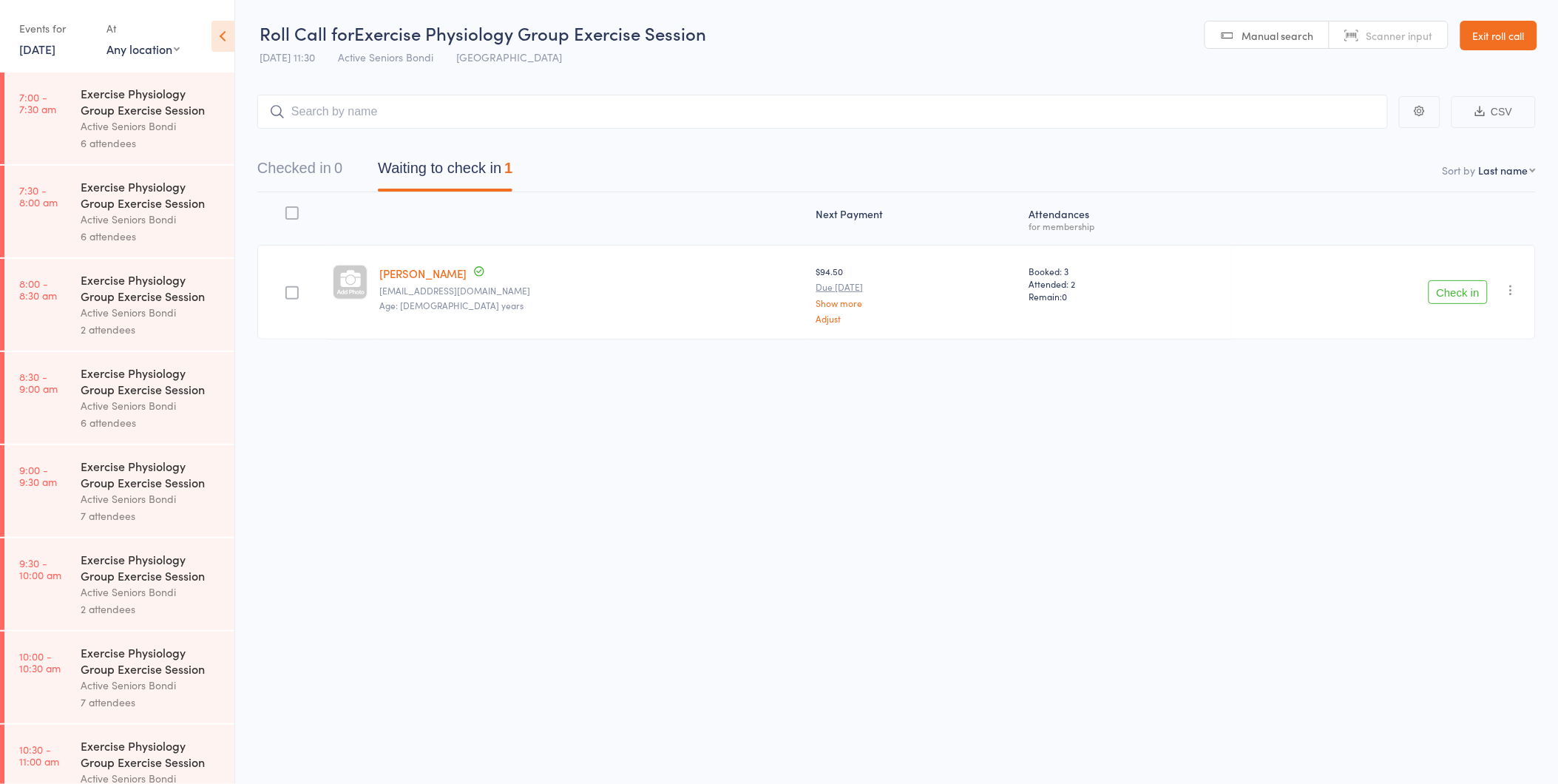
click at [1448, 288] on button "Check in" at bounding box center [1458, 291] width 60 height 24
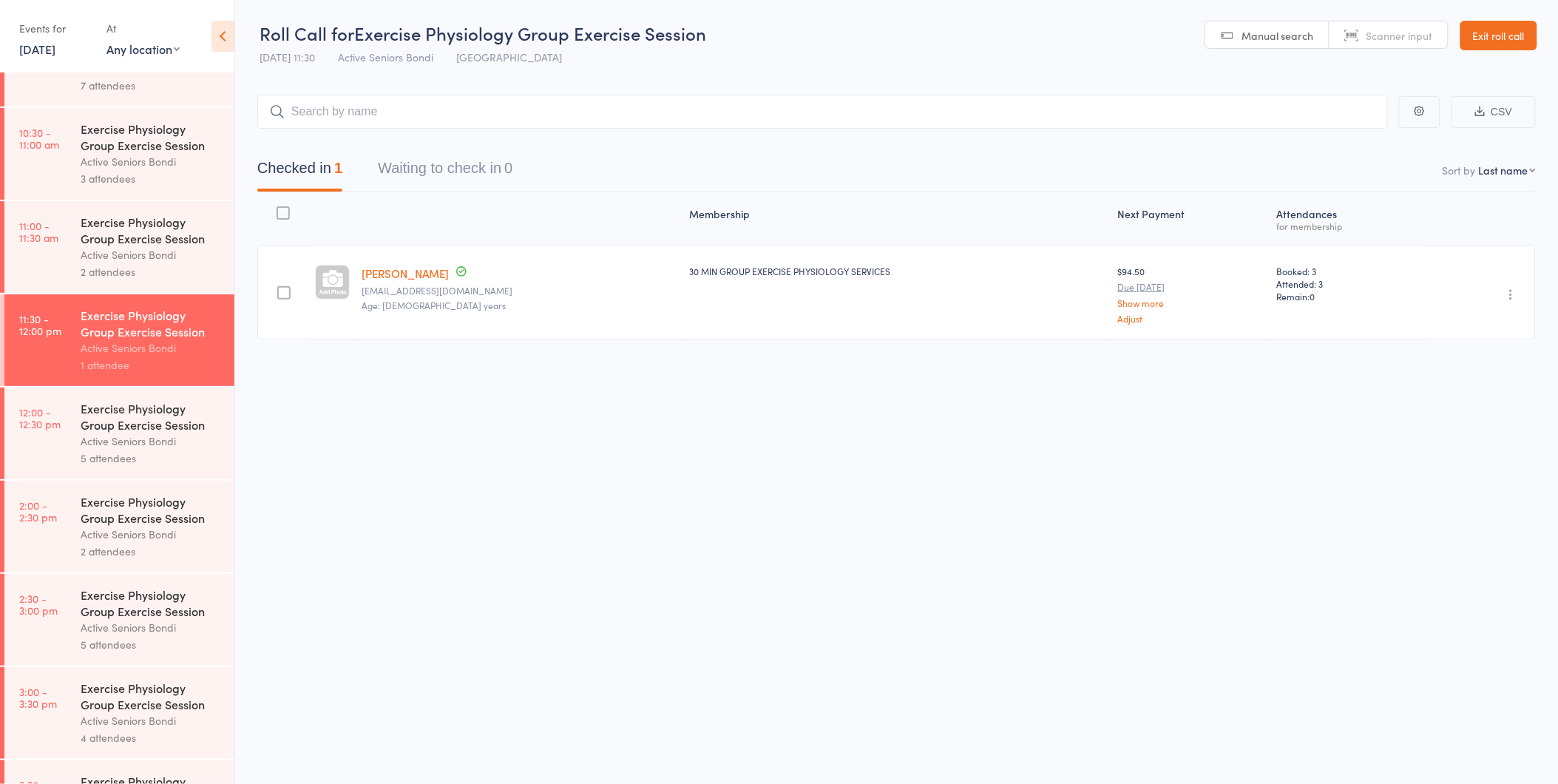
scroll to position [690, 0]
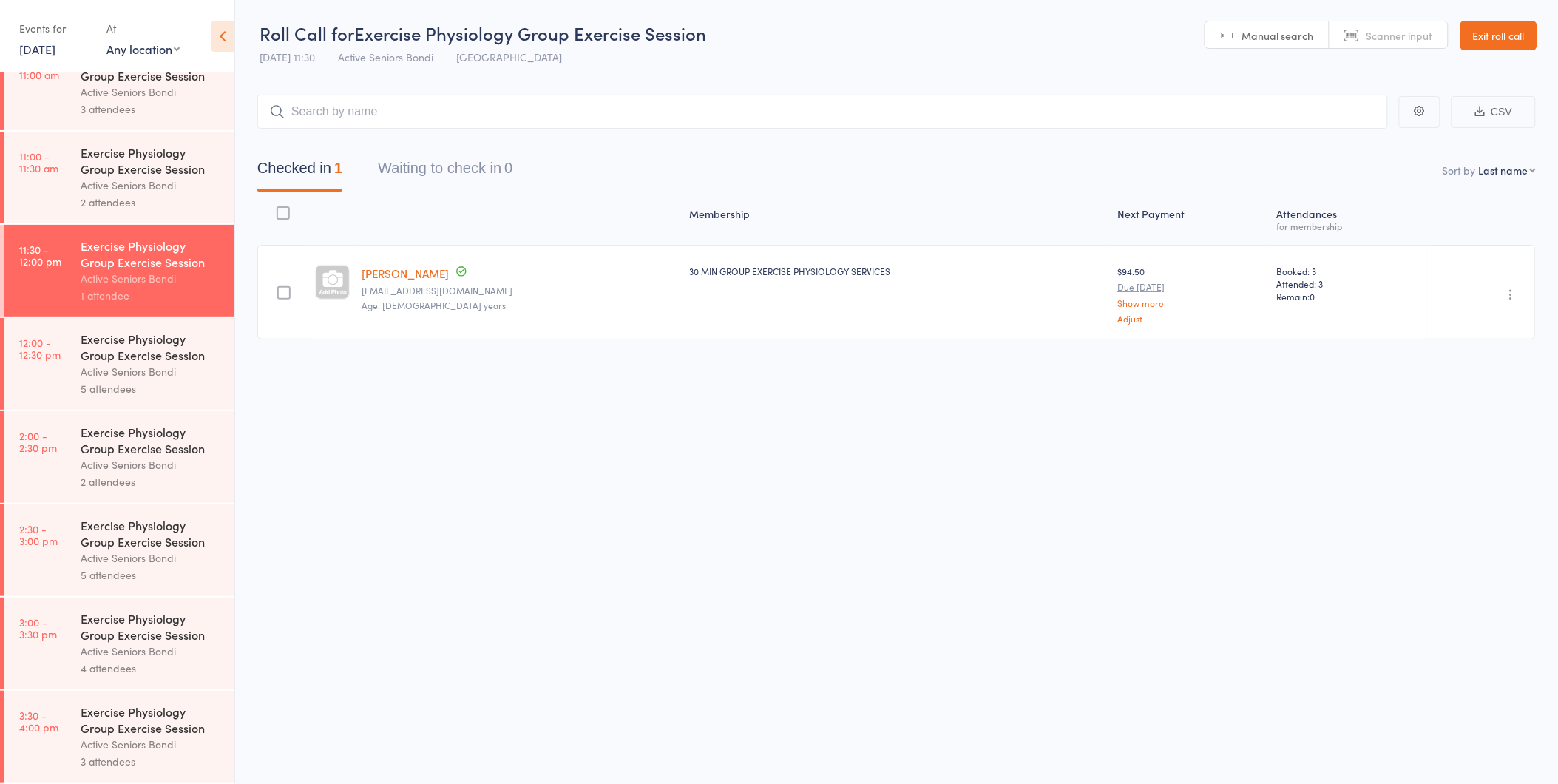
click at [107, 350] on div "Exercise Physiology Group Exercise Session" at bounding box center [151, 346] width 141 height 32
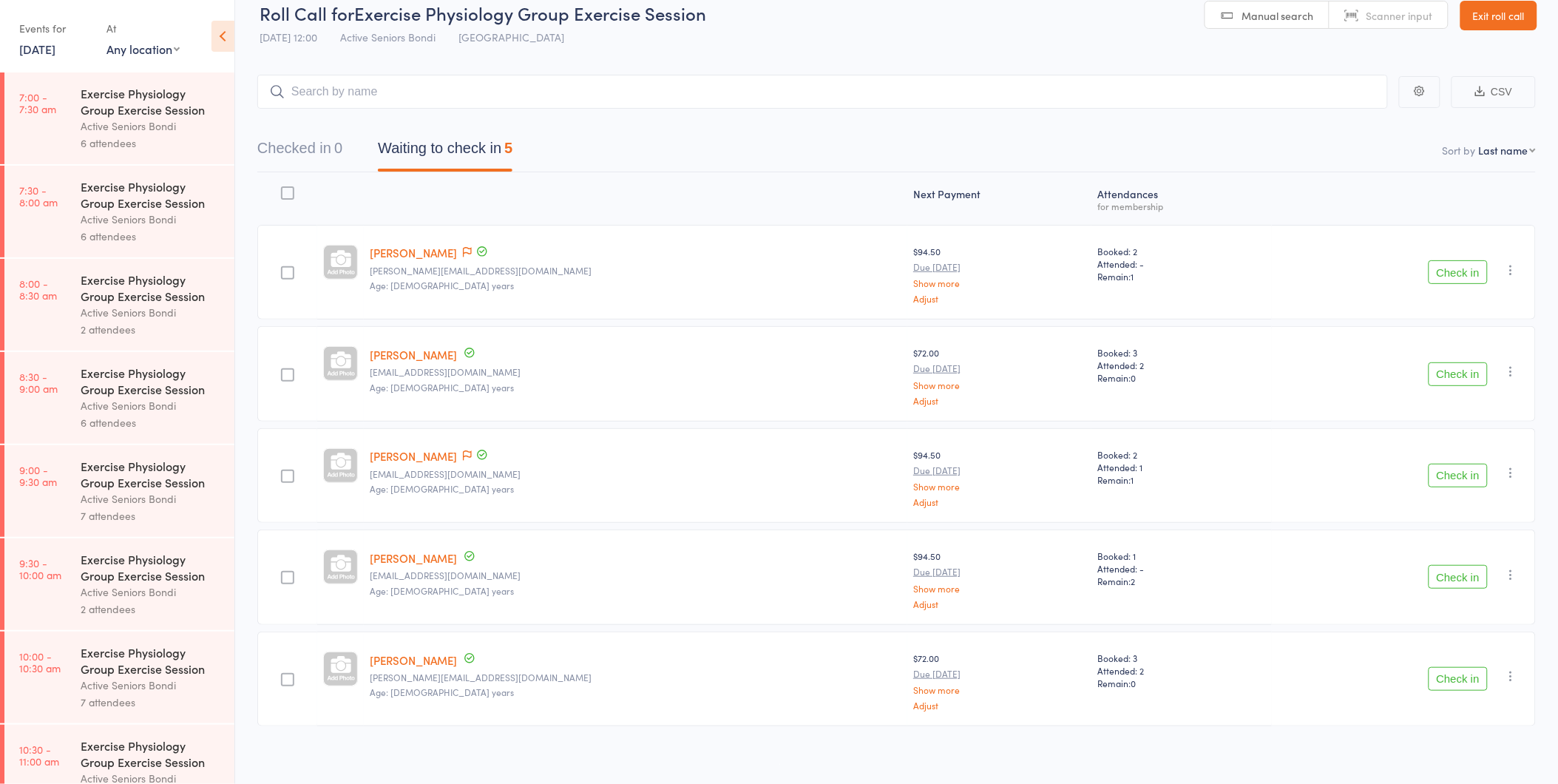
scroll to position [26, 0]
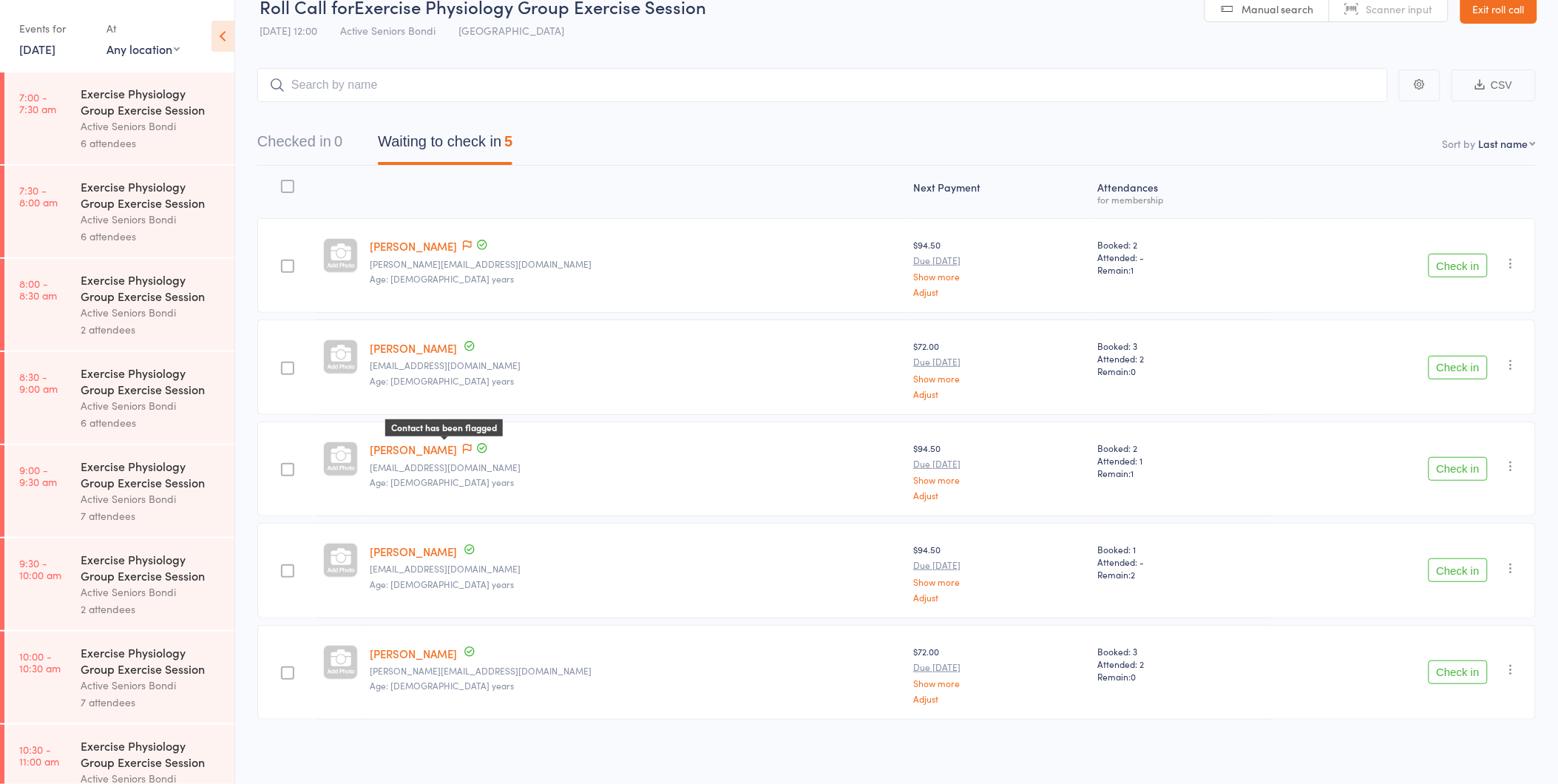
click at [463, 451] on icon at bounding box center [467, 449] width 9 height 10
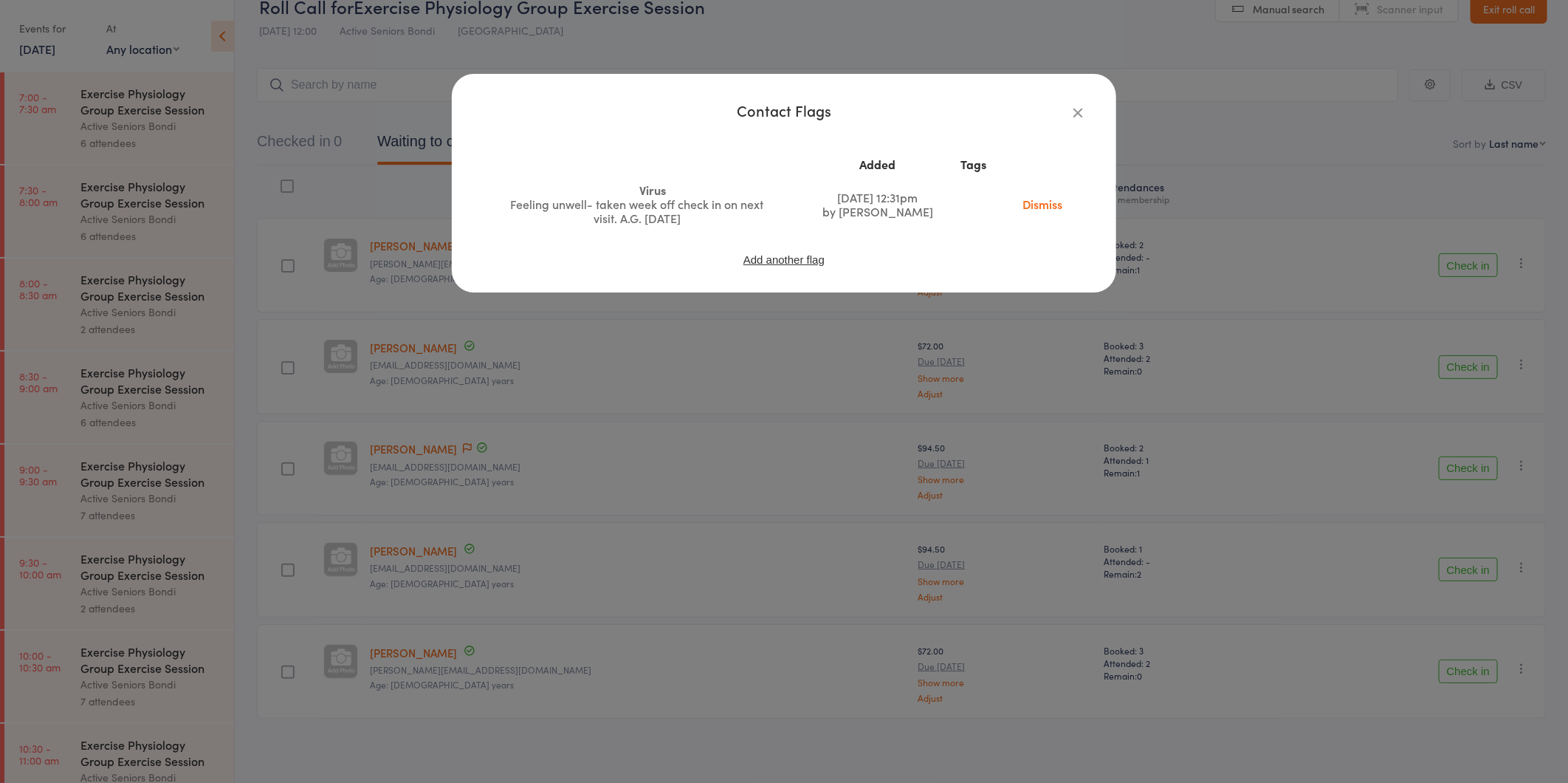
click at [1079, 112] on icon "button" at bounding box center [1078, 112] width 17 height 17
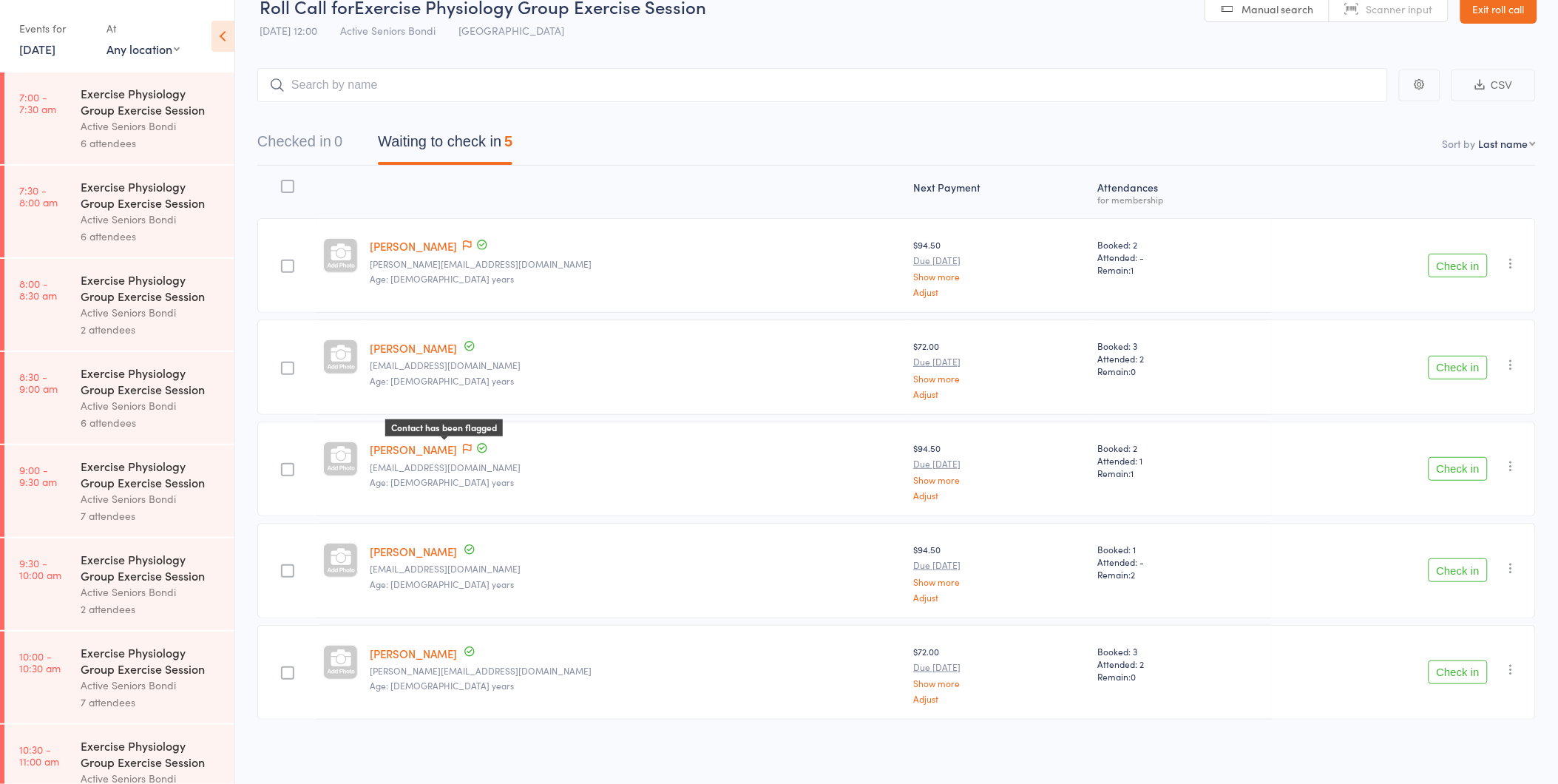
click at [463, 444] on icon at bounding box center [467, 449] width 9 height 10
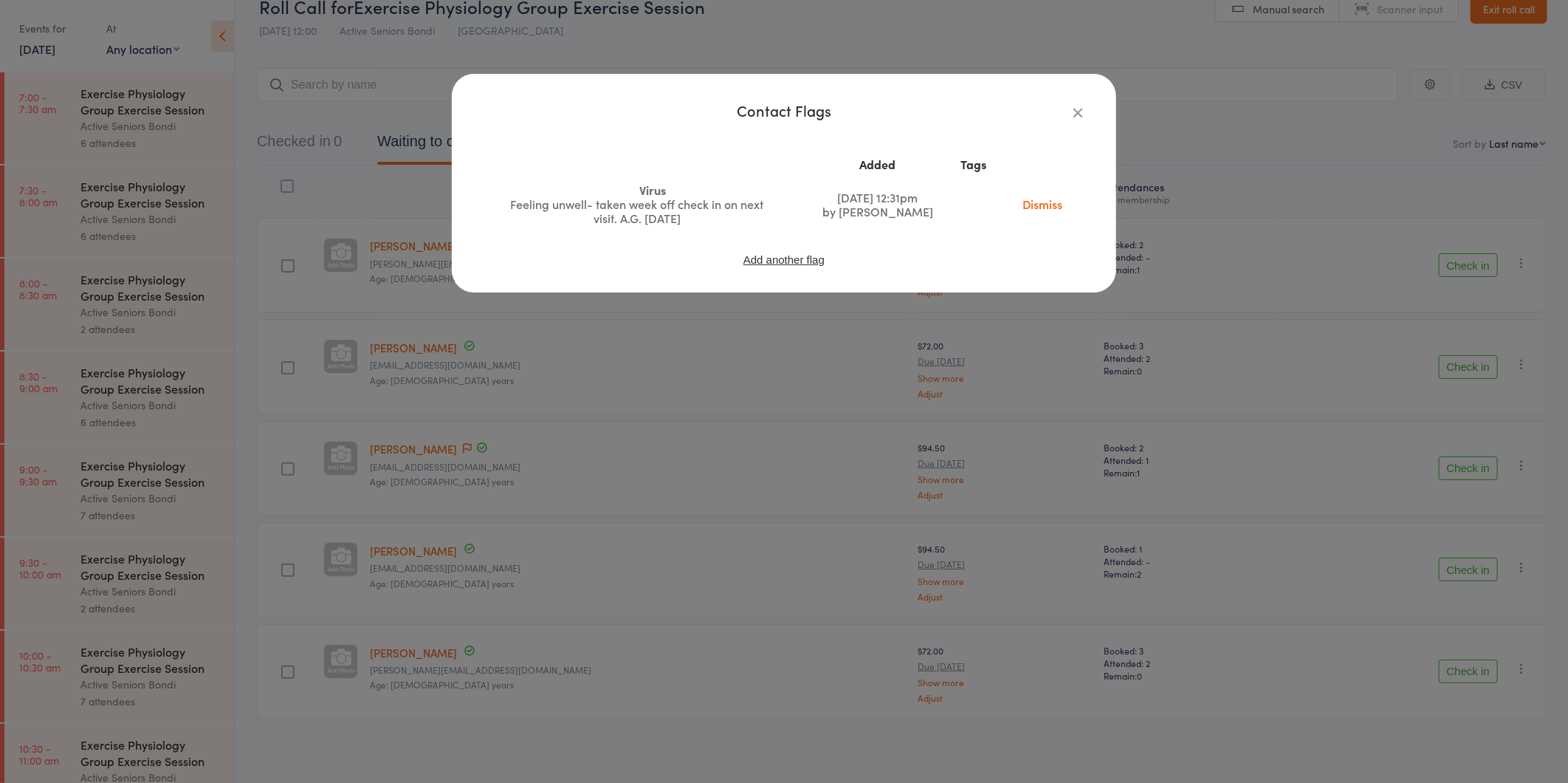
click at [1038, 202] on link "Dismiss" at bounding box center [1042, 204] width 62 height 17
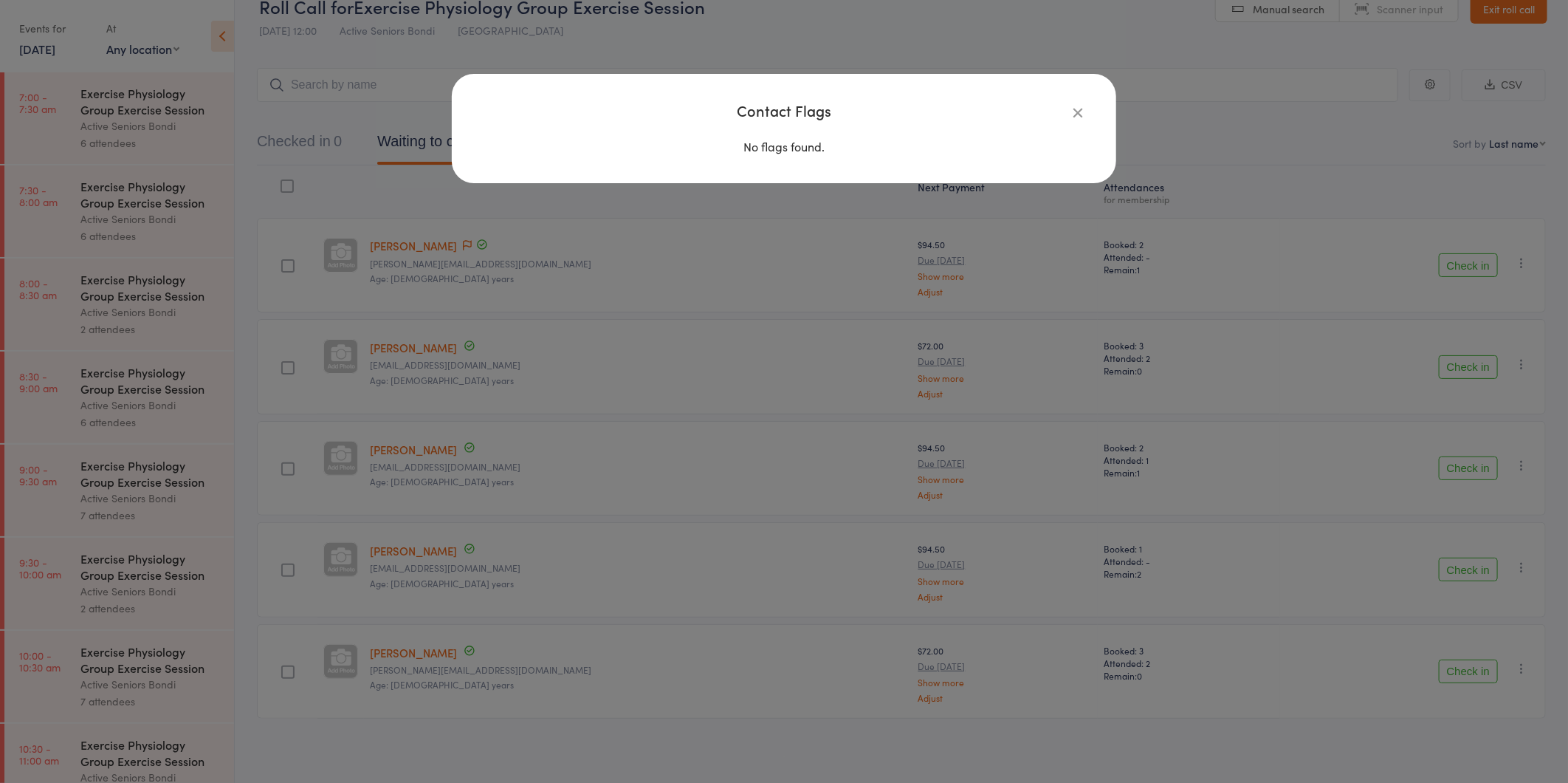
click at [1077, 107] on icon "button" at bounding box center [1078, 112] width 17 height 17
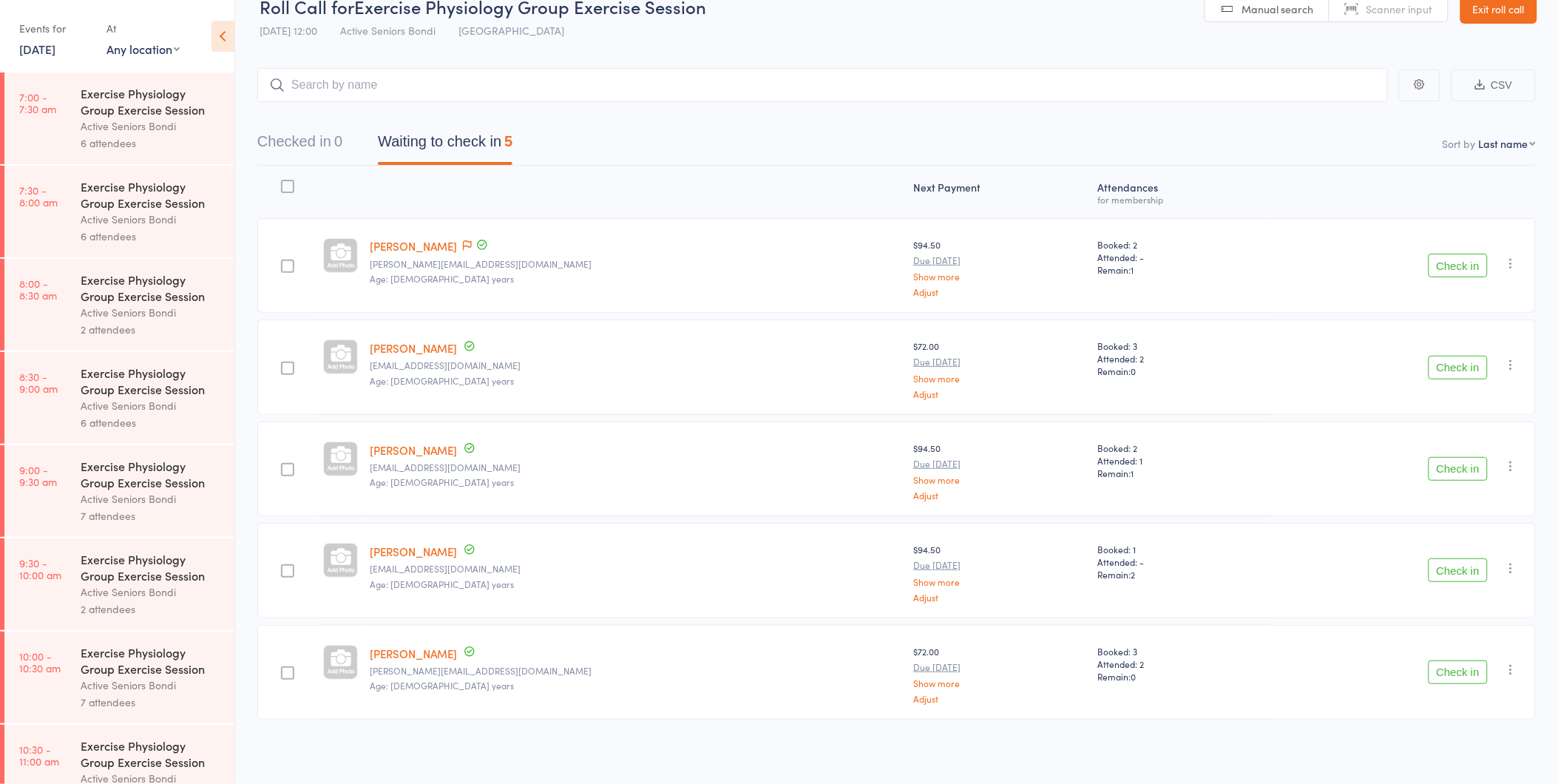
click at [1472, 462] on button "Check in" at bounding box center [1458, 468] width 60 height 24
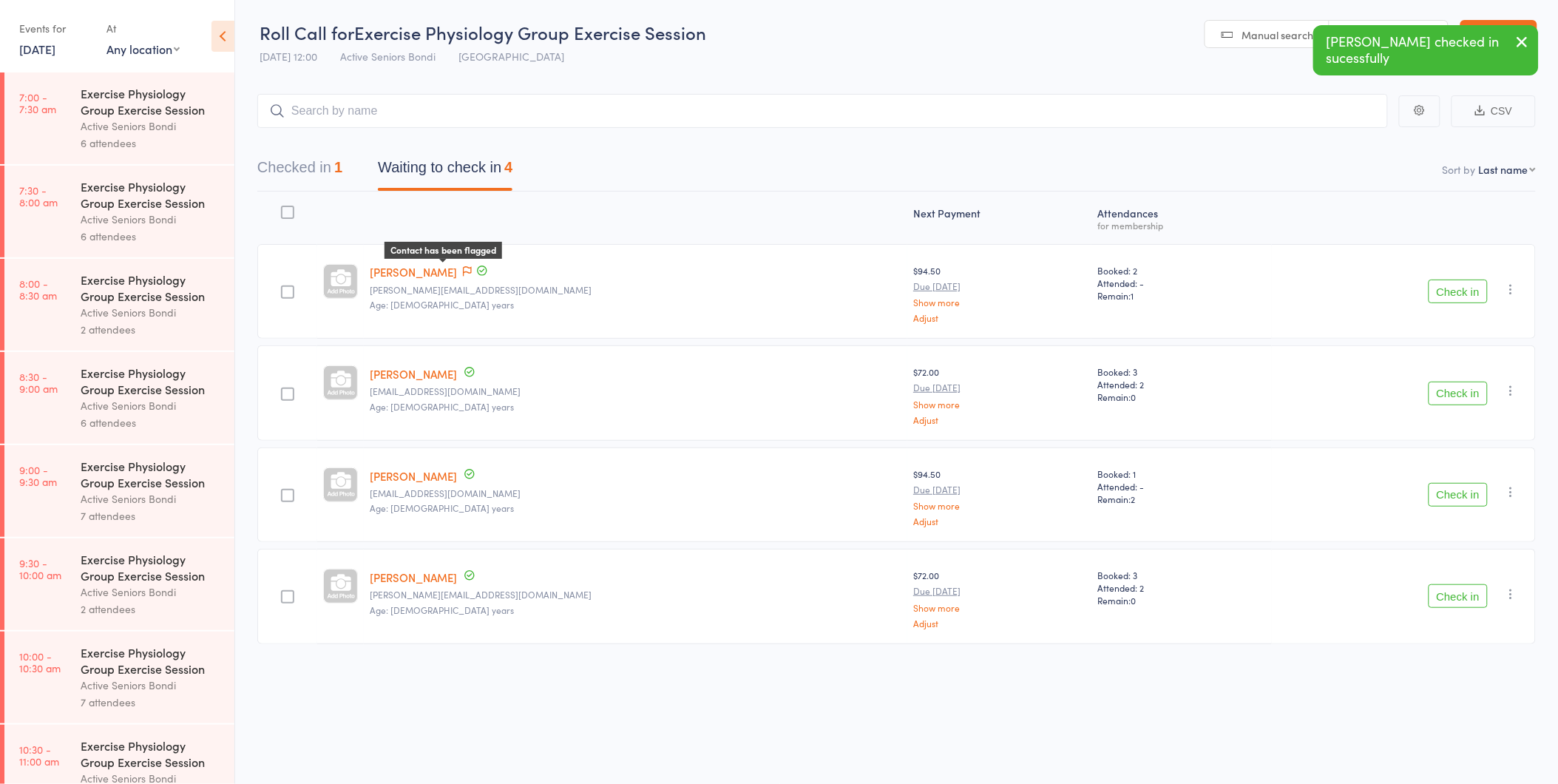
click at [463, 270] on icon at bounding box center [467, 271] width 9 height 10
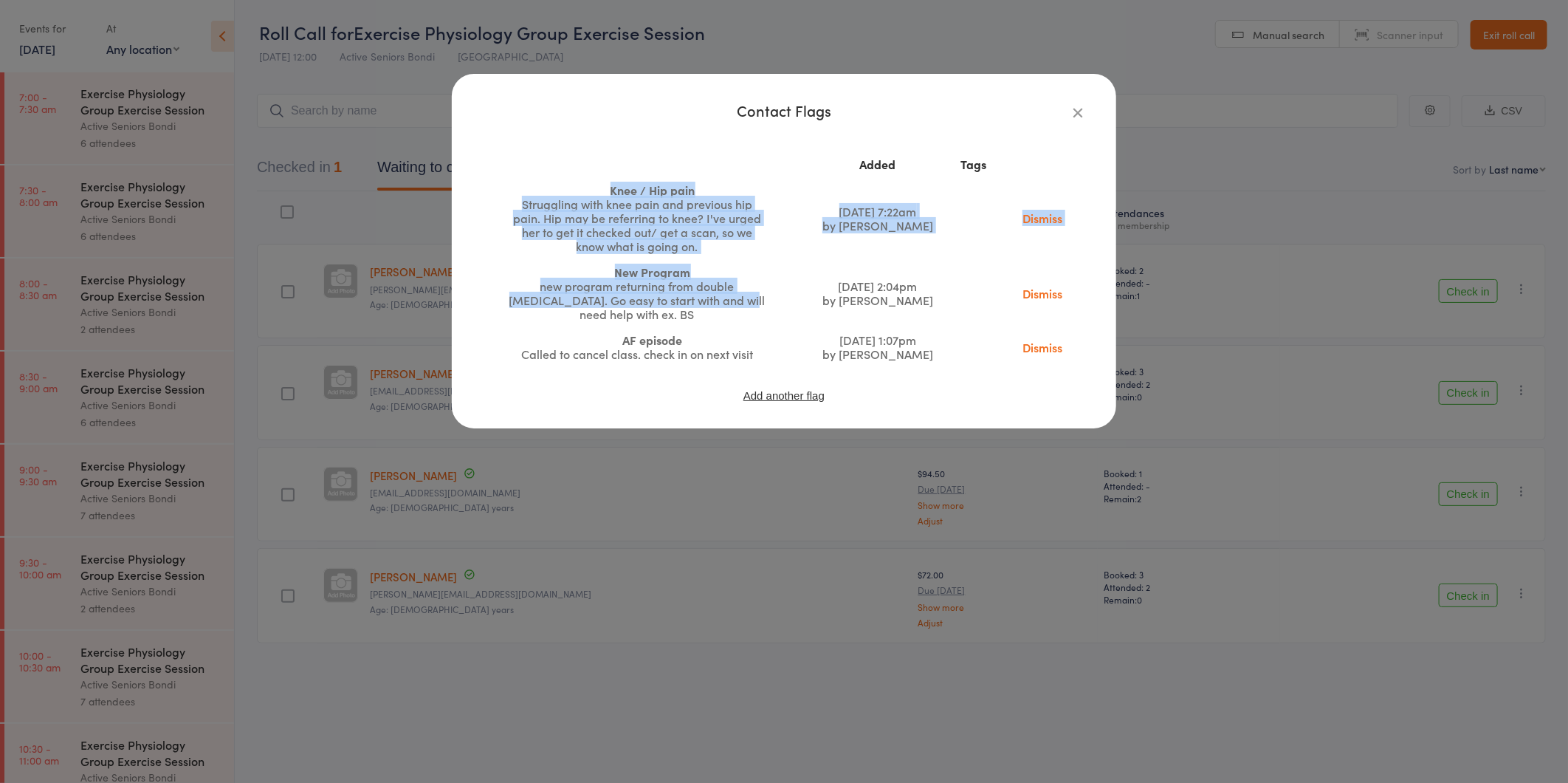
drag, startPoint x: 601, startPoint y: 189, endPoint x: 740, endPoint y: 301, distance: 178.5
click at [740, 301] on tbody "Knee / Hip pain Struggling with knee pain and previous hip pain. Hip may be ref…" at bounding box center [784, 272] width 606 height 190
drag, startPoint x: 740, startPoint y: 301, endPoint x: 653, endPoint y: 239, distance: 106.8
click at [653, 239] on div "Struggling with knee pain and previous hip pain. Hip may be referring to knee? …" at bounding box center [637, 225] width 259 height 56
click at [688, 217] on div "Struggling with knee pain and previous hip pain. Hip may be referring to knee? …" at bounding box center [637, 225] width 259 height 56
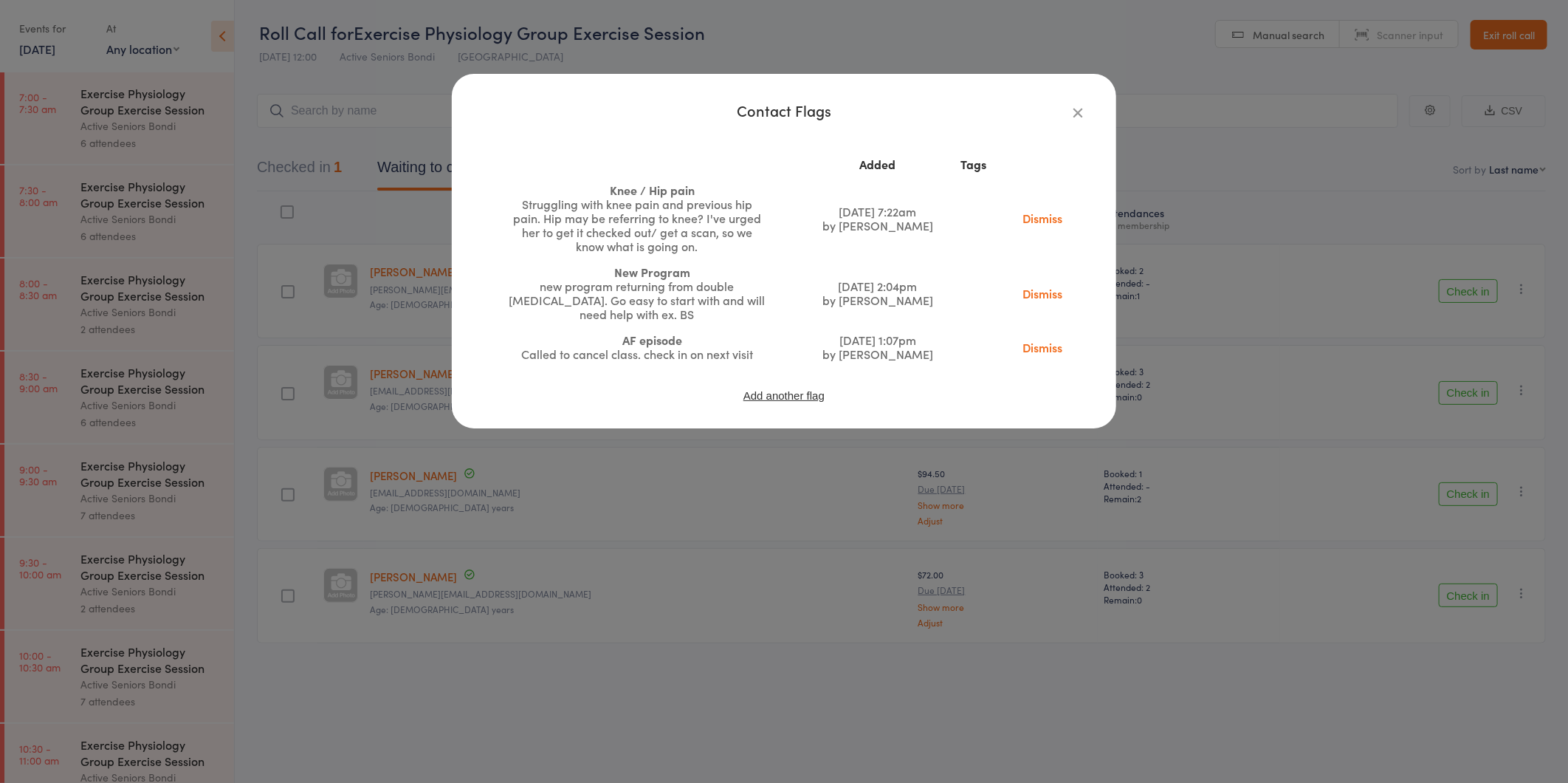
click at [1073, 107] on icon "button" at bounding box center [1078, 112] width 17 height 17
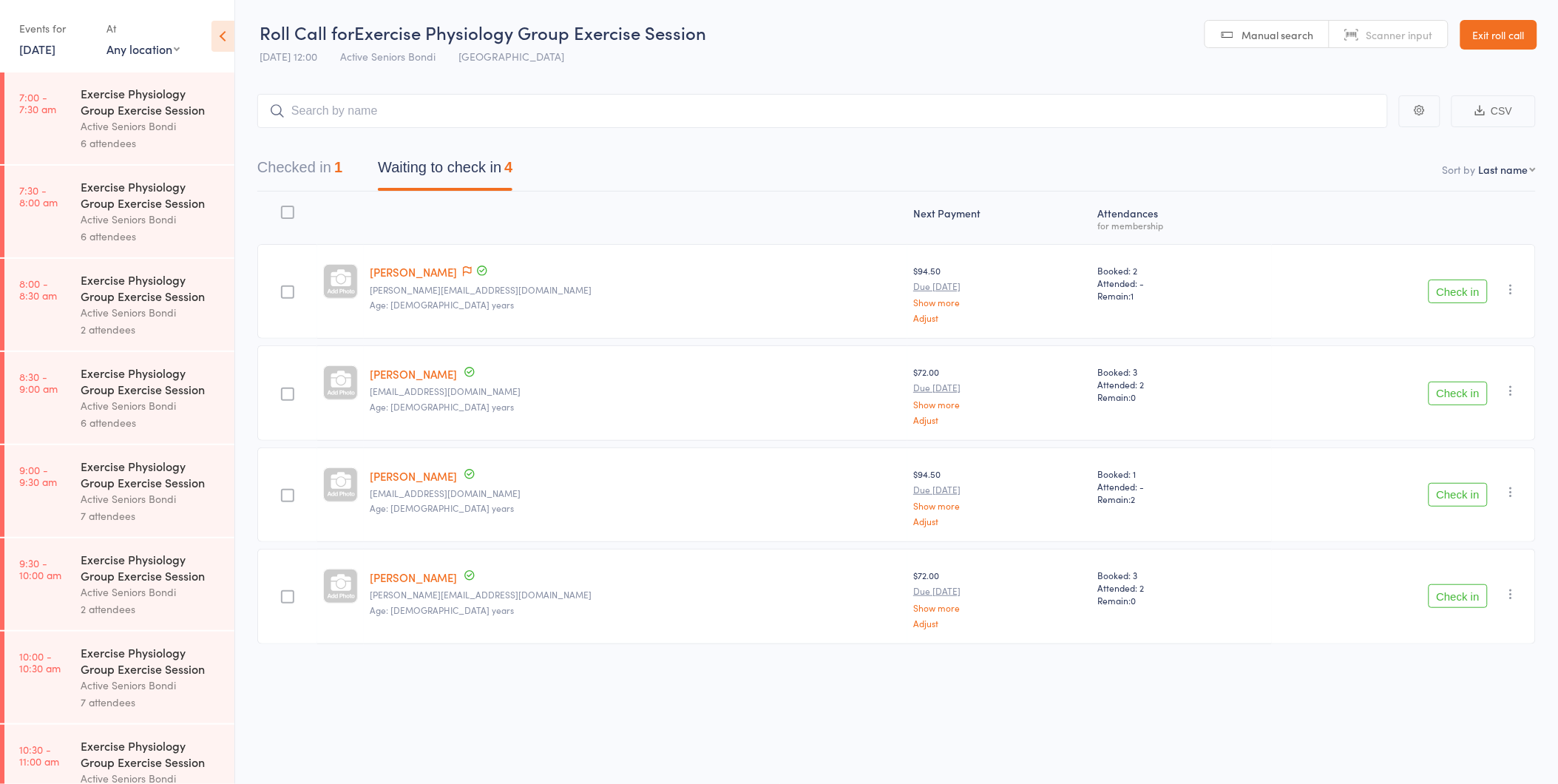
click at [1449, 287] on button "Check in" at bounding box center [1458, 290] width 60 height 24
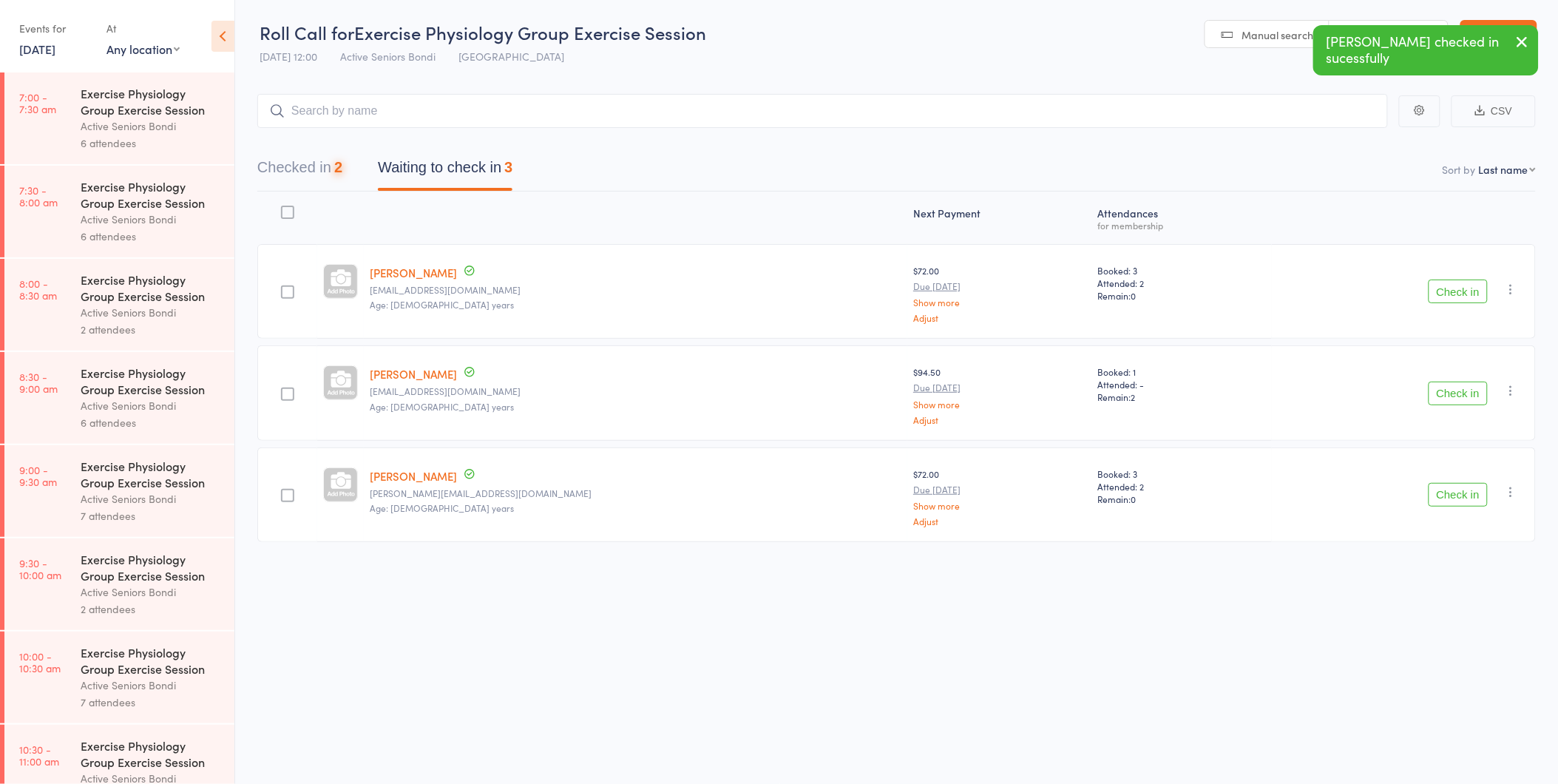
click at [1449, 287] on button "Check in" at bounding box center [1458, 290] width 60 height 24
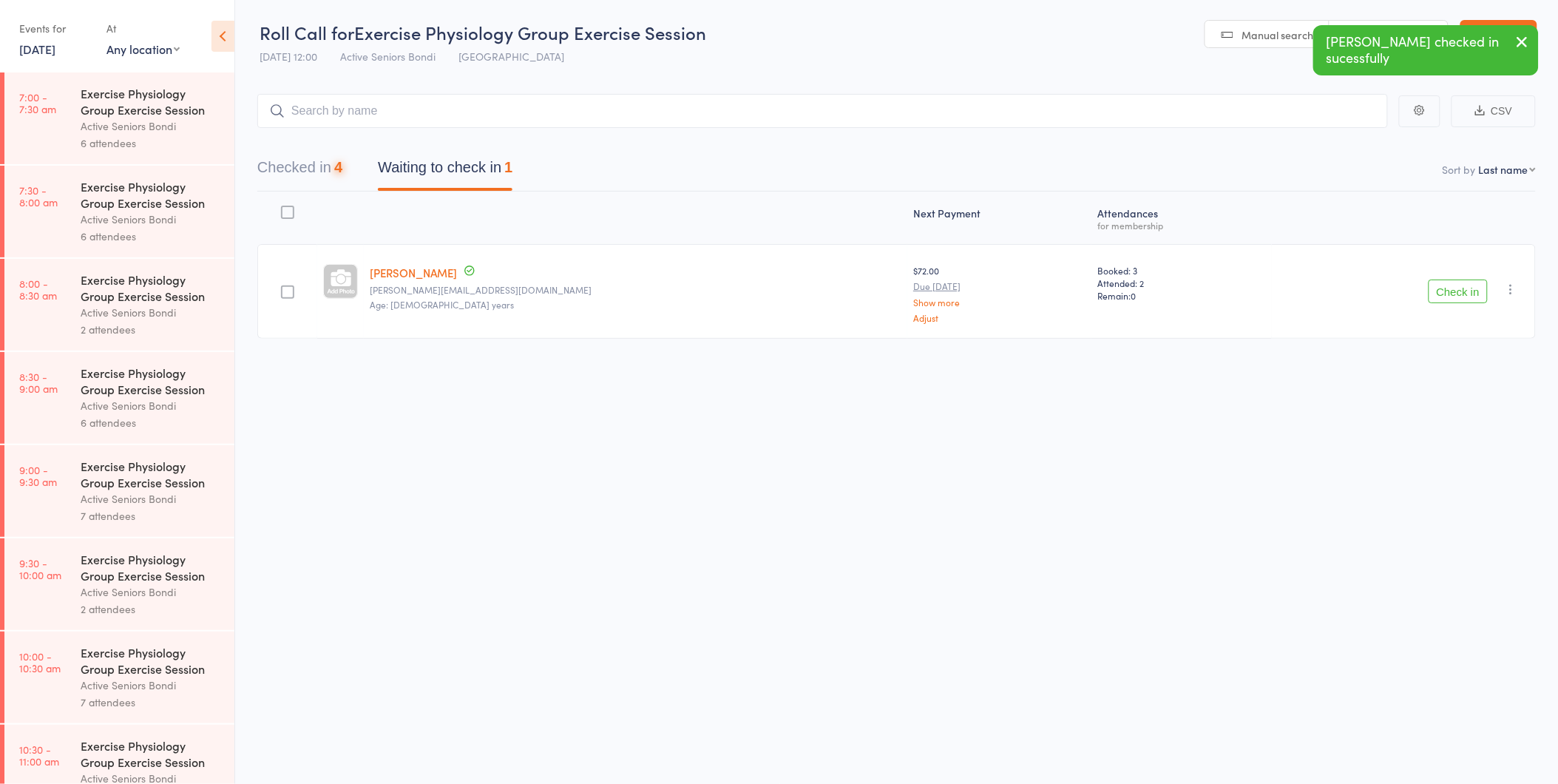
click at [1449, 287] on button "Check in" at bounding box center [1458, 290] width 60 height 24
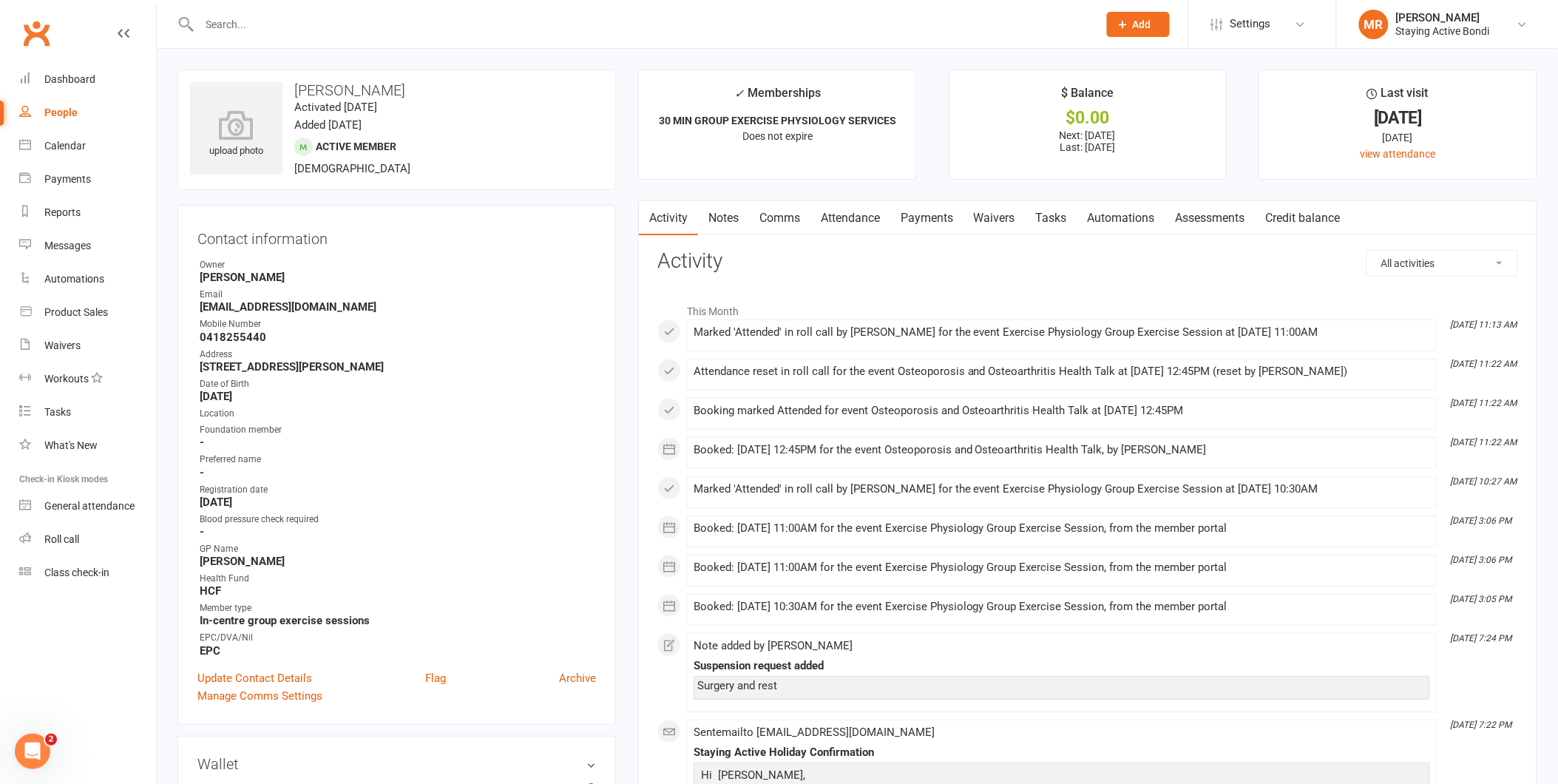
click at [251, 31] on input "text" at bounding box center [642, 24] width 893 height 21
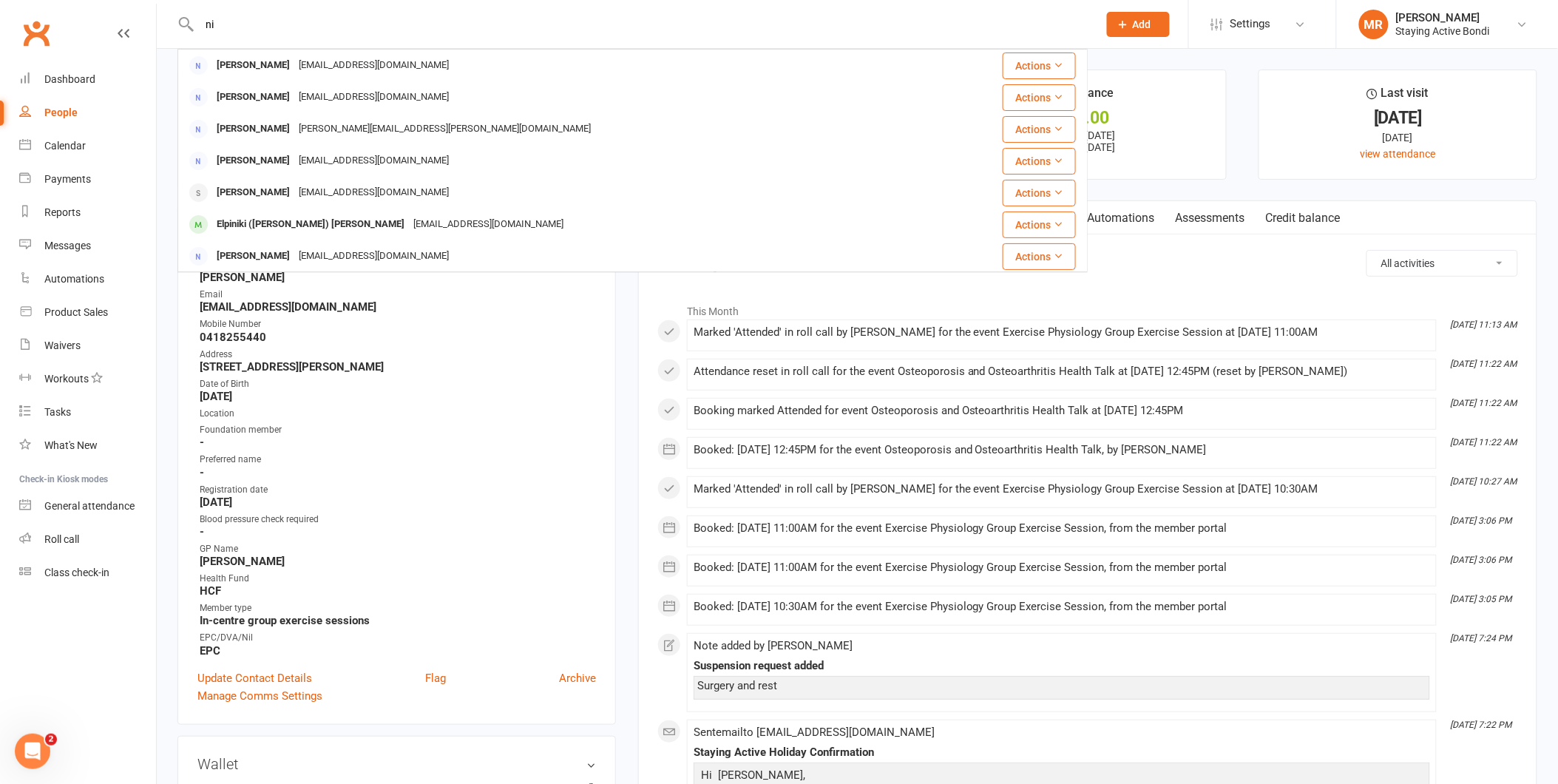
type input "n"
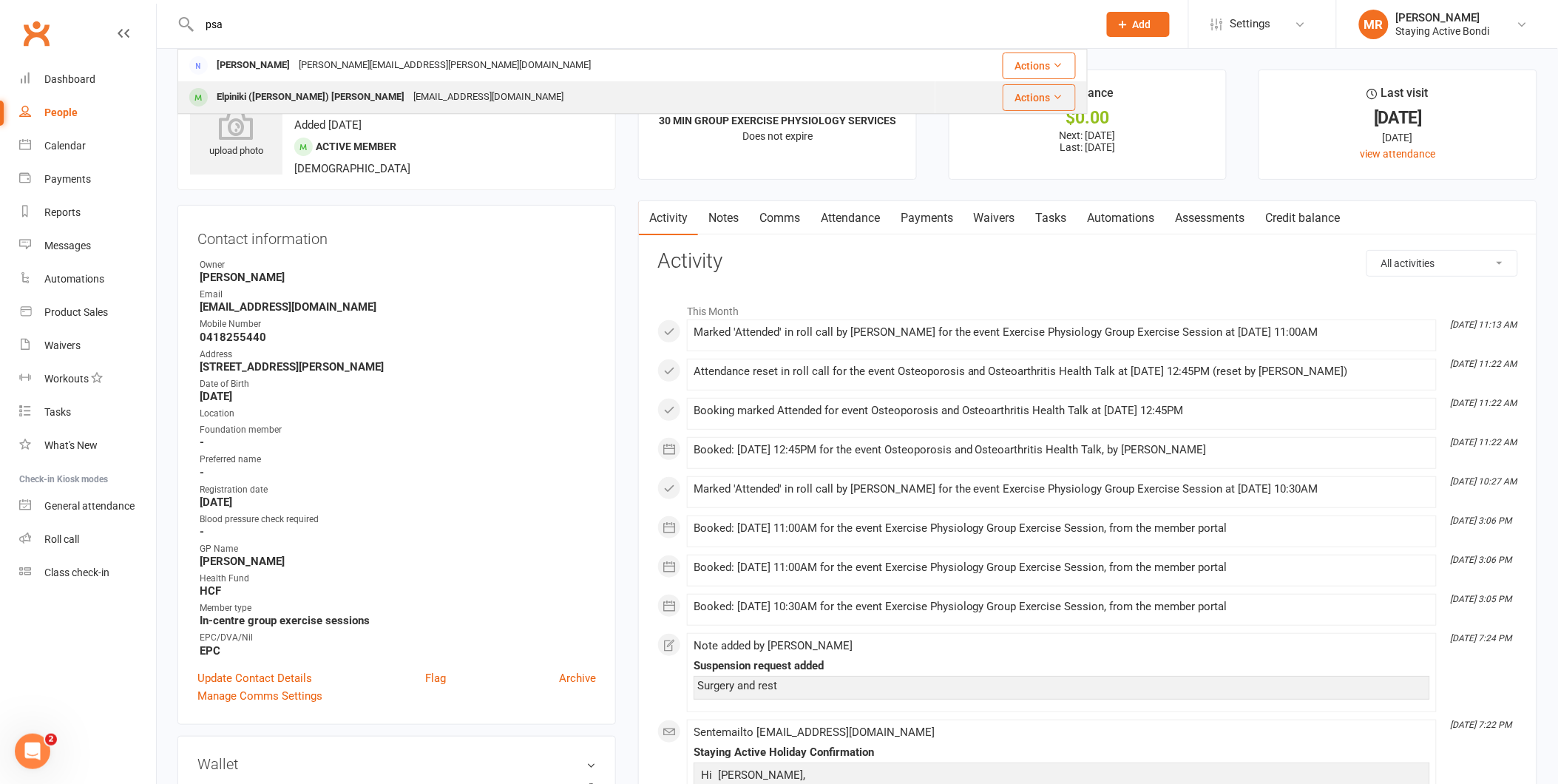
type input "psa"
click at [309, 94] on div "Elpiniki ([PERSON_NAME]) [PERSON_NAME]" at bounding box center [310, 97] width 197 height 22
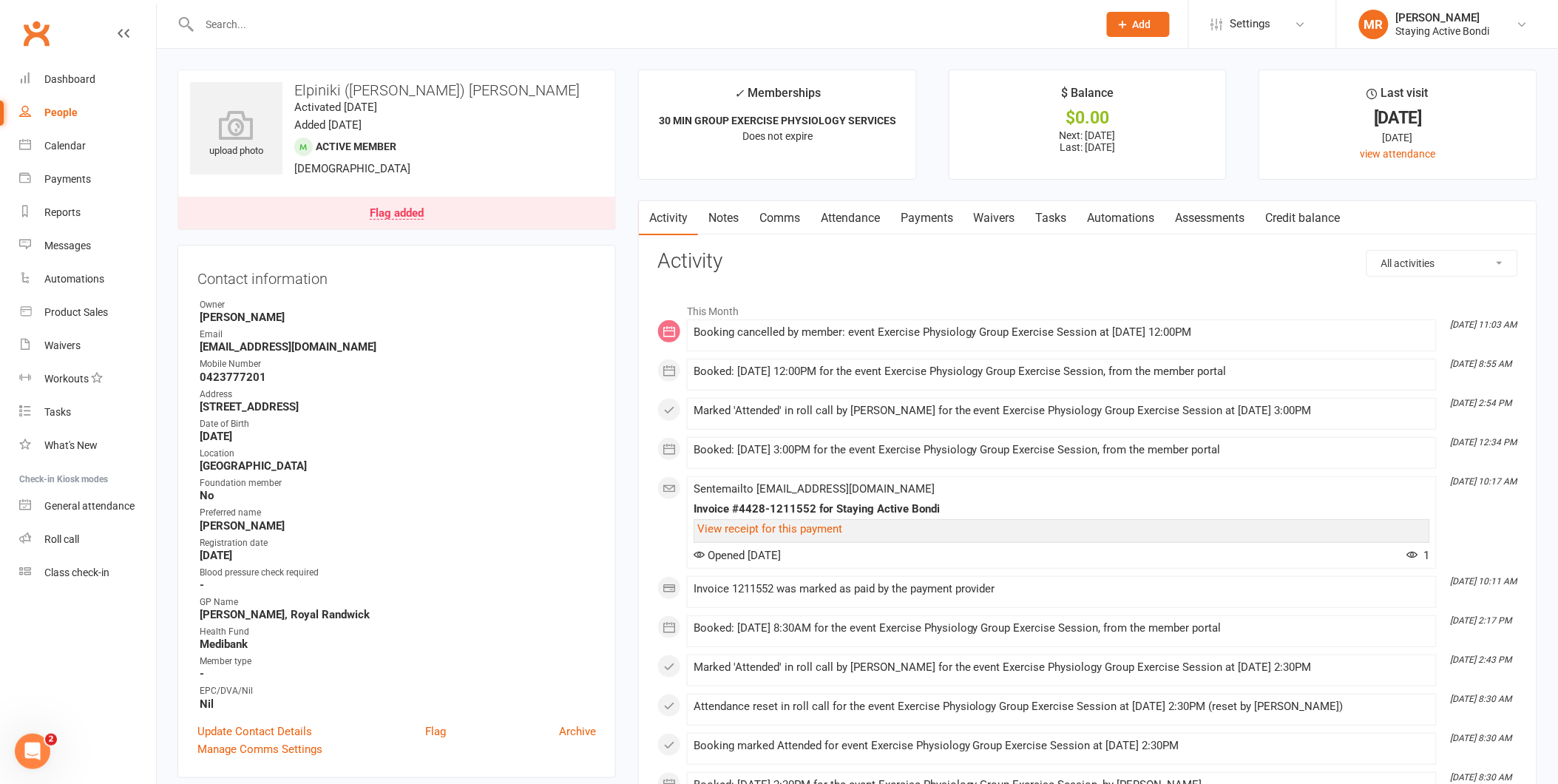
click at [851, 214] on link "Attendance" at bounding box center [850, 218] width 80 height 34
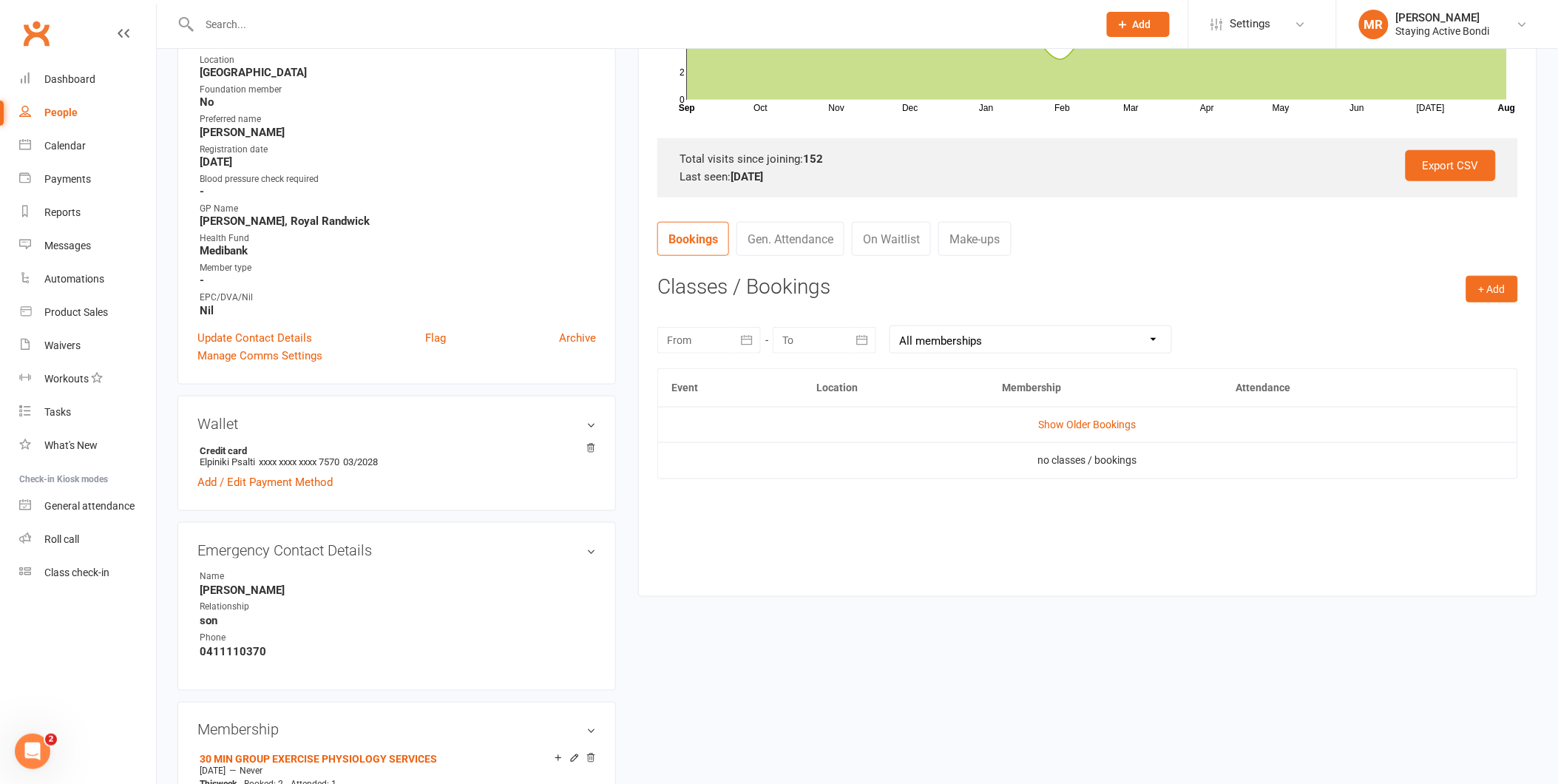
scroll to position [410, 0]
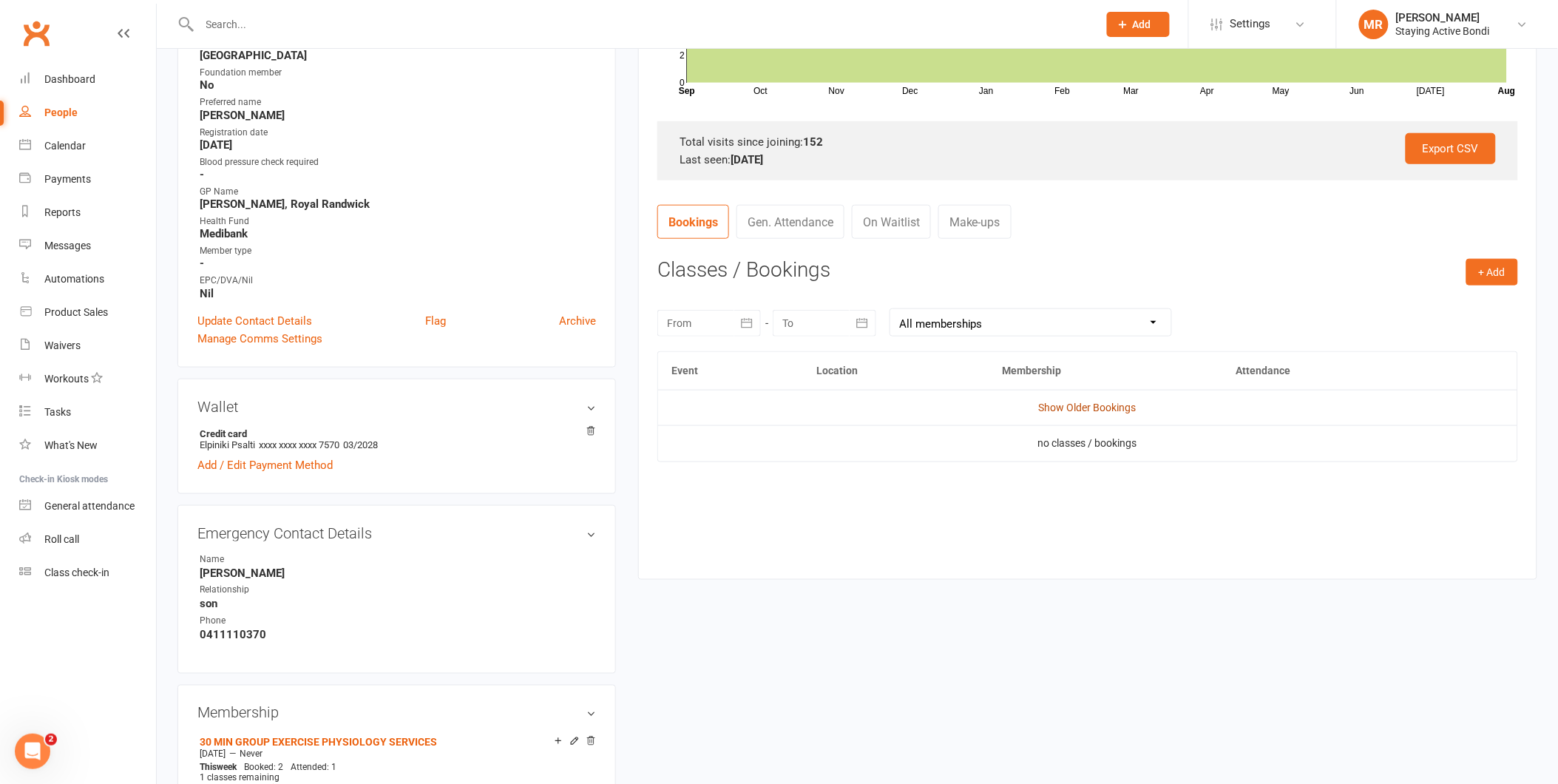
click at [1083, 408] on link "Show Older Bookings" at bounding box center [1088, 408] width 98 height 12
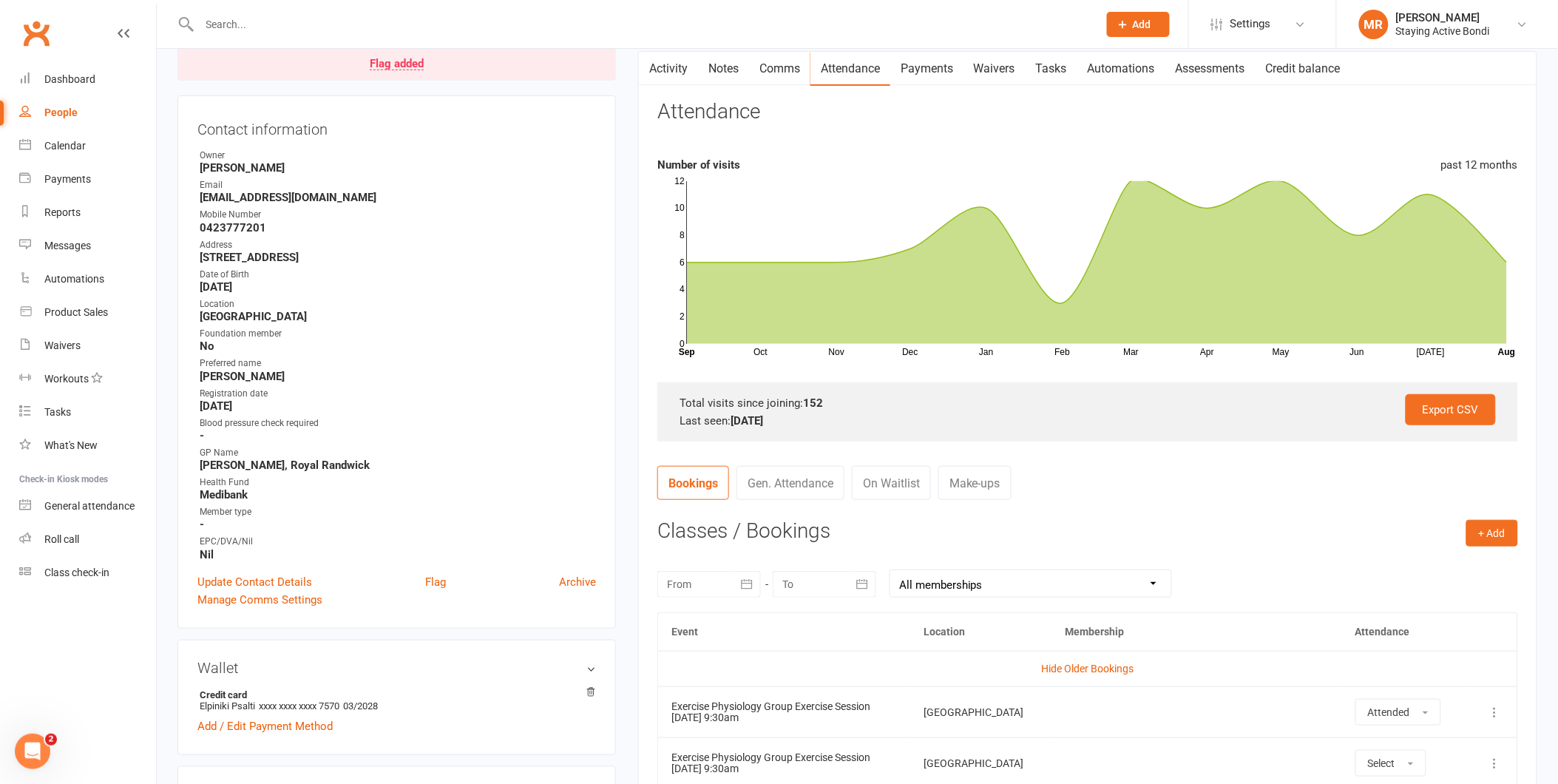
scroll to position [0, 0]
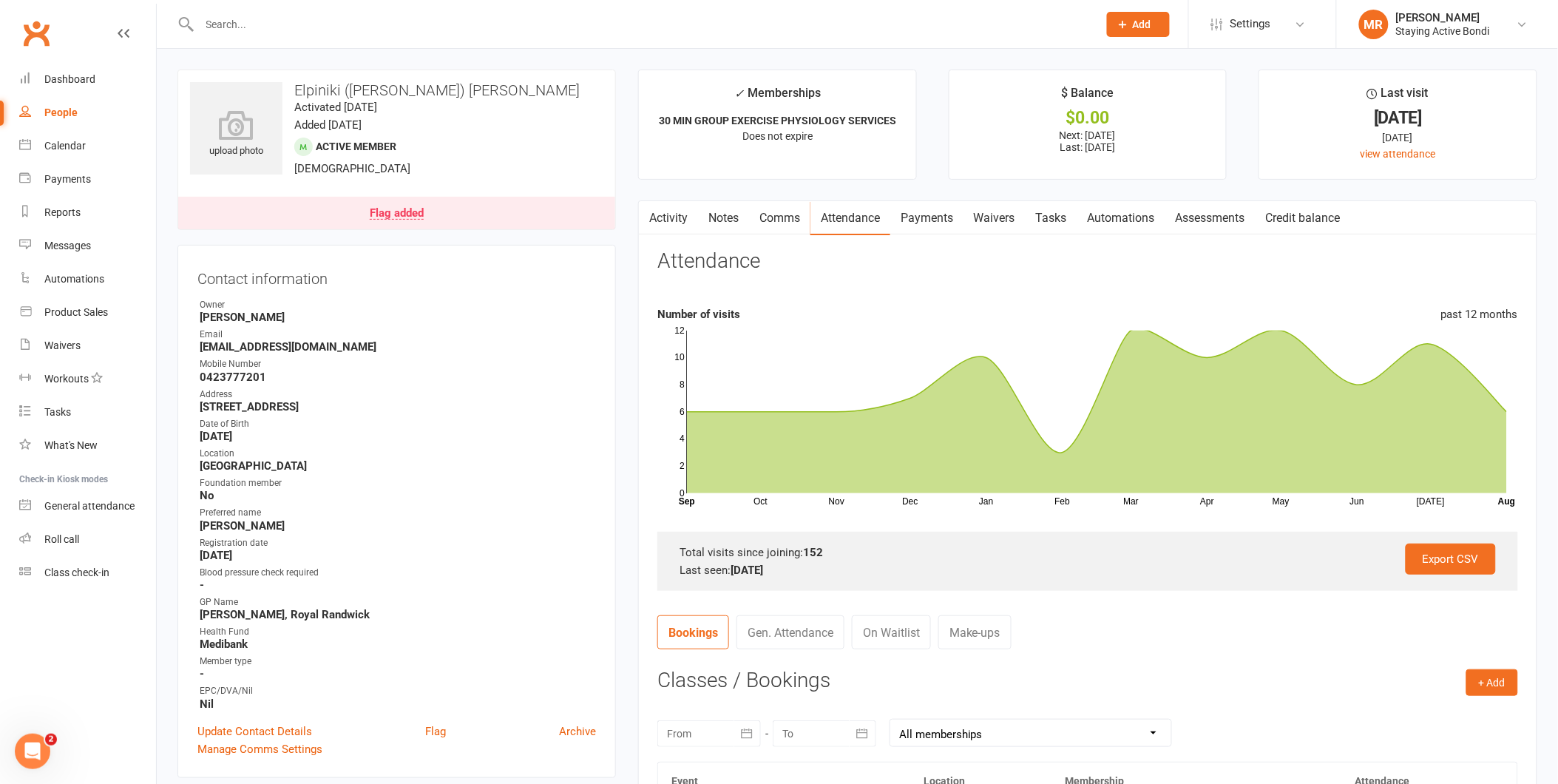
click at [933, 215] on link "Payments" at bounding box center [927, 218] width 74 height 34
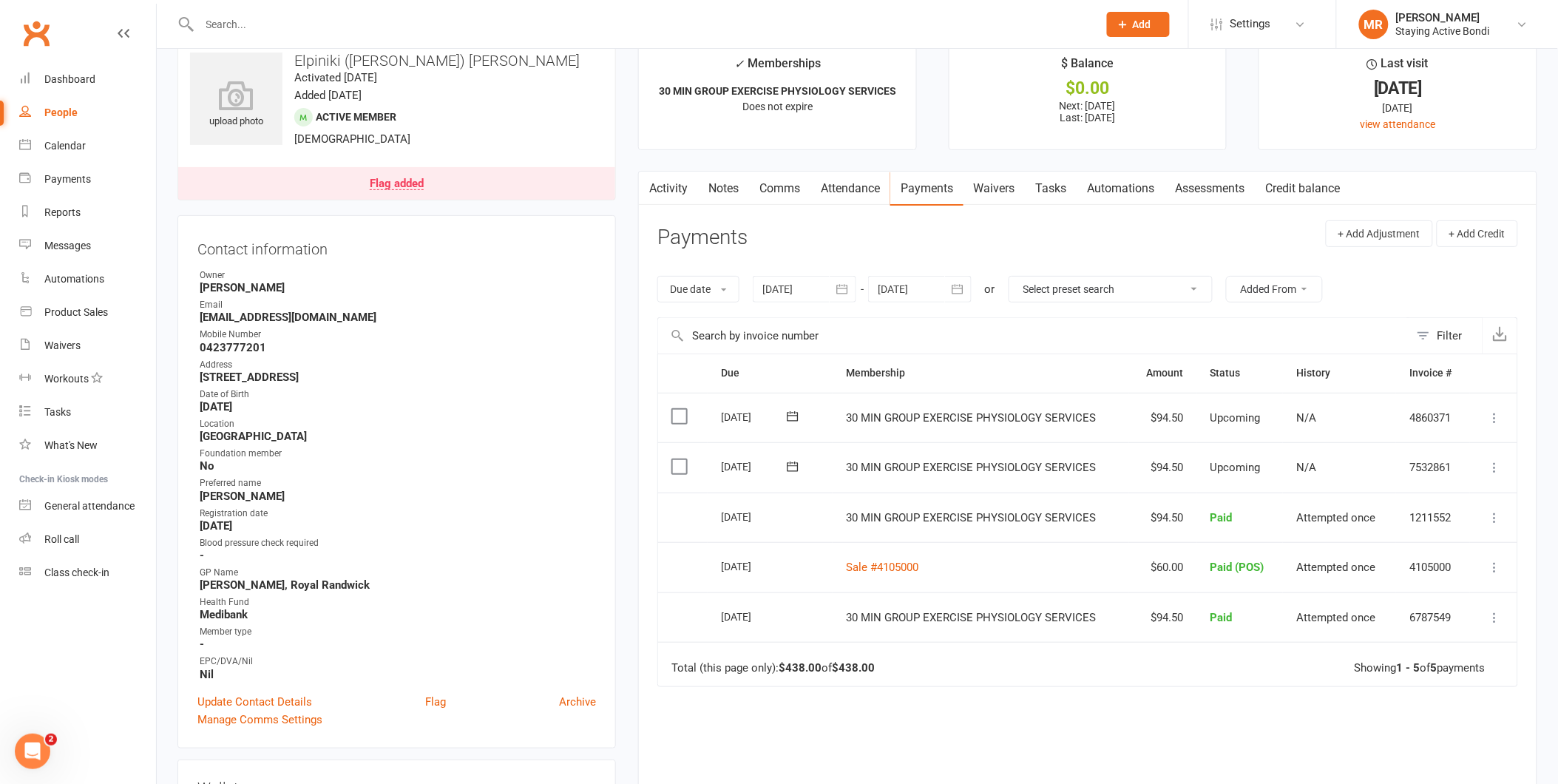
scroll to position [82, 0]
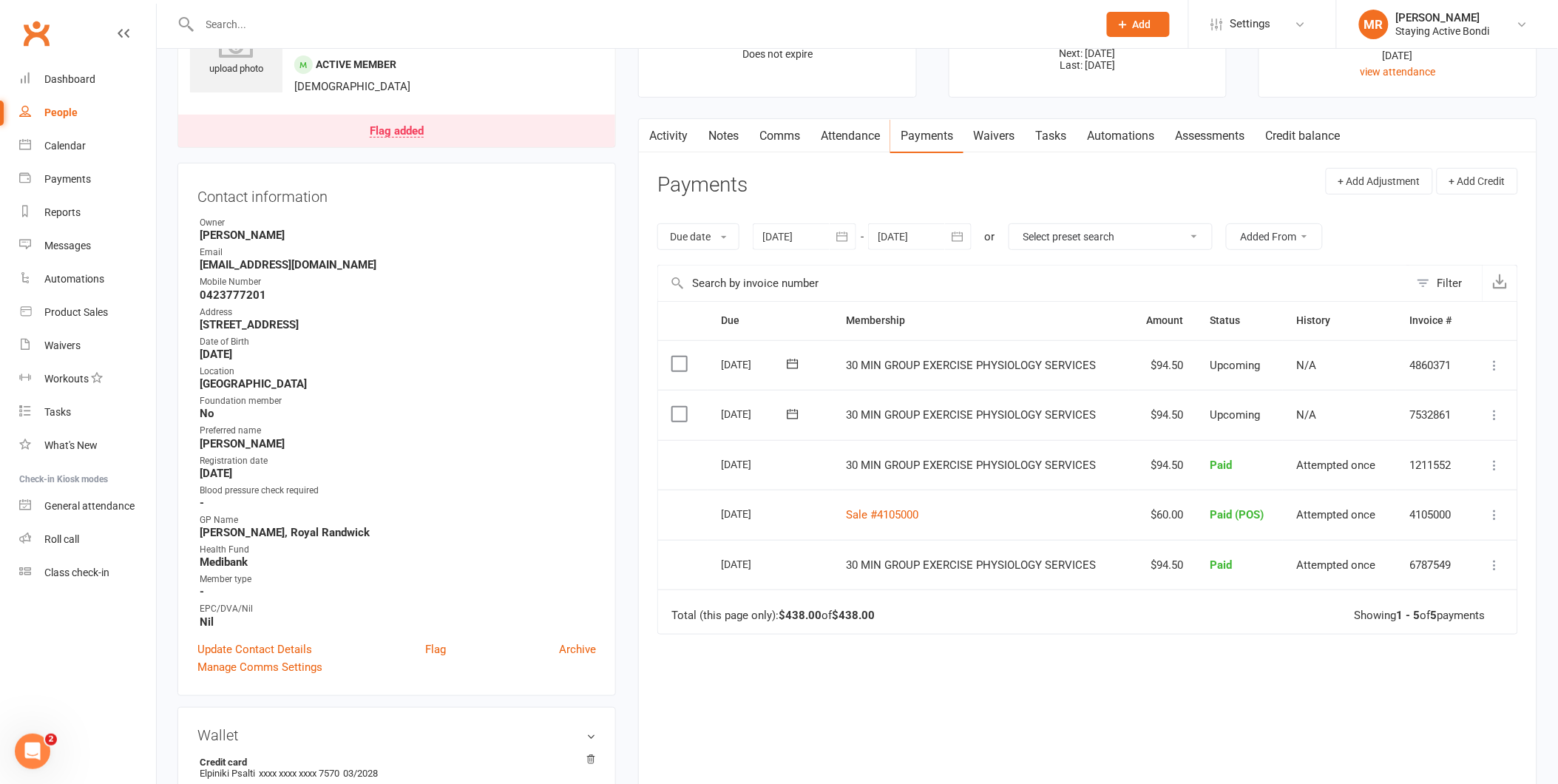
click at [976, 317] on th "Membership" at bounding box center [980, 320] width 296 height 38
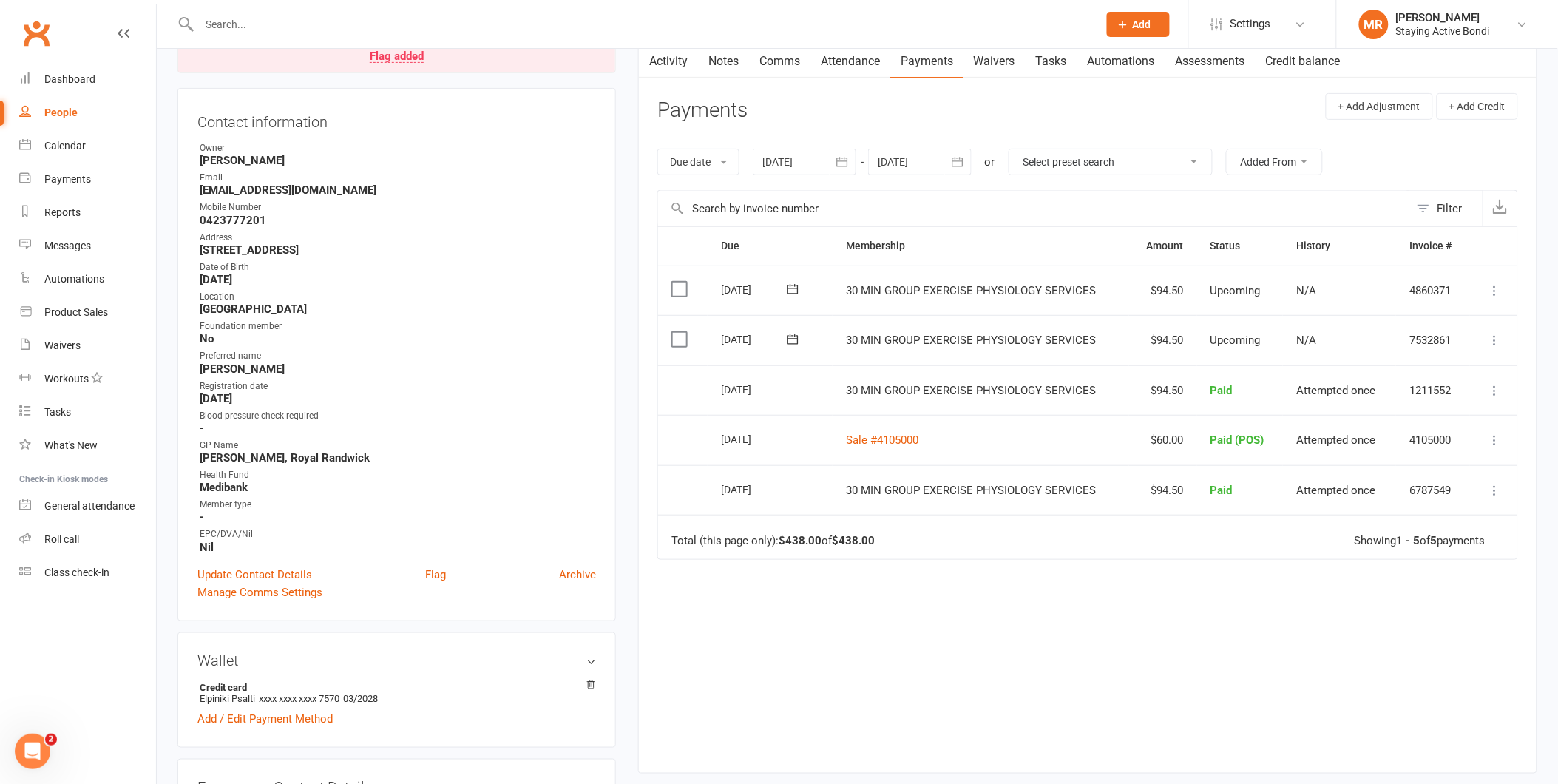
scroll to position [164, 0]
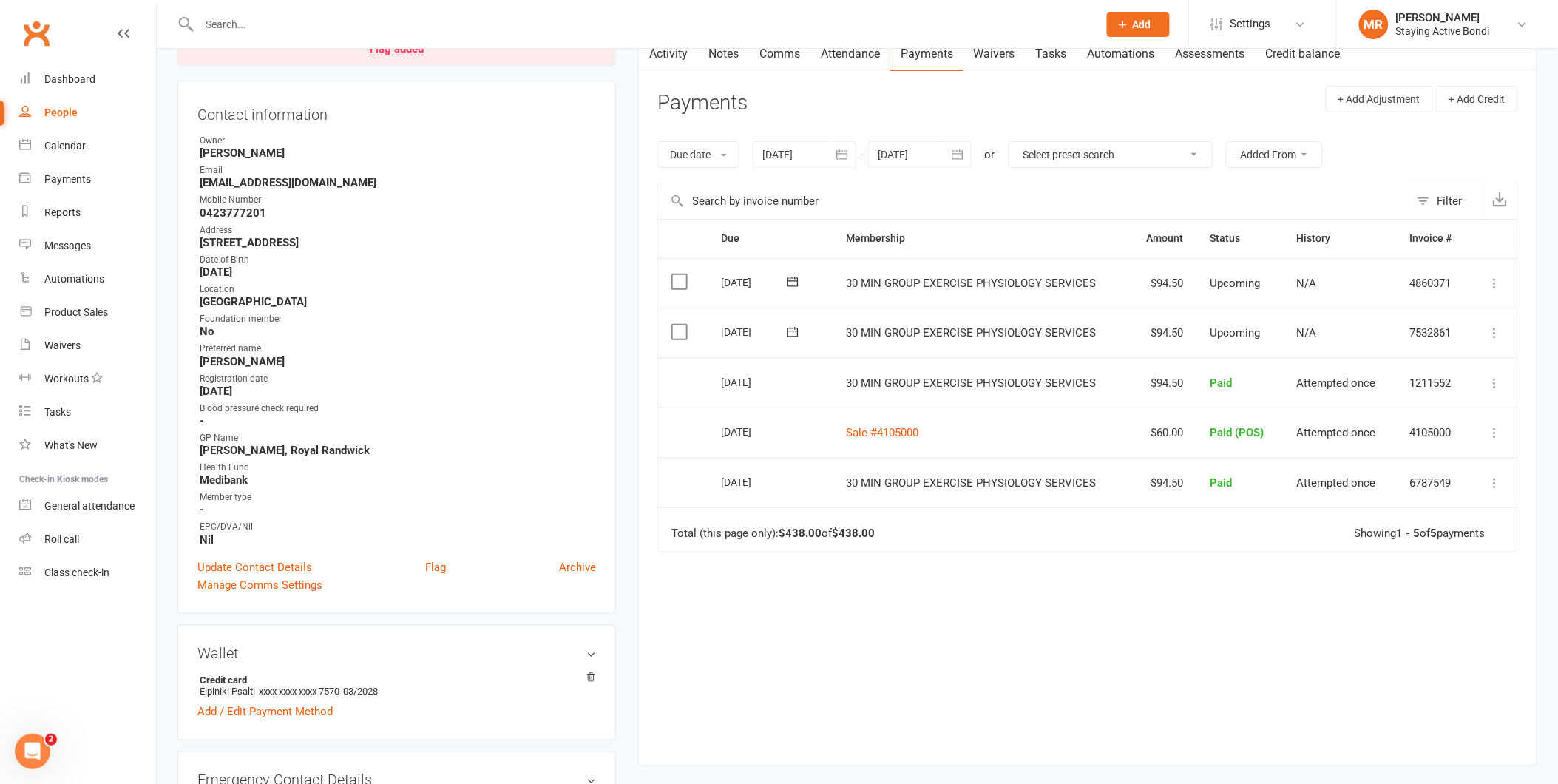
click at [1109, 588] on div "Due Contact Membership Amount Status History Invoice # Select this [DATE] Elpin…" at bounding box center [1087, 480] width 860 height 523
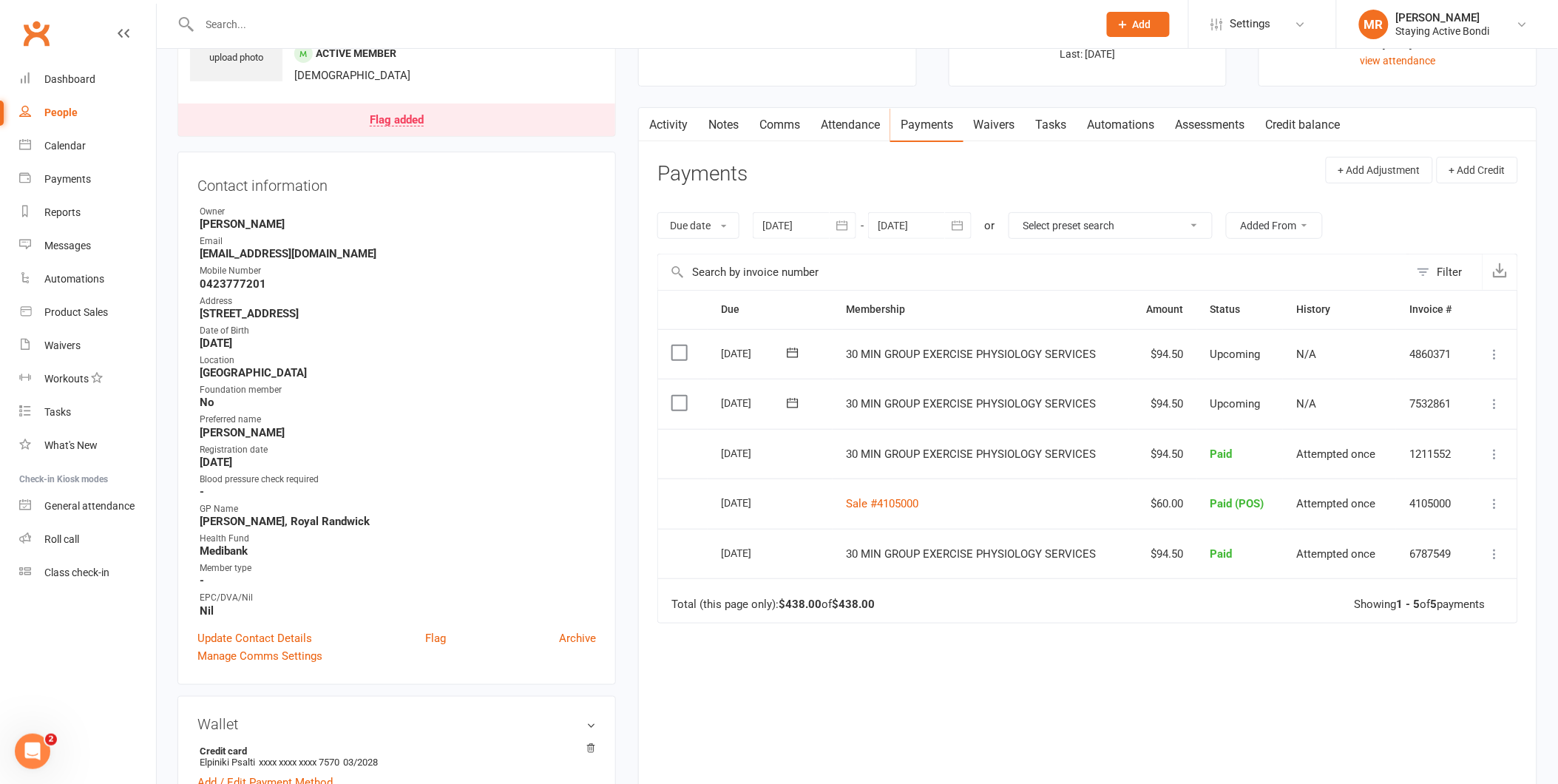
scroll to position [0, 0]
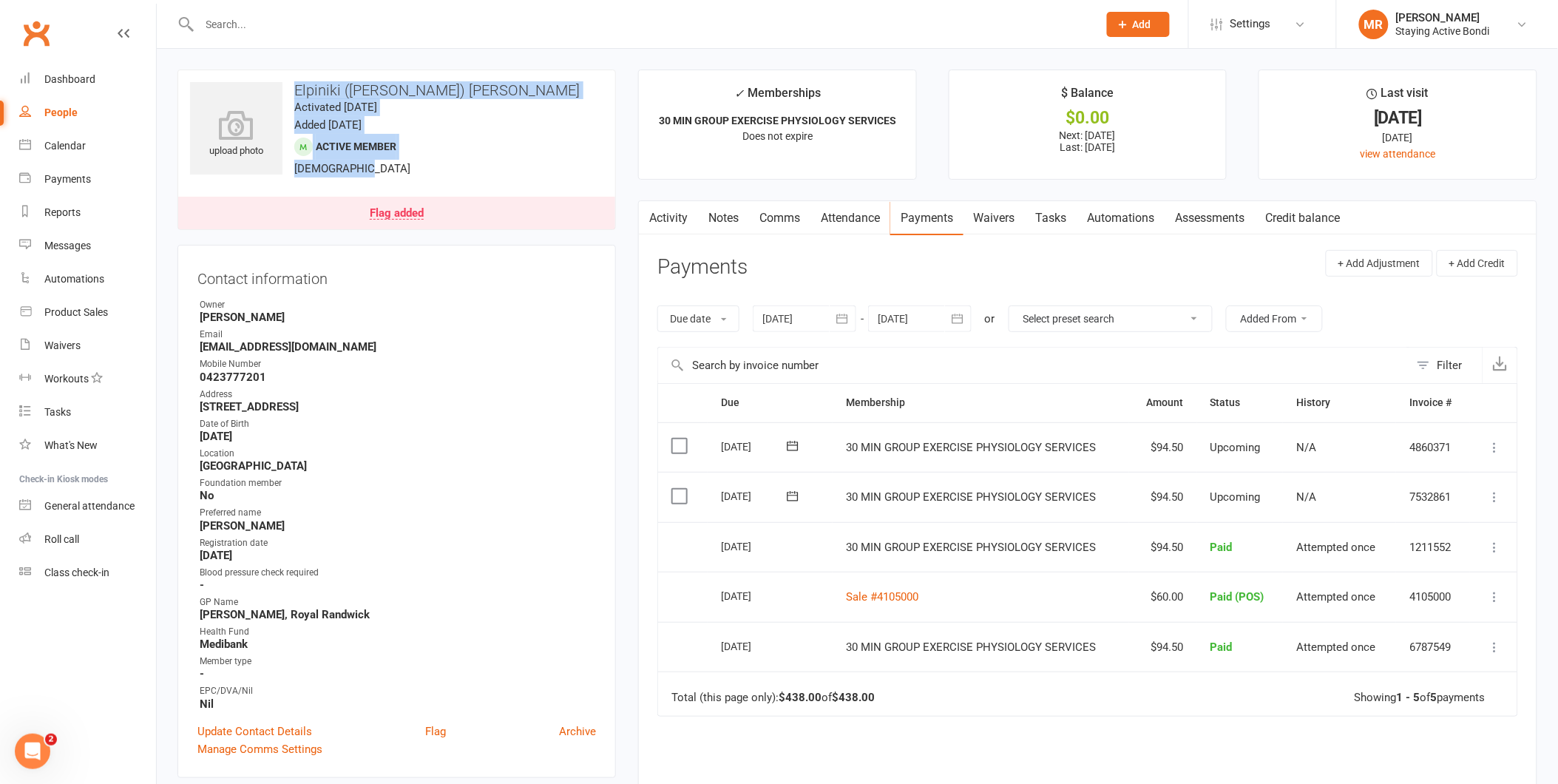
drag, startPoint x: 294, startPoint y: 89, endPoint x: 451, endPoint y: 164, distance: 174.0
click at [451, 164] on div "upload photo Elpiniki ([PERSON_NAME]) [PERSON_NAME] Activated [DATE] Added [DAT…" at bounding box center [397, 149] width 439 height 160
drag, startPoint x: 451, startPoint y: 164, endPoint x: 384, endPoint y: 176, distance: 68.1
click at [384, 176] on div "upload photo Elpiniki ([PERSON_NAME]) [PERSON_NAME] Activated [DATE] Added [DAT…" at bounding box center [397, 149] width 439 height 160
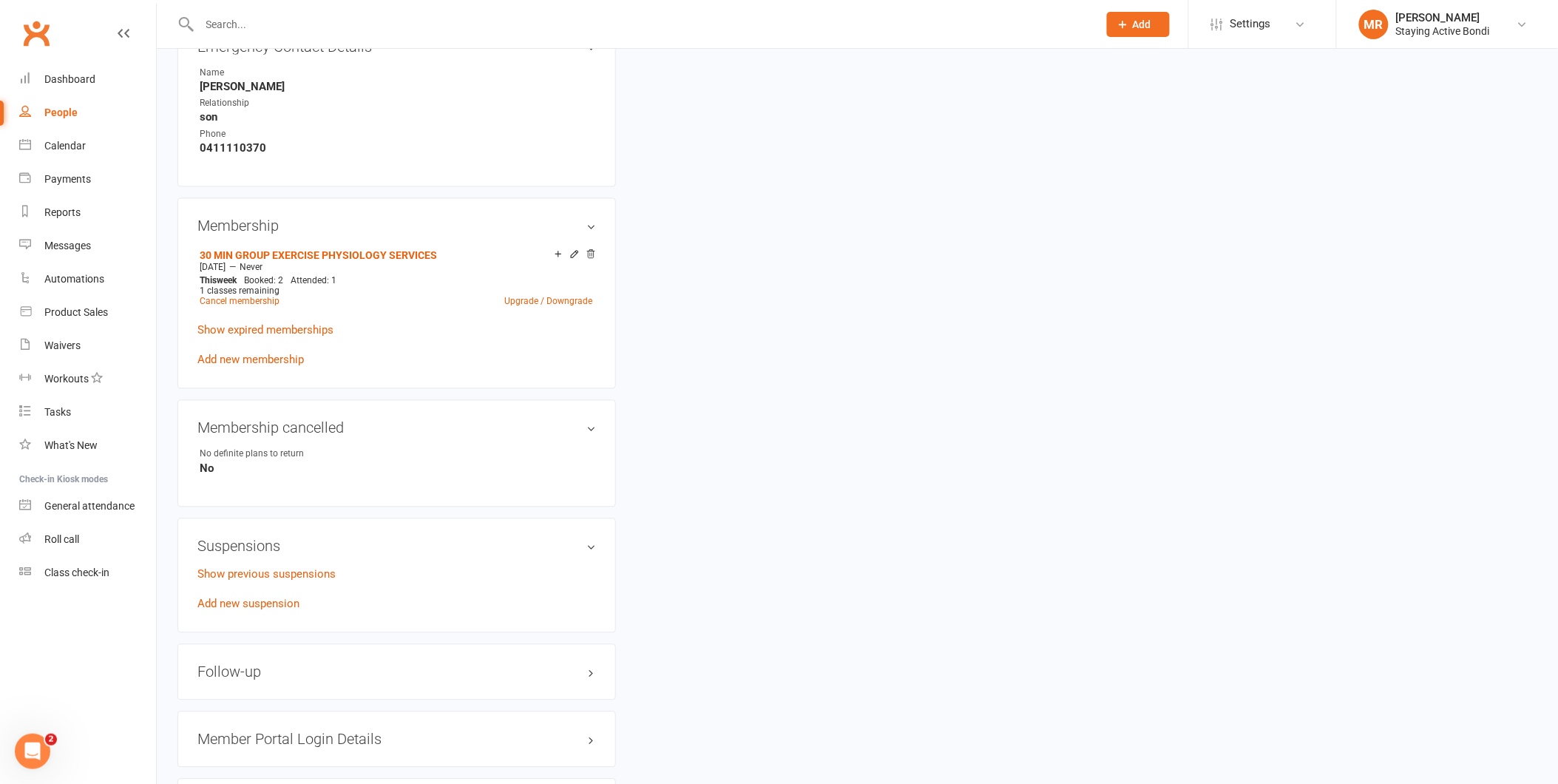
scroll to position [903, 0]
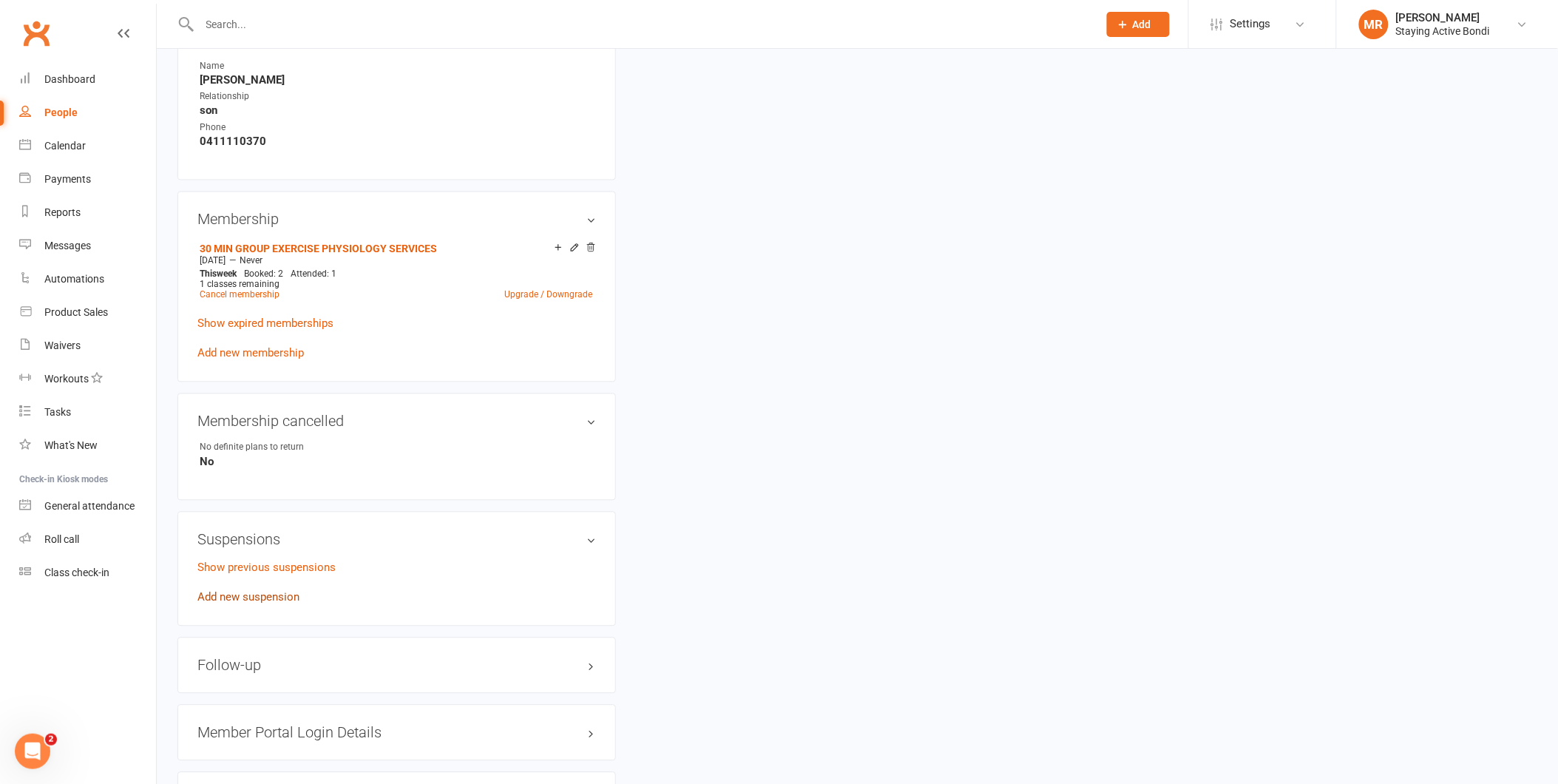
click at [268, 594] on link "Add new suspension" at bounding box center [249, 597] width 102 height 13
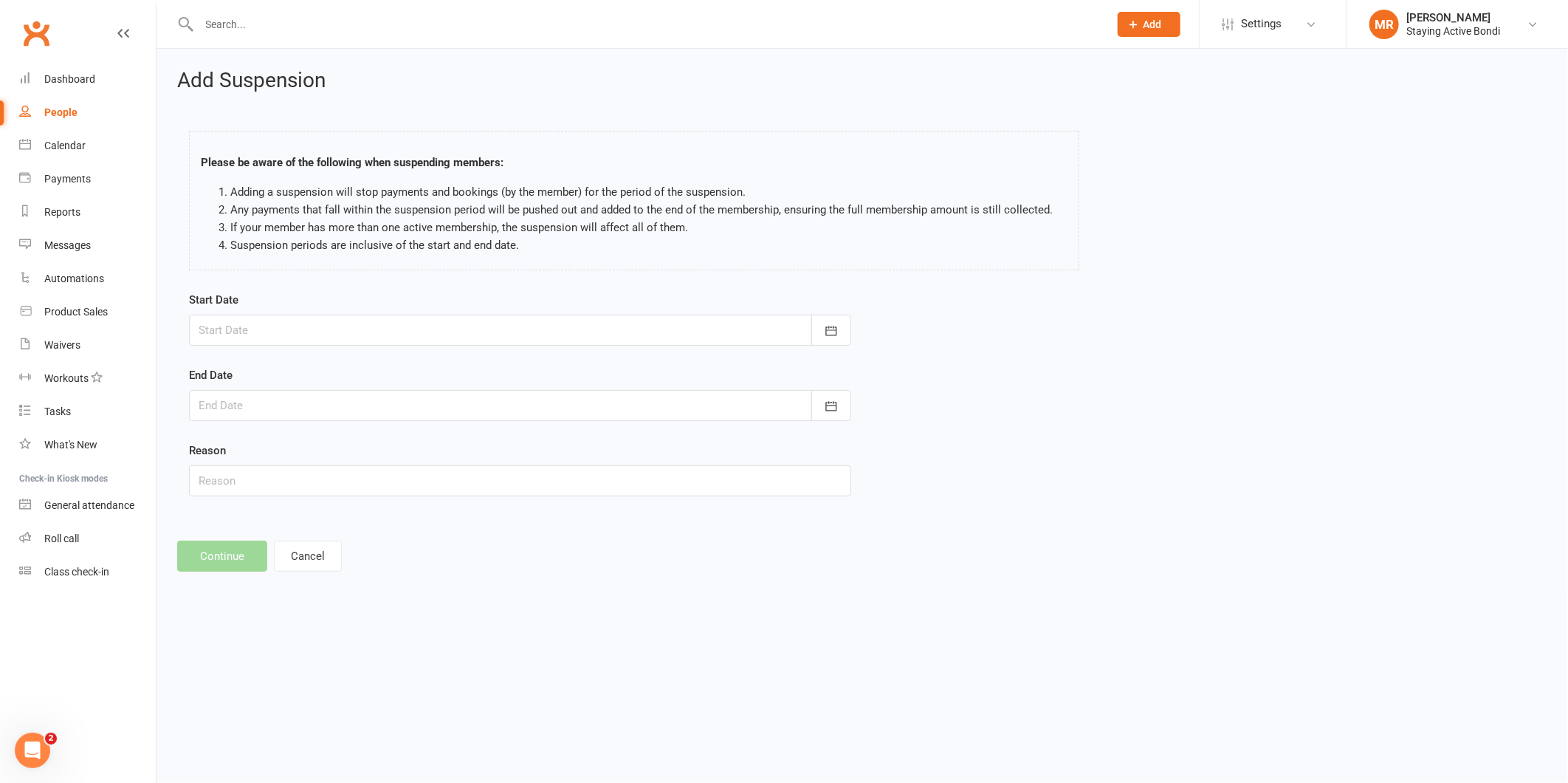
click at [268, 326] on div at bounding box center [520, 329] width 663 height 31
click at [276, 502] on span "18" at bounding box center [281, 508] width 12 height 12
type input "[DATE]"
click at [232, 407] on div at bounding box center [520, 405] width 663 height 31
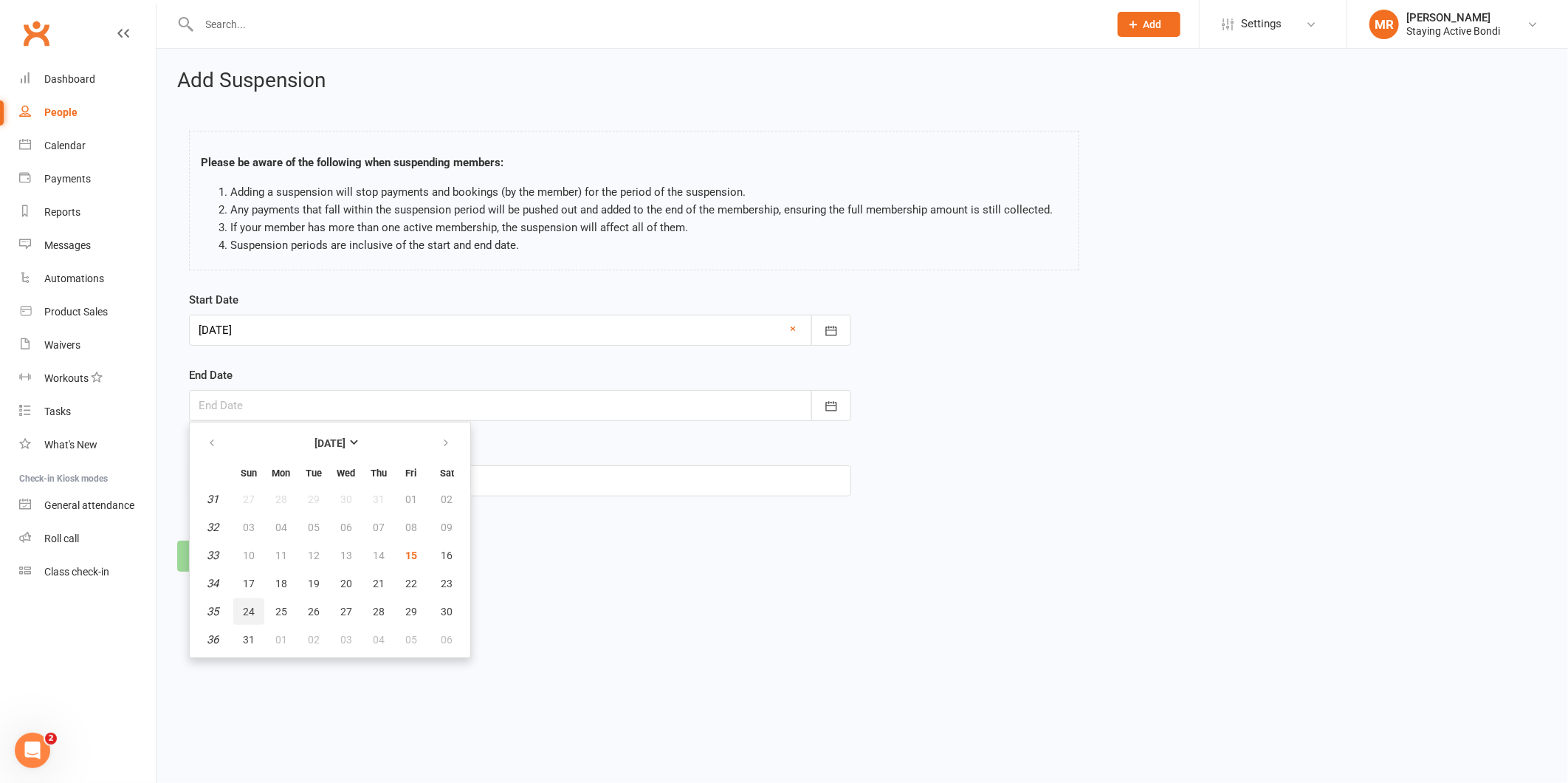
click at [245, 606] on span "24" at bounding box center [249, 612] width 12 height 12
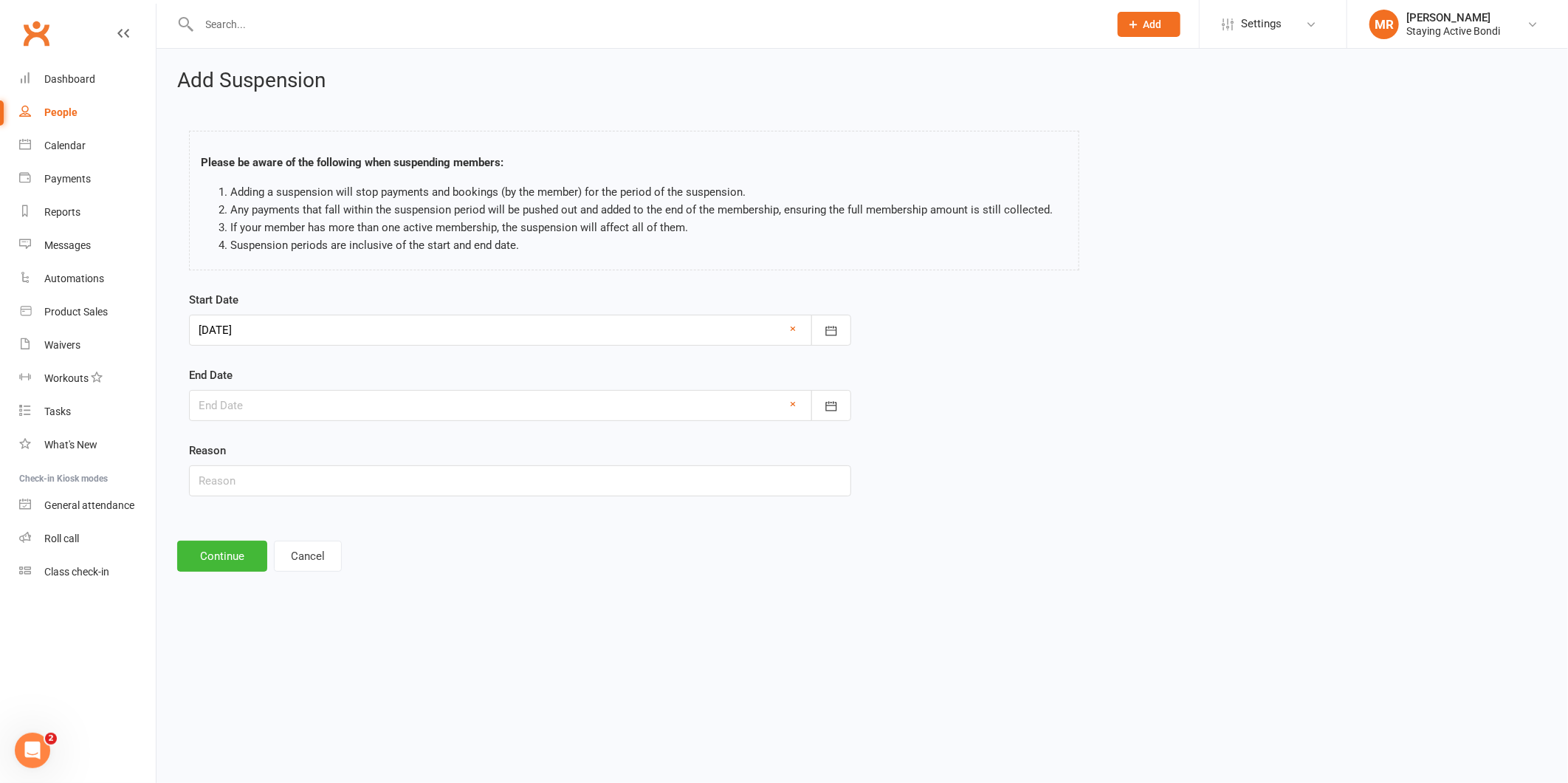
type input "[DATE]"
click at [240, 476] on input "text" at bounding box center [520, 480] width 663 height 31
type input "Busy at the moment"
click at [210, 549] on button "Continue" at bounding box center [222, 555] width 90 height 31
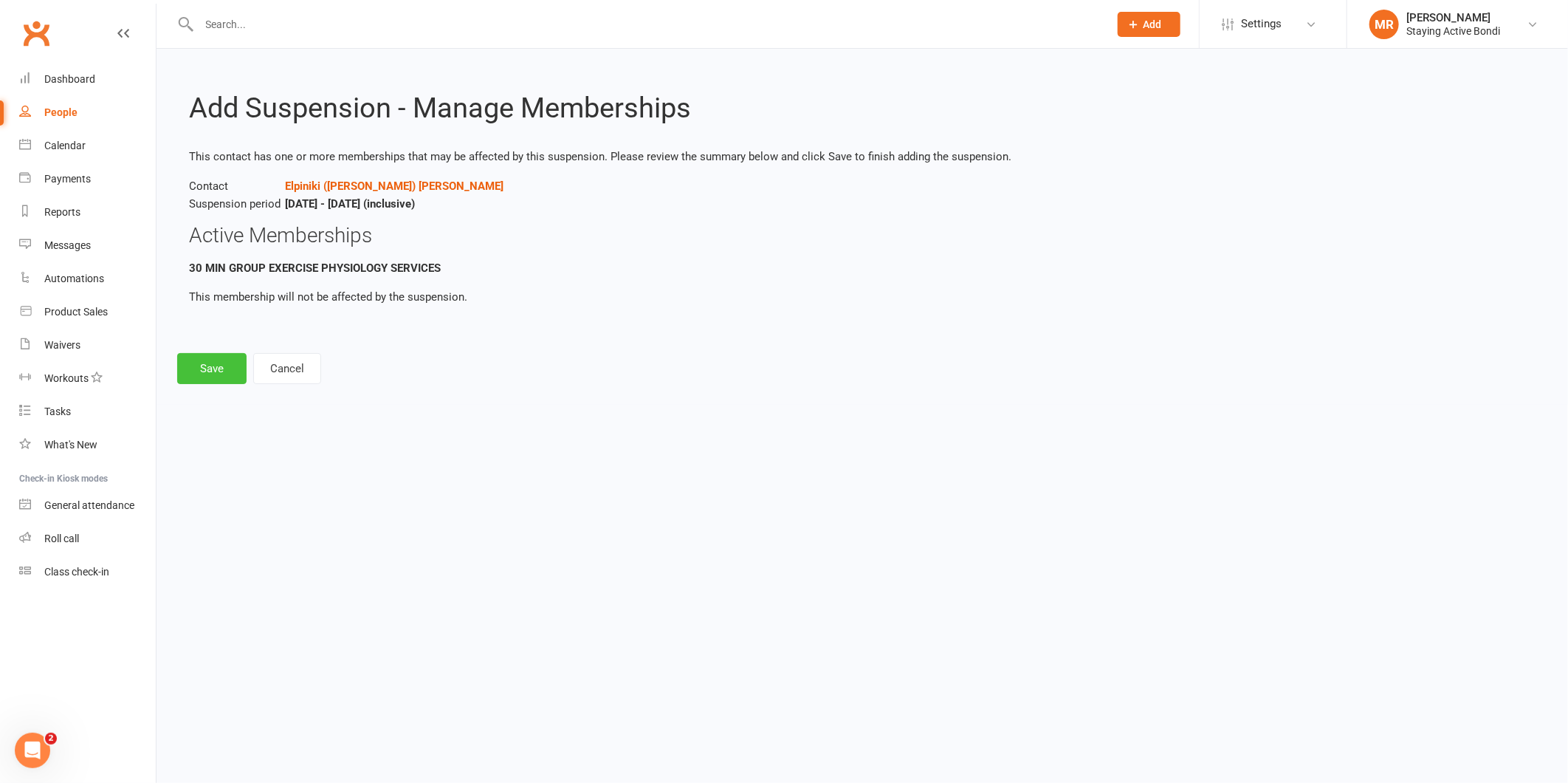
click at [205, 363] on button "Save" at bounding box center [212, 368] width 69 height 31
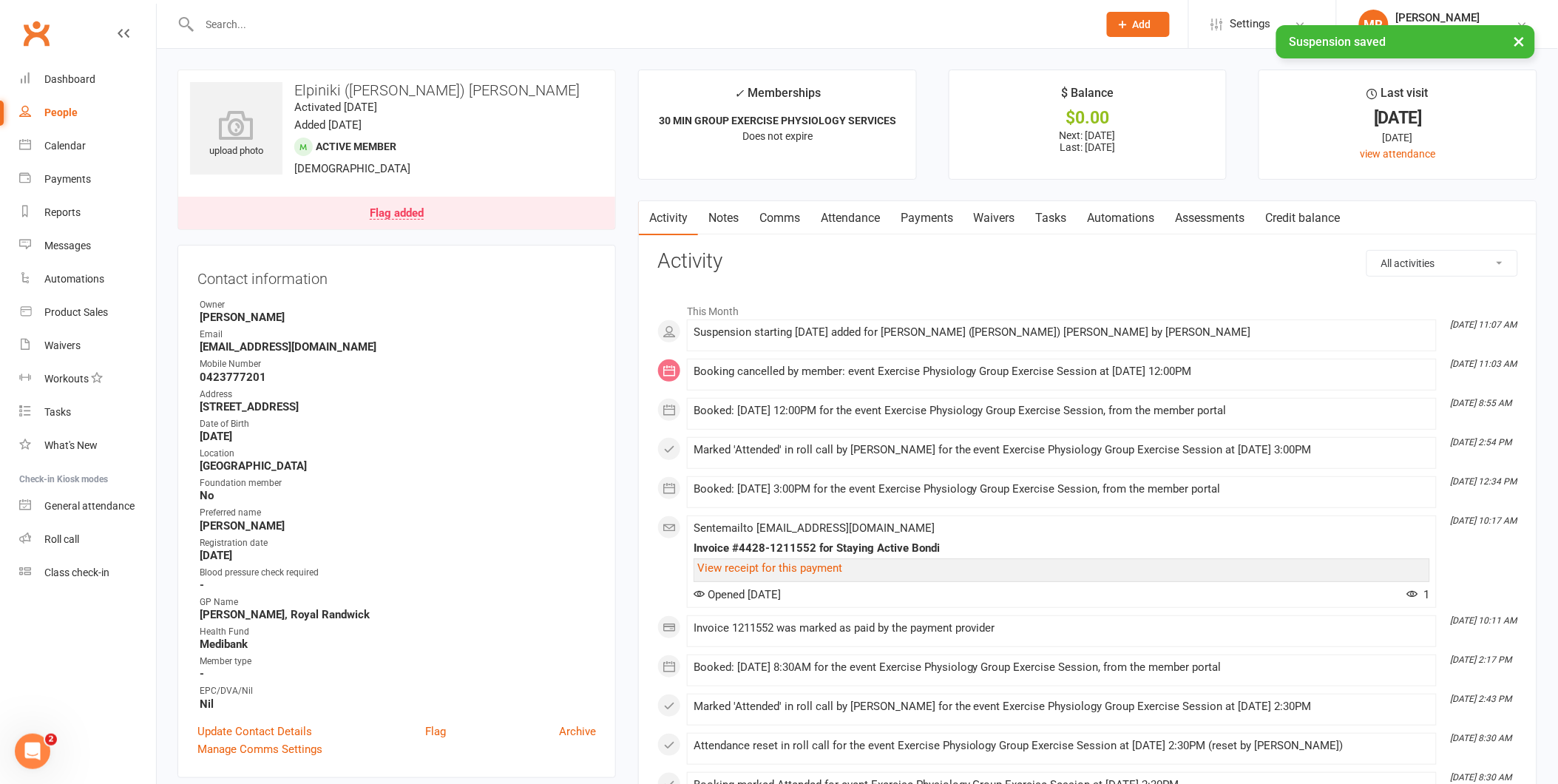
click at [930, 217] on link "Payments" at bounding box center [927, 218] width 74 height 34
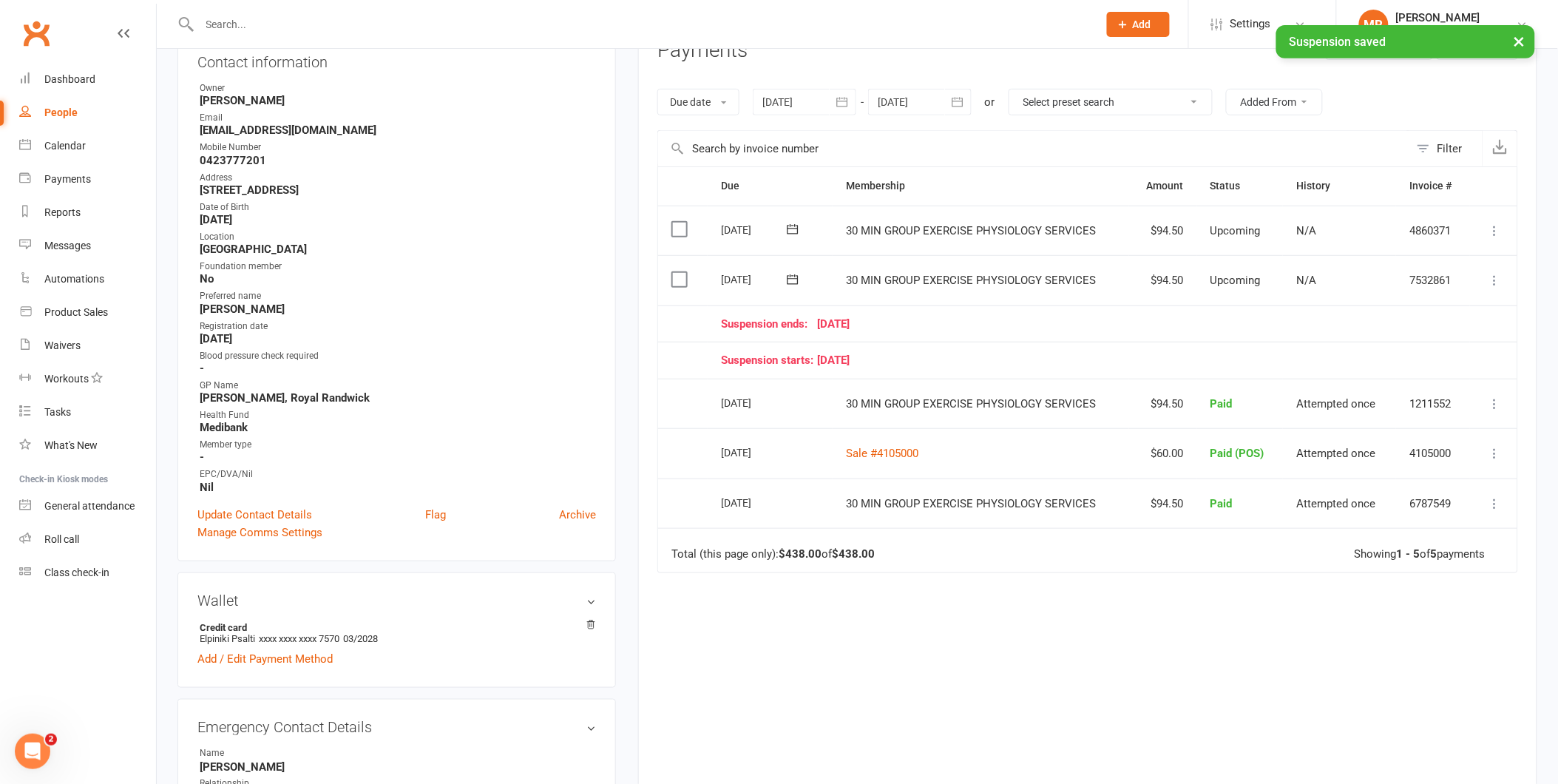
scroll to position [246, 0]
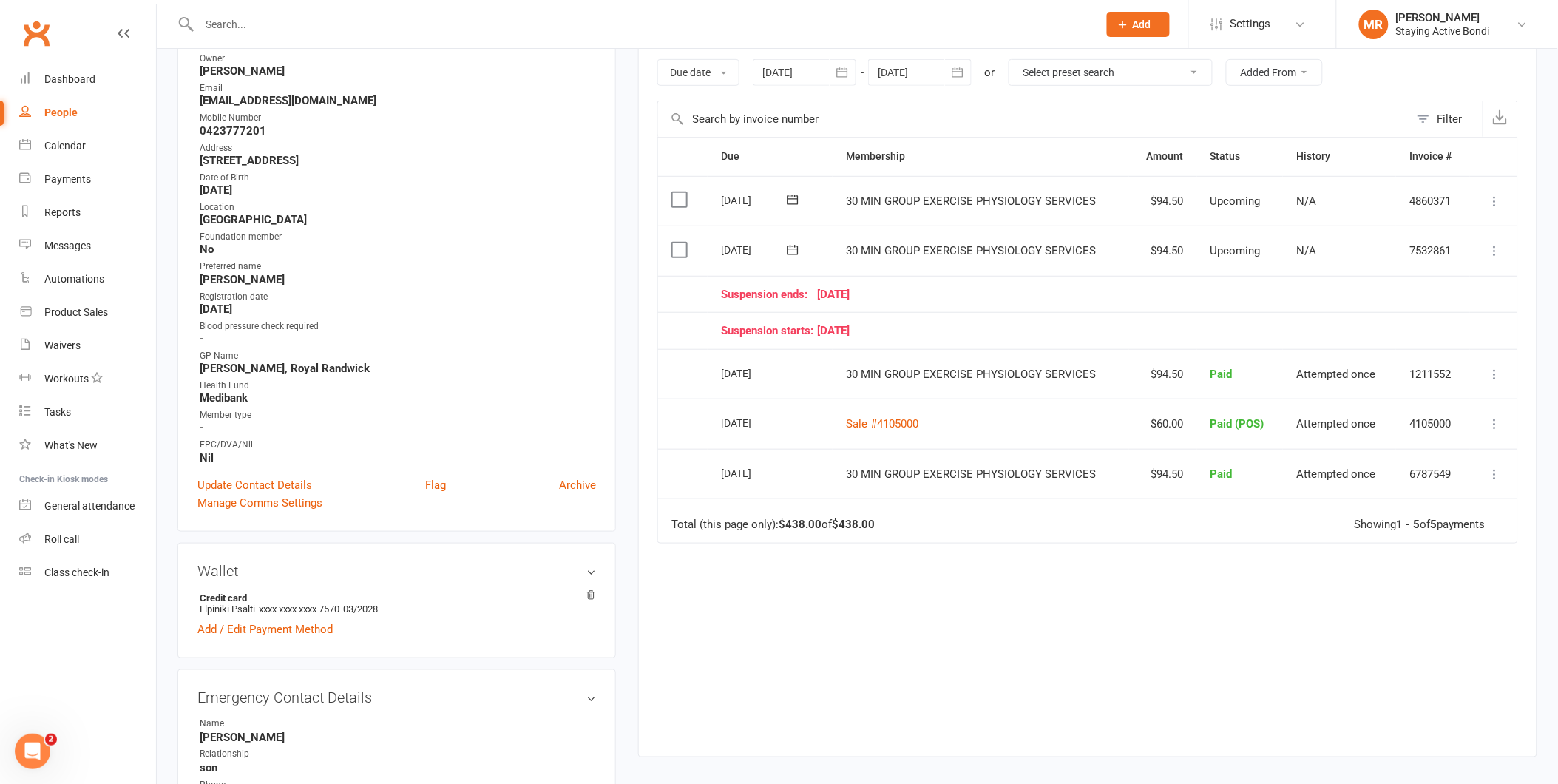
click at [1497, 252] on icon at bounding box center [1495, 250] width 15 height 15
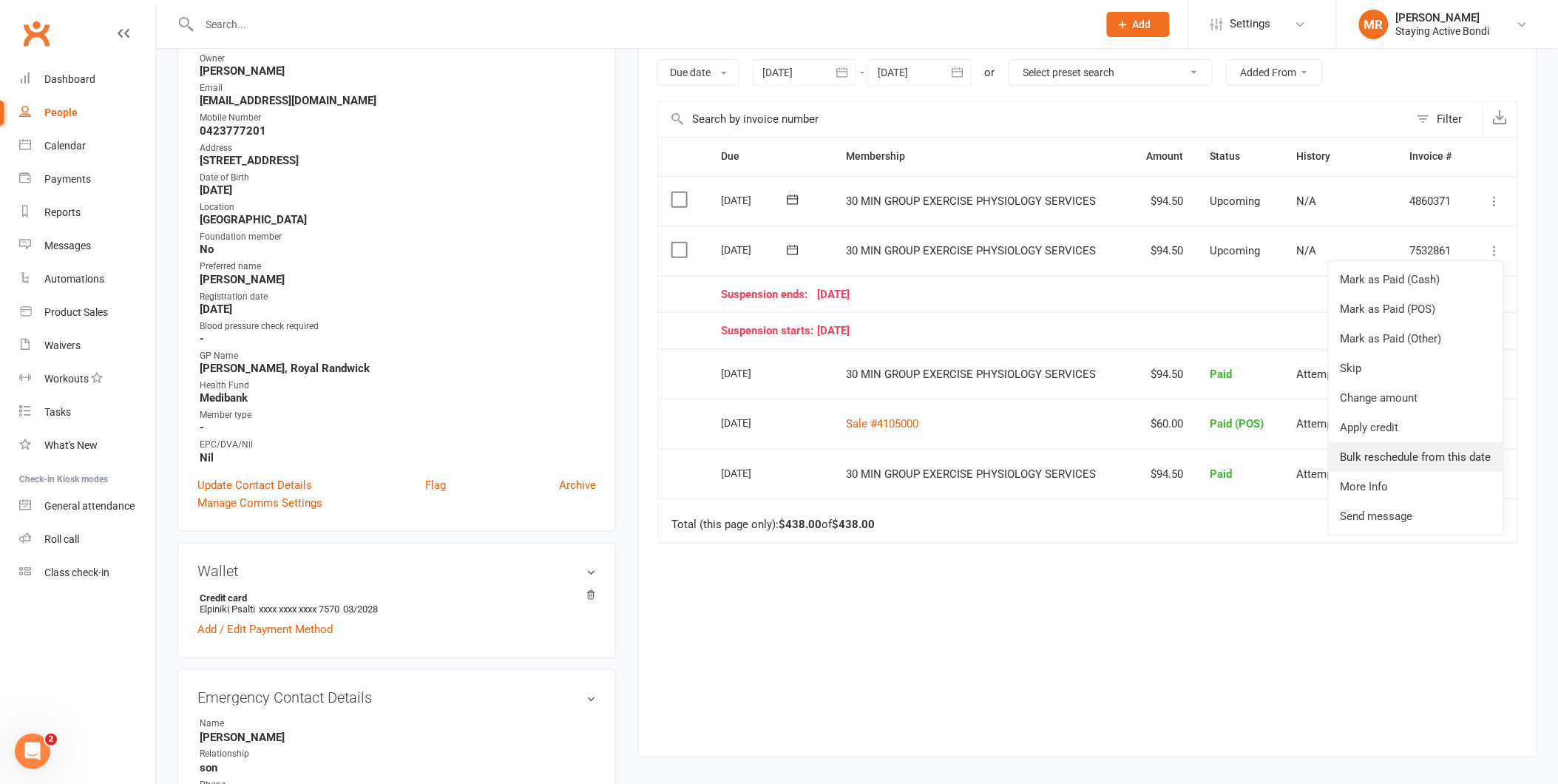
click at [1422, 452] on link "Bulk reschedule from this date" at bounding box center [1415, 457] width 174 height 30
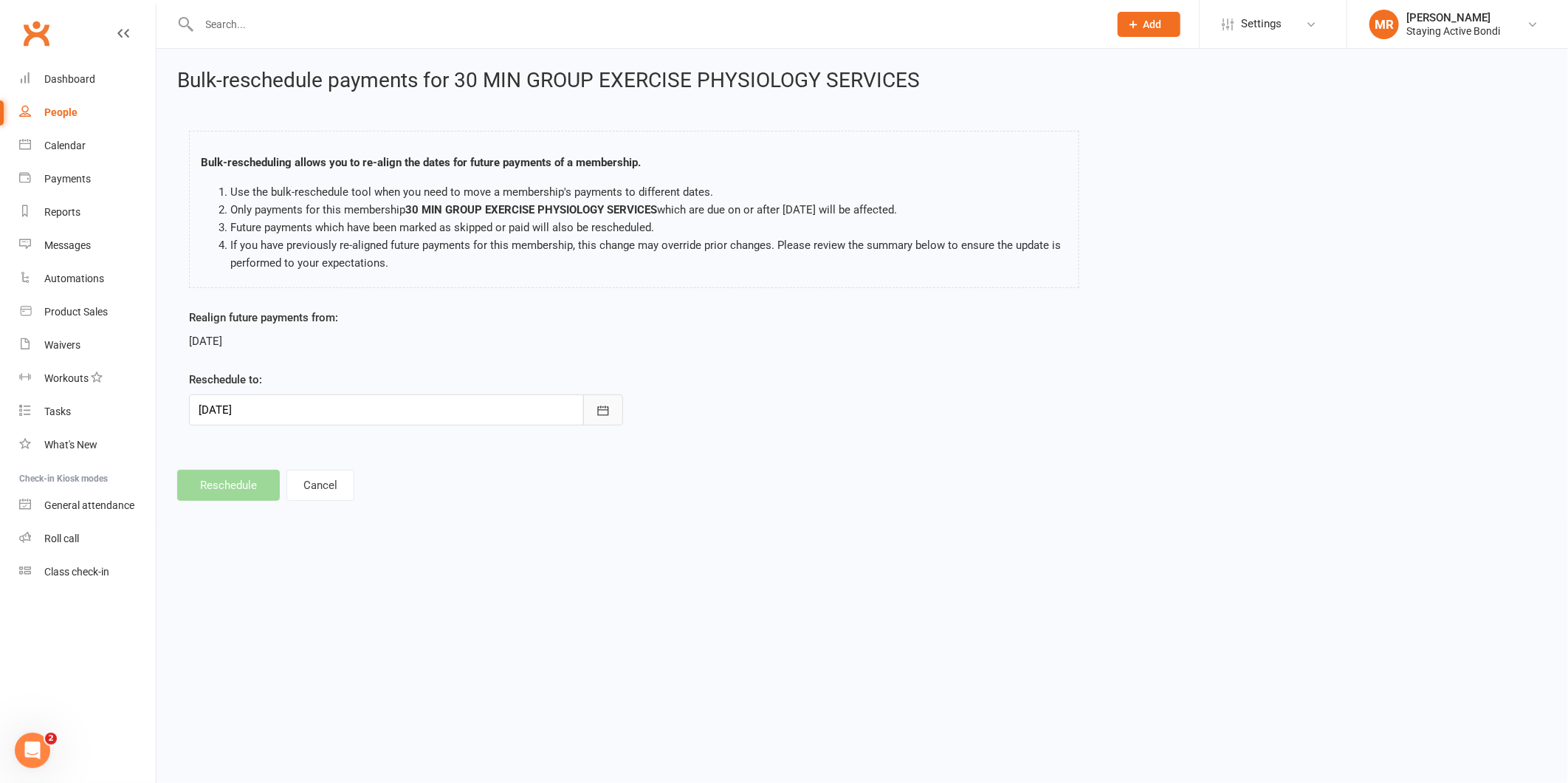
click at [599, 405] on icon "button" at bounding box center [603, 410] width 15 height 15
click at [270, 631] on button "01" at bounding box center [281, 643] width 31 height 26
type input "[DATE]"
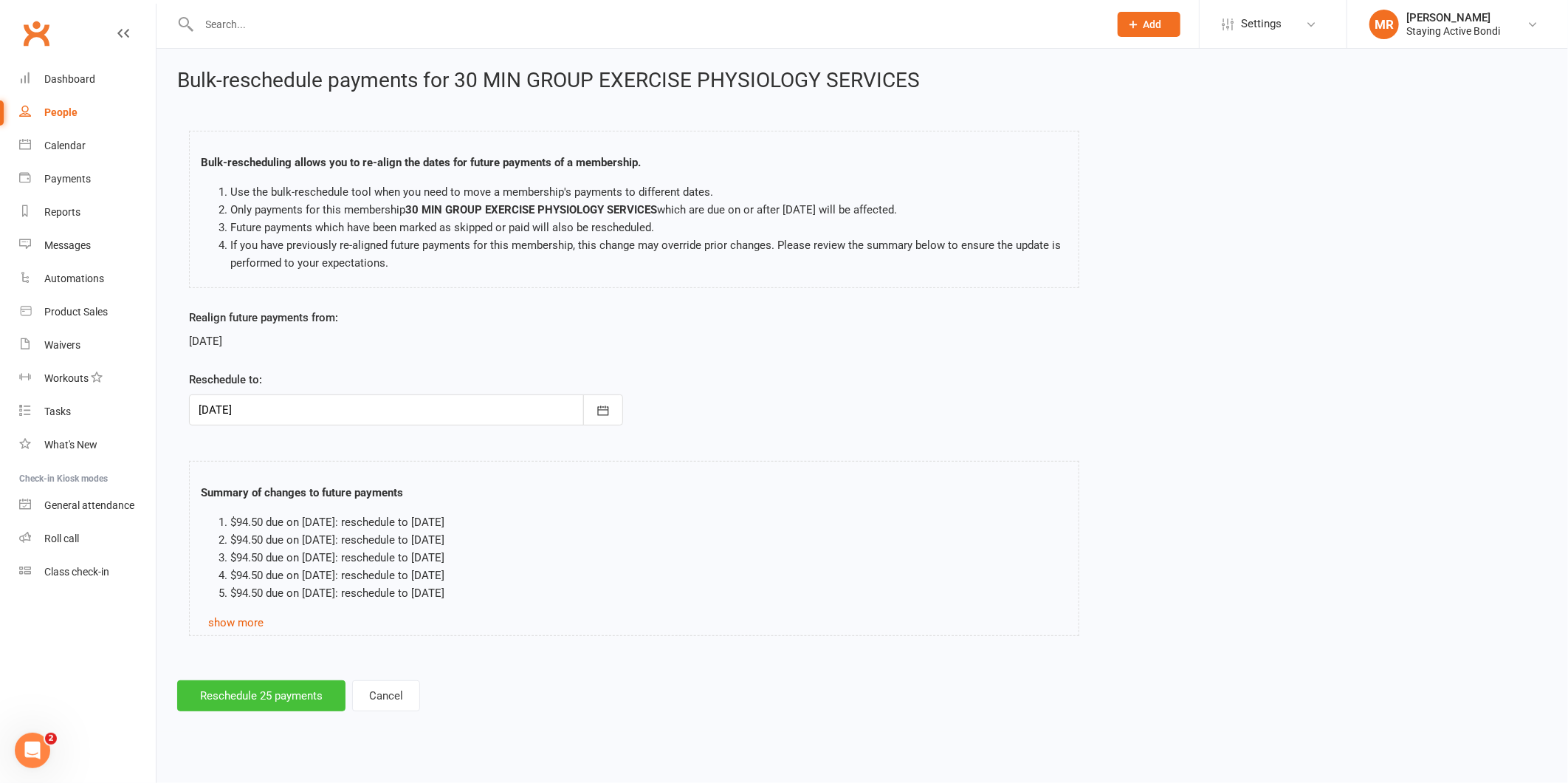
click at [245, 688] on button "Reschedule 25 payments" at bounding box center [261, 695] width 169 height 31
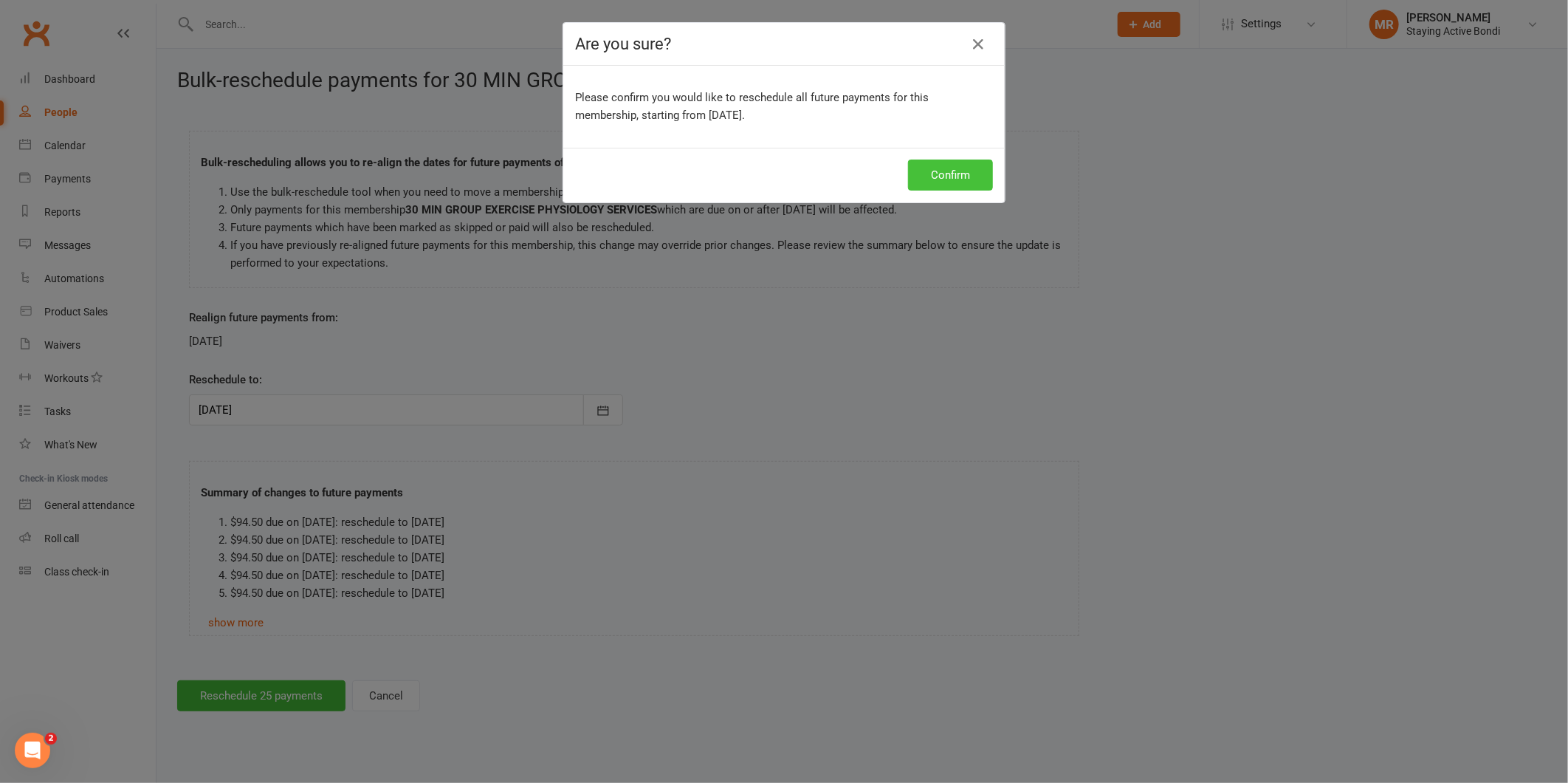
click at [945, 164] on button "Confirm" at bounding box center [950, 174] width 85 height 31
